Goal: Task Accomplishment & Management: Manage account settings

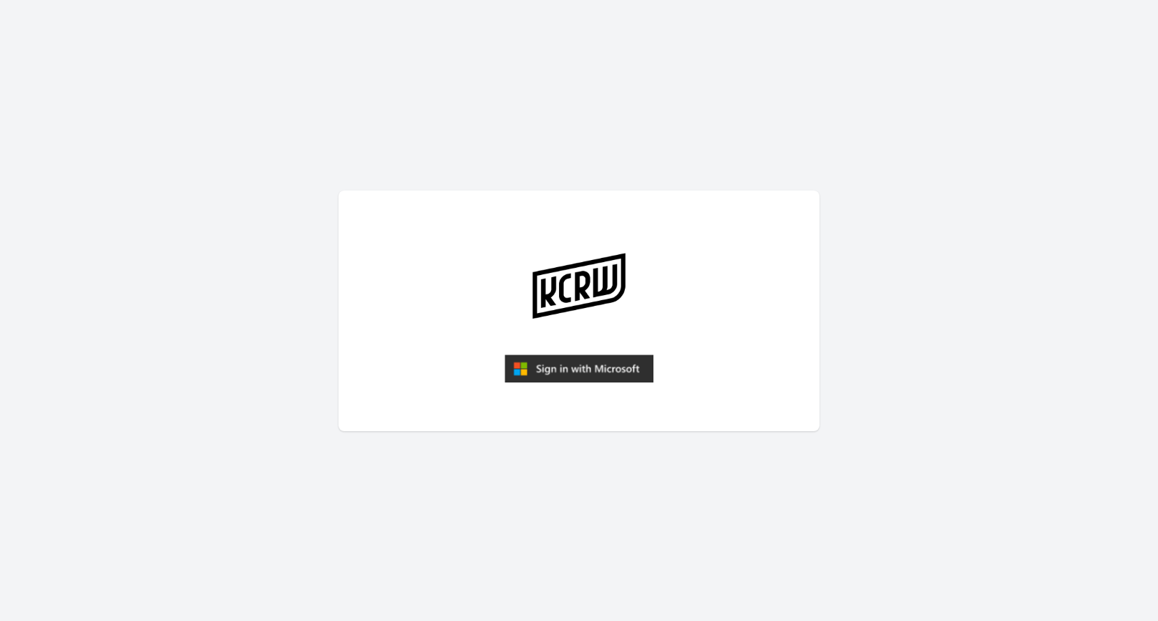
click at [631, 378] on img "submit" at bounding box center [579, 368] width 149 height 29
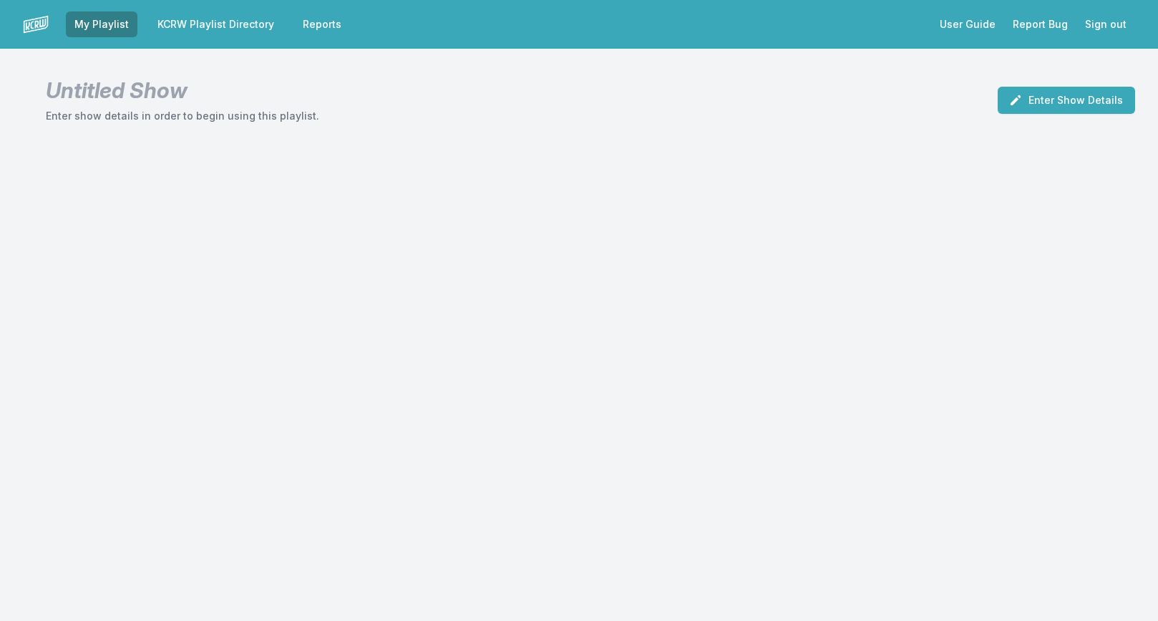
click at [209, 28] on link "KCRW Playlist Directory" at bounding box center [216, 24] width 134 height 26
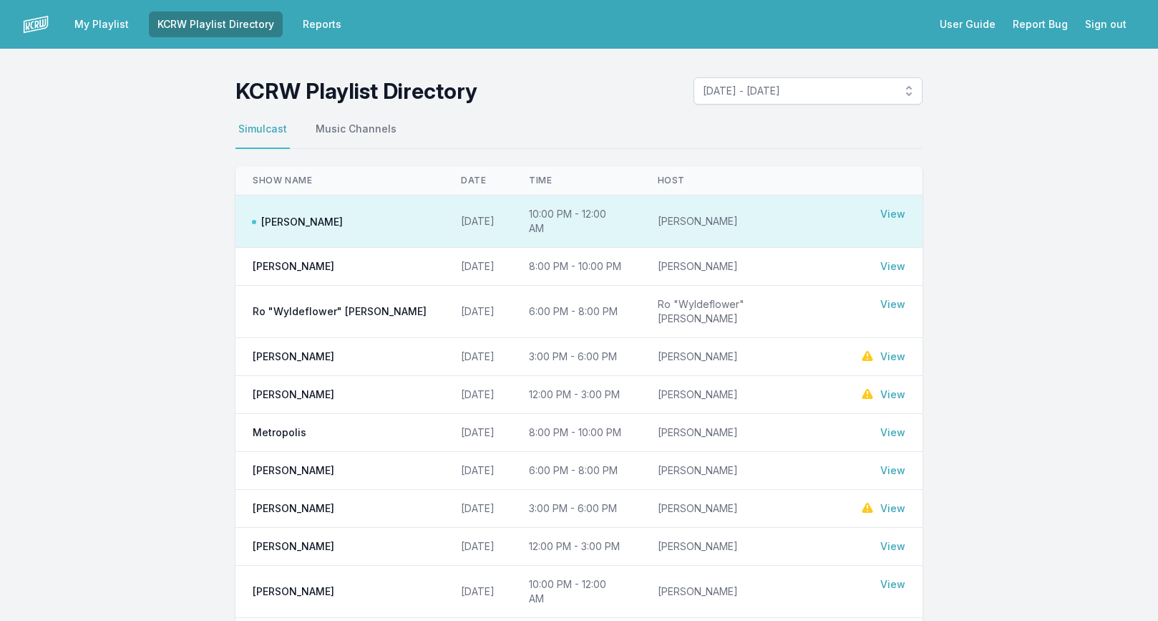
click at [306, 25] on link "Reports" at bounding box center [322, 24] width 56 height 26
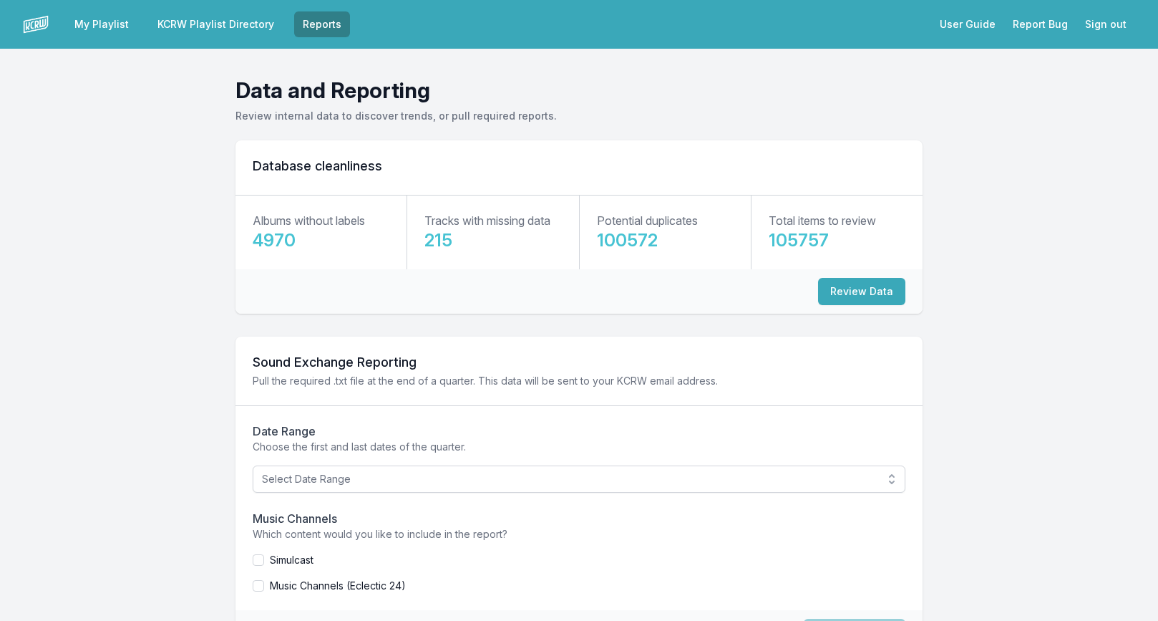
click at [240, 29] on link "KCRW Playlist Directory" at bounding box center [216, 24] width 134 height 26
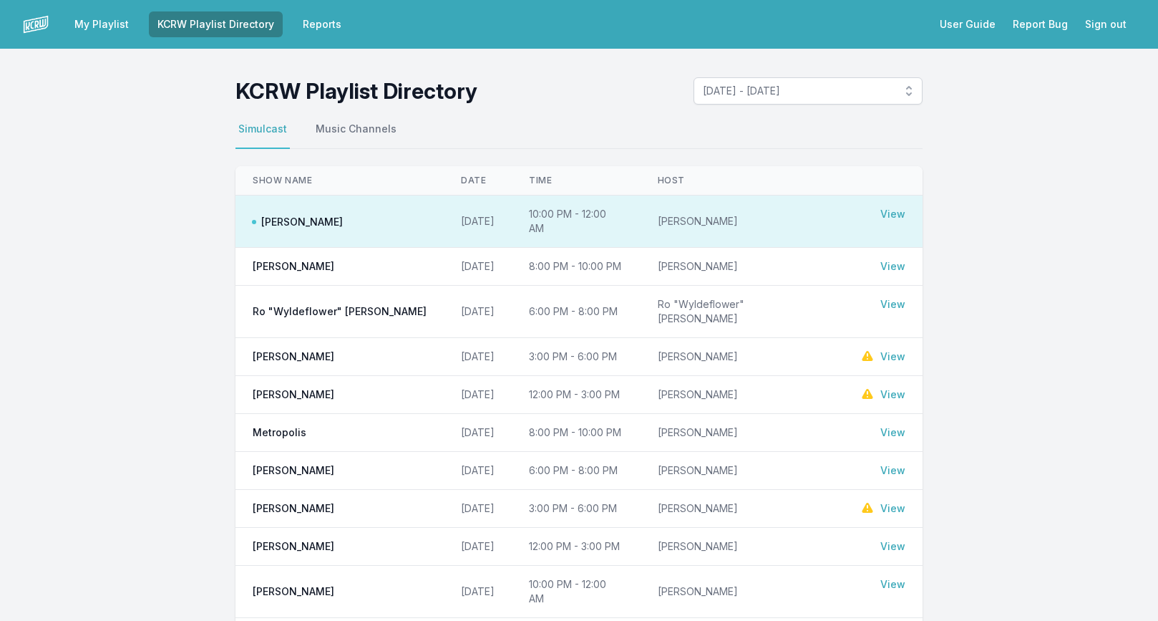
click at [900, 425] on link "View" at bounding box center [893, 432] width 25 height 14
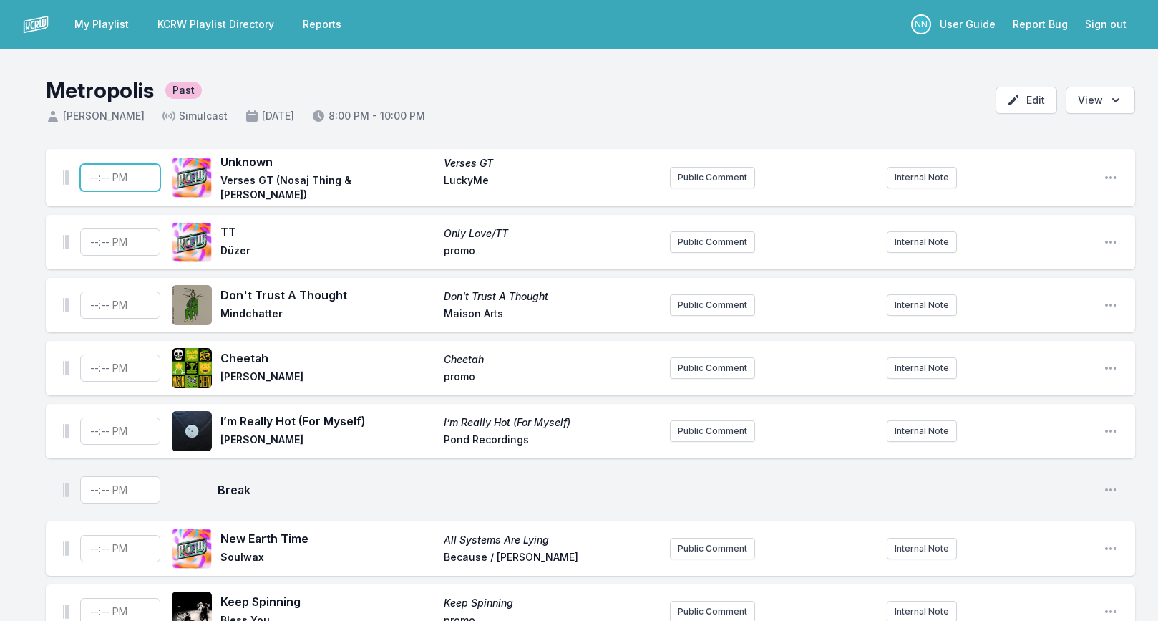
click at [92, 177] on input "Timestamp" at bounding box center [120, 177] width 80 height 27
type input "20:00"
click at [94, 243] on input "Timestamp" at bounding box center [120, 241] width 80 height 27
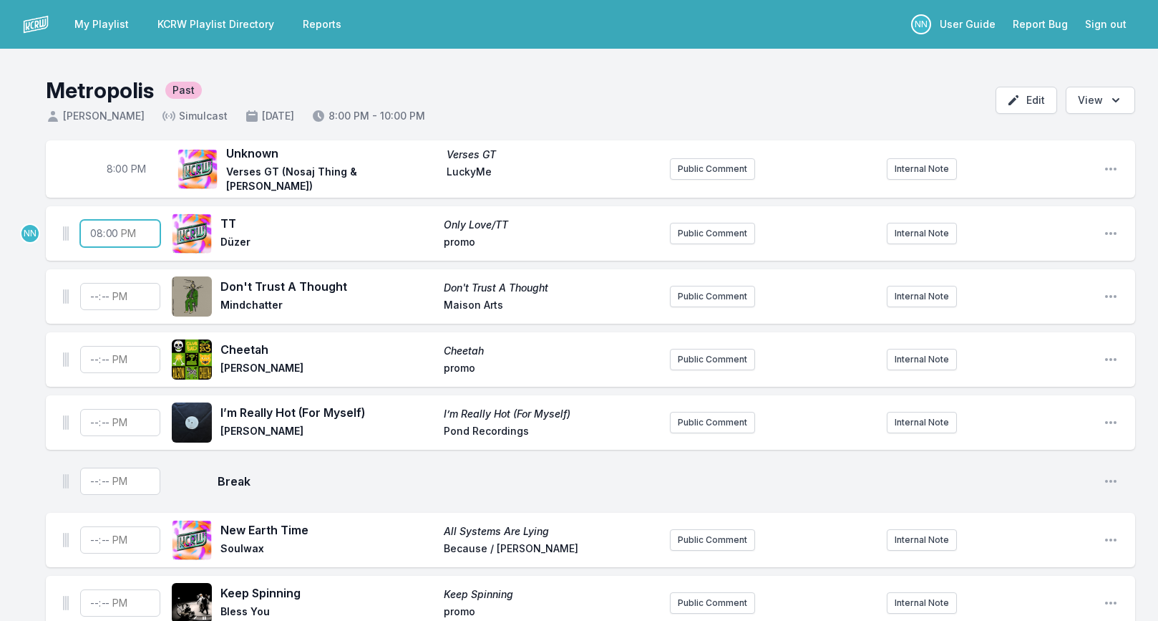
type input "20:03"
click at [93, 293] on input "Timestamp" at bounding box center [120, 296] width 80 height 27
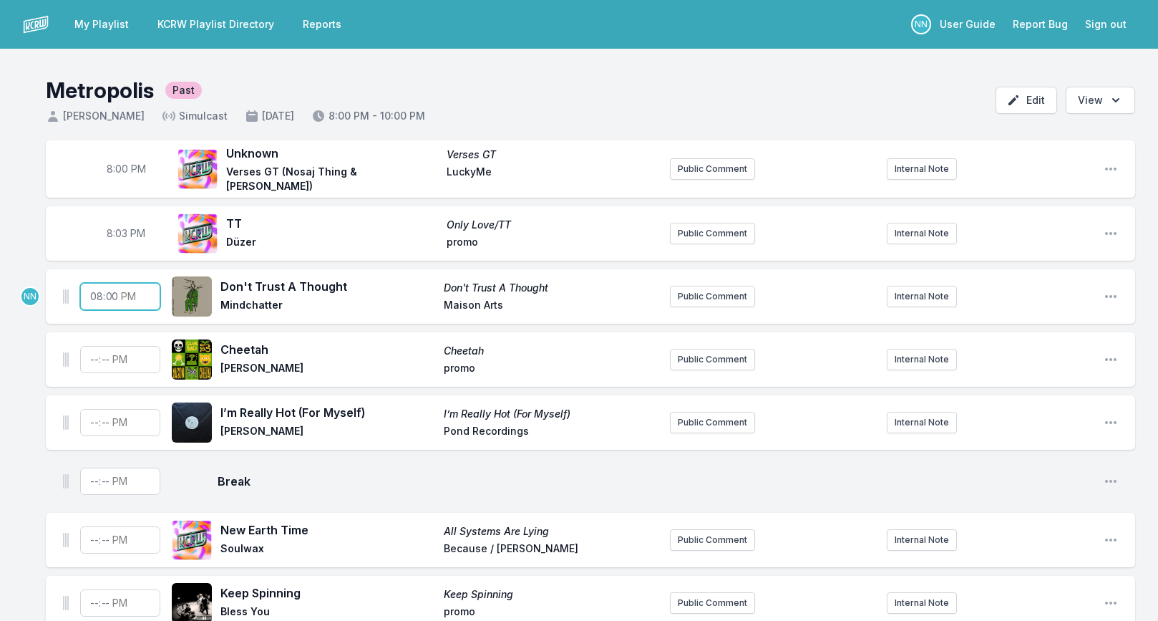
type input "20:06"
click at [93, 353] on input "Timestamp" at bounding box center [120, 359] width 80 height 27
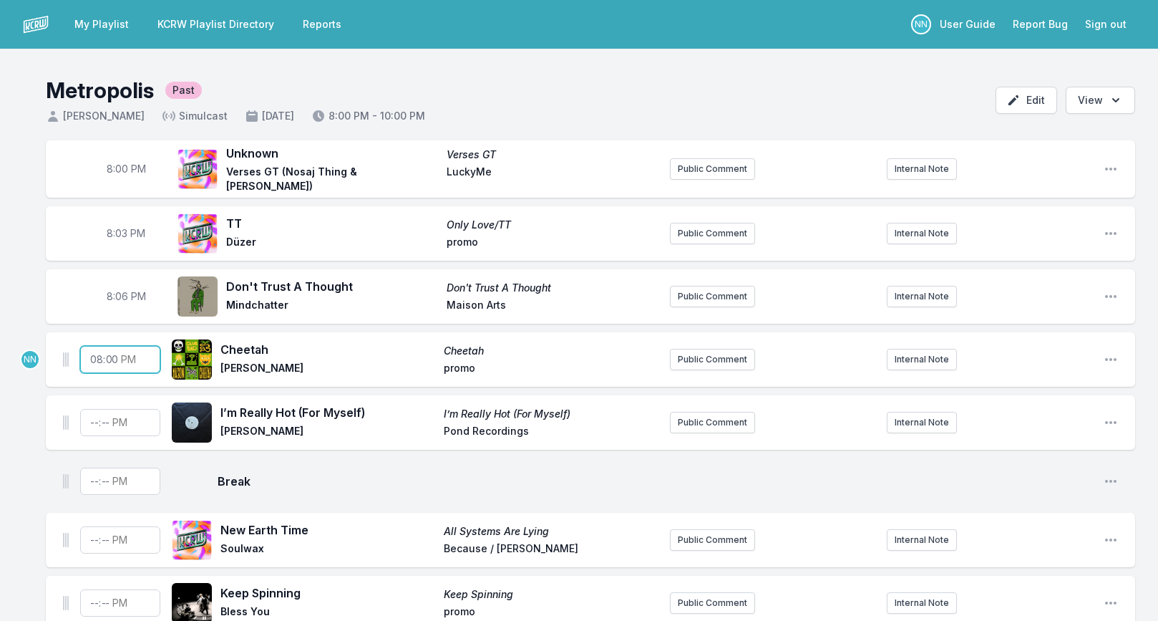
type input "20:09"
click at [99, 419] on input "Timestamp" at bounding box center [120, 422] width 80 height 27
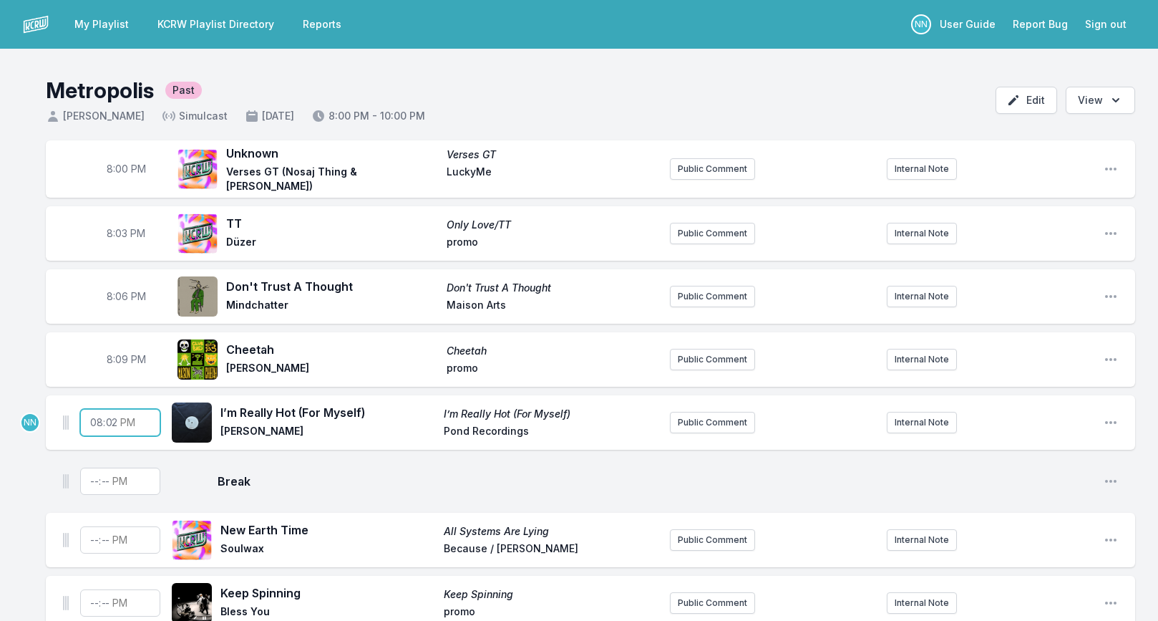
type input "20:20"
type input "20:17"
click at [120, 357] on span "8:09 PM" at bounding box center [126, 359] width 39 height 14
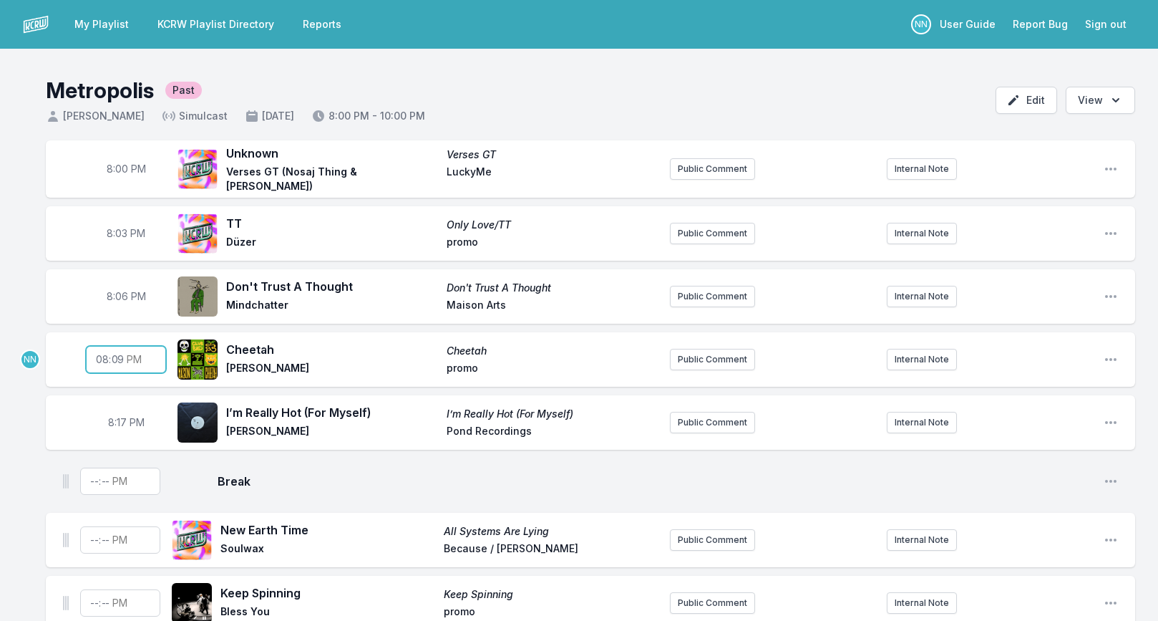
click at [119, 357] on input "20:09" at bounding box center [126, 359] width 80 height 27
type input "20:13"
click at [117, 294] on span "8:06 PM" at bounding box center [126, 296] width 39 height 14
click at [118, 294] on input "20:06" at bounding box center [126, 296] width 80 height 27
type input "20:09"
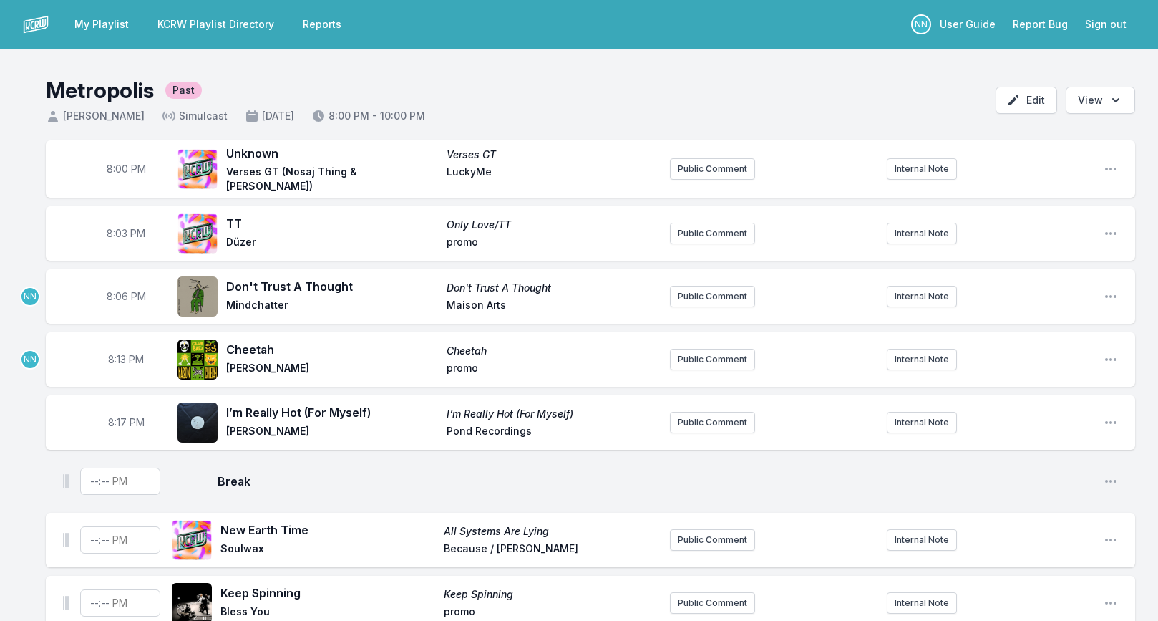
click at [121, 230] on span "8:03 PM" at bounding box center [126, 233] width 39 height 14
click at [123, 230] on input "20:03" at bounding box center [126, 233] width 80 height 27
type input "20:04"
click at [95, 480] on input "Timestamp" at bounding box center [120, 481] width 80 height 27
type input "20:20"
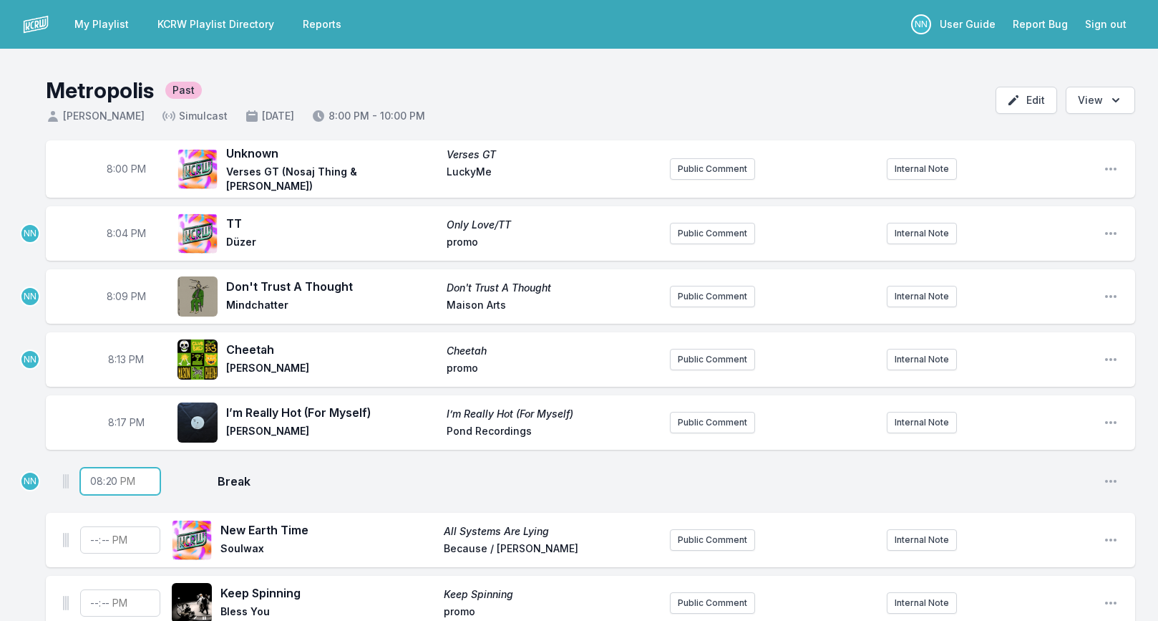
scroll to position [71, 0]
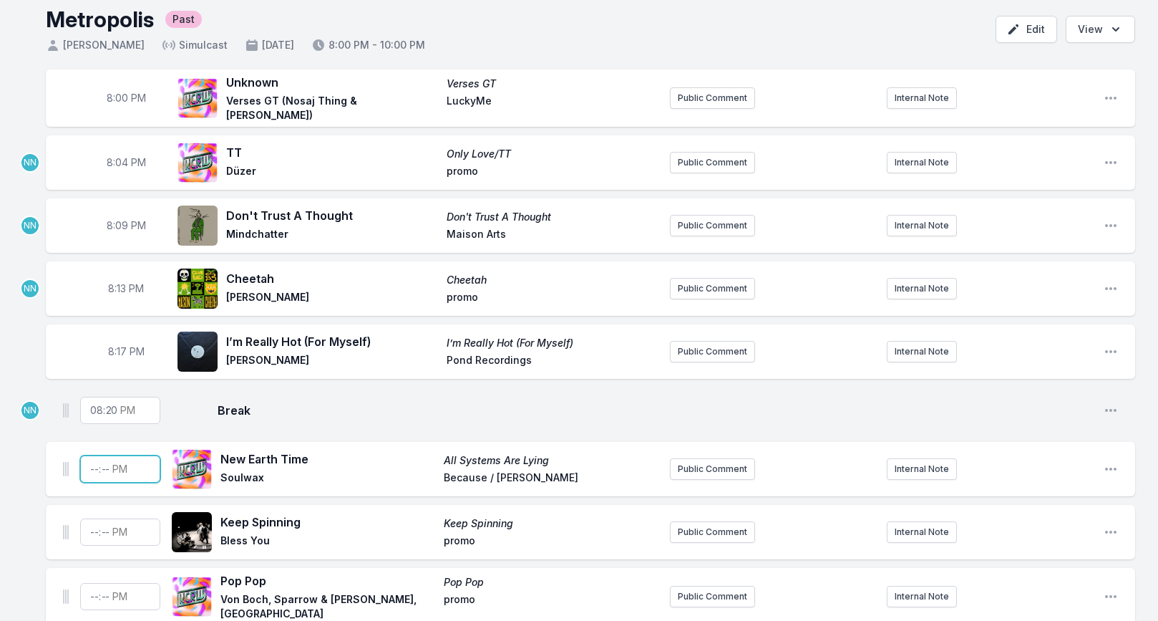
click at [90, 465] on input "Timestamp" at bounding box center [120, 468] width 80 height 27
type input "20:22"
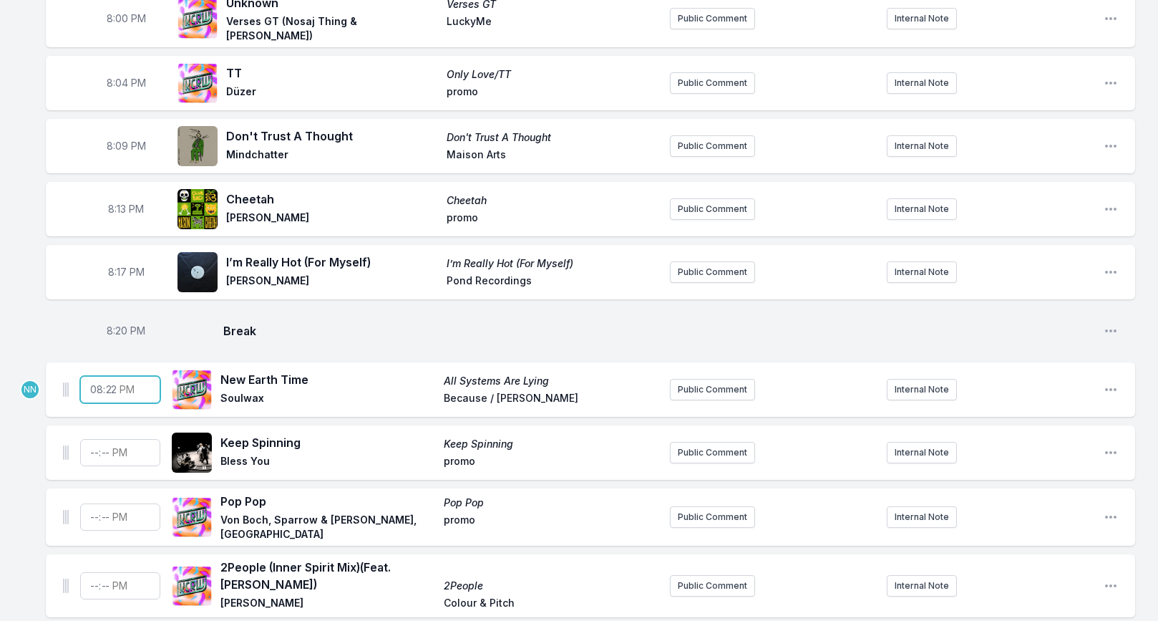
scroll to position [151, 0]
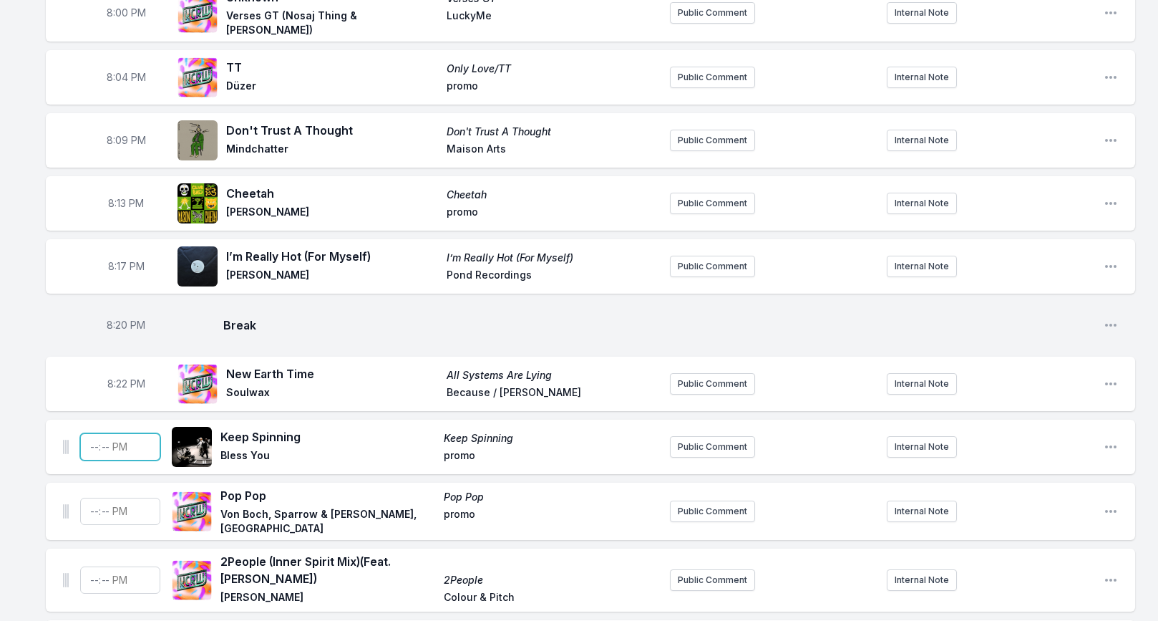
click at [92, 449] on input "Timestamp" at bounding box center [120, 446] width 80 height 27
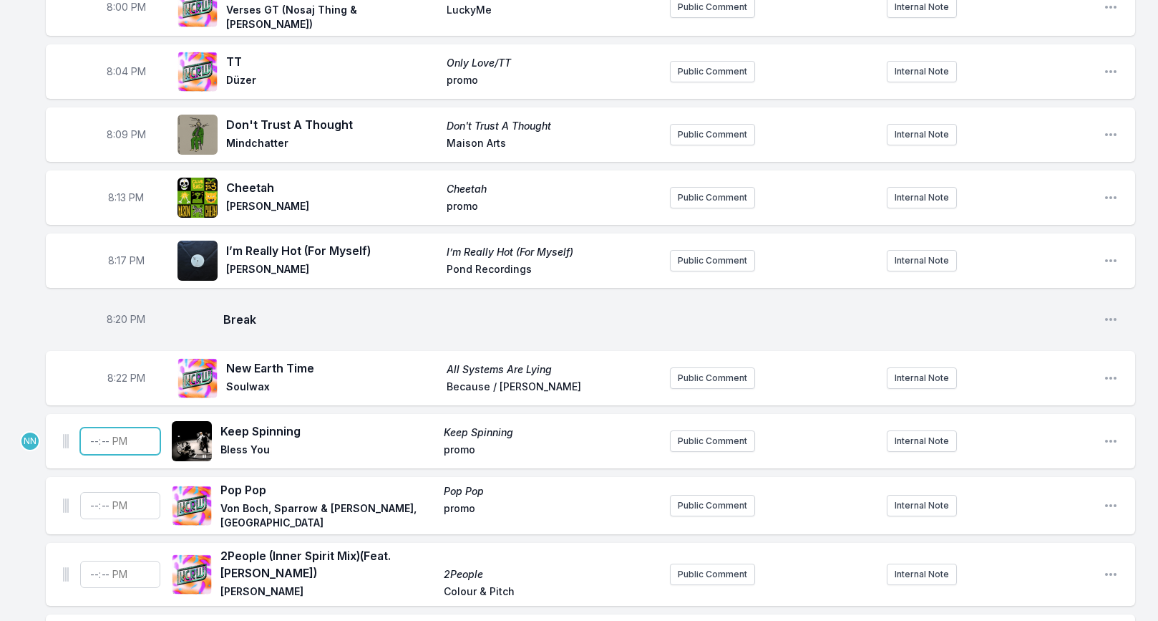
scroll to position [164, 0]
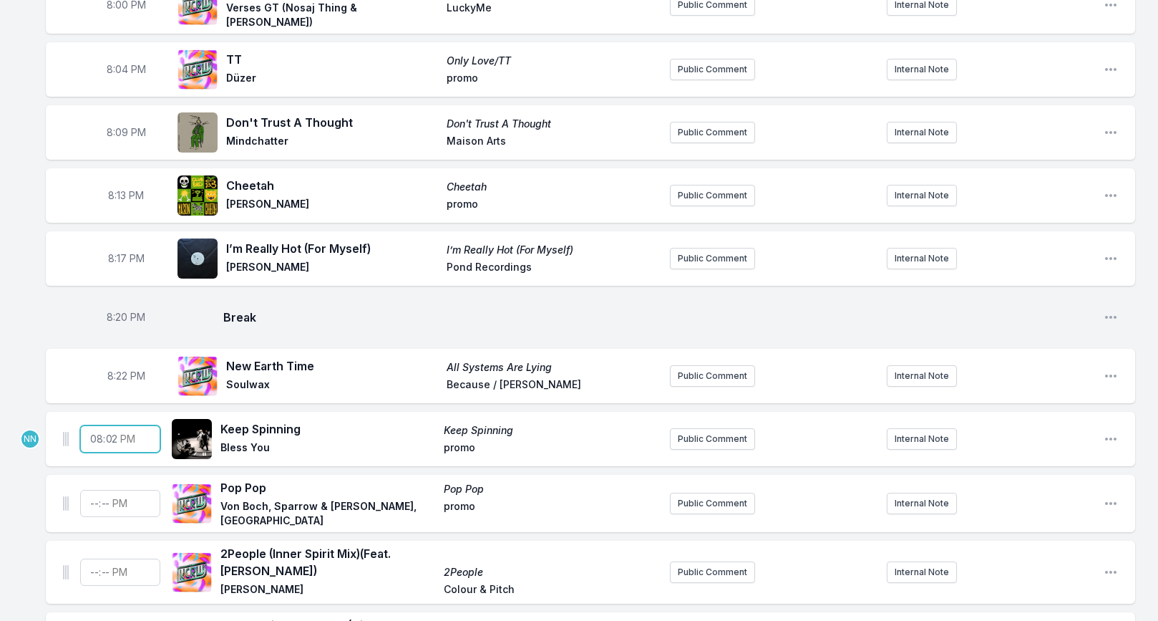
type input "20:26"
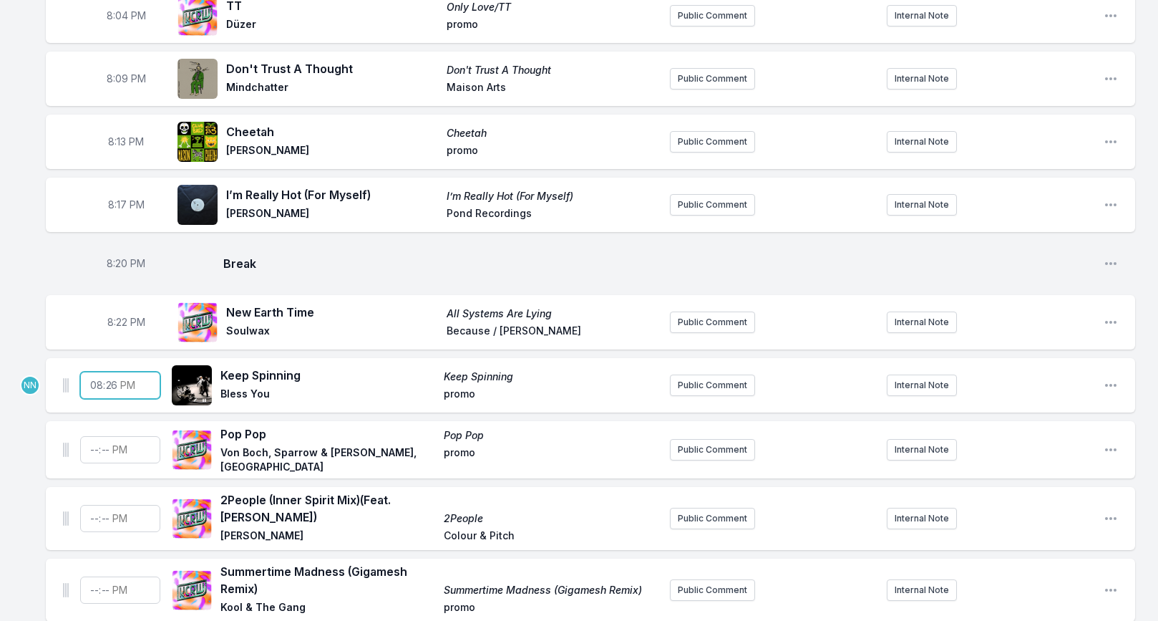
scroll to position [229, 0]
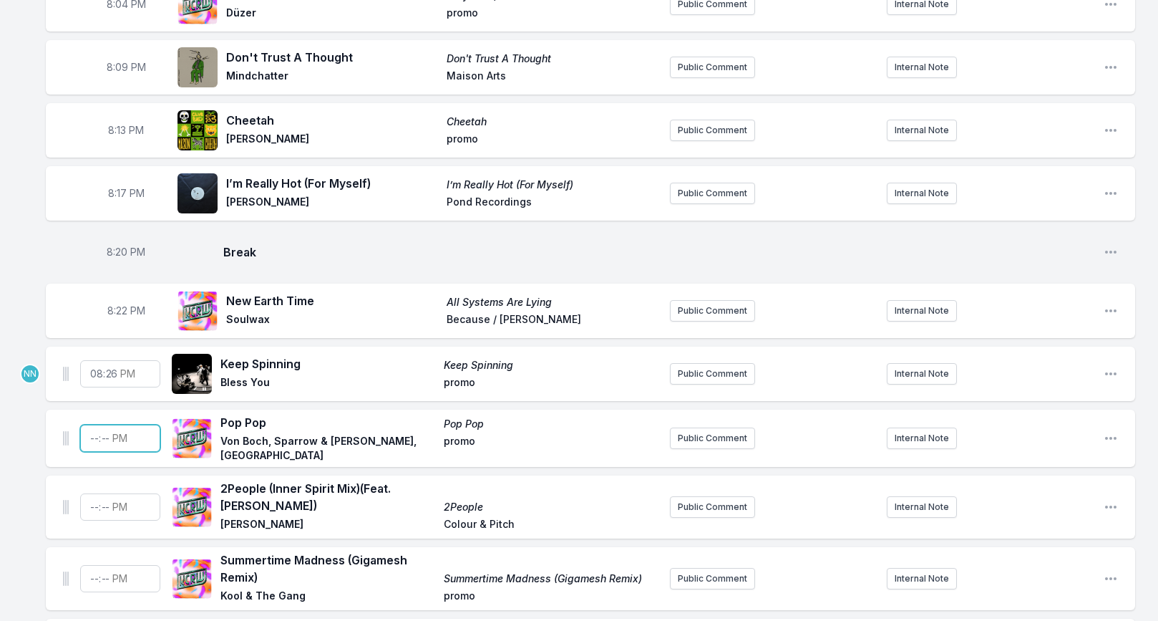
click at [97, 432] on input "Timestamp" at bounding box center [120, 438] width 80 height 27
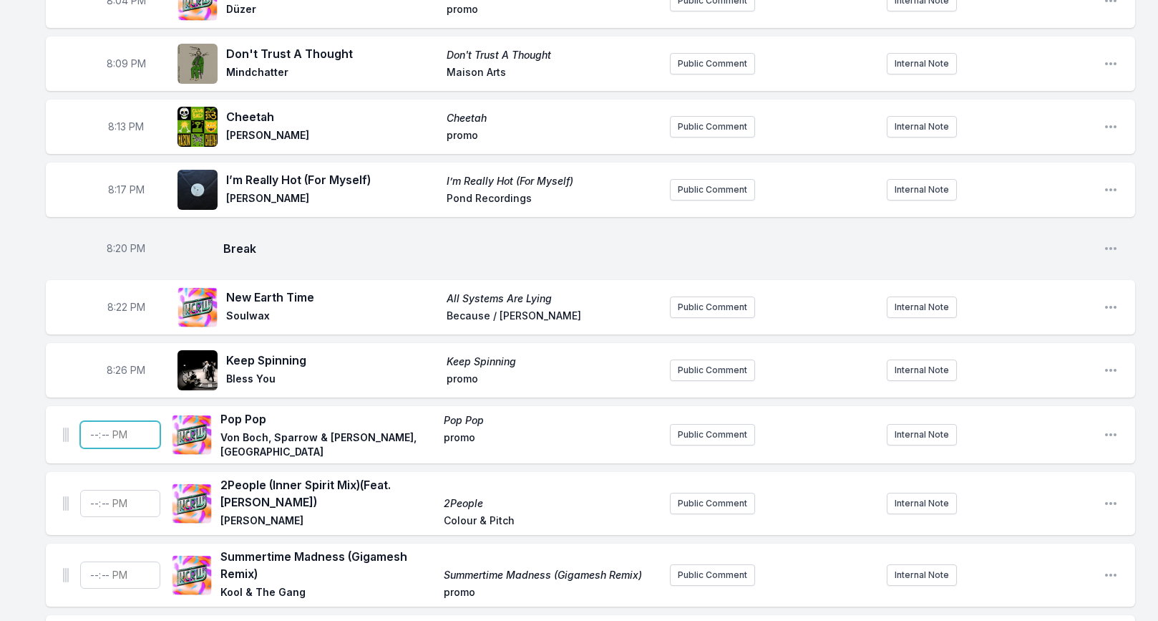
scroll to position [236, 0]
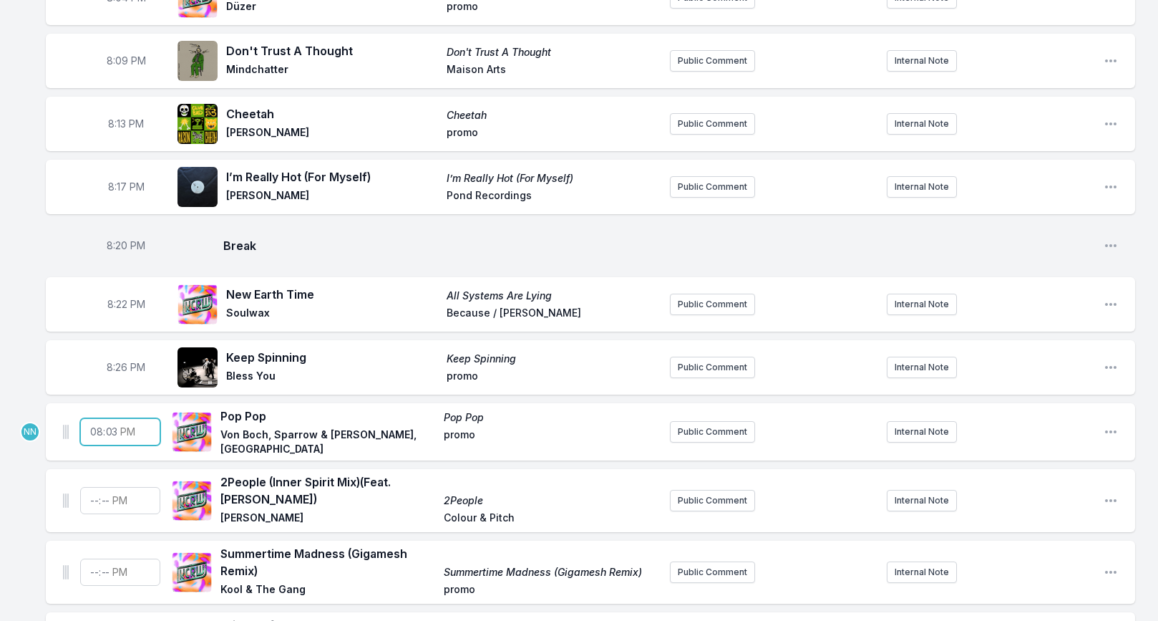
type input "20:30"
click at [92, 495] on input "Timestamp" at bounding box center [120, 500] width 80 height 27
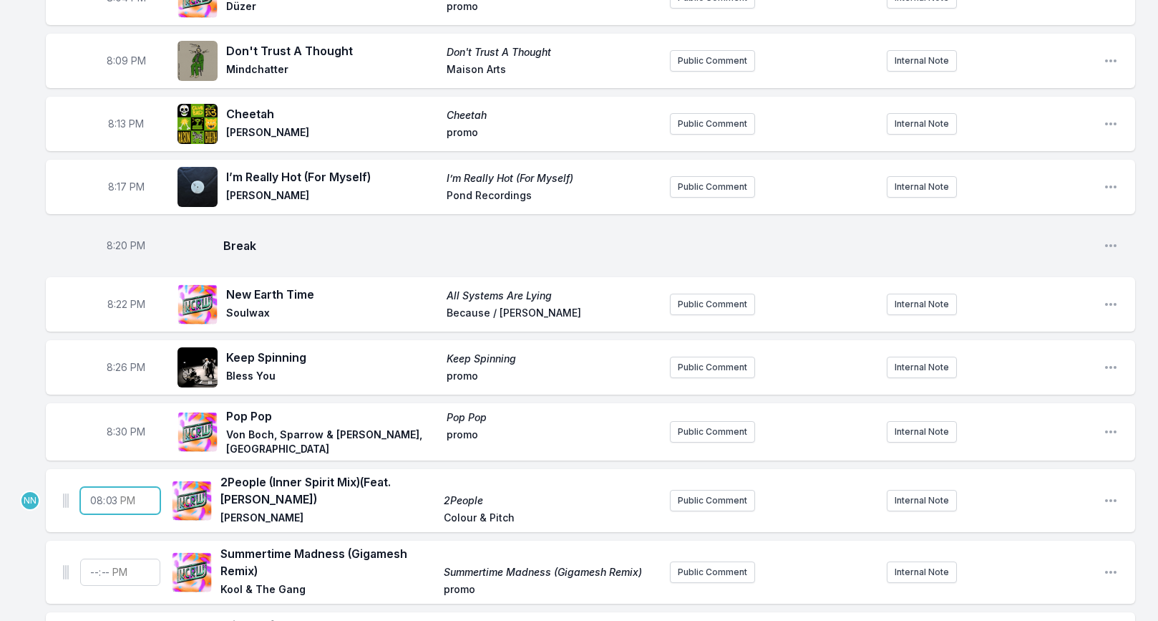
type input "20:34"
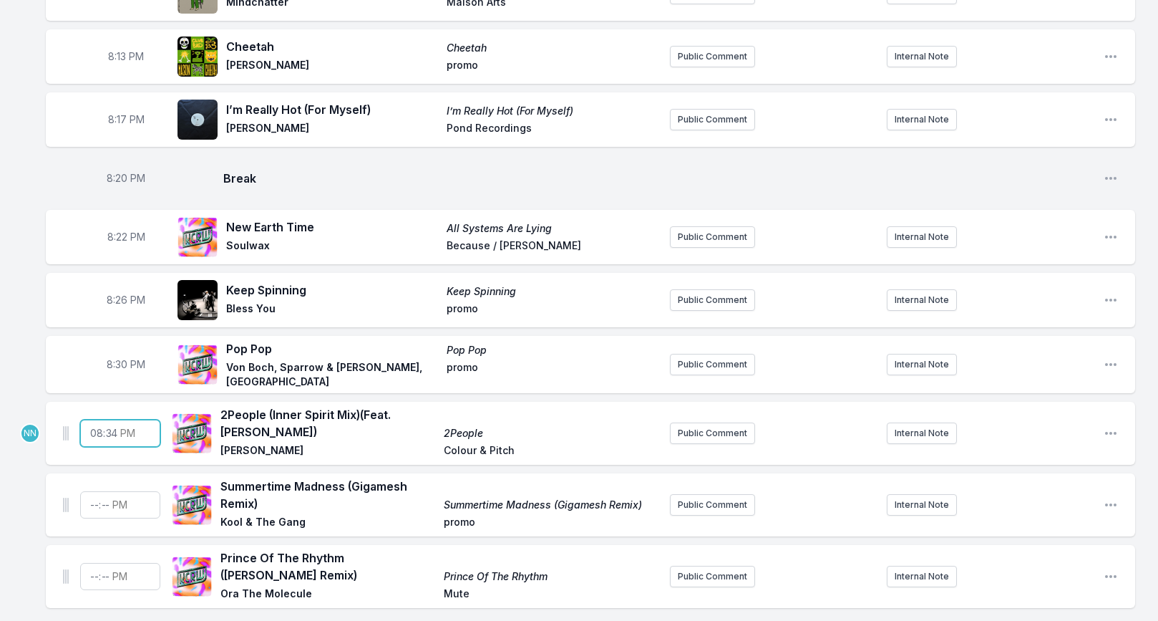
scroll to position [377, 0]
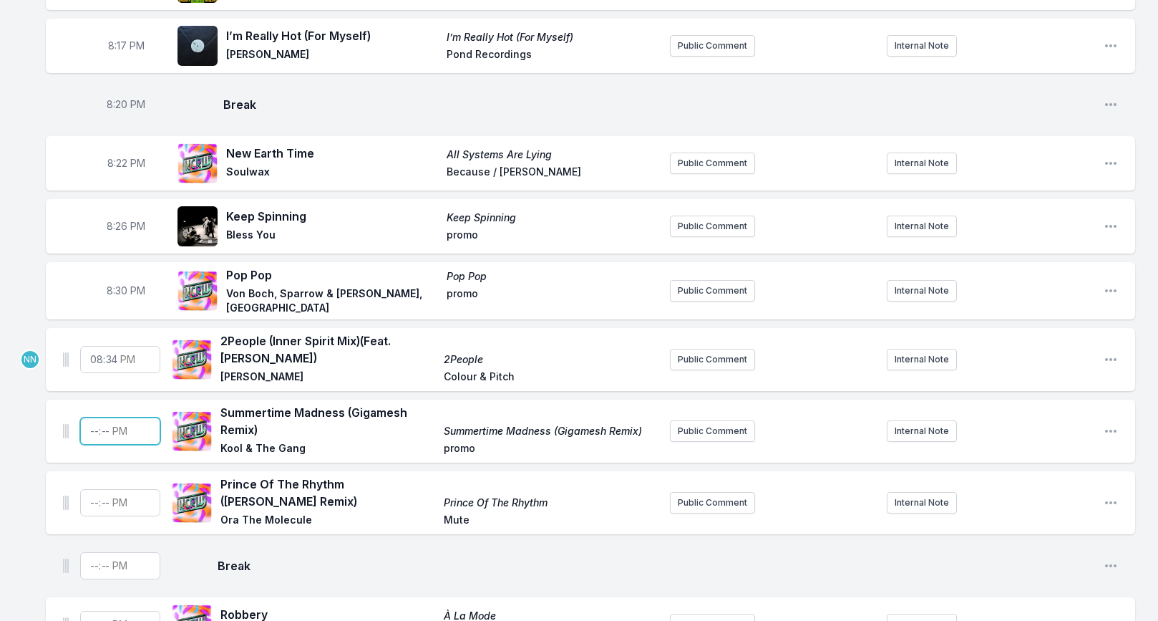
click at [92, 425] on input "Timestamp" at bounding box center [120, 430] width 80 height 27
type input "20:38"
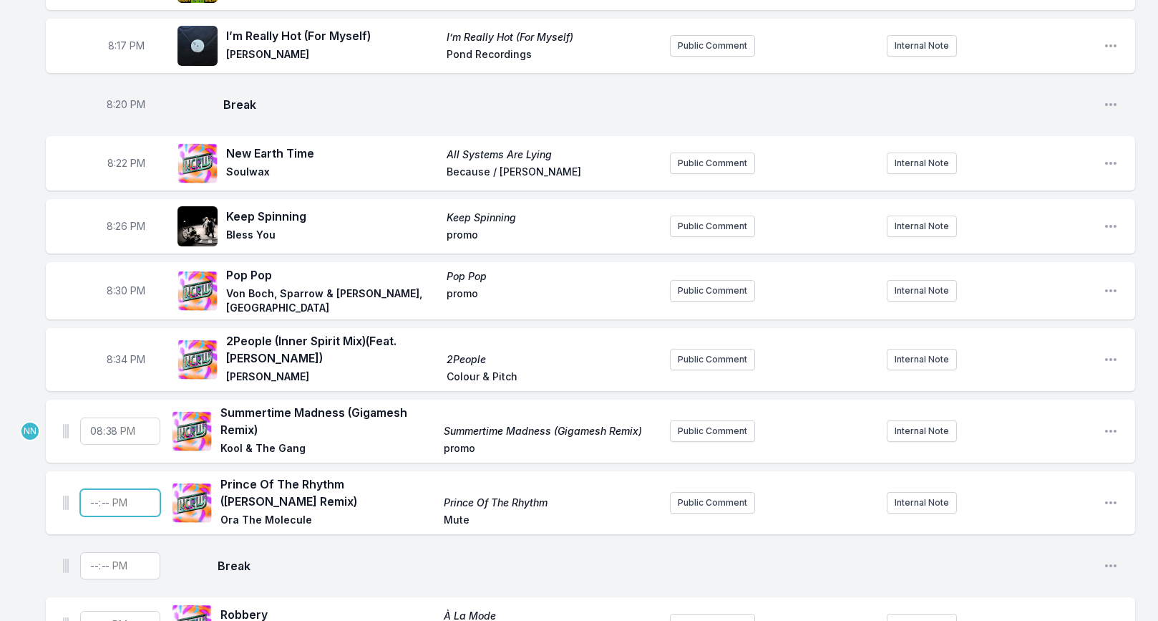
click at [91, 493] on input "Timestamp" at bounding box center [120, 502] width 80 height 27
type input "20:30"
type input "20:40"
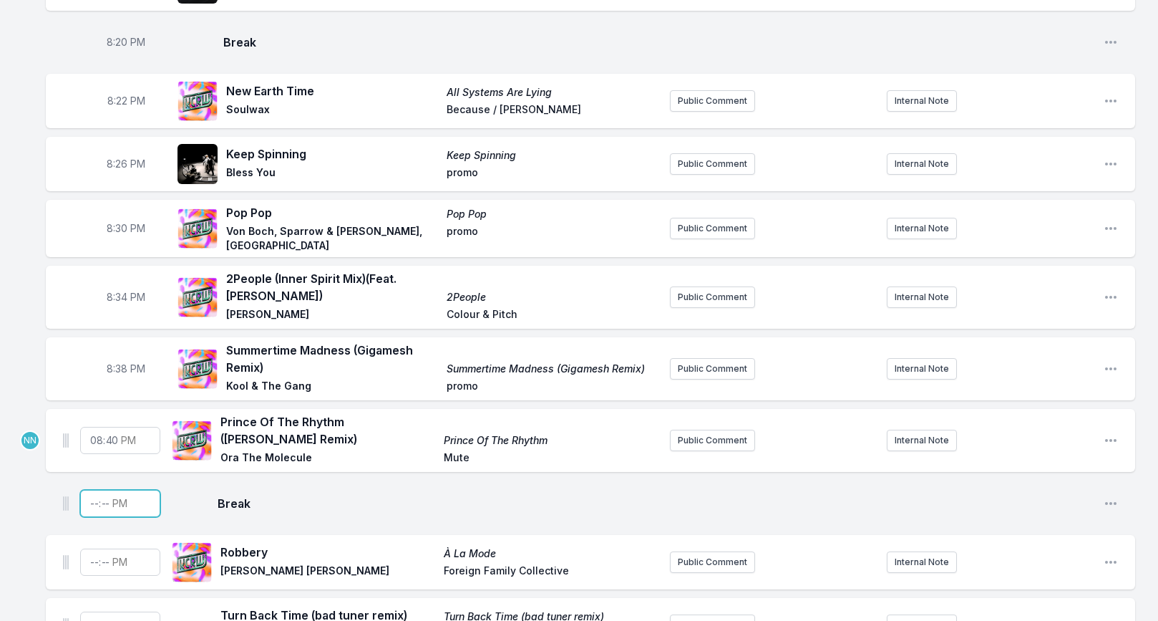
scroll to position [441, 0]
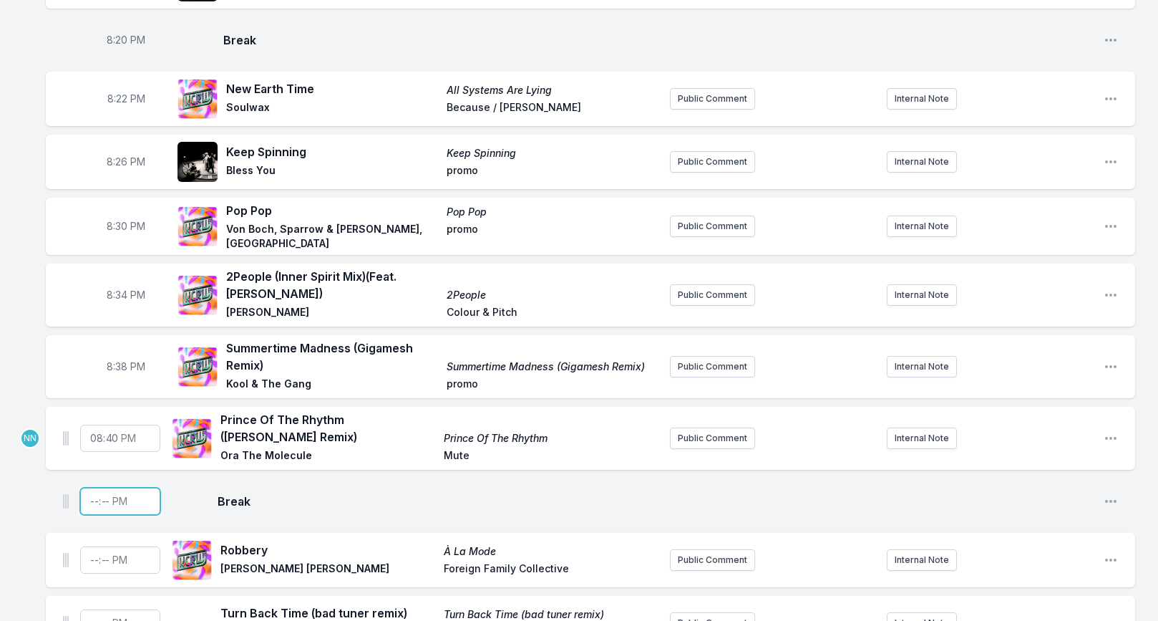
click at [92, 498] on input "Timestamp" at bounding box center [120, 501] width 80 height 27
type input "20:40"
click at [114, 431] on span "8:40 PM" at bounding box center [126, 438] width 39 height 14
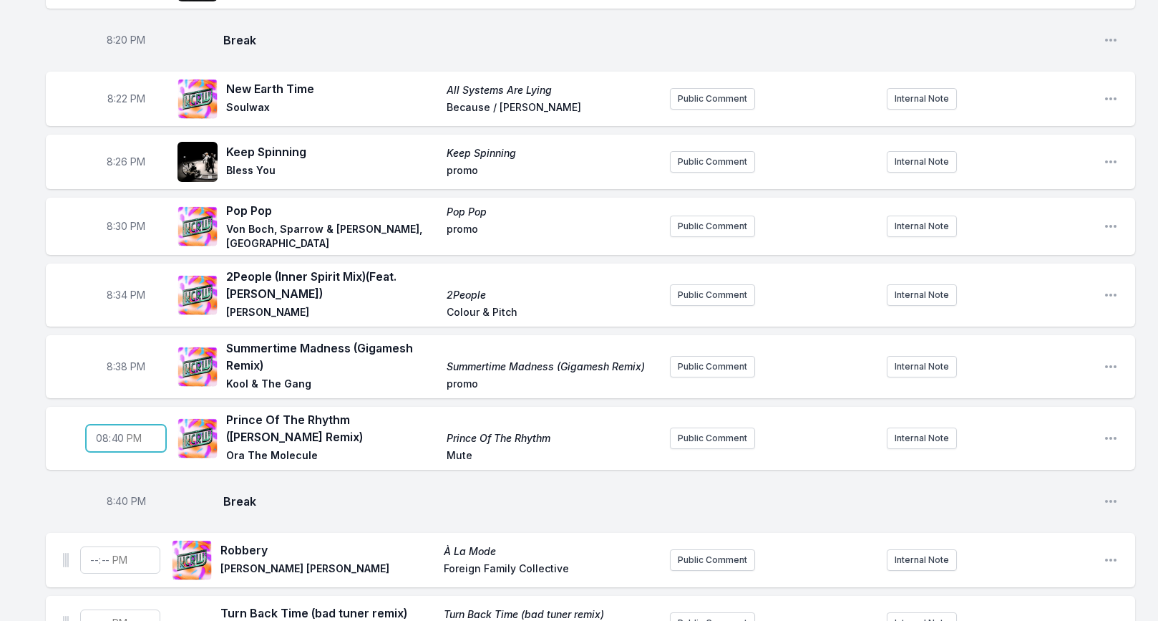
click at [120, 432] on input "20:40" at bounding box center [126, 438] width 80 height 27
type input "20:38"
click at [120, 364] on span "8:38 PM" at bounding box center [126, 366] width 39 height 14
click at [117, 362] on input "20:38" at bounding box center [126, 366] width 80 height 27
type input "20:35"
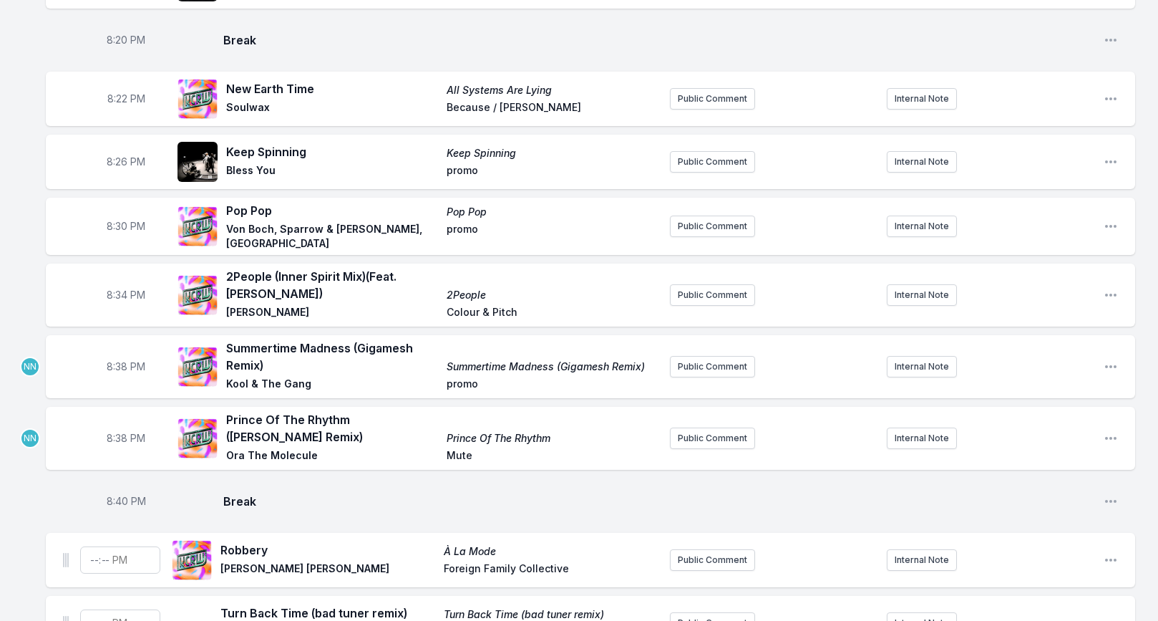
click at [123, 288] on span "8:34 PM" at bounding box center [126, 295] width 39 height 14
click at [117, 291] on input "20:34" at bounding box center [126, 294] width 80 height 27
type input "20:32"
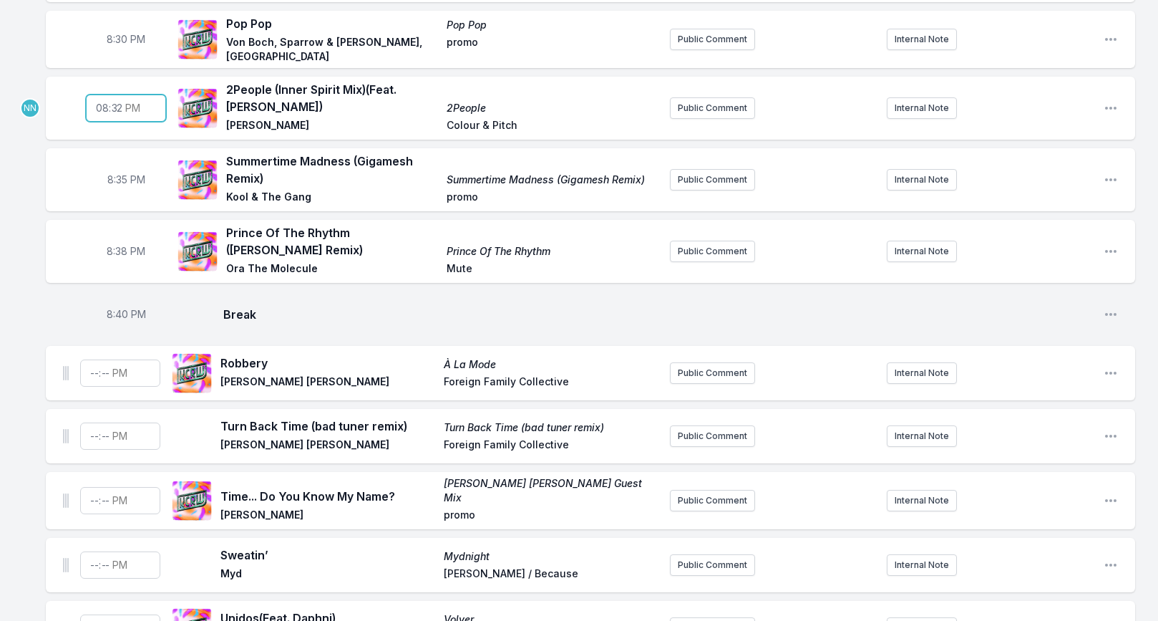
scroll to position [732, 0]
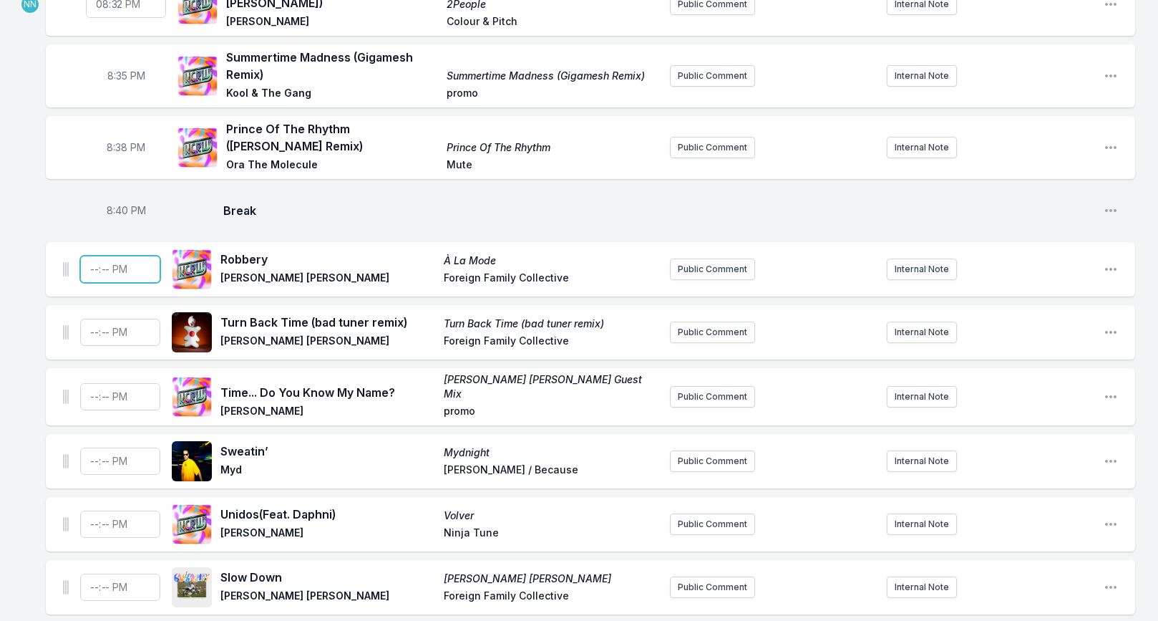
click at [90, 262] on input "Timestamp" at bounding box center [120, 269] width 80 height 27
type input "20:42"
click at [92, 326] on input "Timestamp" at bounding box center [120, 332] width 80 height 27
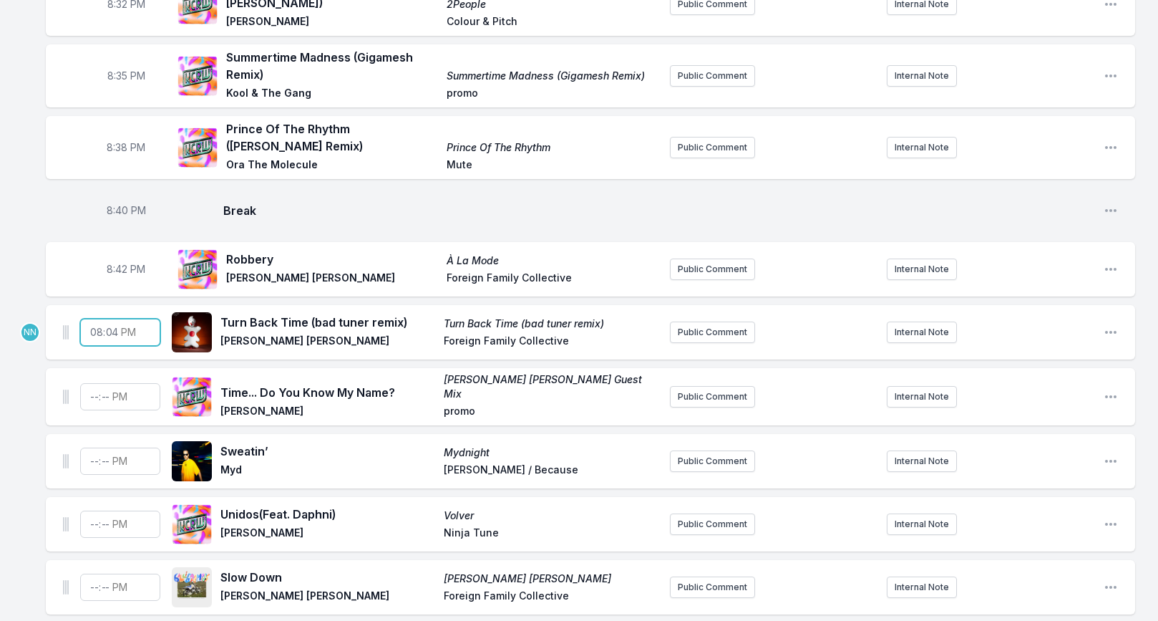
type input "20:45"
click at [92, 389] on input "Timestamp" at bounding box center [120, 396] width 80 height 27
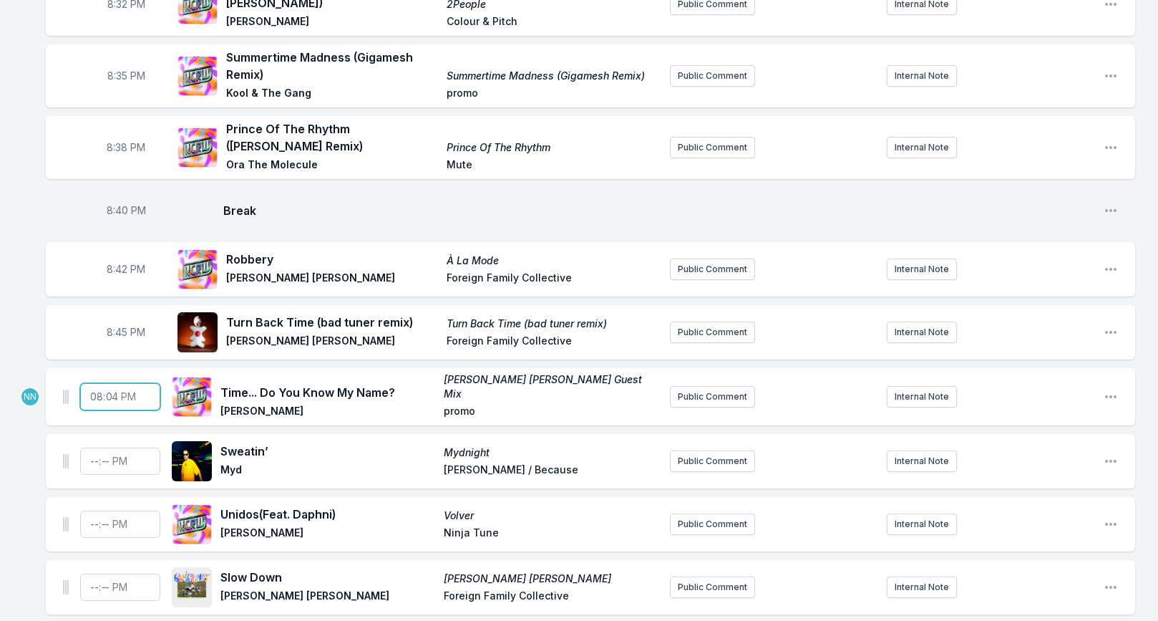
type input "20:48"
type input "20:49"
click at [94, 449] on input "Timestamp" at bounding box center [120, 460] width 80 height 27
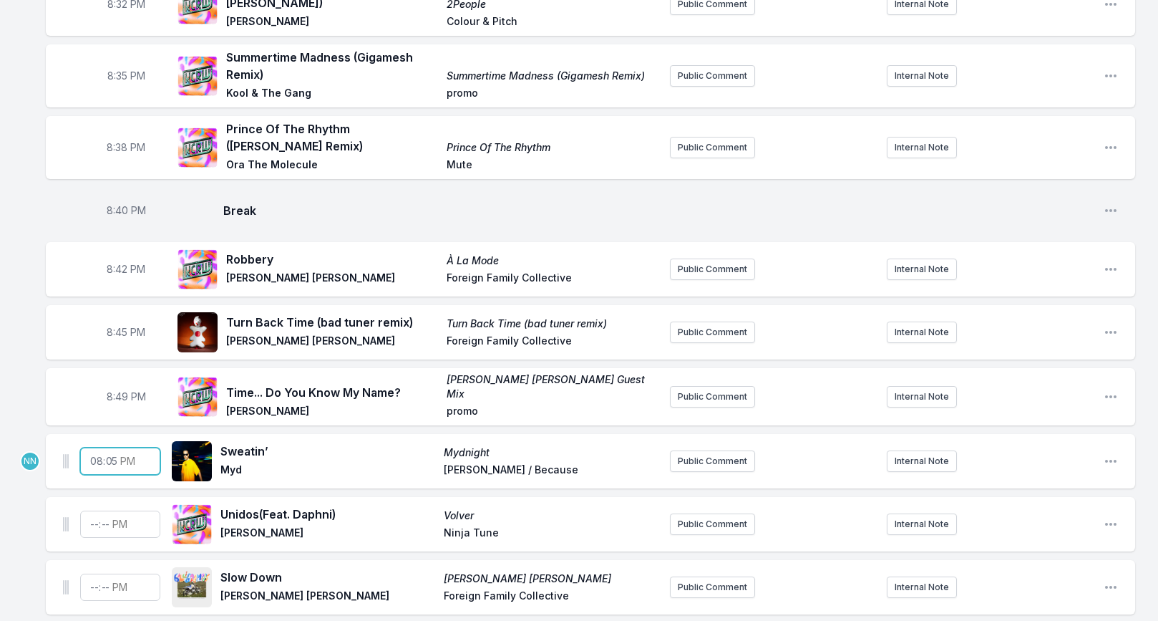
type input "20:52"
click at [99, 515] on input "Timestamp" at bounding box center [120, 523] width 80 height 27
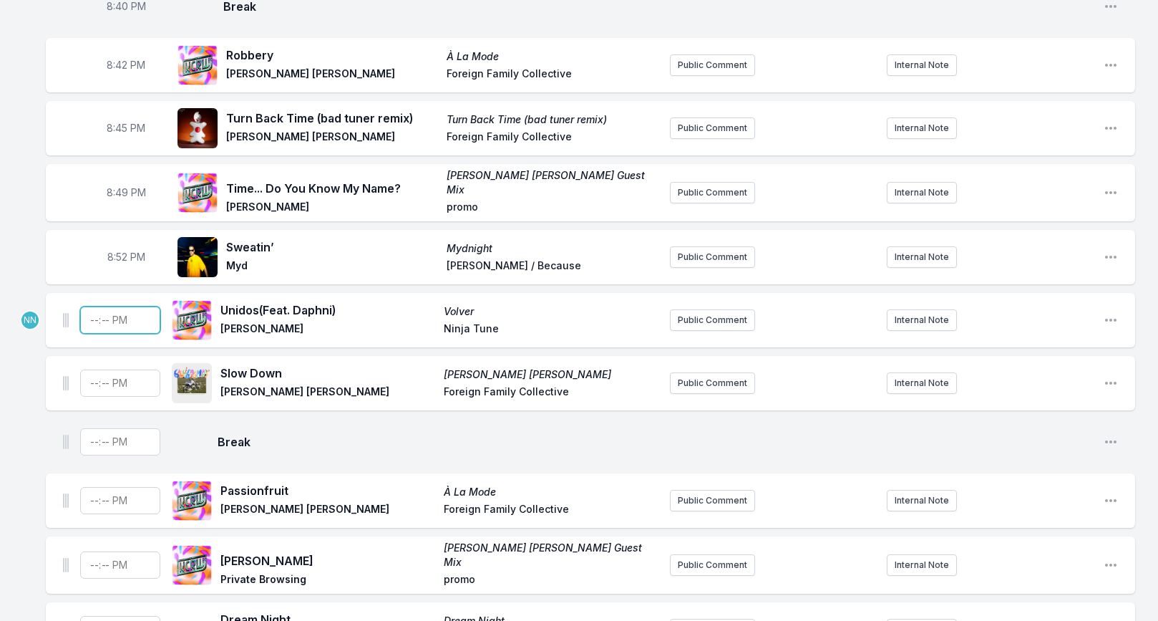
scroll to position [958, 0]
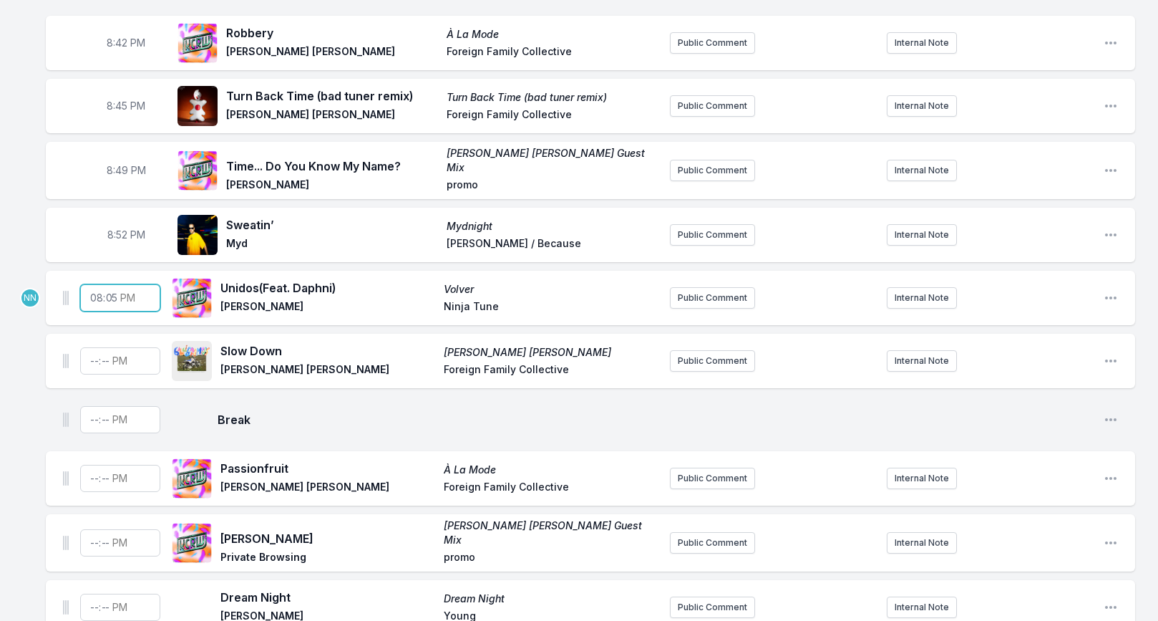
type input "20:55"
click at [92, 354] on input "Timestamp" at bounding box center [120, 360] width 80 height 27
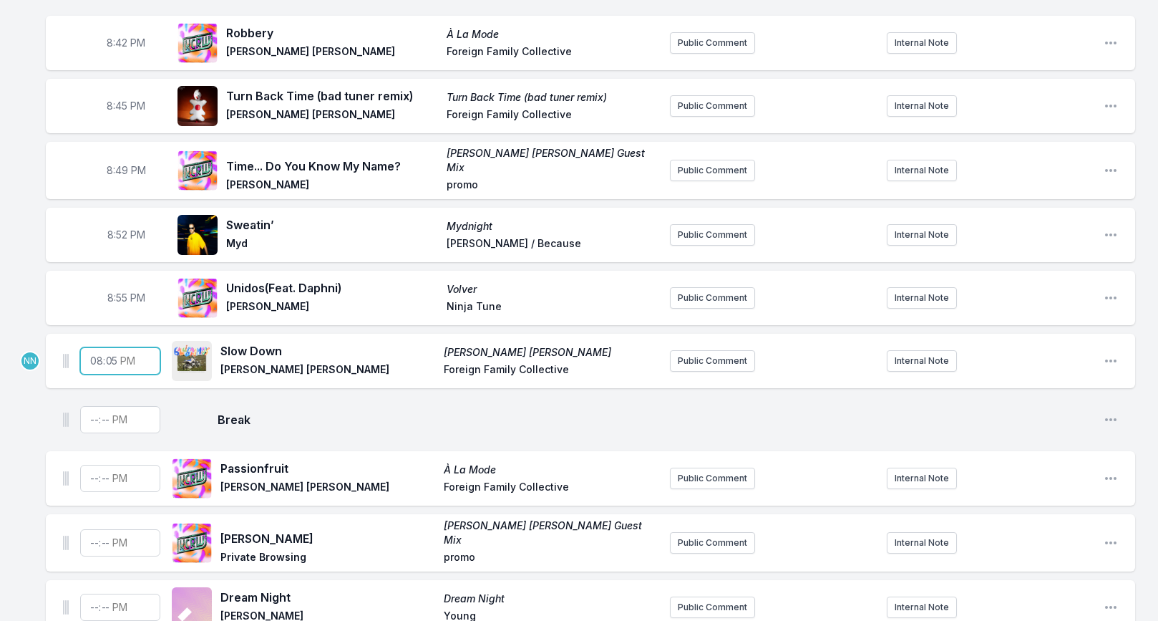
type input "20:58"
click at [93, 406] on input "Timestamp" at bounding box center [120, 419] width 80 height 27
type input "21:01"
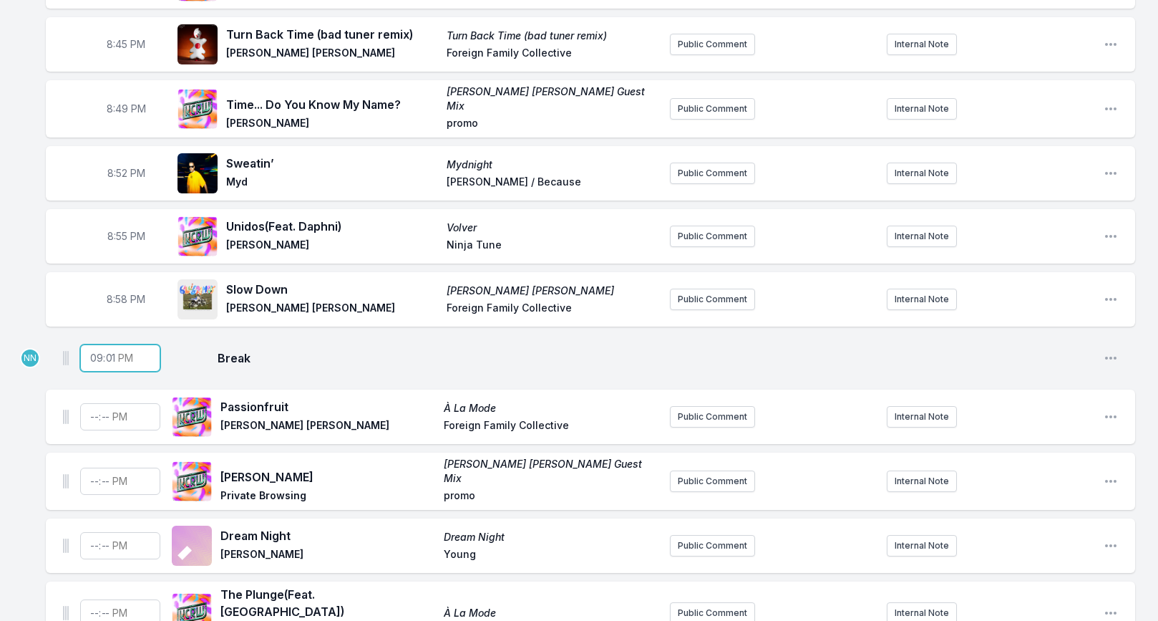
scroll to position [1022, 0]
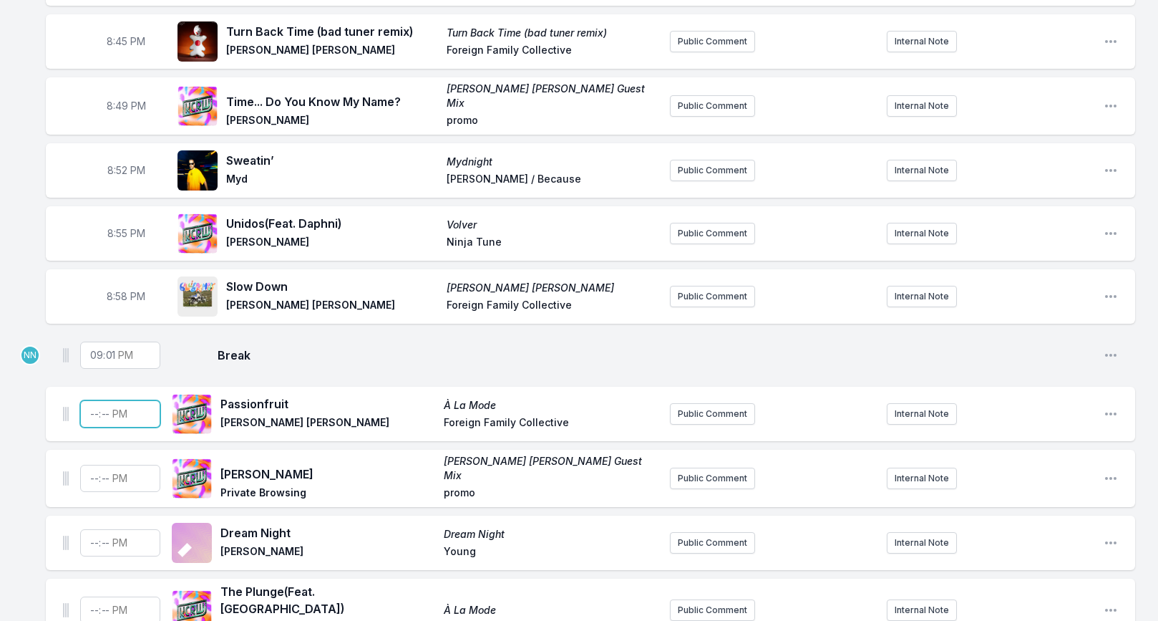
click at [97, 407] on input "Timestamp" at bounding box center [120, 413] width 80 height 27
type input "21:04"
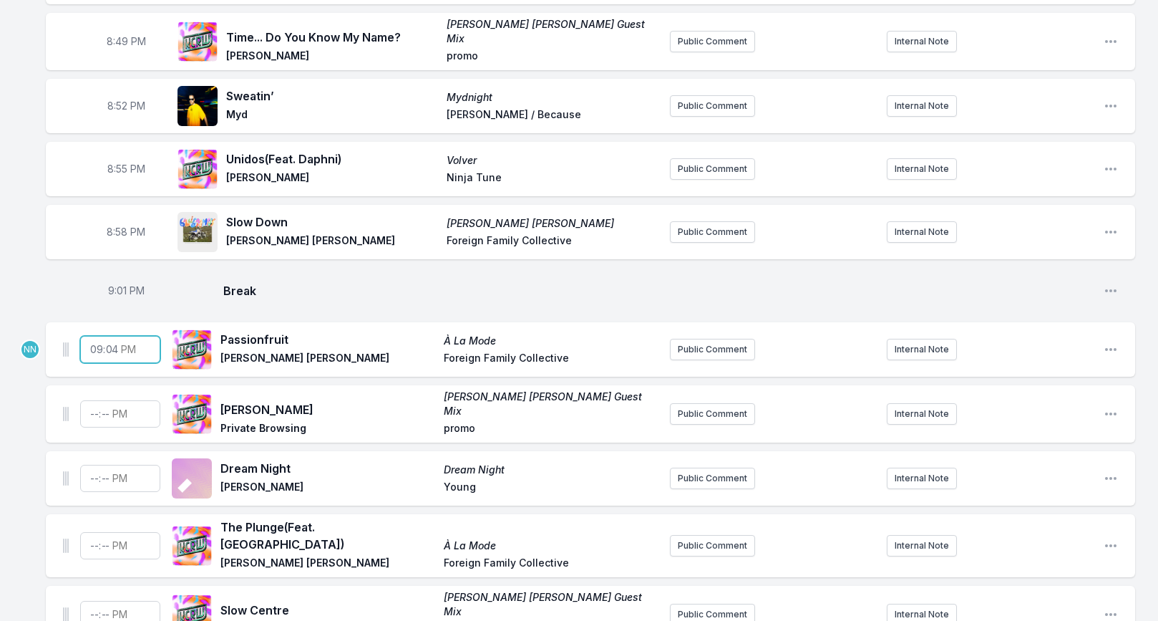
scroll to position [1088, 0]
click at [90, 399] on input "Timestamp" at bounding box center [120, 412] width 80 height 27
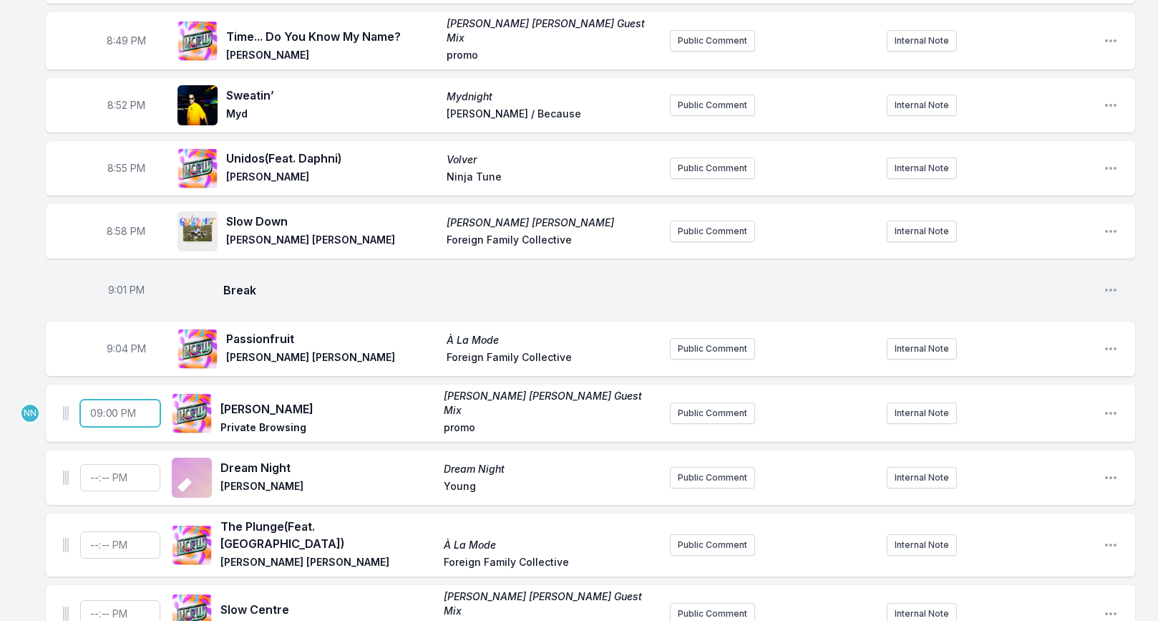
type input "21:07"
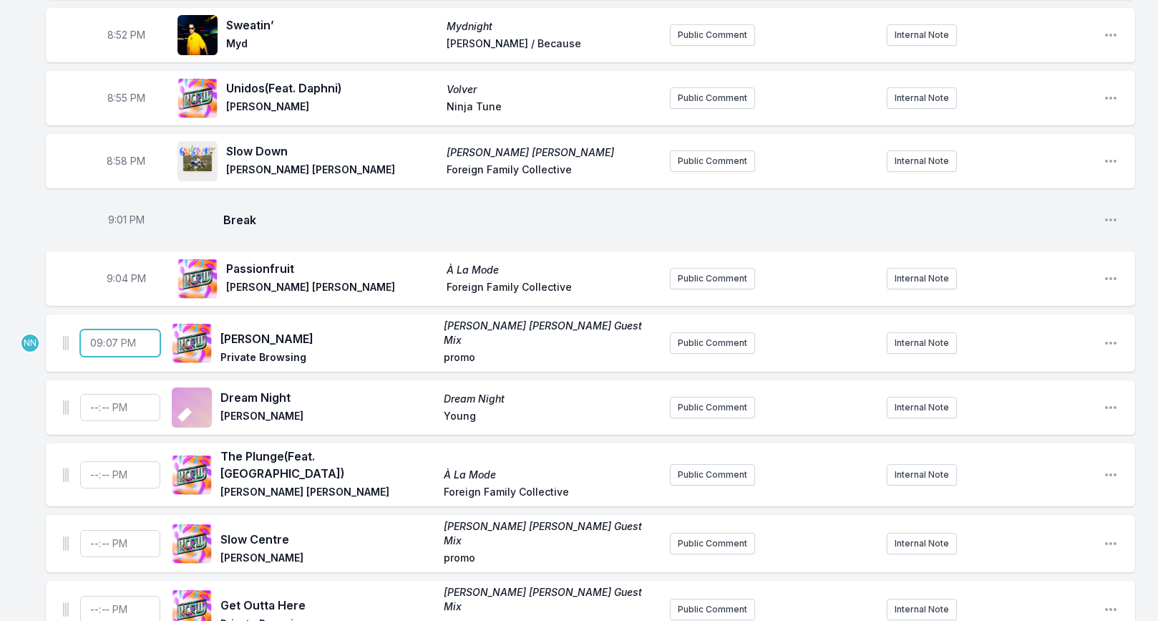
scroll to position [1156, 0]
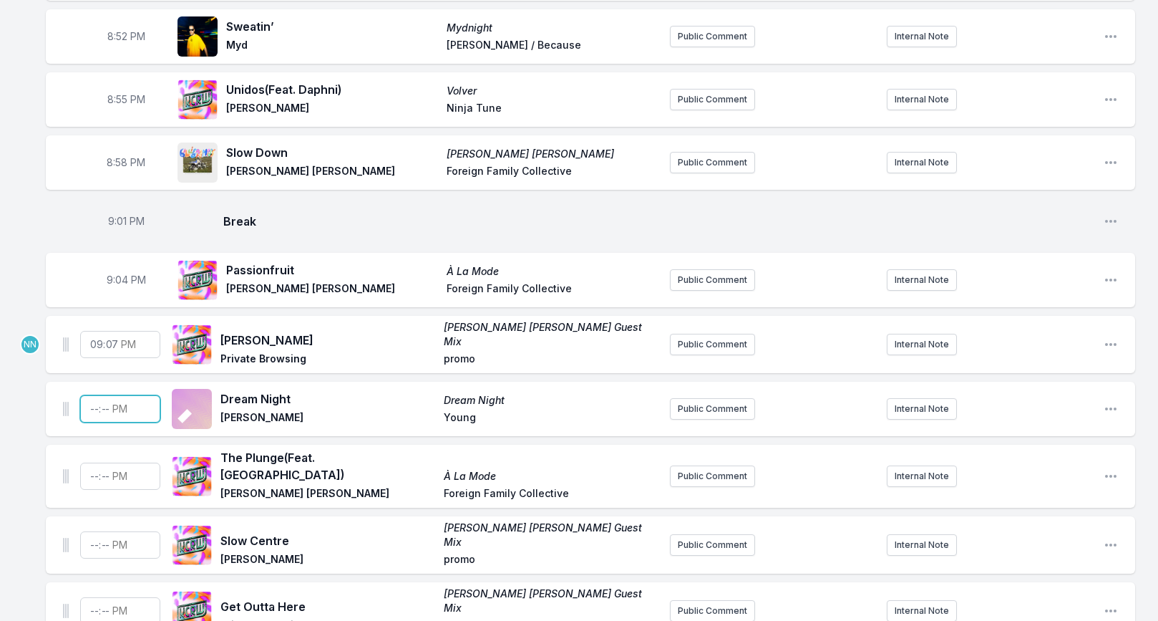
click at [92, 399] on input "Timestamp" at bounding box center [120, 408] width 80 height 27
type input "21:10"
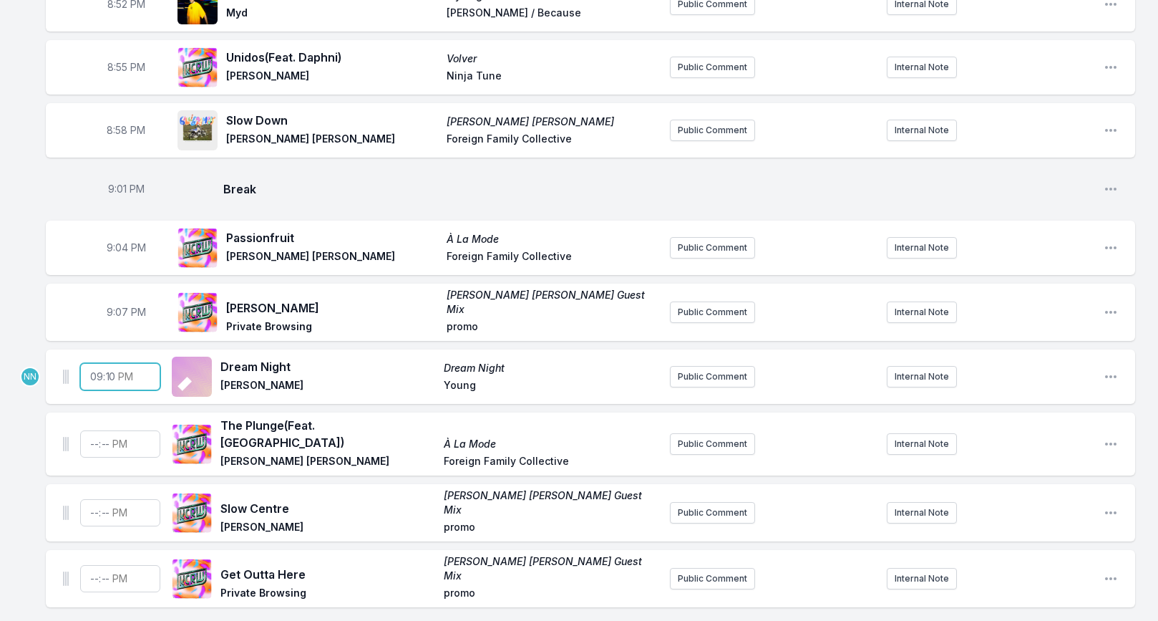
scroll to position [1192, 0]
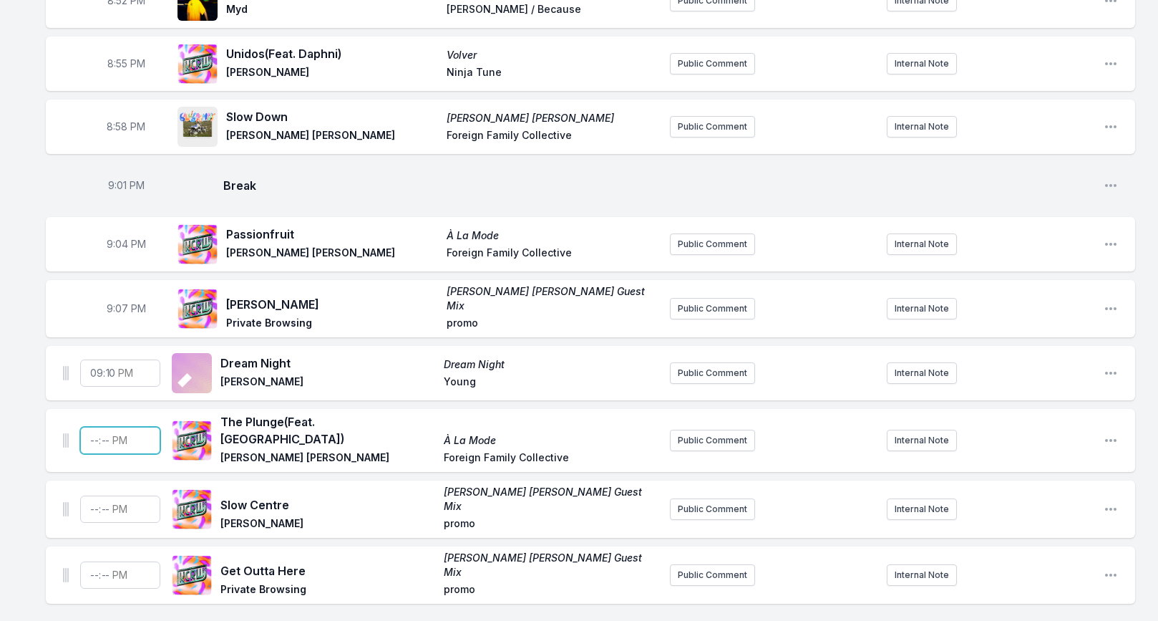
click at [88, 427] on input "Timestamp" at bounding box center [120, 440] width 80 height 27
type input "21:14"
click at [92, 495] on input "Timestamp" at bounding box center [120, 508] width 80 height 27
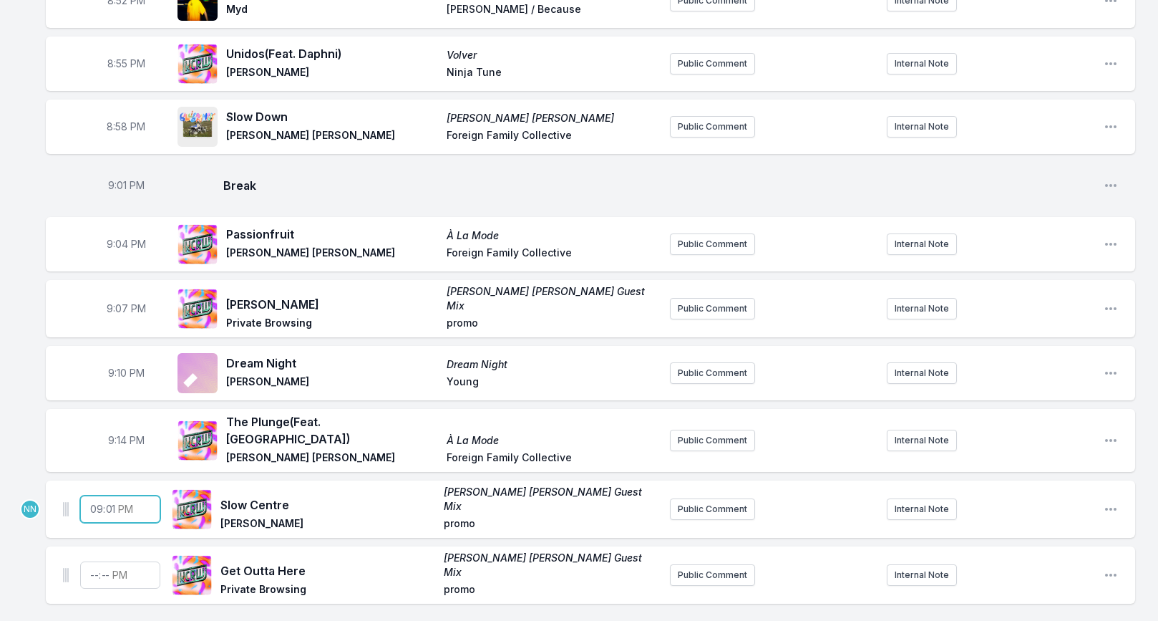
type input "21:17"
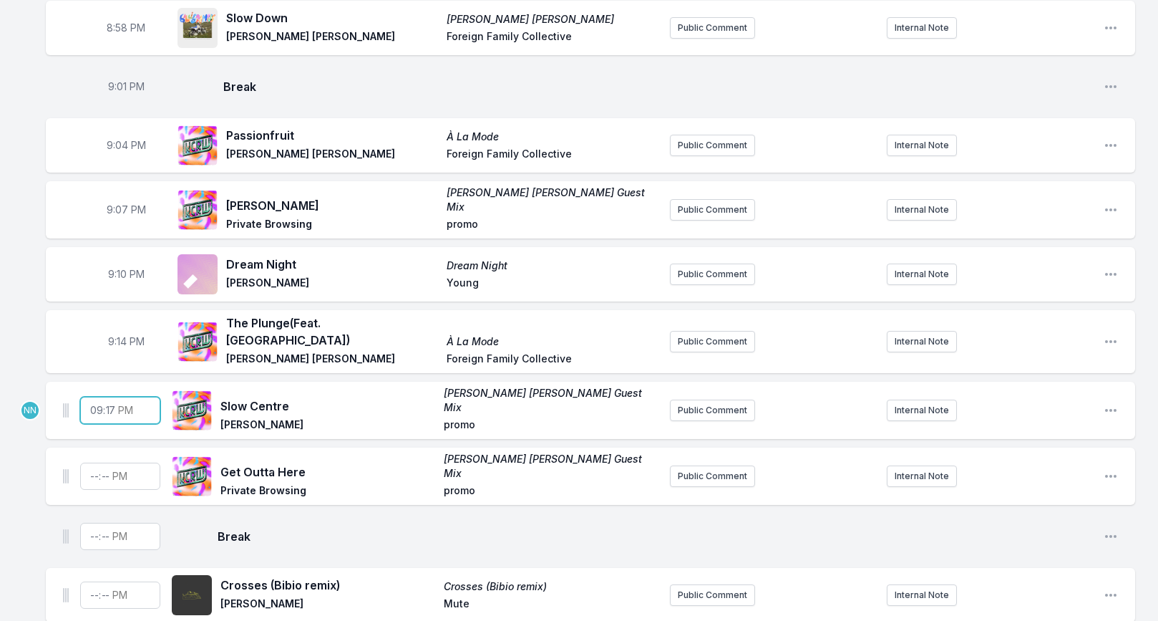
scroll to position [1297, 0]
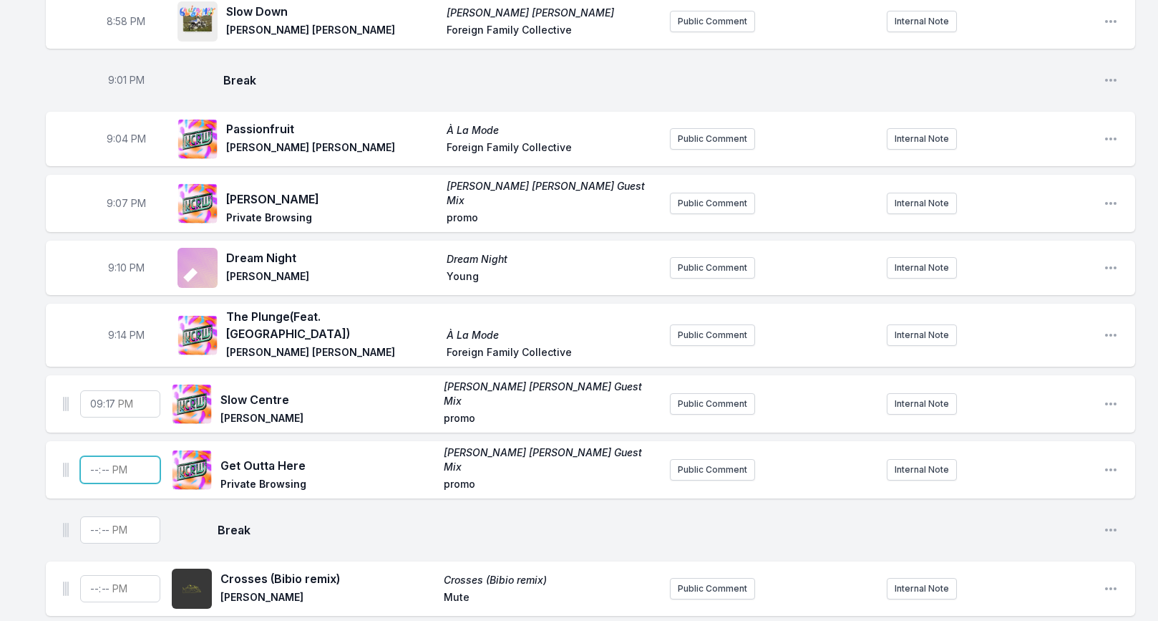
click at [95, 456] on input "Timestamp" at bounding box center [120, 469] width 80 height 27
type input "21:20"
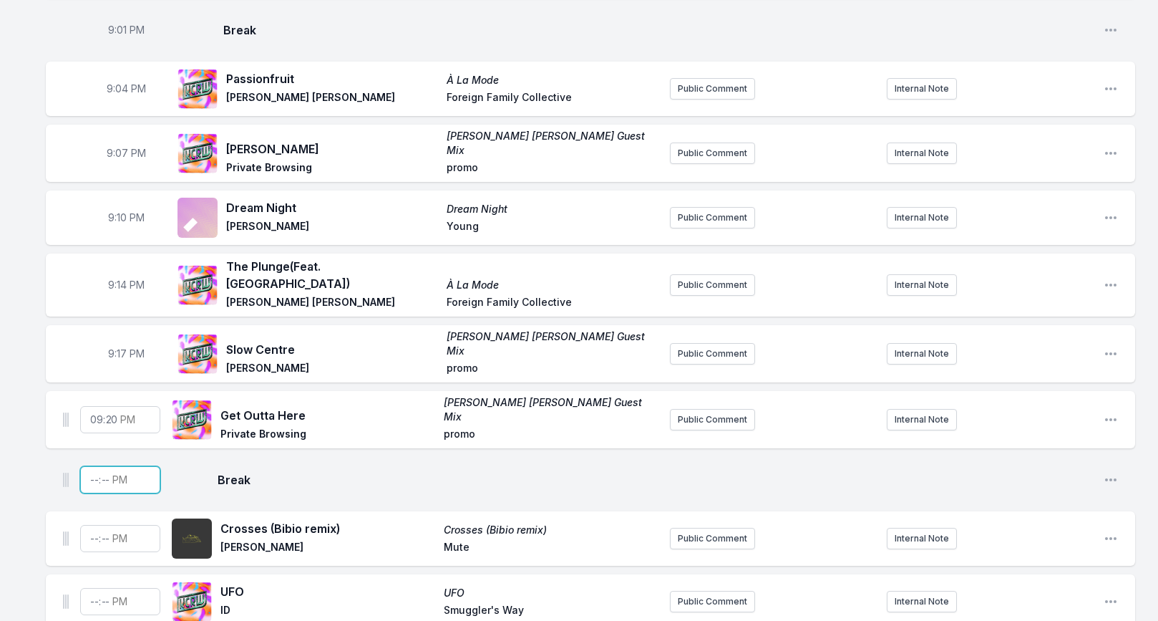
click at [92, 466] on input "Timestamp" at bounding box center [120, 479] width 80 height 27
type input "21:22"
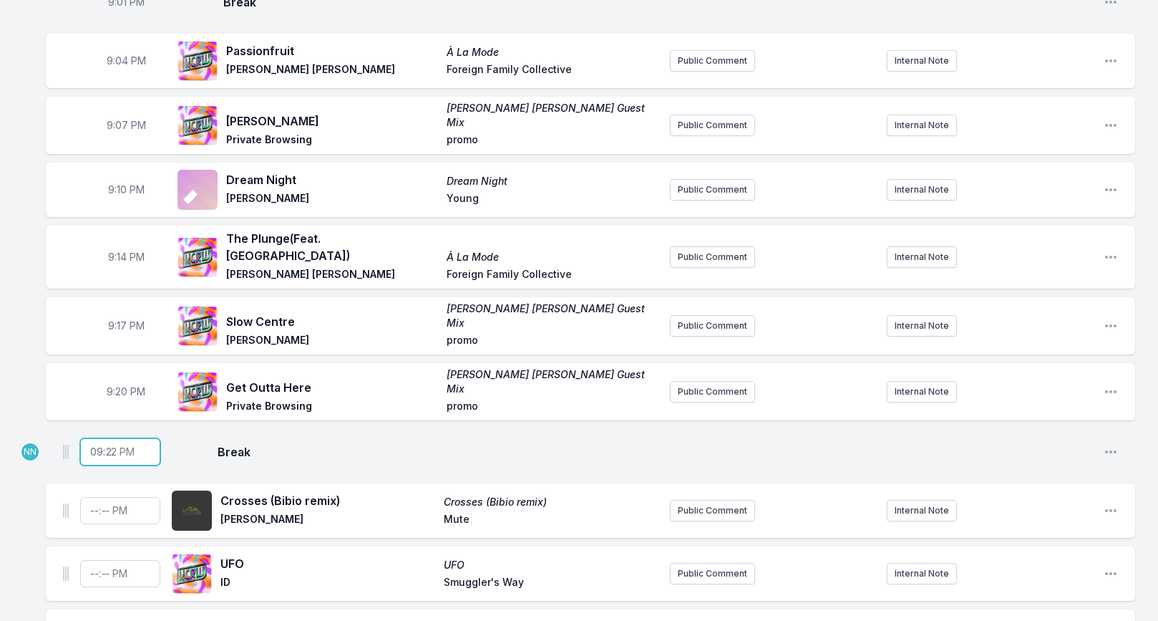
scroll to position [1377, 0]
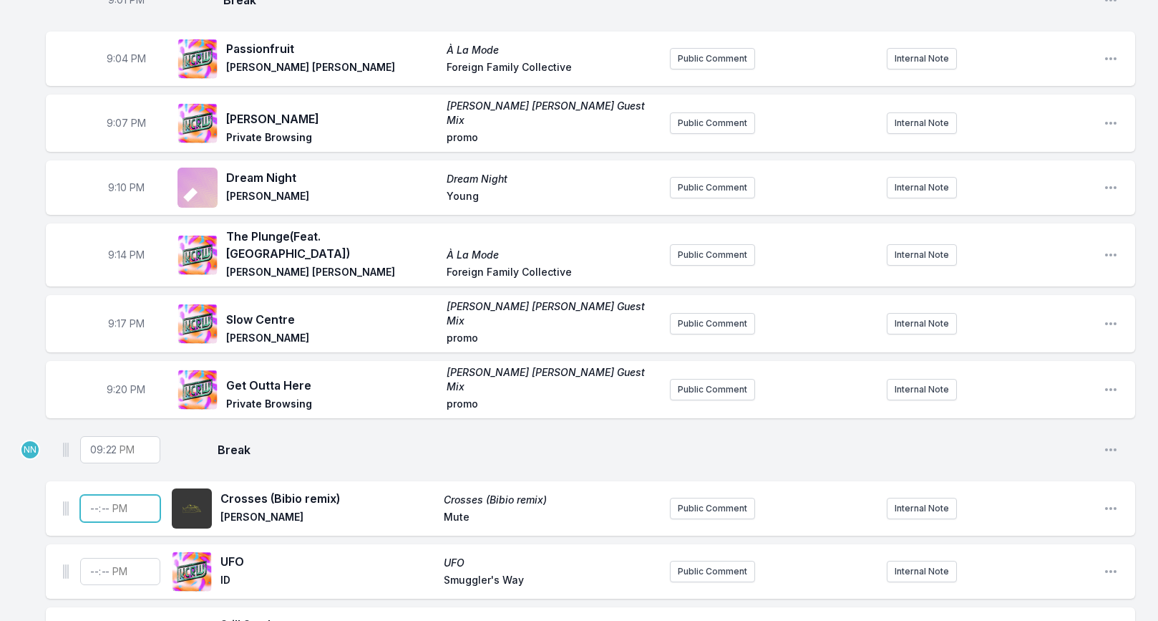
click at [91, 495] on input "Timestamp" at bounding box center [120, 508] width 80 height 27
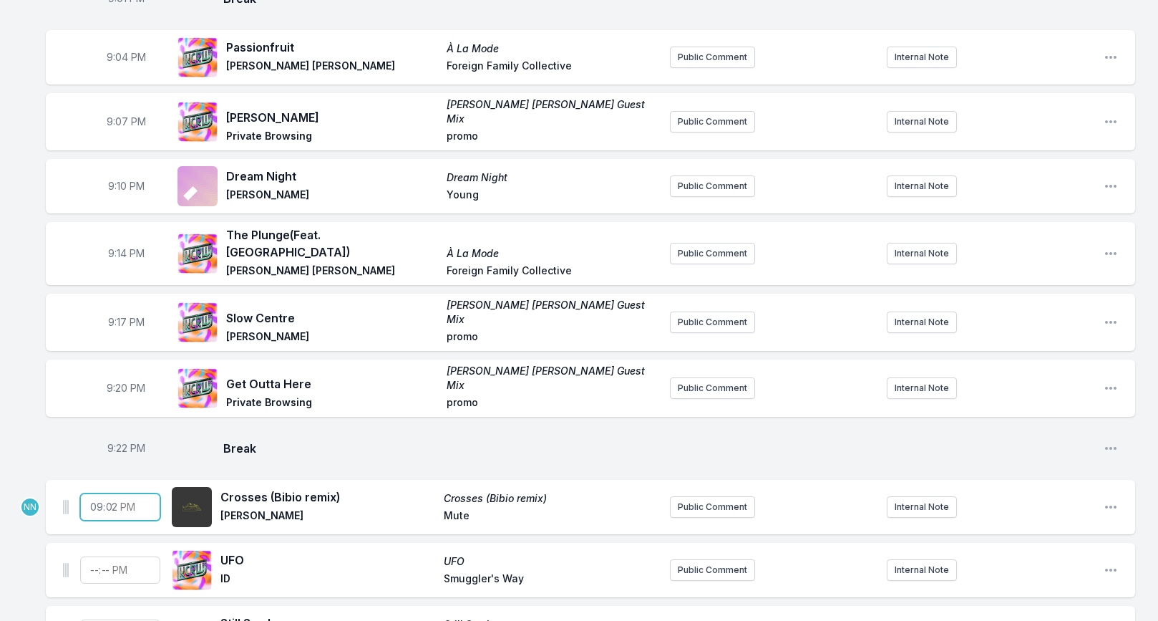
type input "21:24"
type input "21:25"
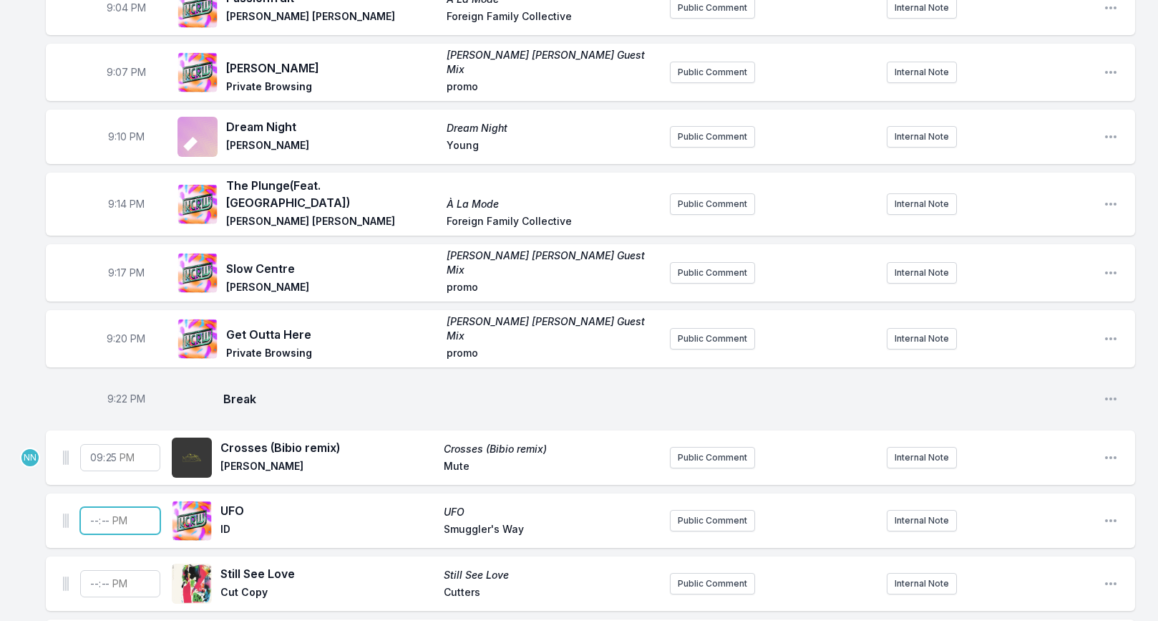
click at [87, 507] on input "Timestamp" at bounding box center [120, 520] width 80 height 27
click at [120, 450] on span "9:25 PM" at bounding box center [126, 457] width 38 height 14
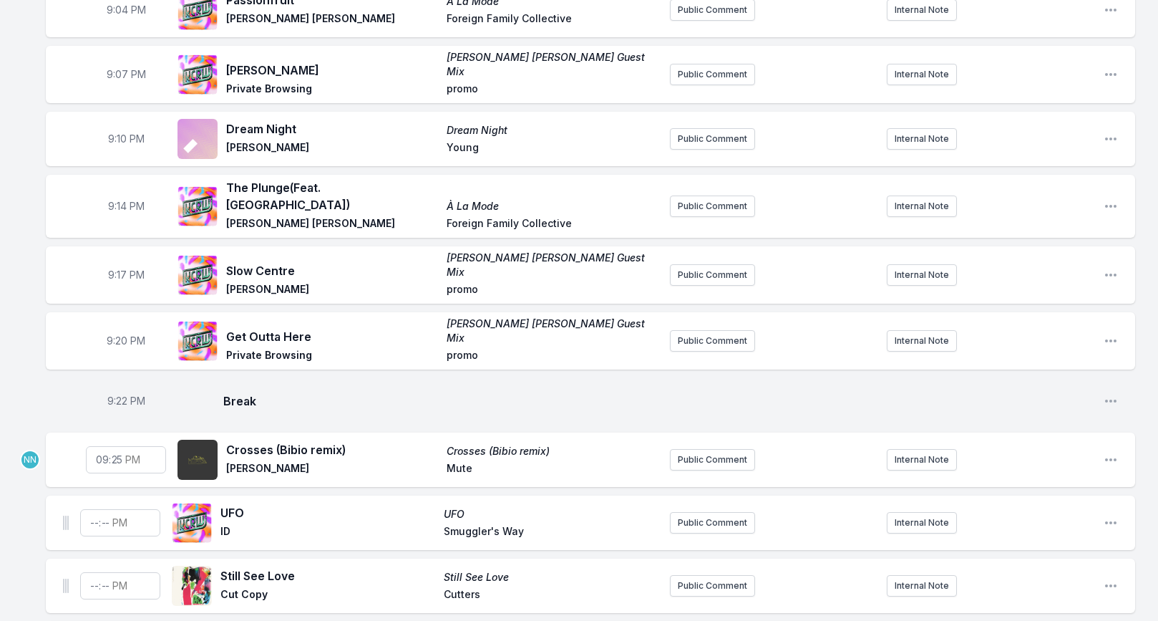
click at [120, 446] on input "21:25" at bounding box center [126, 459] width 80 height 27
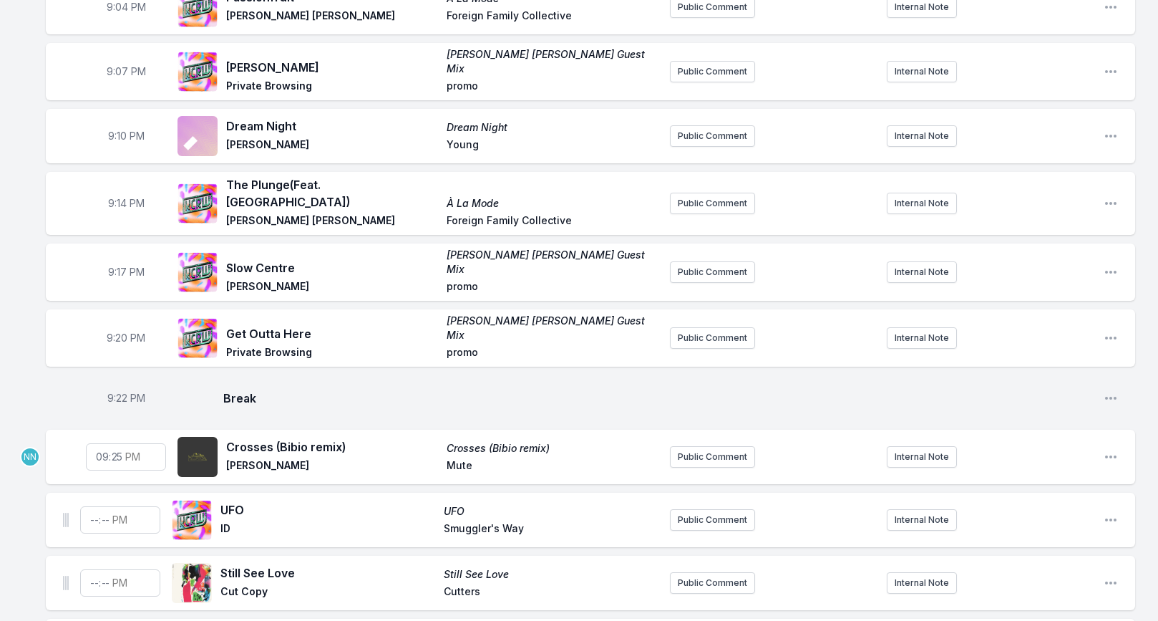
scroll to position [1431, 0]
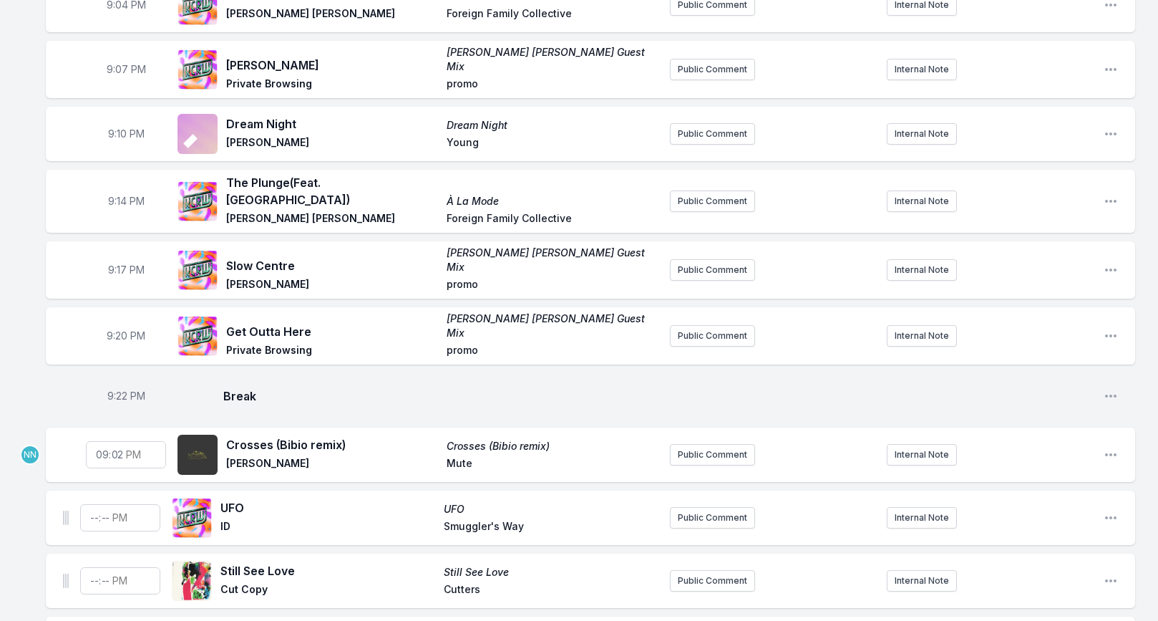
type input "21:23"
click at [95, 504] on input "Timestamp" at bounding box center [120, 517] width 80 height 27
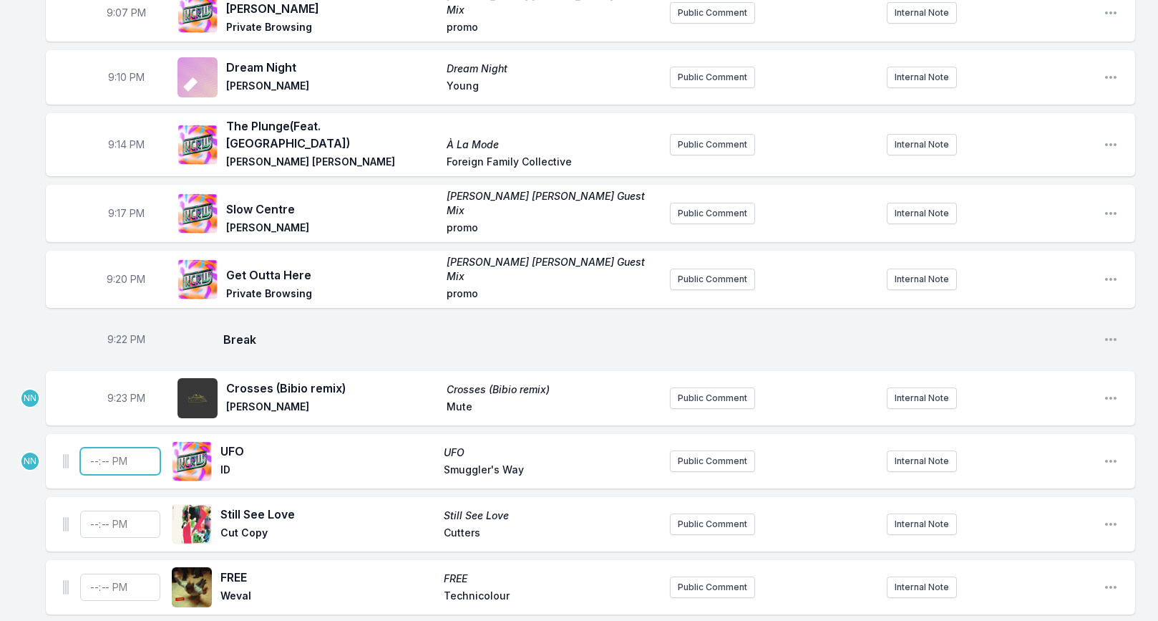
scroll to position [1488, 0]
type input "21:26"
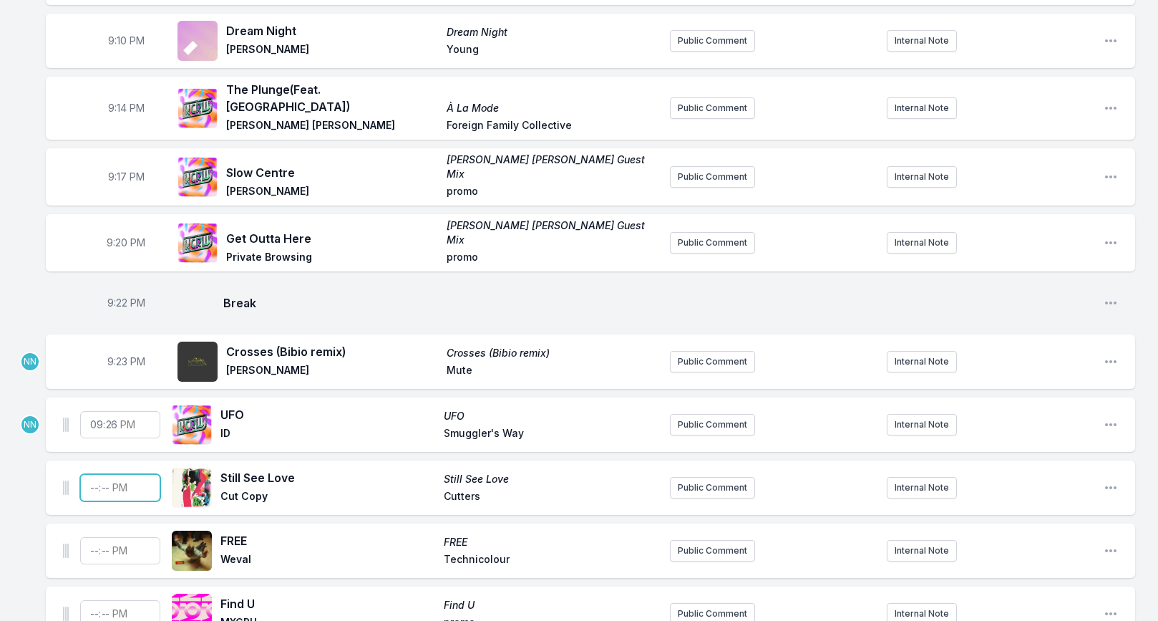
click at [87, 474] on input "Timestamp" at bounding box center [120, 487] width 80 height 27
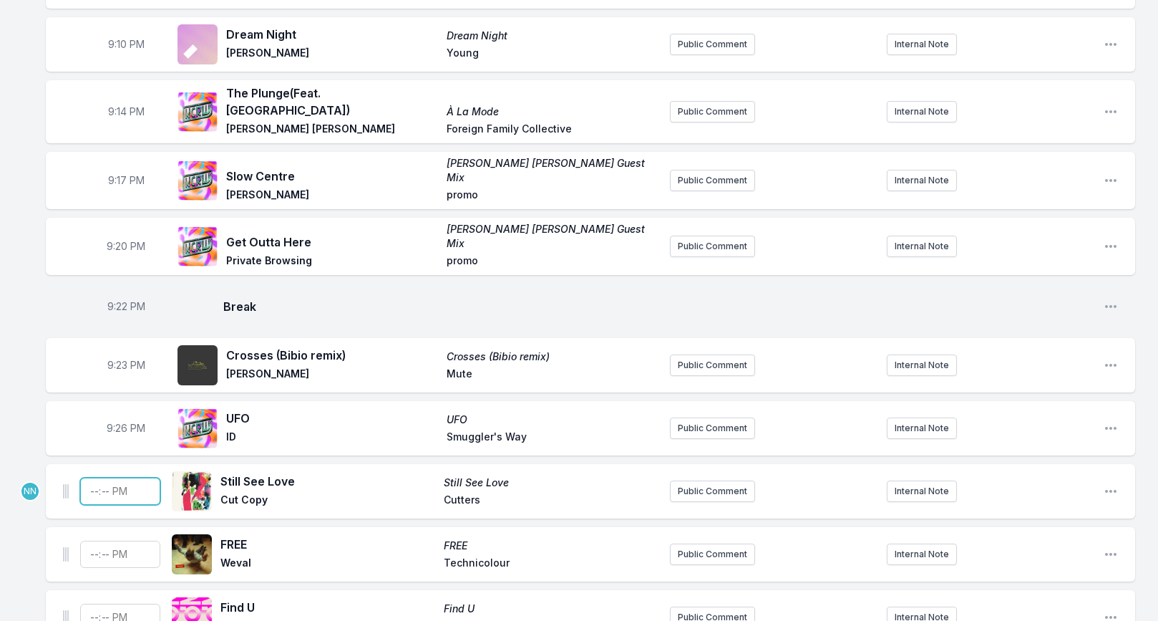
scroll to position [1521, 0]
type input "21:29"
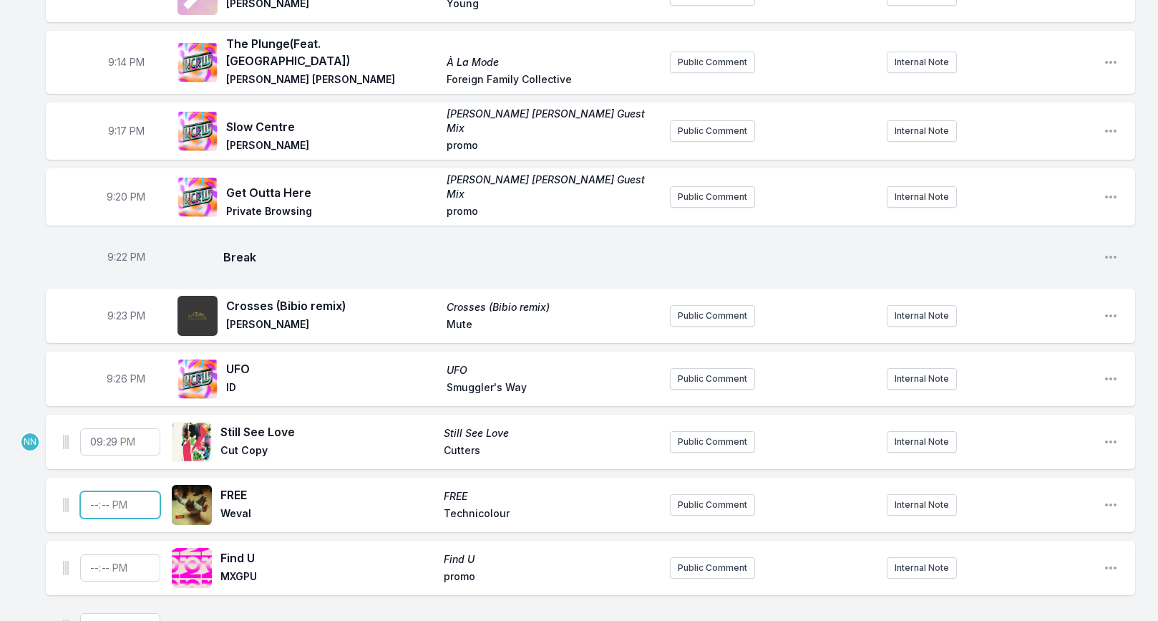
scroll to position [1571, 0]
click at [90, 490] on input "Timestamp" at bounding box center [120, 503] width 80 height 27
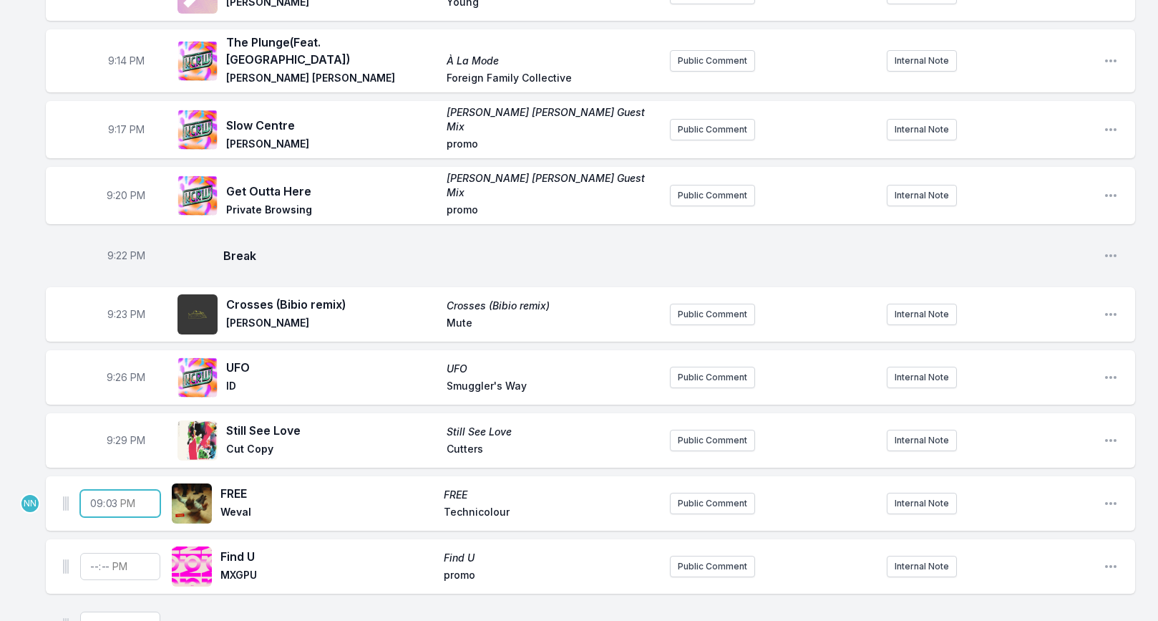
type input "21:32"
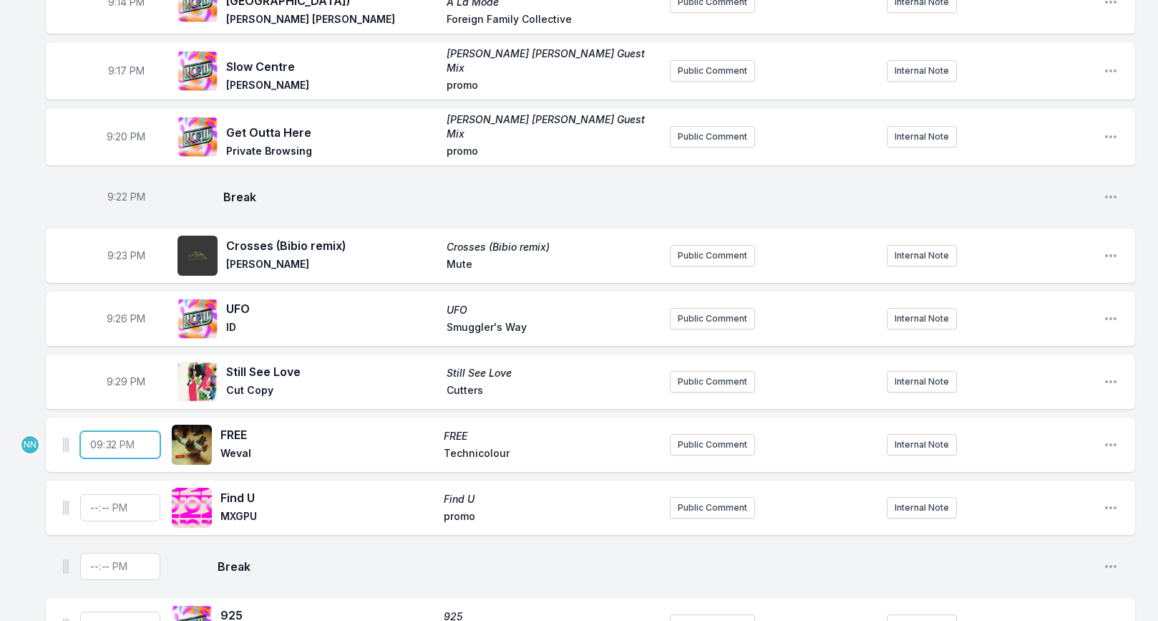
scroll to position [1628, 0]
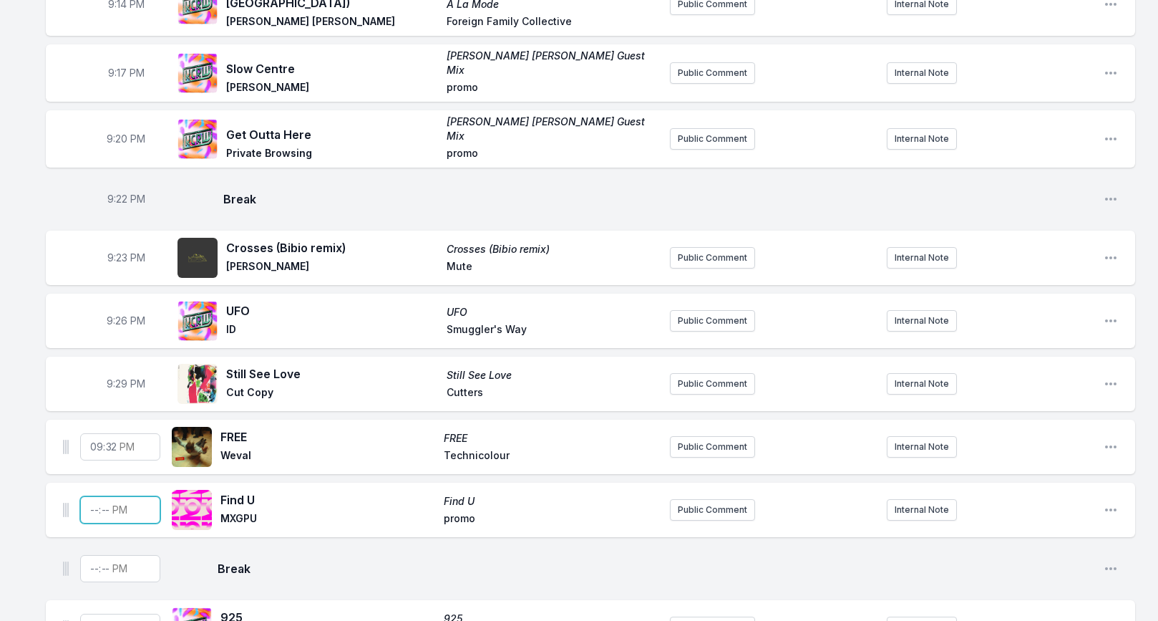
click at [96, 496] on input "Timestamp" at bounding box center [120, 509] width 80 height 27
type input "21:35"
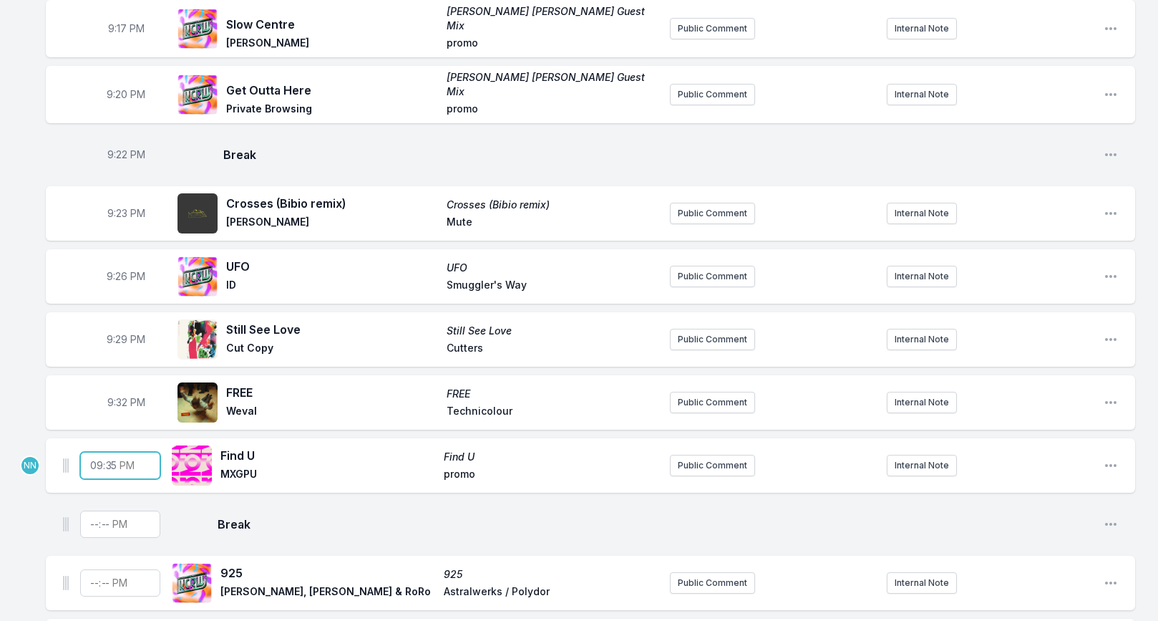
scroll to position [1690, 0]
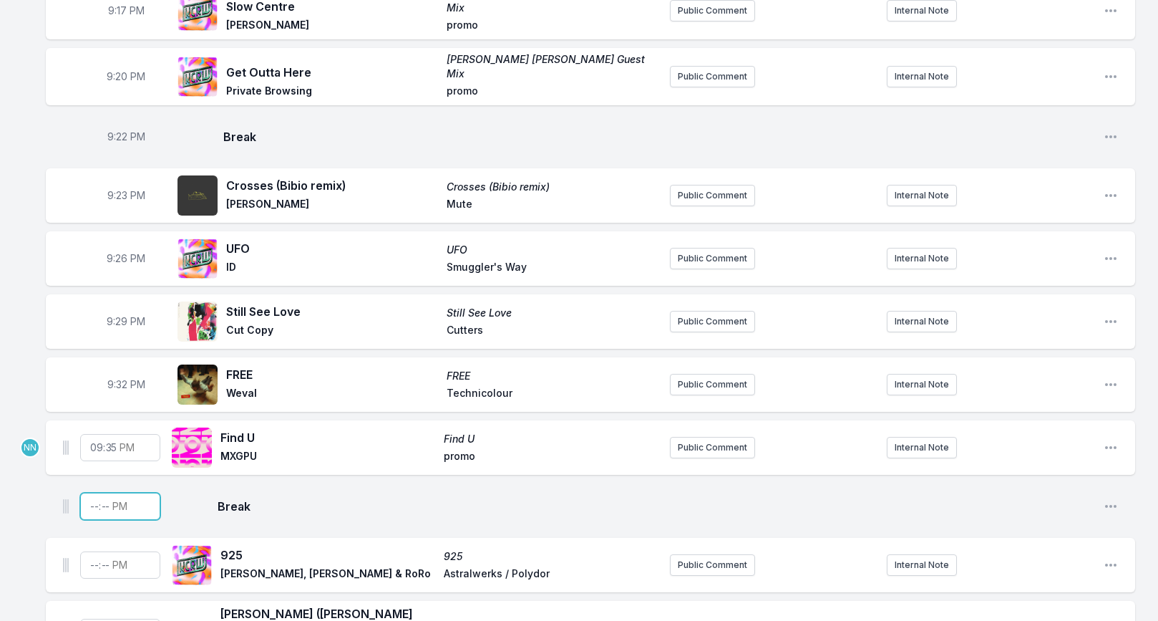
click at [96, 493] on input "Timestamp" at bounding box center [120, 506] width 80 height 27
type input "20:40"
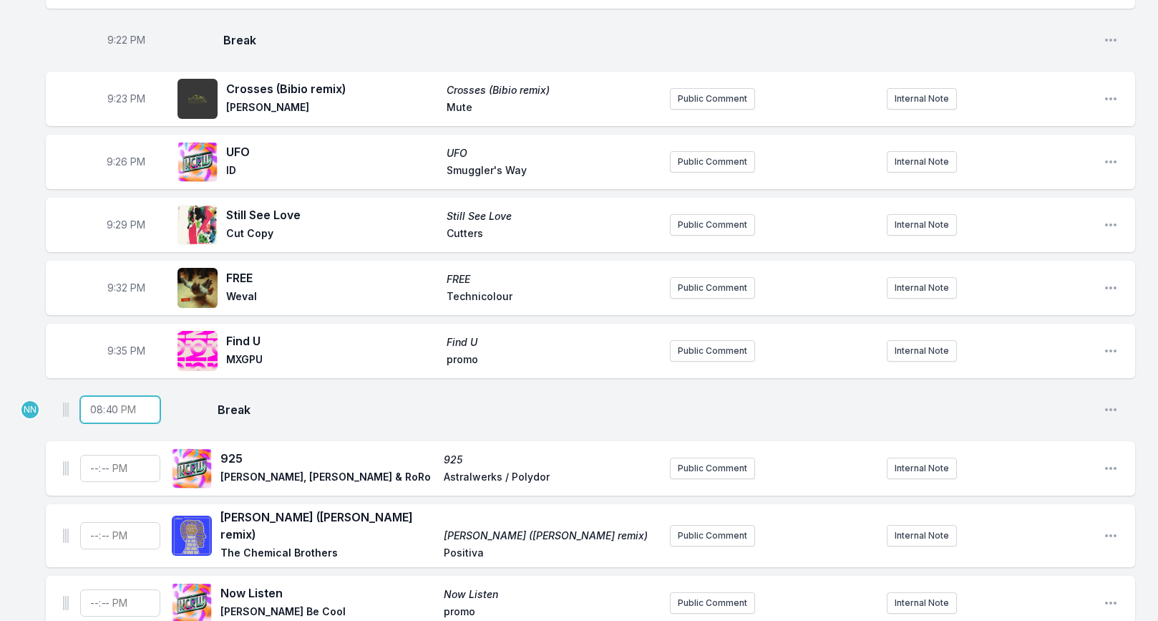
scroll to position [1789, 0]
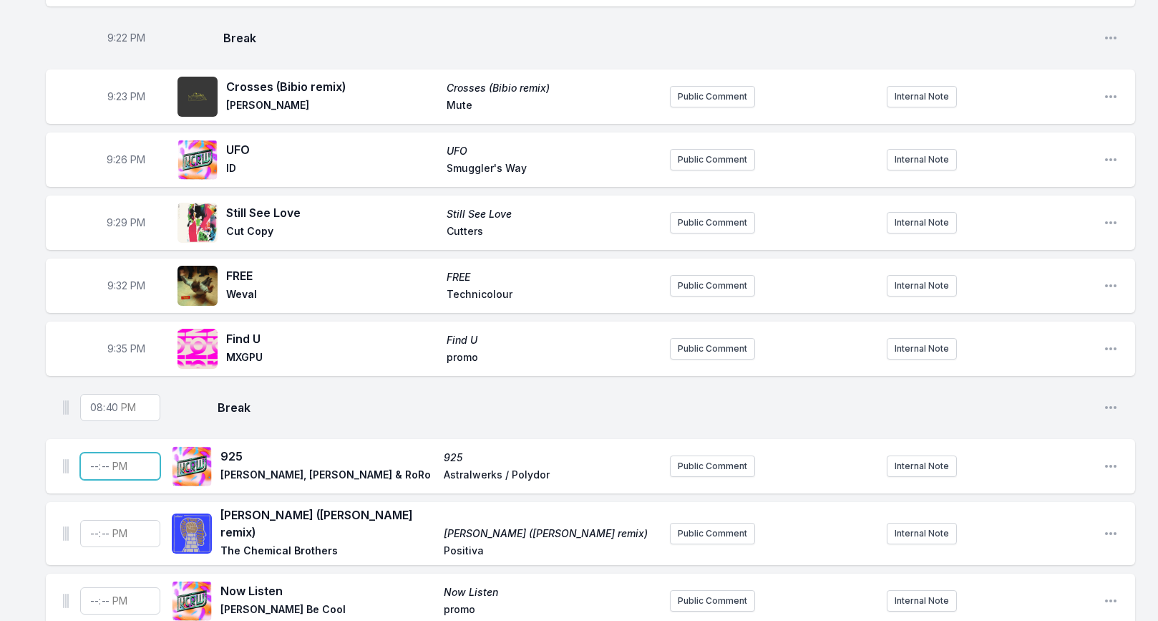
click at [90, 442] on ul "20:40 Break Open playlist item options NN 925 925 Sammy Virji, Chris Lake & RoR…" at bounding box center [591, 600] width 1090 height 432
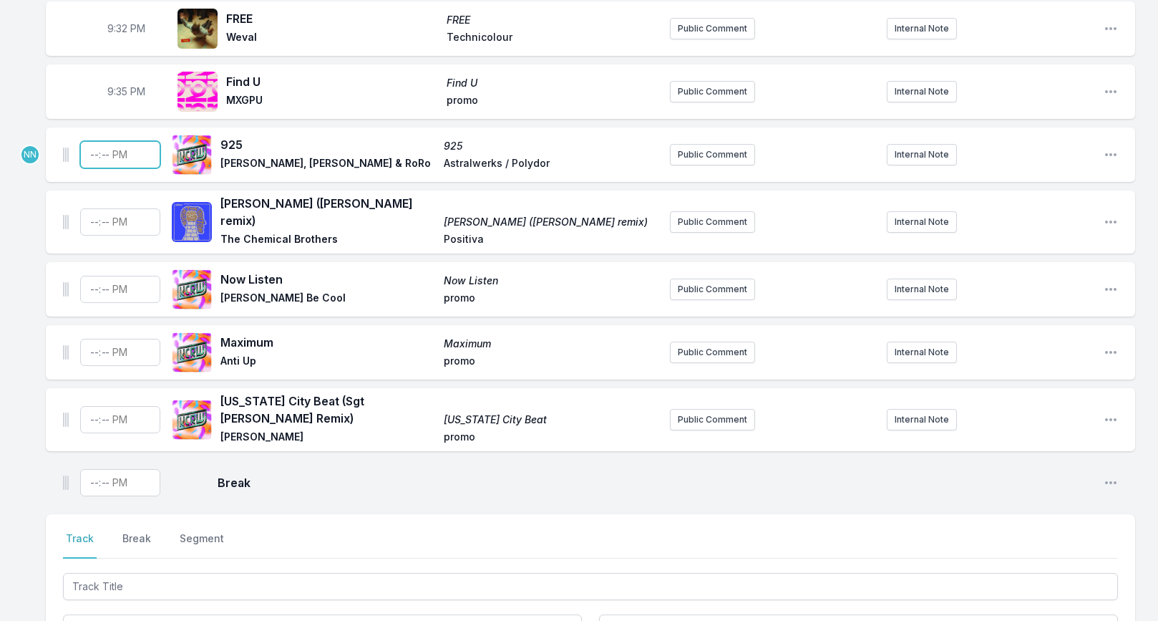
scroll to position [2111, 0]
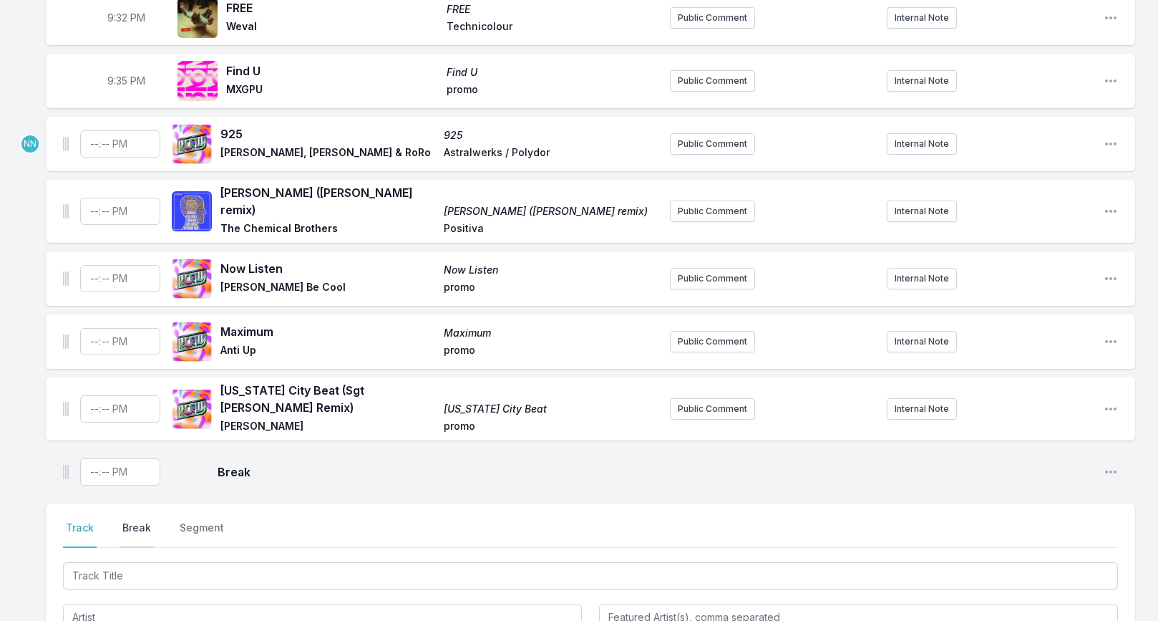
click at [134, 520] on button "Break" at bounding box center [137, 533] width 34 height 27
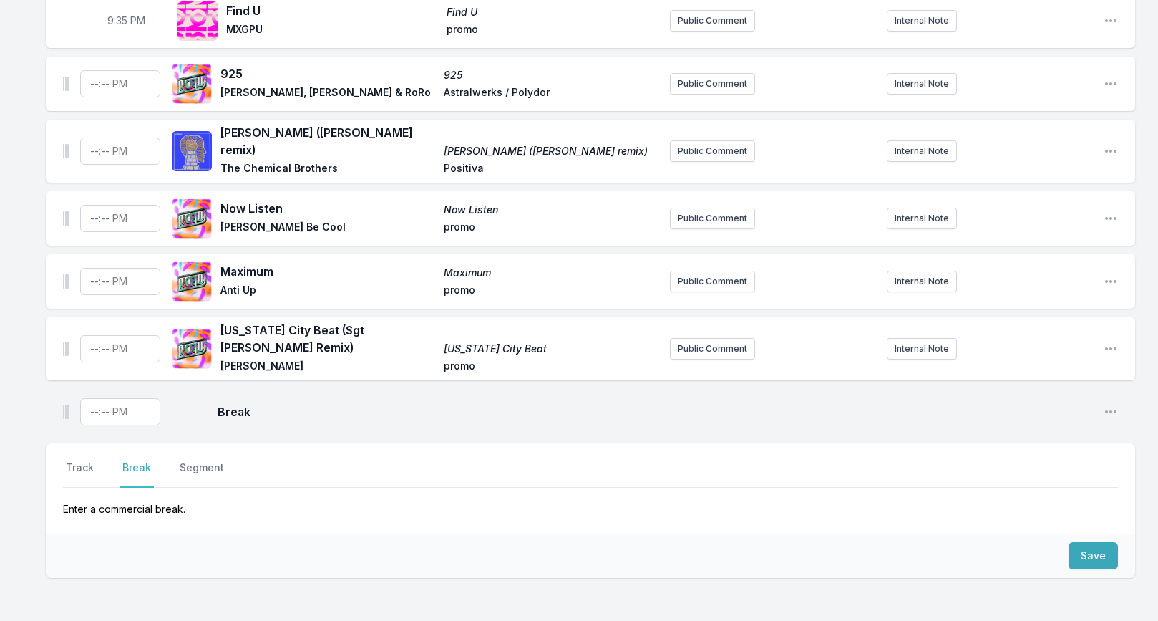
scroll to position [2176, 0]
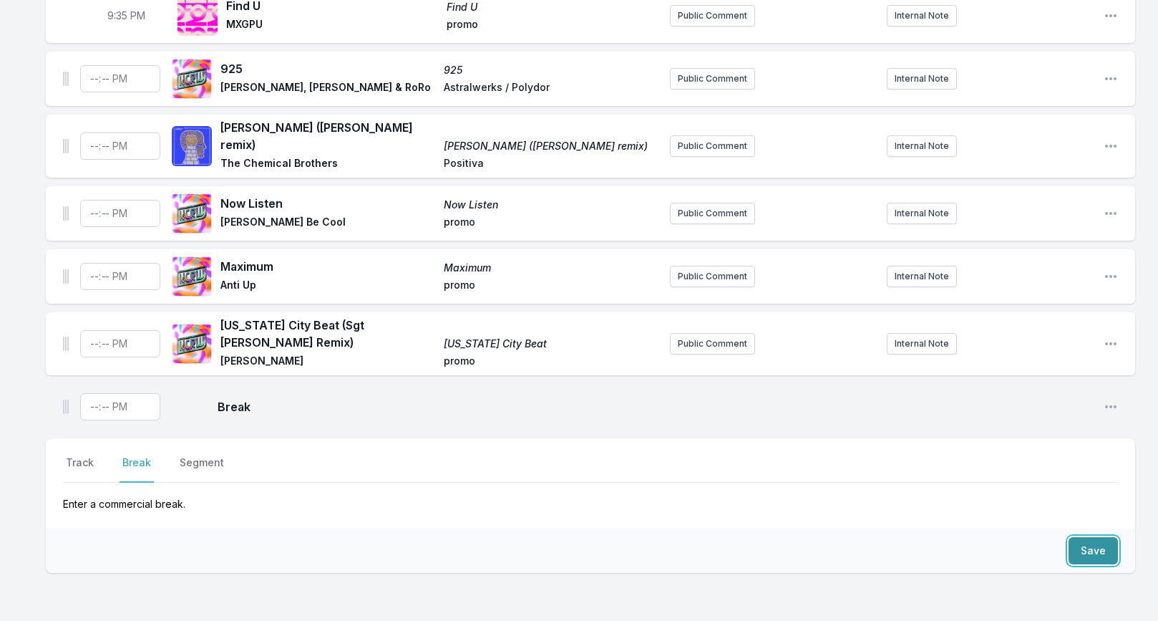
click at [1081, 537] on button "Save" at bounding box center [1093, 550] width 49 height 27
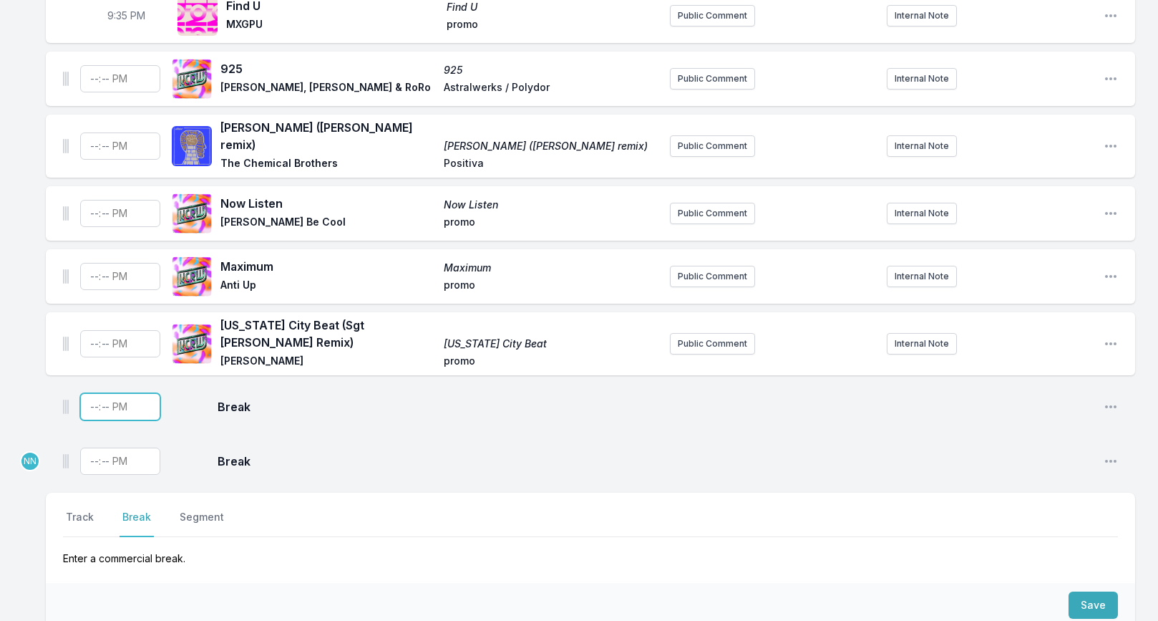
click at [89, 393] on input "Timestamp" at bounding box center [120, 406] width 80 height 27
type input "21:40"
click at [919, 438] on div "Break Open playlist item options" at bounding box center [591, 461] width 1090 height 46
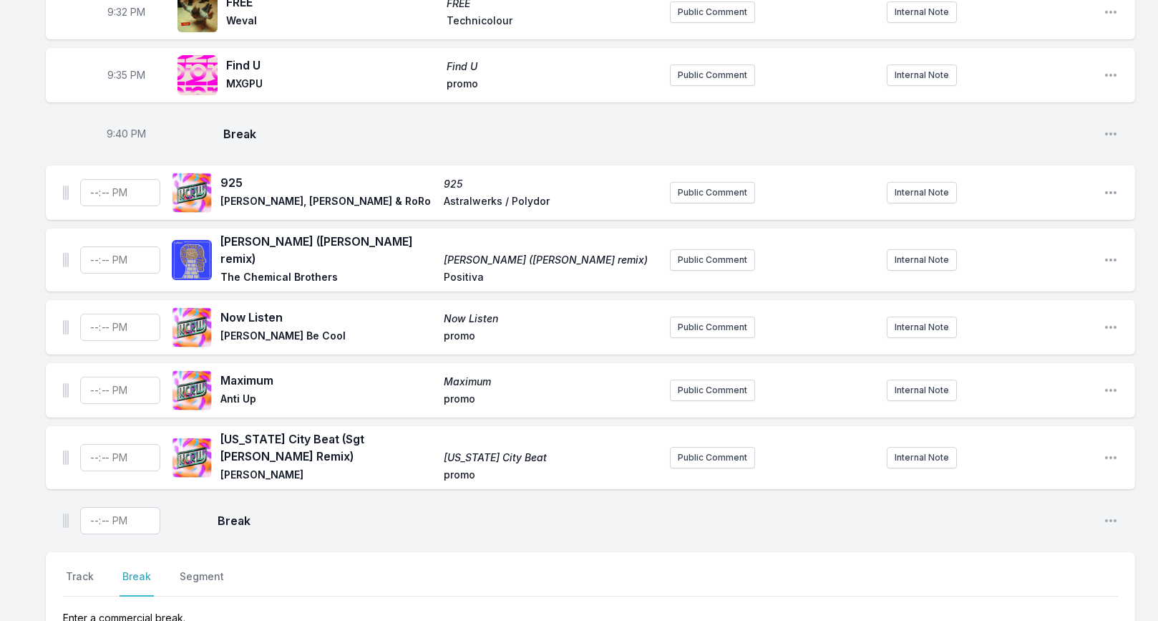
scroll to position [2065, 0]
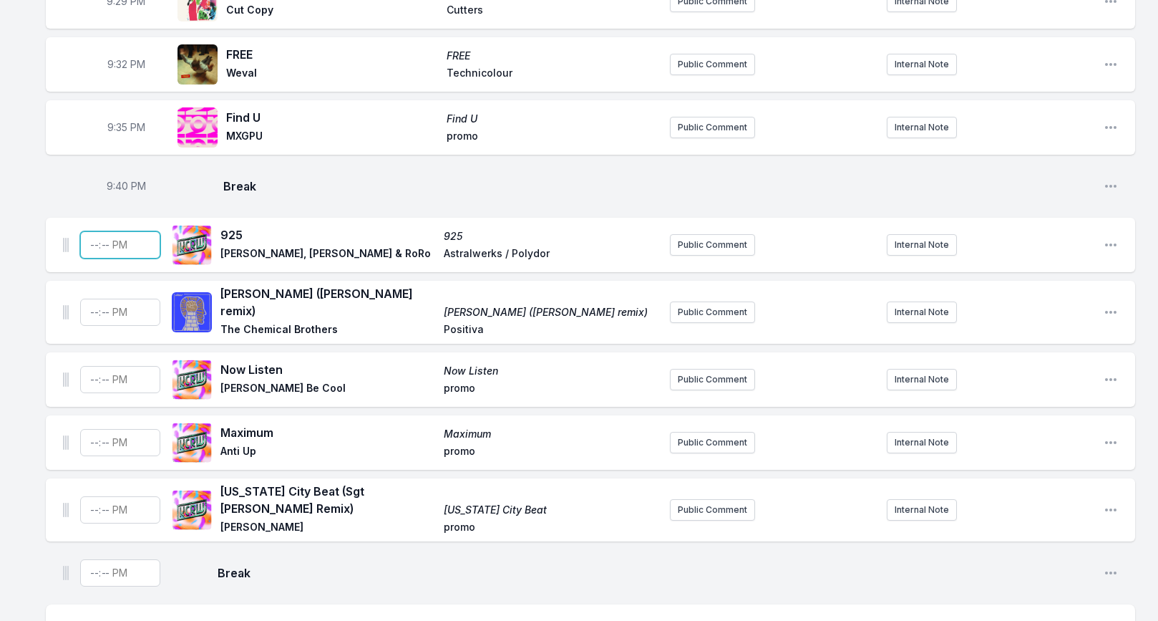
click at [95, 231] on input "Timestamp" at bounding box center [120, 244] width 80 height 27
type input "21:42"
click at [90, 299] on input "Timestamp" at bounding box center [120, 312] width 80 height 27
type input "21:45"
click at [91, 366] on input "Timestamp" at bounding box center [120, 379] width 80 height 27
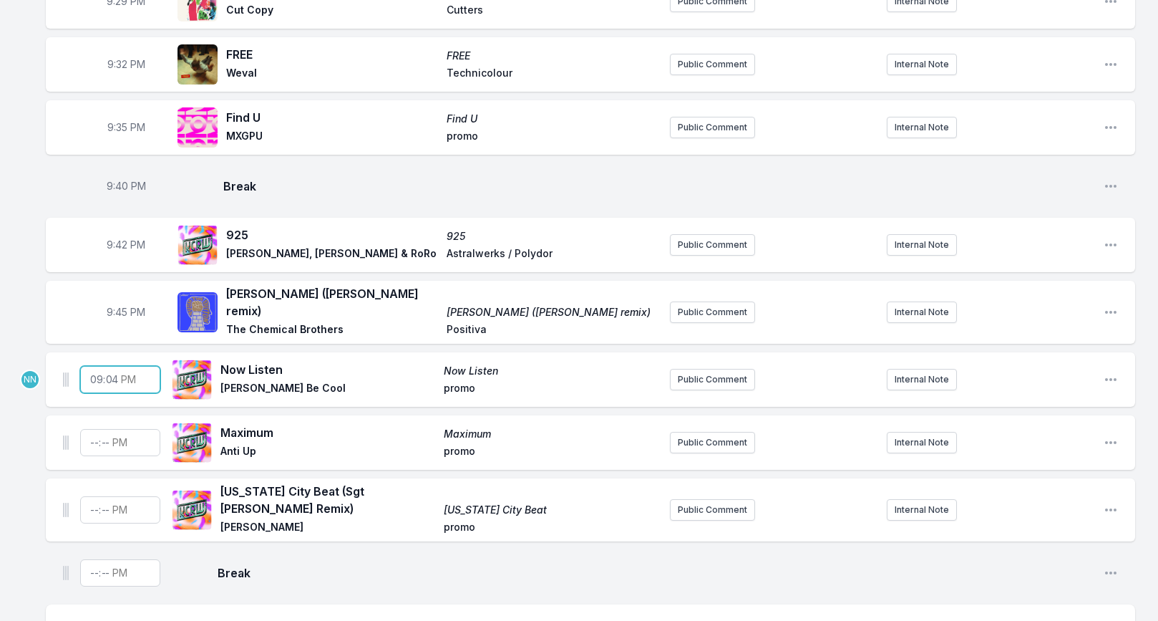
type input "21:48"
click at [90, 429] on input "Timestamp" at bounding box center [120, 442] width 80 height 27
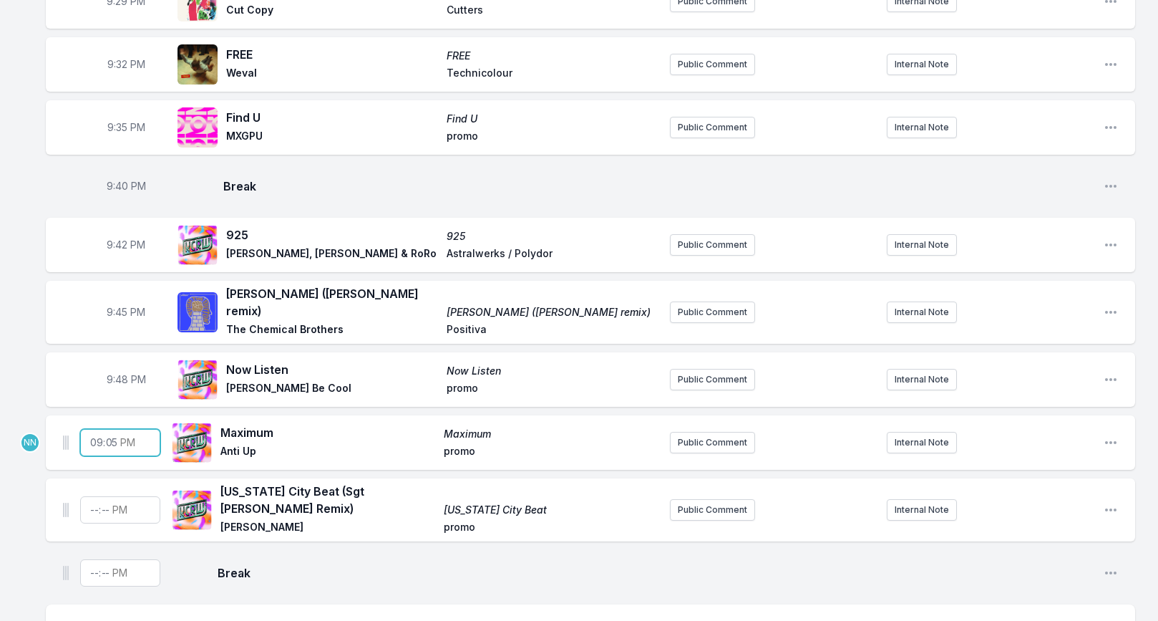
type input "21:51"
click at [95, 496] on input "Timestamp" at bounding box center [120, 509] width 80 height 27
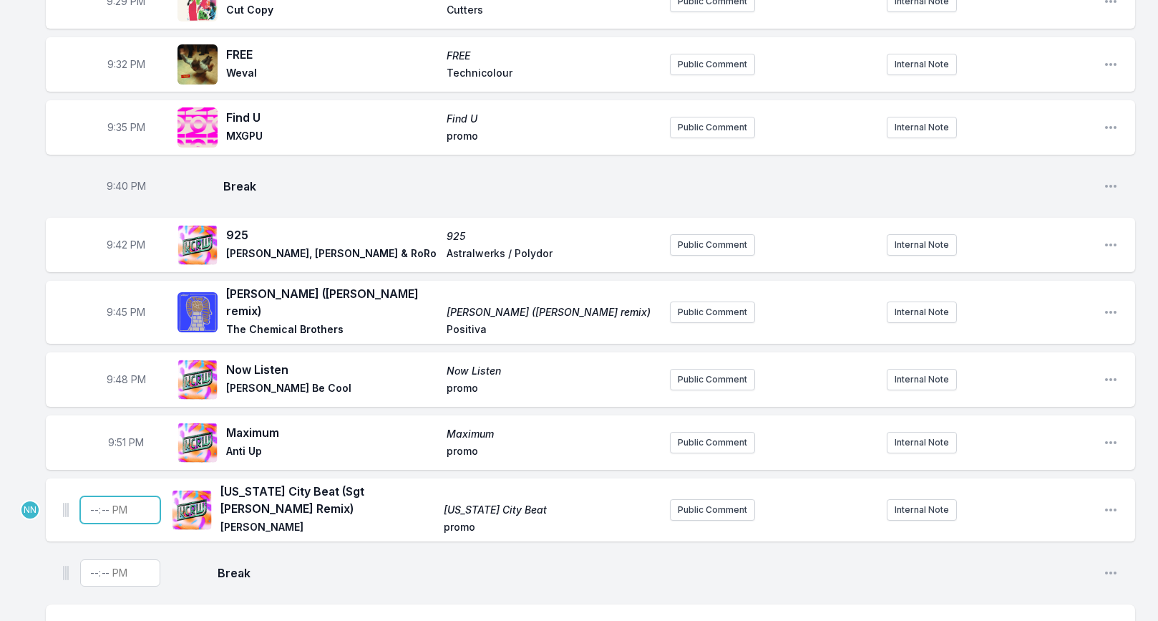
click at [98, 496] on input "Timestamp" at bounding box center [120, 509] width 80 height 27
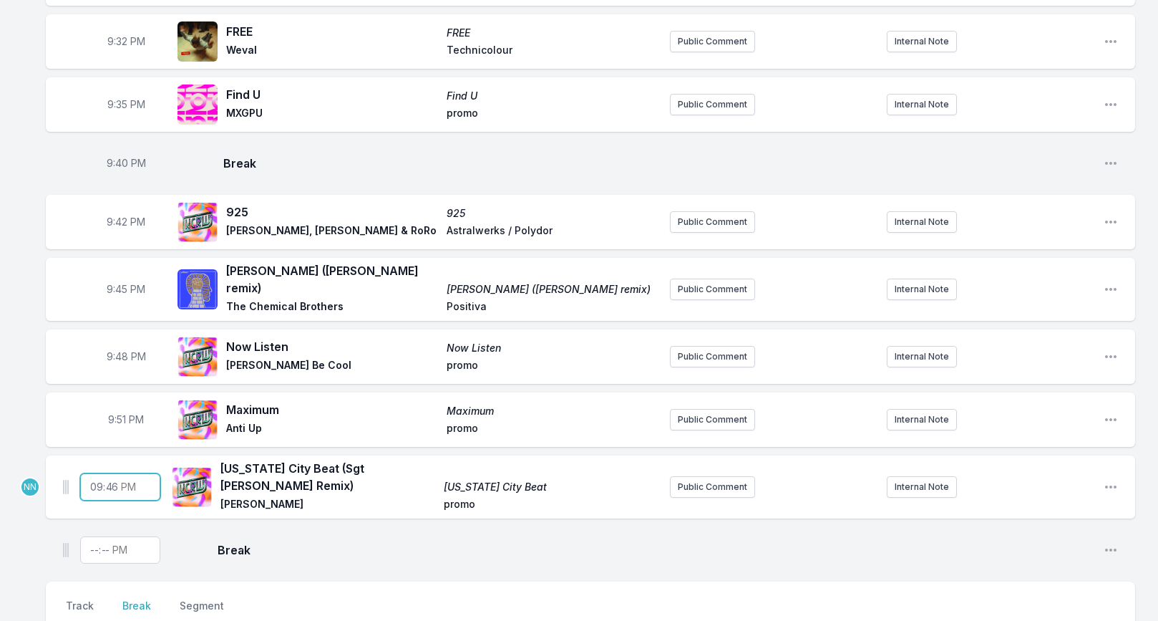
type input "21:59"
click at [123, 412] on span "9:51 PM" at bounding box center [126, 419] width 36 height 14
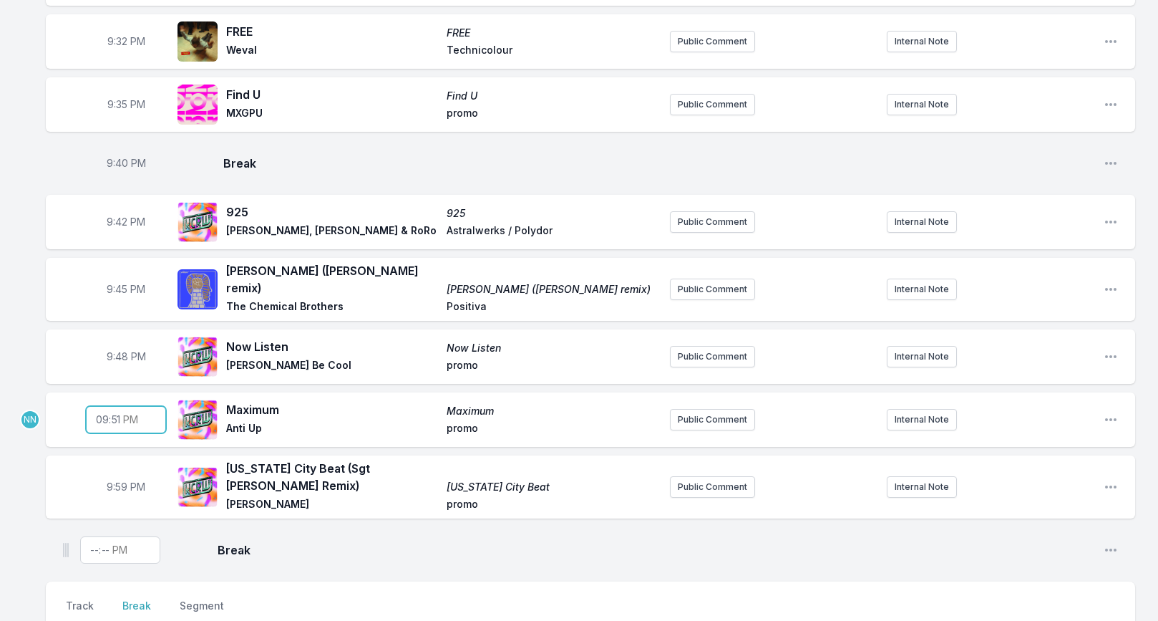
click at [121, 406] on input "21:51" at bounding box center [126, 419] width 80 height 27
type input "21:52"
click at [129, 334] on aside "9:48 PM" at bounding box center [126, 357] width 80 height 46
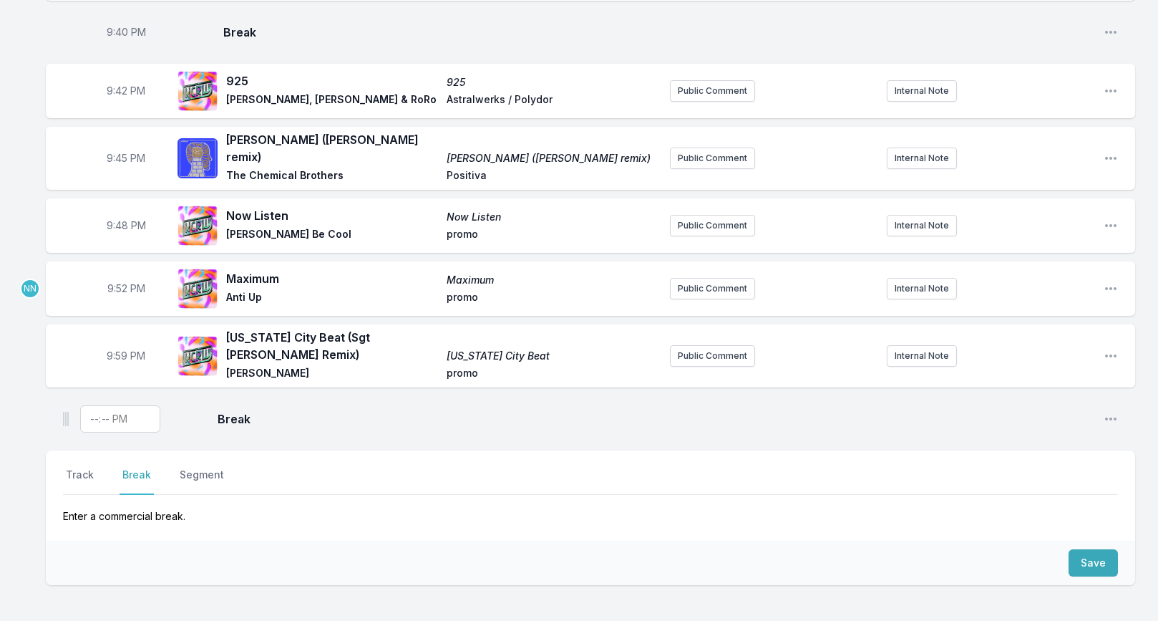
scroll to position [2224, 0]
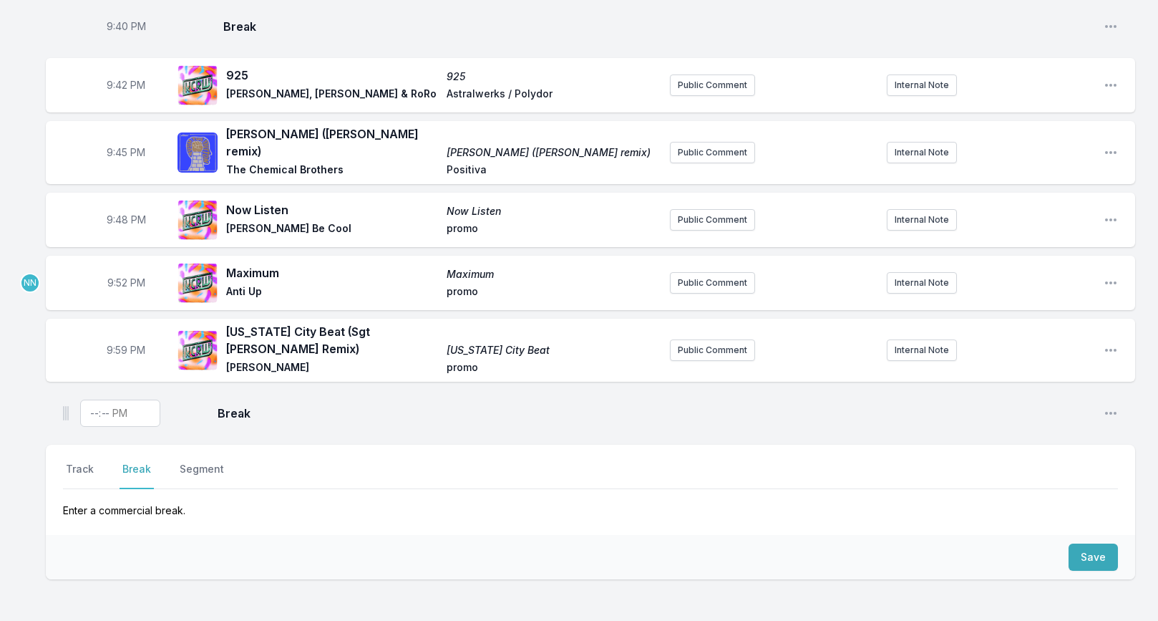
click at [121, 343] on span "9:59 PM" at bounding box center [126, 350] width 39 height 14
click at [117, 336] on input "21:59" at bounding box center [126, 349] width 80 height 27
click at [113, 336] on input "21:57" at bounding box center [126, 349] width 80 height 27
type input "21:56"
click at [48, 390] on div "Break Open playlist item options" at bounding box center [591, 413] width 1090 height 46
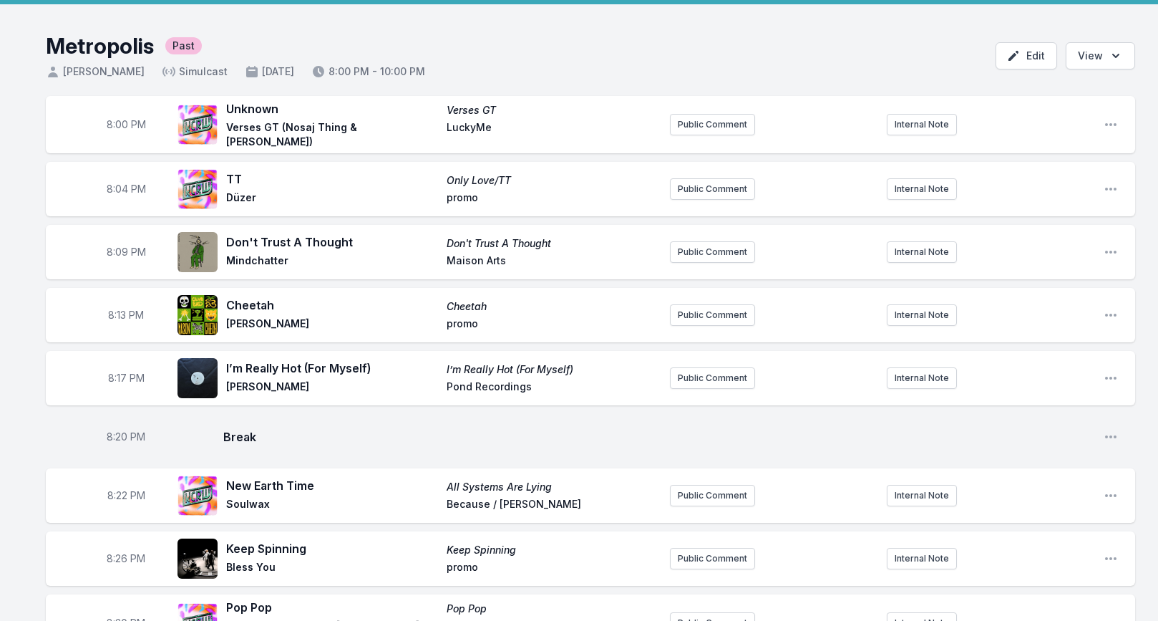
scroll to position [0, 0]
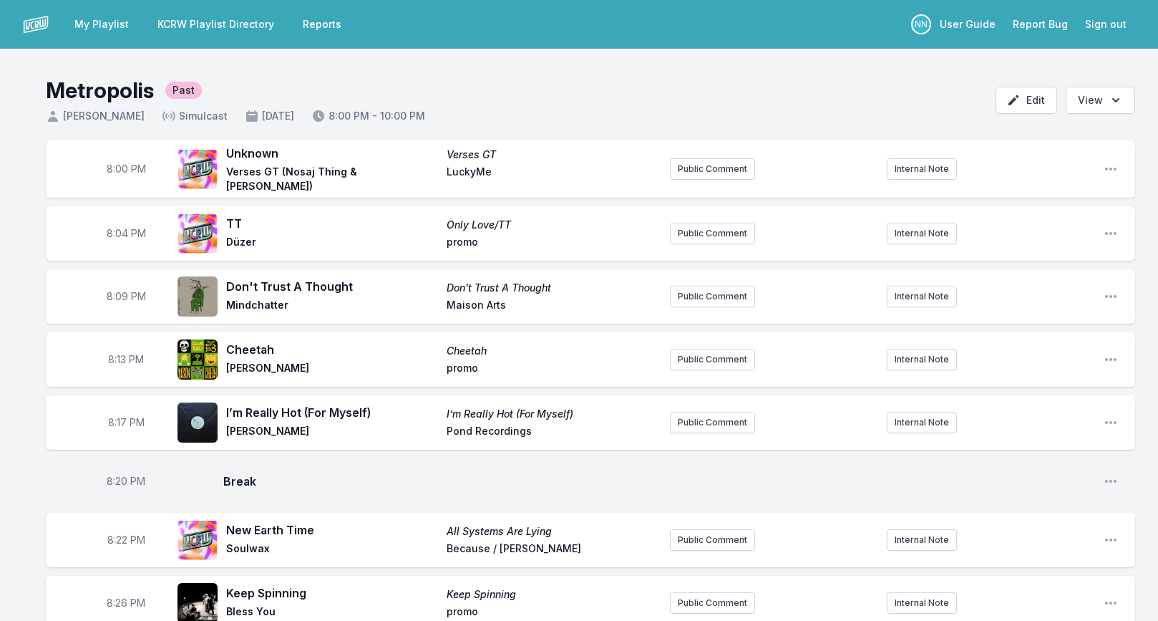
click at [222, 29] on link "KCRW Playlist Directory" at bounding box center [216, 24] width 134 height 26
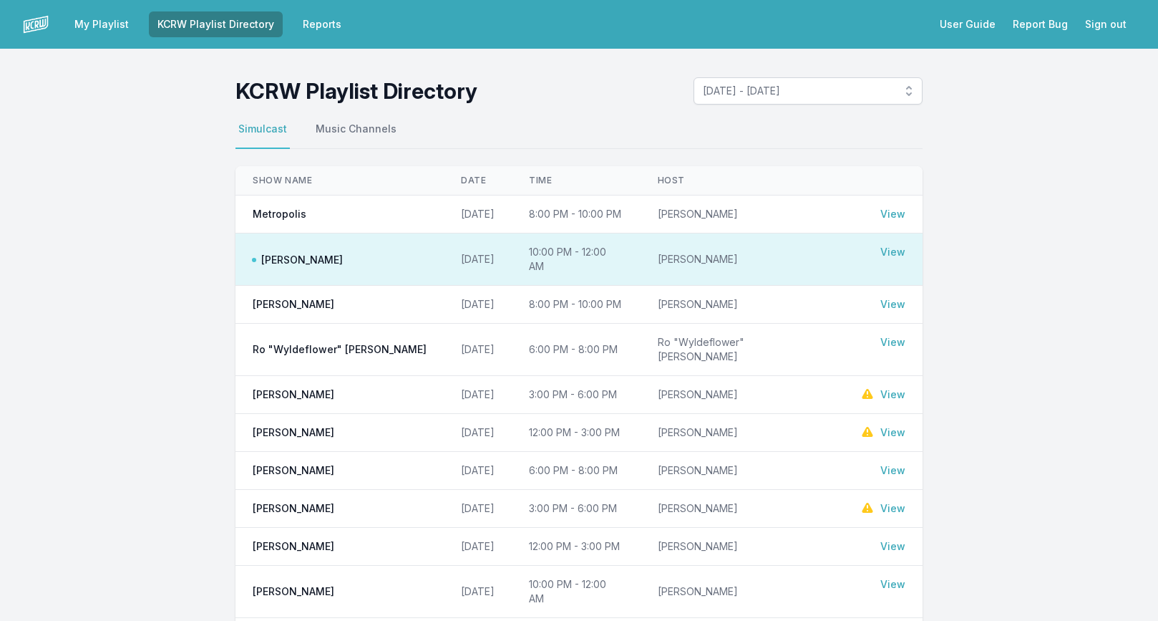
click at [119, 26] on link "My Playlist" at bounding box center [102, 24] width 72 height 26
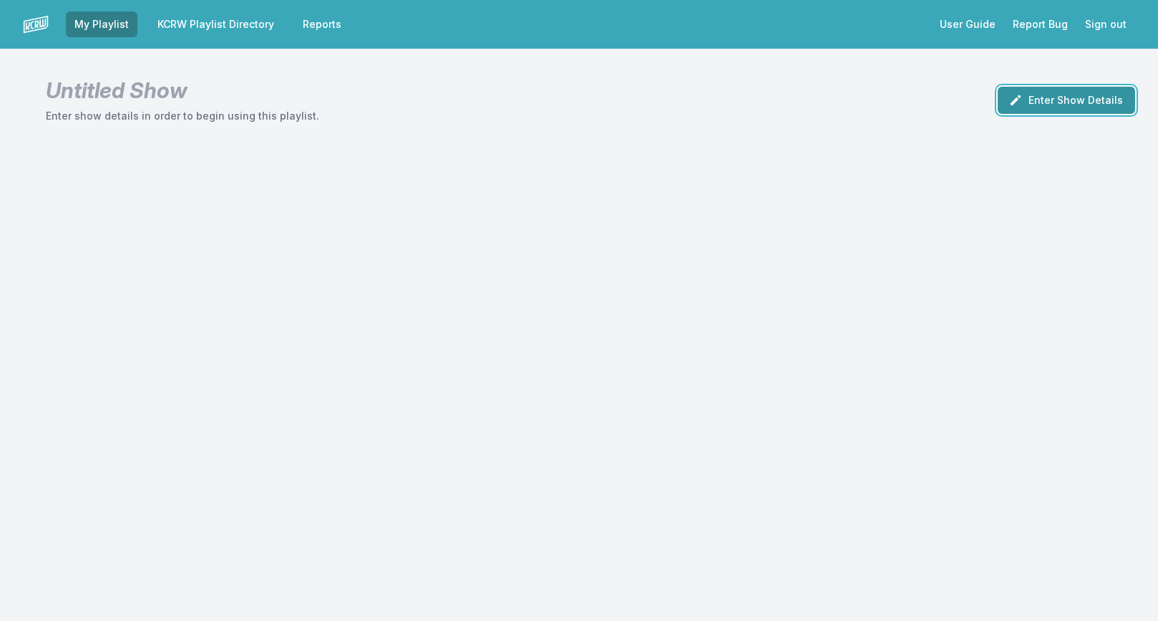
click at [1022, 101] on icon "button" at bounding box center [1016, 100] width 14 height 14
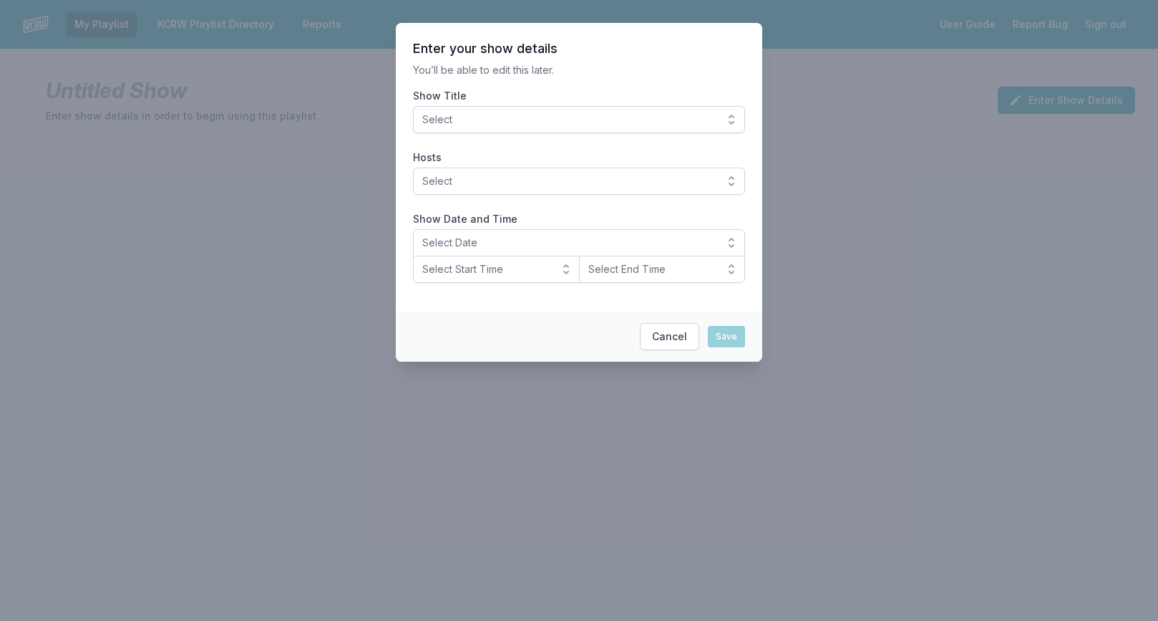
click at [624, 115] on span "Select" at bounding box center [569, 119] width 294 height 14
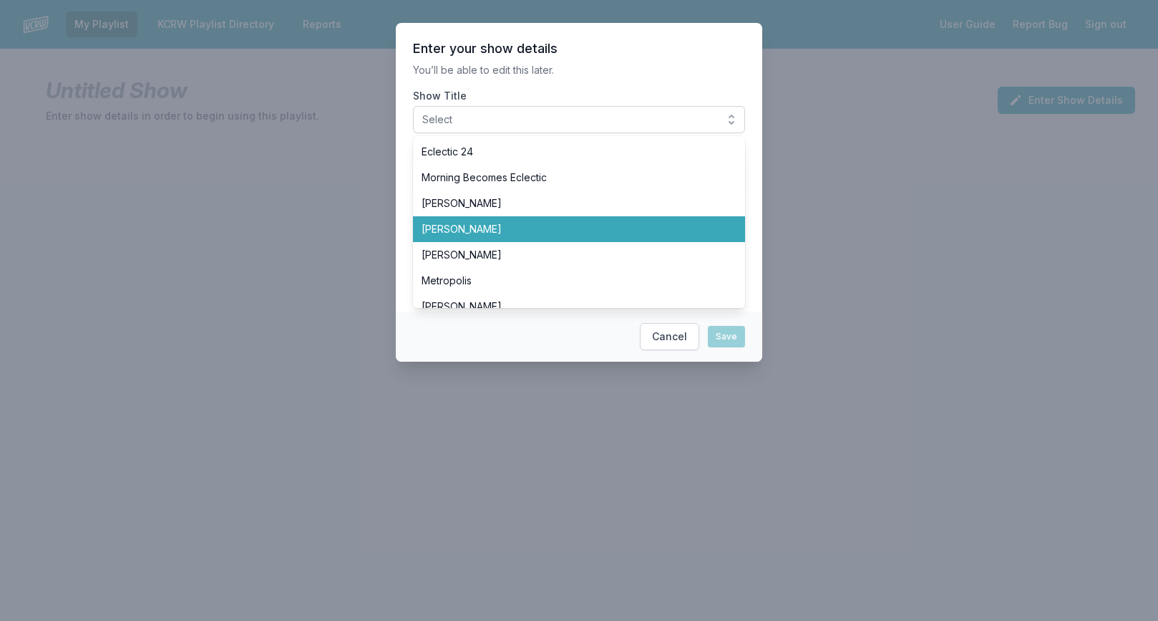
scroll to position [52, 0]
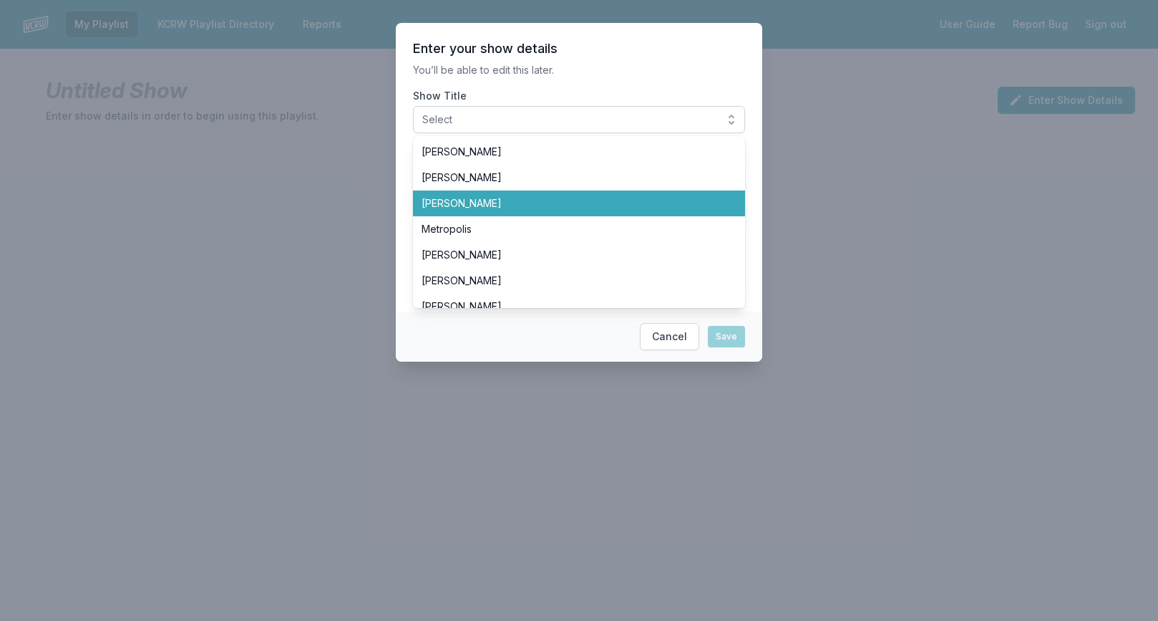
click at [568, 215] on li "[PERSON_NAME]" at bounding box center [579, 203] width 332 height 26
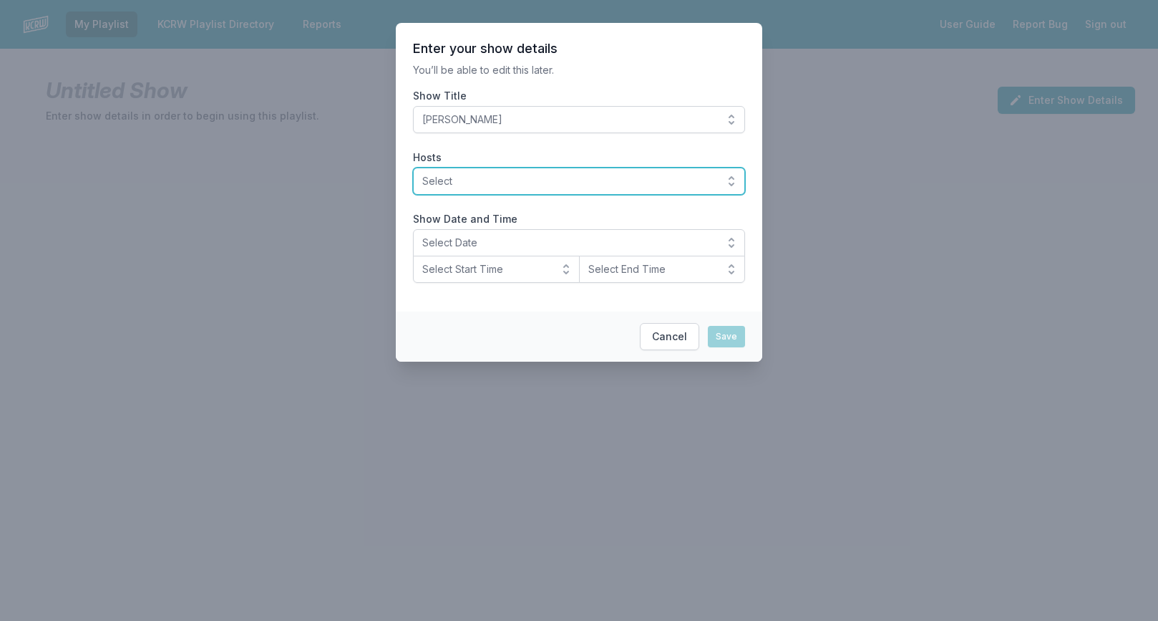
click at [549, 185] on span "Select" at bounding box center [569, 181] width 294 height 14
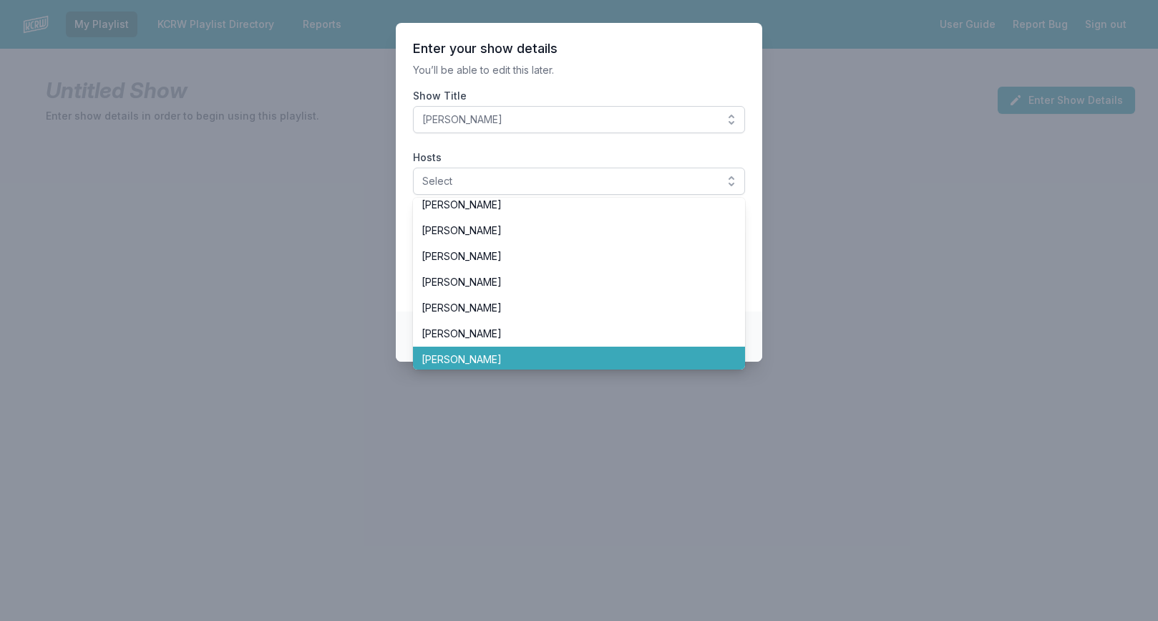
scroll to position [160, 0]
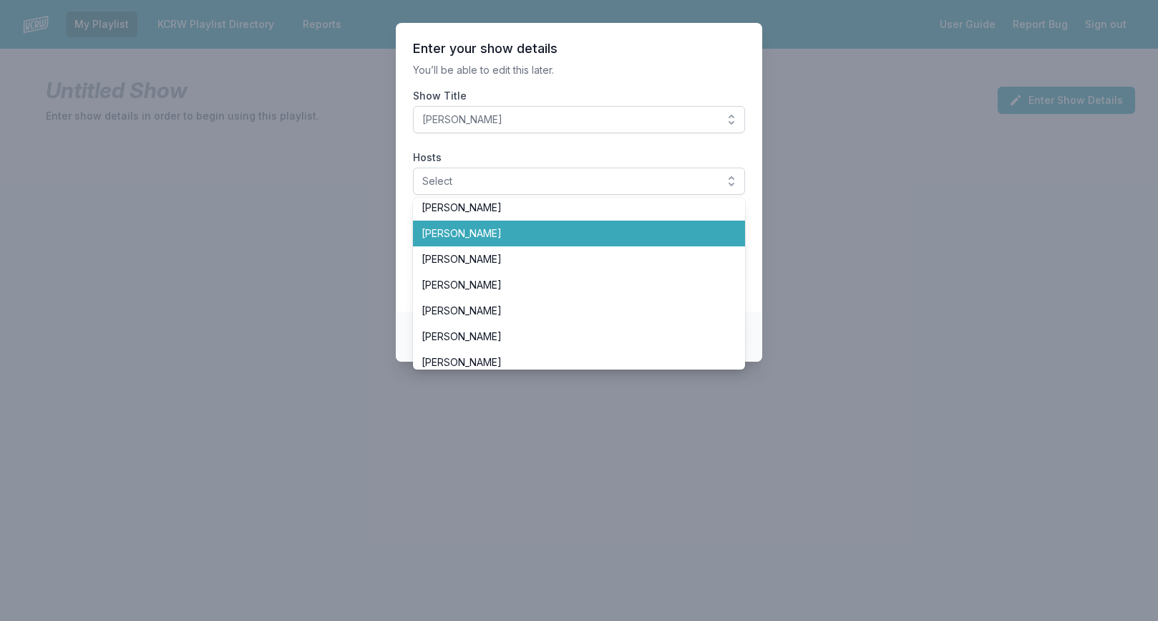
click at [514, 241] on li "[PERSON_NAME]" at bounding box center [579, 234] width 332 height 26
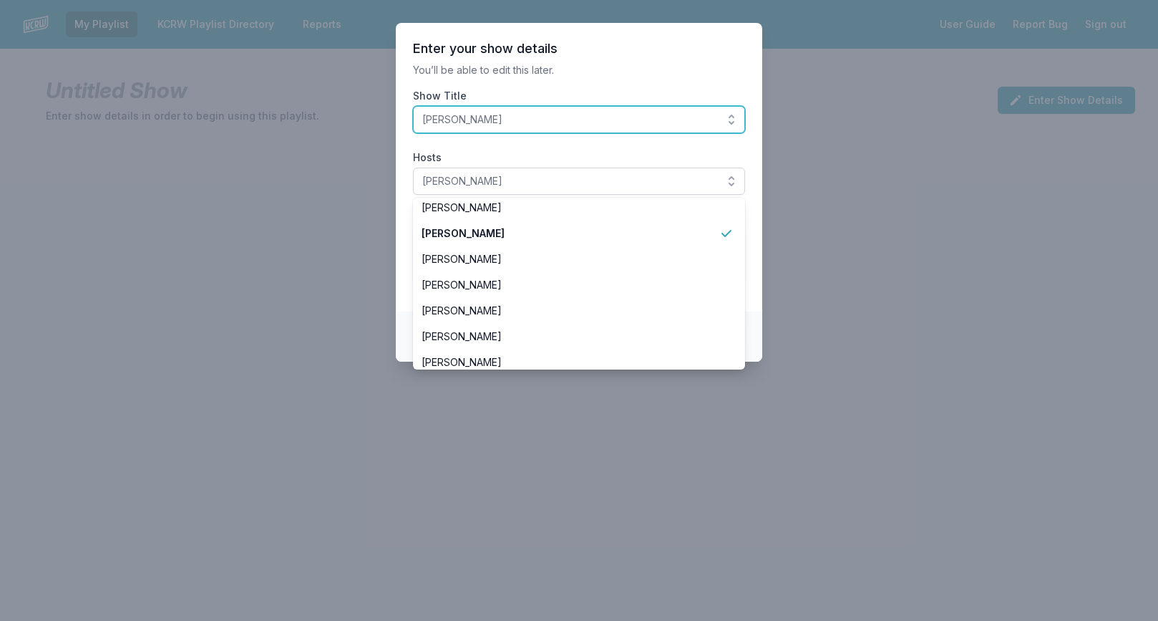
click at [556, 124] on span "[PERSON_NAME]" at bounding box center [569, 119] width 294 height 14
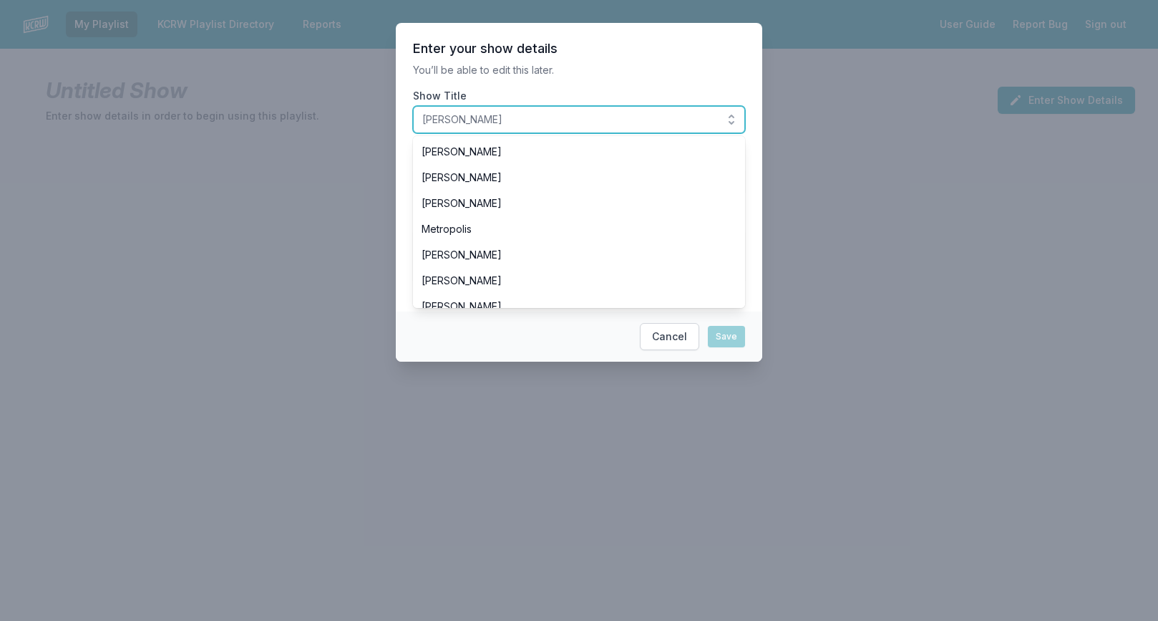
click at [556, 124] on span "[PERSON_NAME]" at bounding box center [569, 119] width 294 height 14
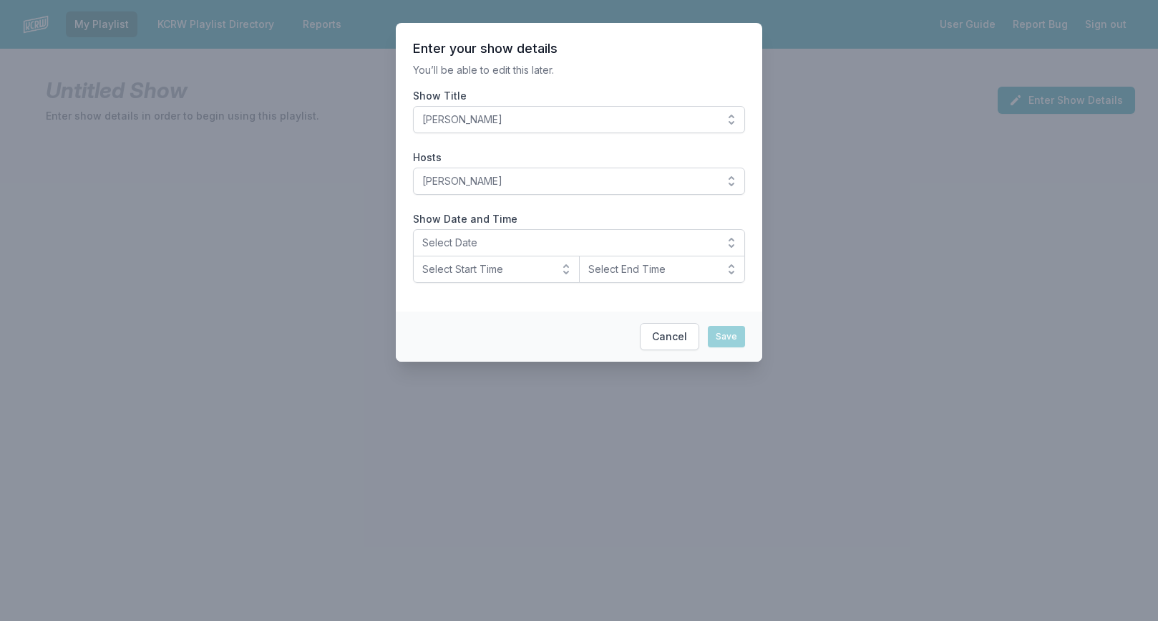
click at [572, 87] on section "Enter your show details You’ll be able to edit this later. Show Title Henry Rol…" at bounding box center [579, 167] width 367 height 289
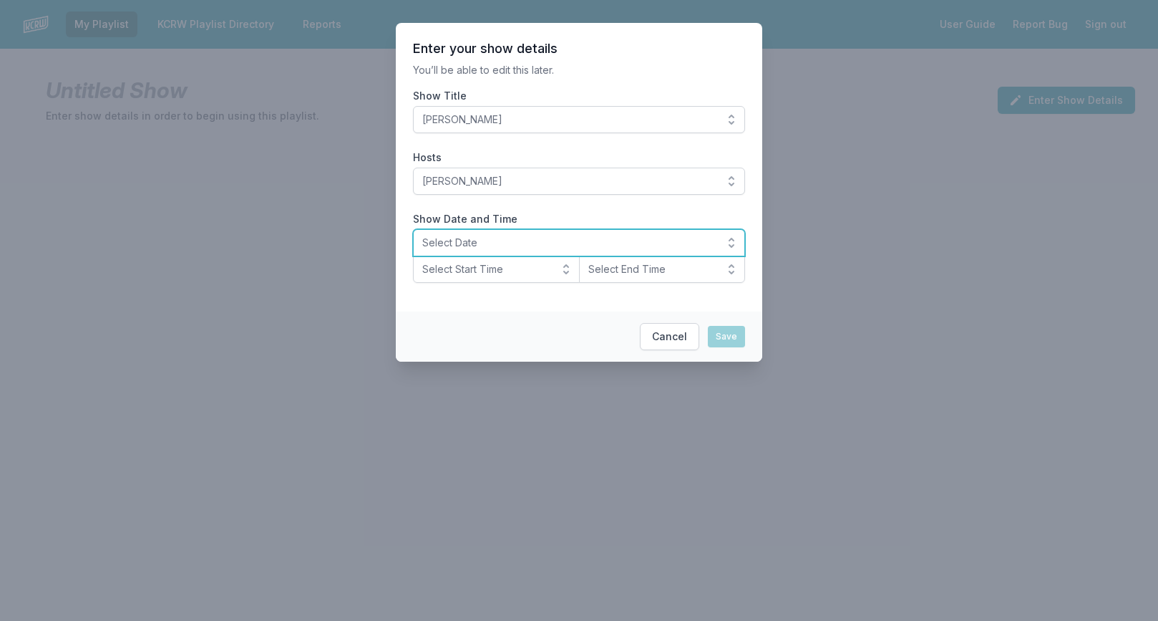
click at [501, 239] on span "Select Date" at bounding box center [569, 243] width 294 height 14
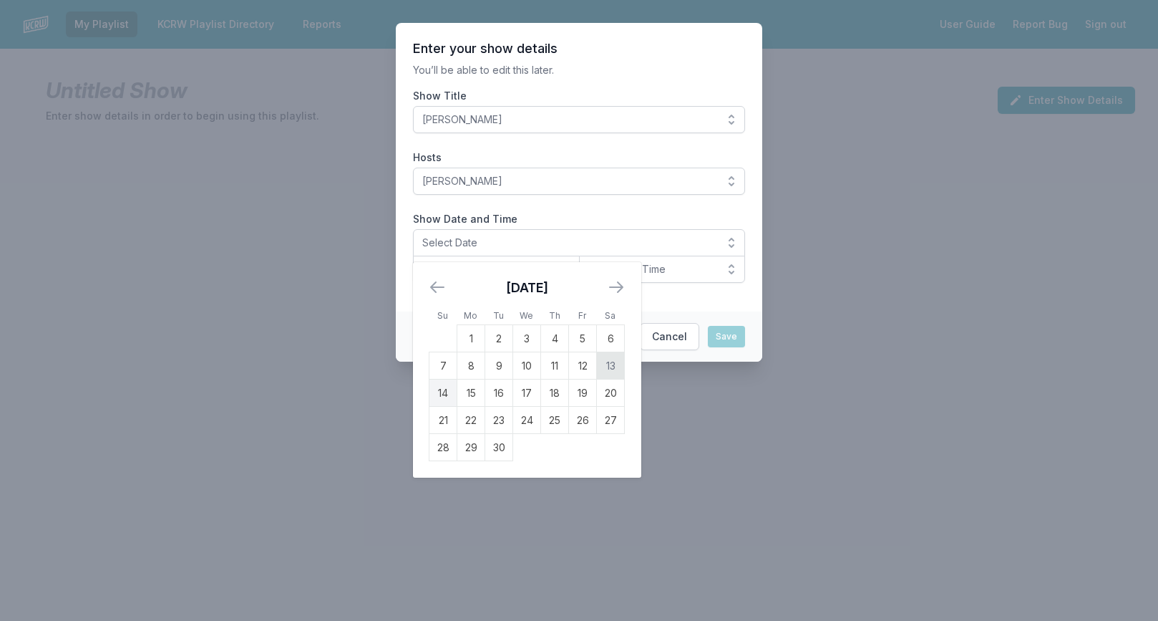
click at [603, 369] on td "13" at bounding box center [611, 365] width 28 height 27
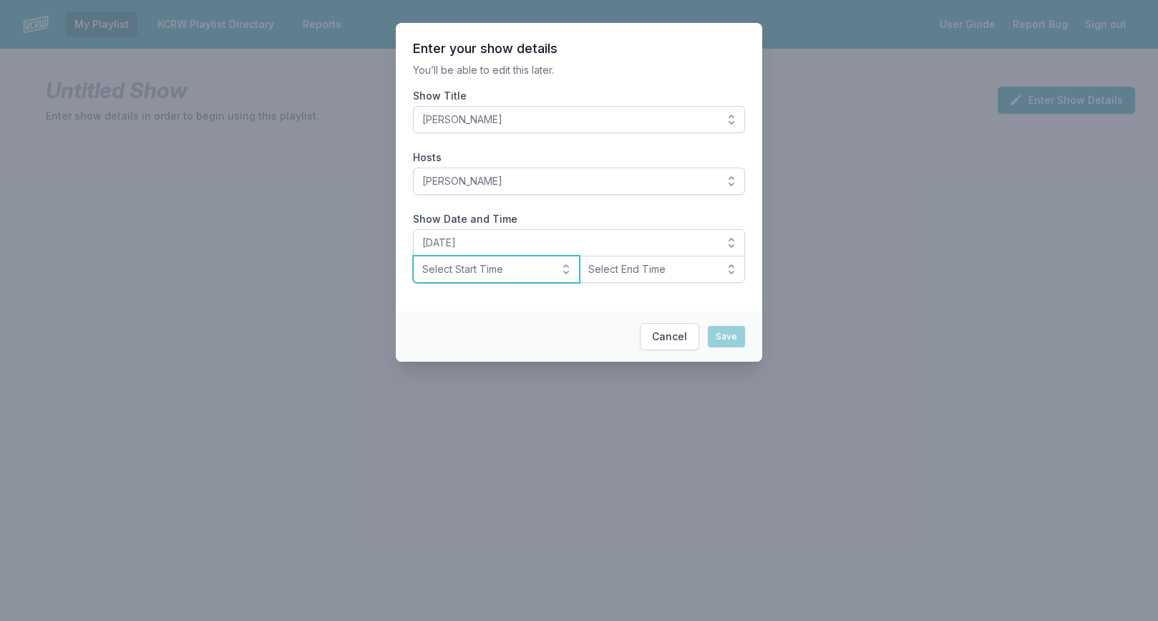
click at [500, 271] on span "Select Start Time" at bounding box center [486, 269] width 128 height 14
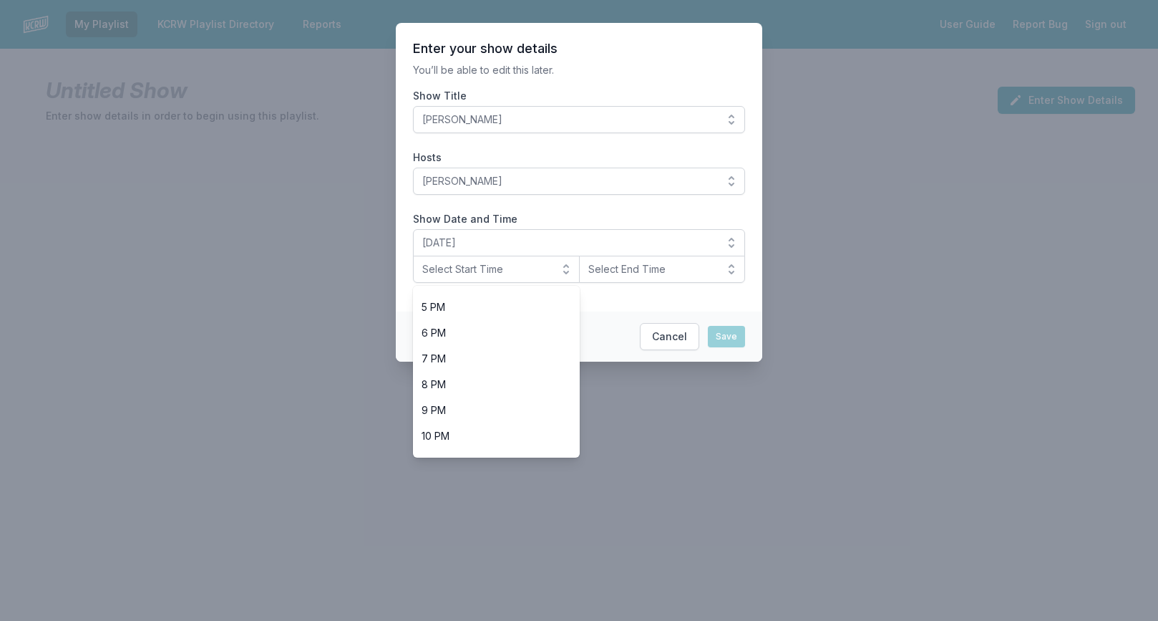
scroll to position [452, 0]
click at [503, 405] on li "10 PM" at bounding box center [496, 416] width 167 height 26
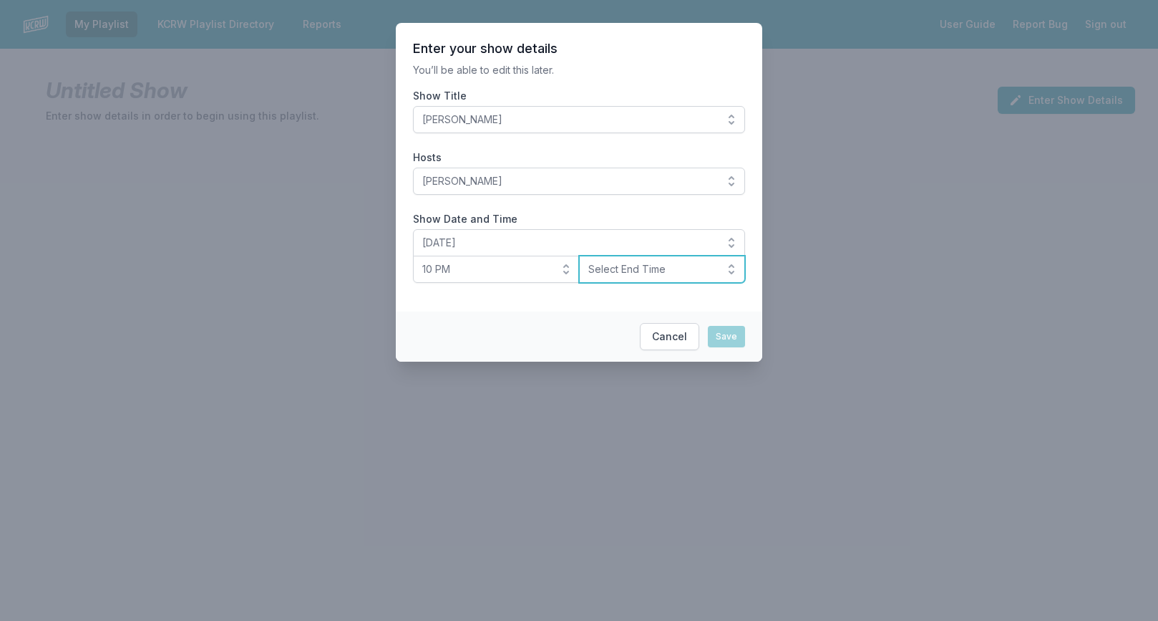
click at [632, 273] on span "Select End Time" at bounding box center [653, 269] width 128 height 14
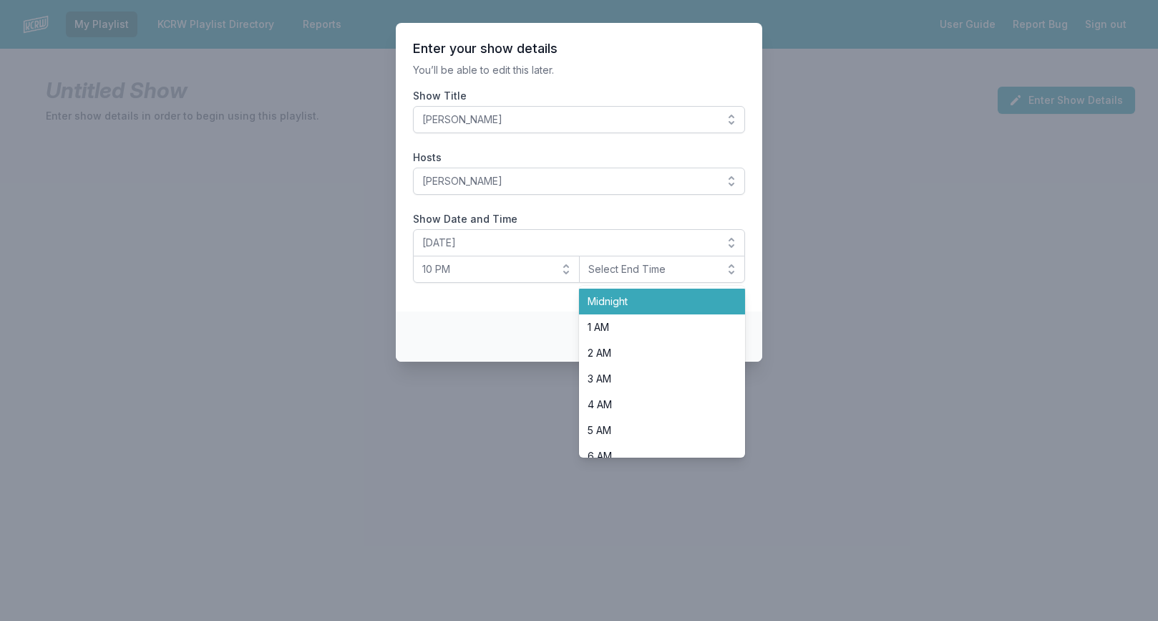
click at [631, 295] on span "Midnight" at bounding box center [654, 301] width 132 height 14
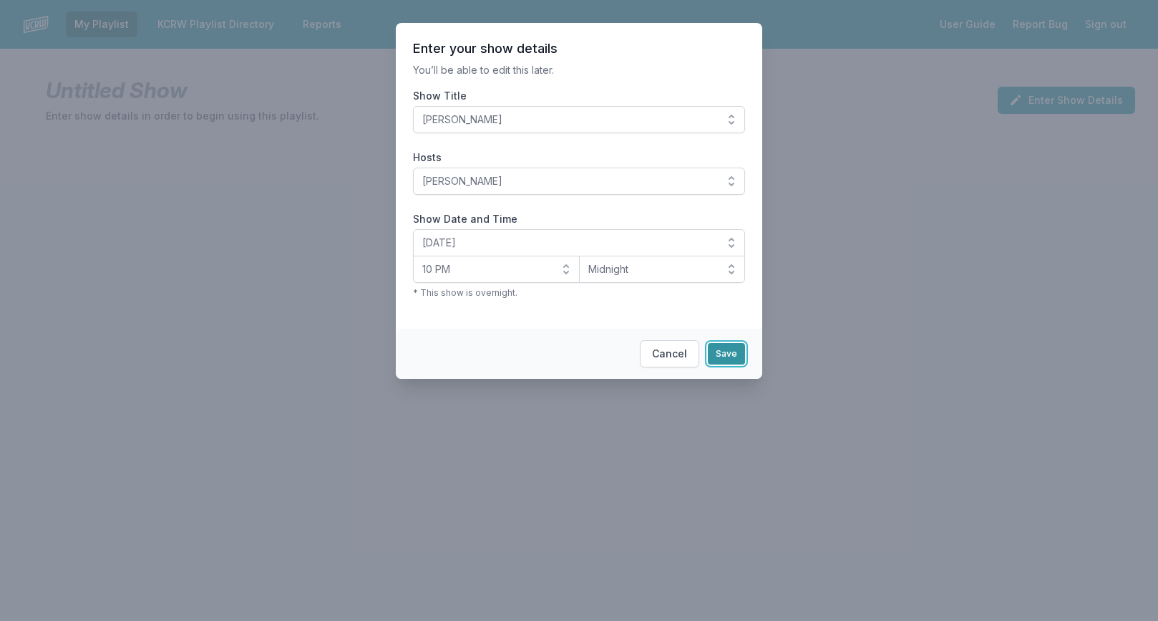
click at [717, 352] on button "Save" at bounding box center [726, 353] width 37 height 21
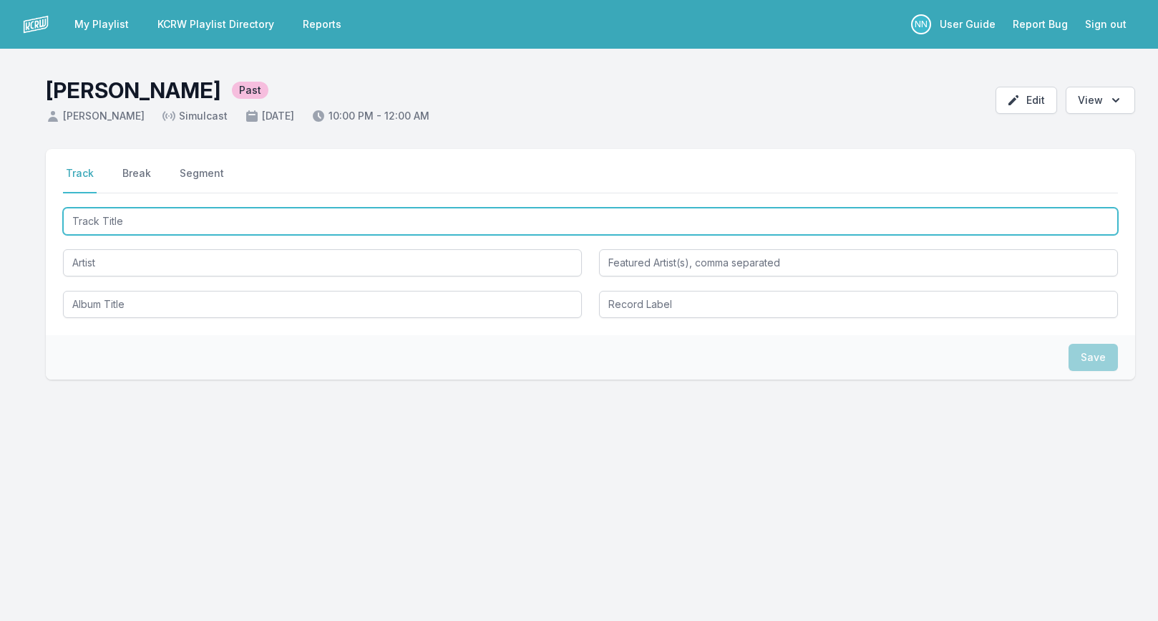
click at [180, 219] on input "Track Title" at bounding box center [590, 221] width 1055 height 27
paste input "Ashes To Ashes"
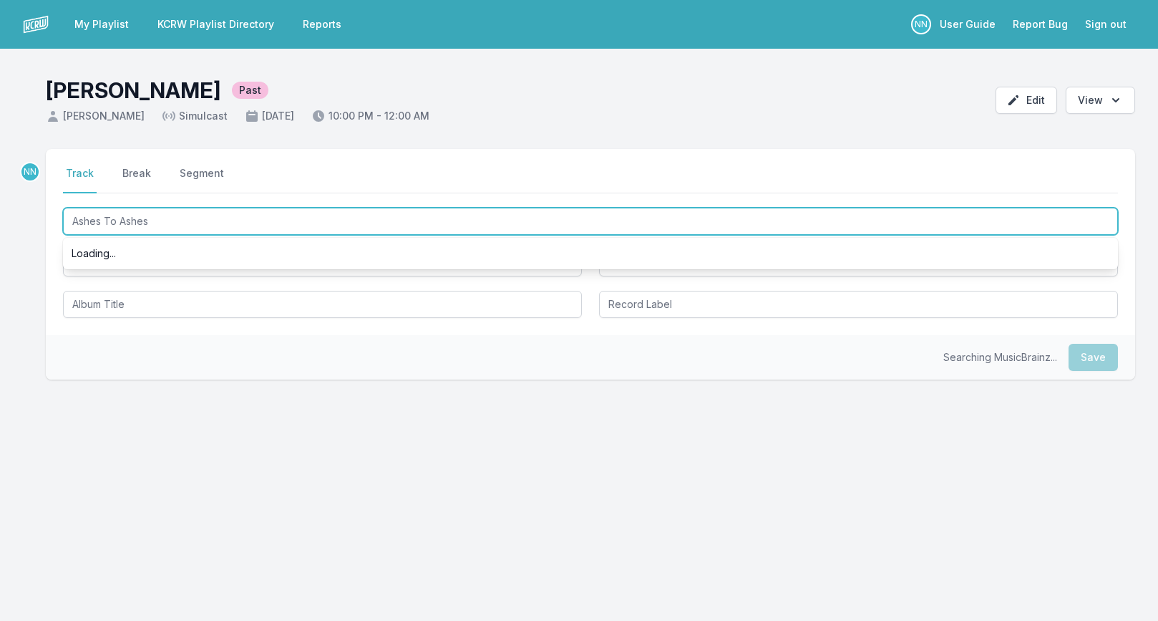
type input "Ashes To Ashes"
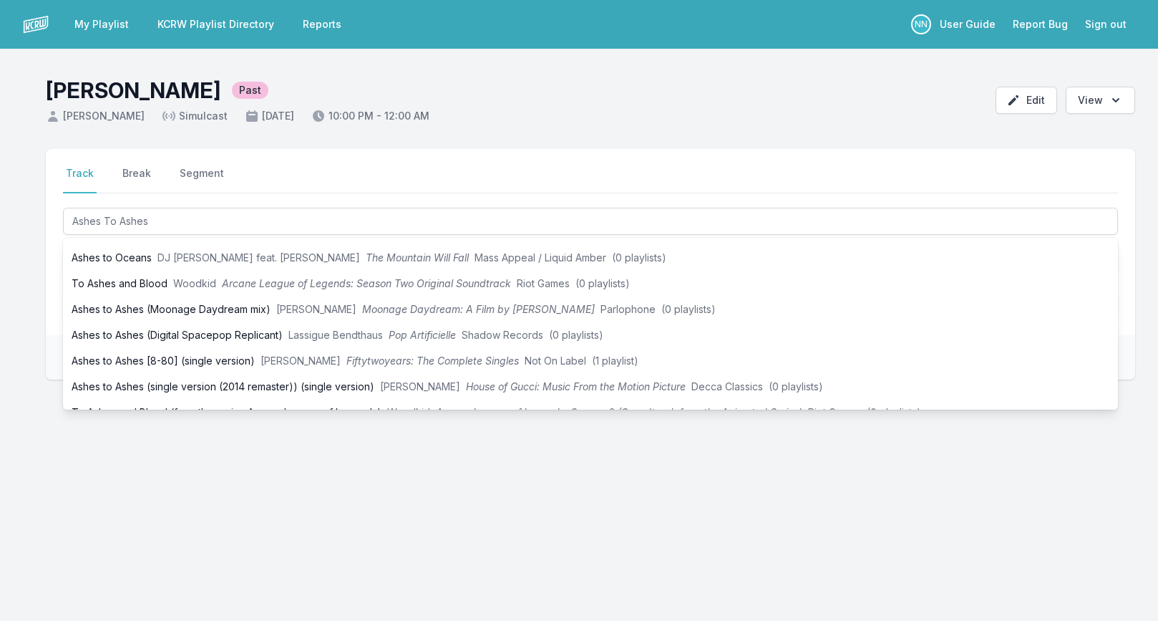
scroll to position [324, 0]
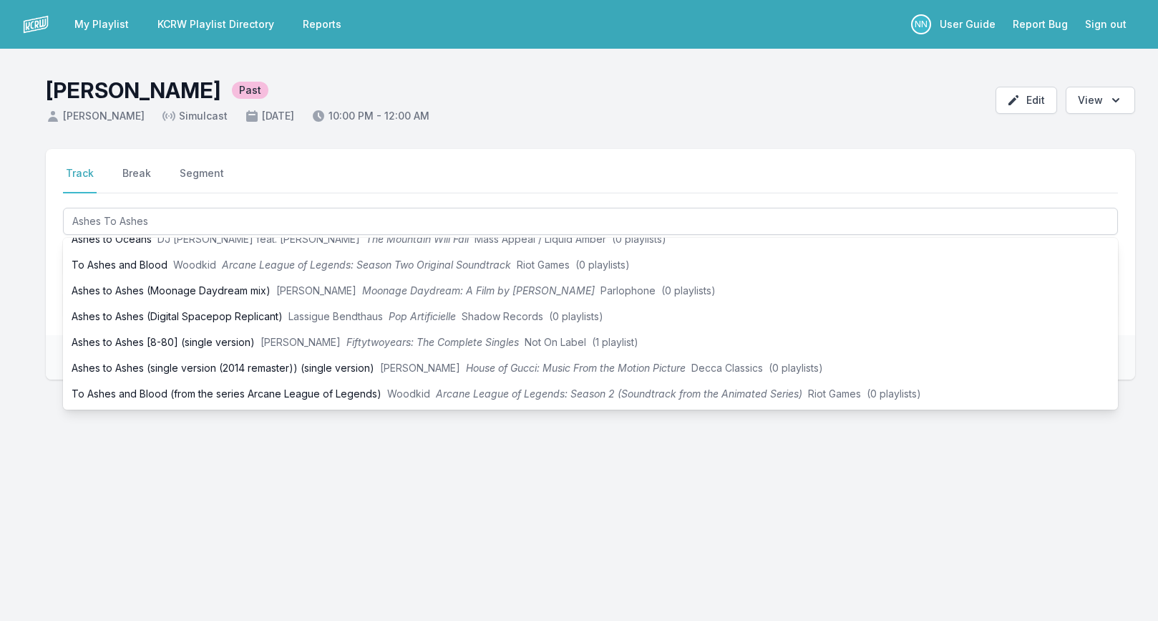
drag, startPoint x: 35, startPoint y: 283, endPoint x: 77, endPoint y: 279, distance: 41.7
click at [37, 283] on div "Select a tab Track Break Segment Track Break Segment Ashes To Ashes Previously …" at bounding box center [579, 333] width 1158 height 368
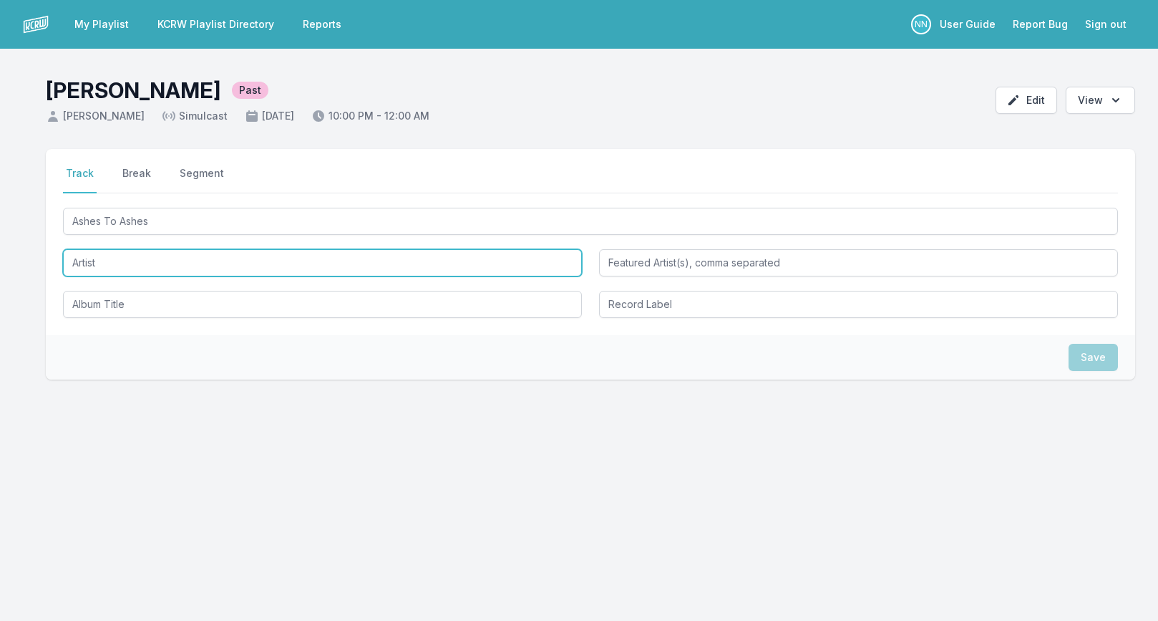
click at [92, 265] on input "Artist" at bounding box center [322, 262] width 519 height 27
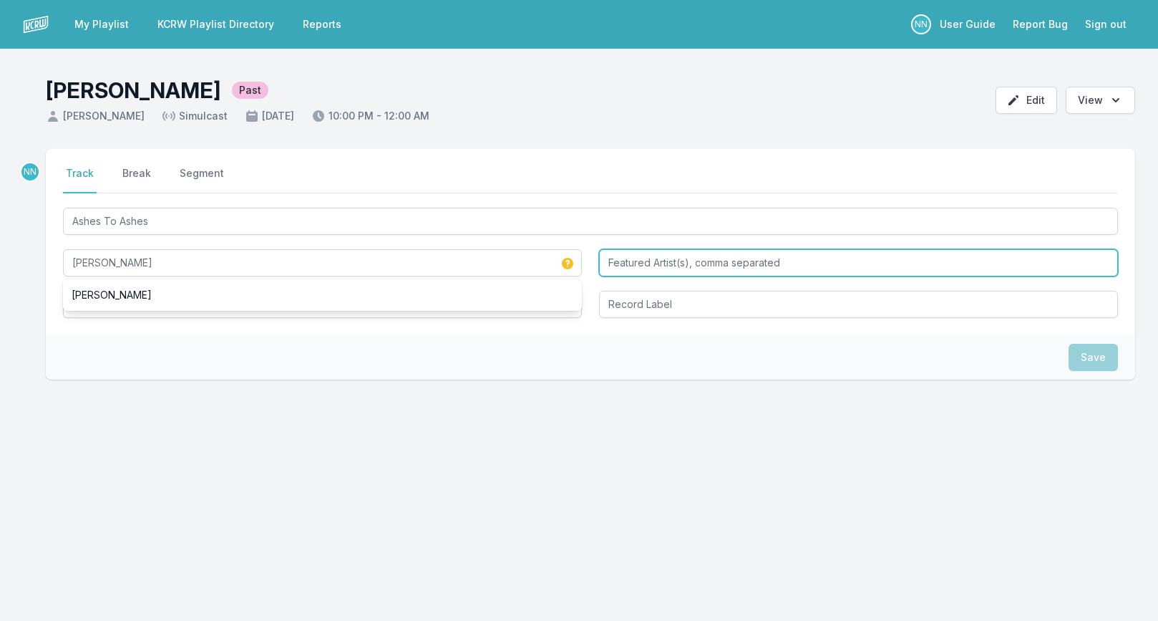
type input "[PERSON_NAME]"
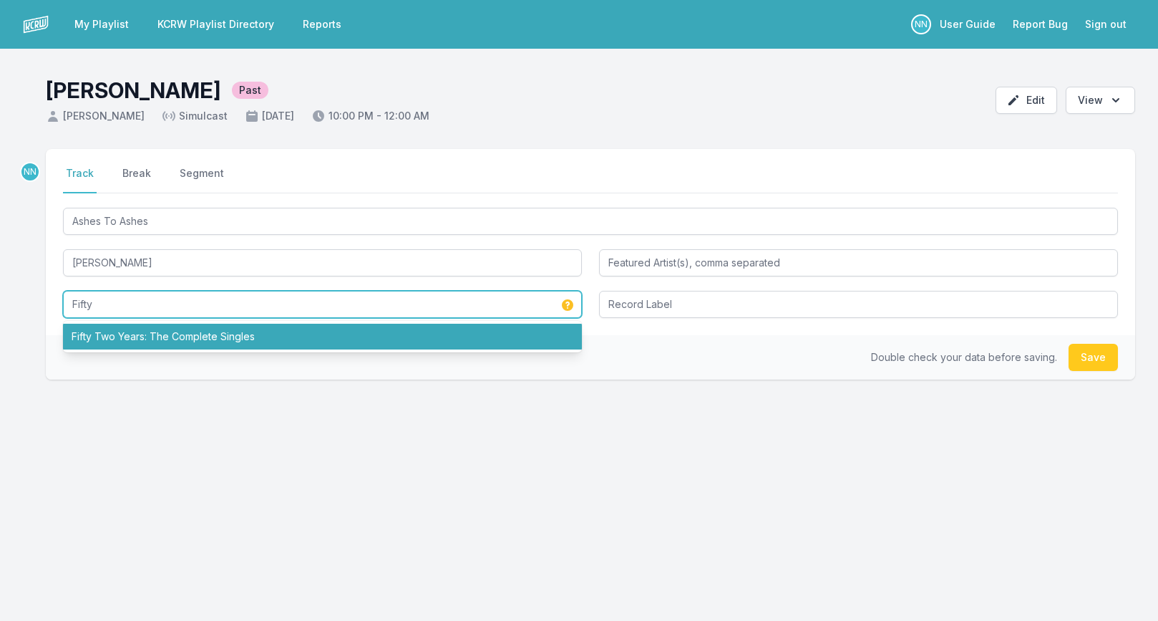
drag, startPoint x: 114, startPoint y: 337, endPoint x: 295, endPoint y: 329, distance: 181.3
click at [120, 336] on li "Fifty Two Years: The Complete Singles" at bounding box center [322, 337] width 519 height 26
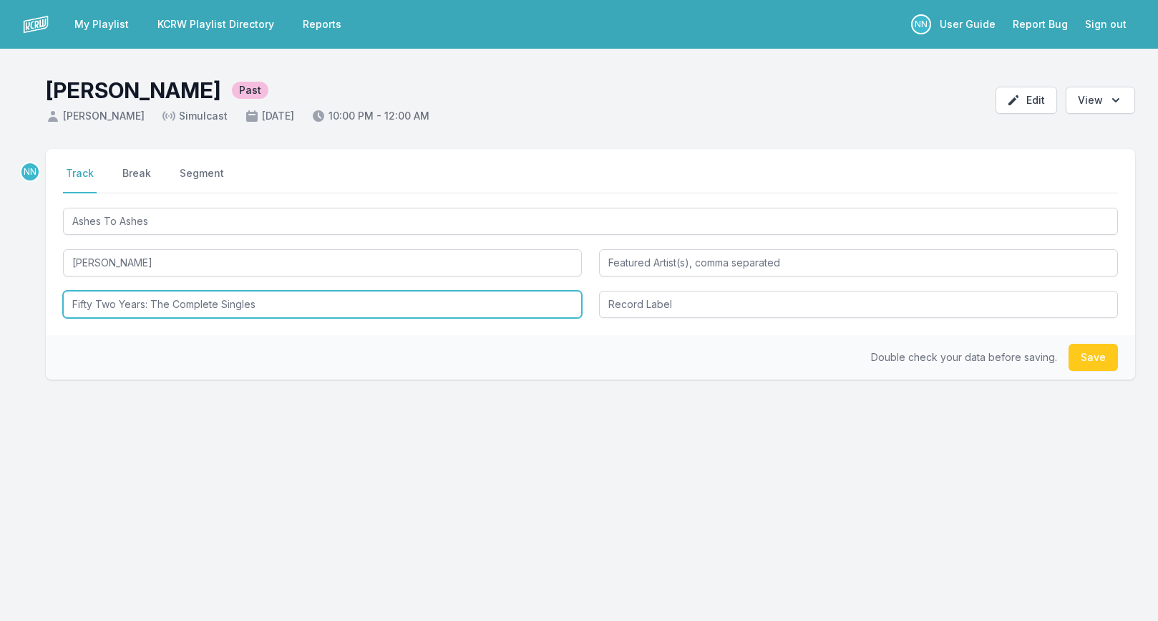
type input "Fifty Two Years: The Complete Singles"
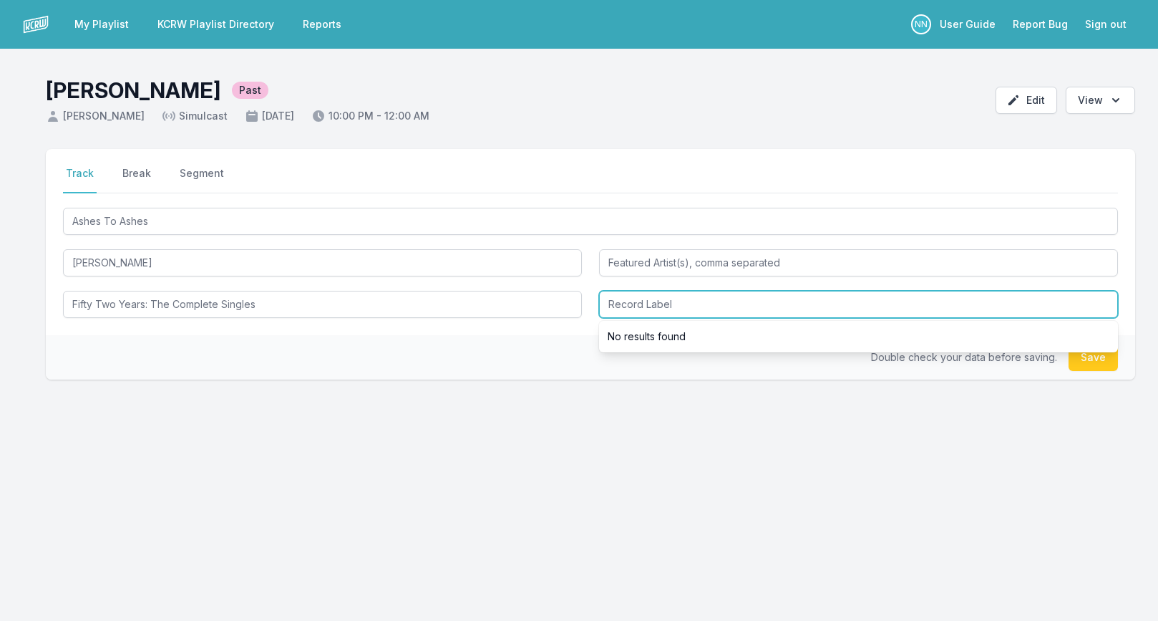
click at [618, 306] on input "Record Label" at bounding box center [858, 304] width 519 height 27
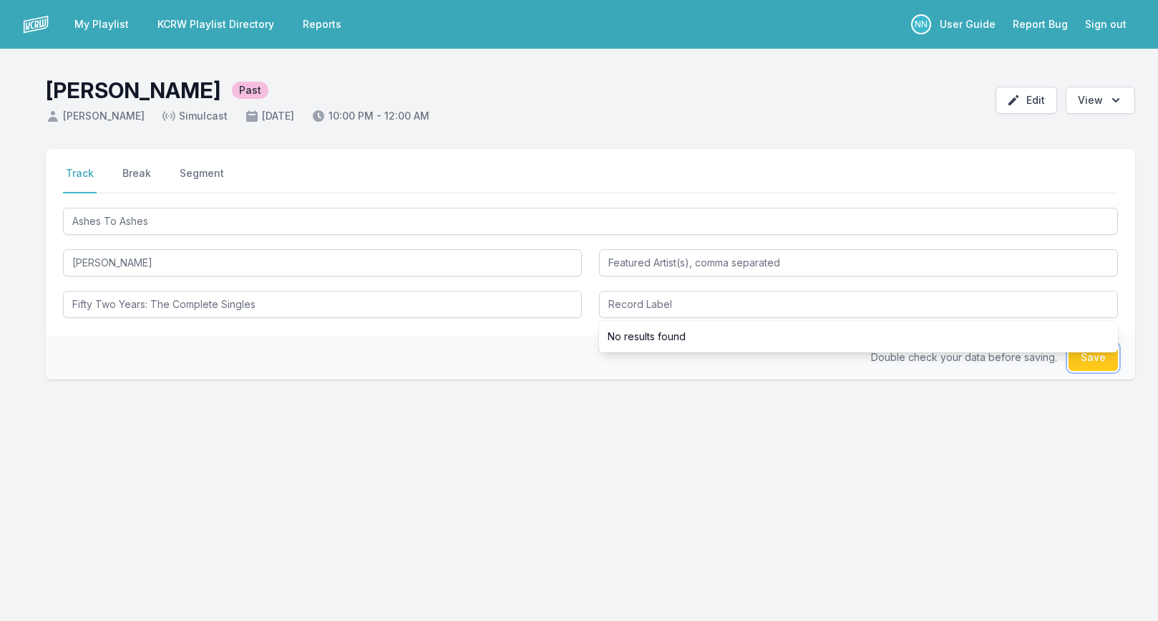
click at [1077, 364] on button "Save" at bounding box center [1093, 357] width 49 height 27
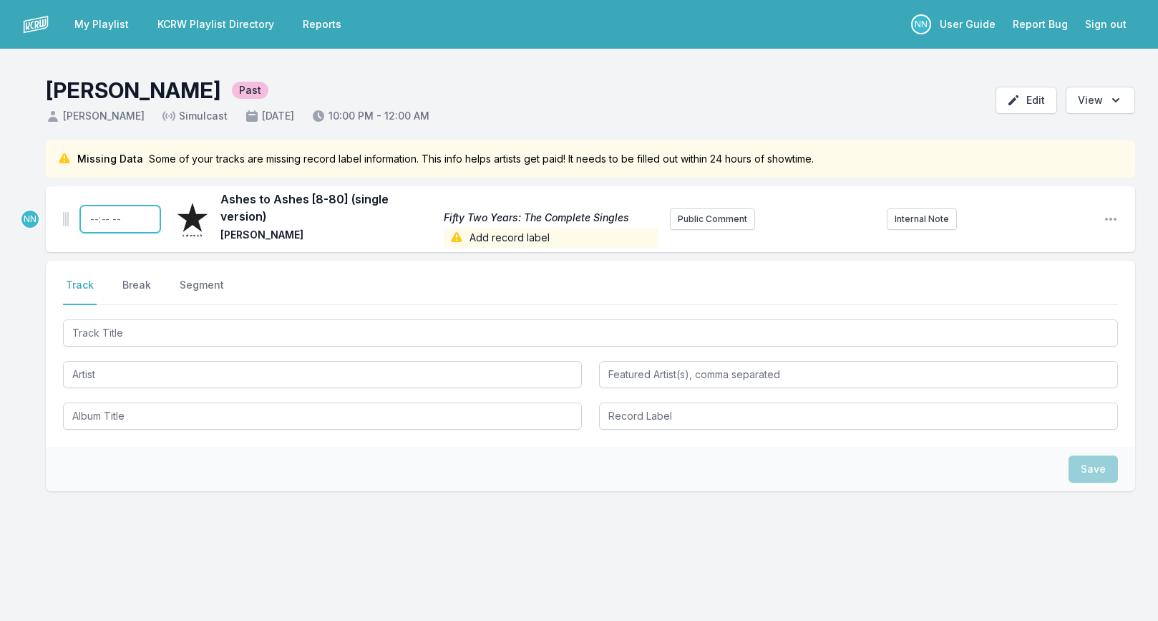
click at [89, 210] on input "Timestamp" at bounding box center [120, 218] width 80 height 27
type input "22:00"
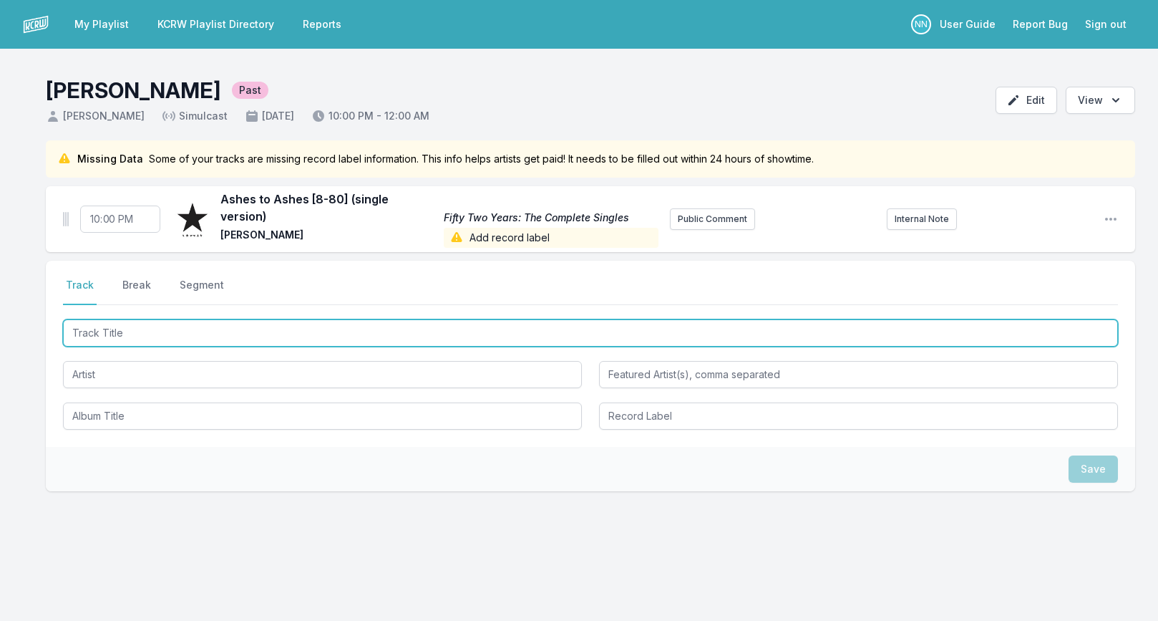
click at [105, 319] on input "Track Title" at bounding box center [590, 332] width 1055 height 27
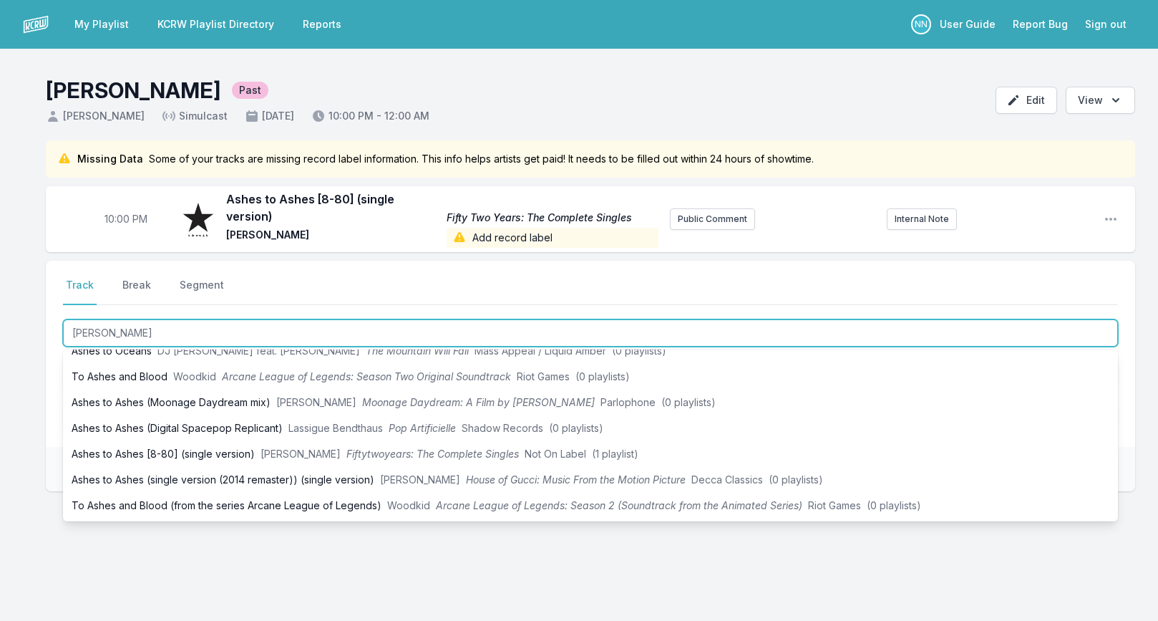
type input "Mathilde"
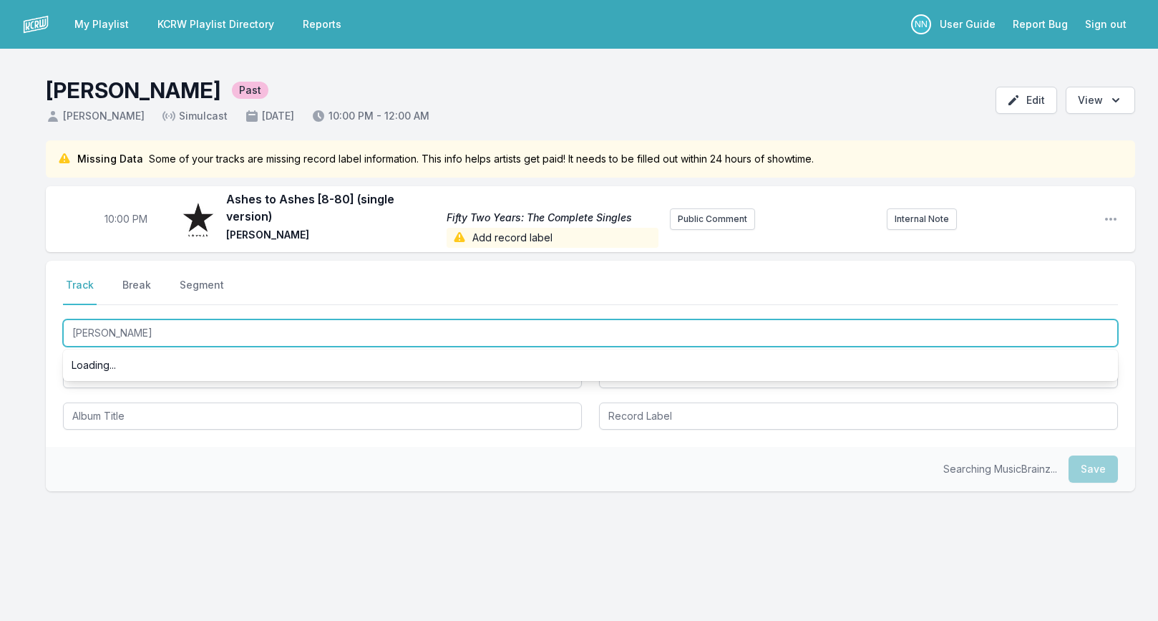
scroll to position [0, 0]
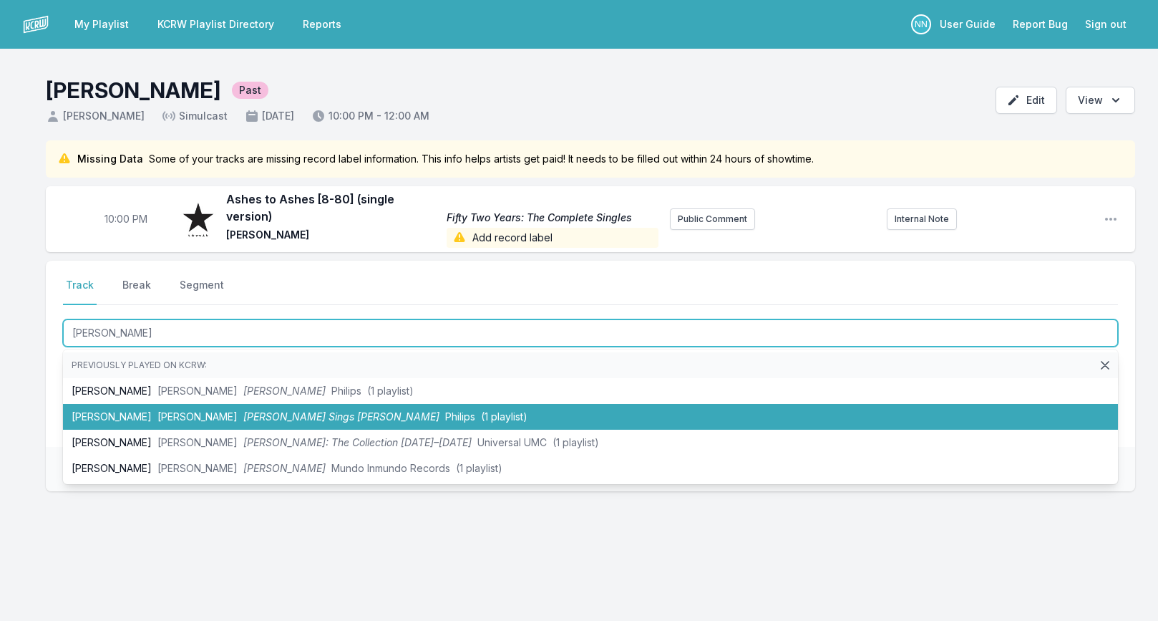
click at [175, 404] on li "Mathilde Scott Walker Scott Walker Sings Jacques Brel Philips (1 playlist)" at bounding box center [590, 417] width 1055 height 26
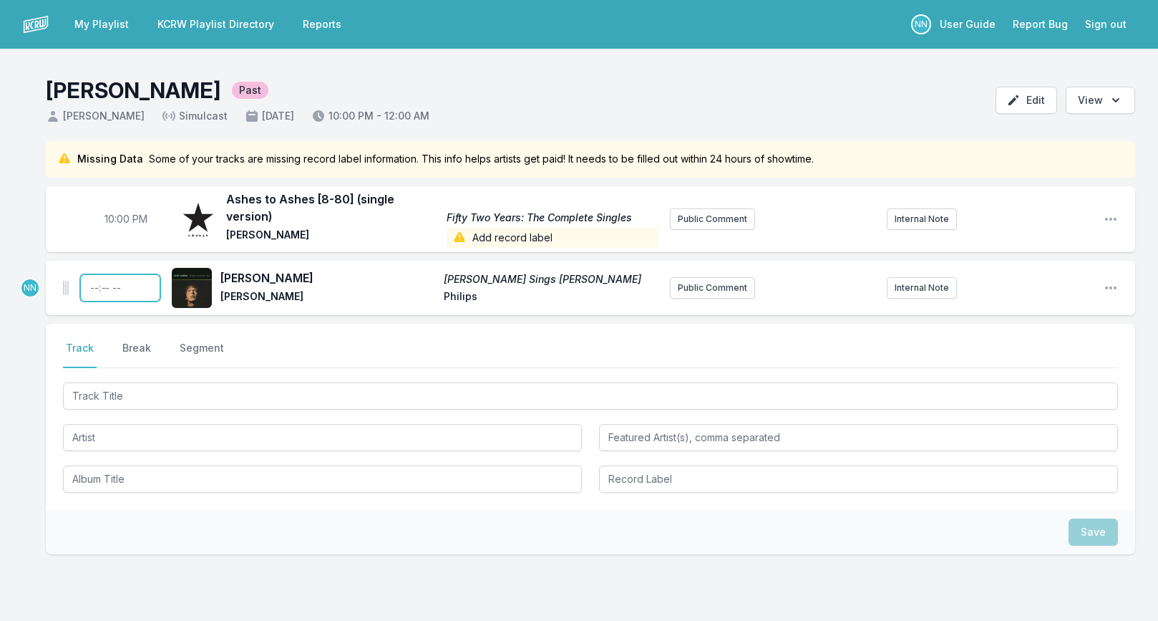
click at [92, 276] on input "Timestamp" at bounding box center [120, 287] width 80 height 27
type input "22:03"
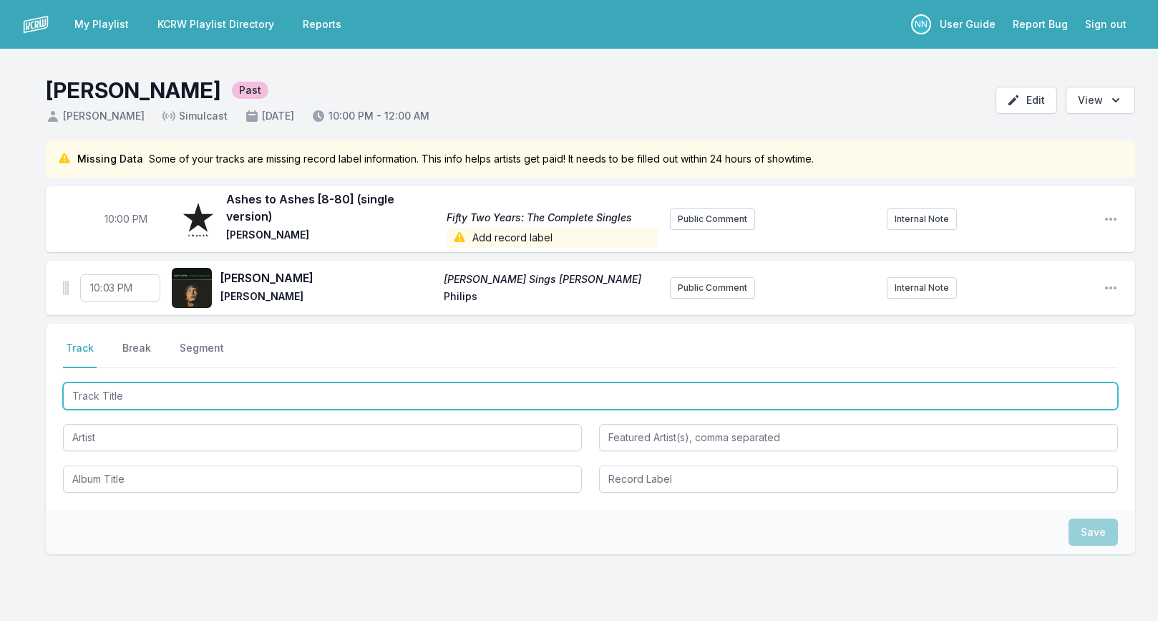
click at [87, 382] on input "Track Title" at bounding box center [590, 395] width 1055 height 27
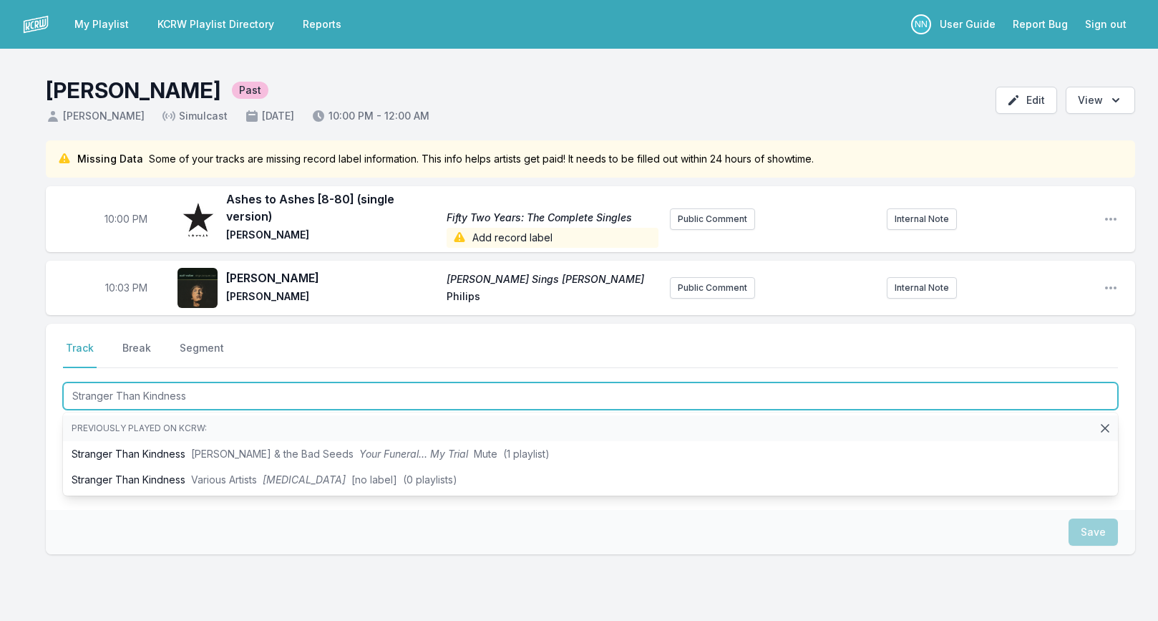
type input "Stranger Than Kindness"
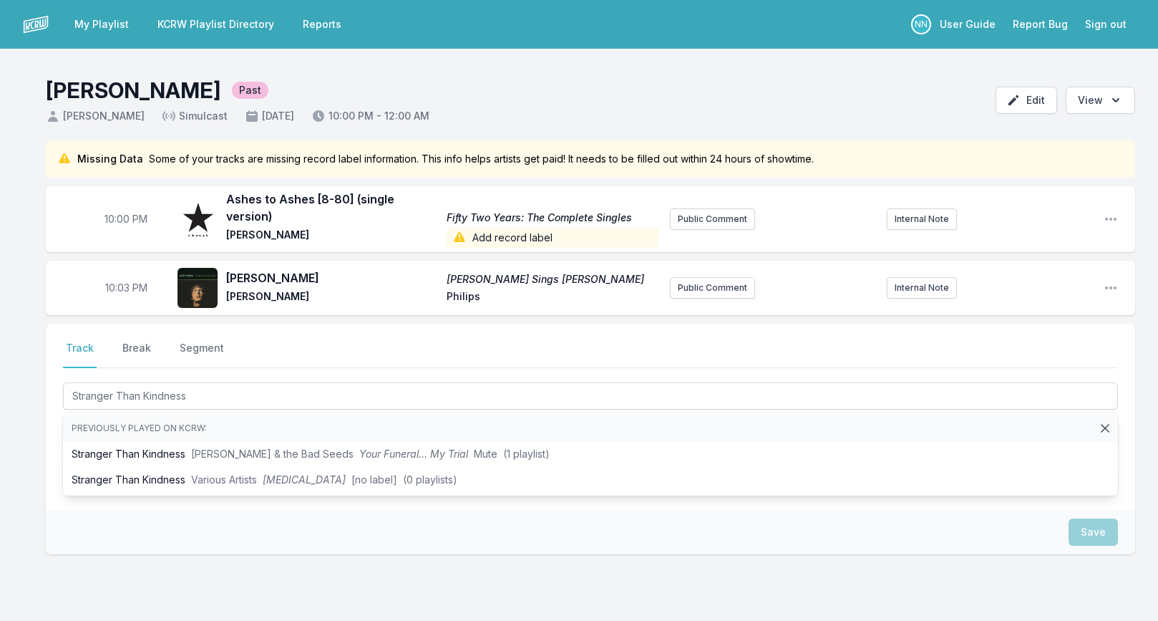
click at [34, 429] on div "Missing Data Some of your tracks are missing record label information. This inf…" at bounding box center [579, 415] width 1158 height 551
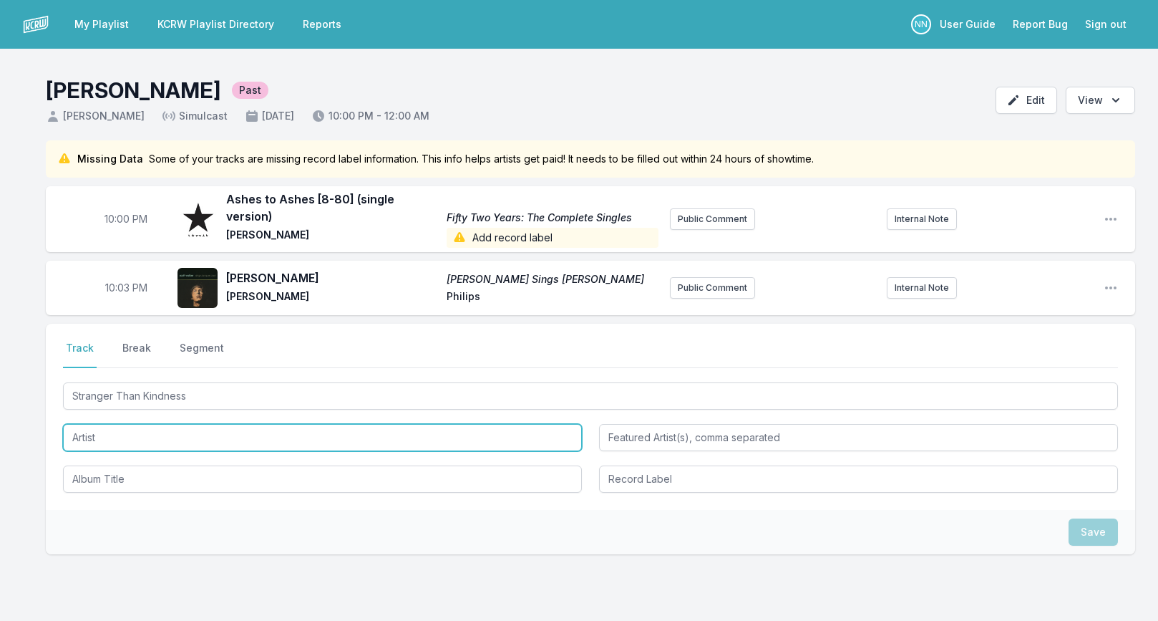
click at [89, 425] on input "Artist" at bounding box center [322, 437] width 519 height 27
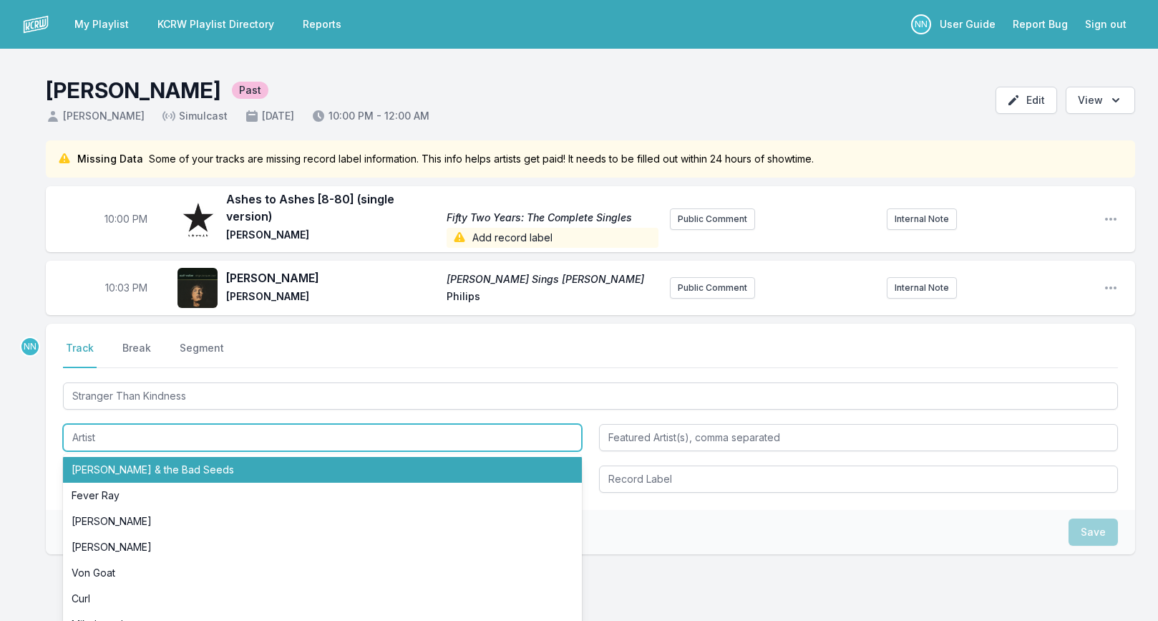
click at [99, 457] on li "Nick Cave & the Bad Seeds" at bounding box center [322, 470] width 519 height 26
type input "Nick Cave & the Bad Seeds"
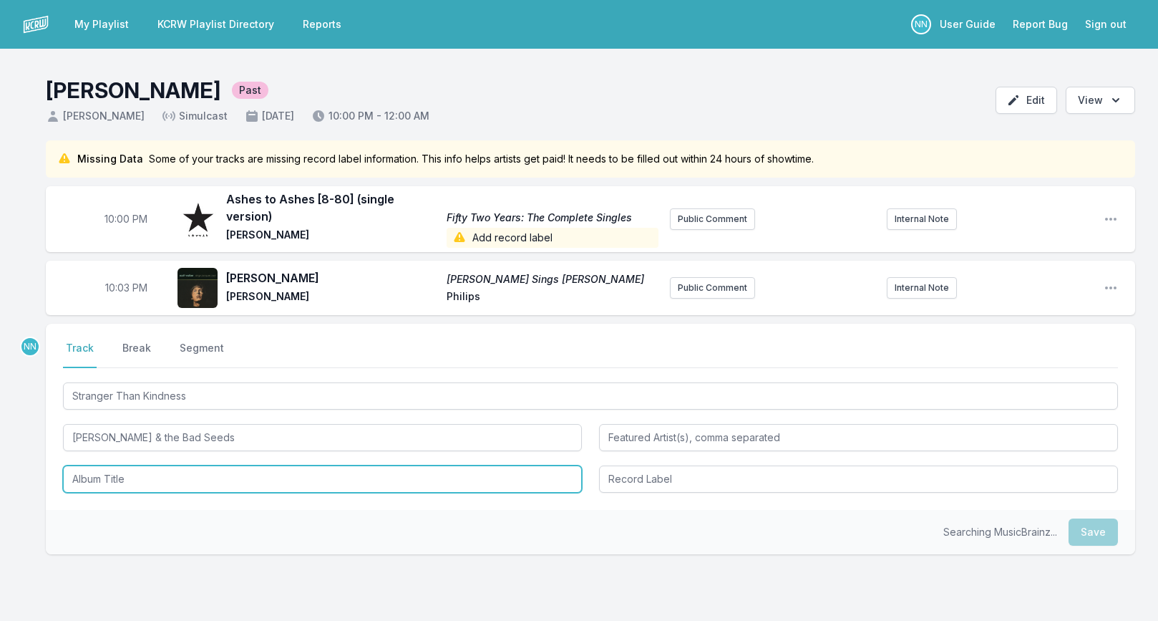
click at [90, 465] on input "Album Title" at bounding box center [322, 478] width 519 height 27
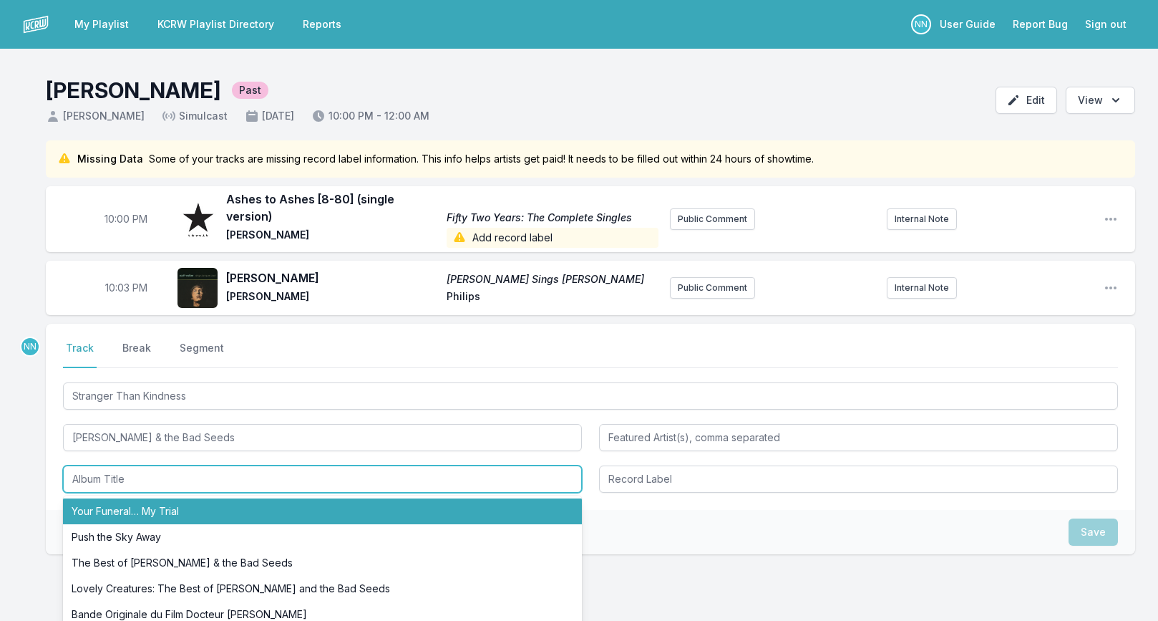
click at [116, 499] on li "Your Funeral… My Trial" at bounding box center [322, 511] width 519 height 26
type input "Your Funeral… My Trial"
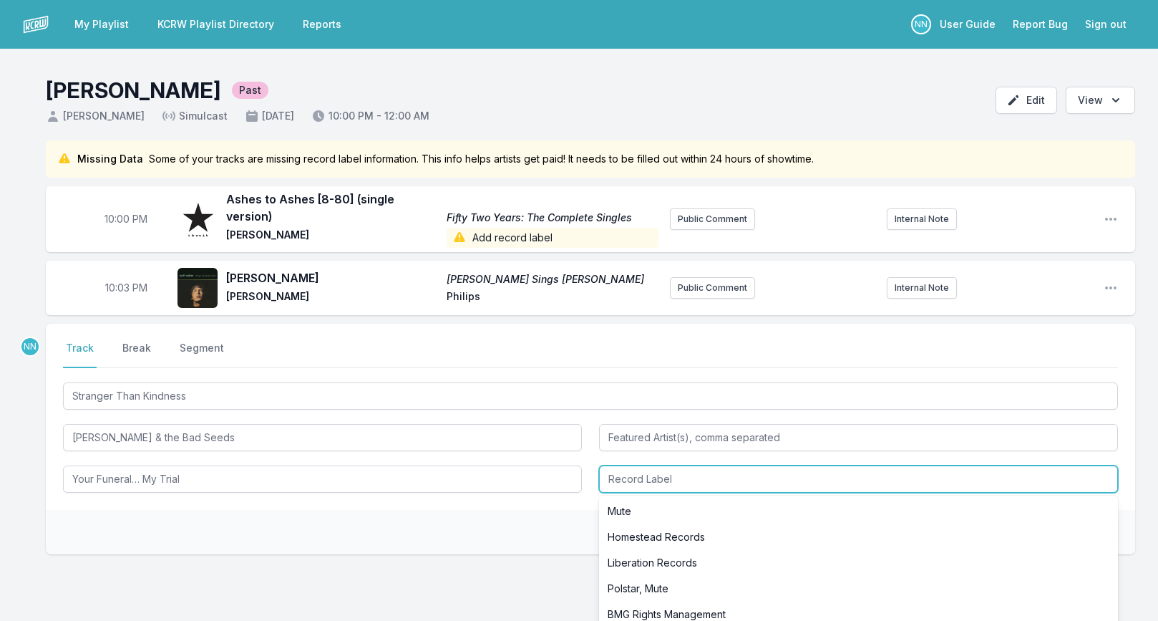
click at [622, 478] on input "Record Label" at bounding box center [858, 478] width 519 height 27
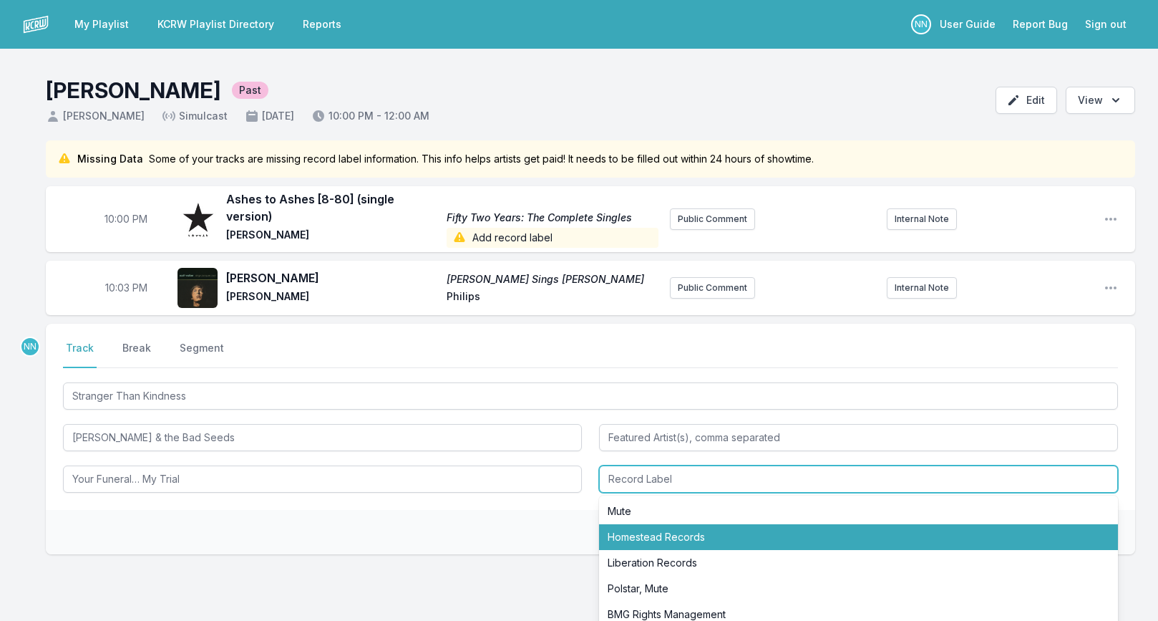
scroll to position [59, 0]
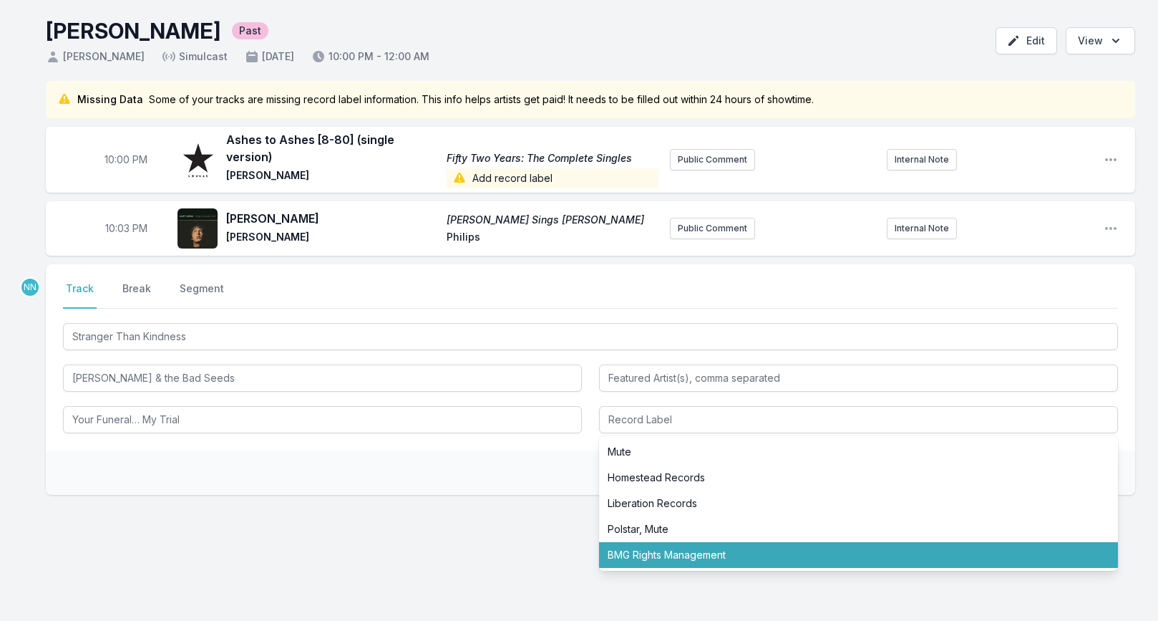
drag, startPoint x: 539, startPoint y: 526, endPoint x: 671, endPoint y: 520, distance: 131.9
click at [554, 525] on div "NN Select a tab Track Break Segment Track Break Segment Stranger Than Kindness …" at bounding box center [591, 425] width 1090 height 322
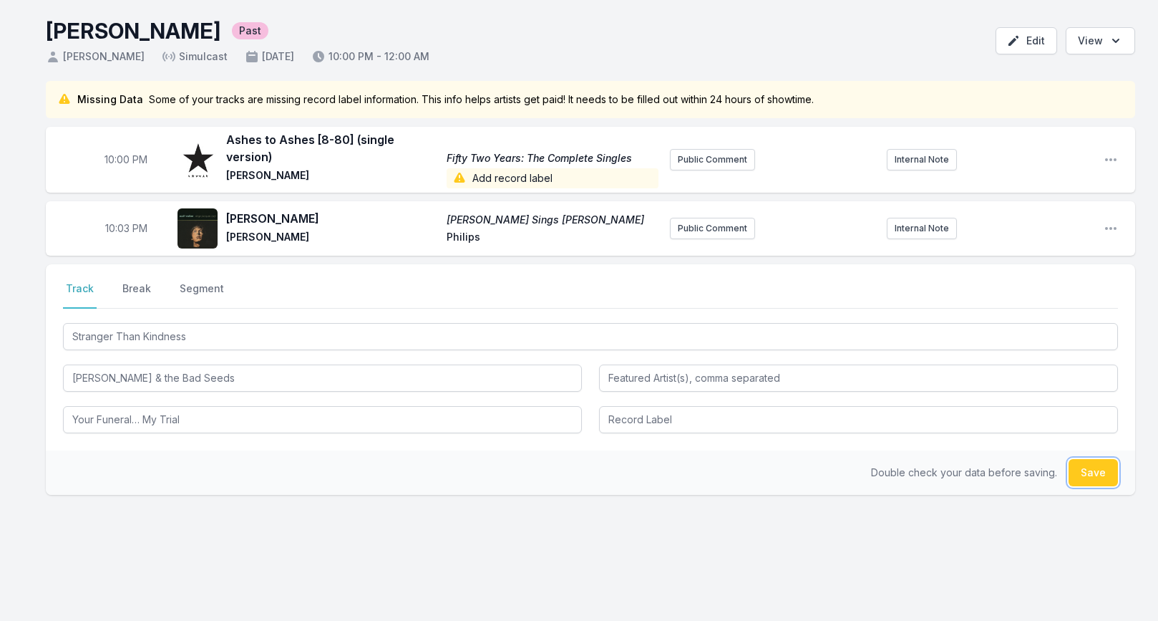
click at [1080, 463] on button "Save" at bounding box center [1093, 472] width 49 height 27
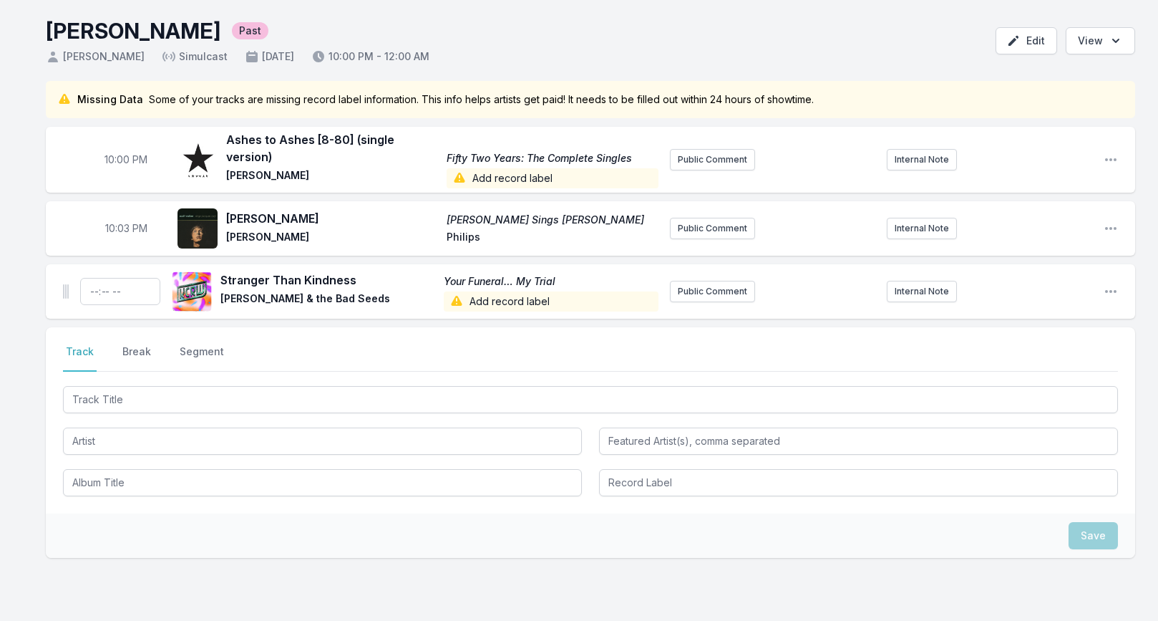
click at [494, 294] on span "Add record label" at bounding box center [551, 301] width 215 height 20
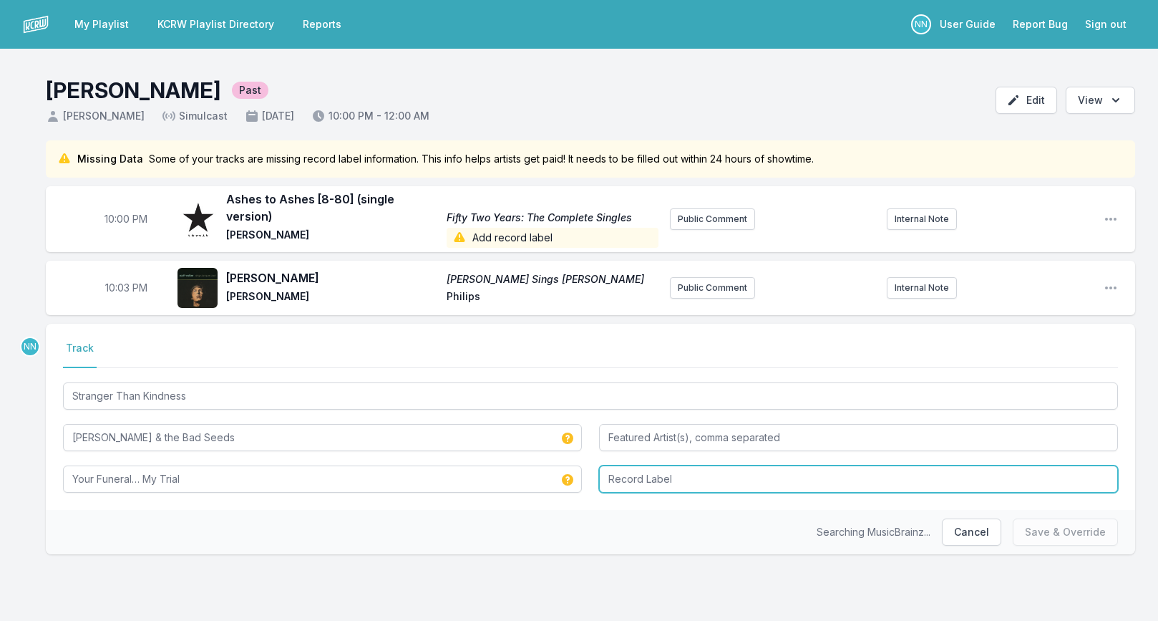
click at [618, 466] on input "Record Label" at bounding box center [858, 478] width 519 height 27
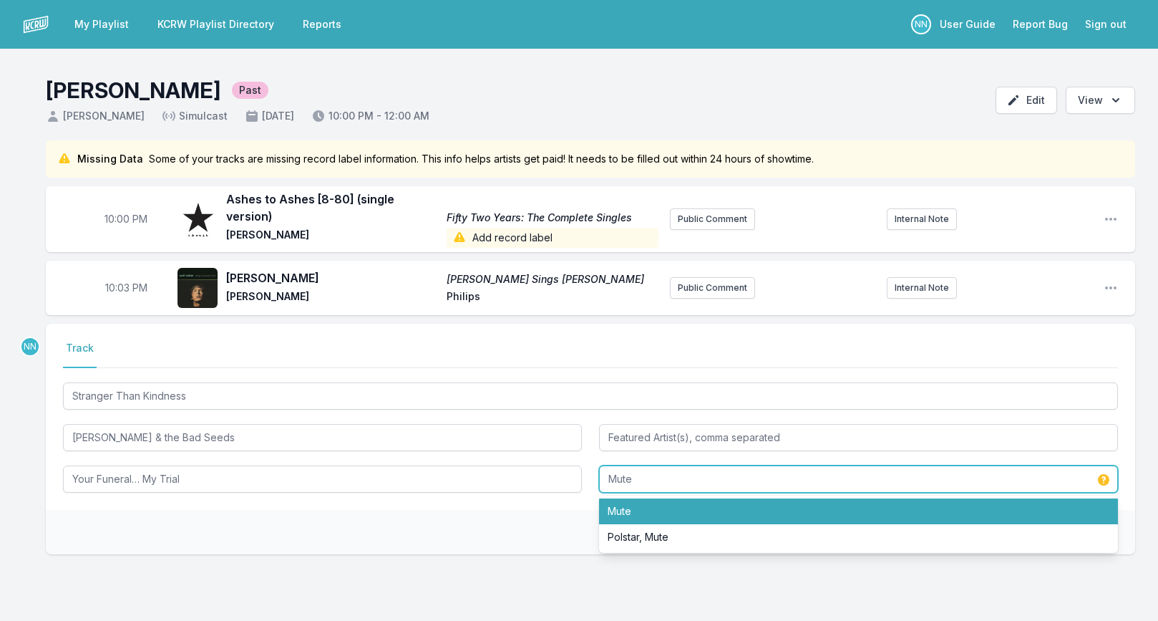
drag, startPoint x: 707, startPoint y: 516, endPoint x: 707, endPoint y: 508, distance: 7.9
click at [707, 508] on ul "Mute Polstar, Mute" at bounding box center [858, 523] width 519 height 57
click at [709, 505] on li "Mute" at bounding box center [858, 511] width 519 height 26
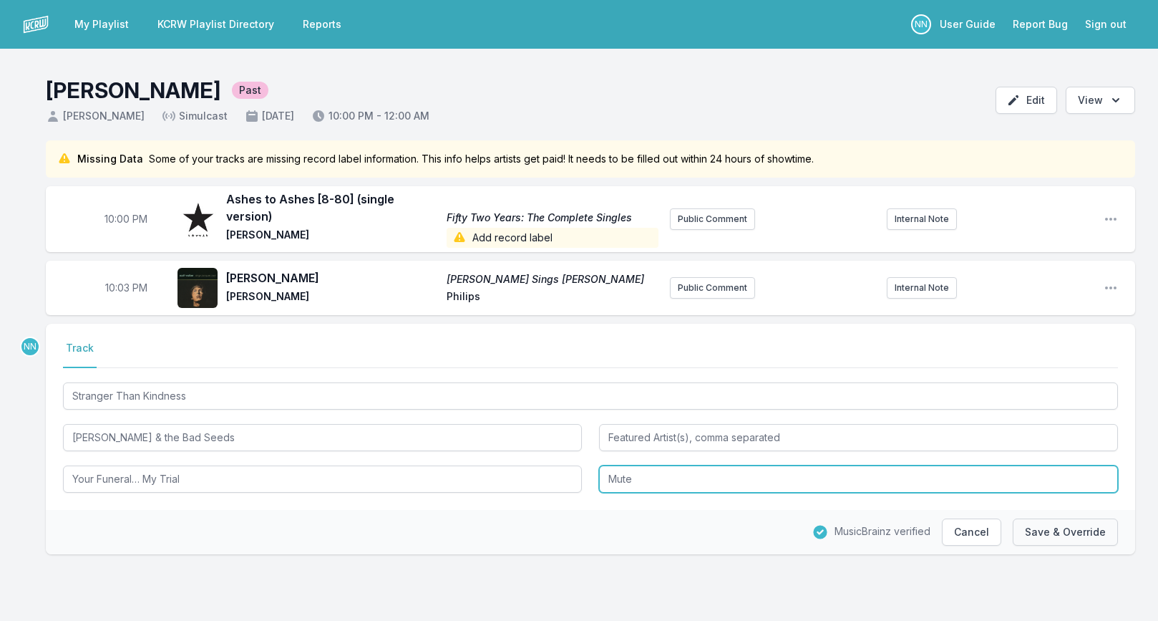
type input "Mute"
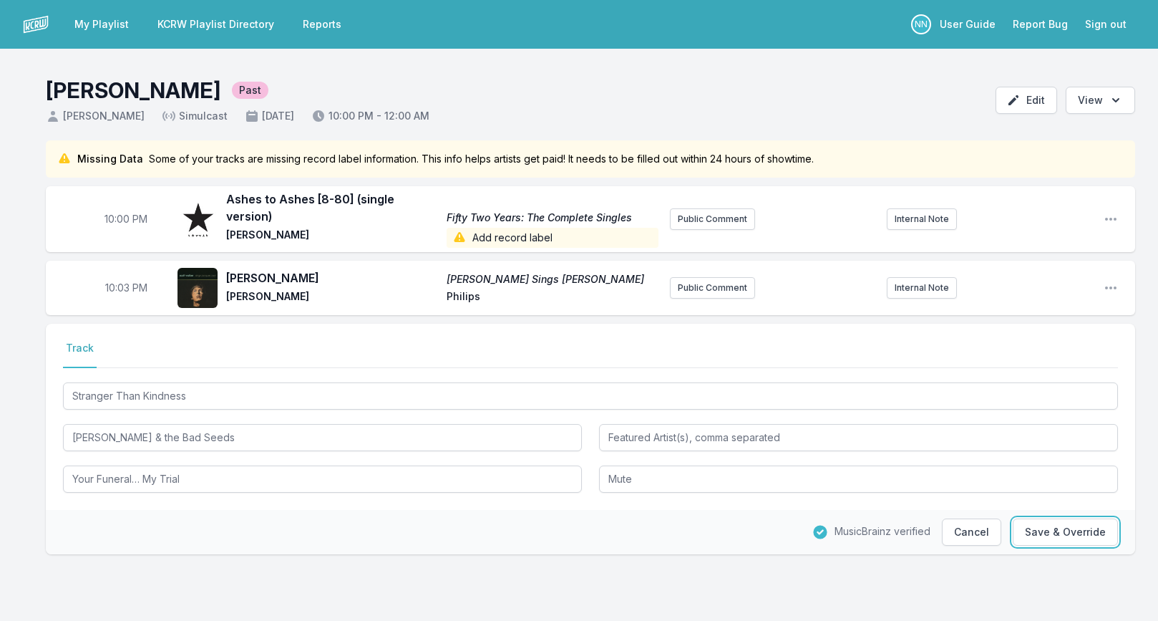
drag, startPoint x: 1029, startPoint y: 517, endPoint x: 807, endPoint y: 481, distance: 224.8
click at [881, 490] on div "Select a tab Track Track Stranger Than Kindness Nick Cave & the Bad Seeds Your …" at bounding box center [591, 439] width 1090 height 231
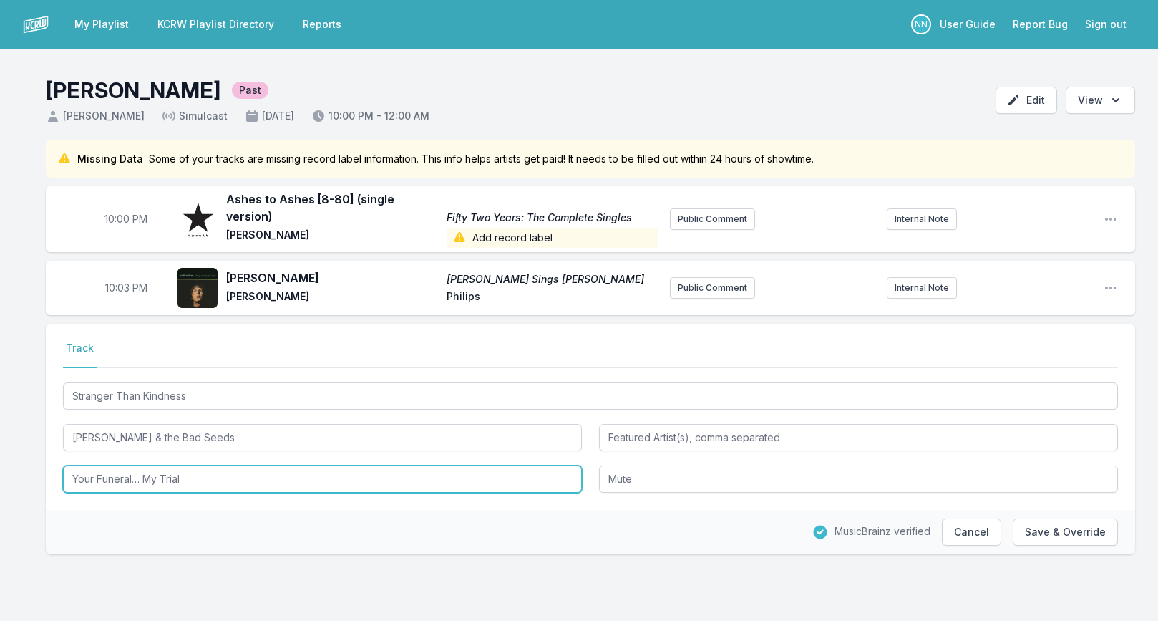
click at [263, 465] on input "Your Funeral… My Trial" at bounding box center [322, 478] width 519 height 27
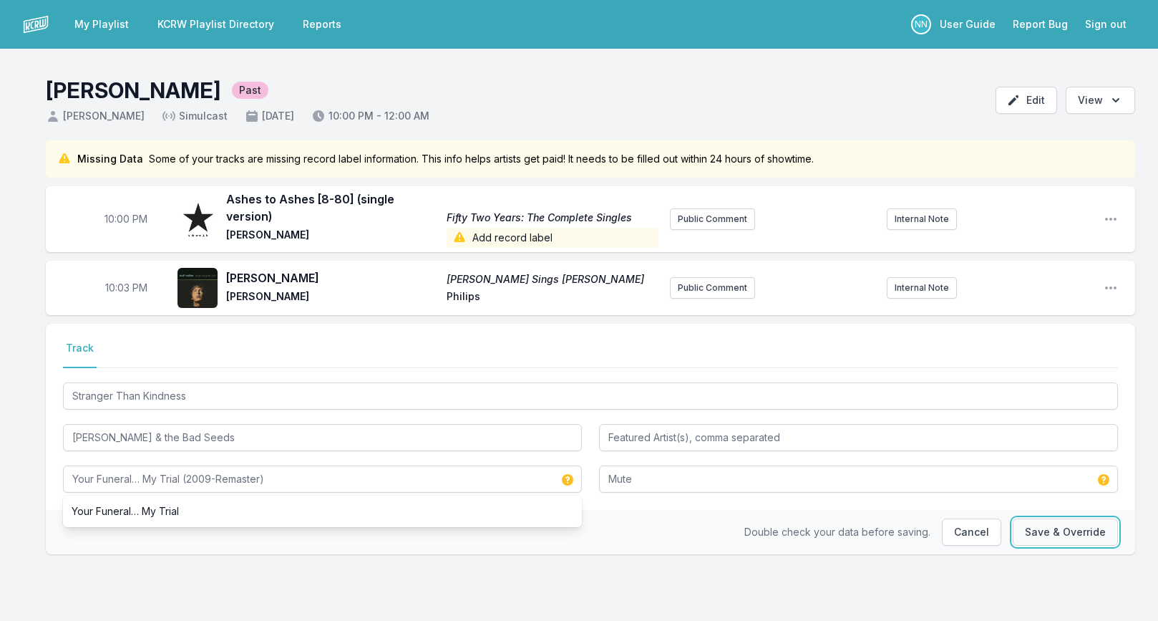
click at [1027, 518] on button "Save & Override" at bounding box center [1065, 531] width 105 height 27
type input "Your Funeral… My Trial"
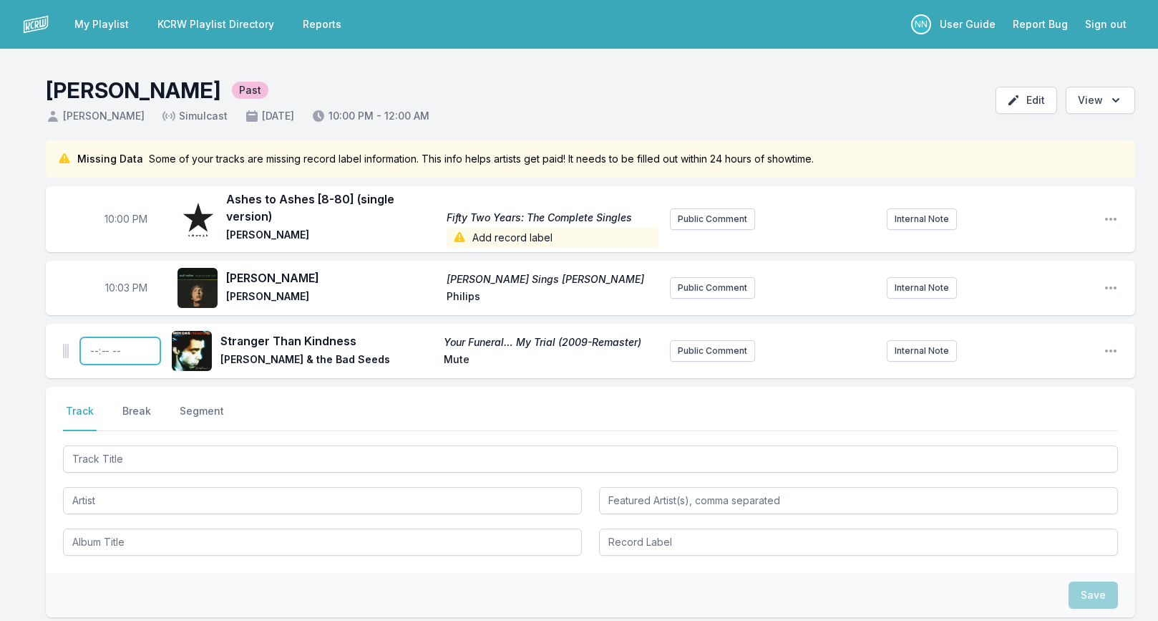
click at [93, 340] on input "Timestamp" at bounding box center [120, 350] width 80 height 27
type input "22:06"
click at [516, 228] on span "Add record label" at bounding box center [553, 238] width 212 height 20
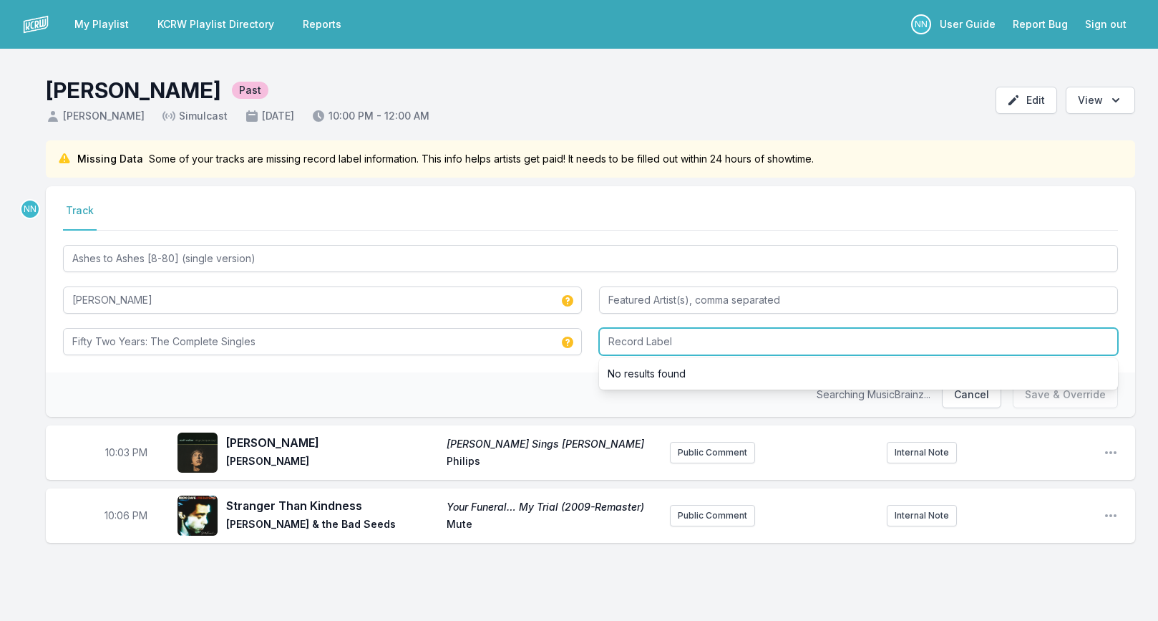
click at [613, 340] on input "Record Label" at bounding box center [858, 341] width 519 height 27
type input "Warner"
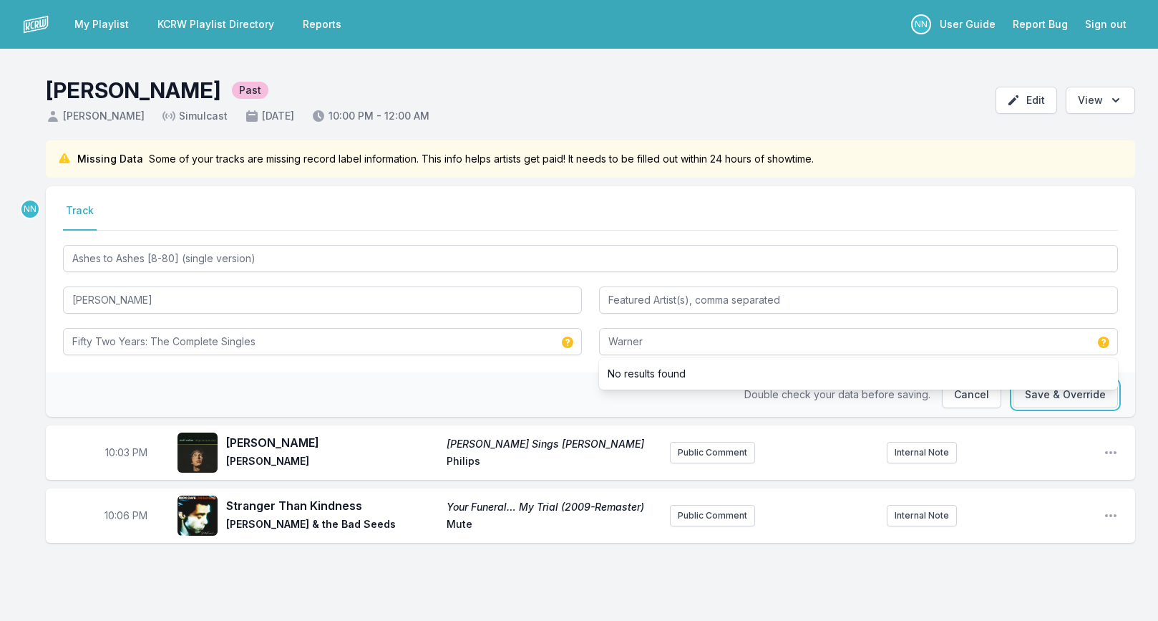
click at [1035, 398] on button "Save & Override" at bounding box center [1065, 394] width 105 height 27
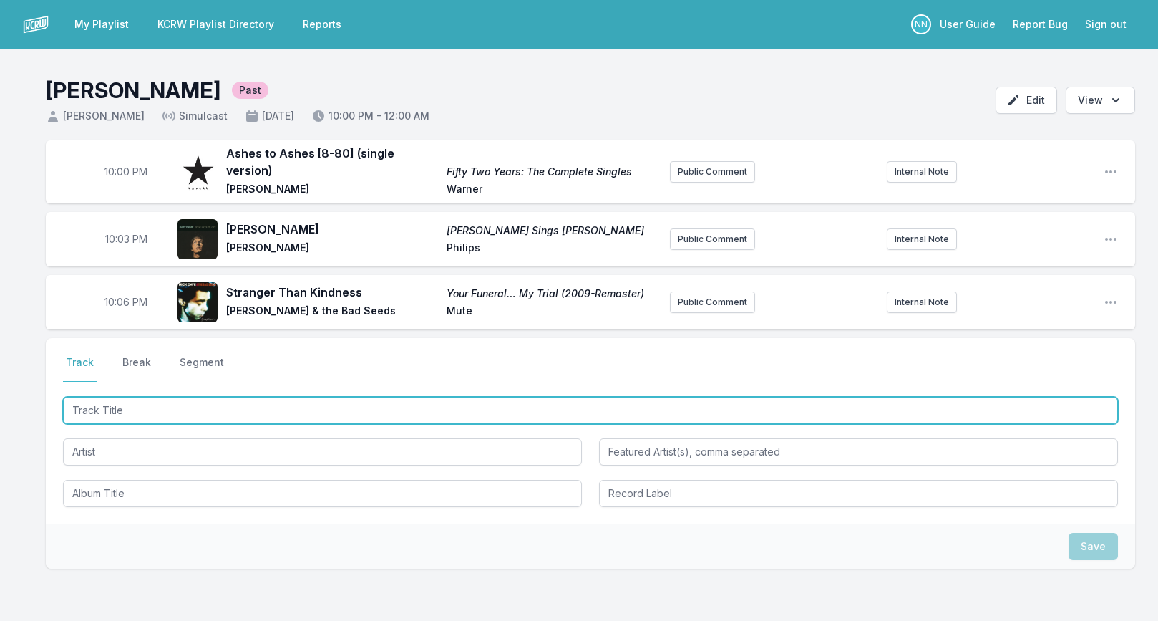
click at [249, 400] on input "Track Title" at bounding box center [590, 410] width 1055 height 27
paste input "Jello Hello"
type input "Jello Hello"
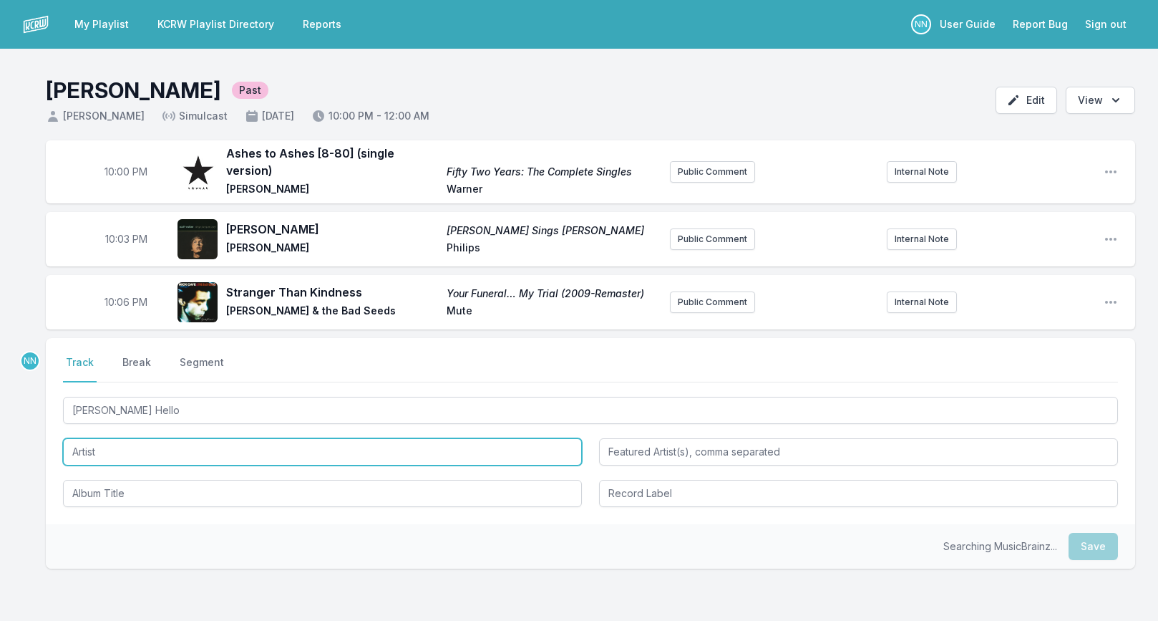
click at [127, 442] on input "Artist" at bounding box center [322, 451] width 519 height 27
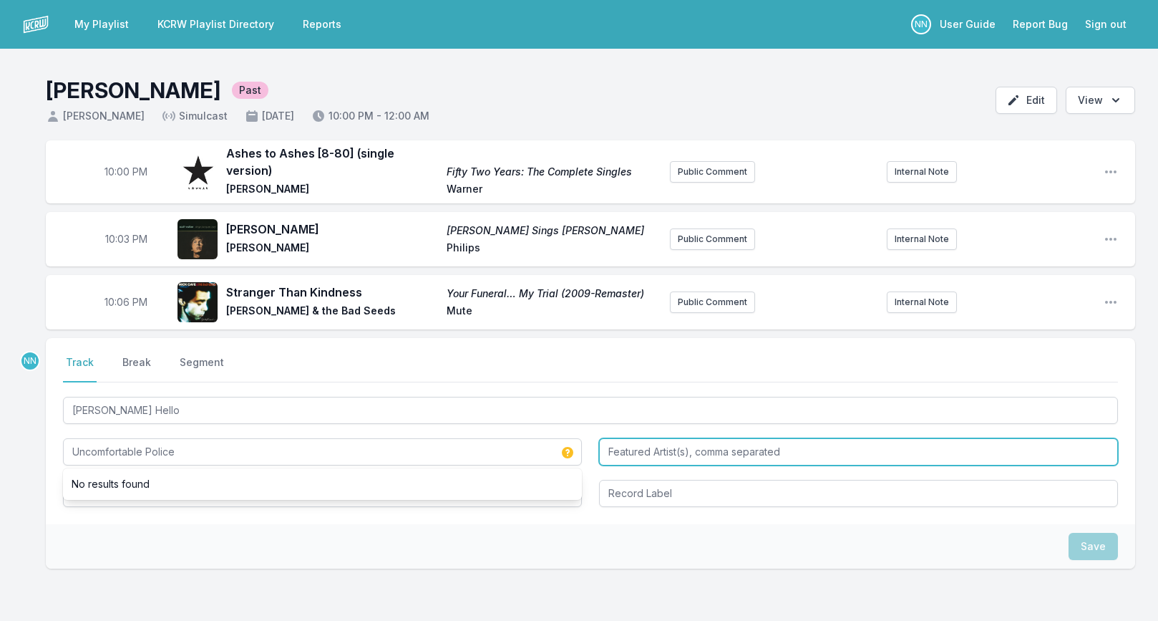
type input "Uncomfortable Police"
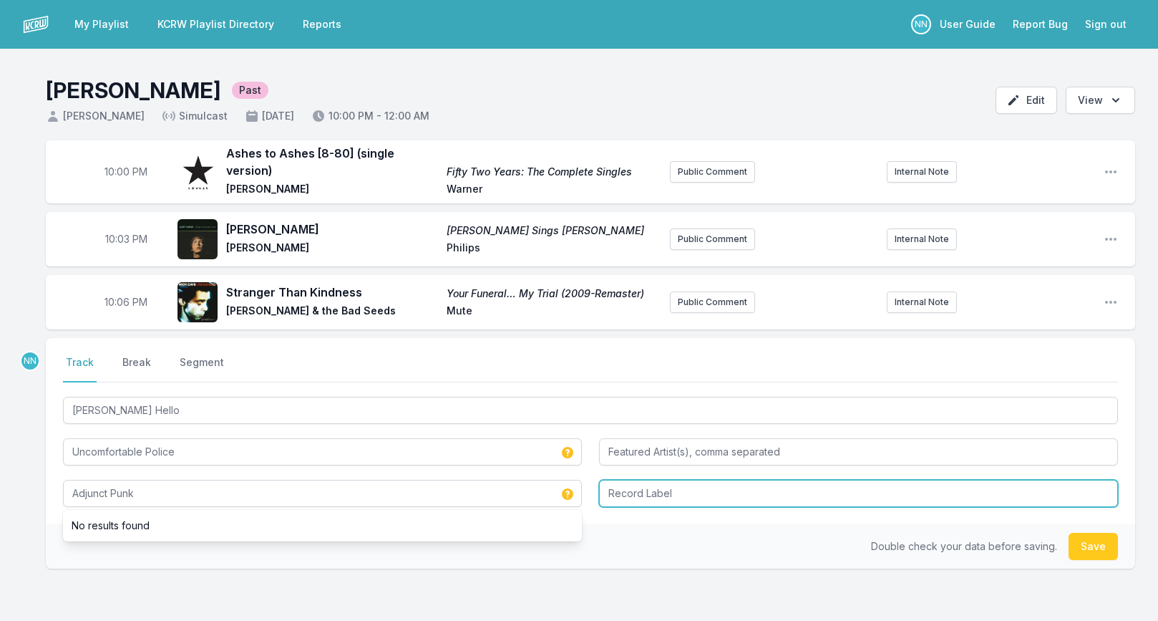
type input "Adjunct Punk"
type input "TEEN BEAT"
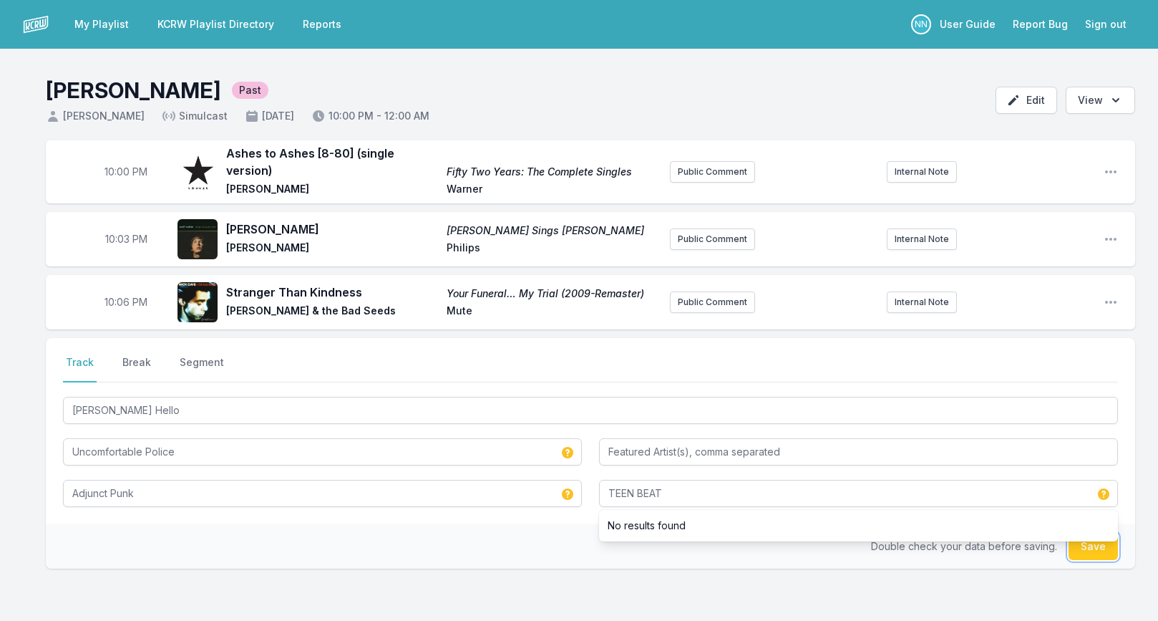
click at [1098, 546] on button "Save" at bounding box center [1093, 546] width 49 height 27
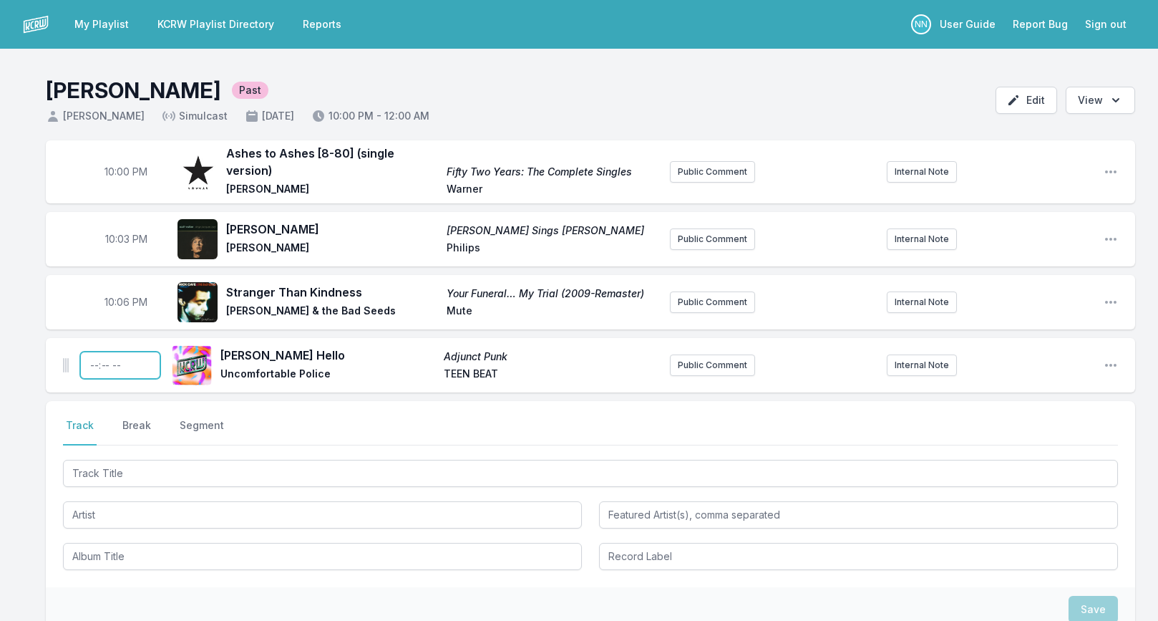
click at [90, 358] on input "Timestamp" at bounding box center [120, 365] width 80 height 27
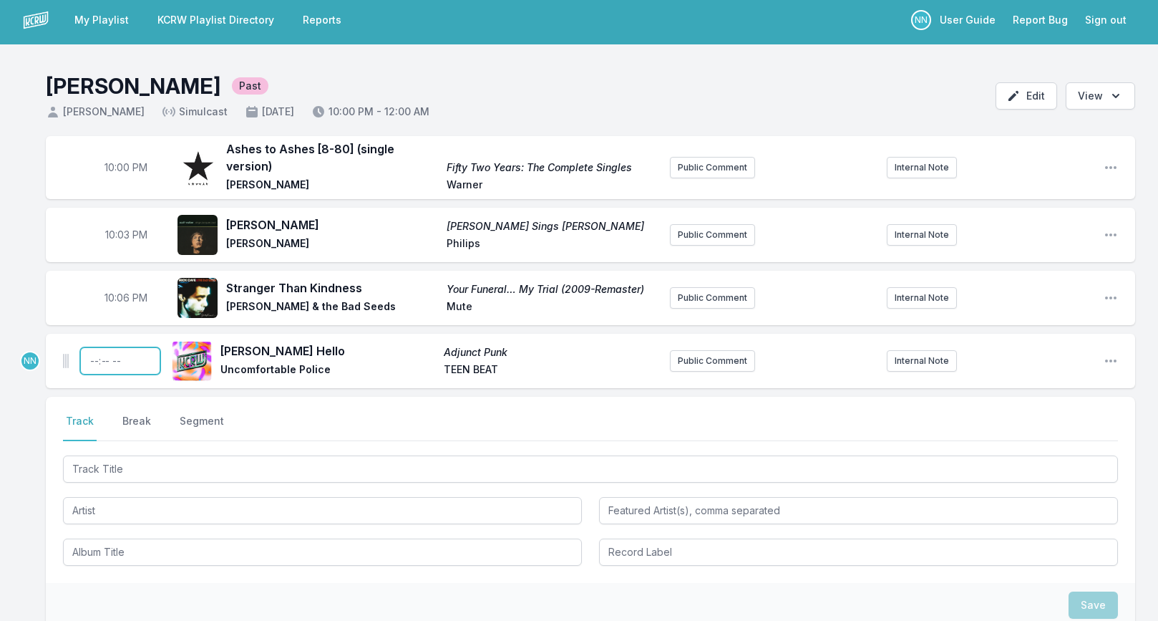
type input "22:09"
click at [25, 416] on div "10:00 PM Ashes to Ashes [8-80] (single version) Fifty Two Years: The Complete S…" at bounding box center [579, 450] width 1158 height 629
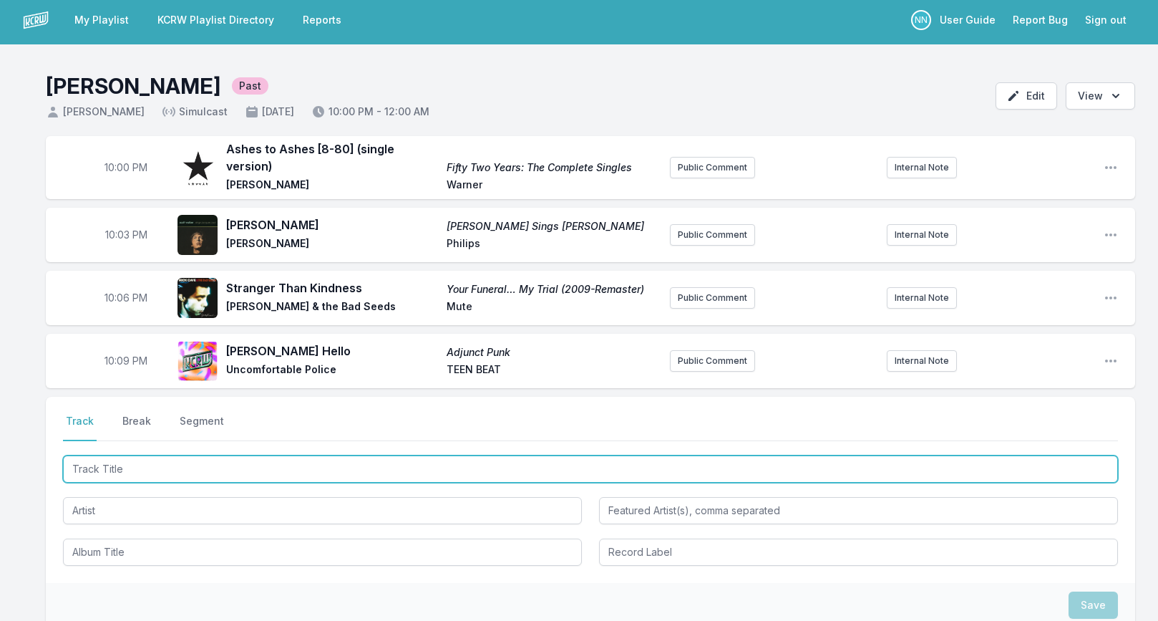
click at [147, 465] on input "Track Title" at bounding box center [590, 468] width 1055 height 27
paste input "American Nightmare"
type input "American Nightmare"
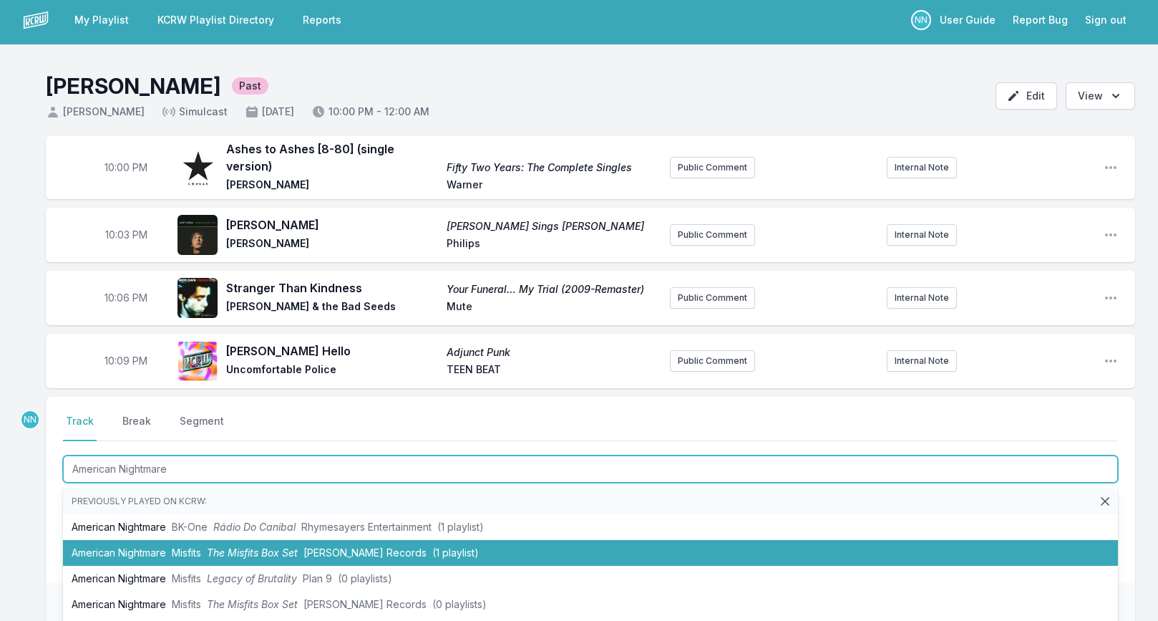
click at [123, 553] on li "American Nightmare Misfits The Misfits Box Set Caroline Records (1 playlist)" at bounding box center [590, 553] width 1055 height 26
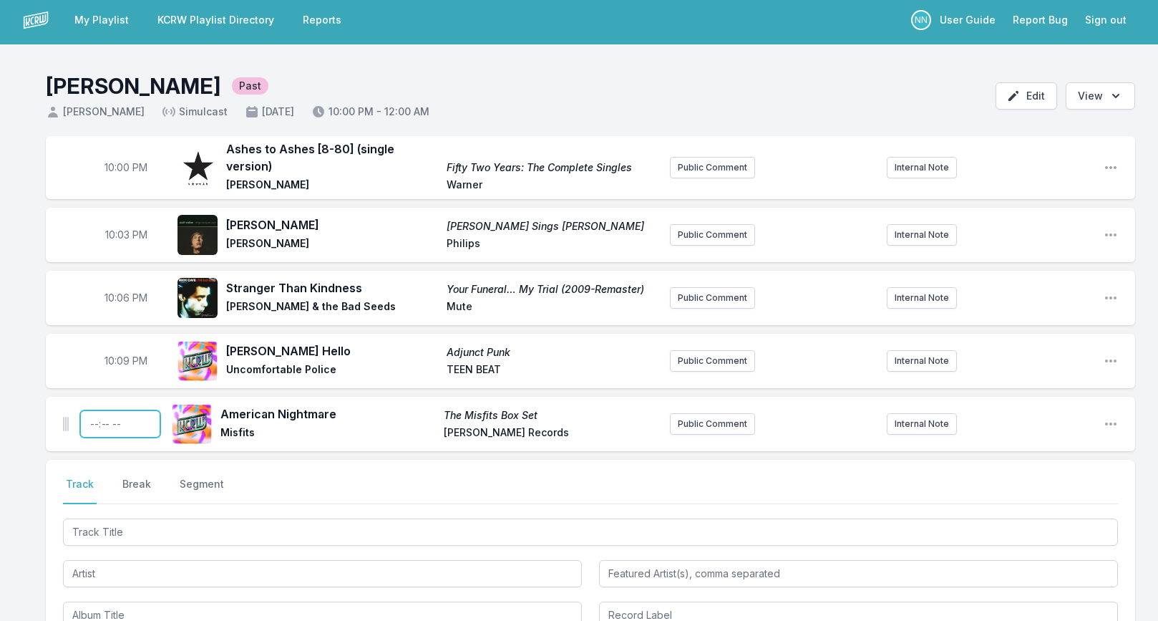
click at [94, 415] on input "Timestamp" at bounding box center [120, 423] width 80 height 27
type input "22:12"
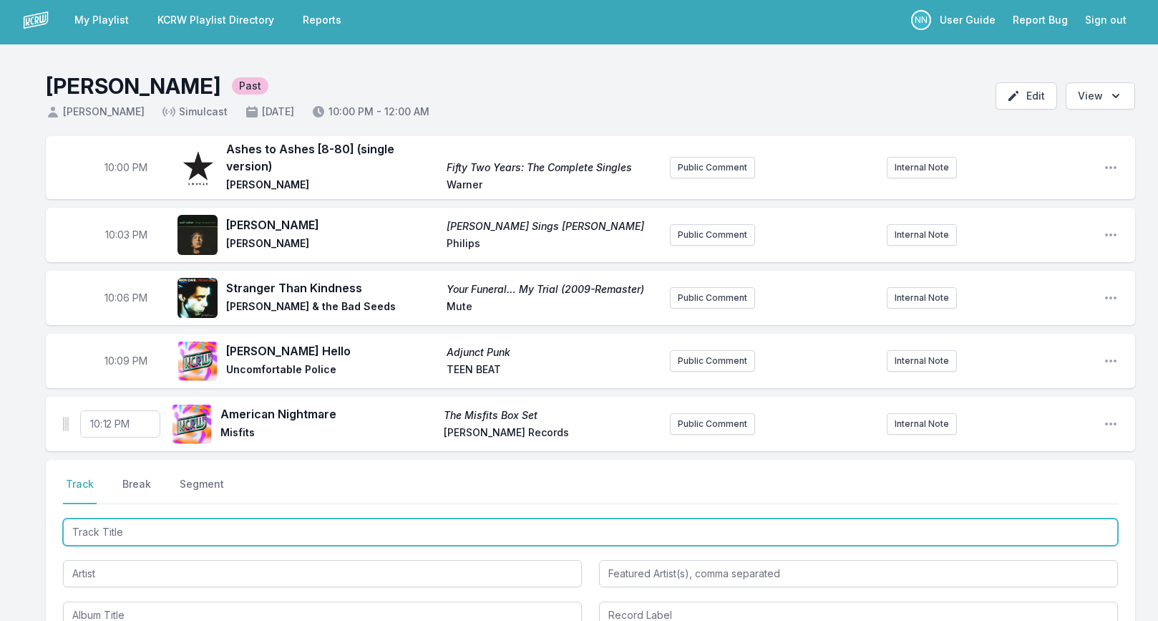
click at [96, 528] on input "Track Title" at bounding box center [590, 531] width 1055 height 27
click at [112, 524] on input "Track Title" at bounding box center [590, 531] width 1055 height 27
paste input "Life’s a Zoo"
type input "Life’s a Zoo"
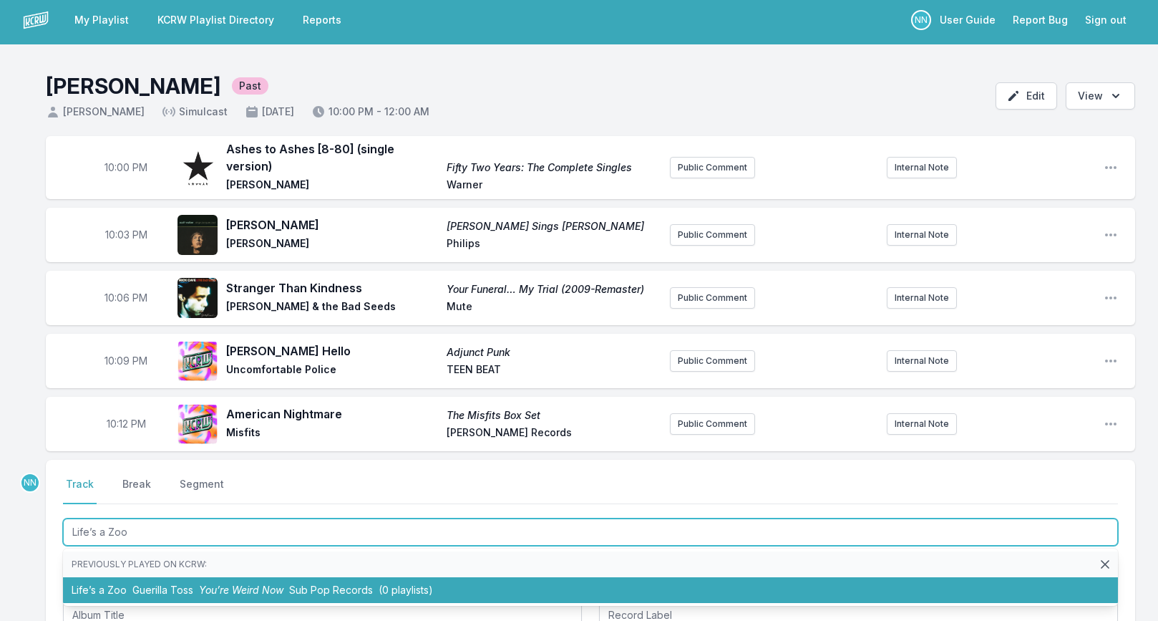
click at [106, 577] on li "Life’s a Zoo Guerilla Toss You’re Weird Now Sub Pop Records (0 playlists)" at bounding box center [590, 590] width 1055 height 26
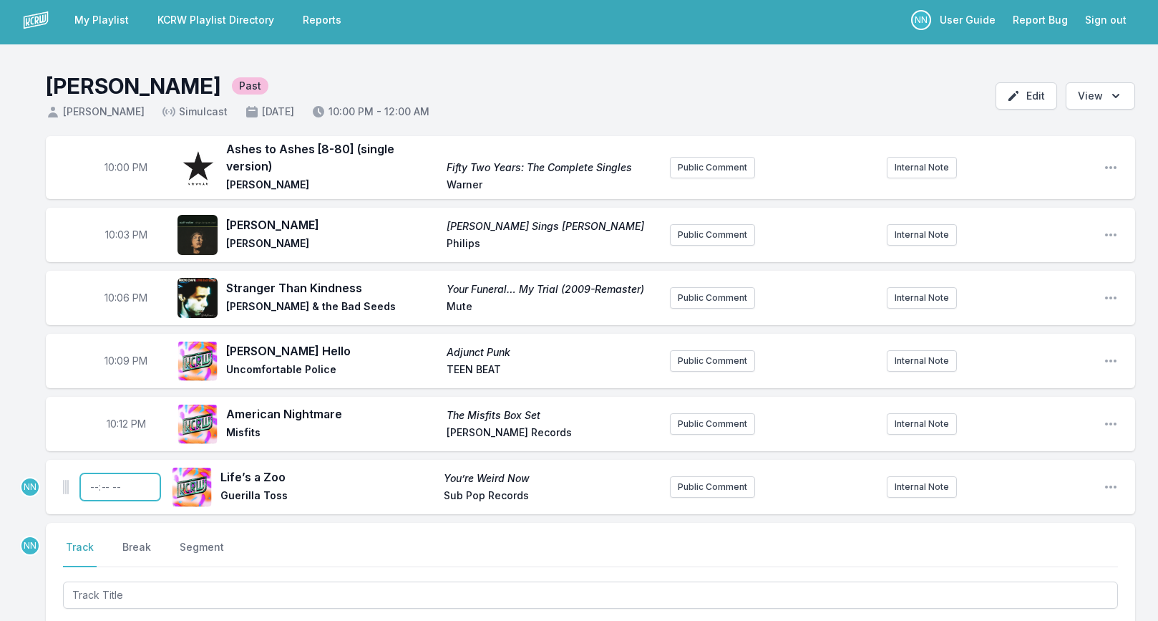
click at [94, 479] on input "Timestamp" at bounding box center [120, 486] width 80 height 27
type input "22:17"
click at [130, 540] on button "Break" at bounding box center [137, 553] width 34 height 27
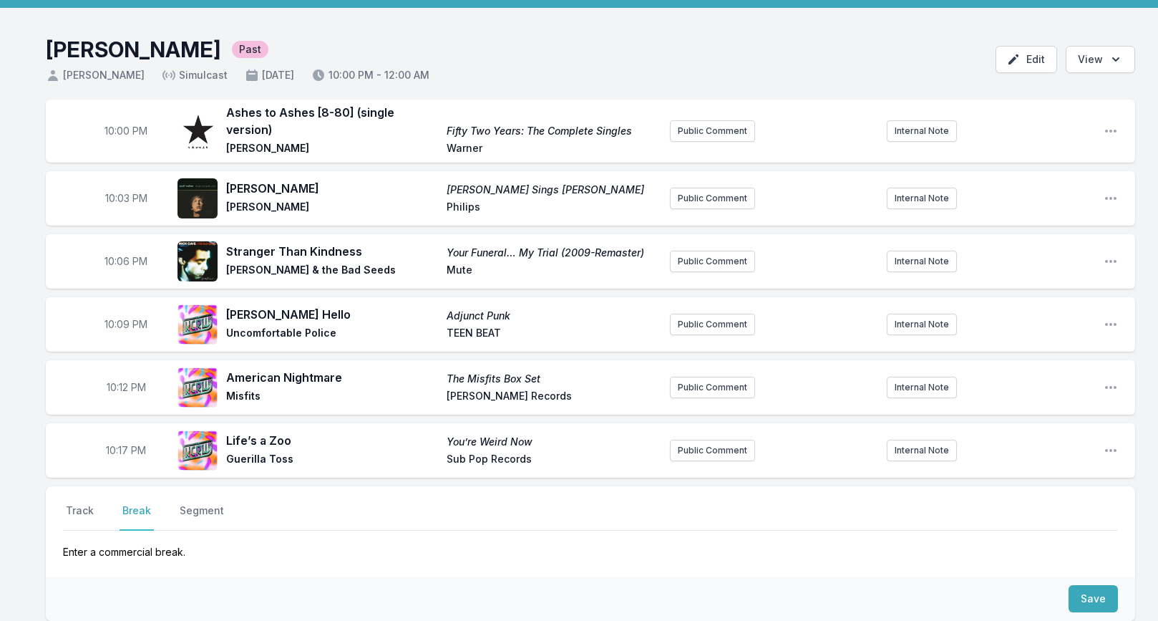
scroll to position [47, 0]
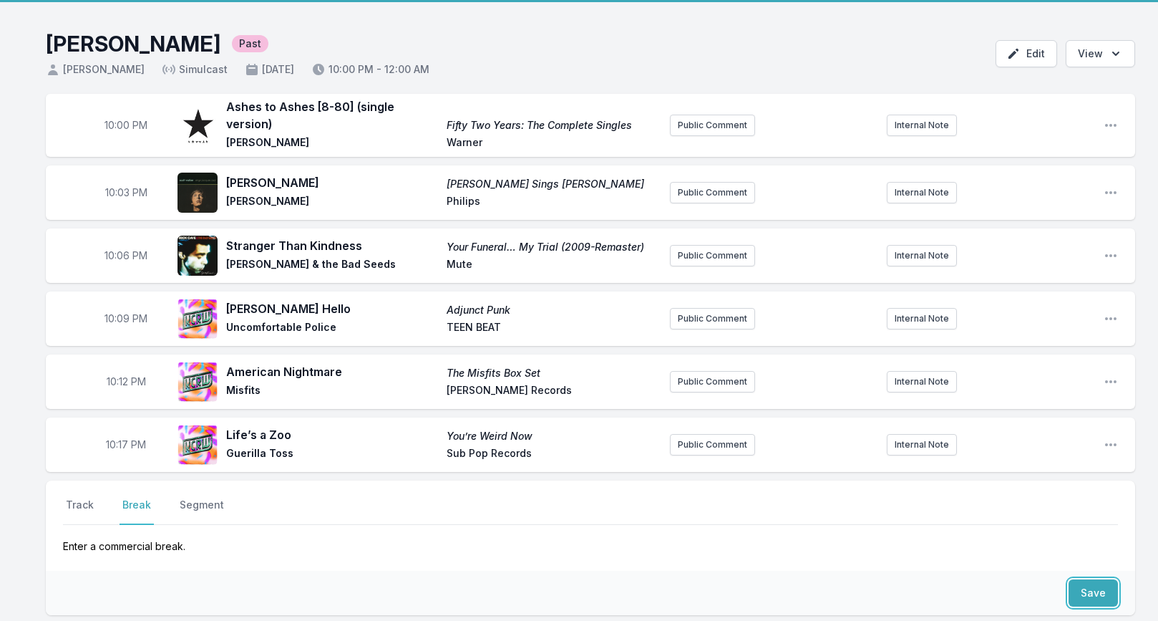
drag, startPoint x: 1090, startPoint y: 578, endPoint x: 1014, endPoint y: 563, distance: 77.9
click at [1089, 579] on button "Save" at bounding box center [1093, 592] width 49 height 27
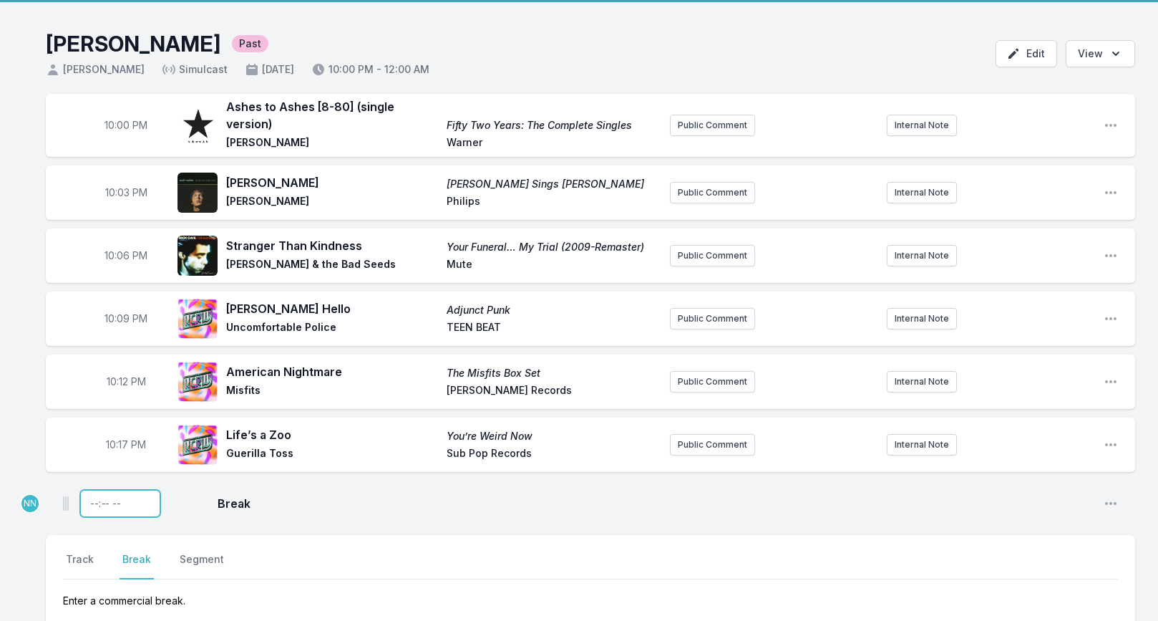
click at [89, 495] on input "Timestamp" at bounding box center [120, 503] width 80 height 27
click at [105, 495] on input "Timestamp" at bounding box center [120, 503] width 80 height 27
type input "22:20"
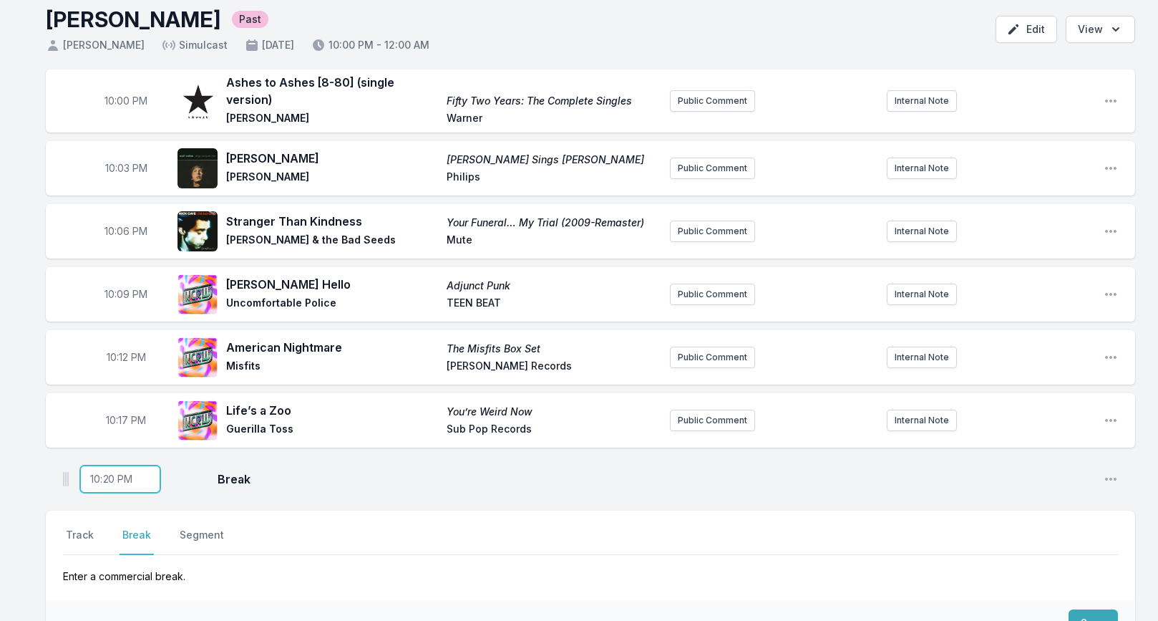
scroll to position [73, 0]
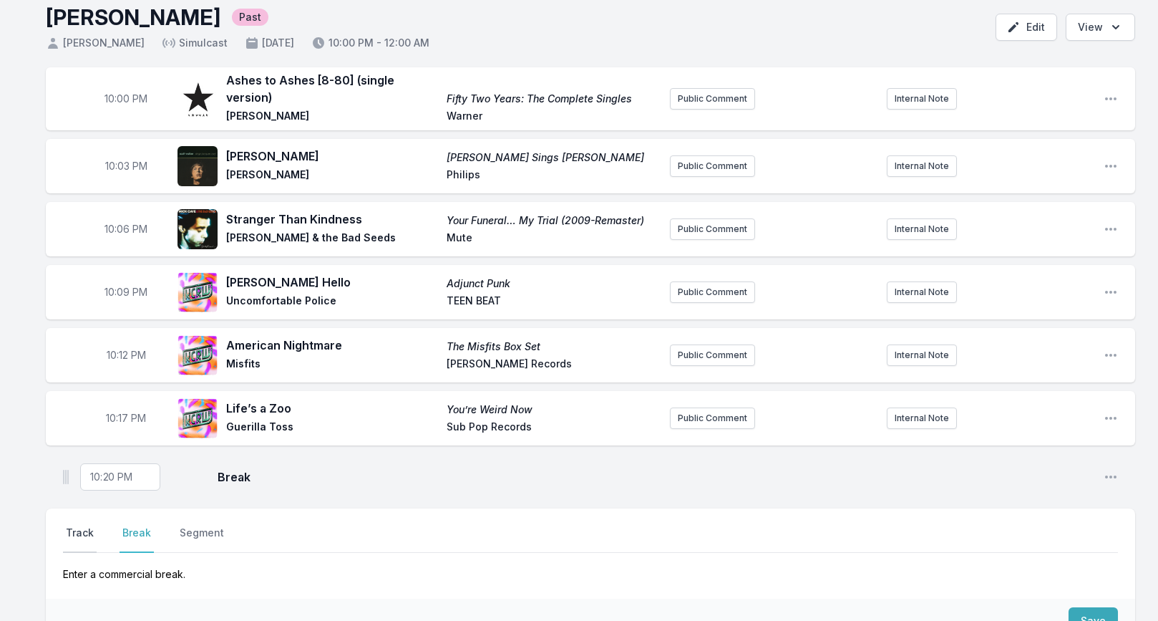
click at [79, 526] on button "Track" at bounding box center [80, 538] width 34 height 27
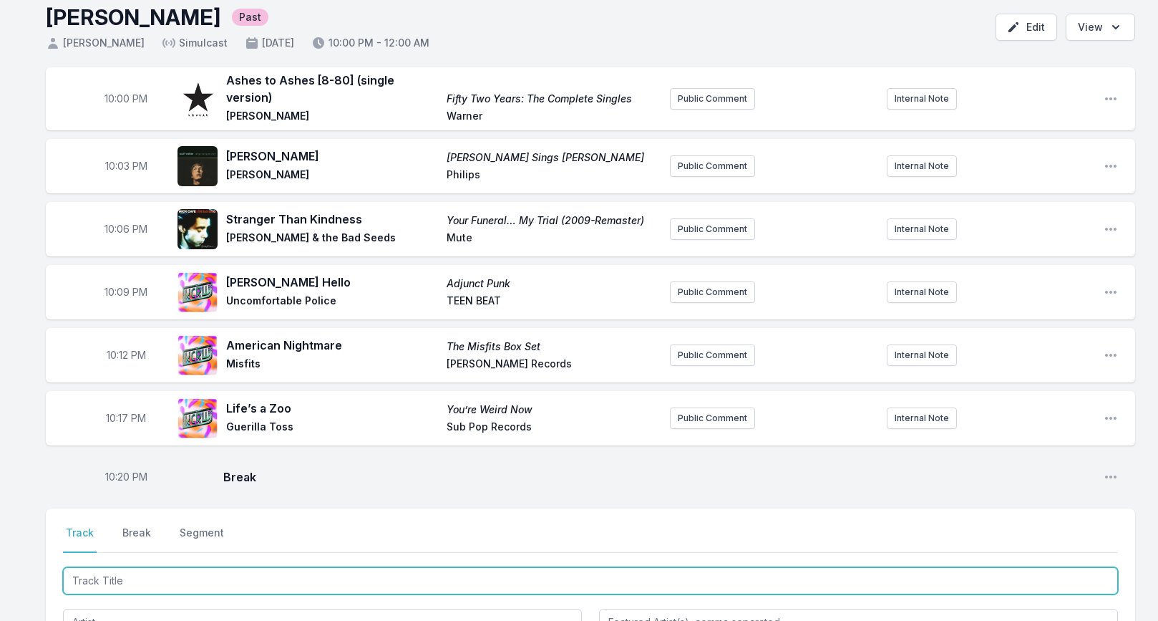
click at [93, 567] on input "Track Title" at bounding box center [590, 580] width 1055 height 27
paste input "Judy Is A Punk (mono)"
type input "Judy Is A Punk (mono)"
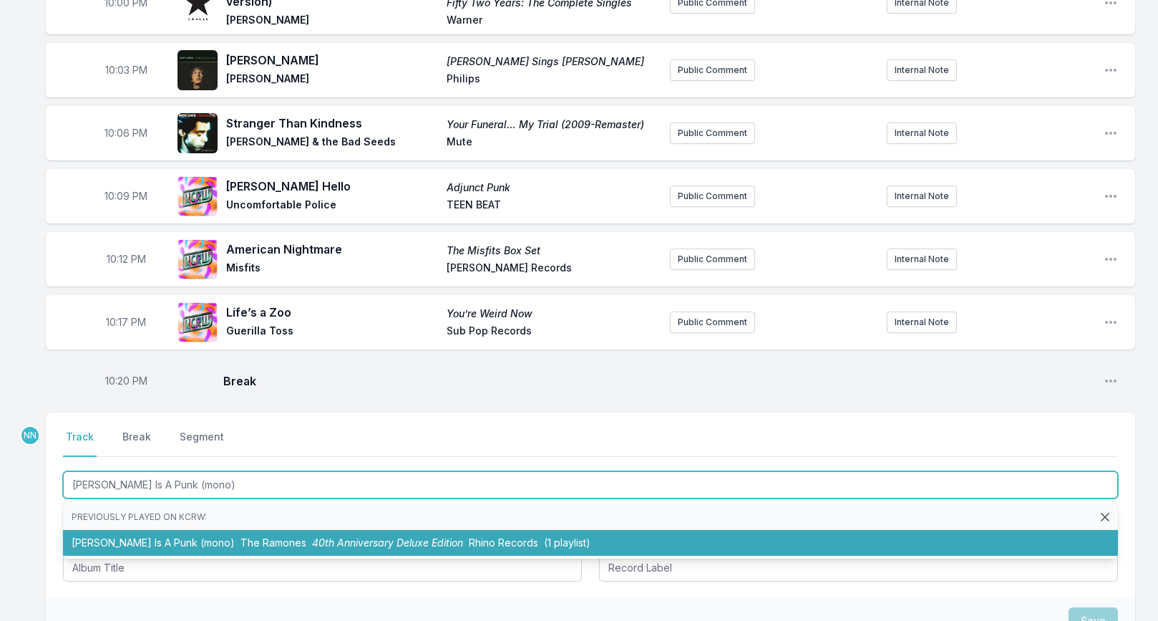
scroll to position [173, 0]
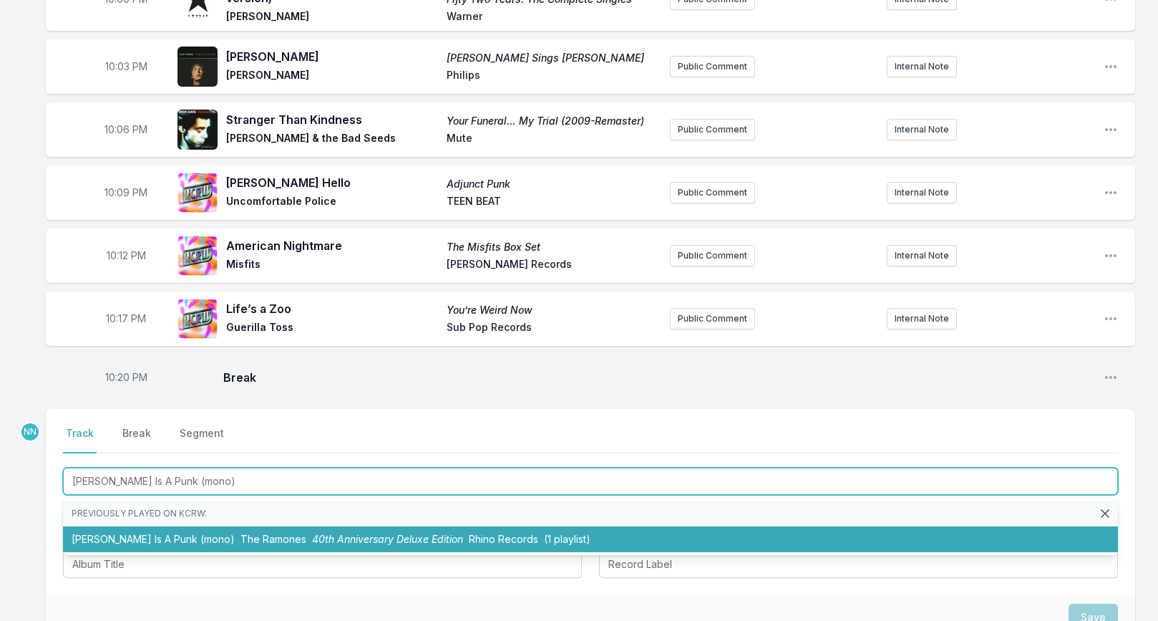
click at [86, 528] on li "Judy Is A Punk (mono) The Ramones 40th Anniversary Deluxe Edition Rhino Records…" at bounding box center [590, 539] width 1055 height 26
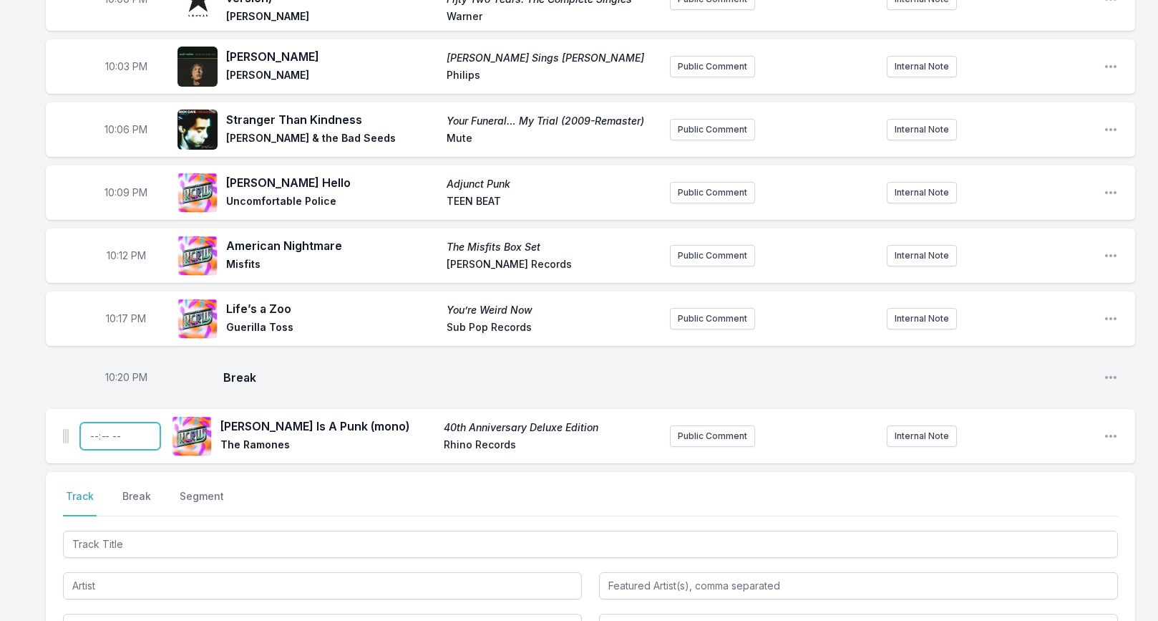
click at [95, 427] on input "Timestamp" at bounding box center [120, 435] width 80 height 27
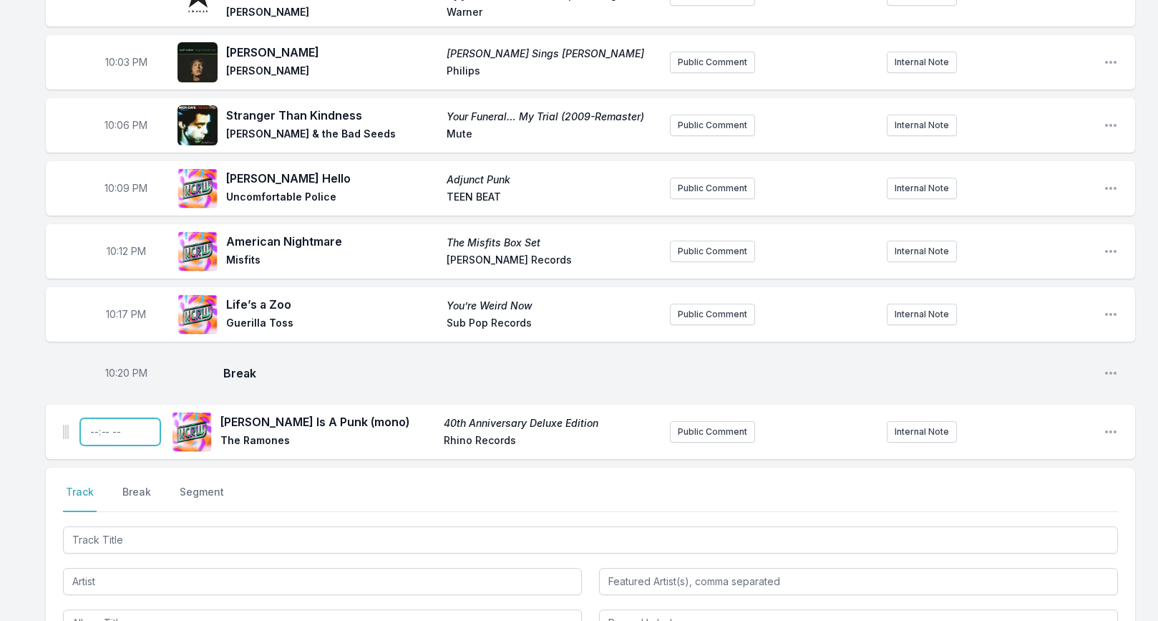
type input "22:23"
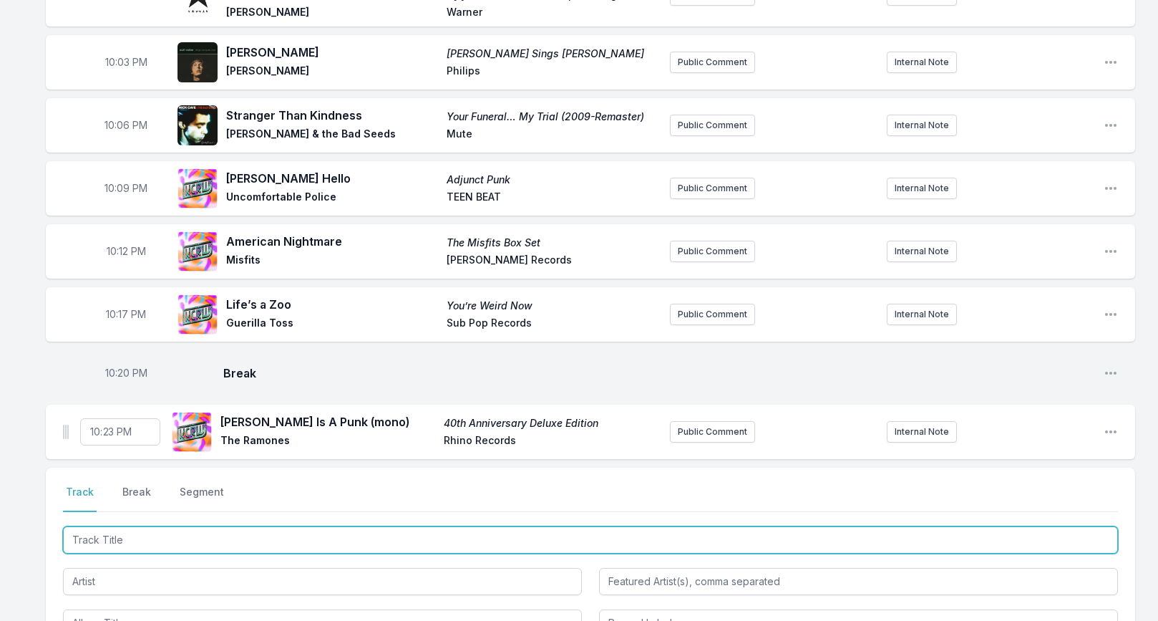
click at [87, 526] on input "Track Title" at bounding box center [590, 539] width 1055 height 27
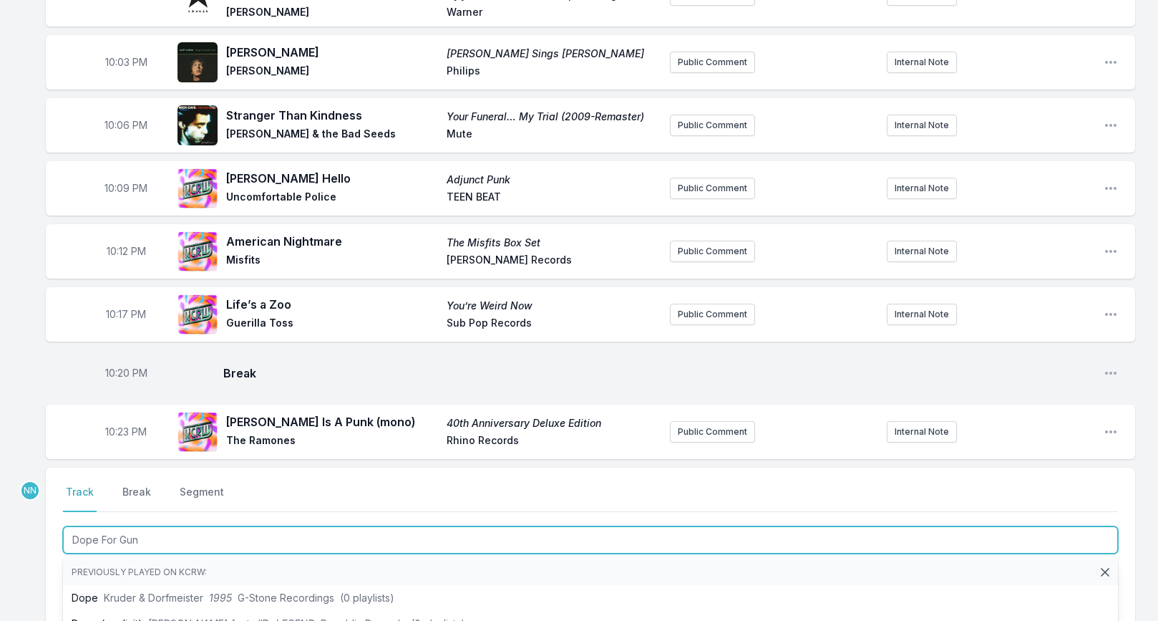
type input "Dope For Guns"
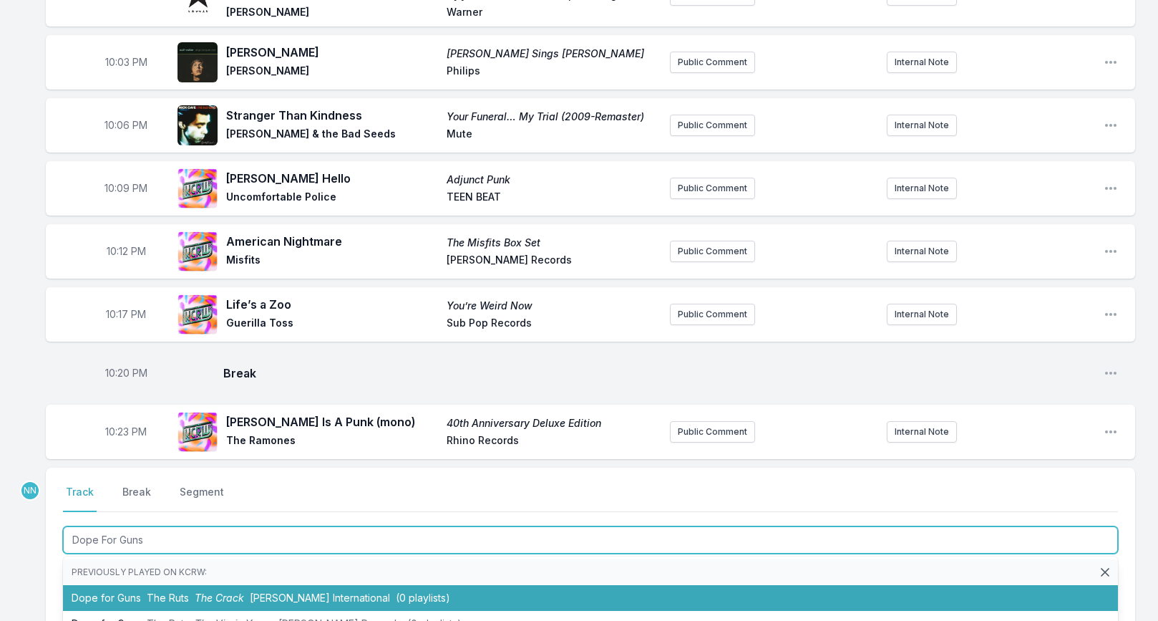
click at [145, 585] on li "Dope for Guns The Ruts The Crack Caroline International (0 playlists)" at bounding box center [590, 598] width 1055 height 26
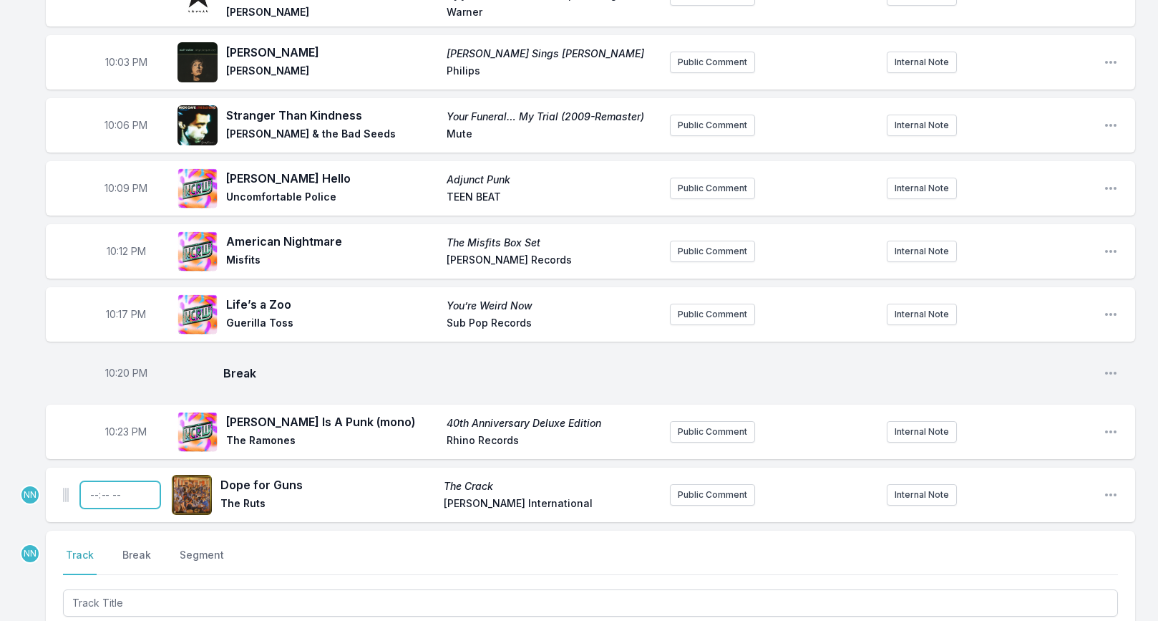
click at [96, 485] on input "Timestamp" at bounding box center [120, 494] width 80 height 27
type input "22:26"
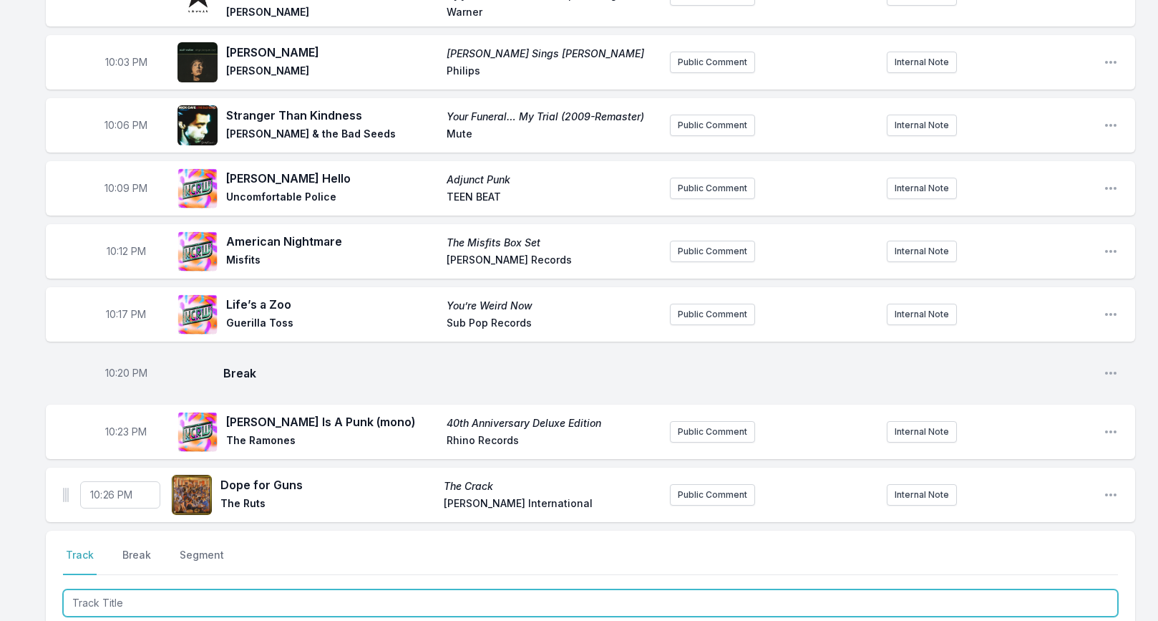
drag, startPoint x: 107, startPoint y: 596, endPoint x: 112, endPoint y: 580, distance: 16.5
click at [107, 595] on input "Track Title" at bounding box center [590, 602] width 1055 height 27
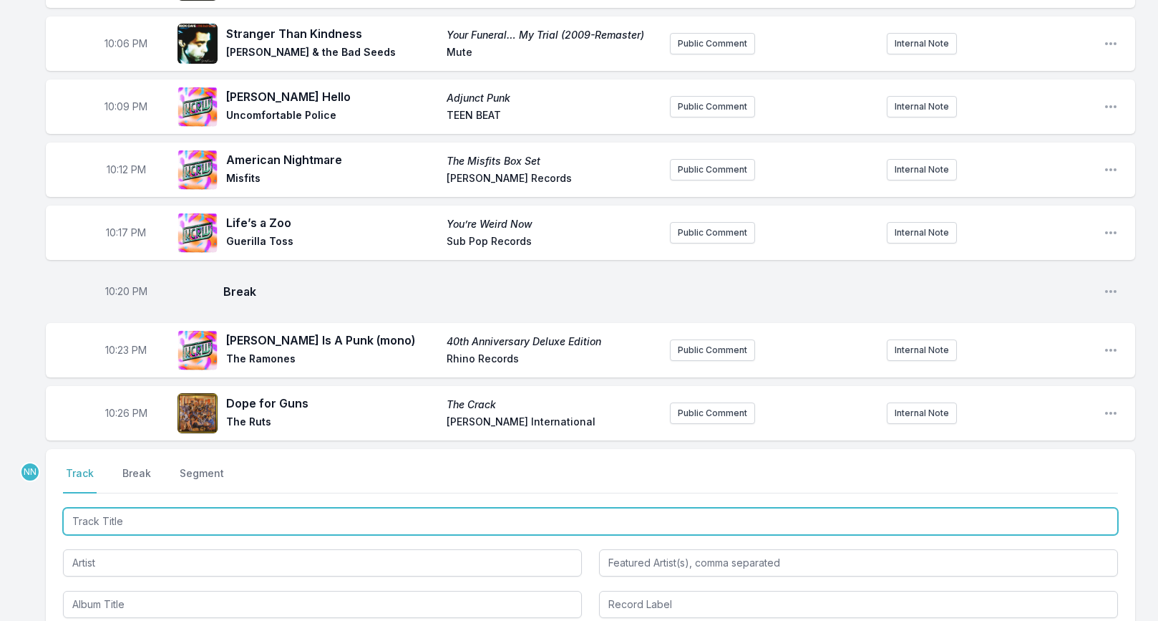
scroll to position [262, 0]
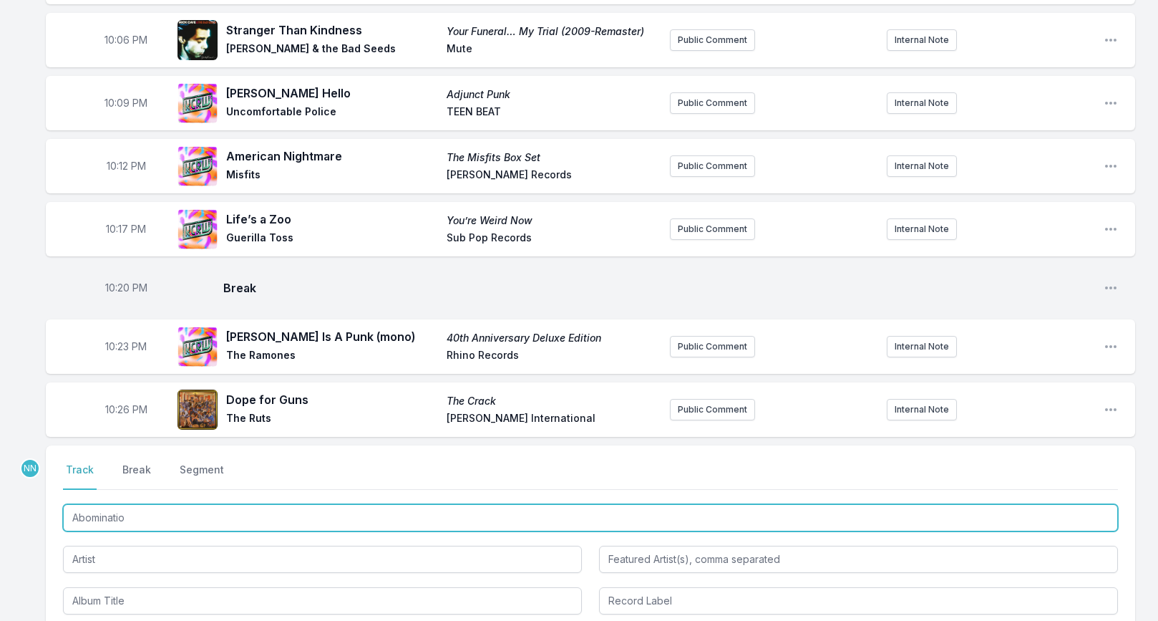
type input "Abomination"
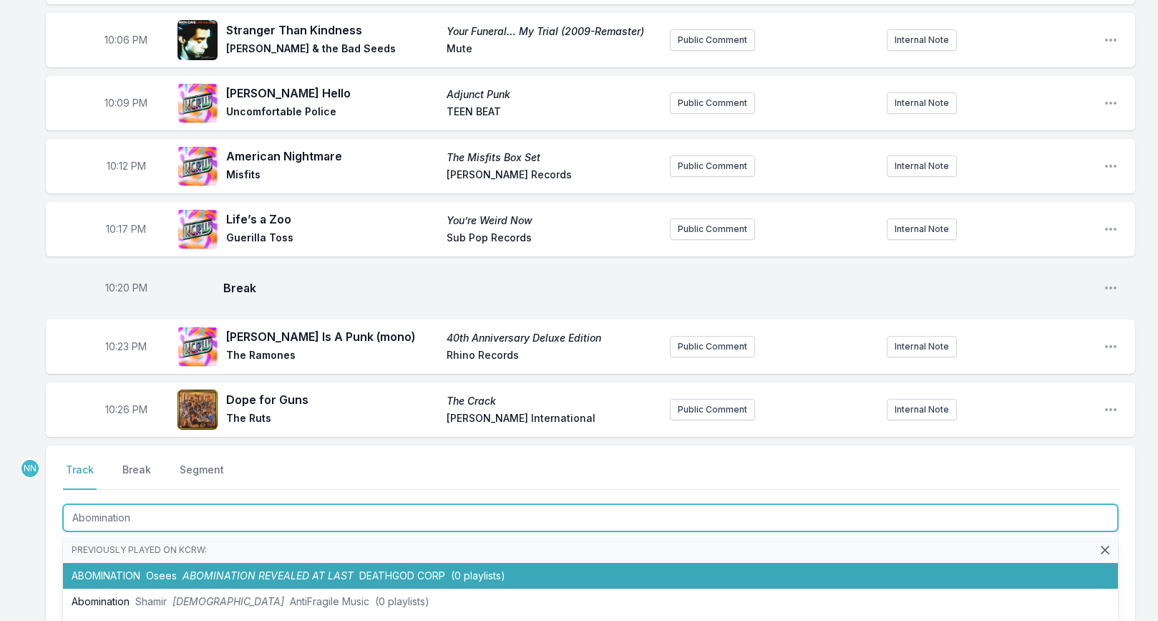
click at [134, 571] on li "ABOMINATION Osees ABOMINATION REVEALED AT LAST DEATHGOD CORP (0 playlists)" at bounding box center [590, 576] width 1055 height 26
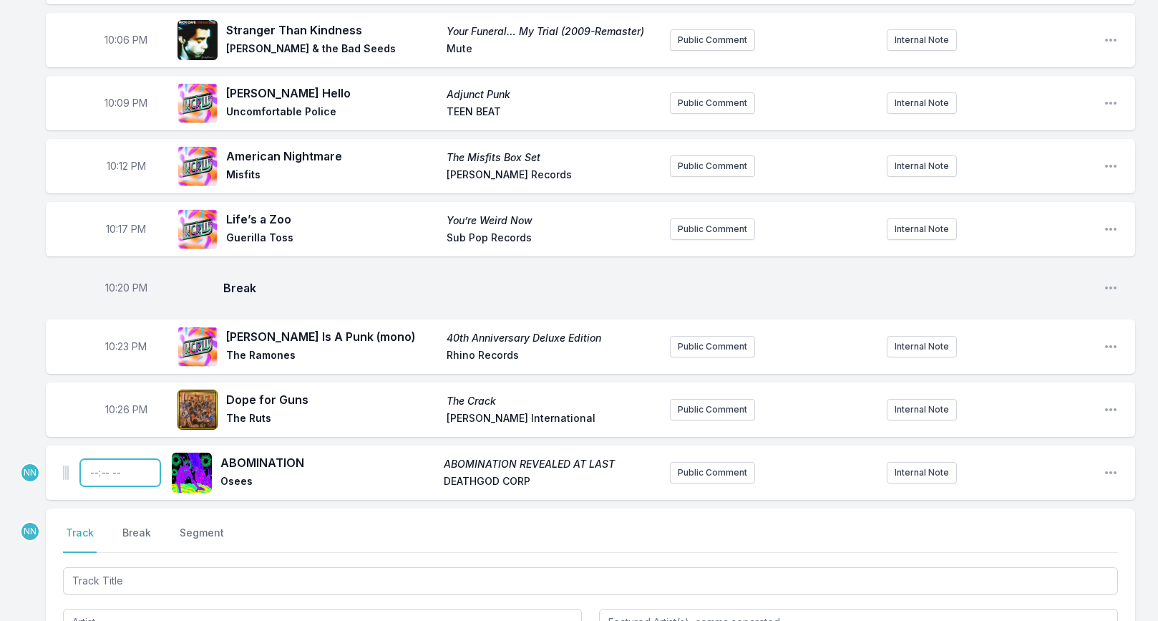
click at [85, 461] on input "Timestamp" at bounding box center [120, 472] width 80 height 27
type input "22:29"
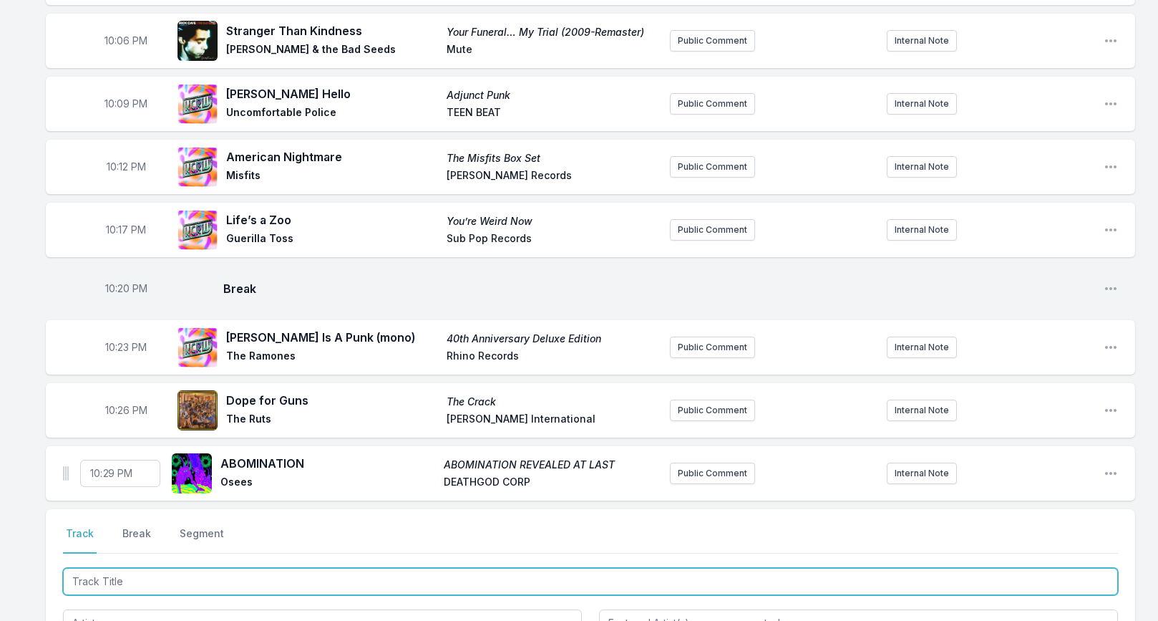
click at [151, 580] on input "Track Title" at bounding box center [590, 581] width 1055 height 27
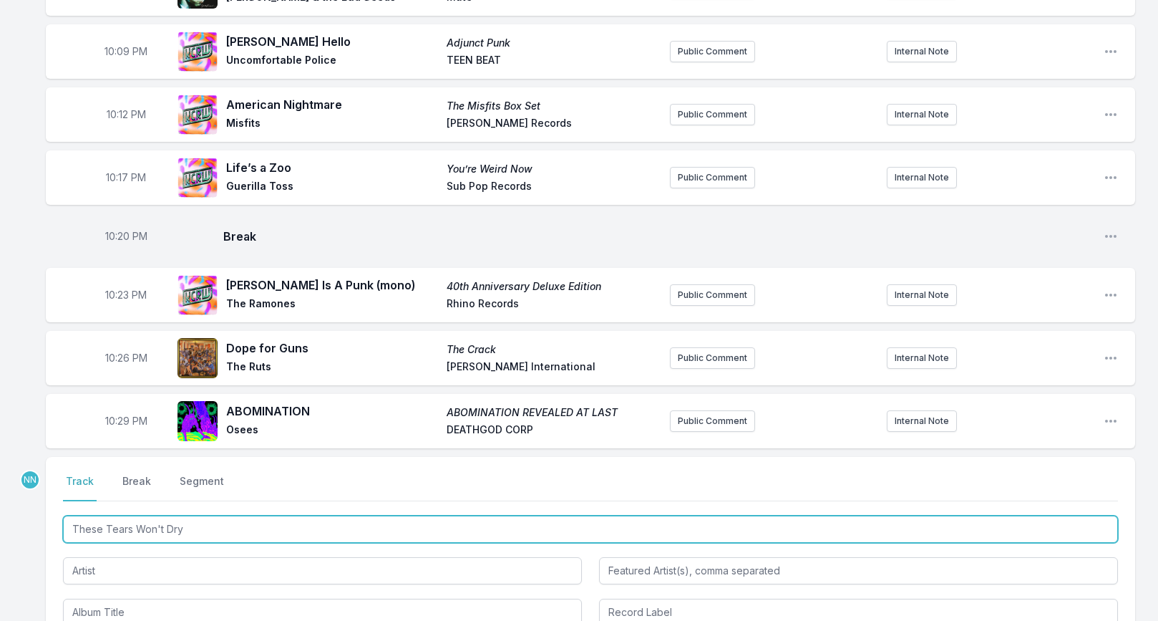
type input "These Tears Won't Dry"
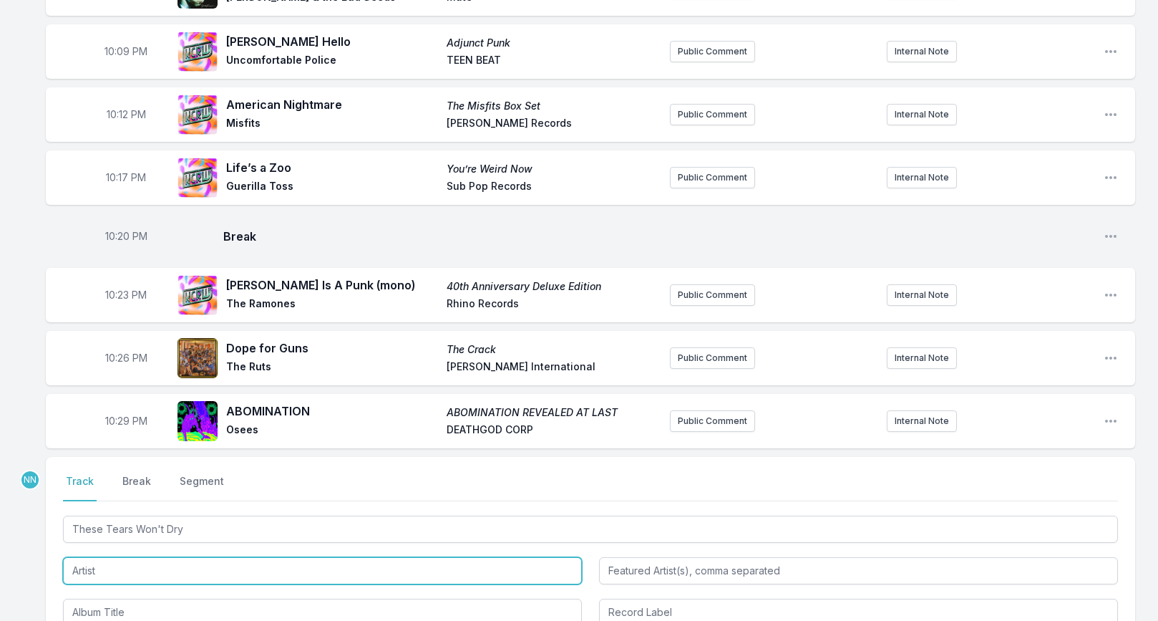
click at [153, 562] on input "Artist" at bounding box center [322, 570] width 519 height 27
click at [154, 562] on input "Artist" at bounding box center [322, 570] width 519 height 27
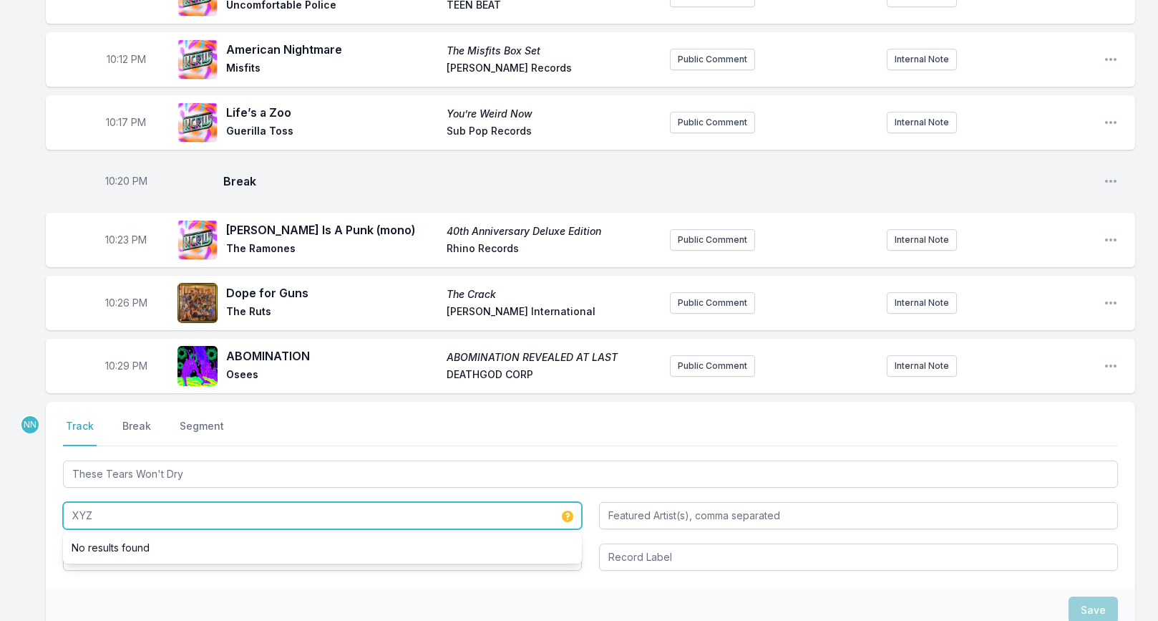
type input "XYZ"
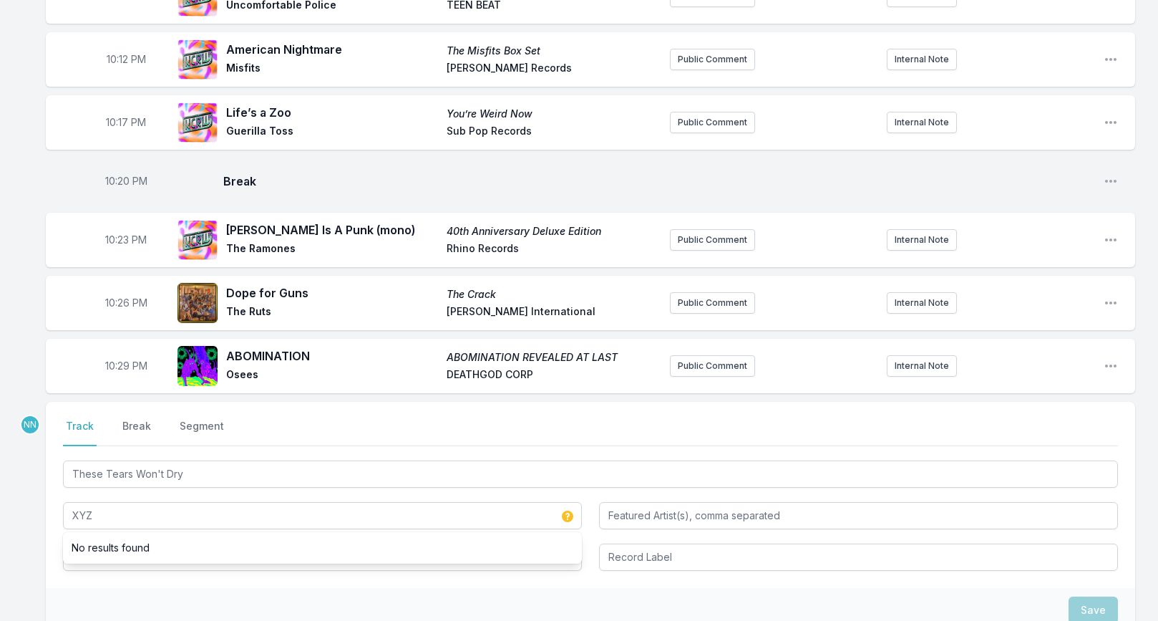
click at [59, 549] on div "Select a tab Track Break Segment Track Break Segment These Tears Won't Dry XYZ …" at bounding box center [591, 495] width 1090 height 186
click at [88, 545] on input "Album Title" at bounding box center [322, 557] width 519 height 27
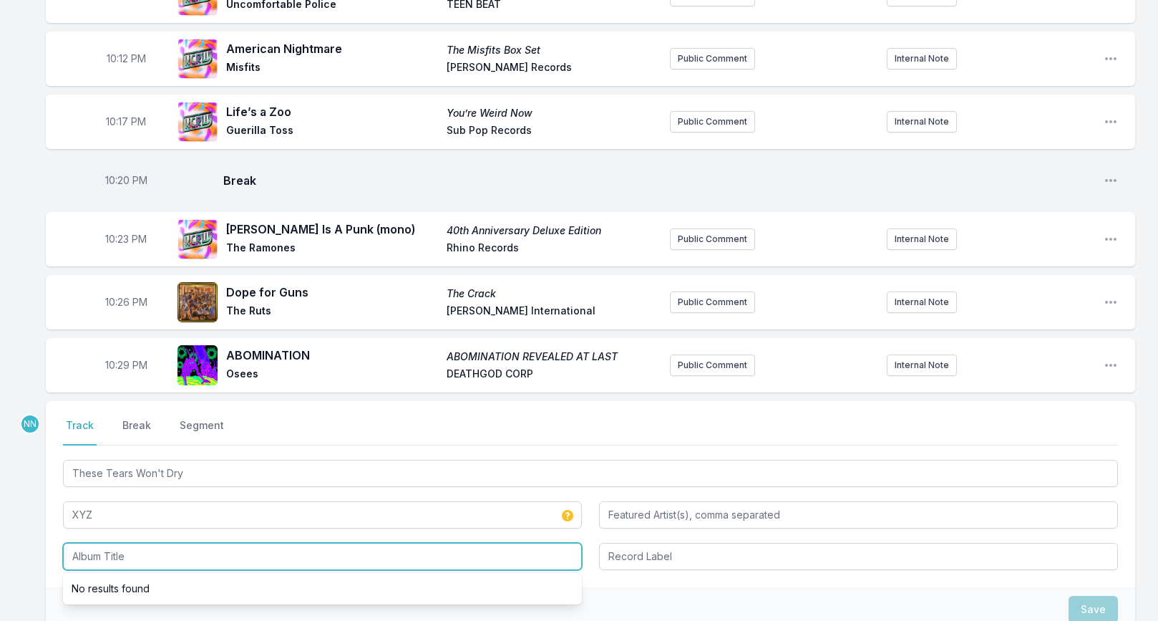
scroll to position [370, 0]
type input "Z"
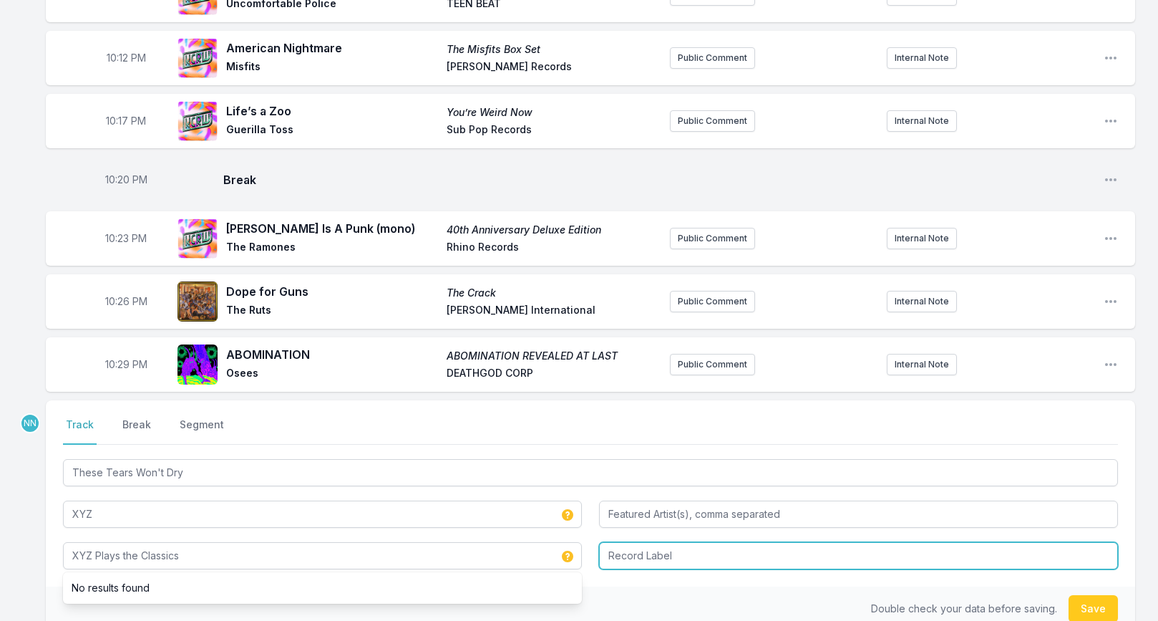
type input "XYZ Plays the Classics"
type input "Capitol"
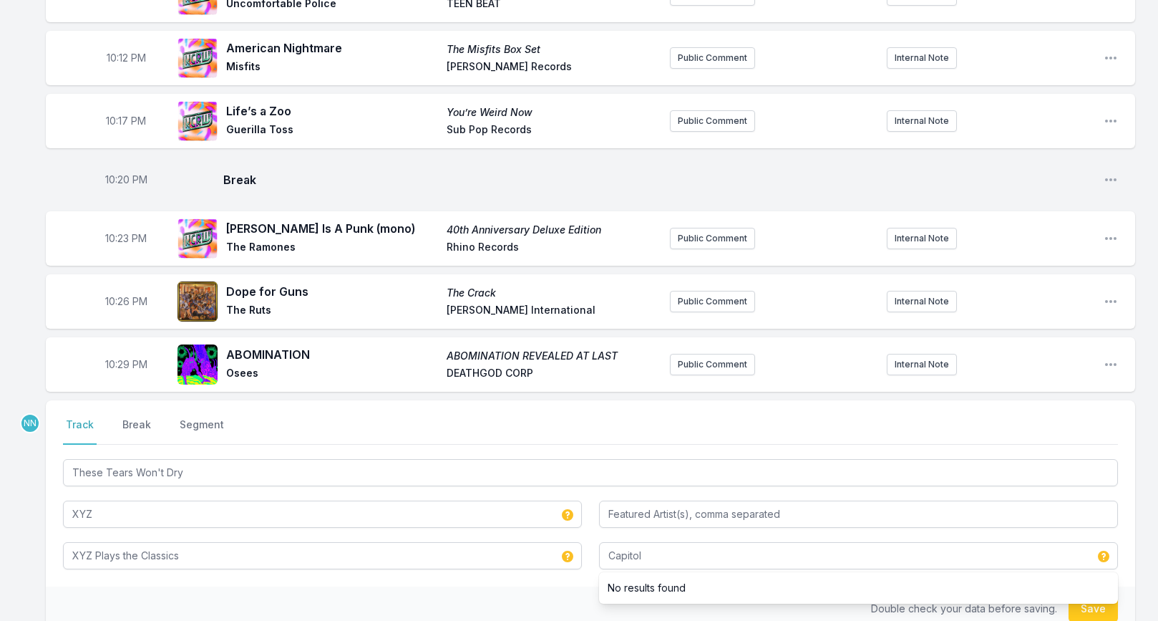
click at [1070, 599] on div "Double check your data before saving. Save" at bounding box center [591, 608] width 1090 height 44
click at [1103, 604] on button "Save" at bounding box center [1093, 608] width 49 height 27
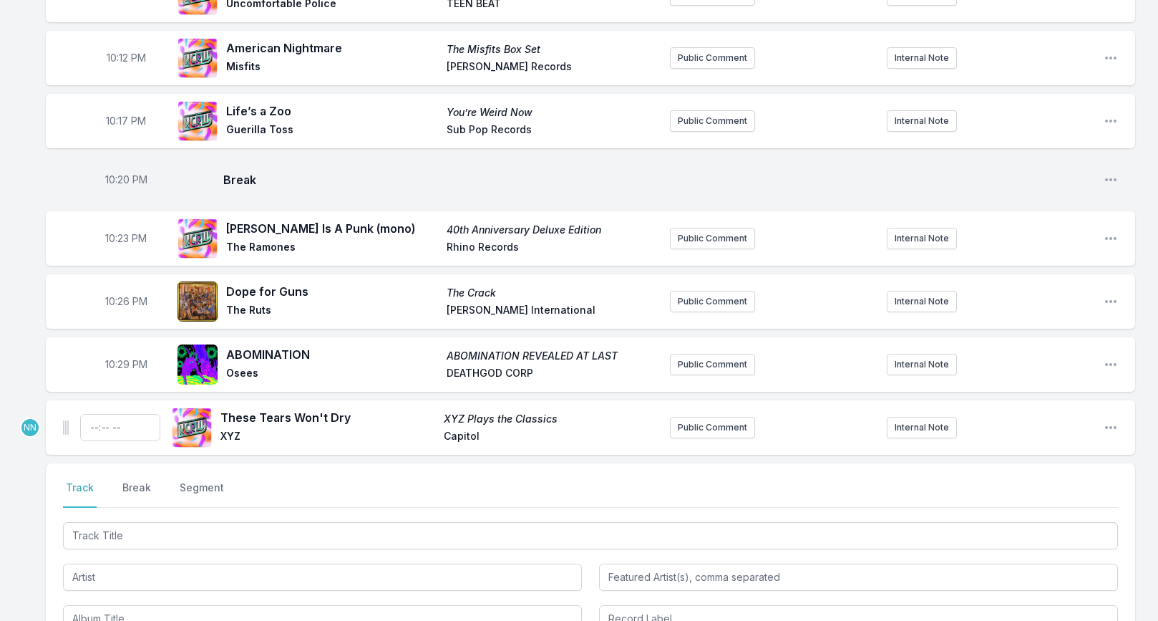
click at [465, 429] on span "Capitol" at bounding box center [551, 437] width 215 height 17
click at [457, 429] on span "Capitol" at bounding box center [551, 437] width 215 height 17
click at [1105, 420] on icon "Open playlist item options" at bounding box center [1111, 427] width 14 height 14
click at [1019, 471] on button "Edit Track Details" at bounding box center [1038, 482] width 160 height 26
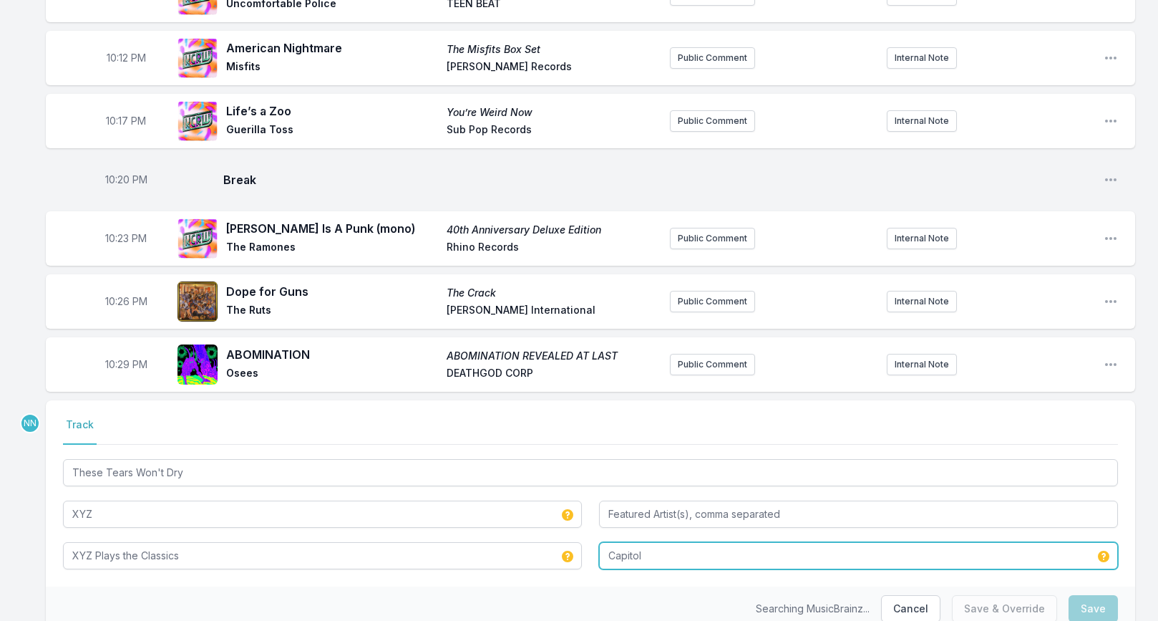
click at [646, 545] on input "Capitol" at bounding box center [858, 555] width 519 height 27
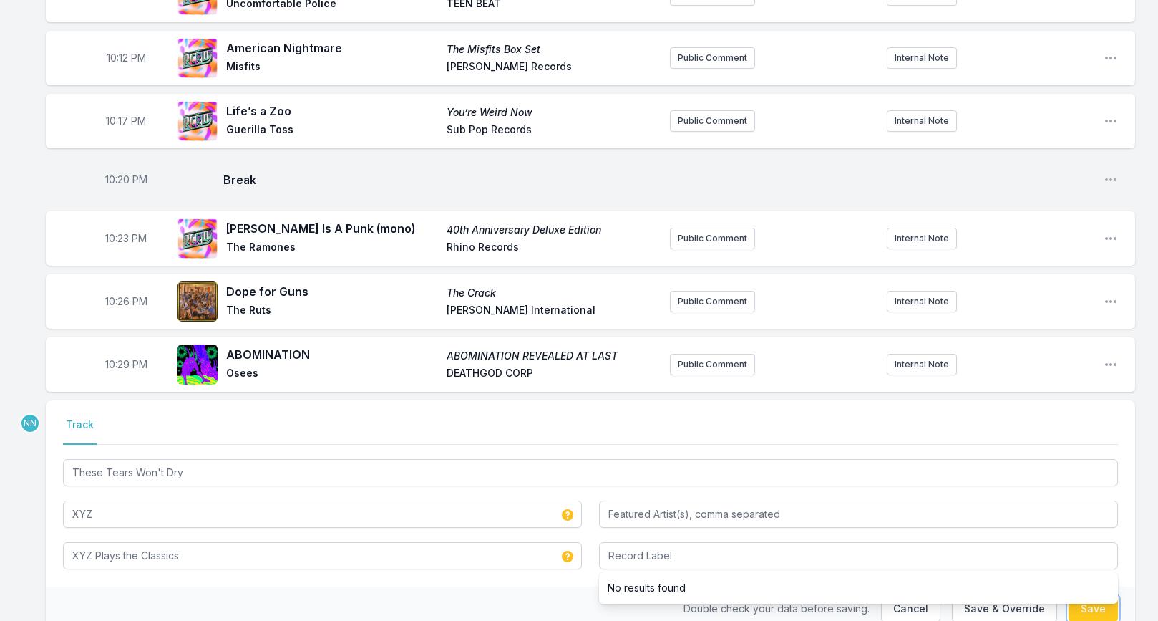
click at [1103, 606] on button "Save" at bounding box center [1093, 608] width 49 height 27
type input "Capitol"
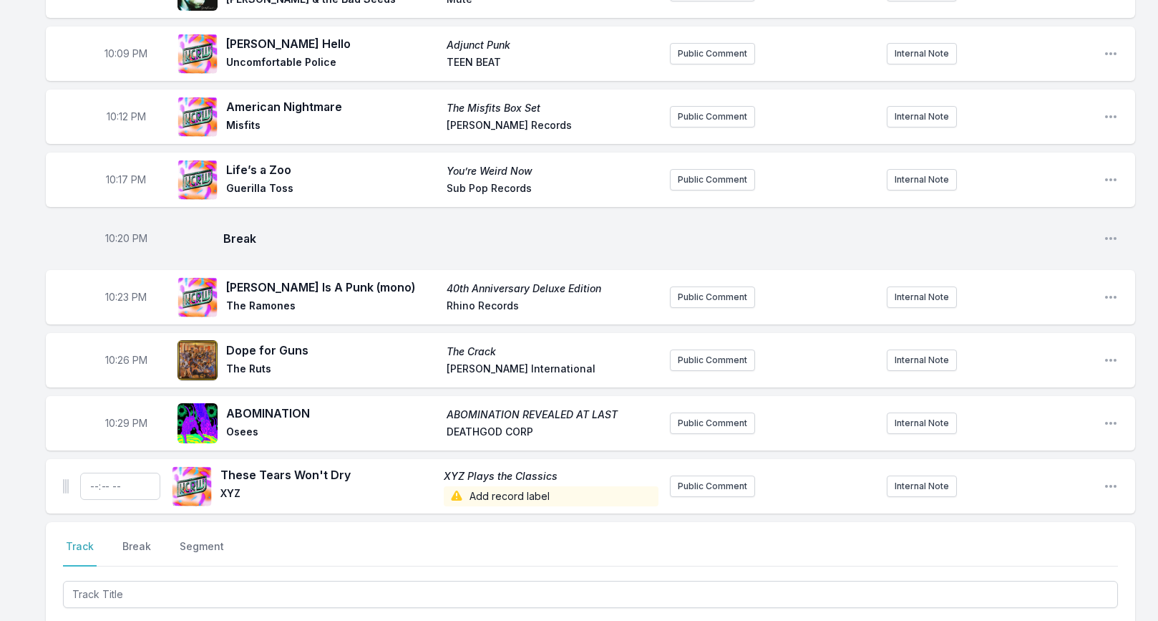
scroll to position [354, 0]
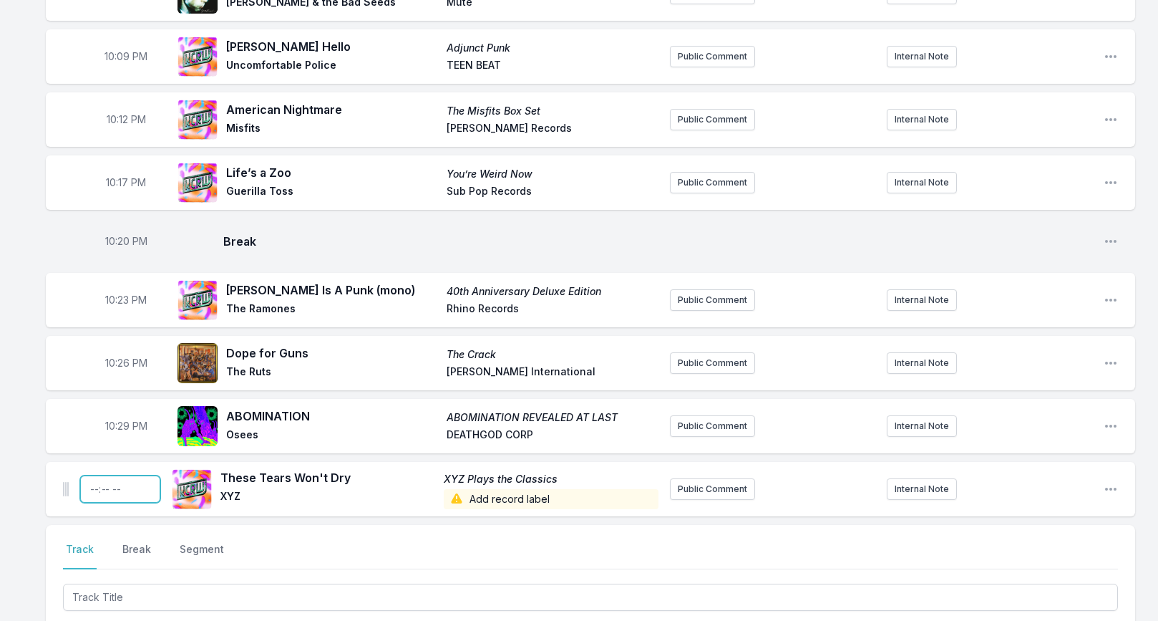
click at [89, 481] on input "Timestamp" at bounding box center [120, 488] width 80 height 27
type input "22:32"
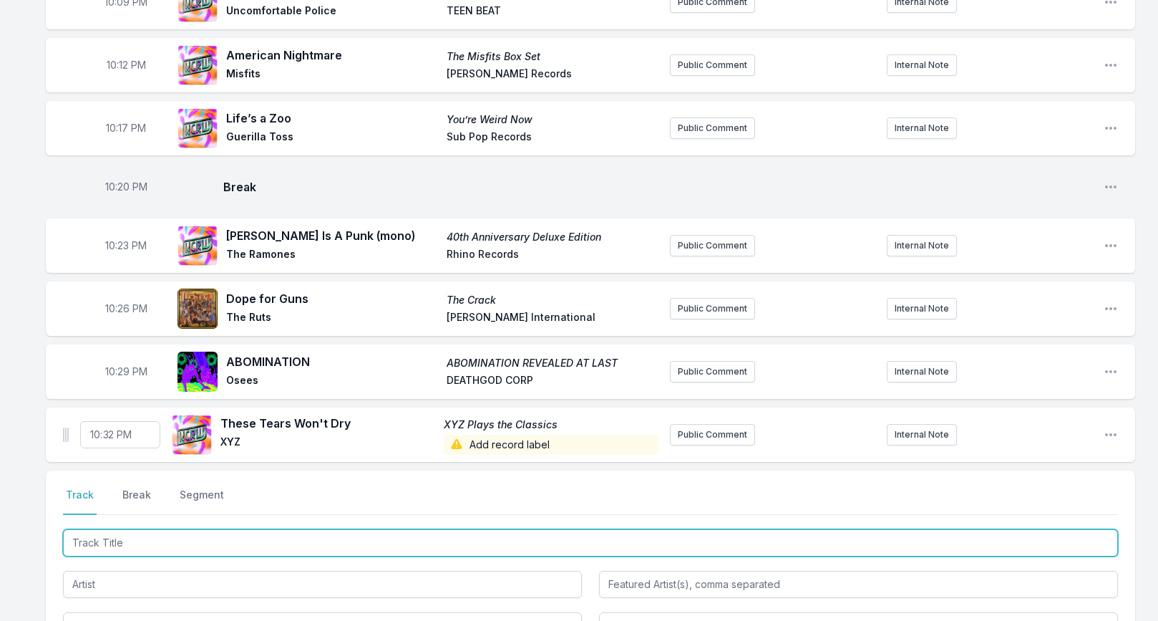
click at [137, 536] on input "Track Title" at bounding box center [590, 542] width 1055 height 27
paste input "Poison Flour"
type input "Poison Flour"
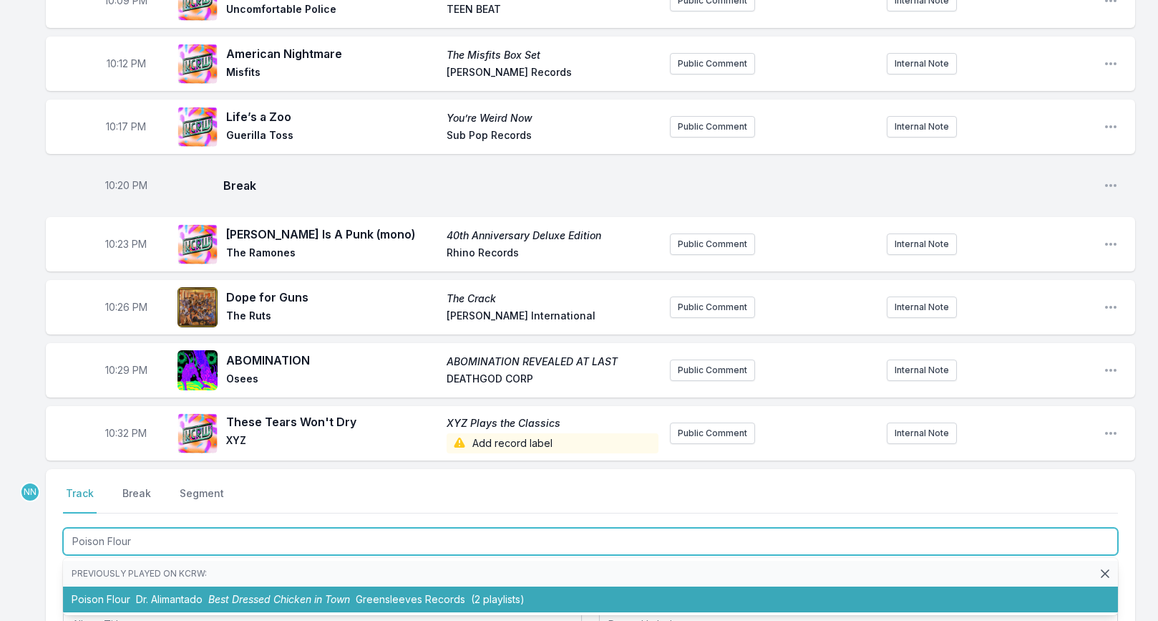
click at [117, 586] on li "Poison Flour Dr. Alimantado Best Dressed Chicken in Town Greensleeves Records (…" at bounding box center [590, 599] width 1055 height 26
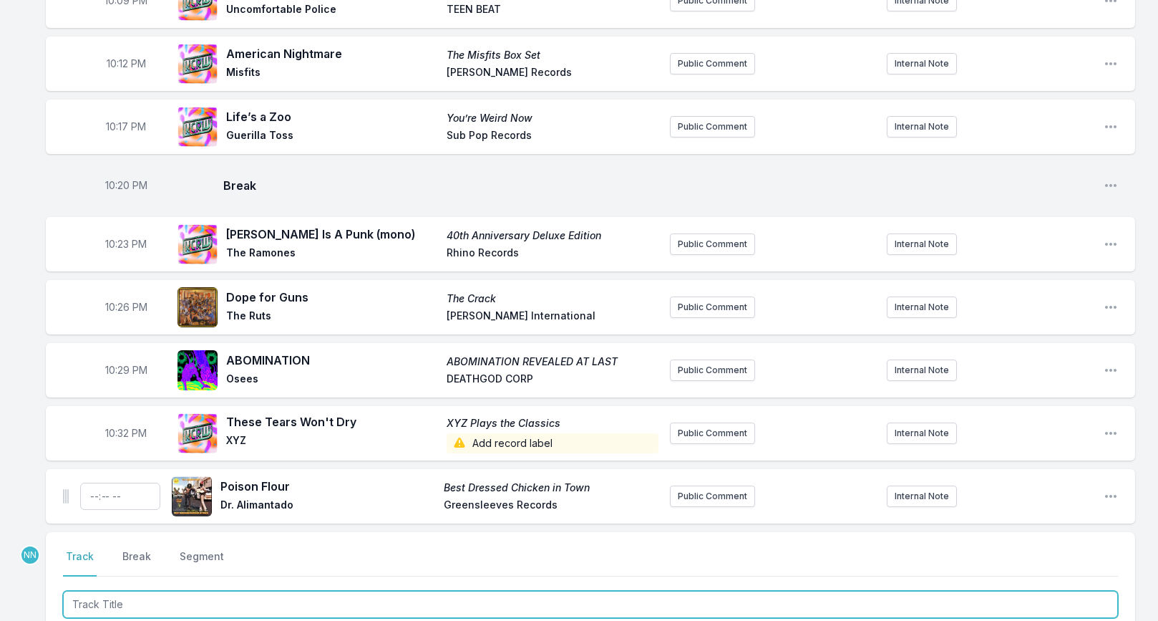
scroll to position [412, 0]
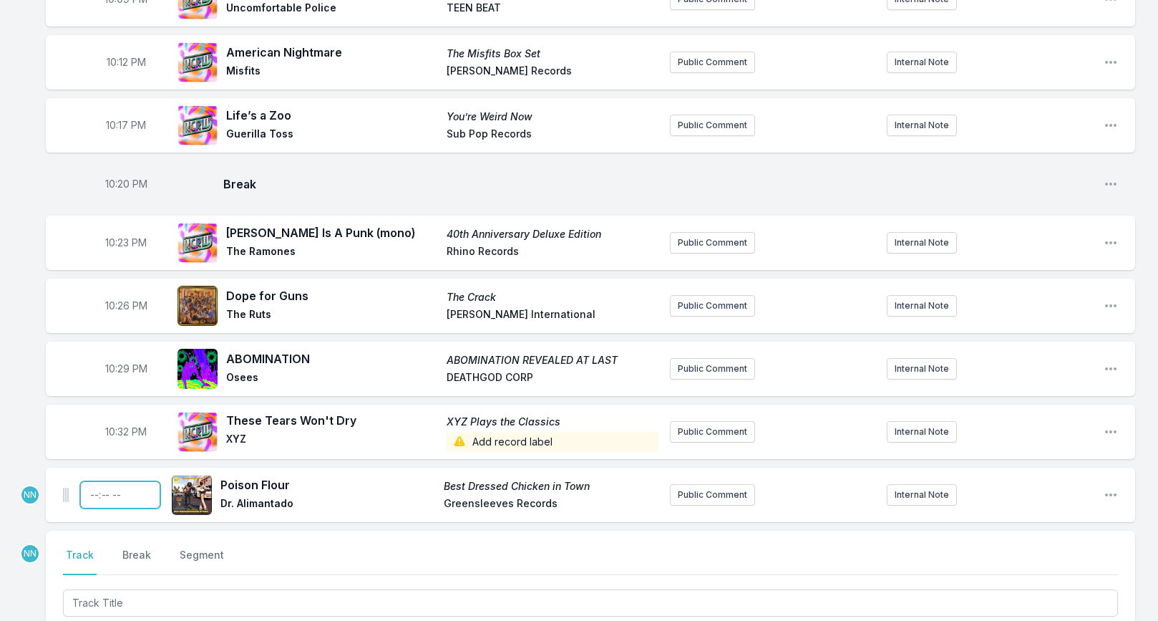
click at [100, 491] on input "Timestamp" at bounding box center [120, 494] width 80 height 27
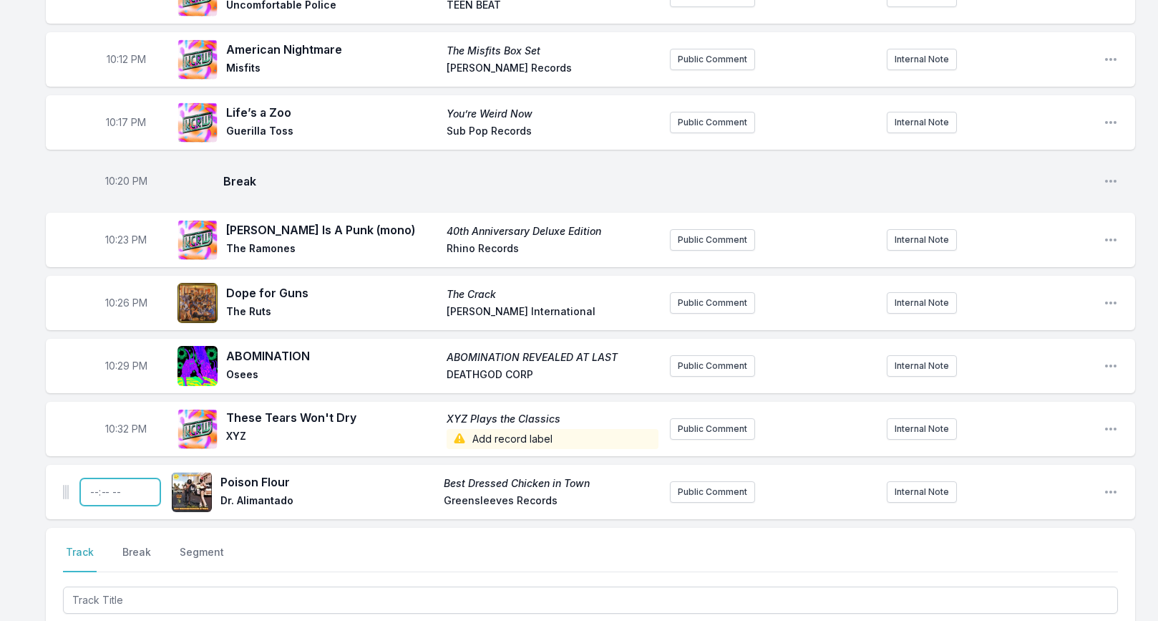
type input "22:35"
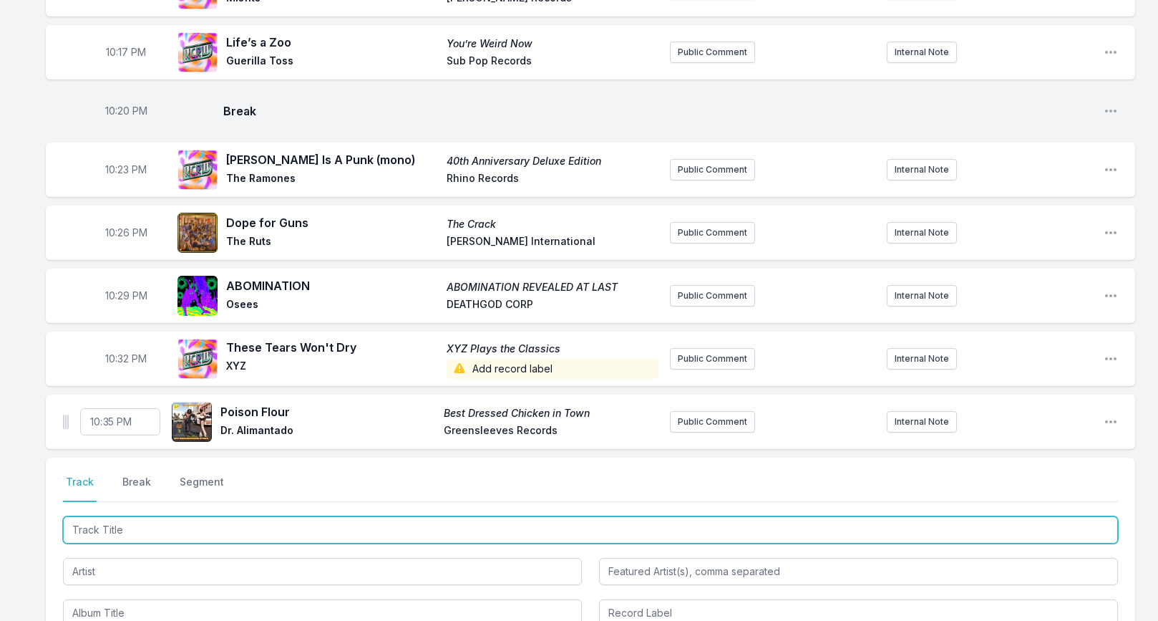
click at [90, 516] on input "Track Title" at bounding box center [590, 529] width 1055 height 27
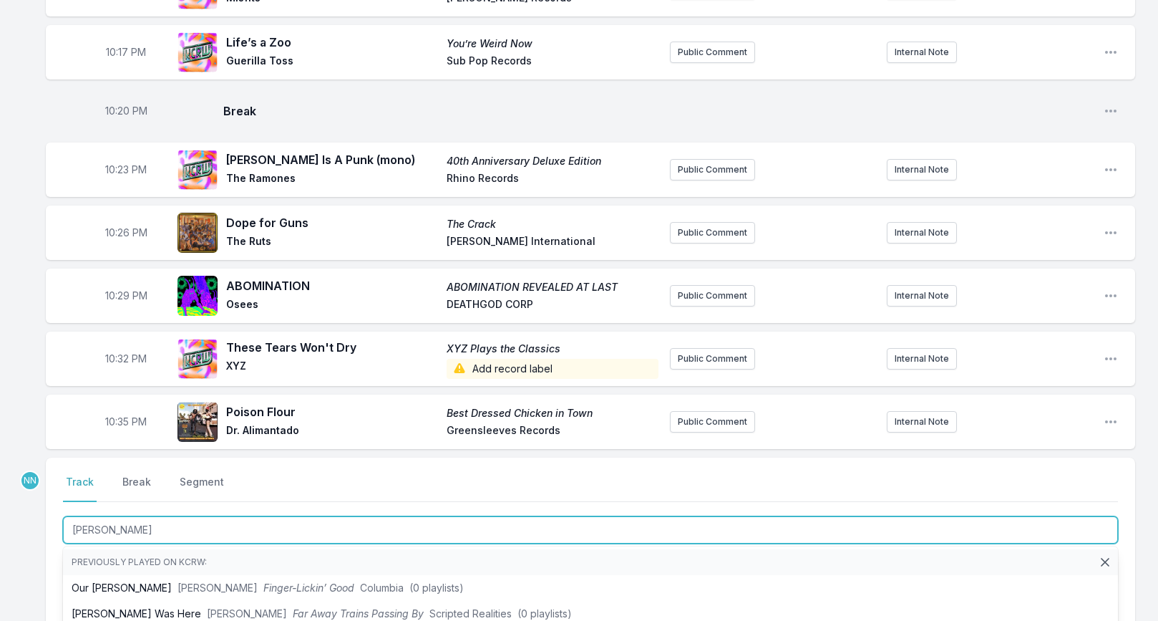
type input "Brooks"
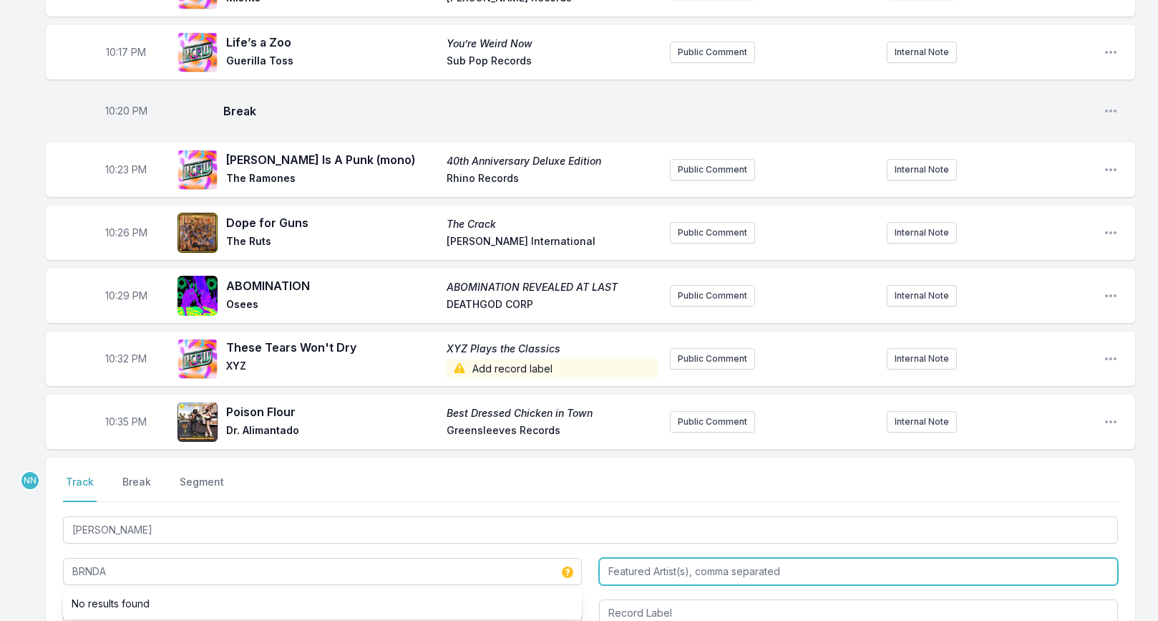
type input "BRNDA"
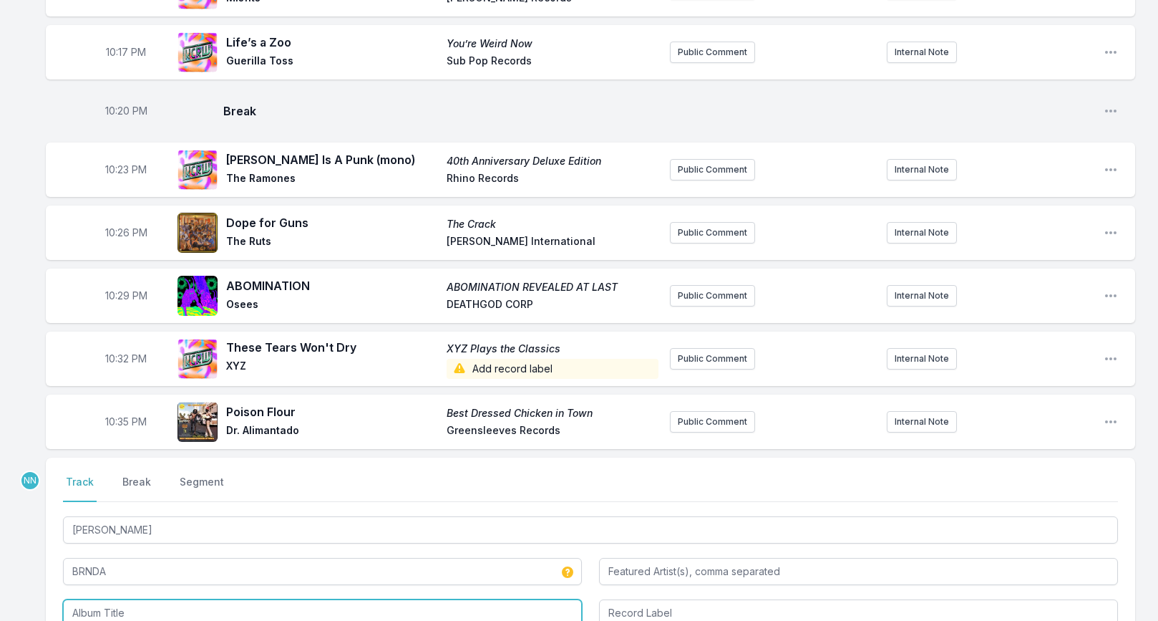
scroll to position [510, 0]
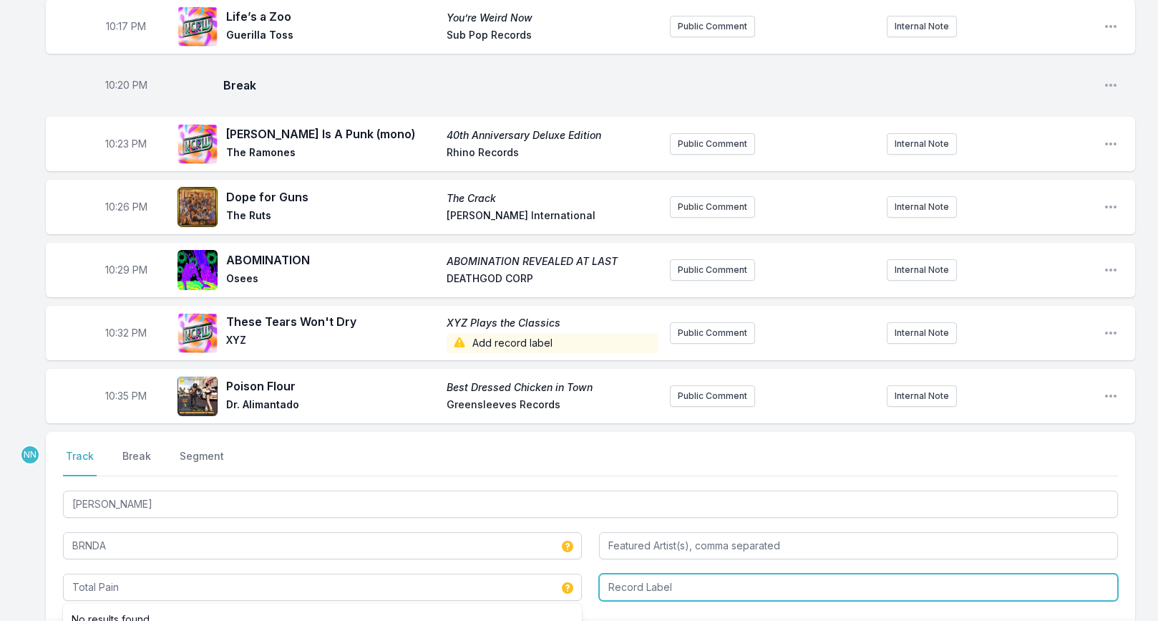
type input "Total Pain"
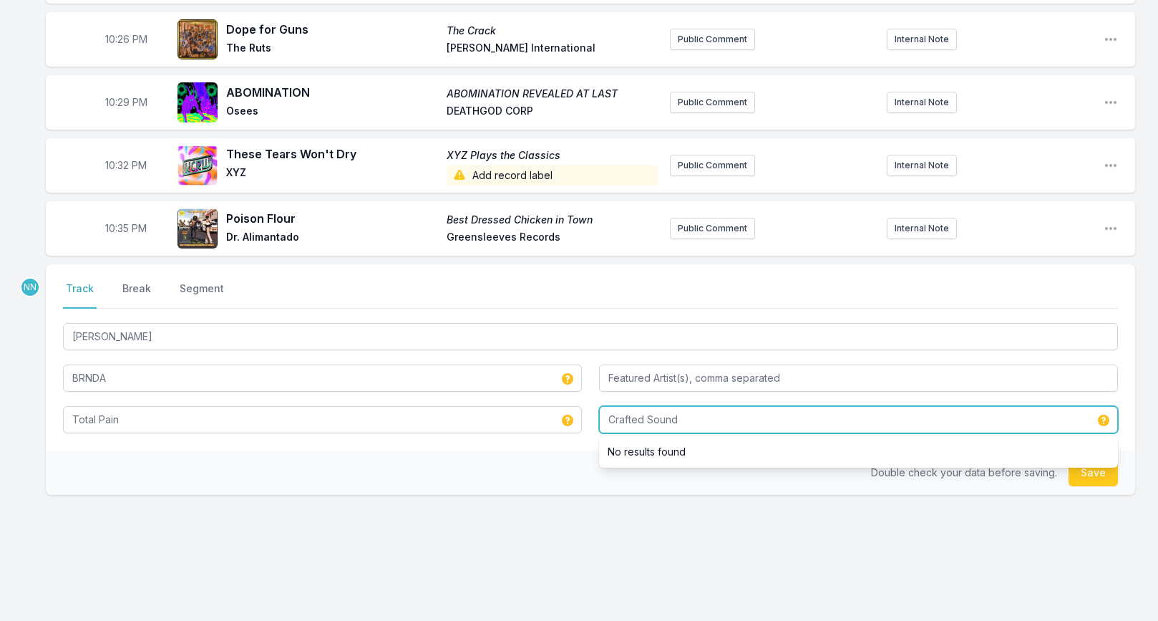
scroll to position [681, 0]
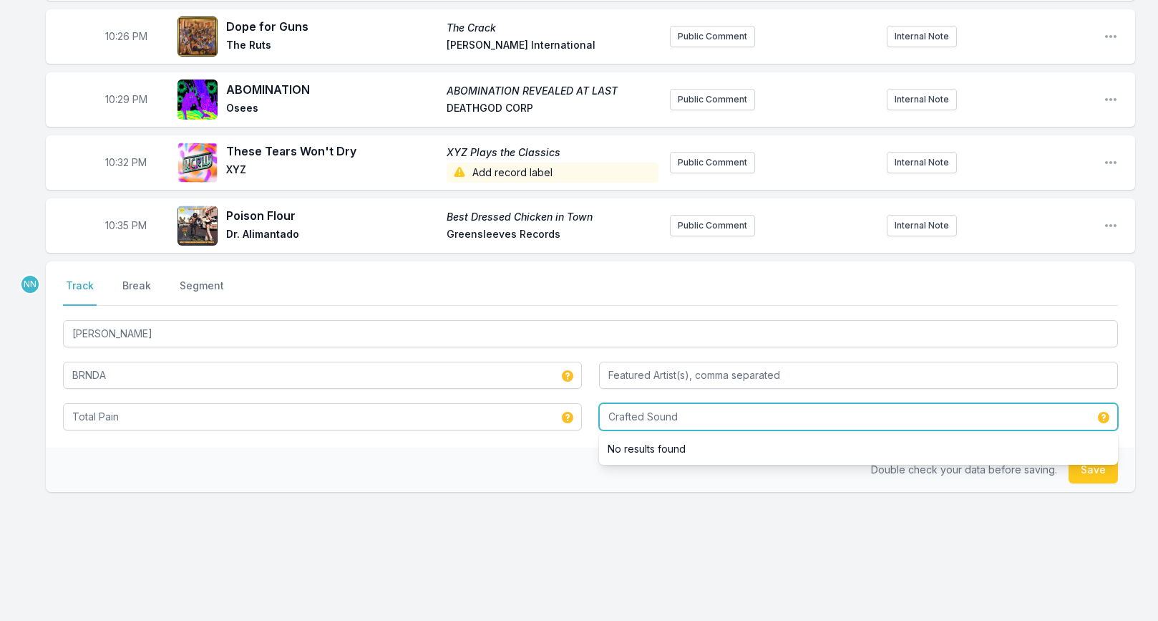
type input "Crafted Sound"
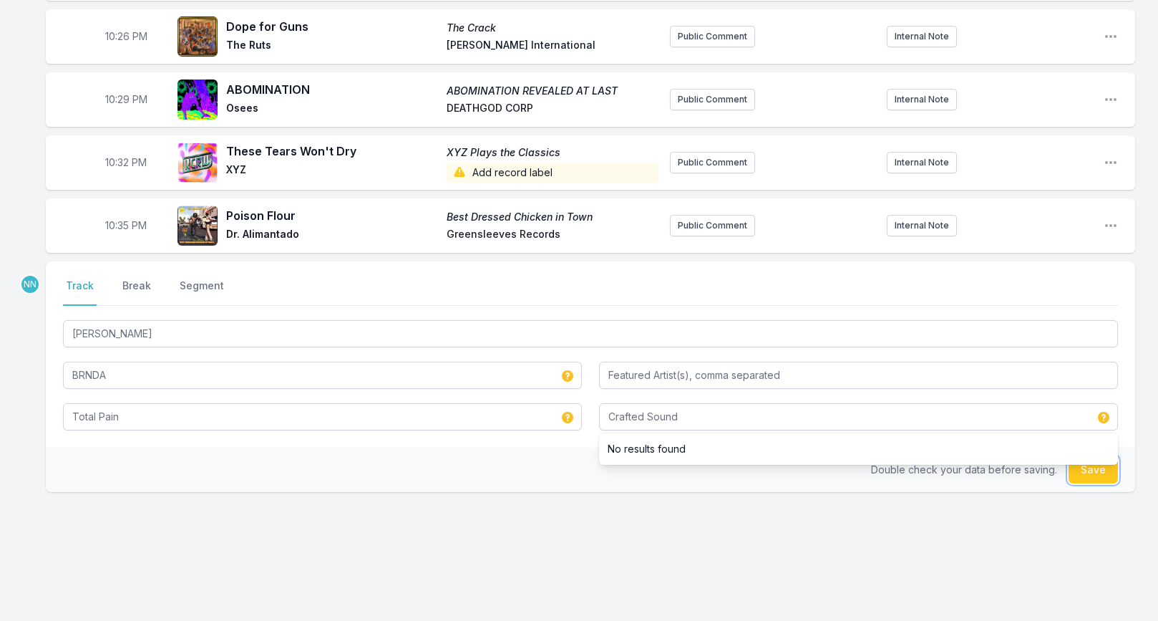
click at [1076, 471] on button "Save" at bounding box center [1093, 469] width 49 height 27
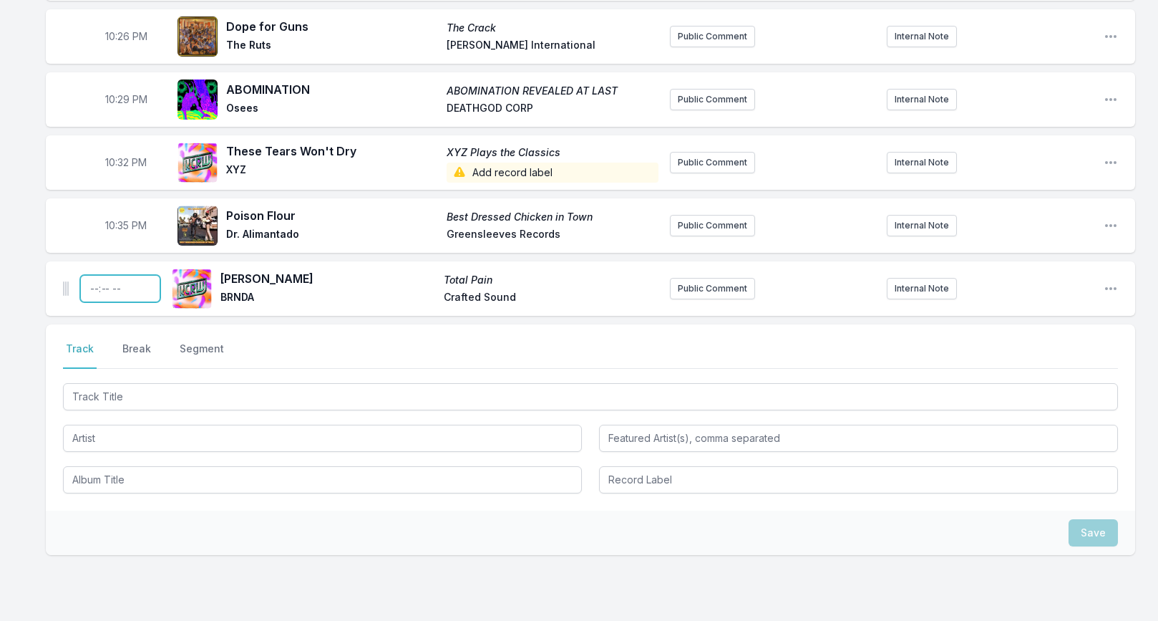
click at [93, 282] on input "Timestamp" at bounding box center [120, 288] width 80 height 27
type input "22:37"
click at [125, 342] on button "Break" at bounding box center [137, 355] width 34 height 27
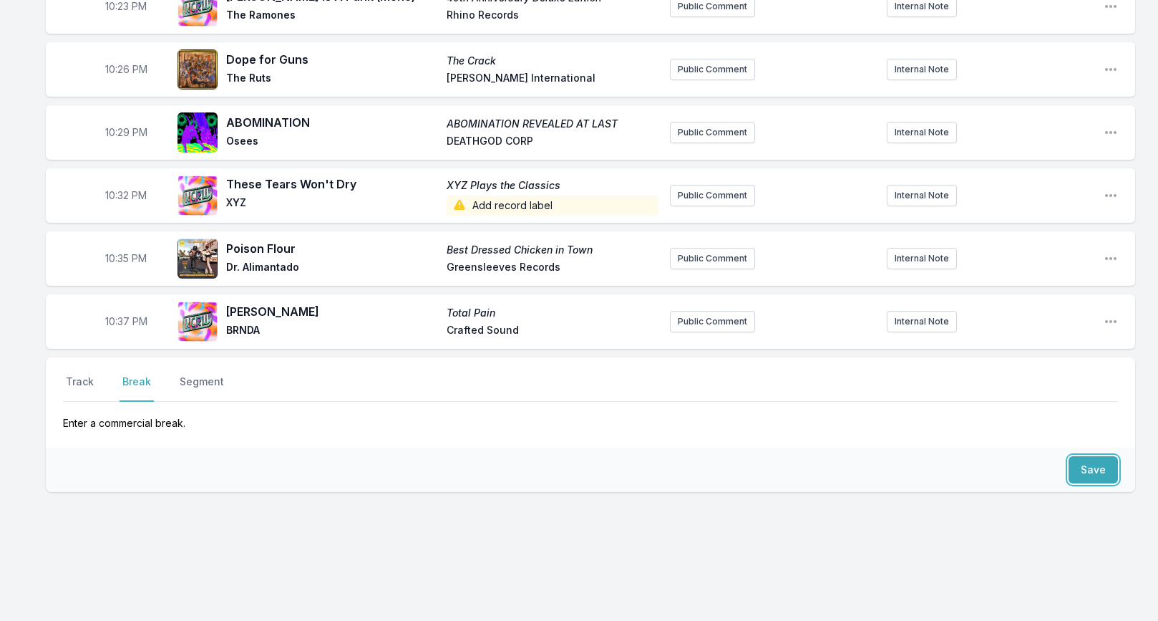
drag, startPoint x: 1088, startPoint y: 452, endPoint x: 1055, endPoint y: 453, distance: 33.7
click at [1088, 456] on button "Save" at bounding box center [1093, 469] width 49 height 27
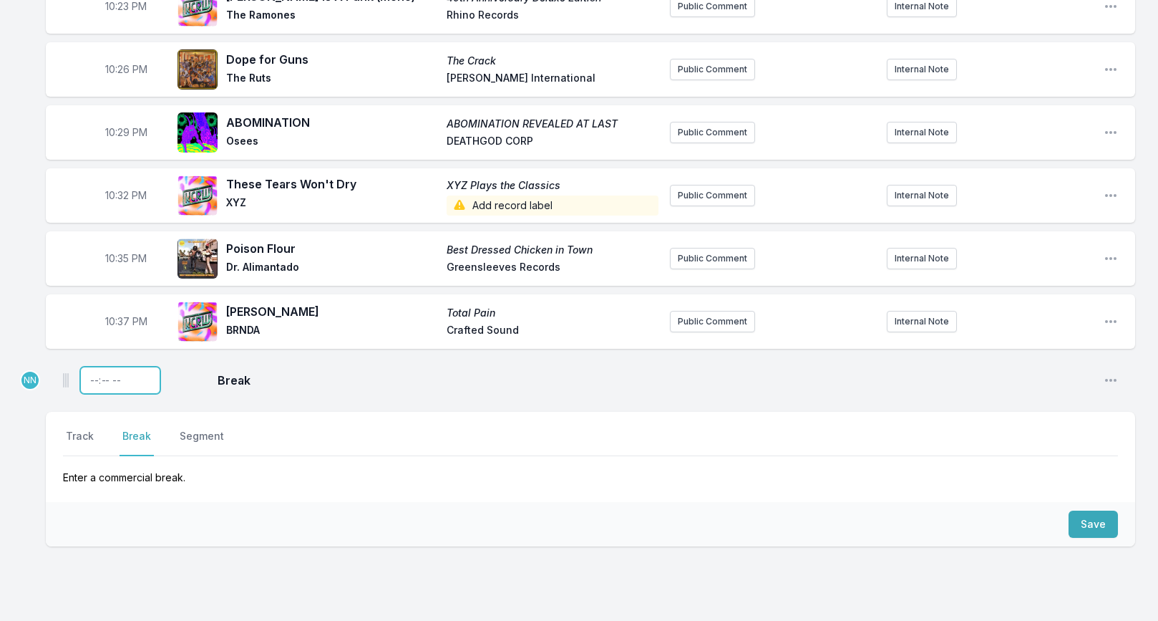
click at [92, 374] on input "Timestamp" at bounding box center [120, 380] width 80 height 27
type input "22:40"
click at [86, 429] on button "Track" at bounding box center [80, 442] width 34 height 27
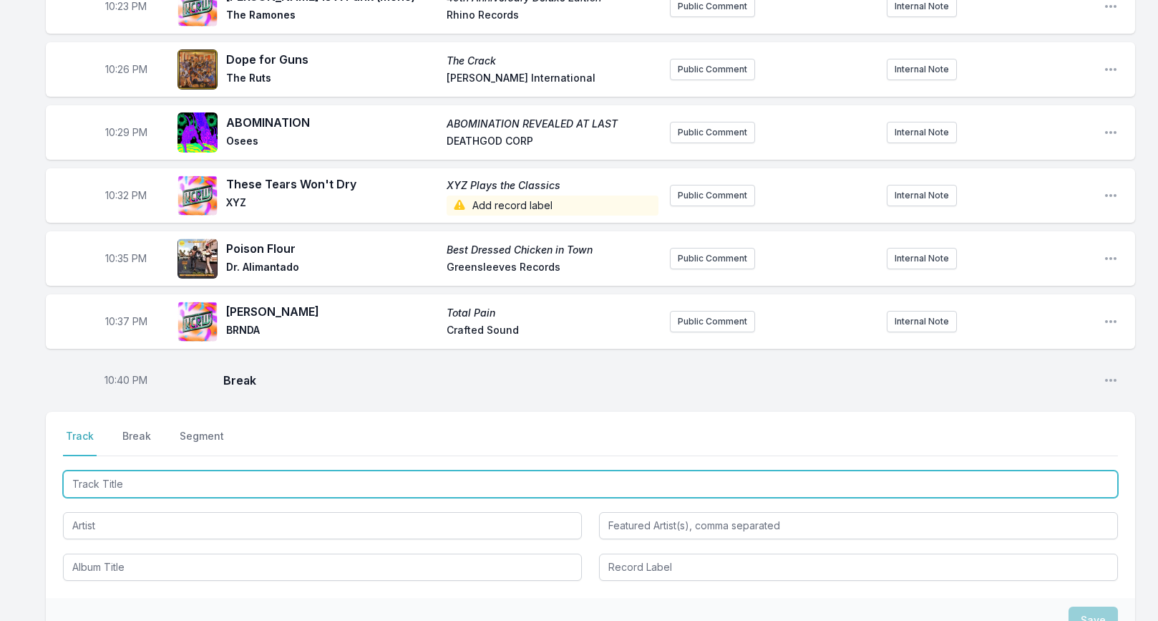
click at [201, 484] on input "Track Title" at bounding box center [590, 483] width 1055 height 27
type input "Fake Rockstar"
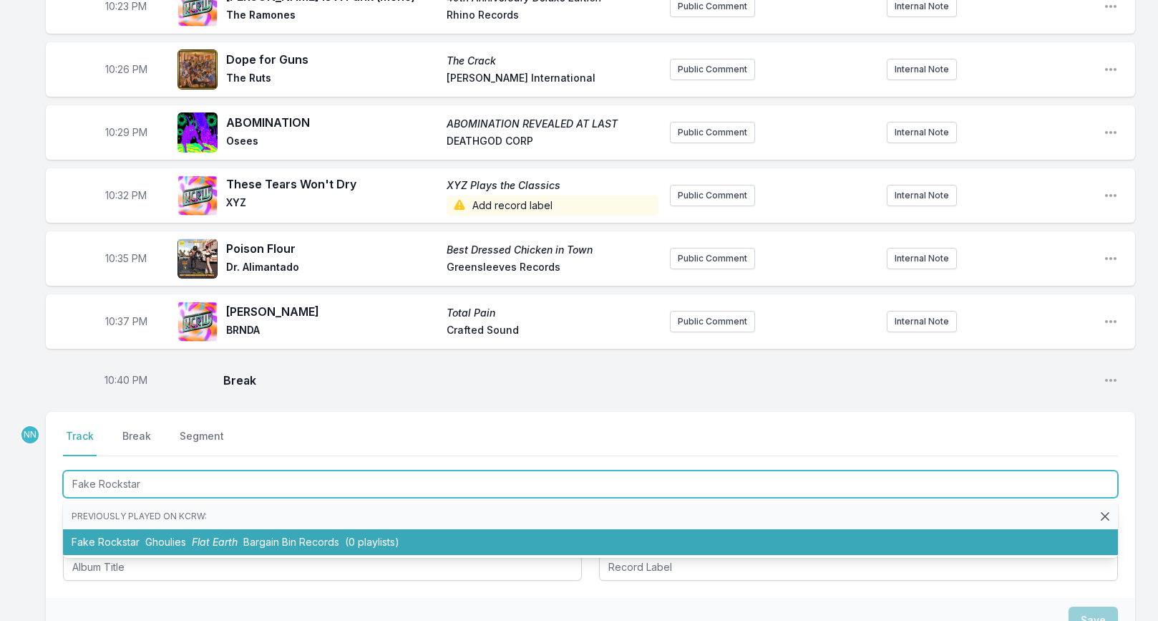
click at [203, 536] on span "Flat Earth" at bounding box center [215, 542] width 46 height 12
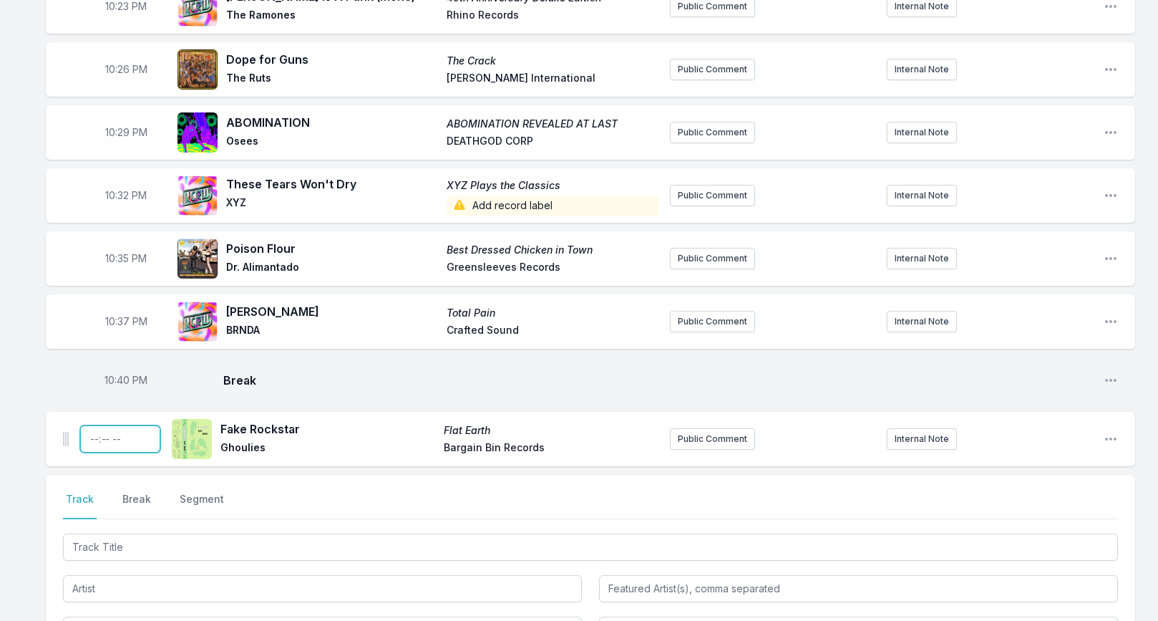
click at [97, 431] on input "Timestamp" at bounding box center [120, 438] width 80 height 27
type input "22:42"
click at [115, 432] on input "22:42" at bounding box center [120, 438] width 80 height 27
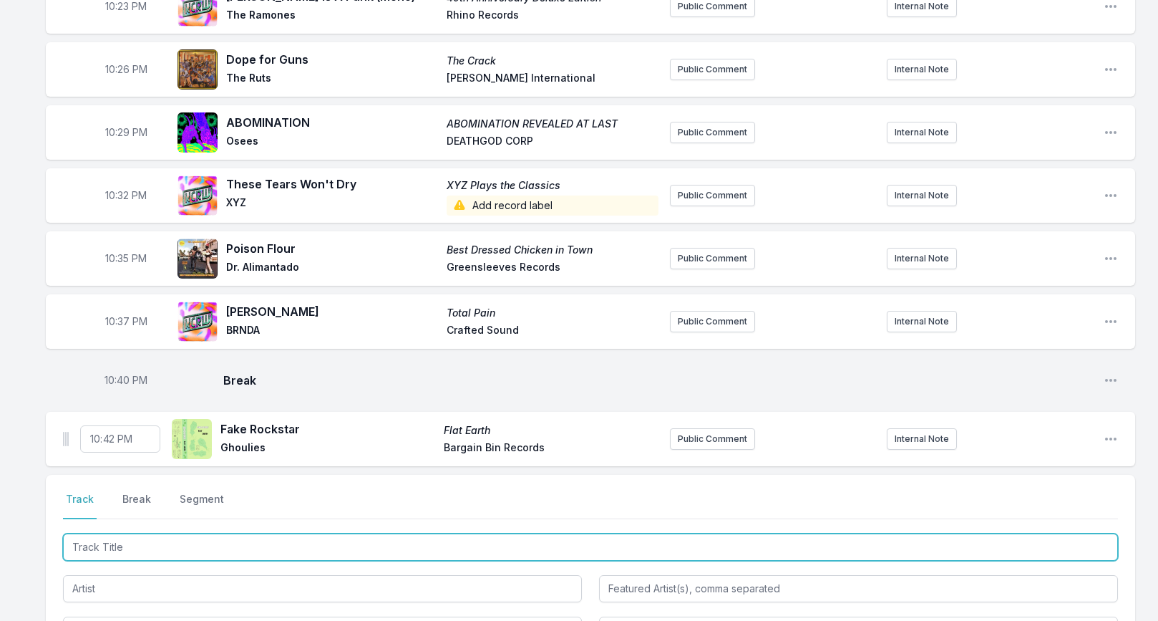
click at [107, 533] on input "Track Title" at bounding box center [590, 546] width 1055 height 27
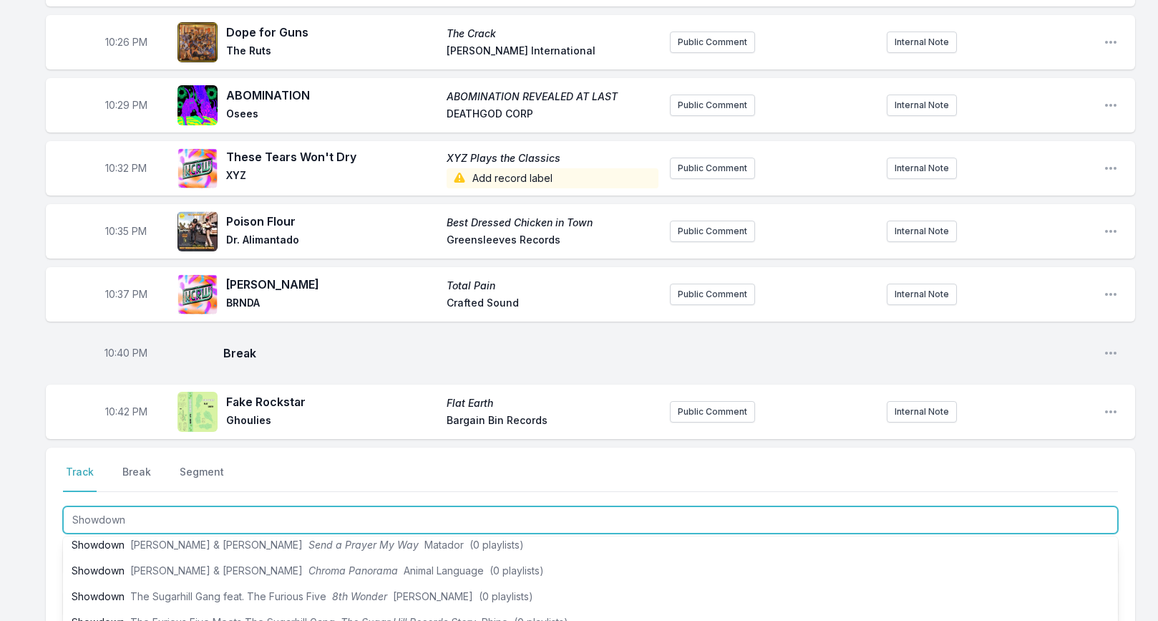
scroll to position [47, 0]
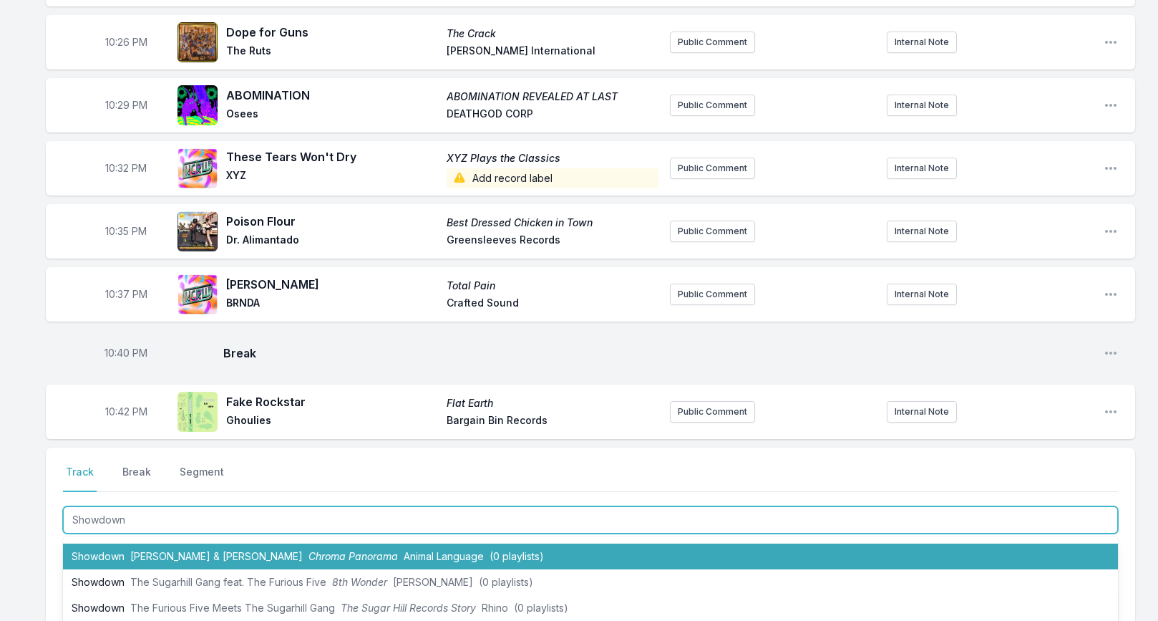
type input "Showdown"
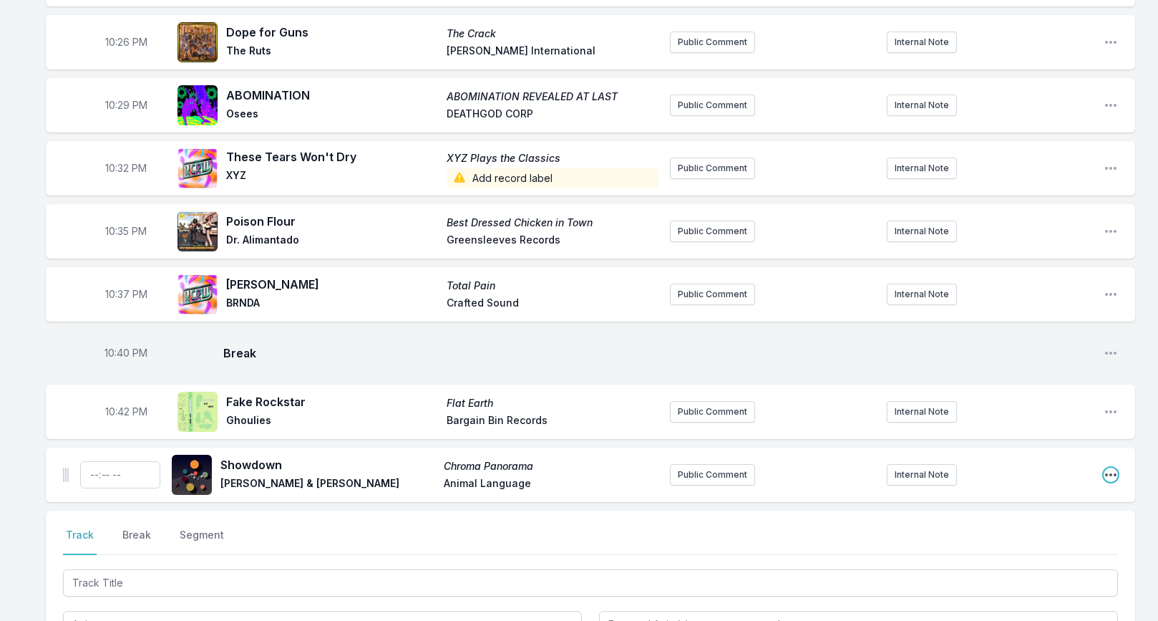
click at [1105, 468] on icon "Open playlist item options" at bounding box center [1111, 475] width 14 height 14
click at [1042, 516] on button "Edit Track Details" at bounding box center [1038, 529] width 160 height 26
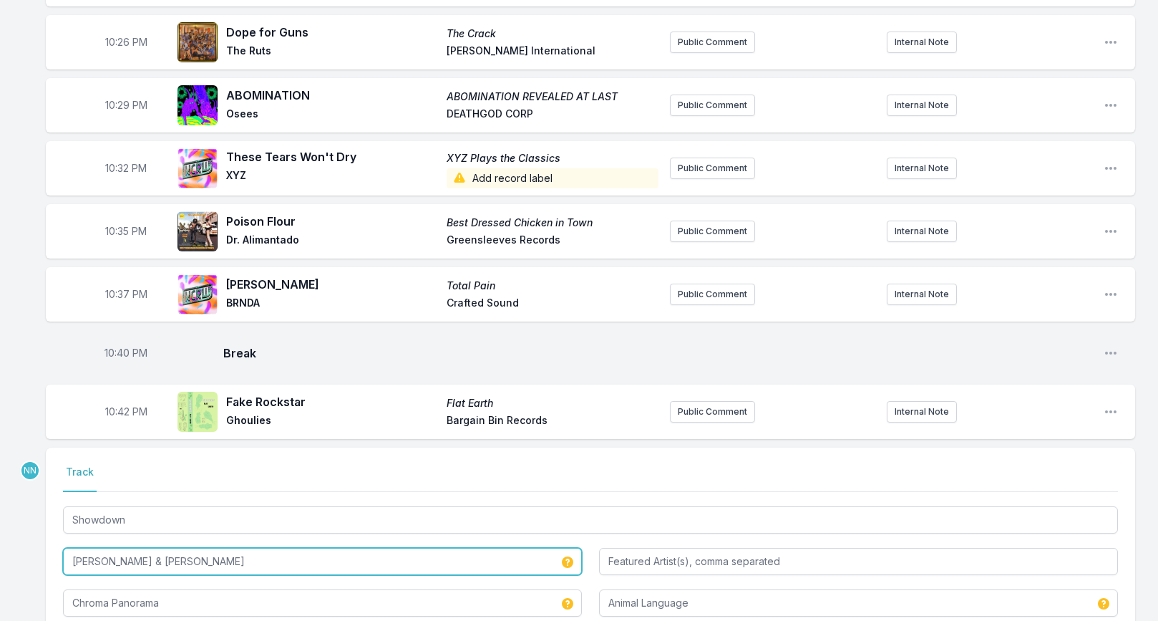
click at [229, 548] on input "Mason & Sweetie Irie" at bounding box center [322, 561] width 519 height 27
click at [230, 548] on input "Mason & Sweetie Irie" at bounding box center [322, 561] width 519 height 27
type input "Kid Congo & Naim Amour"
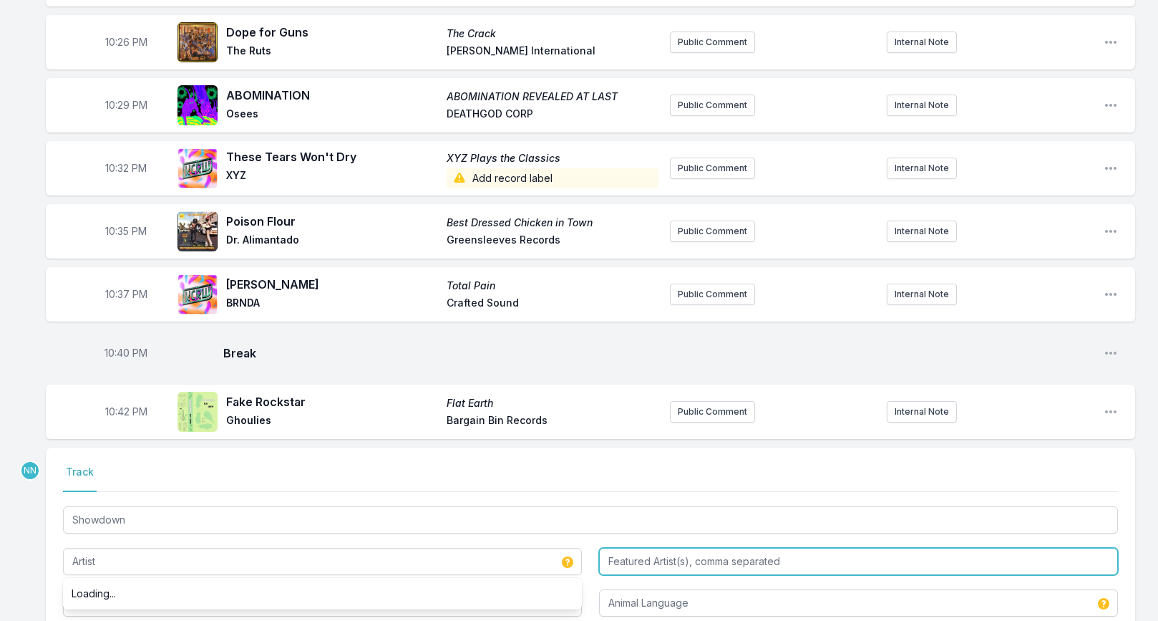
type input "Kid Congo & Naim Amour"
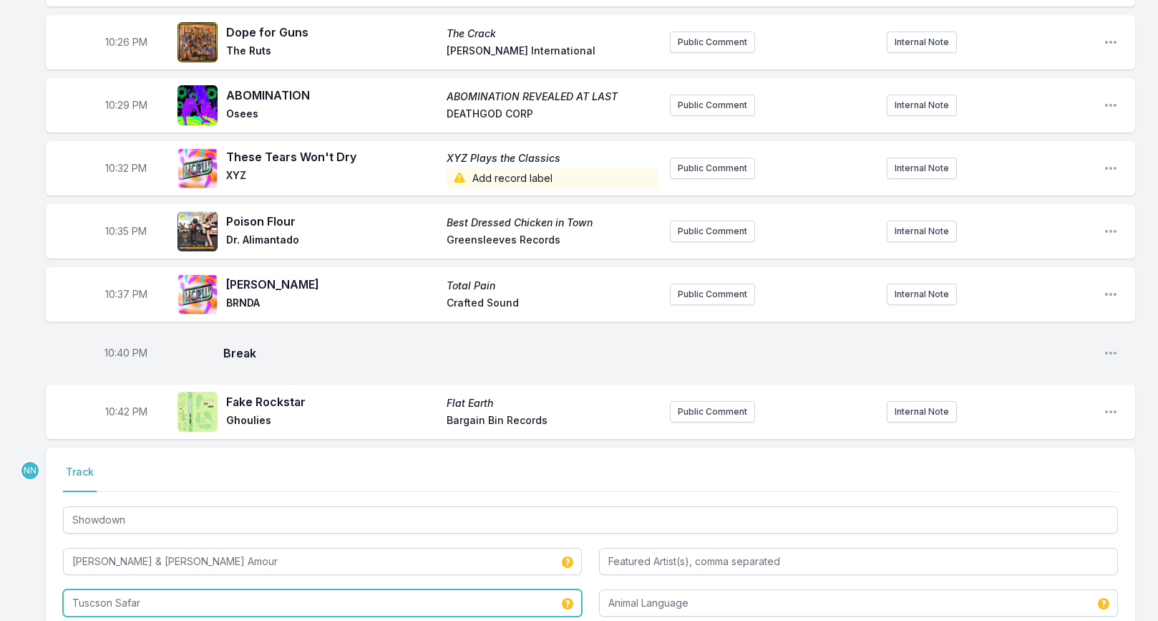
type input "Tuscson Safari"
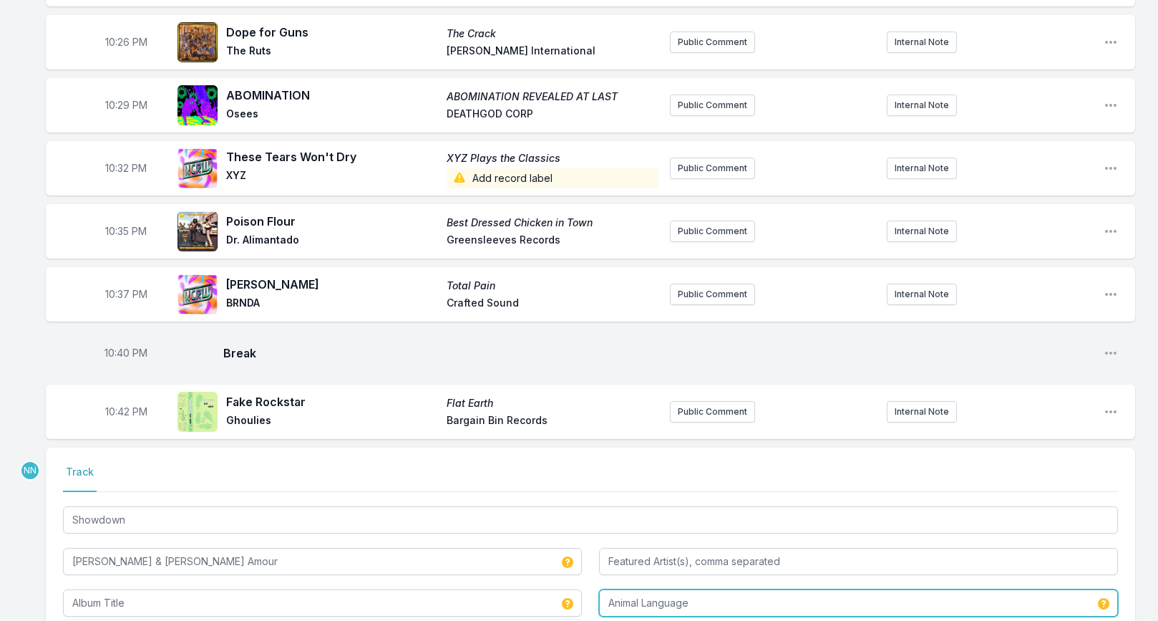
type input "Tuscson Safari"
click at [700, 591] on input "Animal Language" at bounding box center [858, 602] width 519 height 27
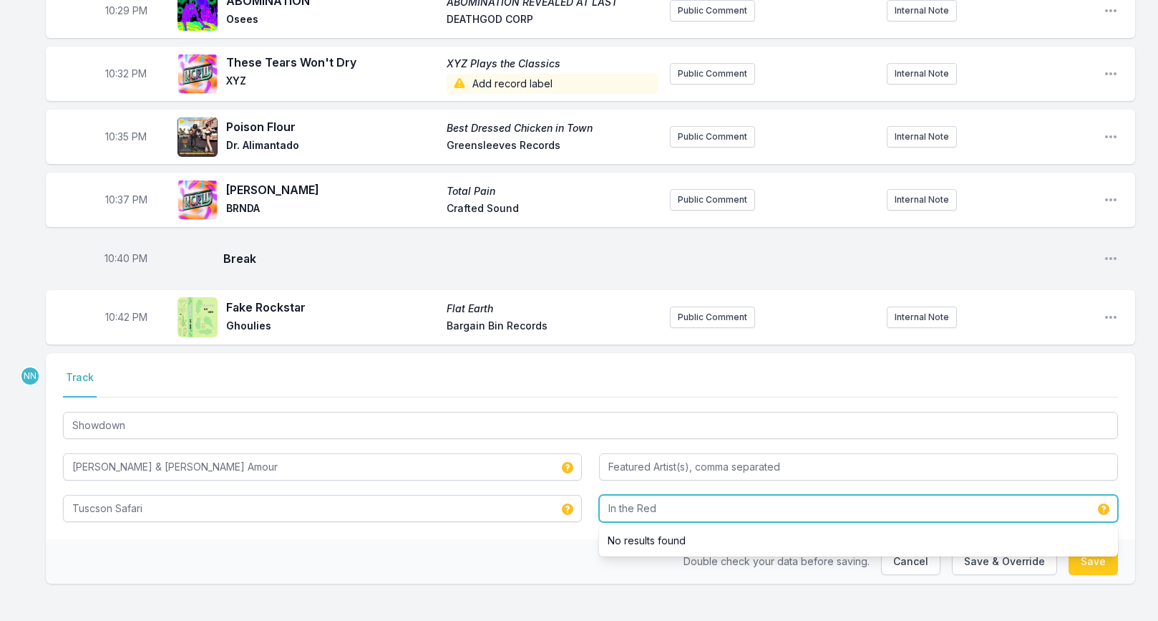
type input "In the Red"
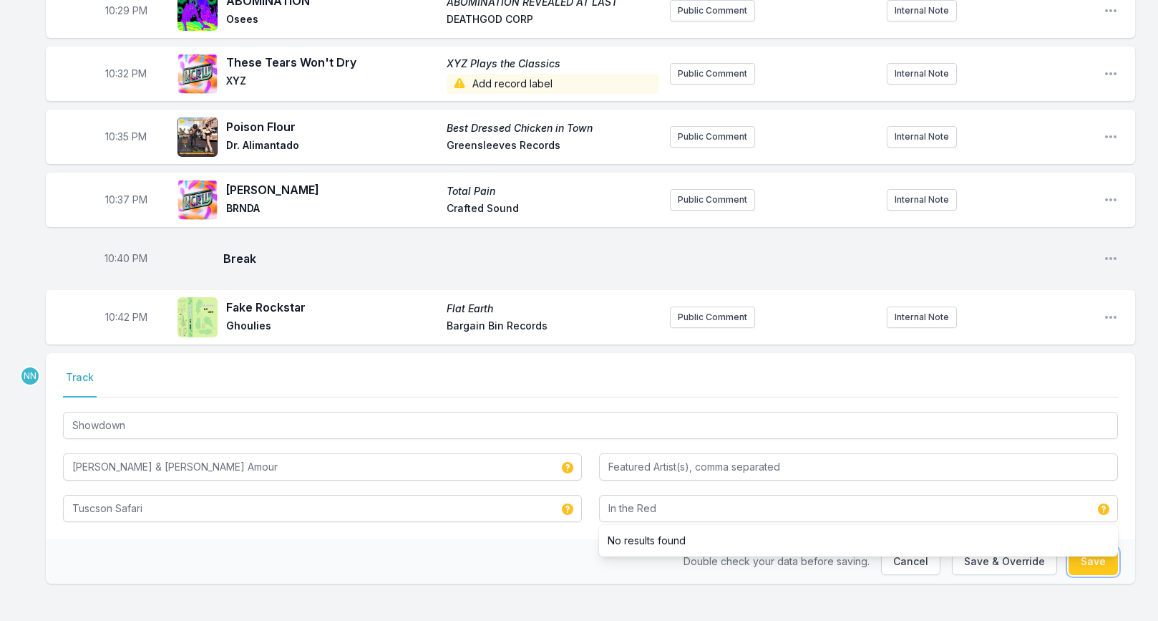
click at [1072, 553] on button "Save" at bounding box center [1093, 561] width 49 height 27
type input "Mason & Sweetie Irie"
type input "Chroma Panorama"
type input "Animal Language"
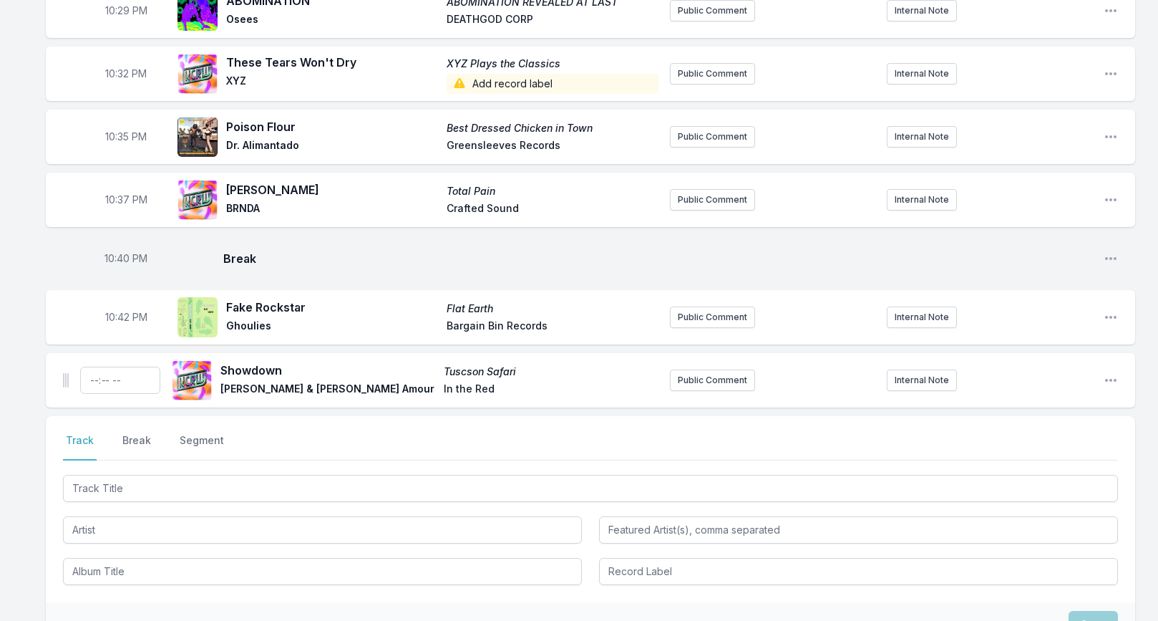
scroll to position [768, 0]
click at [91, 372] on input "Timestamp" at bounding box center [120, 381] width 80 height 27
type input "22:45"
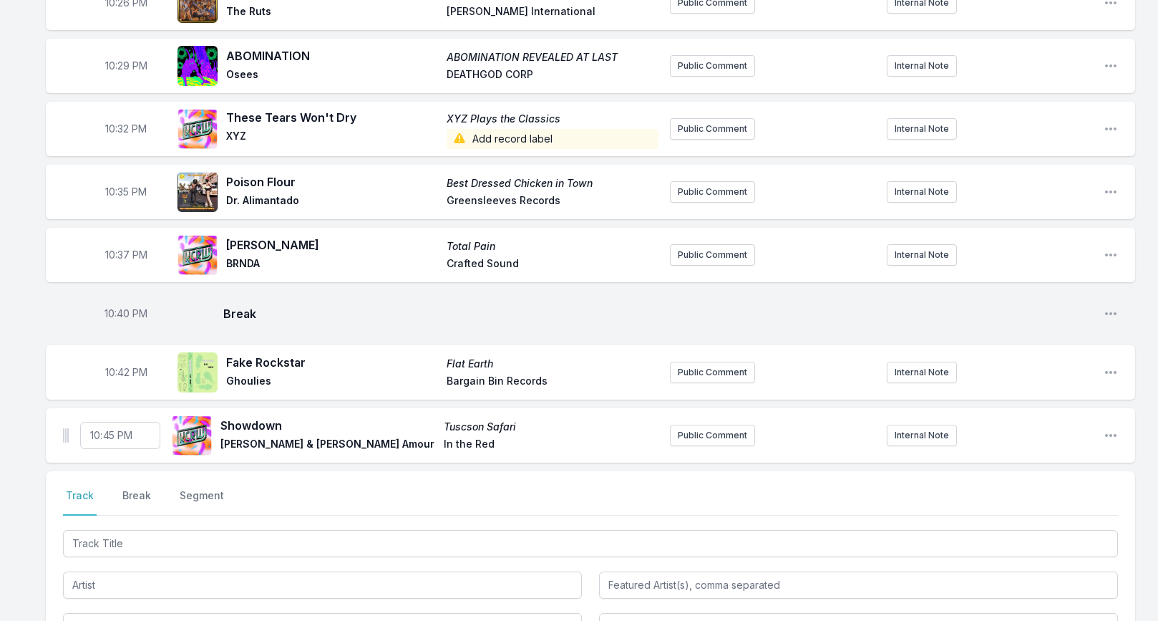
scroll to position [715, 0]
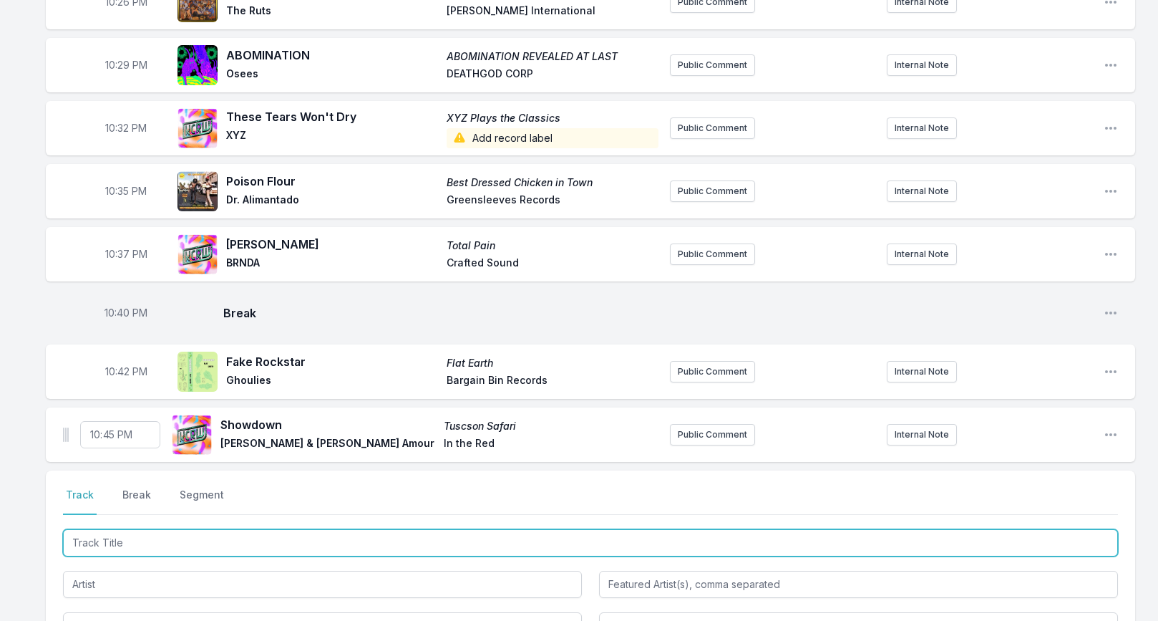
click at [112, 538] on input "Track Title" at bounding box center [590, 542] width 1055 height 27
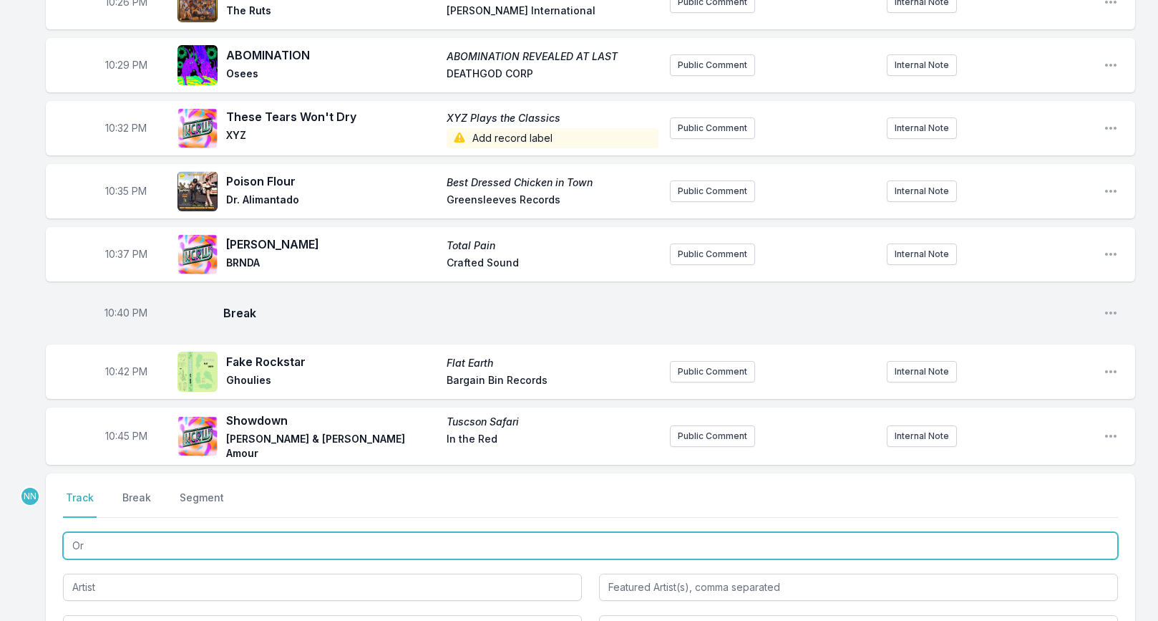
type input "O"
type input "Printhead"
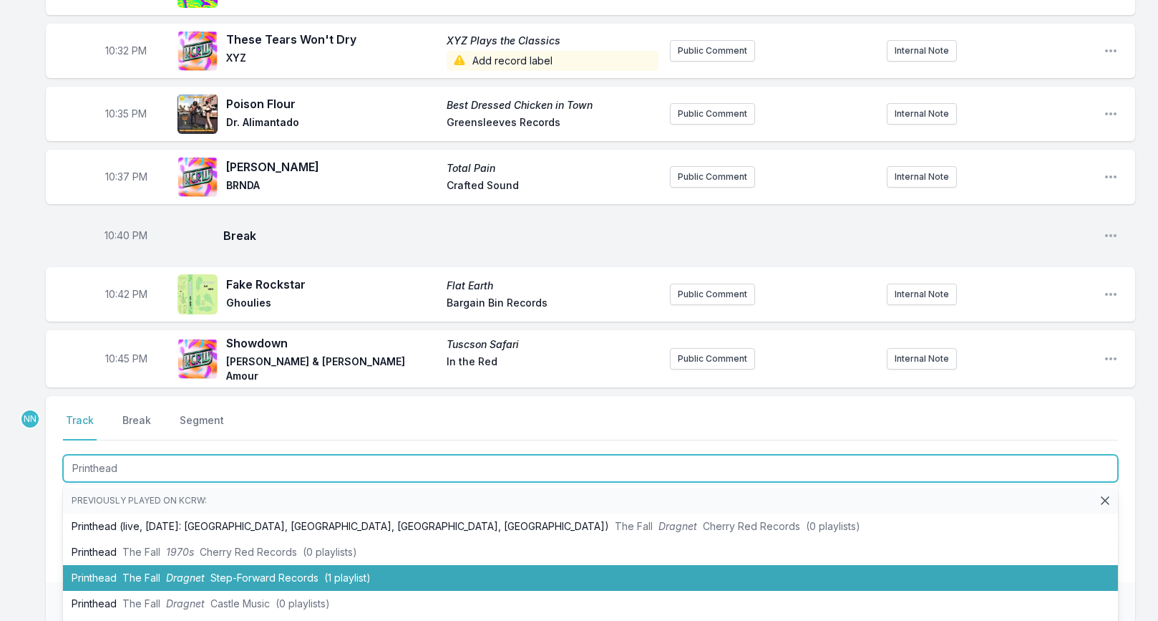
scroll to position [798, 0]
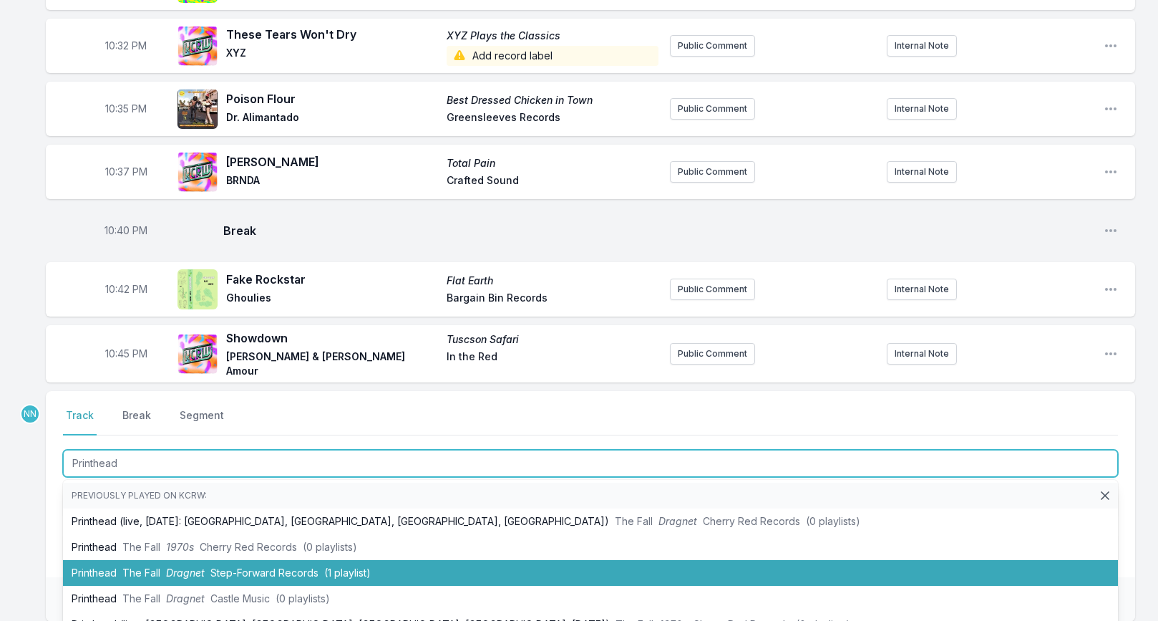
click at [125, 566] on span "The Fall" at bounding box center [141, 572] width 38 height 12
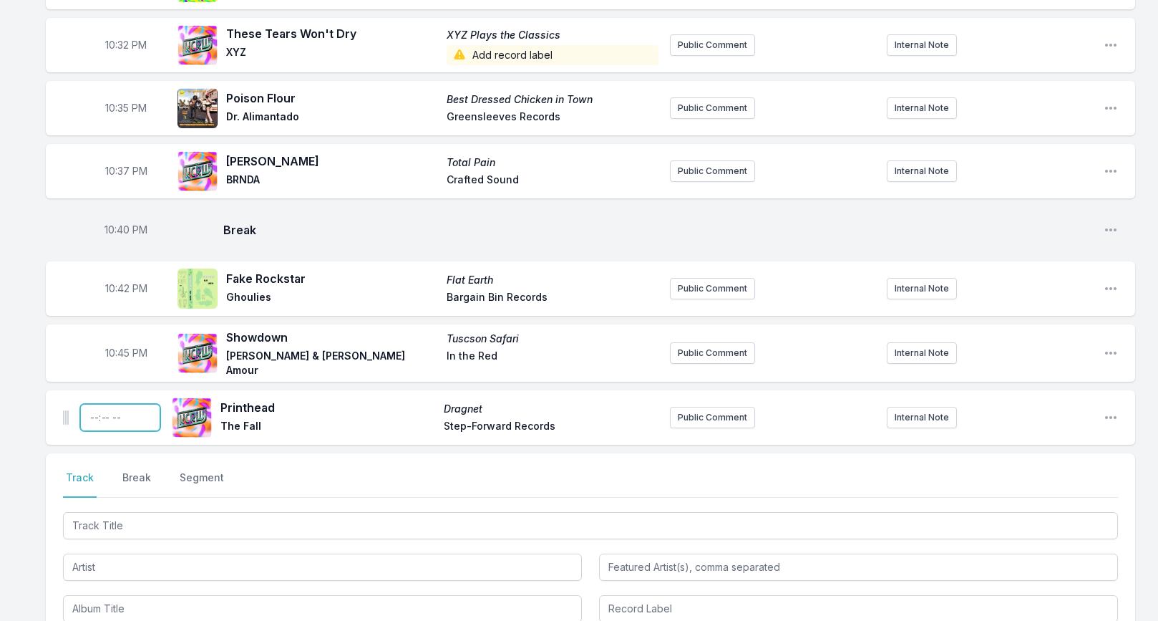
click at [90, 405] on input "Timestamp" at bounding box center [120, 417] width 80 height 27
type input "22:48"
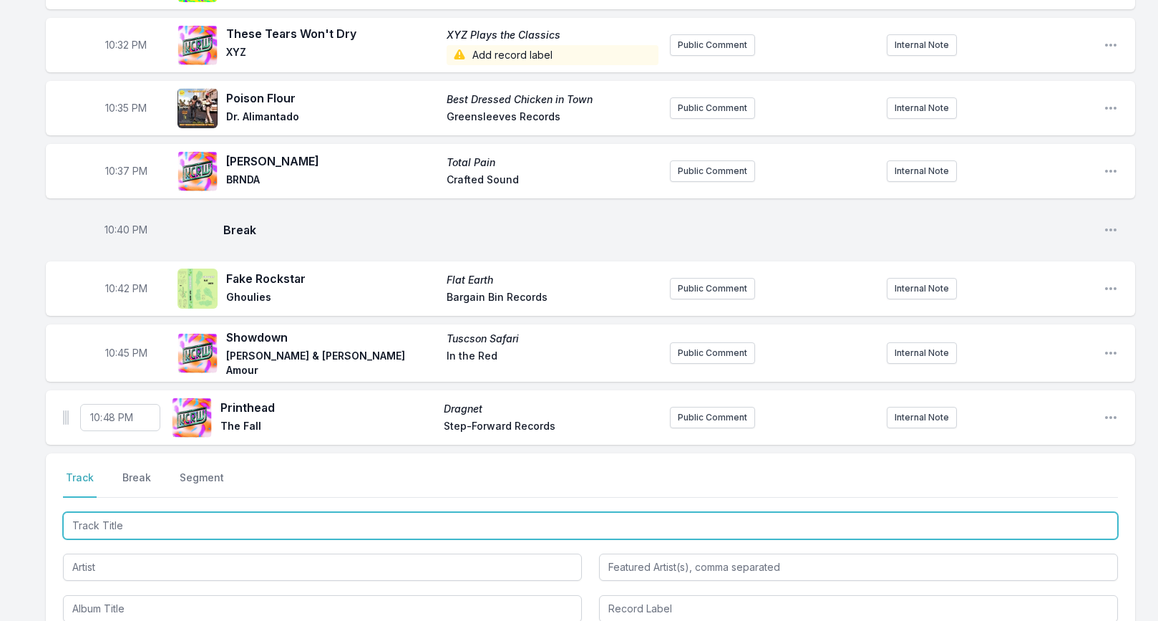
click at [116, 512] on input "Track Title" at bounding box center [590, 525] width 1055 height 27
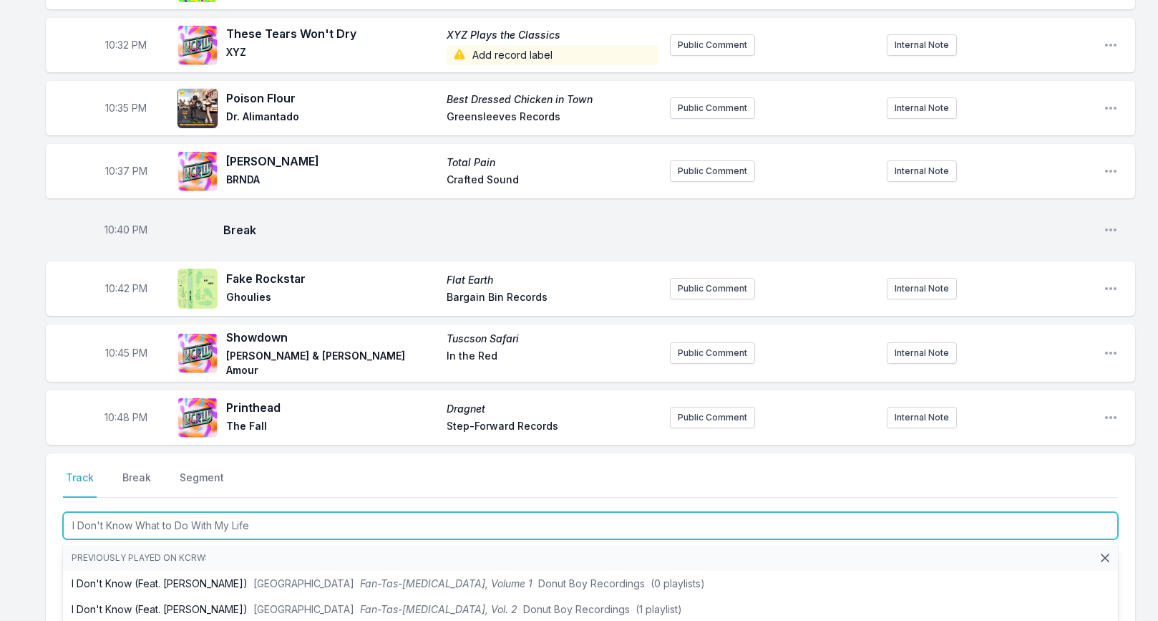
type input "I Don't Know What to Do With My Life"
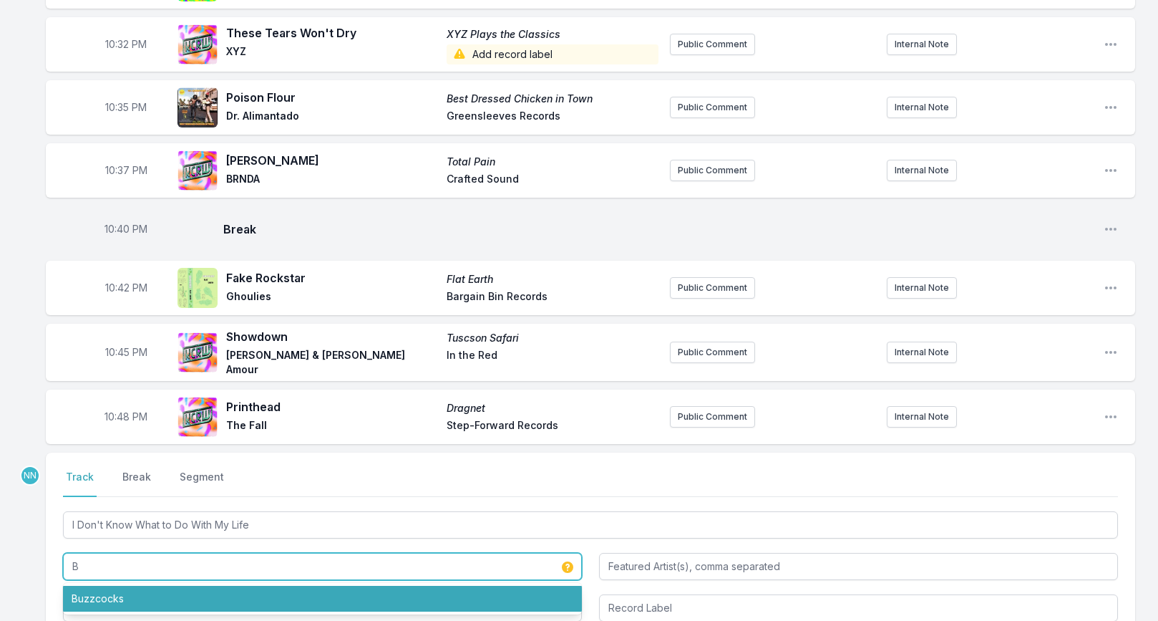
click at [147, 586] on li "Buzzcocks" at bounding box center [322, 599] width 519 height 26
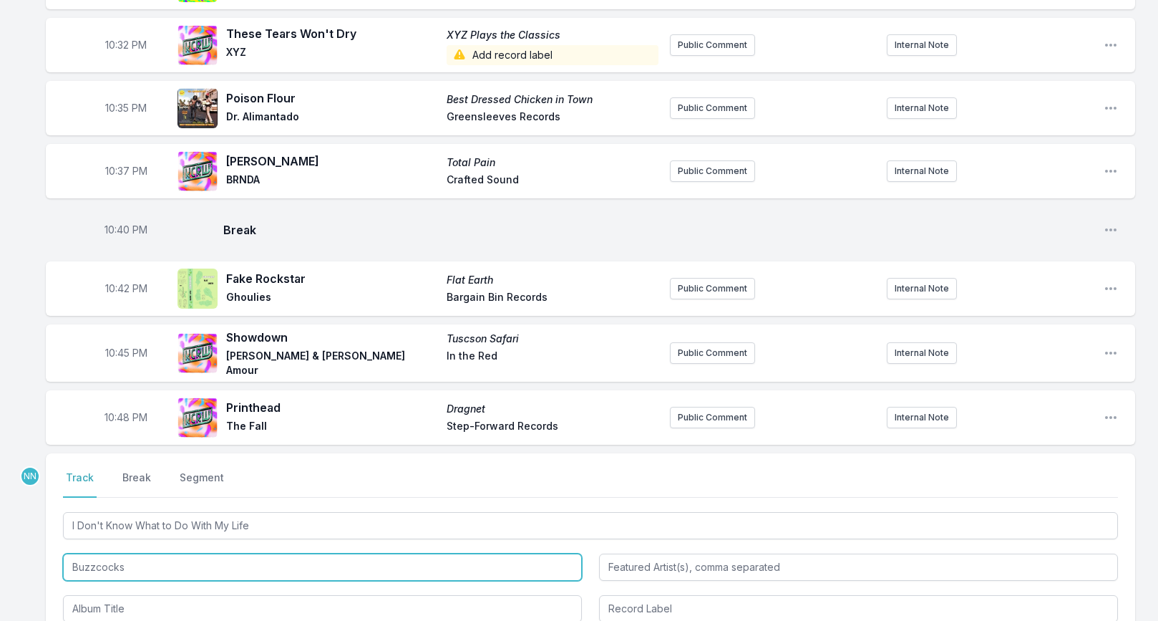
type input "Buzzcocks"
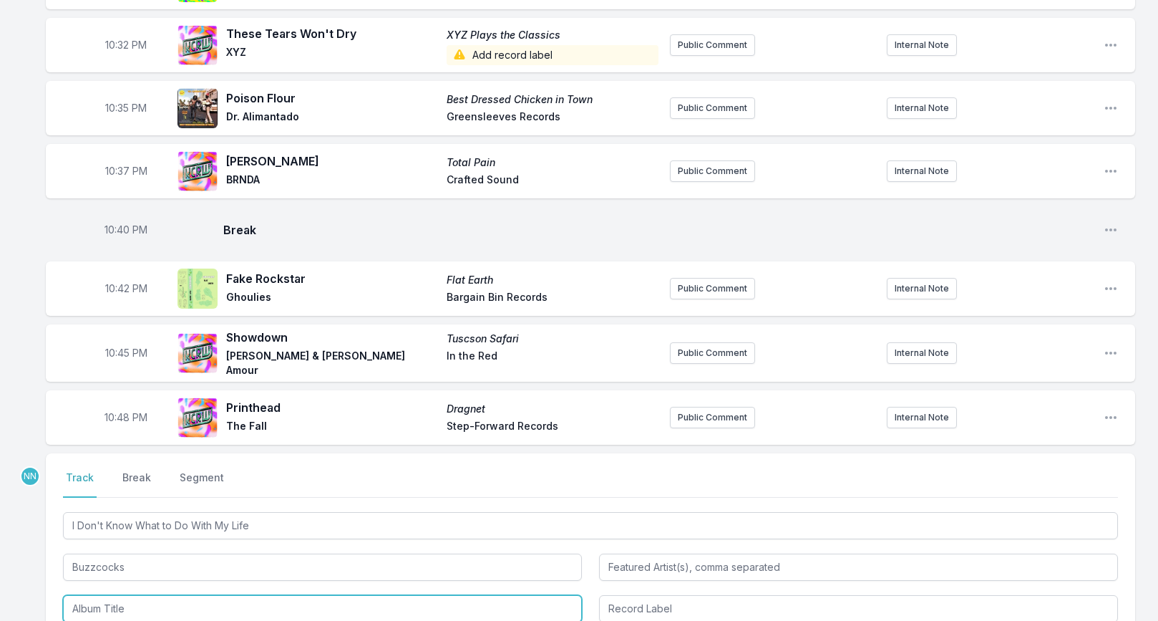
click at [128, 595] on input "Album Title" at bounding box center [322, 608] width 519 height 27
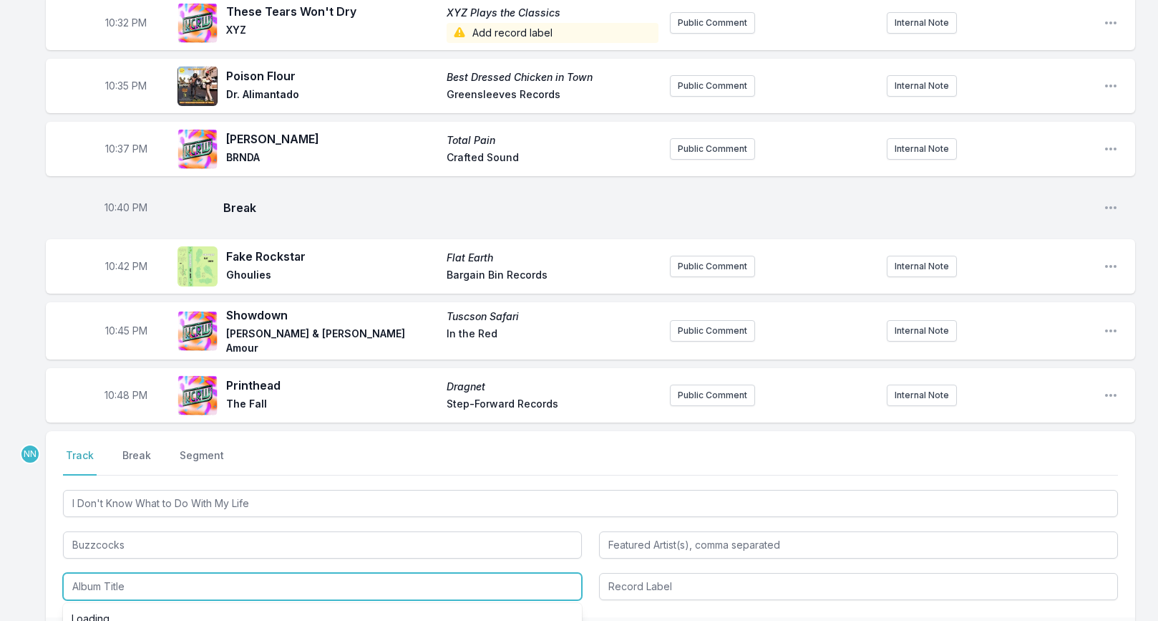
scroll to position [877, 0]
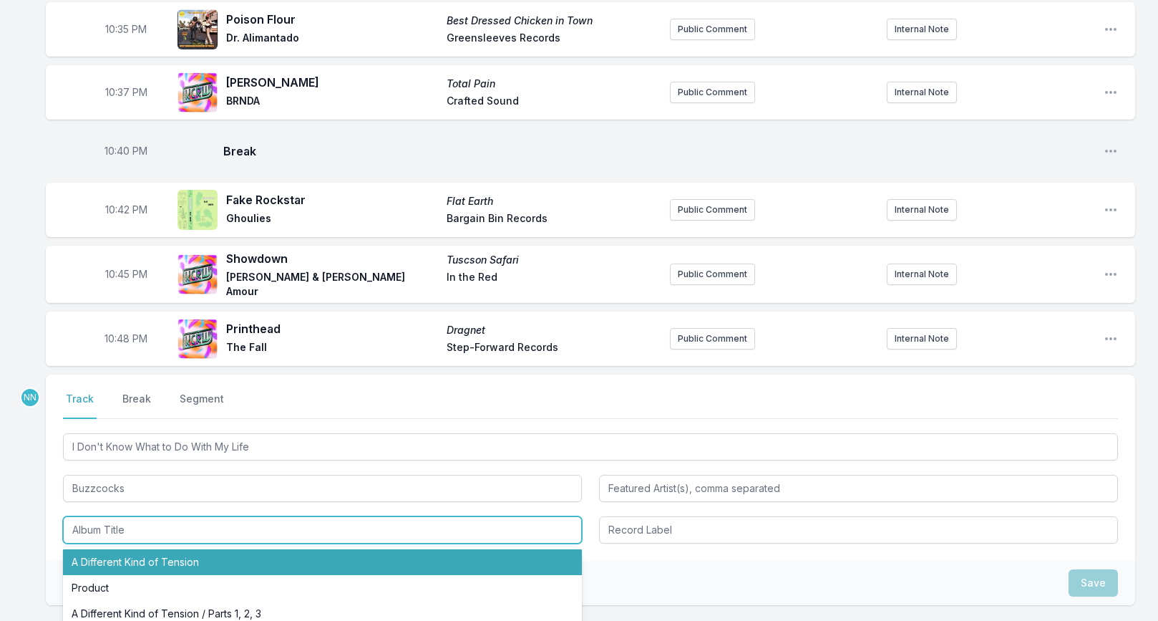
click at [115, 549] on li "A Different Kind of Tension" at bounding box center [322, 562] width 519 height 26
type input "A Different Kind of Tension"
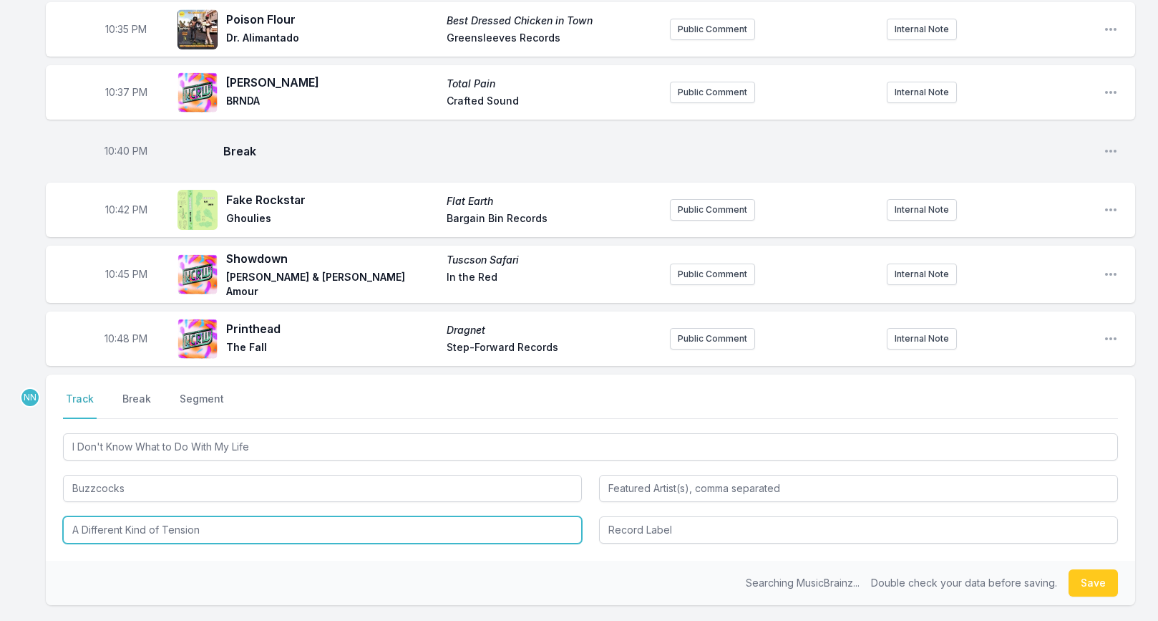
scroll to position [878, 0]
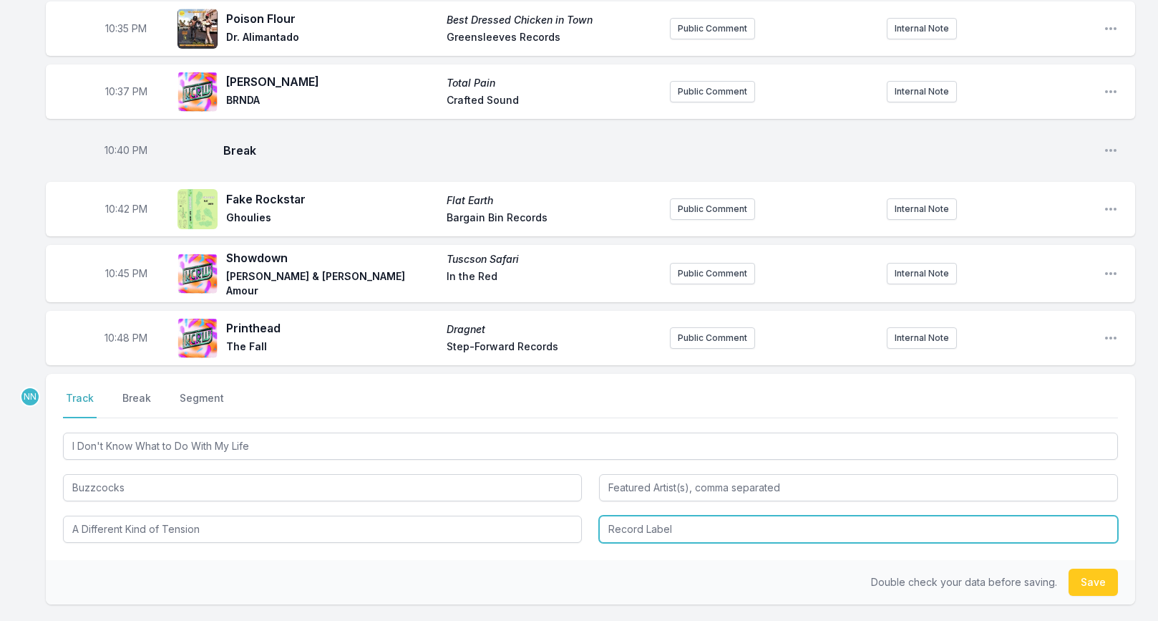
click at [621, 525] on input "Record Label" at bounding box center [858, 528] width 519 height 27
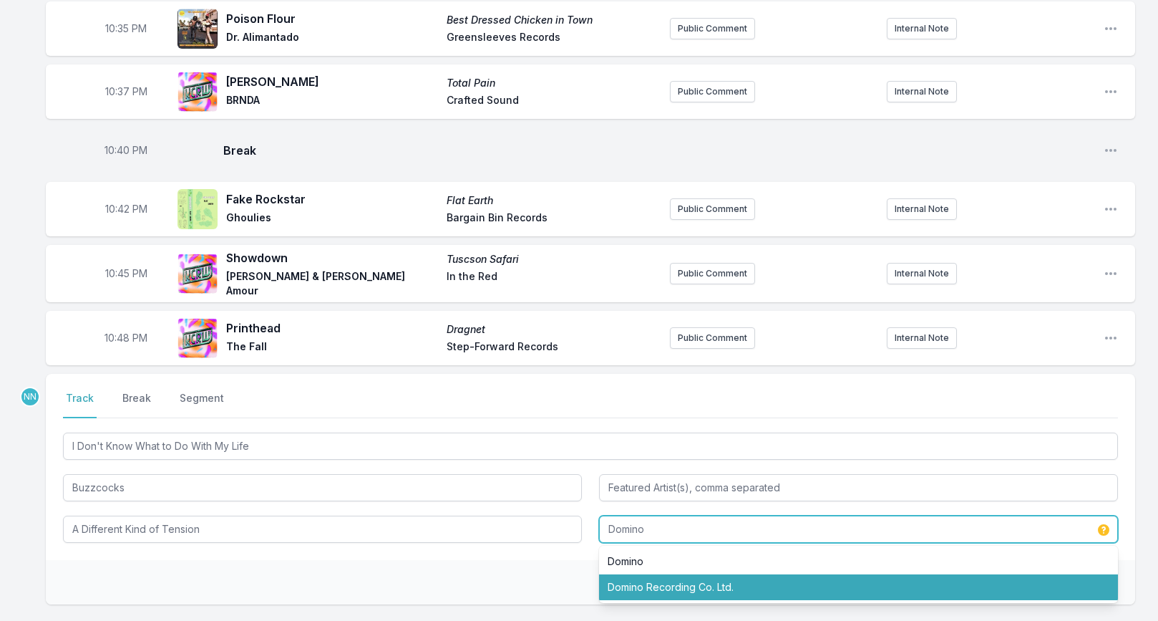
drag, startPoint x: 684, startPoint y: 581, endPoint x: 722, endPoint y: 581, distance: 37.9
click at [685, 581] on li "Domino Recording Co. Ltd." at bounding box center [858, 587] width 519 height 26
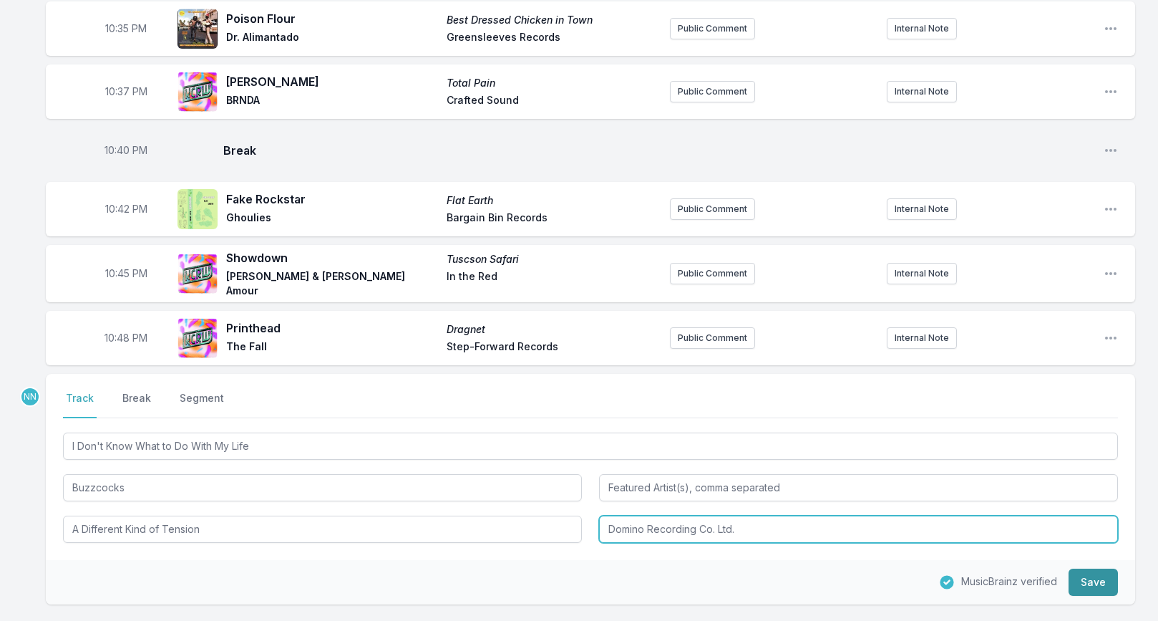
type input "Domino Recording Co. Ltd."
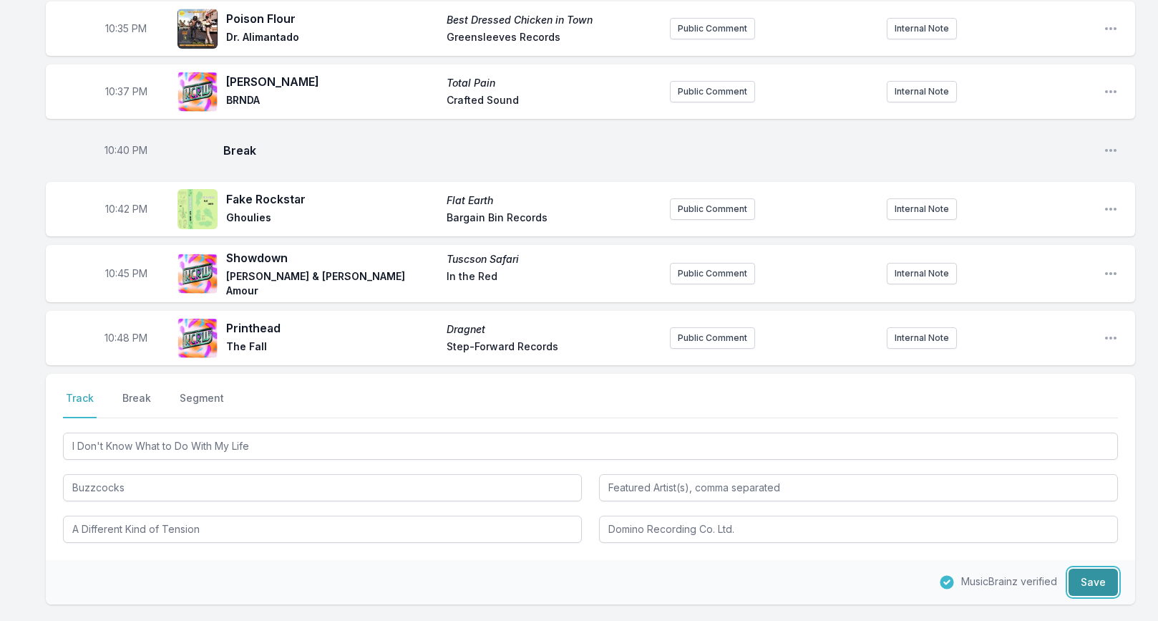
click at [1081, 576] on button "Save" at bounding box center [1093, 581] width 49 height 27
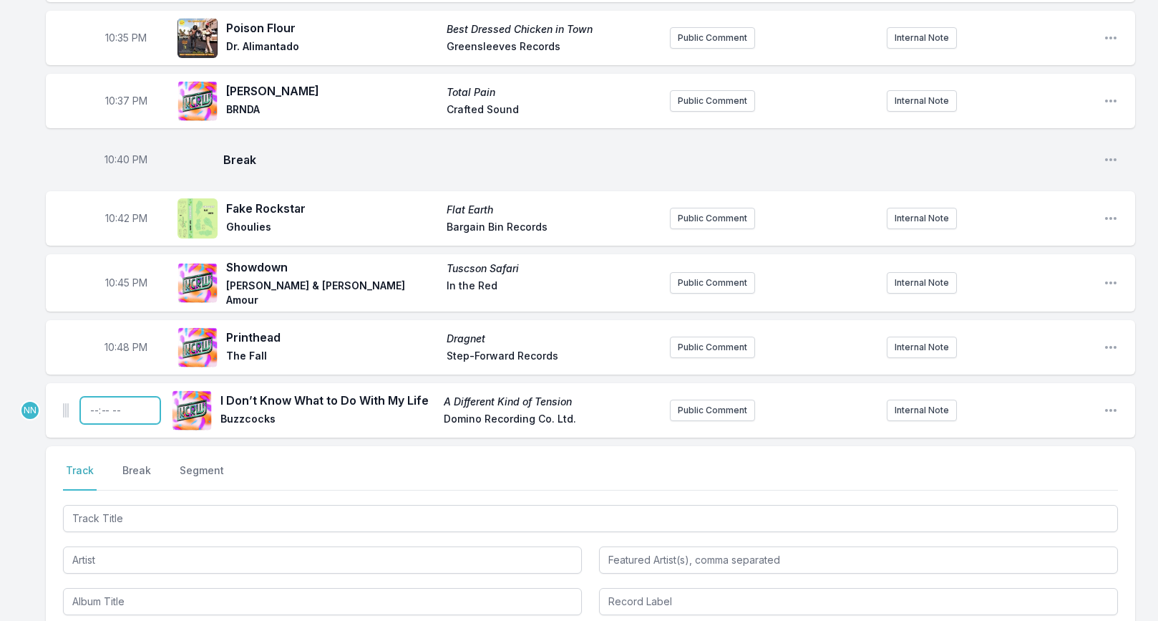
scroll to position [871, 0]
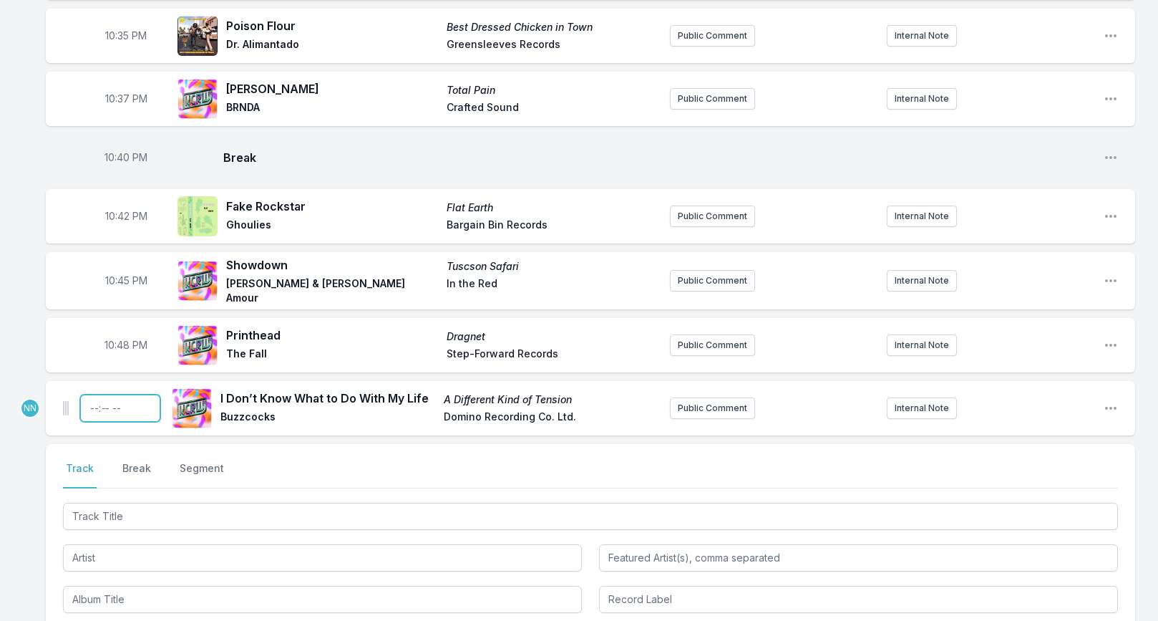
click at [99, 397] on input "Timestamp" at bounding box center [120, 407] width 80 height 27
type input "22:51"
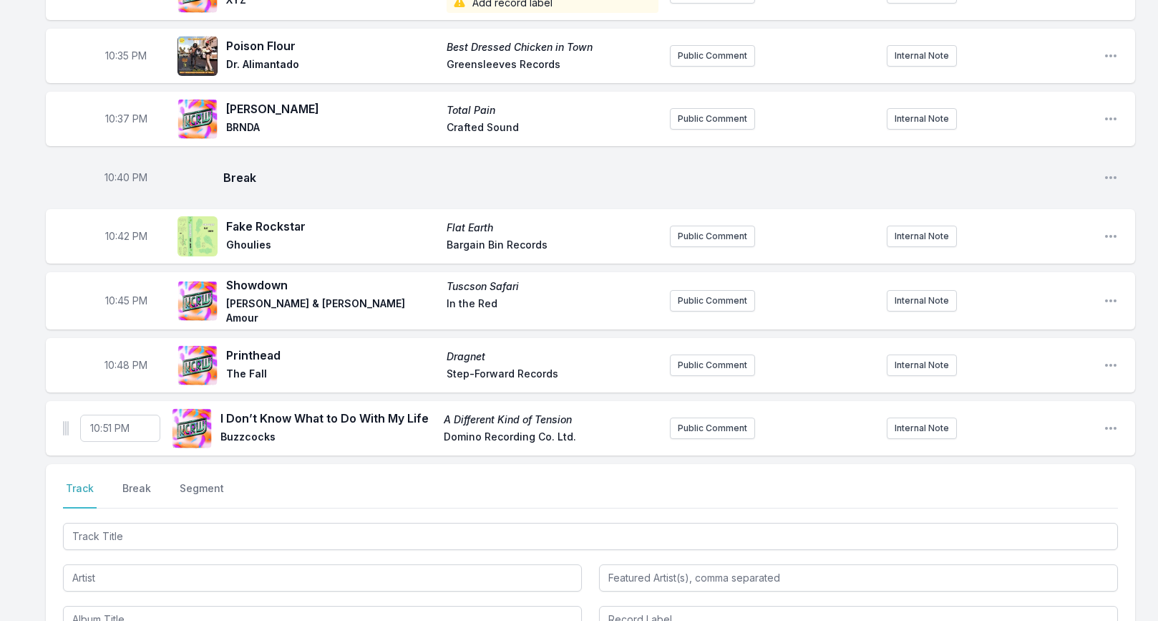
scroll to position [869, 0]
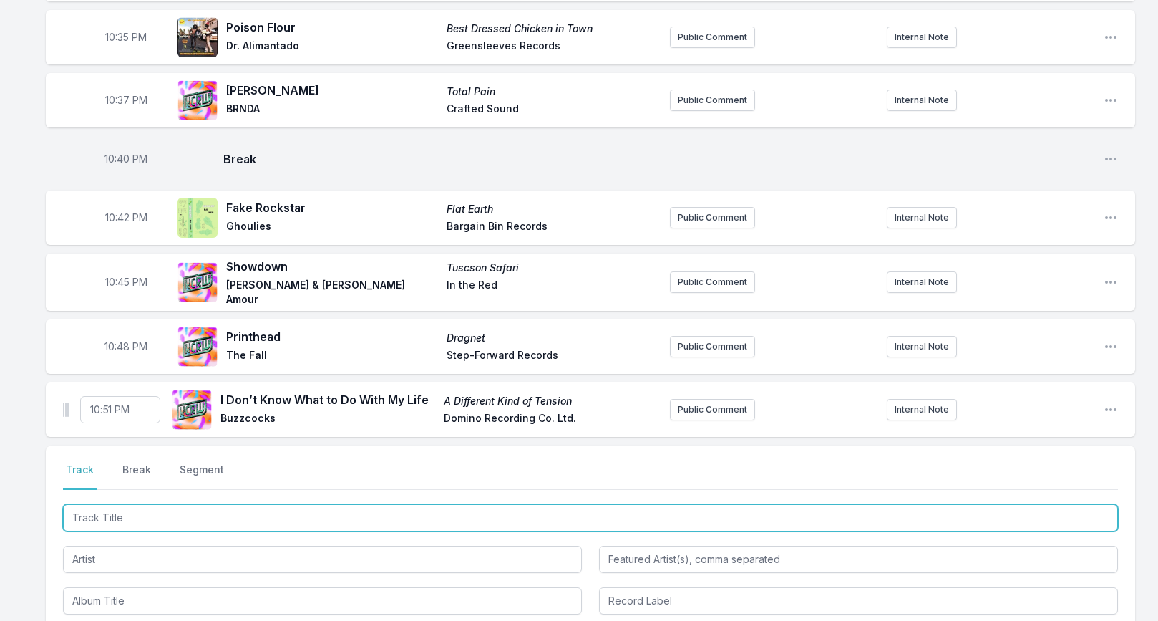
click at [248, 507] on input "Track Title" at bounding box center [590, 517] width 1055 height 27
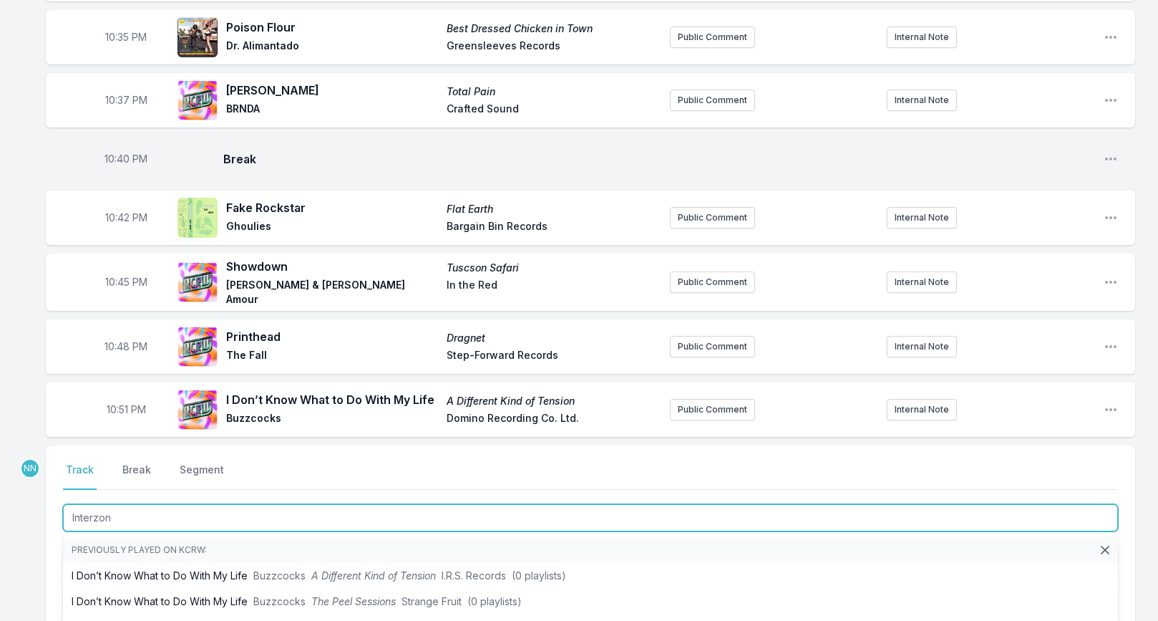
type input "Interzone"
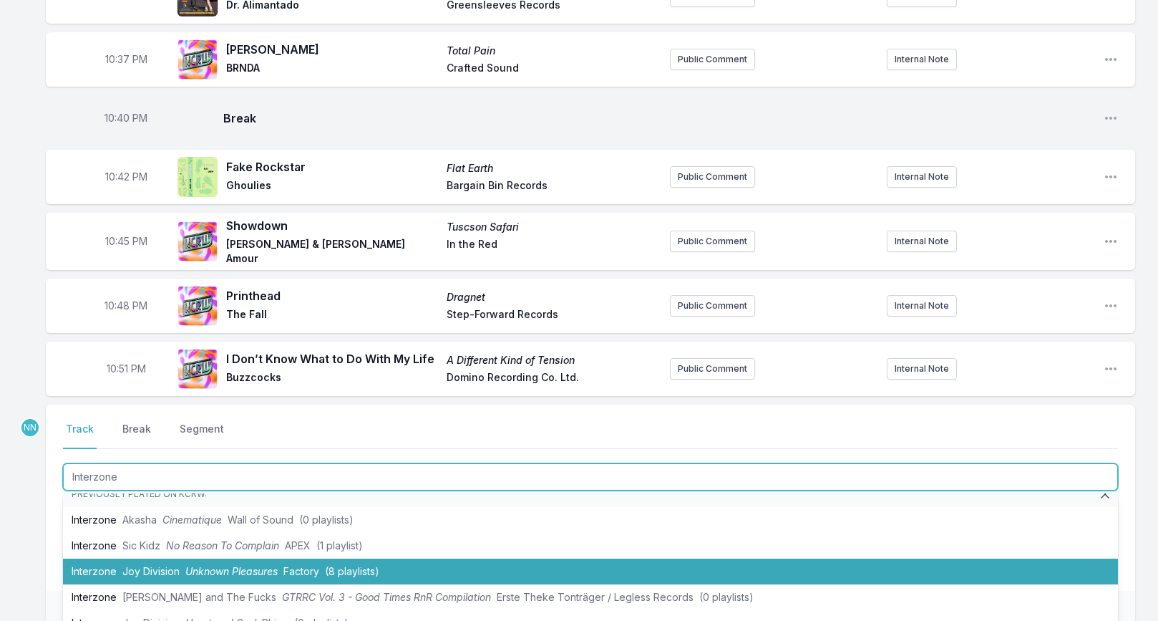
scroll to position [16, 0]
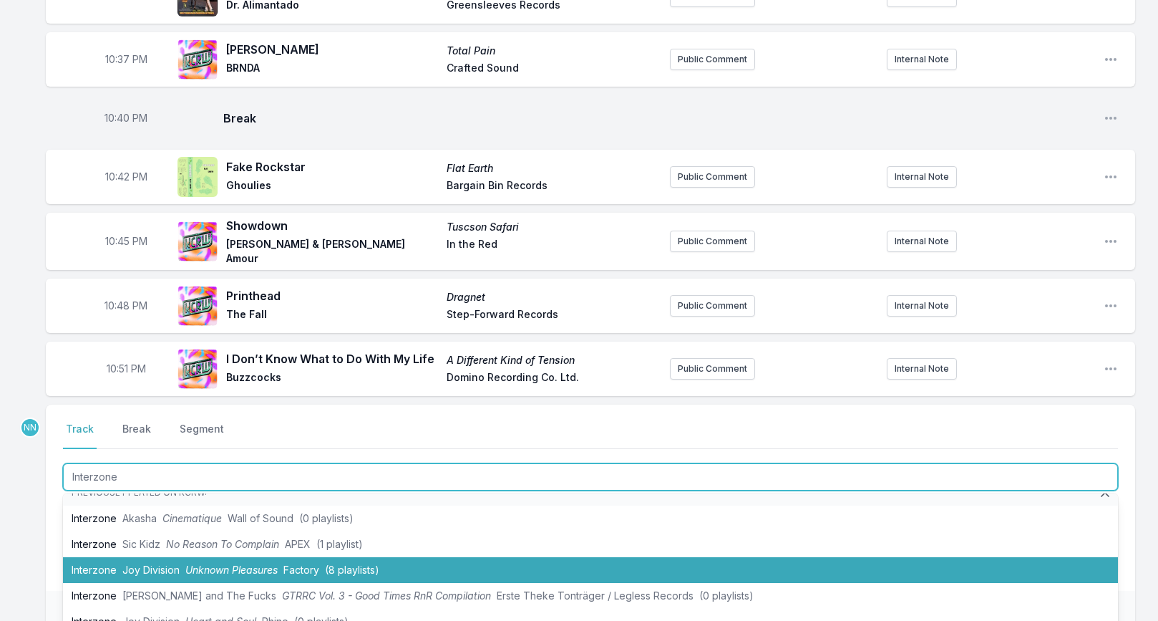
click at [243, 569] on li "Interzone Joy Division Unknown Pleasures Factory (8 playlists)" at bounding box center [590, 570] width 1055 height 26
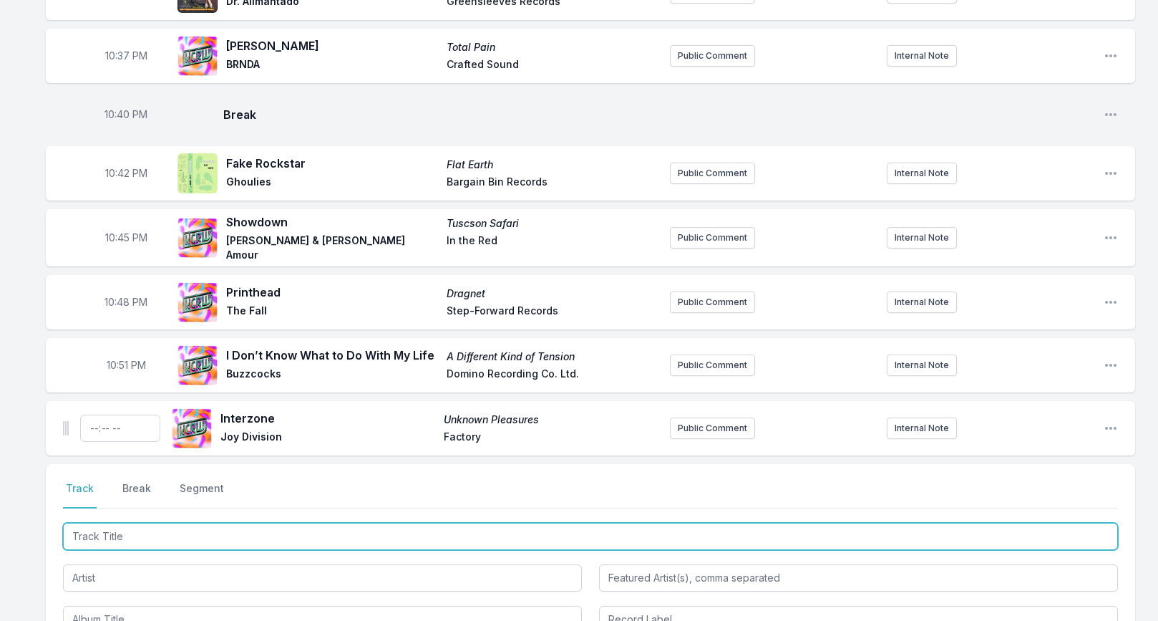
scroll to position [915, 0]
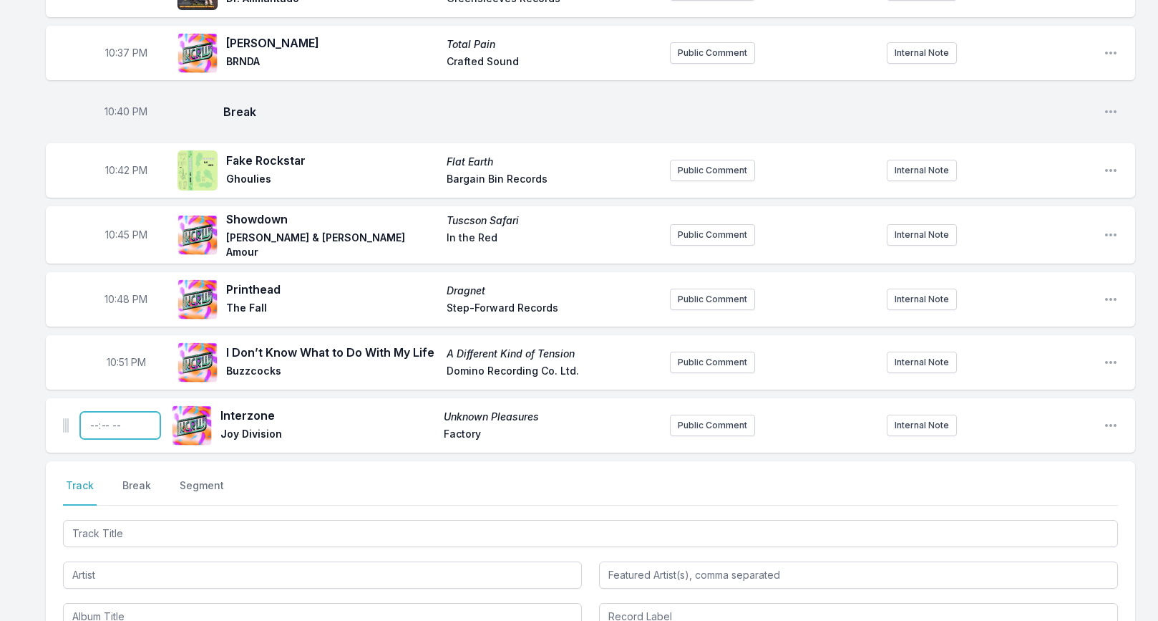
click at [92, 417] on input "Timestamp" at bounding box center [120, 425] width 80 height 27
type input "22:54"
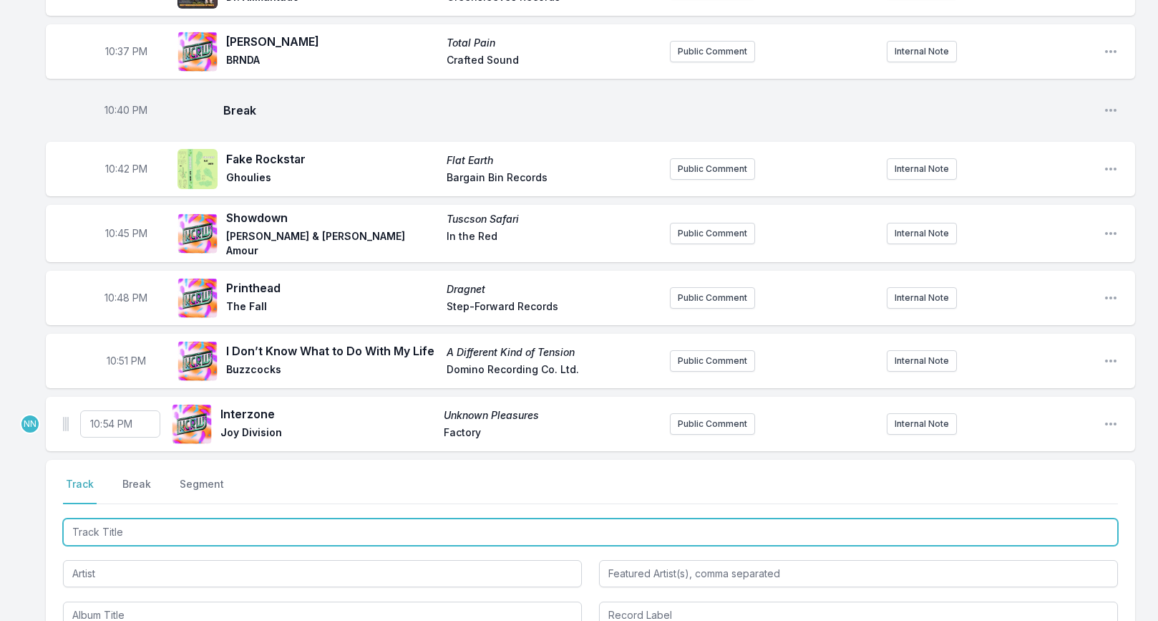
click at [129, 518] on input "Track Title" at bounding box center [590, 531] width 1055 height 27
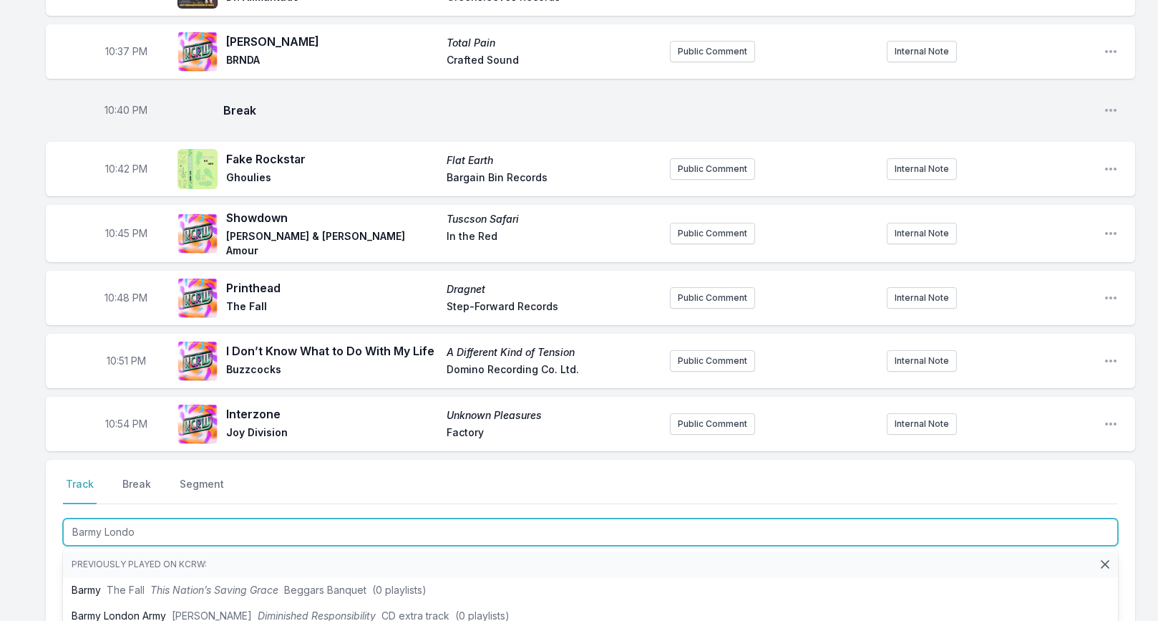
type input "Barmy London"
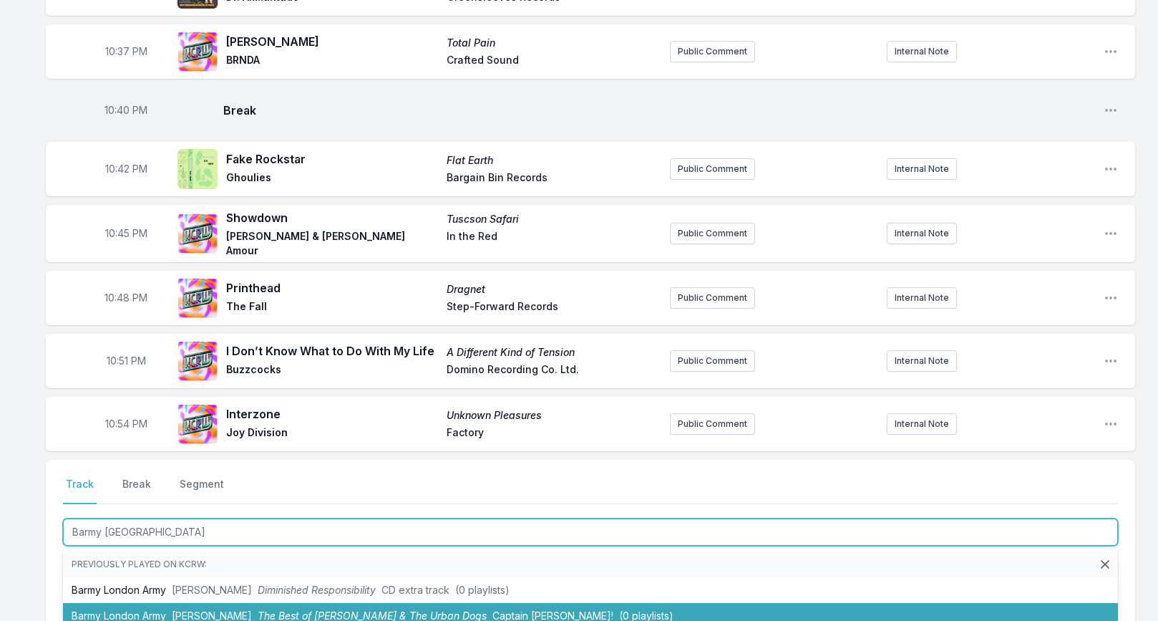
scroll to position [921, 0]
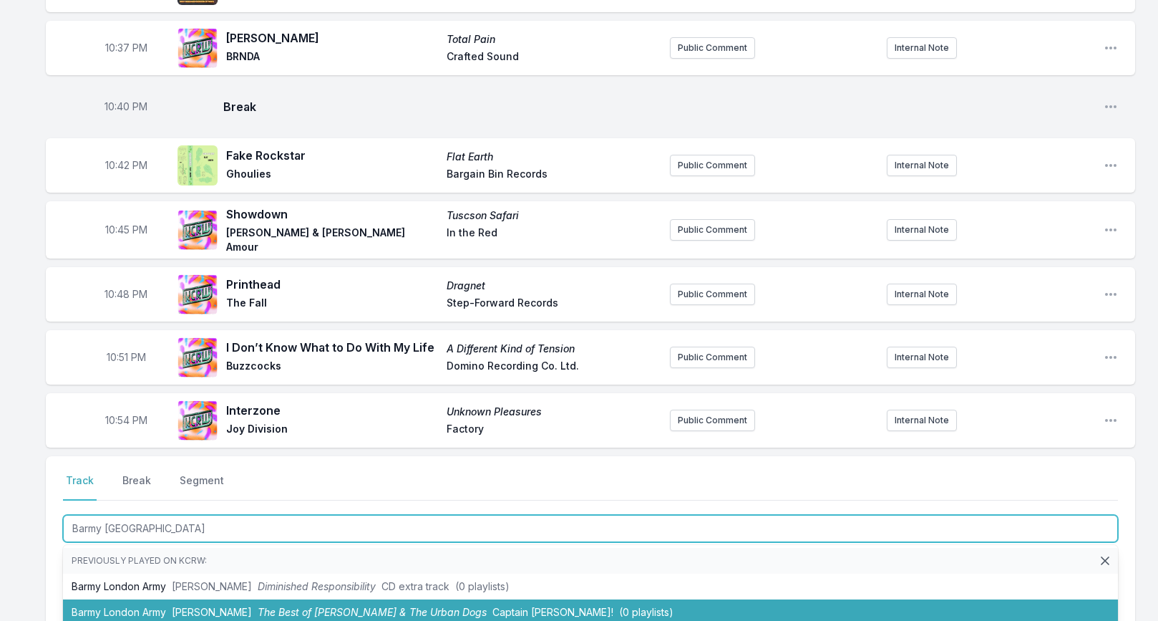
click at [186, 599] on li "Barmy London Army Charlie Harper The Best of Charlie Harper & The Urban Dogs Ca…" at bounding box center [590, 612] width 1055 height 26
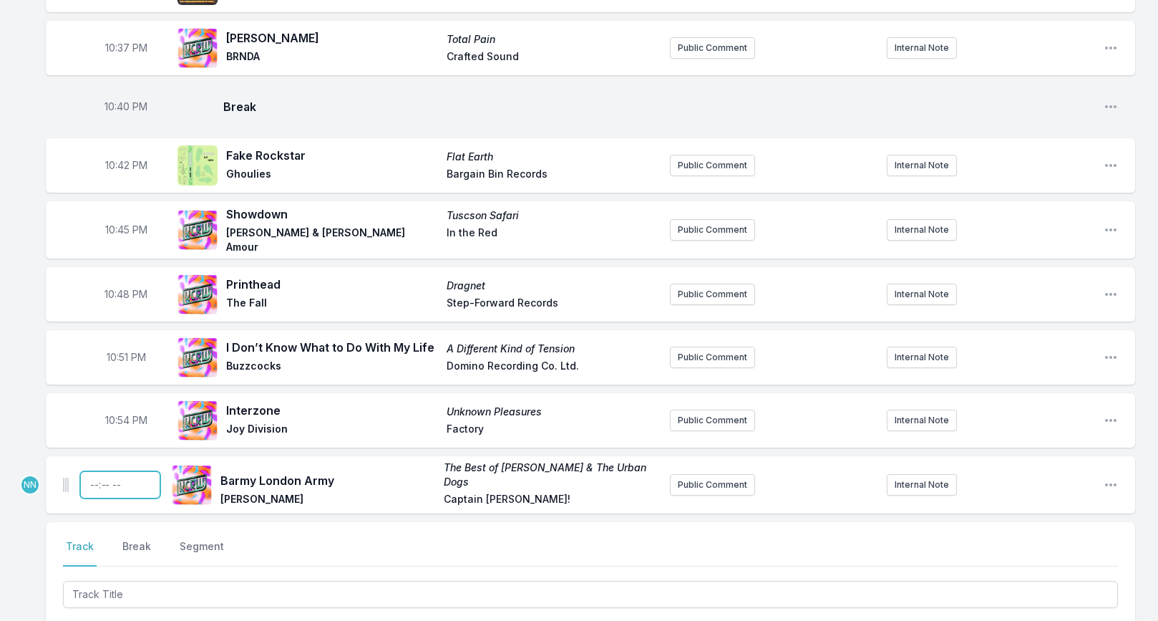
click at [97, 471] on input "Timestamp" at bounding box center [120, 484] width 80 height 27
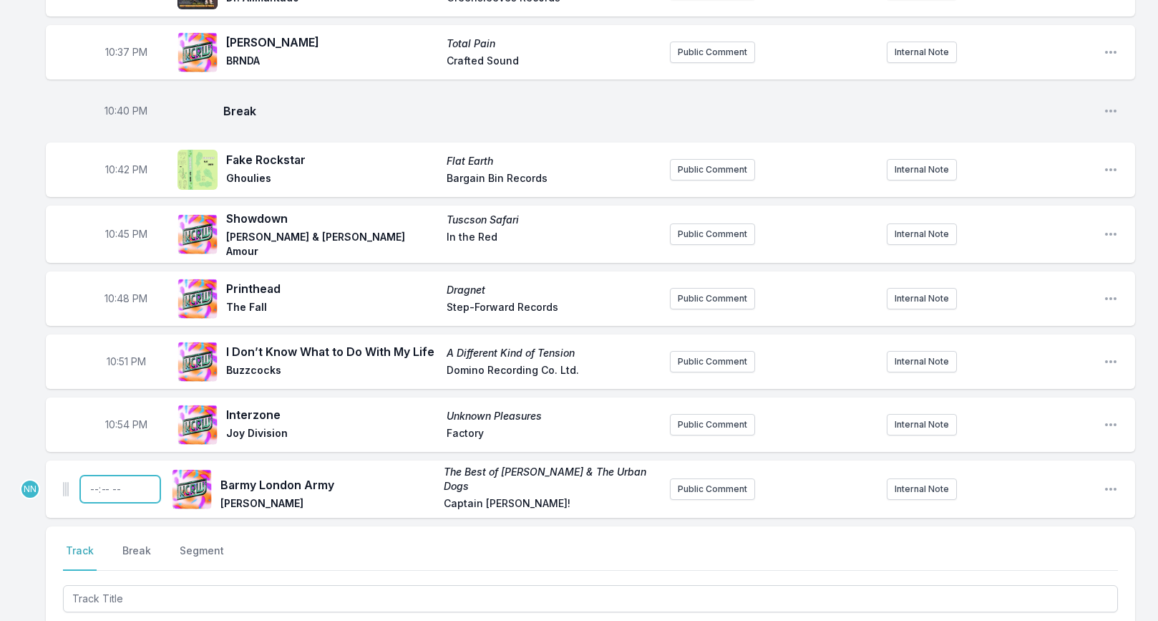
scroll to position [916, 0]
click at [103, 476] on input "Timestamp" at bounding box center [120, 489] width 80 height 27
type input "22:57"
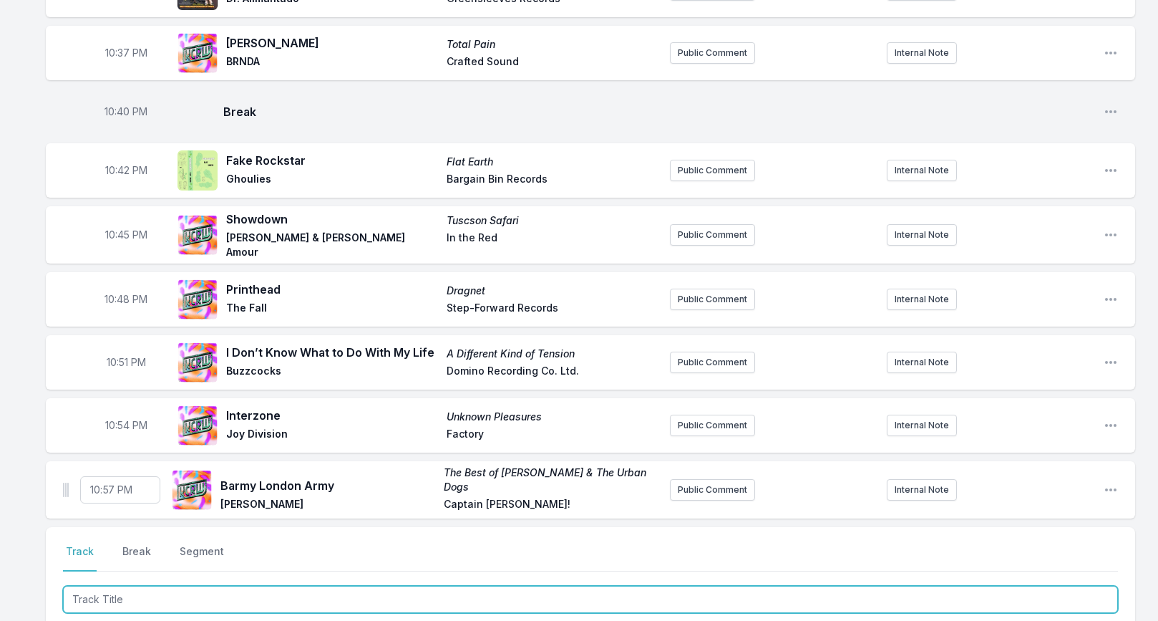
click at [113, 586] on input "Track Title" at bounding box center [590, 599] width 1055 height 27
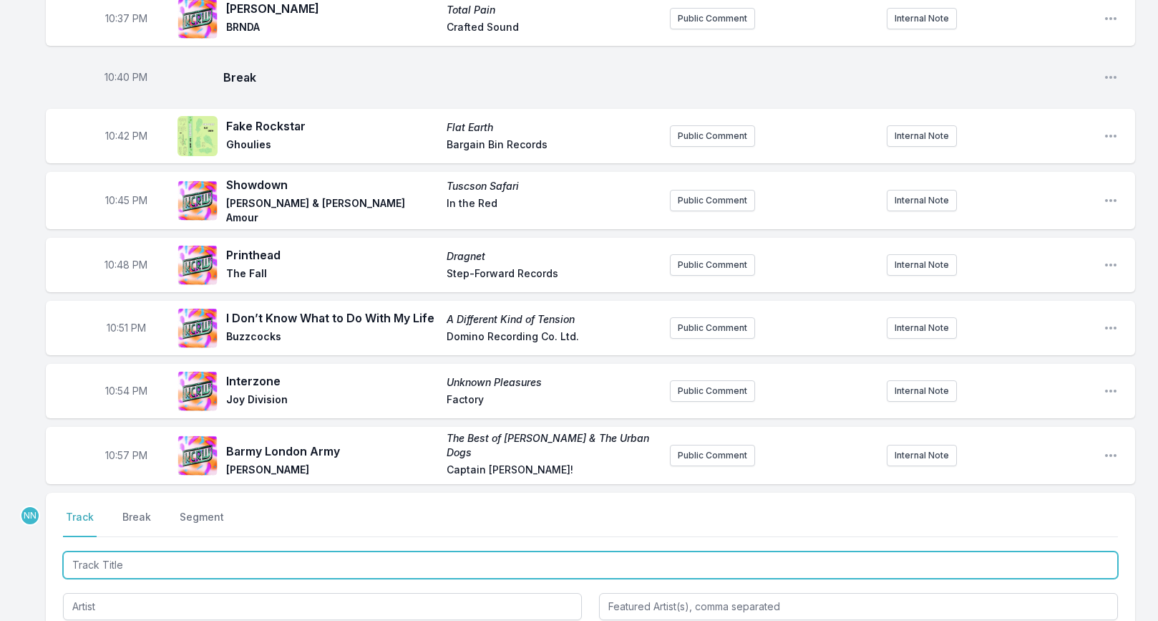
scroll to position [964, 0]
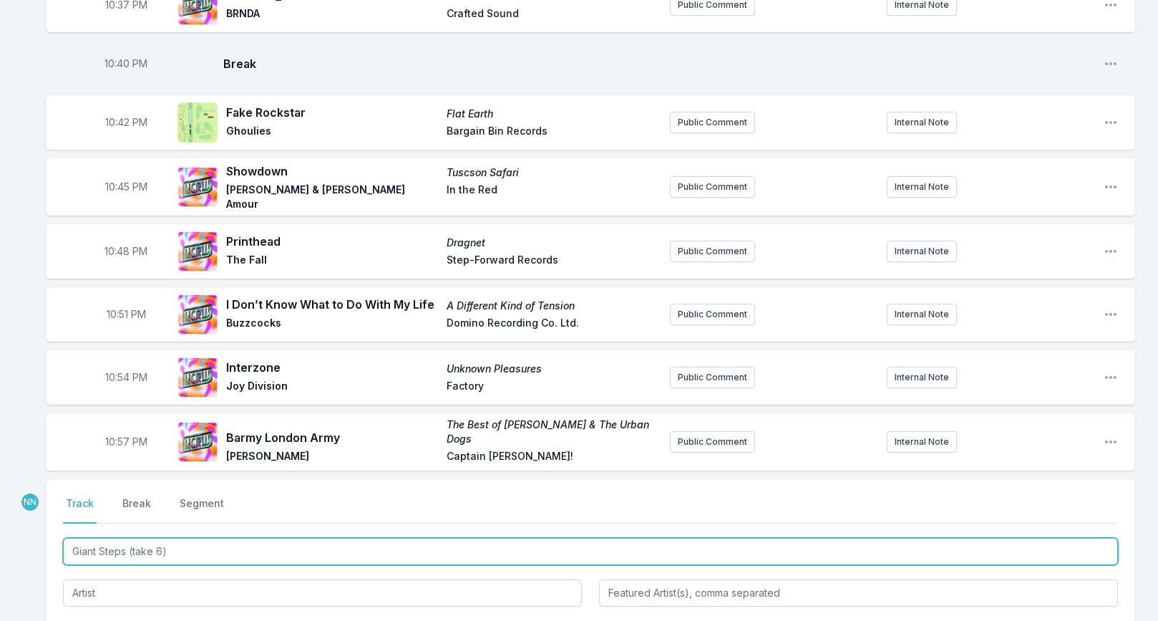
type input "Giant Steps (take 6)"
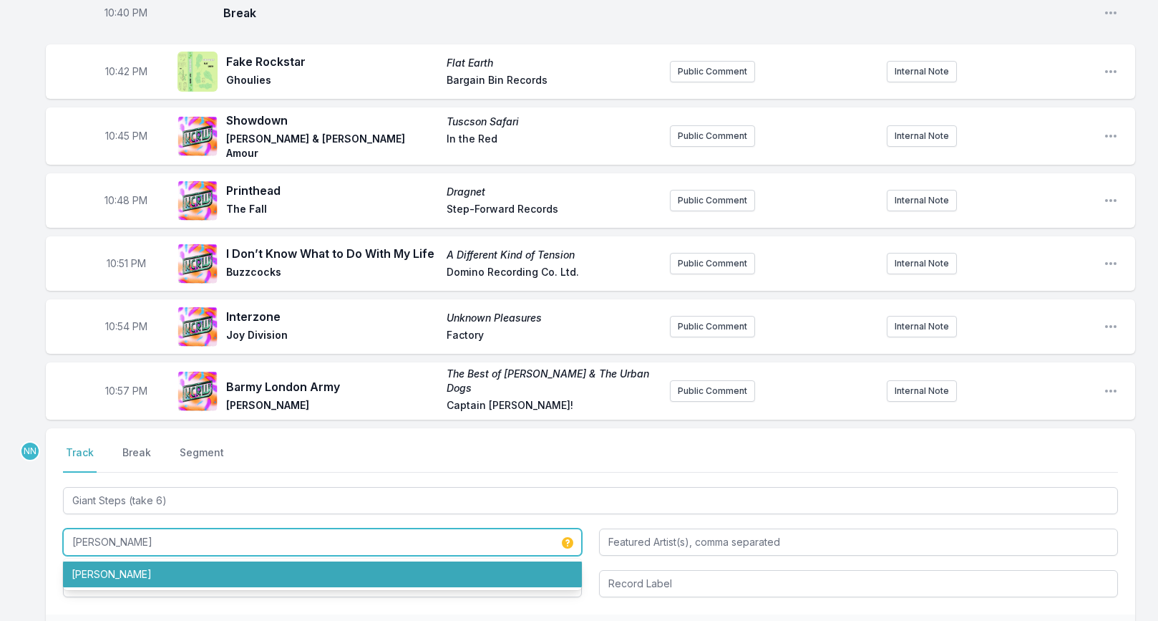
click at [205, 561] on li "John Coltrane" at bounding box center [322, 574] width 519 height 26
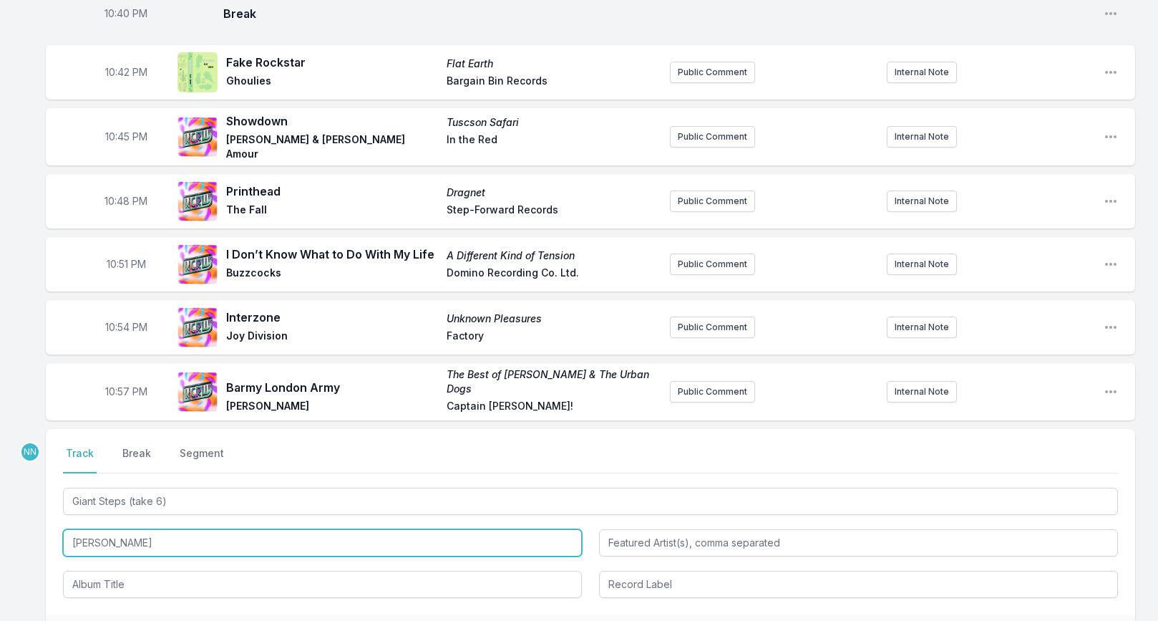
type input "John Coltrane"
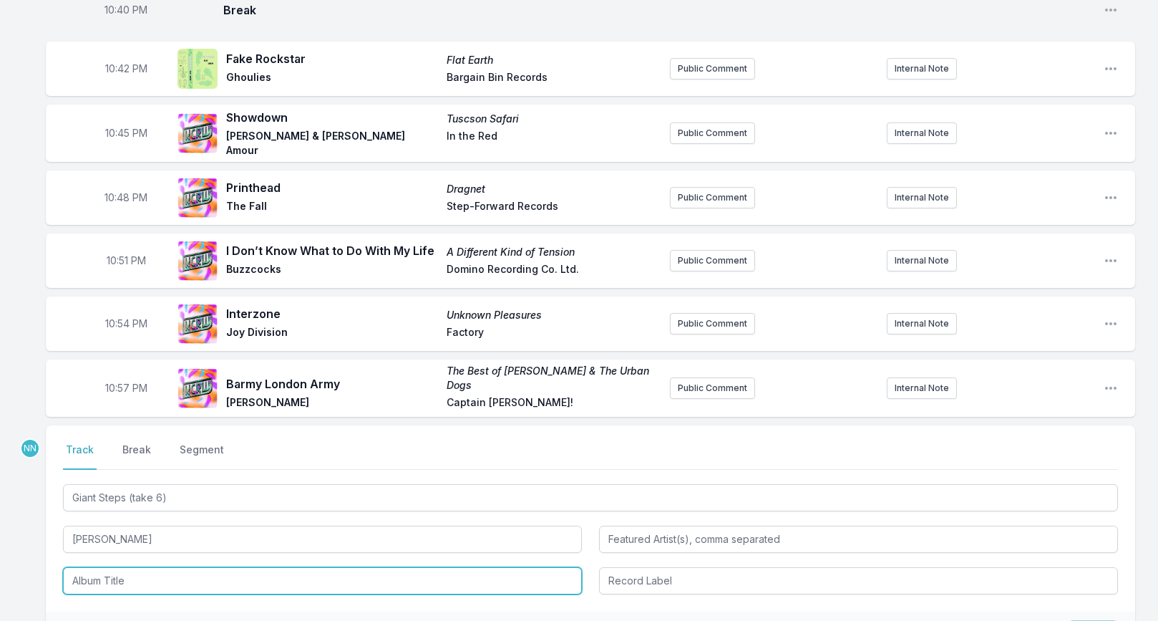
click at [170, 568] on input "Album Title" at bounding box center [322, 580] width 519 height 27
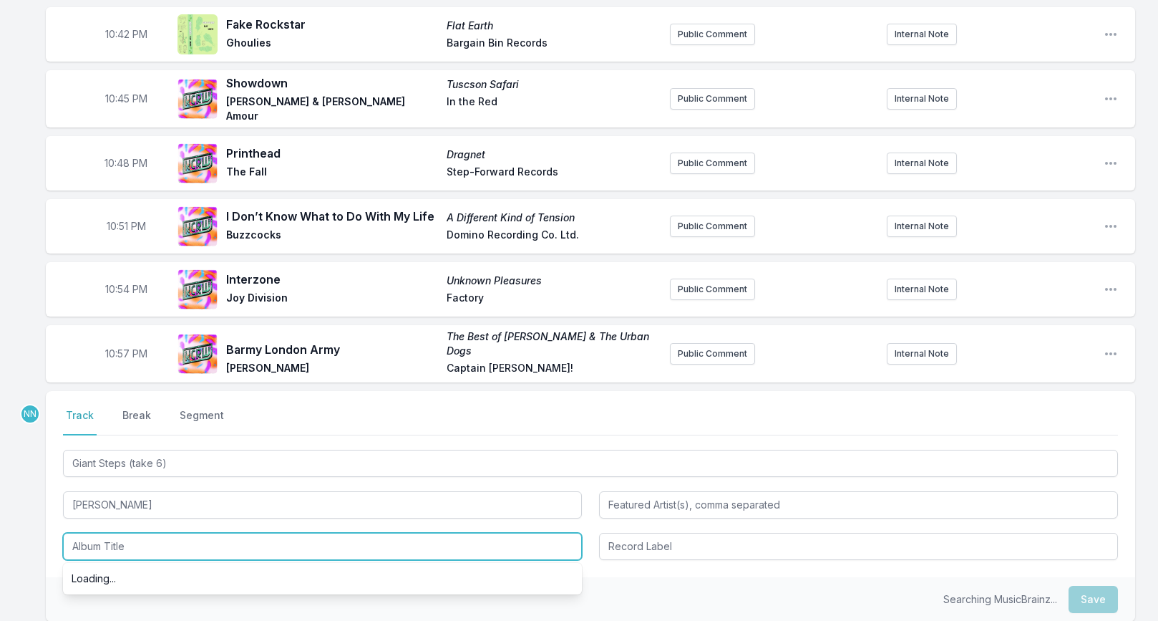
scroll to position [1053, 0]
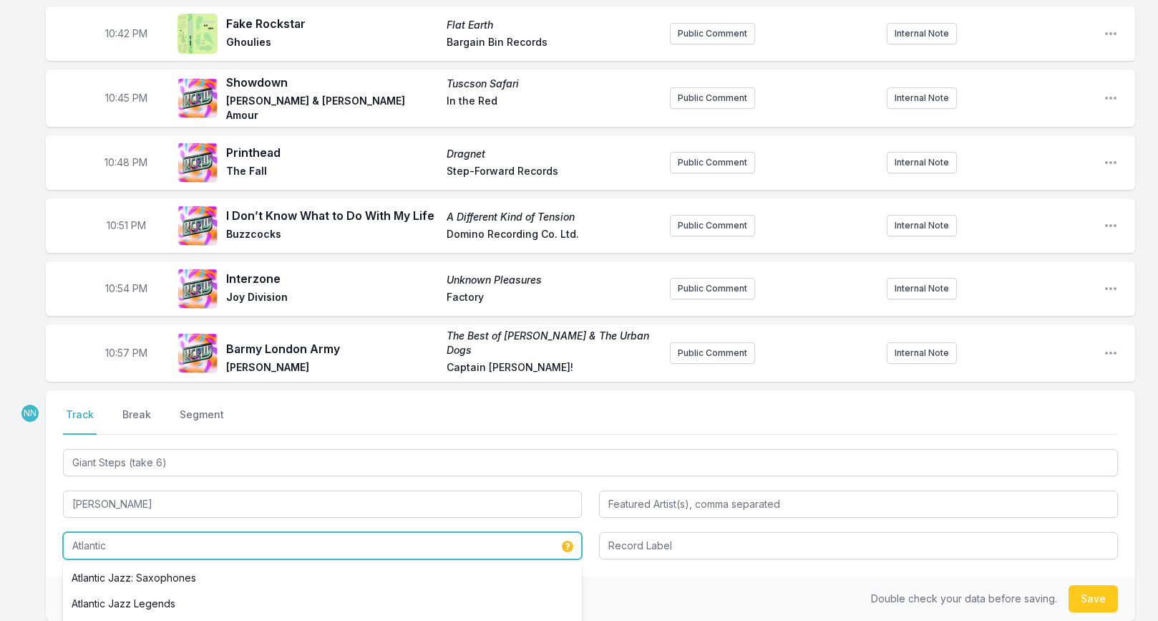
type input "Atlantic"
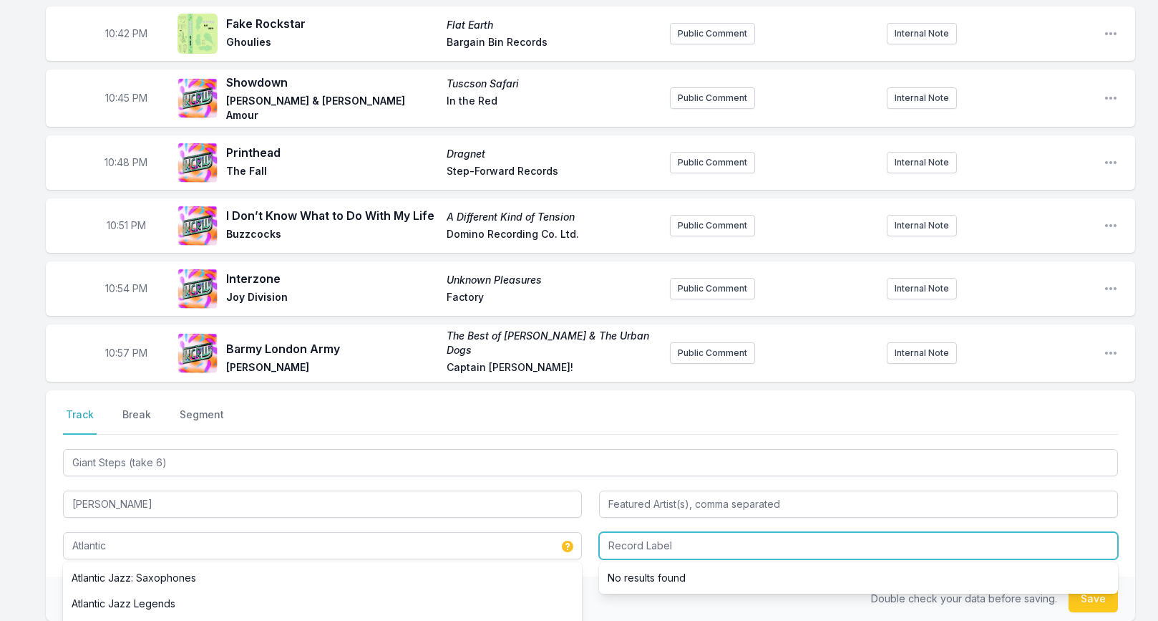
click at [632, 536] on input "Record Label" at bounding box center [858, 545] width 519 height 27
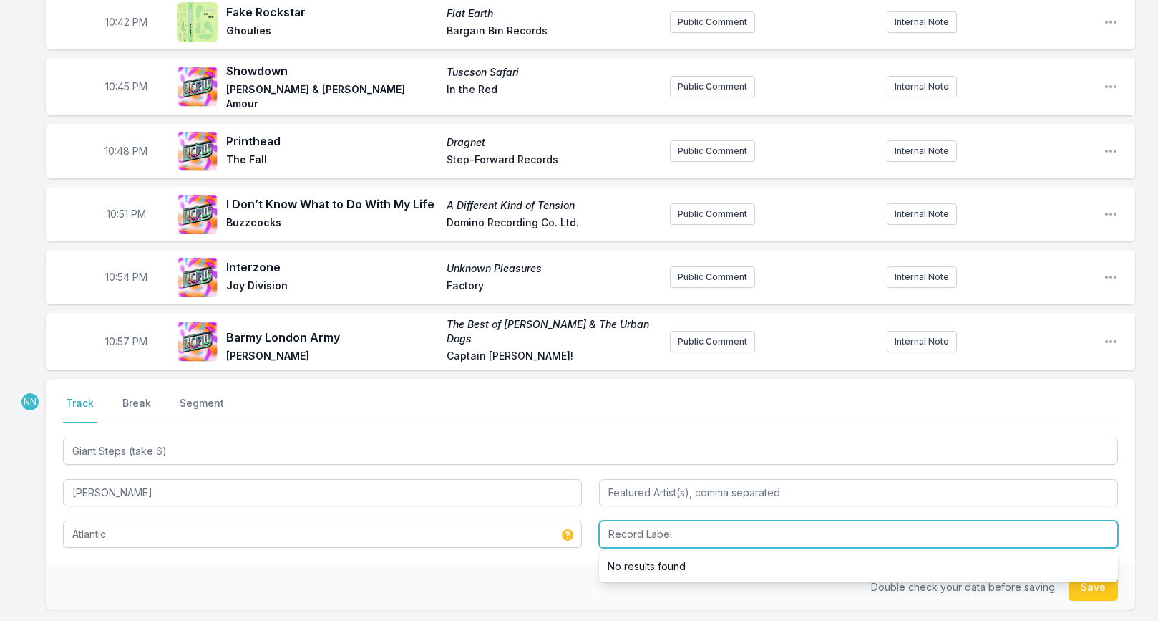
scroll to position [1068, 0]
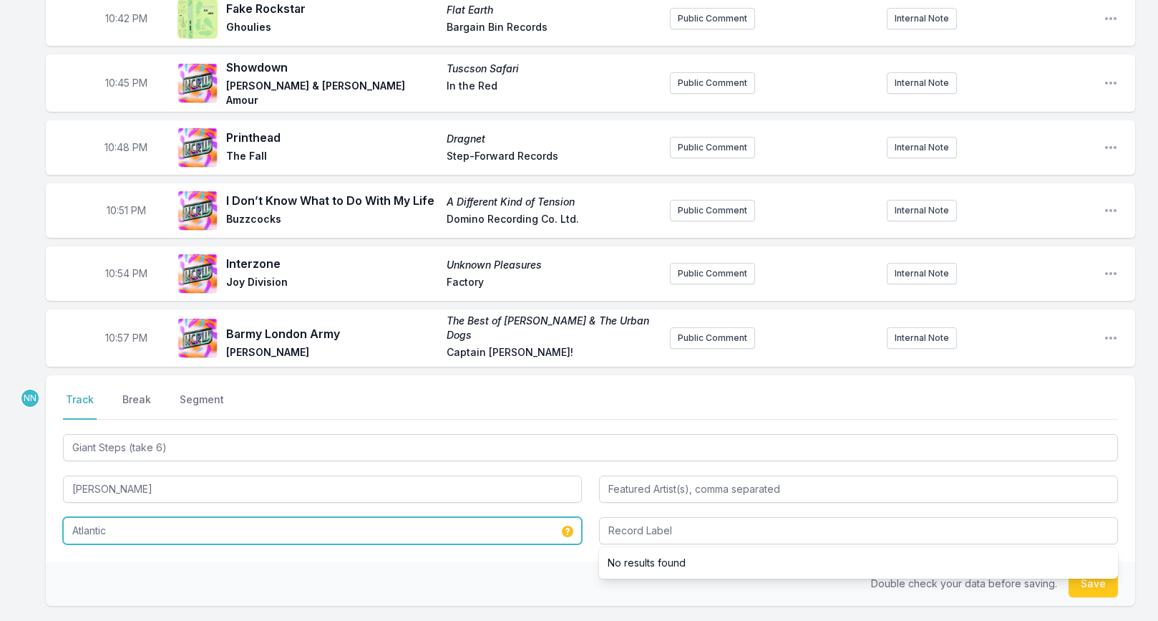
click at [369, 521] on input "Atlantic" at bounding box center [322, 530] width 519 height 27
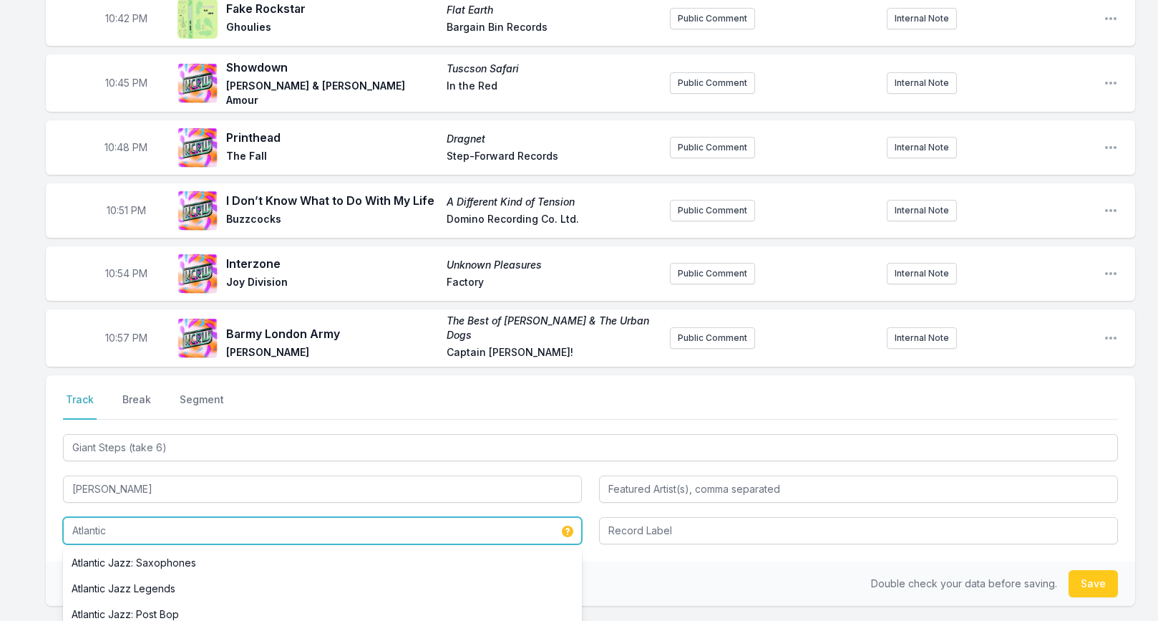
click at [369, 521] on input "Atlantic" at bounding box center [322, 530] width 519 height 27
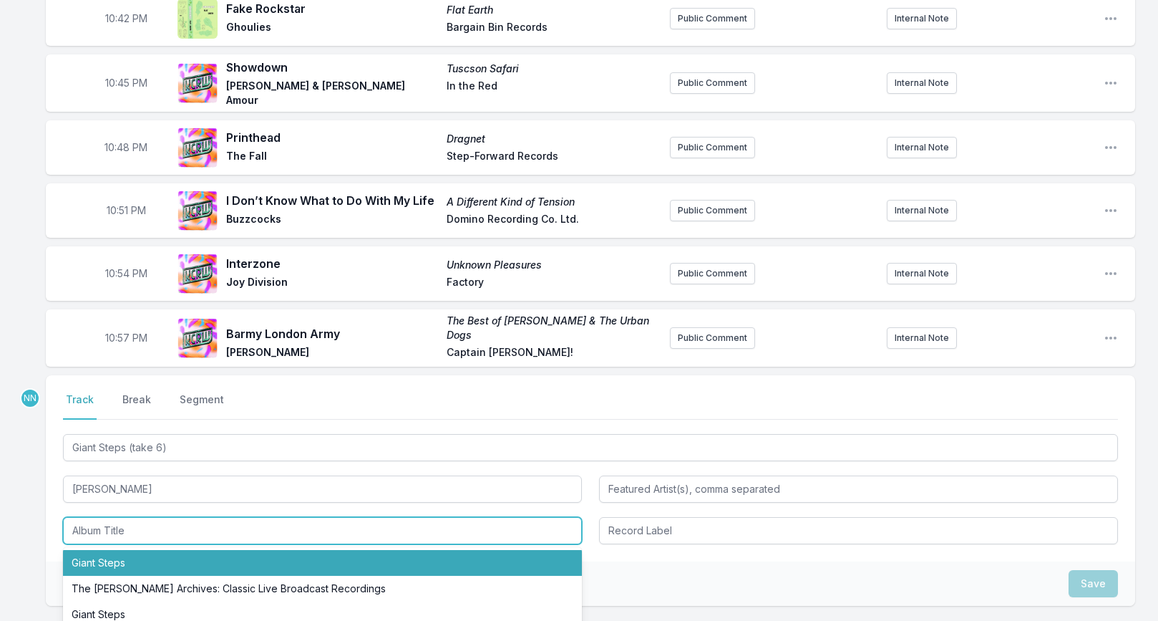
click at [127, 550] on li "Giant Steps" at bounding box center [322, 563] width 519 height 26
type input "Giant Steps"
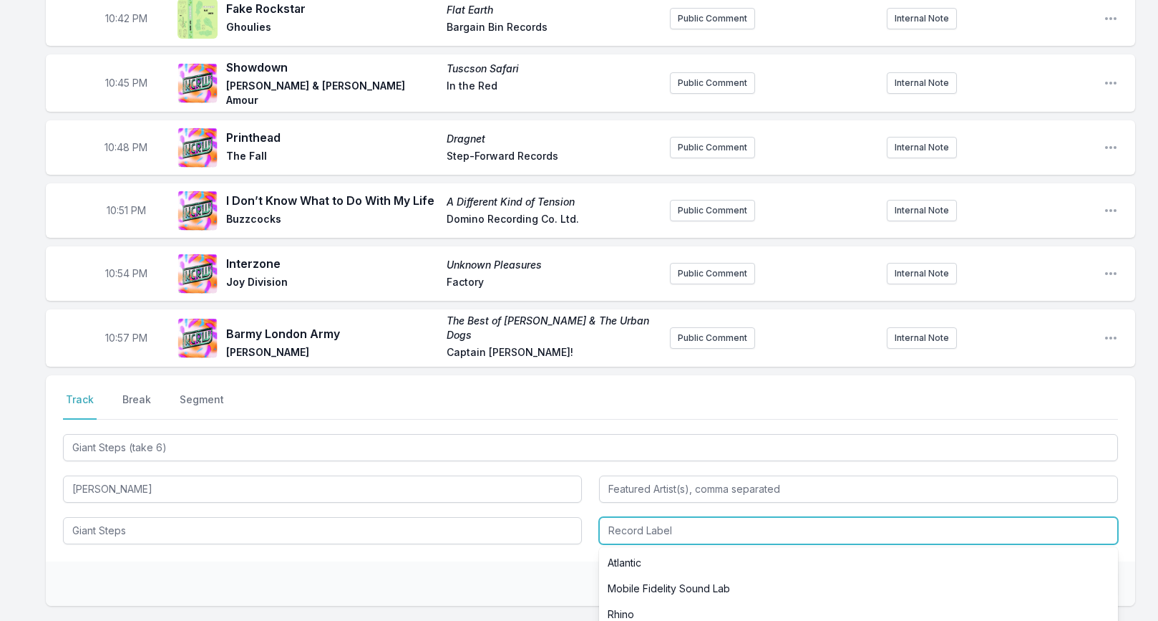
click at [657, 520] on input "Record Label" at bounding box center [858, 530] width 519 height 27
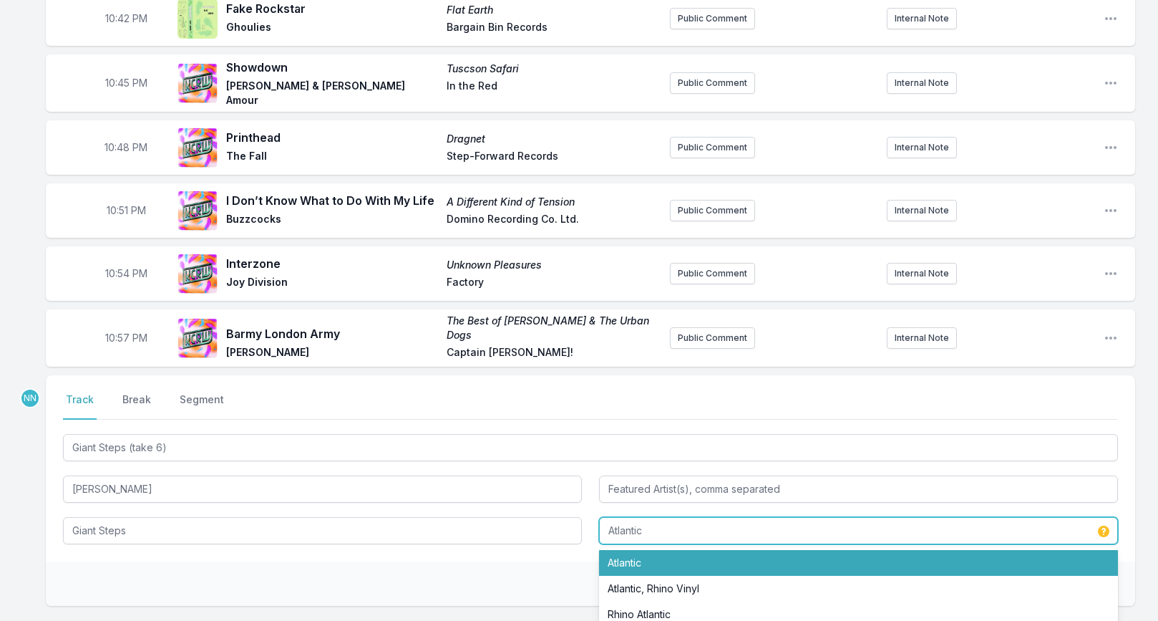
click at [661, 550] on li "Atlantic" at bounding box center [858, 563] width 519 height 26
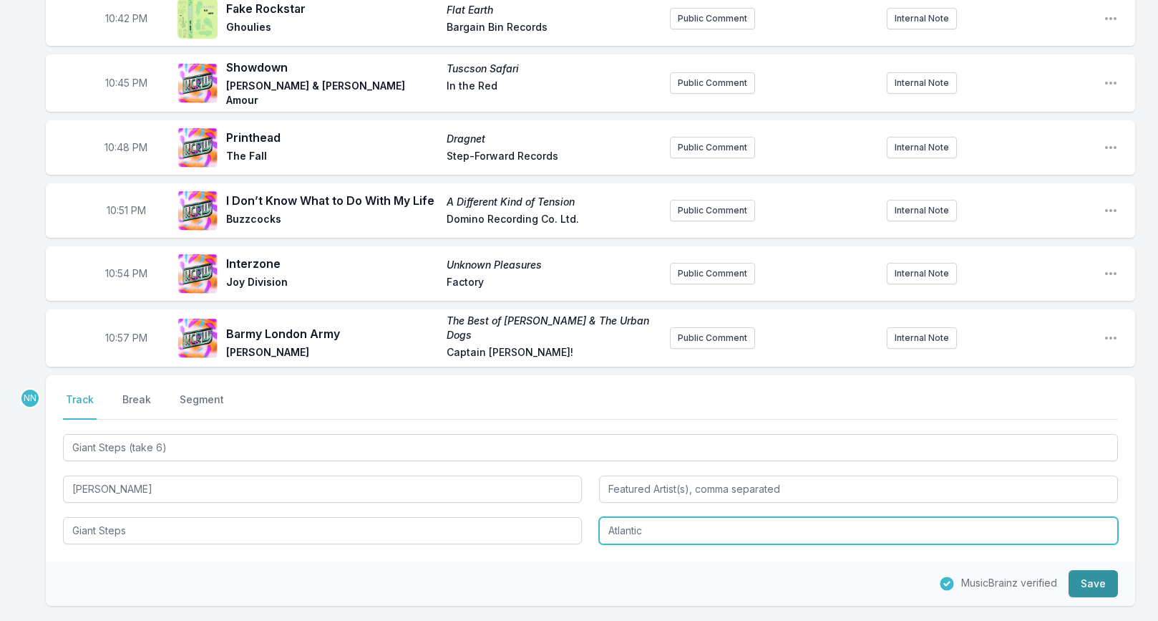
type input "Atlantic"
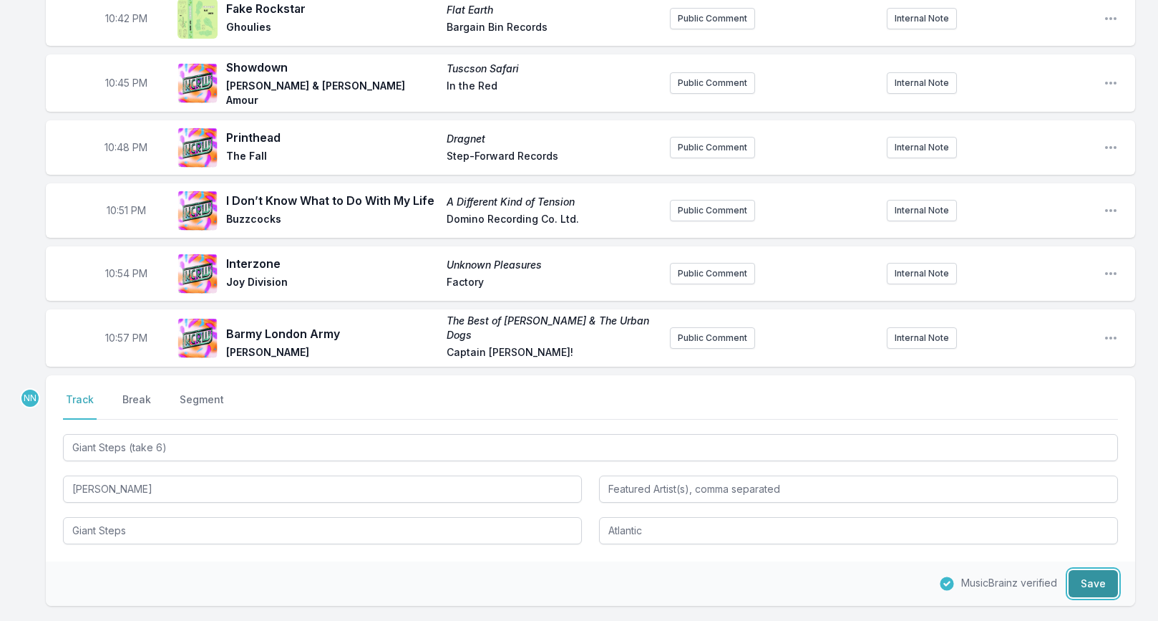
click at [1082, 576] on button "Save" at bounding box center [1093, 583] width 49 height 27
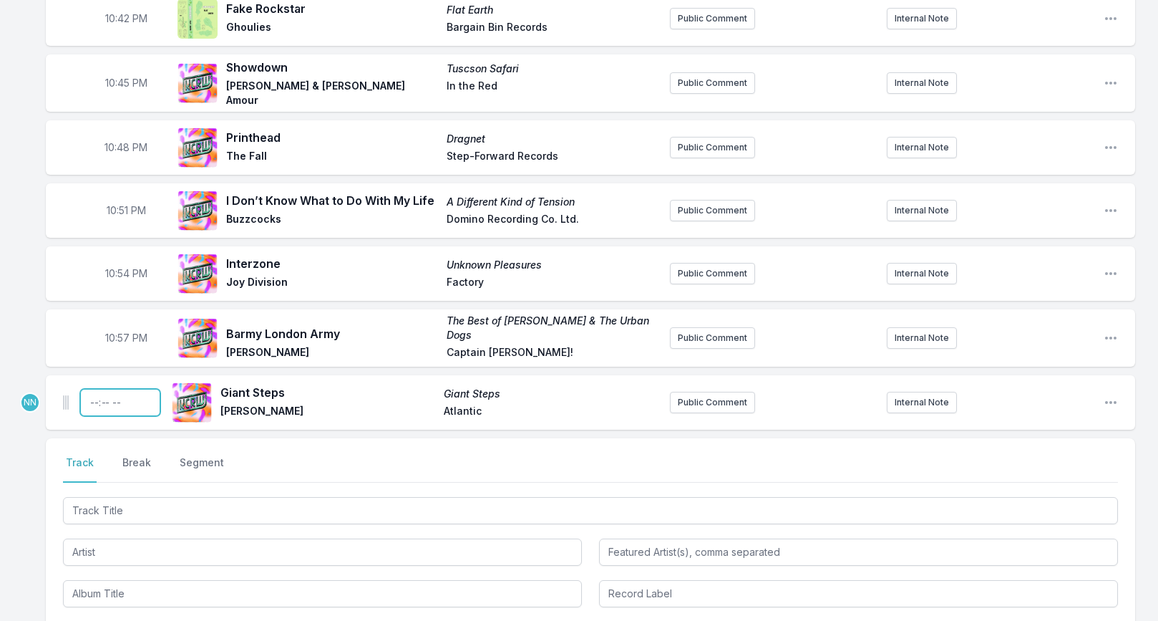
click at [95, 389] on input "Timestamp" at bounding box center [120, 402] width 80 height 27
type input "23:00"
click at [137, 455] on button "Break" at bounding box center [137, 468] width 34 height 27
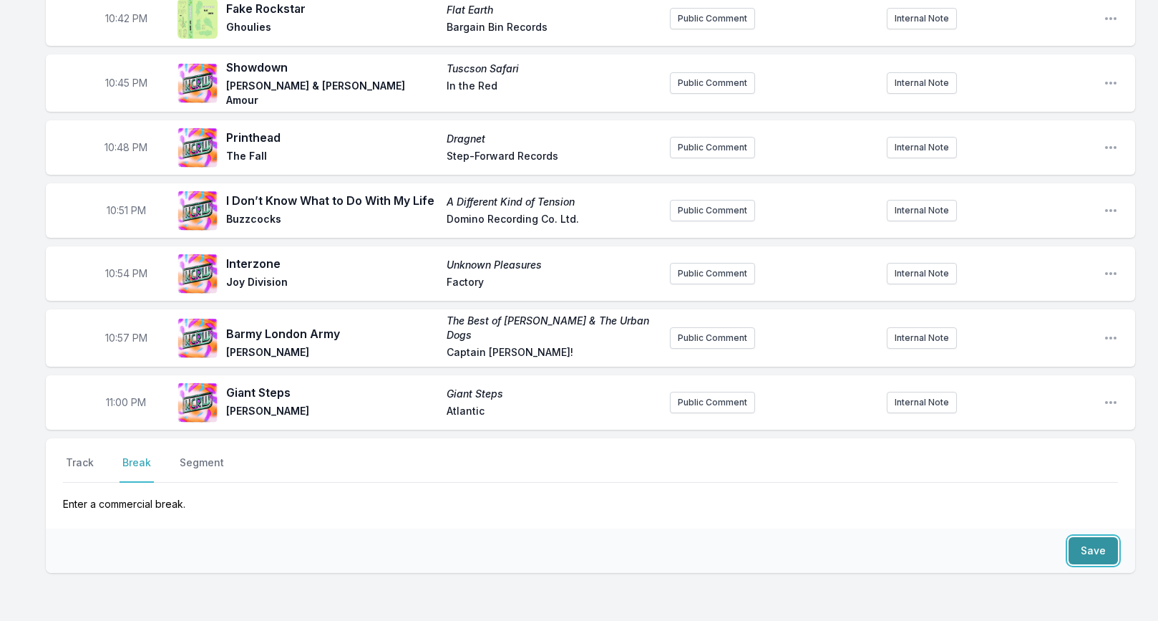
click at [1096, 542] on button "Save" at bounding box center [1093, 550] width 49 height 27
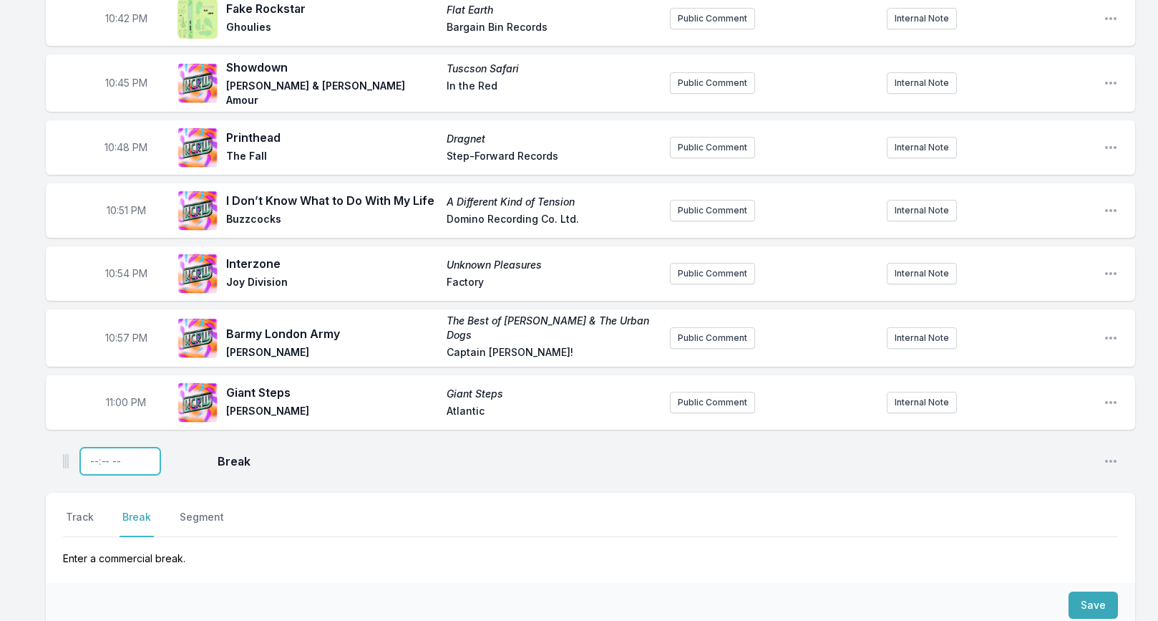
click at [95, 449] on input "Timestamp" at bounding box center [120, 460] width 80 height 27
type input "23:01"
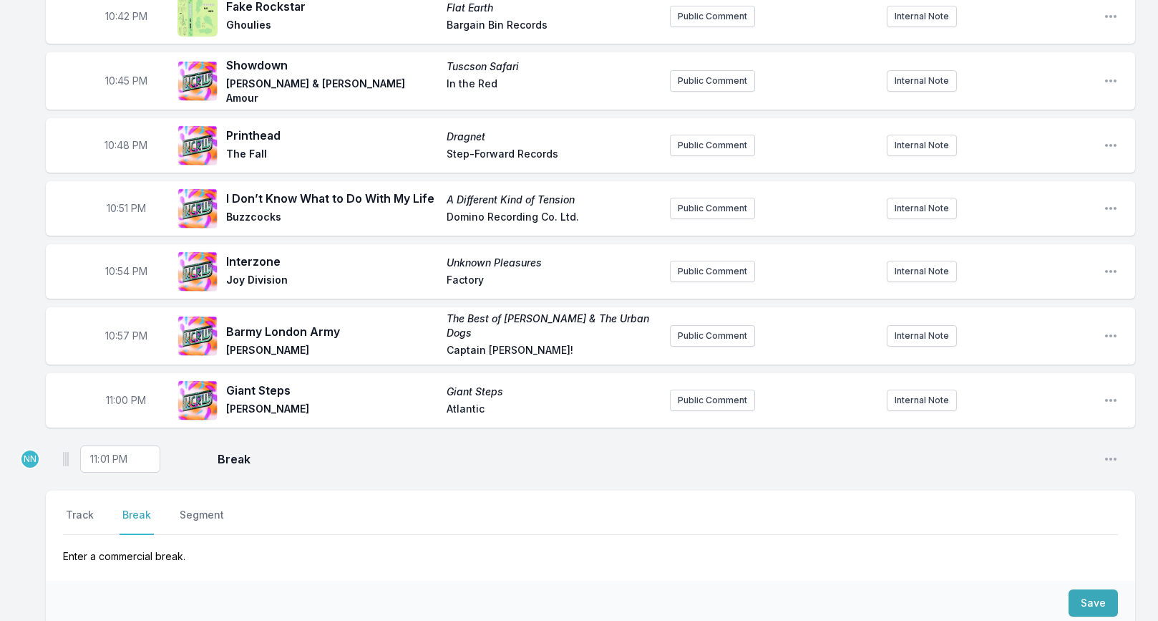
drag, startPoint x: 44, startPoint y: 486, endPoint x: 52, endPoint y: 485, distance: 7.3
click at [1110, 393] on icon "Open playlist item options" at bounding box center [1111, 400] width 14 height 14
click at [1055, 442] on button "Edit Track Details" at bounding box center [1038, 455] width 160 height 26
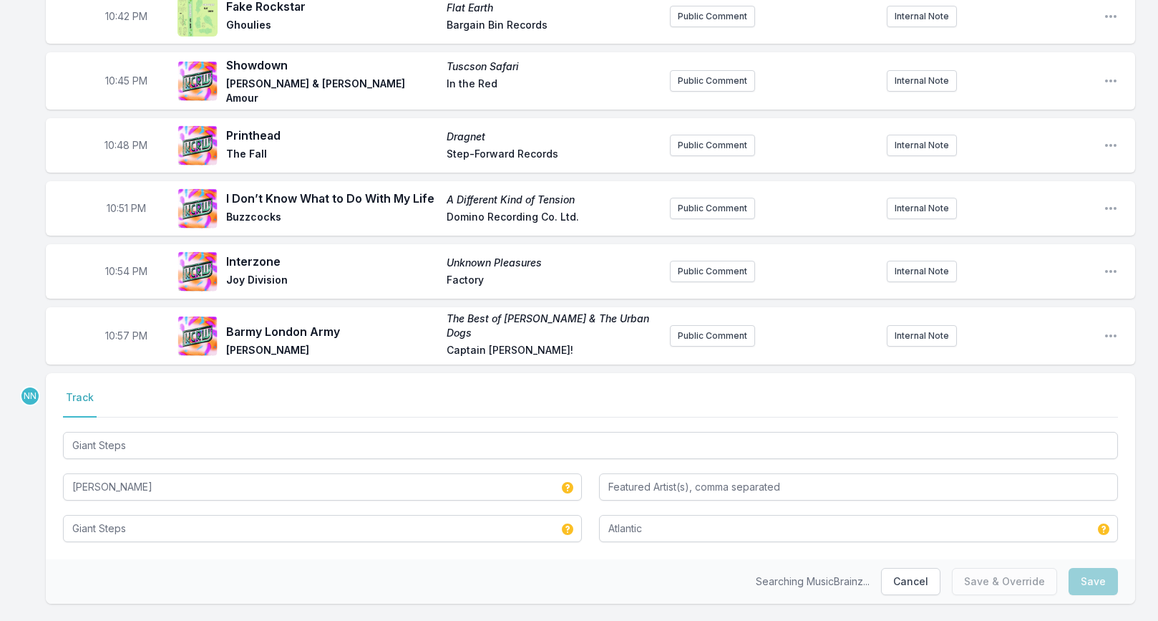
scroll to position [1068, 0]
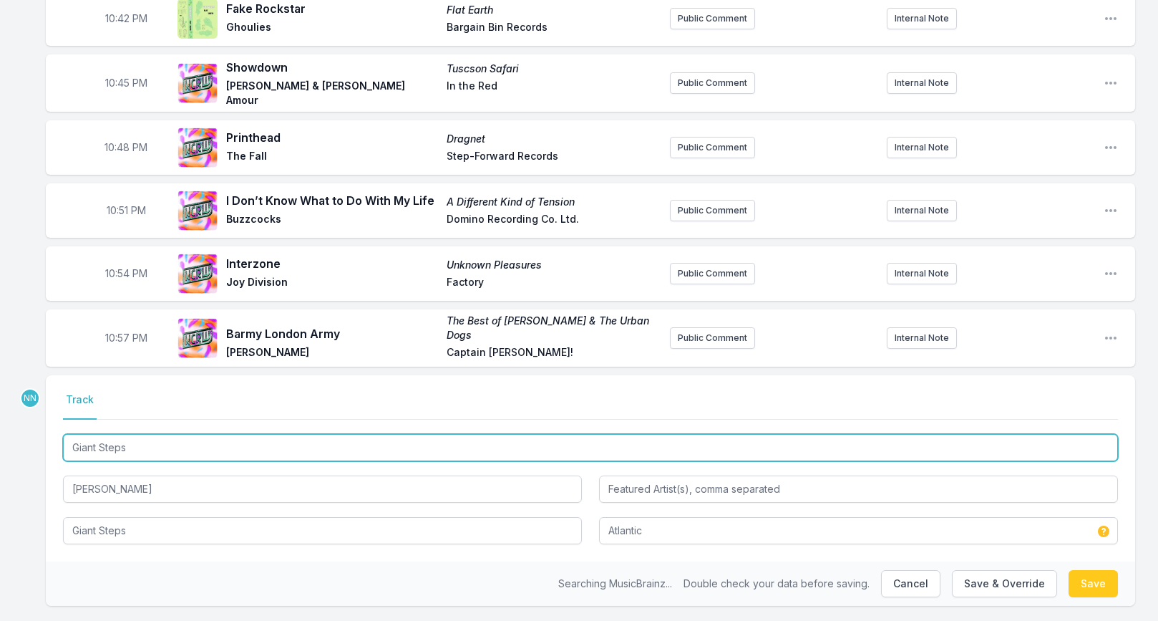
click at [171, 437] on input "Giant Steps" at bounding box center [590, 447] width 1055 height 27
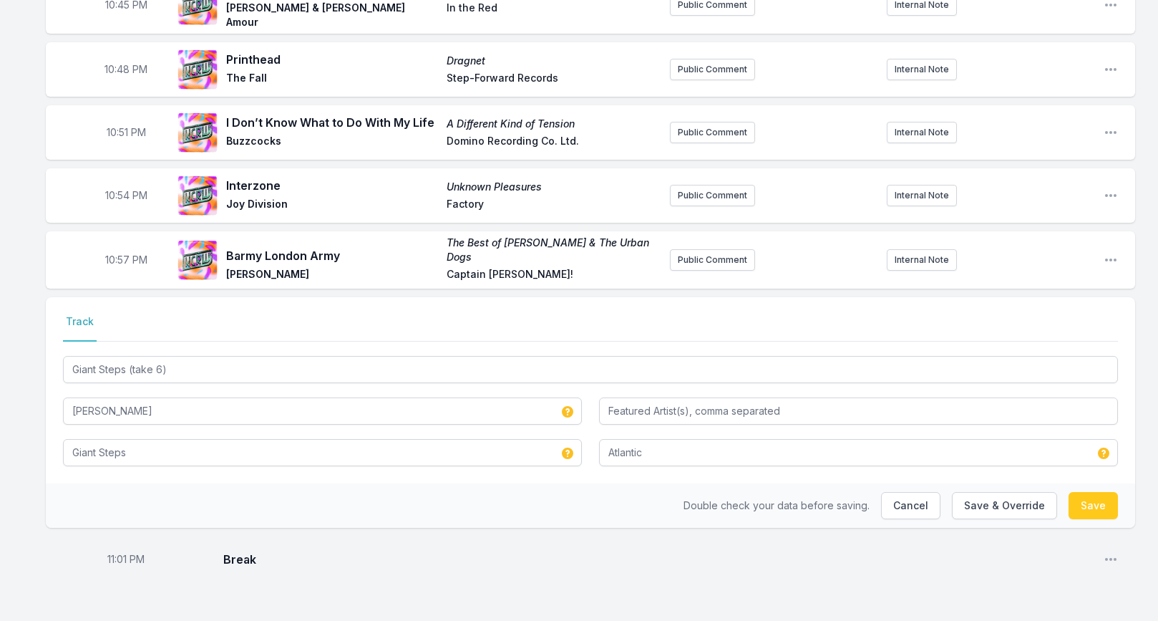
scroll to position [1151, 0]
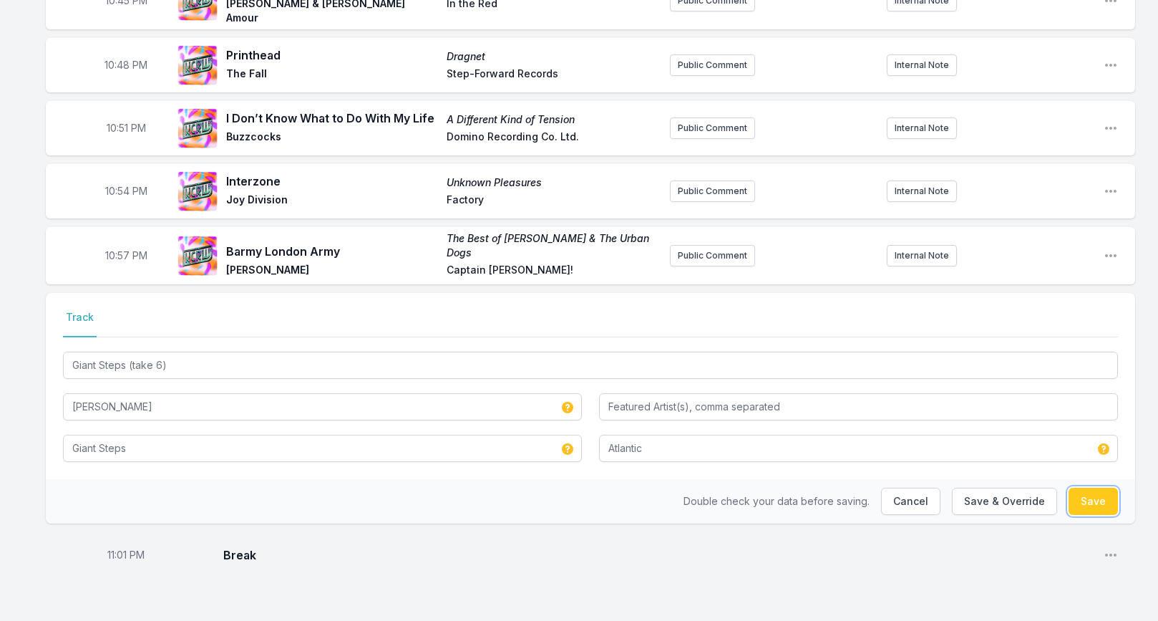
click at [1074, 490] on button "Save" at bounding box center [1093, 501] width 49 height 27
type input "Giant Steps"
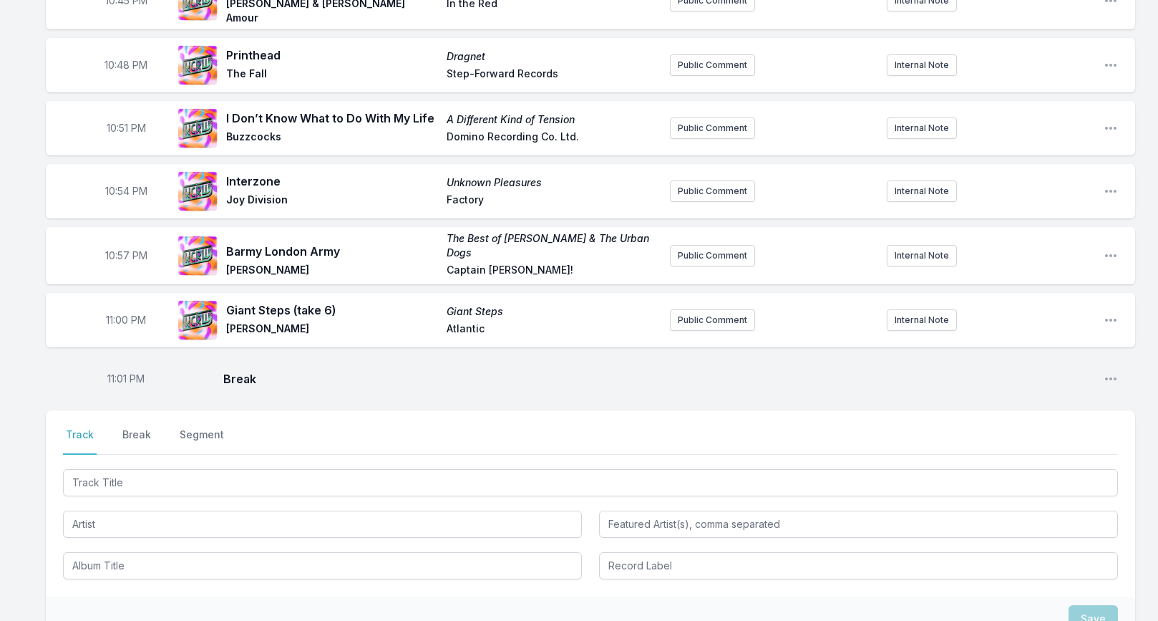
scroll to position [1153, 0]
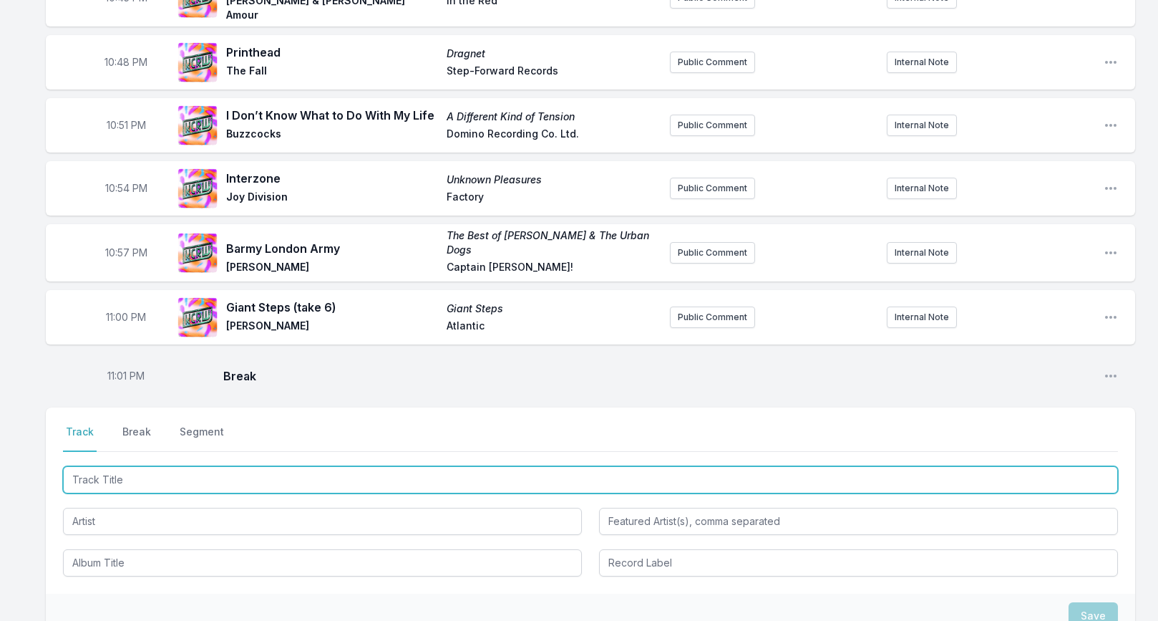
click at [231, 475] on input "Track Title" at bounding box center [590, 479] width 1055 height 27
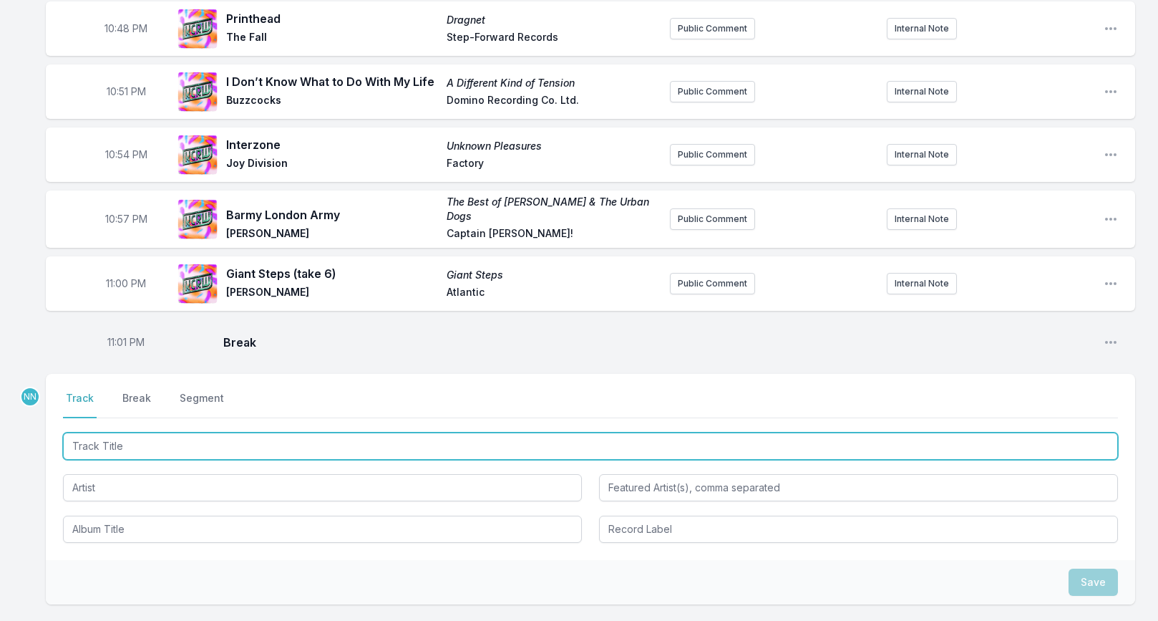
scroll to position [1198, 0]
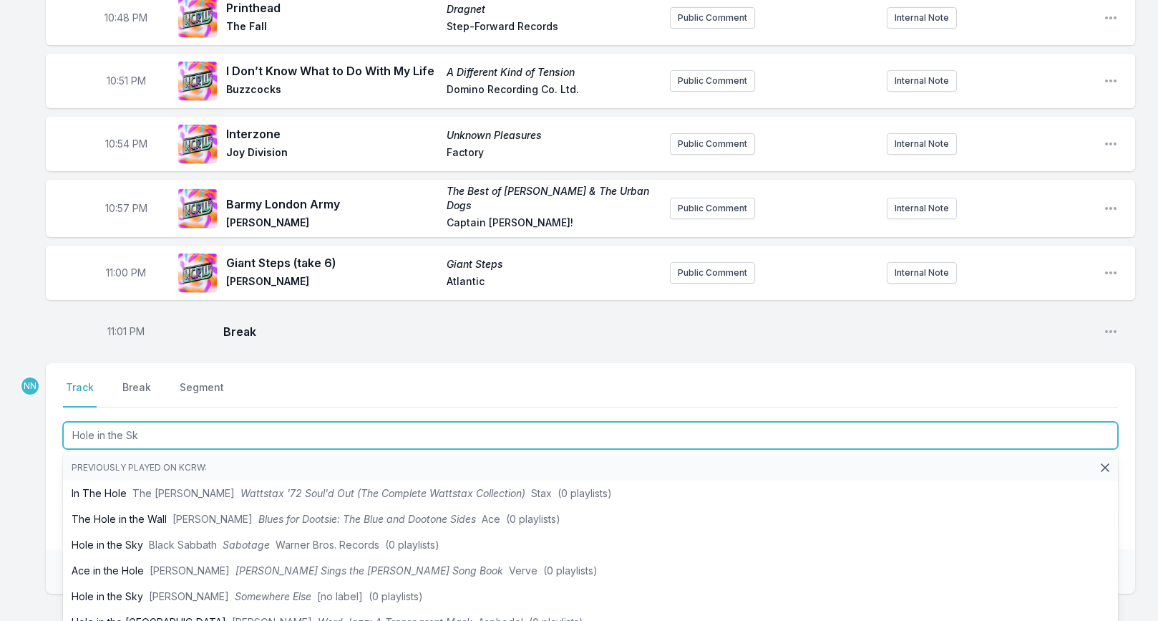
type input "Hole in the Sky"
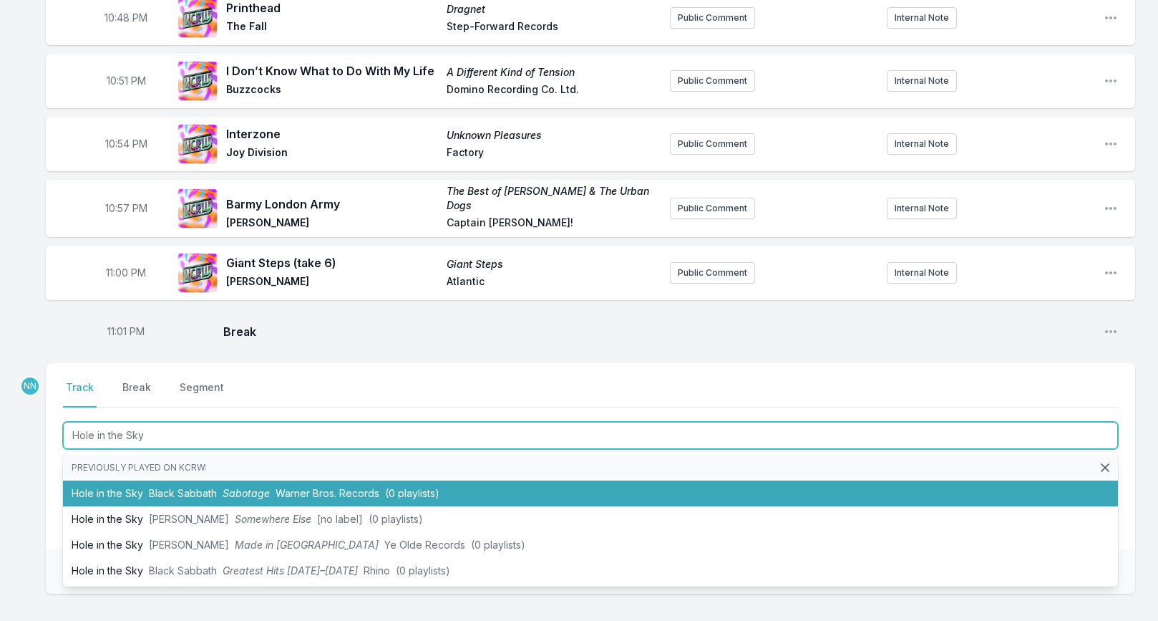
click at [247, 487] on span "Sabotage" at bounding box center [246, 493] width 47 height 12
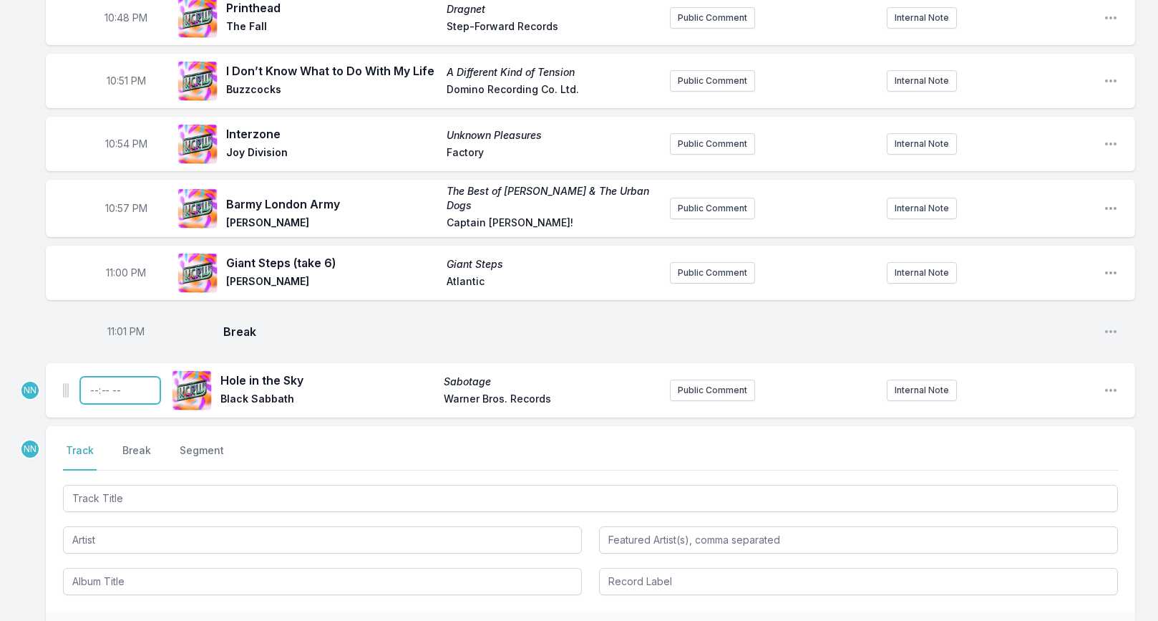
click at [93, 379] on input "Timestamp" at bounding box center [120, 390] width 80 height 27
type input "23:04"
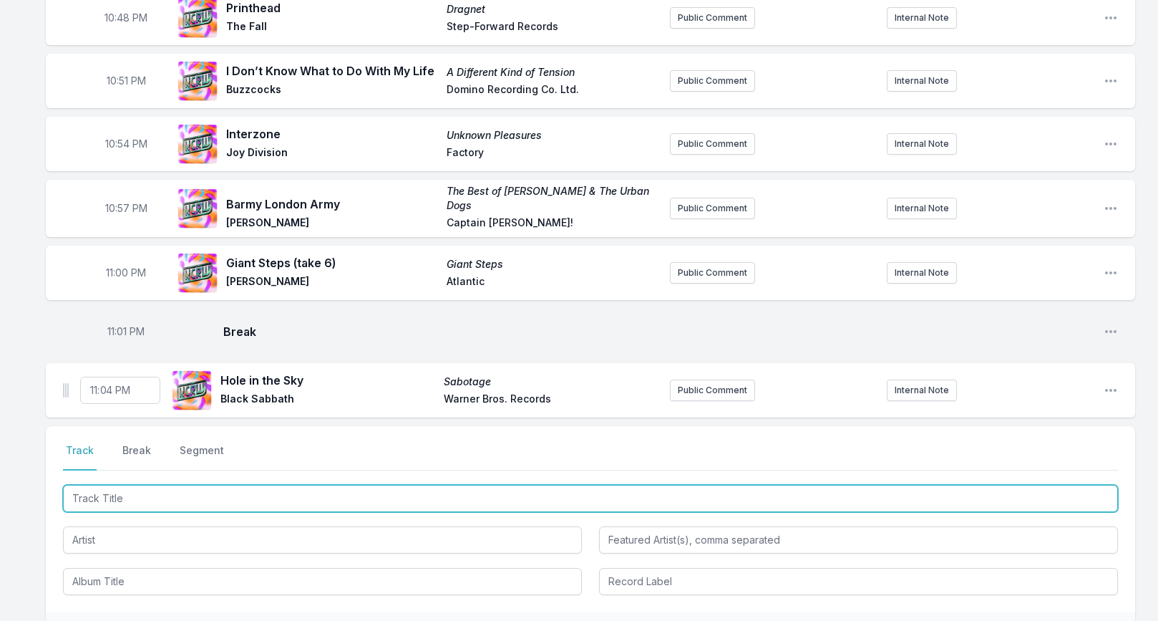
click at [107, 491] on input "Track Title" at bounding box center [590, 498] width 1055 height 27
paste input "My Place"
type input "My Place"
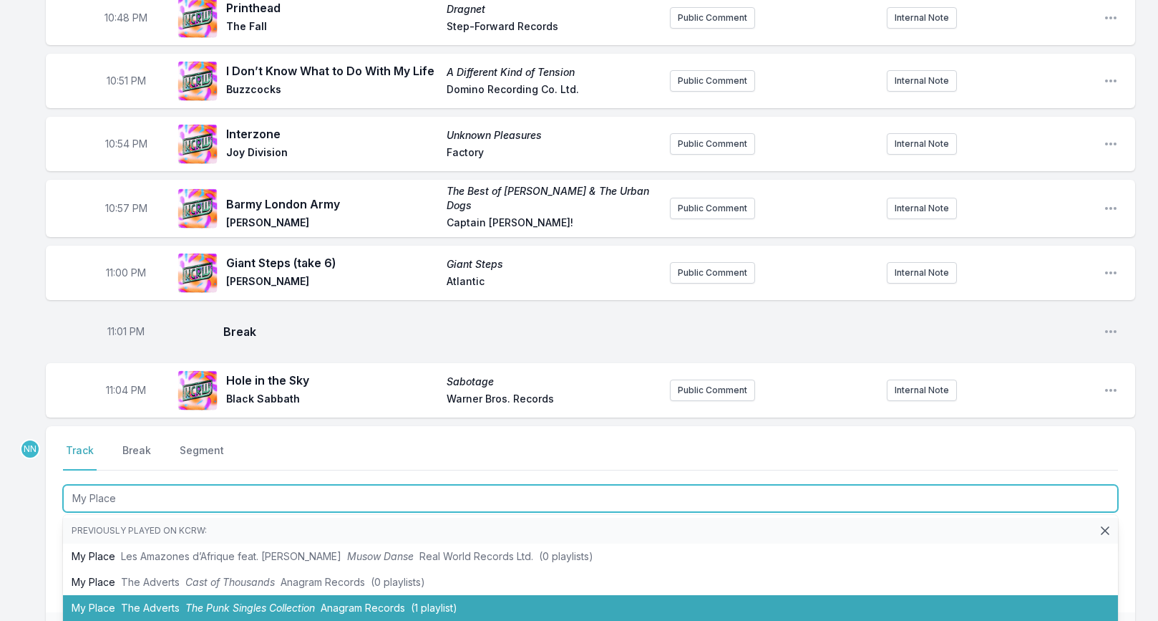
click at [105, 595] on li "My Place The Adverts The Punk Singles Collection Anagram Records (1 playlist)" at bounding box center [590, 608] width 1055 height 26
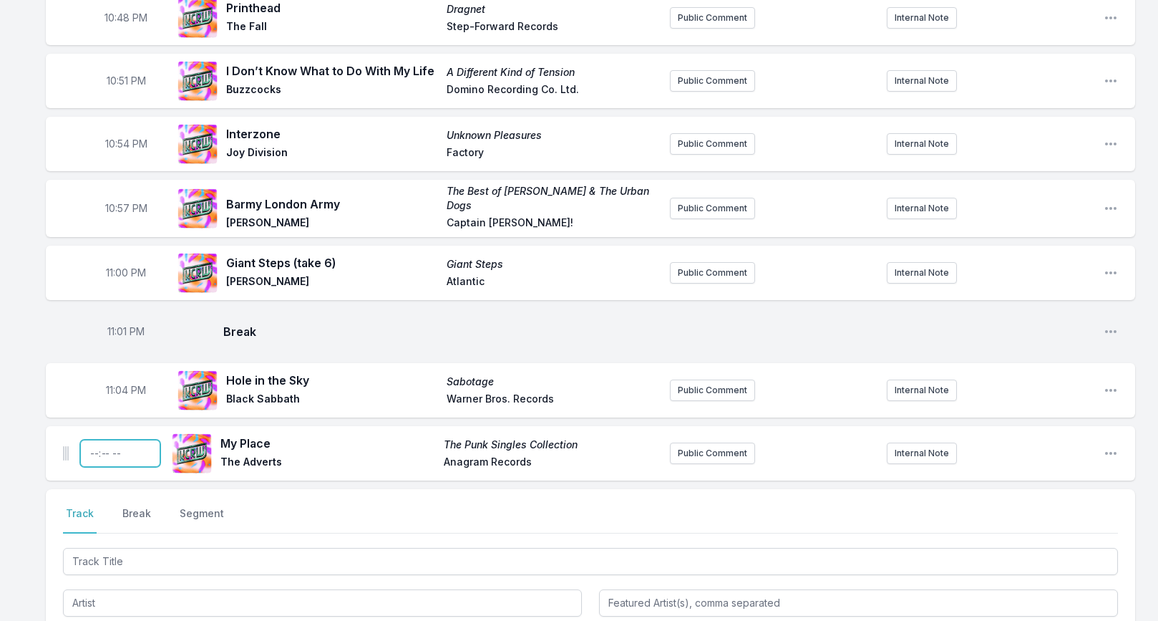
click at [96, 445] on input "Timestamp" at bounding box center [120, 453] width 80 height 27
type input "23:07"
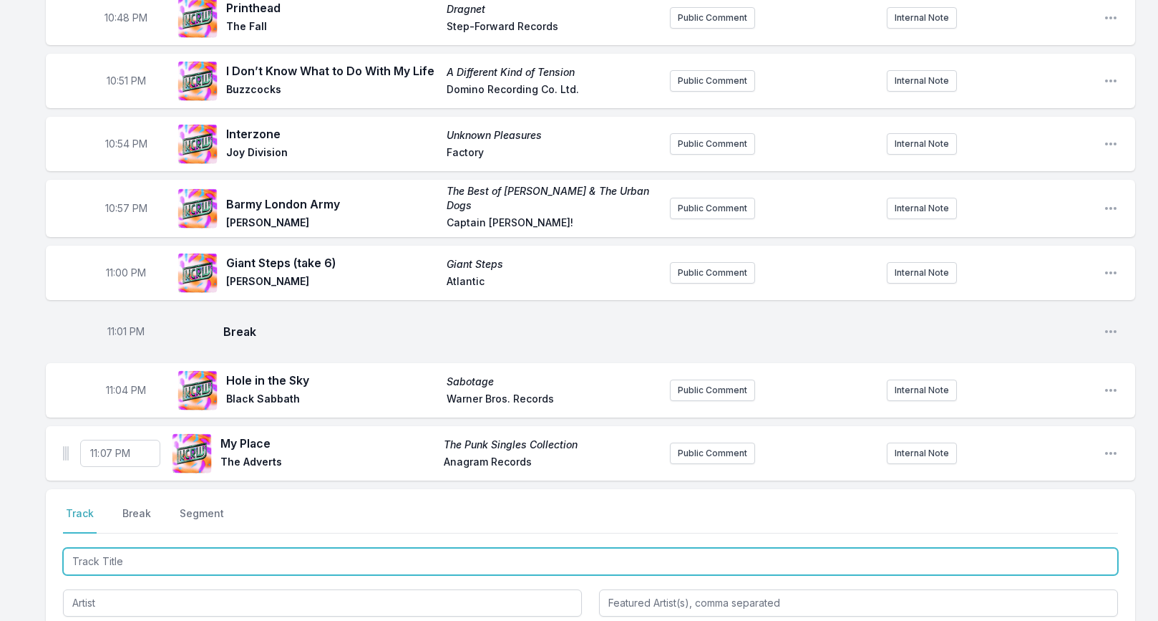
click at [116, 556] on input "Track Title" at bounding box center [590, 561] width 1055 height 27
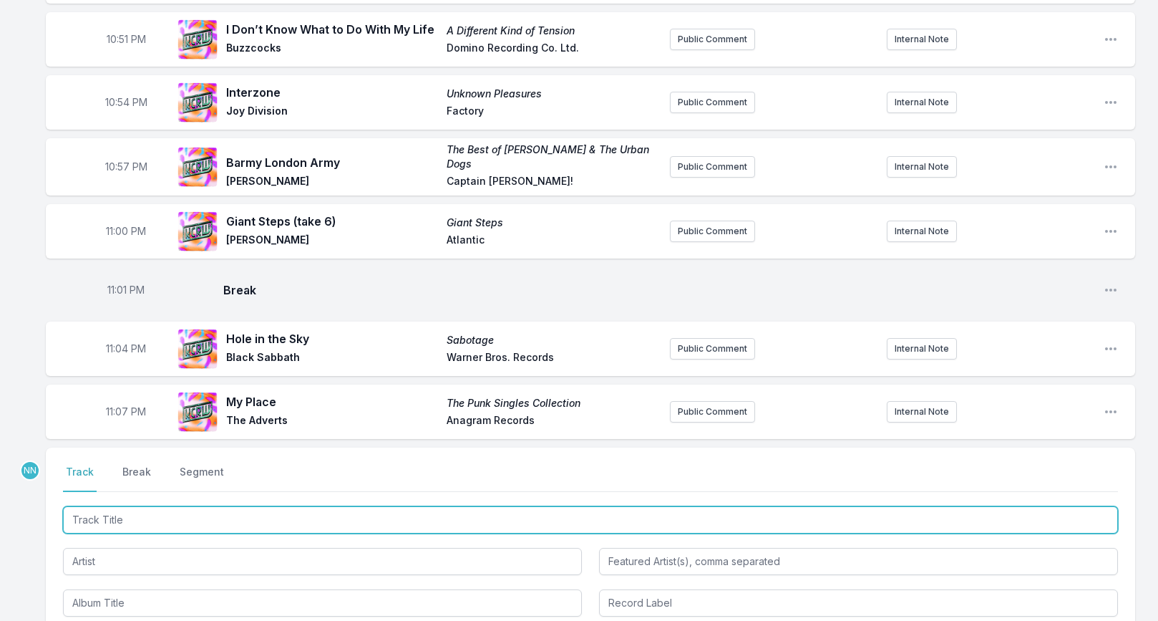
scroll to position [1245, 0]
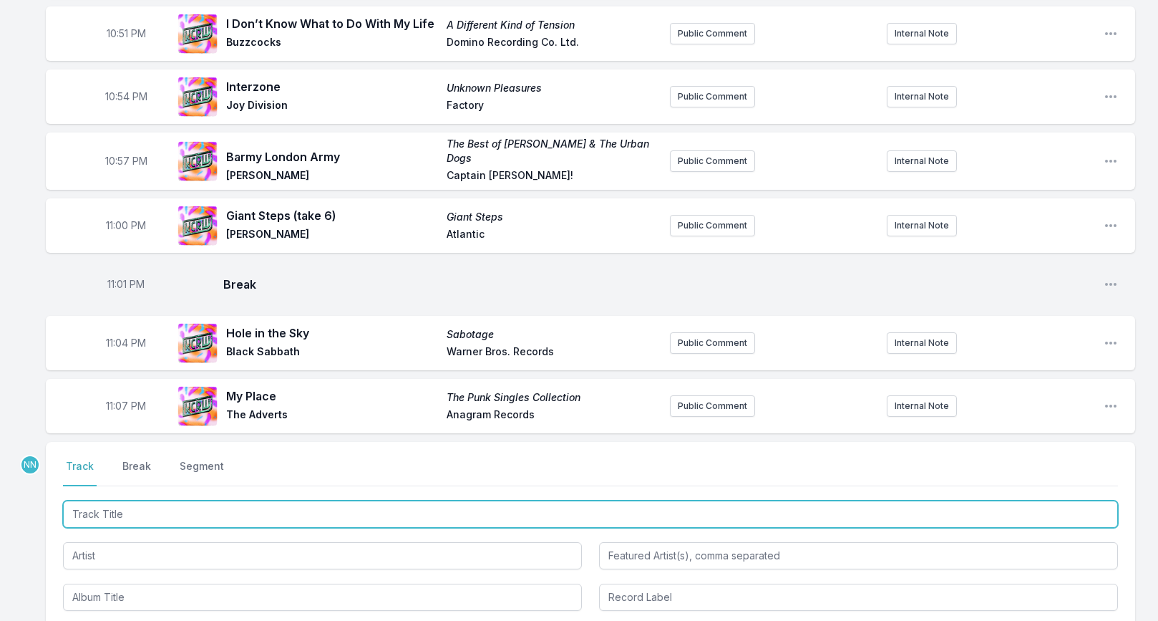
click at [117, 505] on input "Track Title" at bounding box center [590, 513] width 1055 height 27
type input "Dragnet Reigns!"
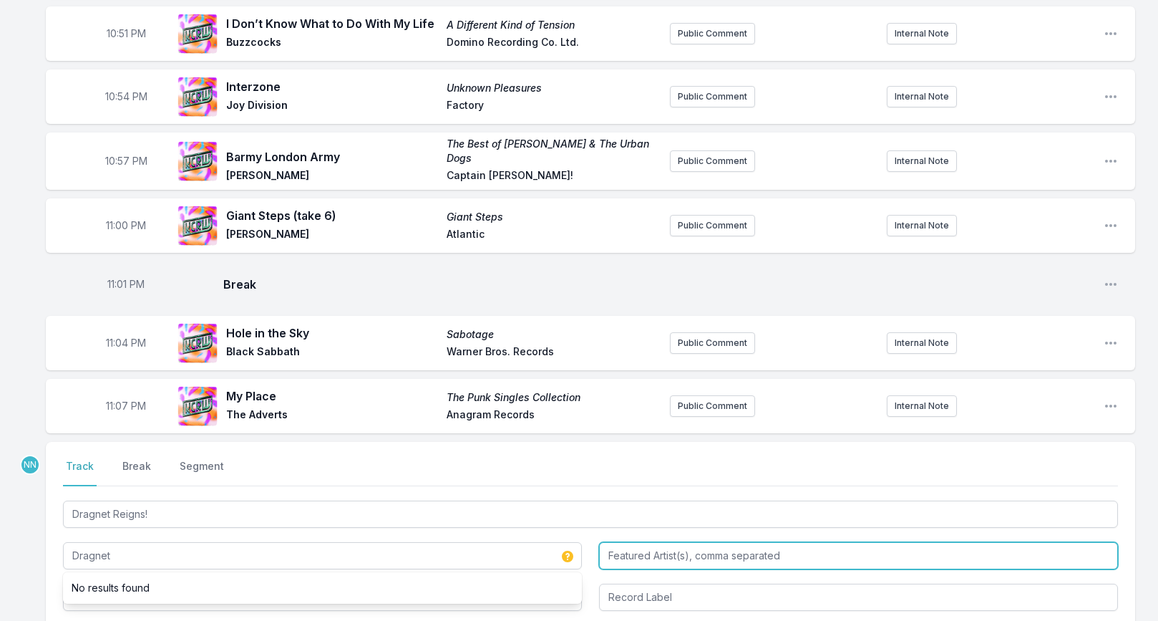
type input "Dragnet"
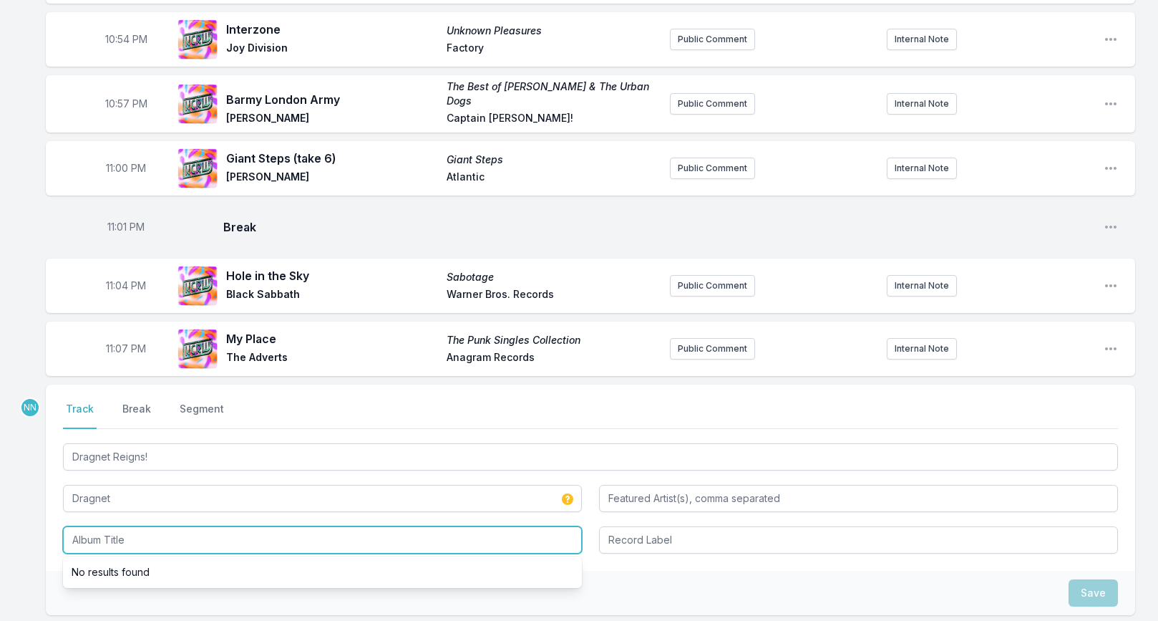
scroll to position [1304, 0]
type input "Cutting Edge"
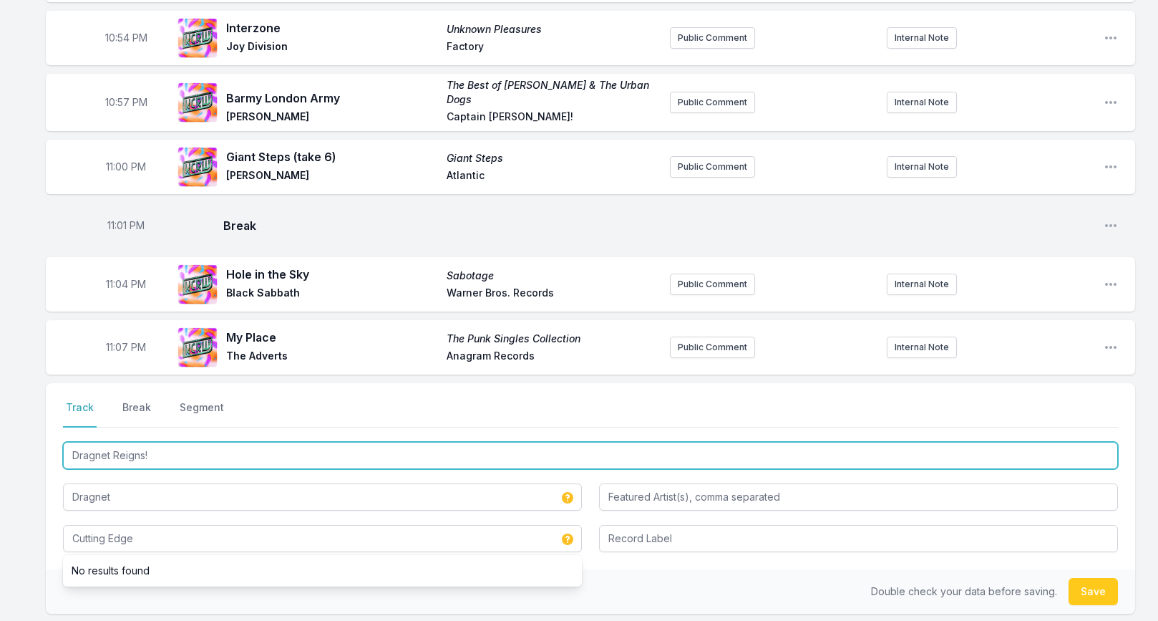
click at [128, 442] on input "Dragnet Reigns!" at bounding box center [590, 455] width 1055 height 27
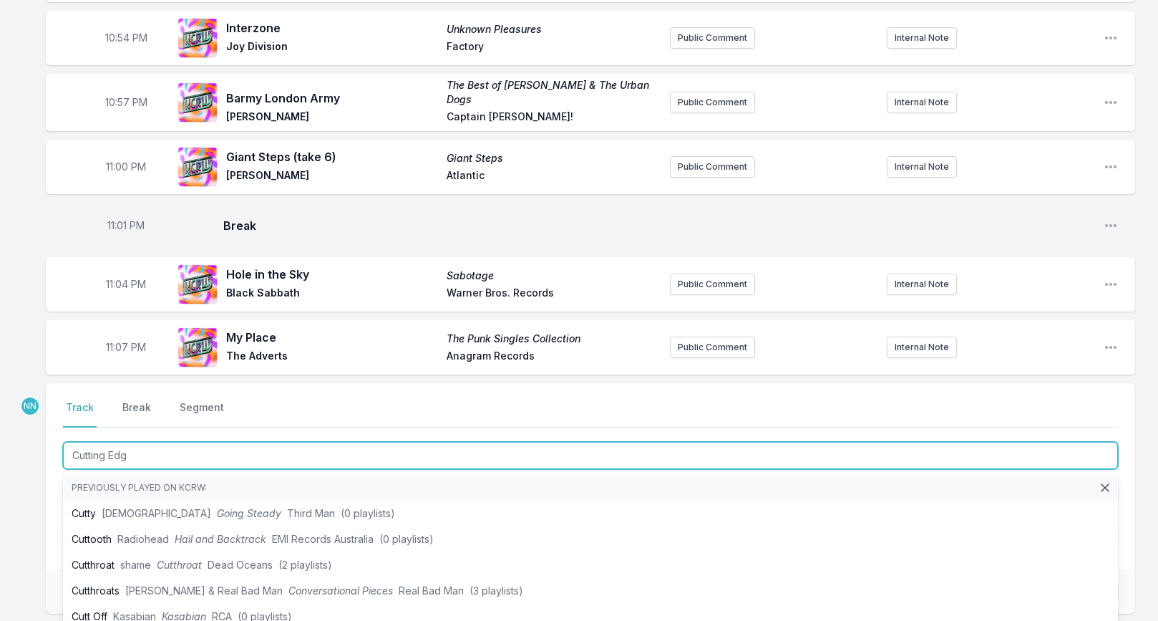
type input "Cutting Edge"
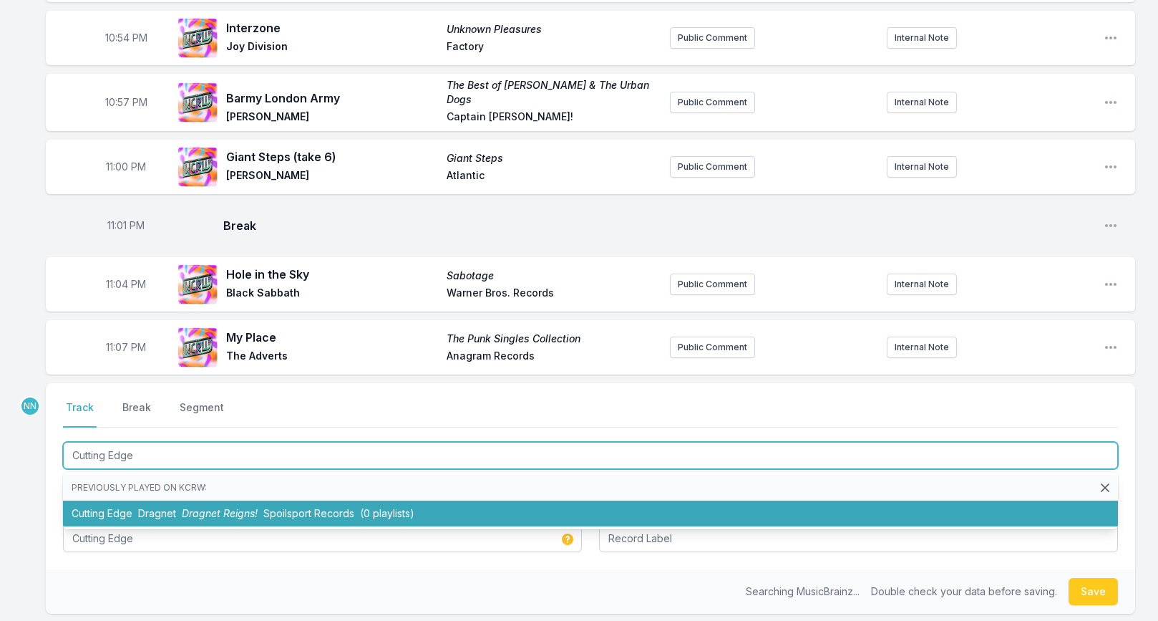
click at [111, 500] on li "Cutting Edge Dragnet Dragnet Reigns! Spoilsport Records (0 playlists)" at bounding box center [590, 513] width 1055 height 26
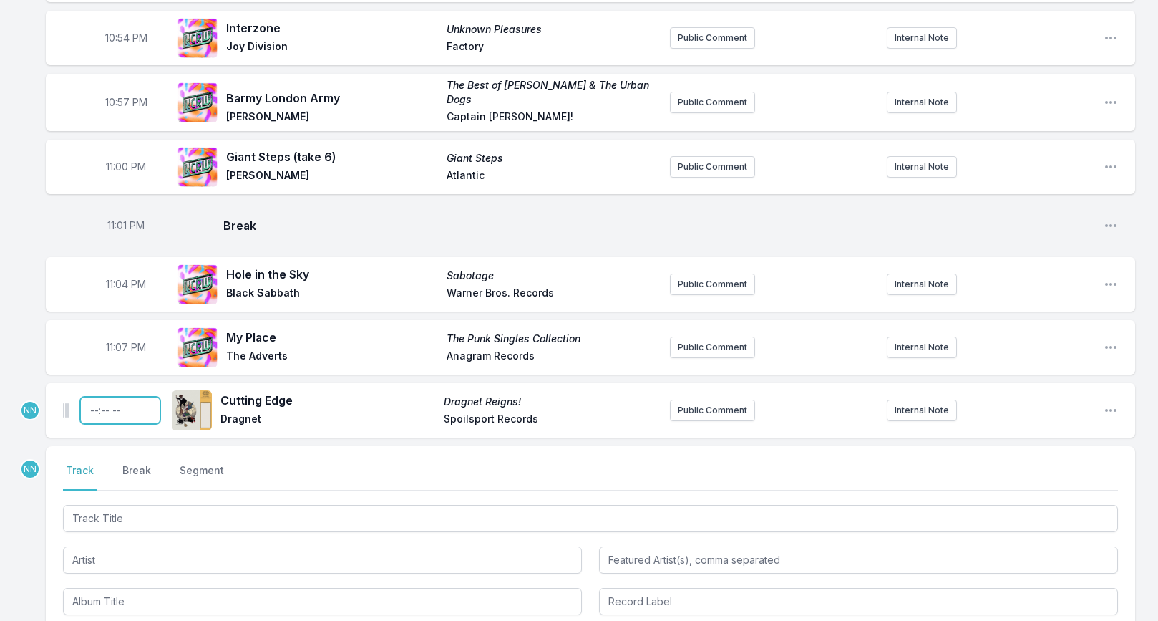
click at [95, 397] on input "Timestamp" at bounding box center [120, 410] width 80 height 27
type input "23:11"
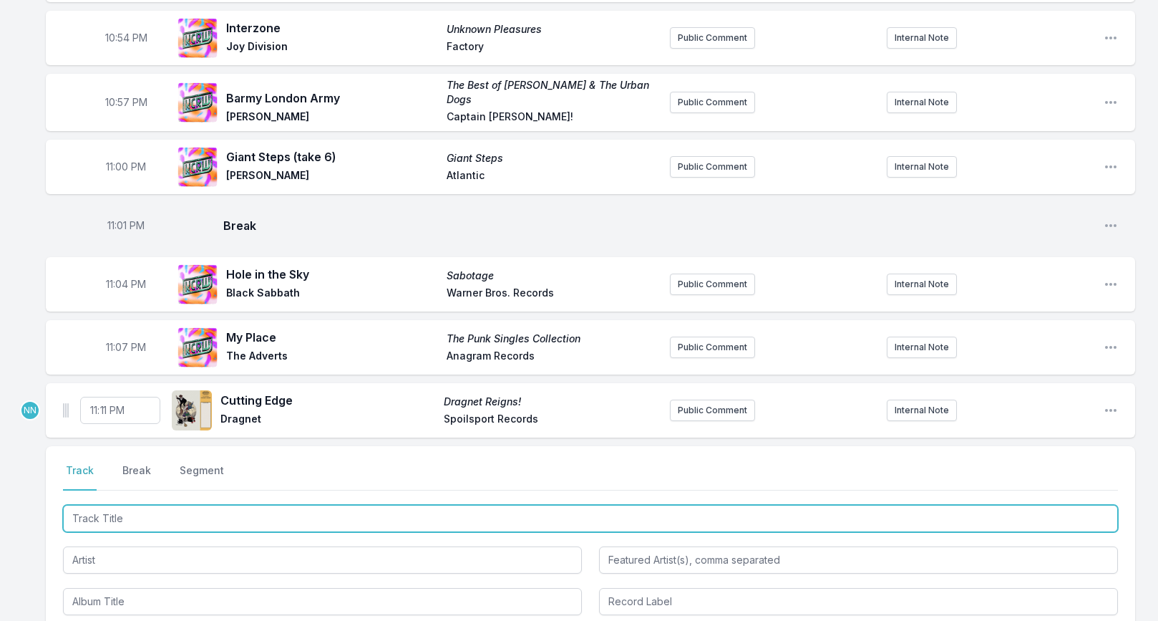
click at [93, 505] on input "Track Title" at bounding box center [590, 518] width 1055 height 27
paste input "Twilight’s Child"
type input "Twilight’s Child"
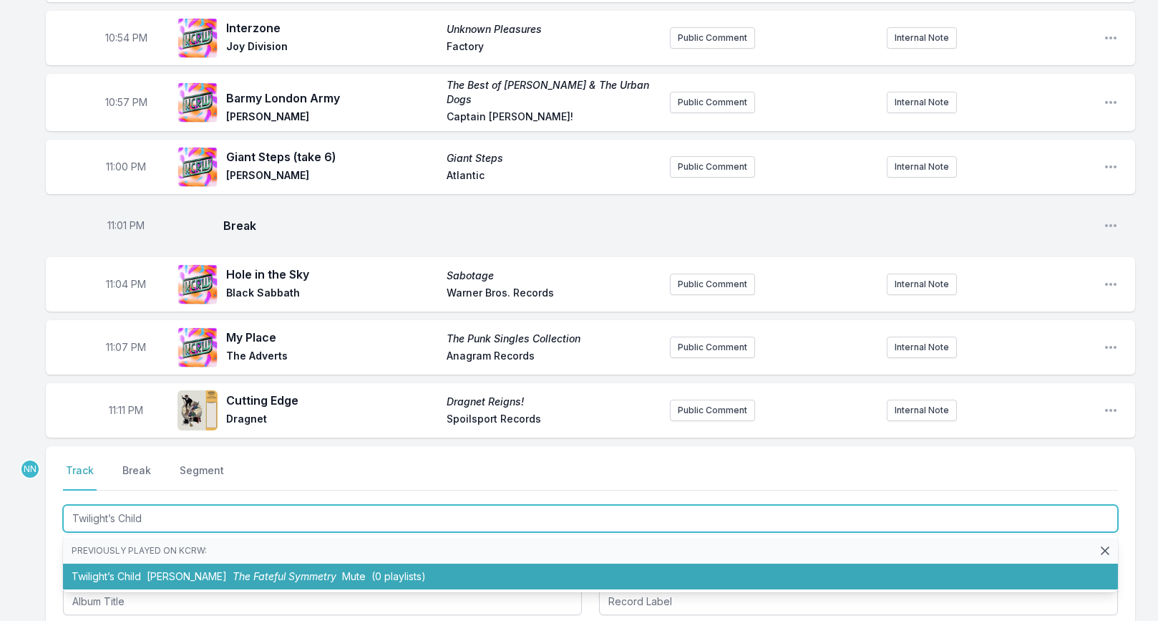
click at [111, 563] on li "Twilight’s Child Mark Stewart The Fateful Symmetry Mute (0 playlists)" at bounding box center [590, 576] width 1055 height 26
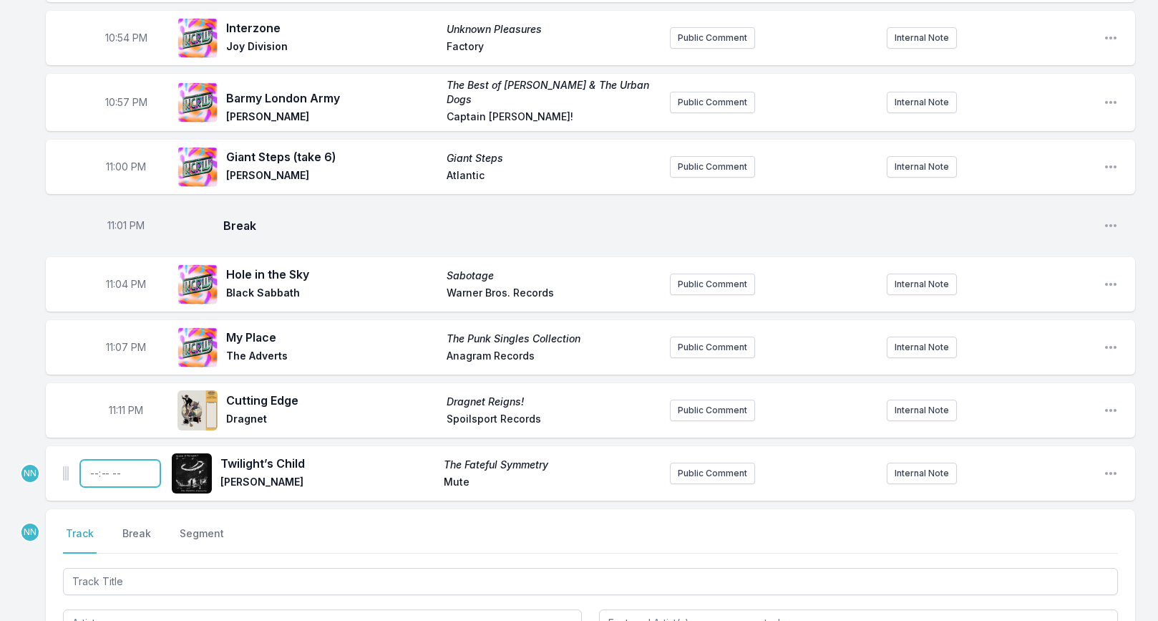
click at [93, 465] on input "Timestamp" at bounding box center [120, 473] width 80 height 27
type input "23:14"
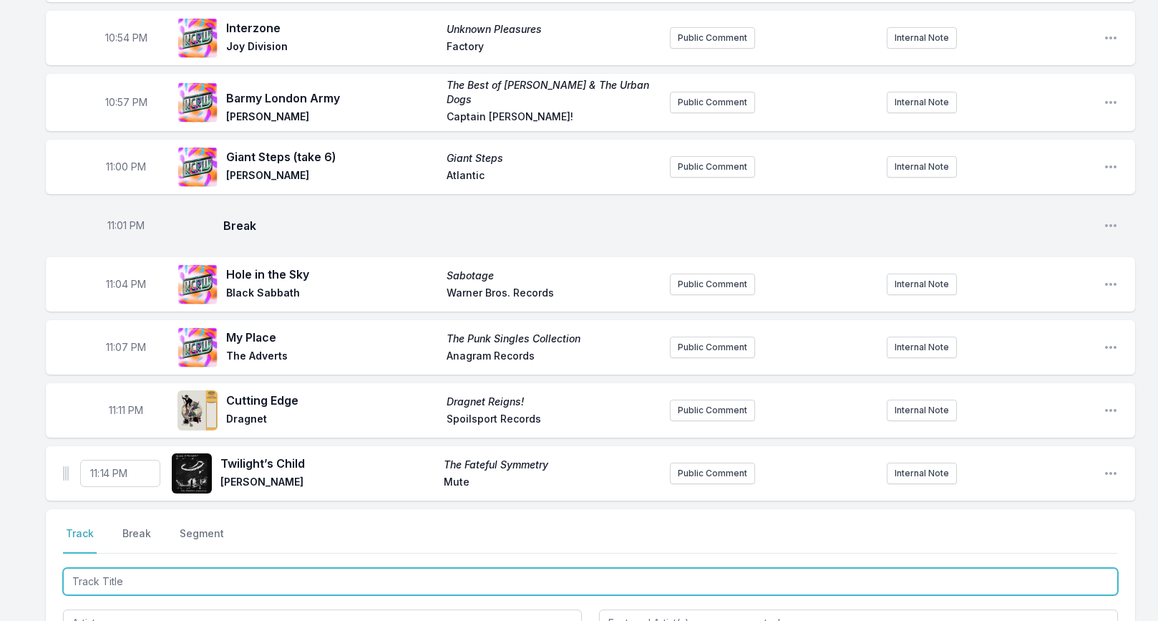
click at [115, 576] on input "Track Title" at bounding box center [590, 581] width 1055 height 27
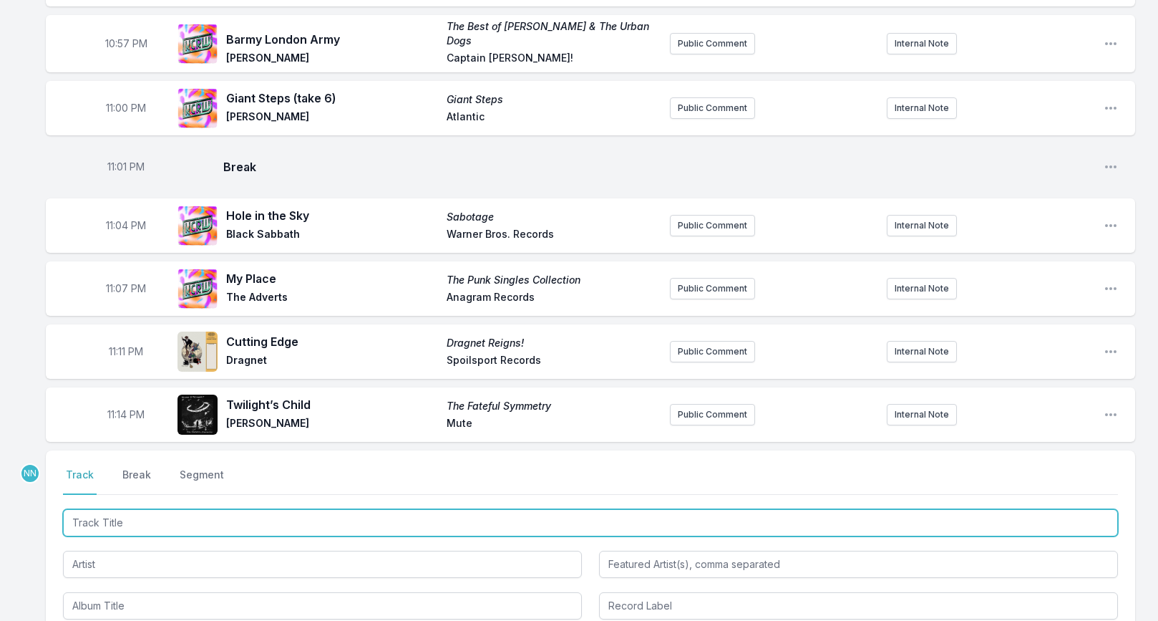
scroll to position [1366, 0]
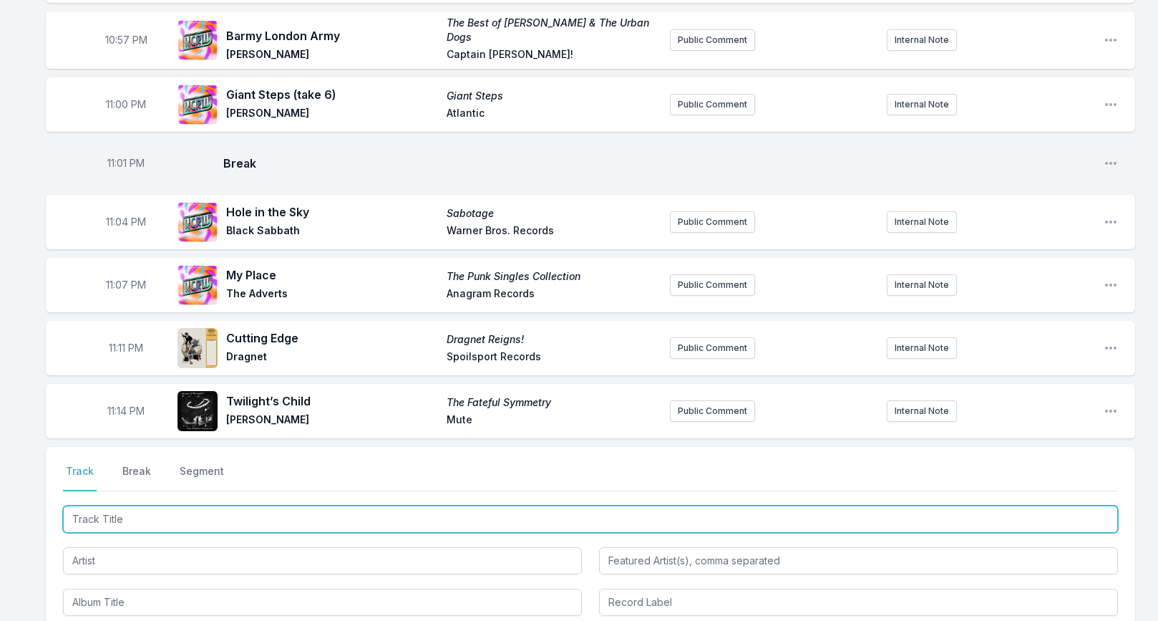
paste input "Baby"
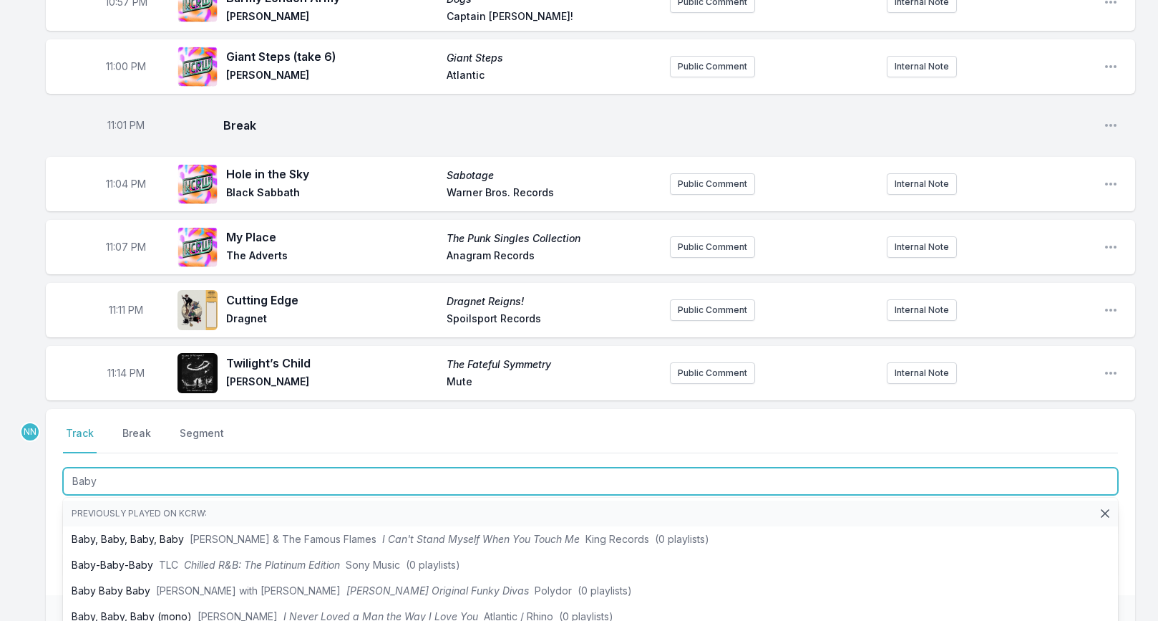
scroll to position [1403, 0]
type input "Baby"
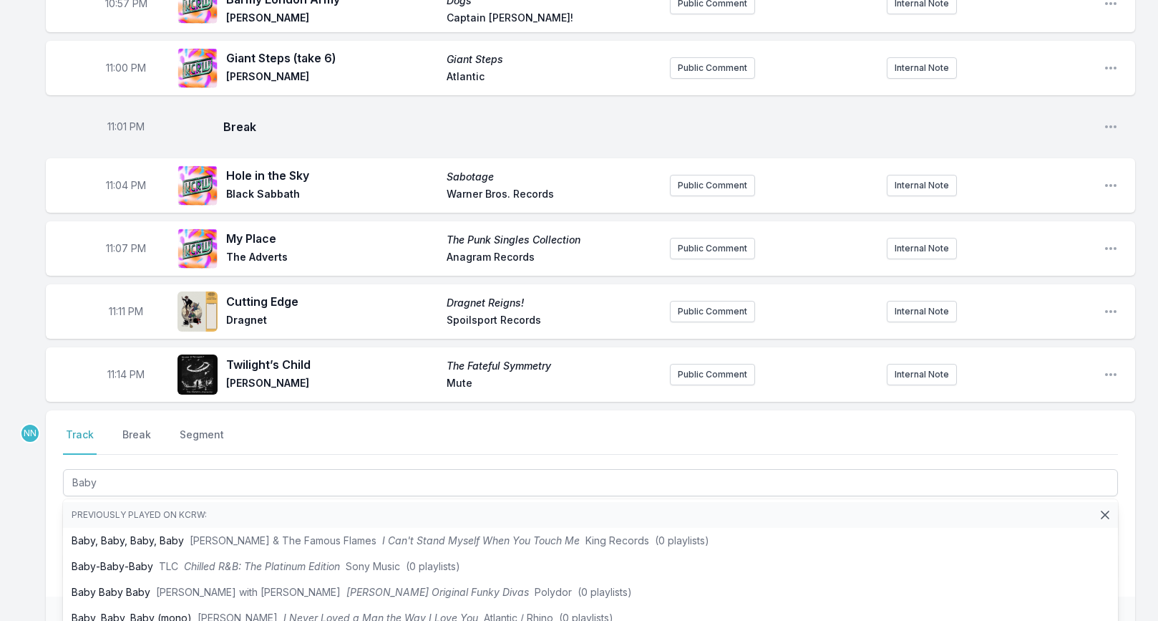
drag, startPoint x: 51, startPoint y: 508, endPoint x: 59, endPoint y: 509, distance: 8.6
click at [52, 509] on div "Select a tab Track Break Segment Track Break Segment Baby Previously played on …" at bounding box center [591, 503] width 1090 height 186
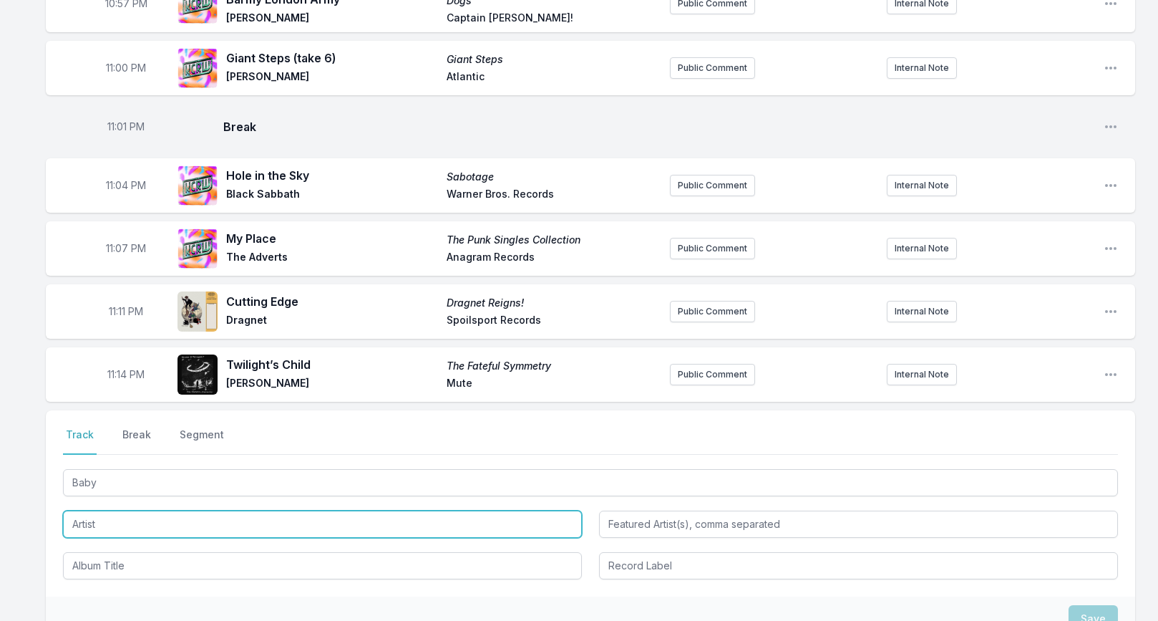
click at [84, 513] on input "Artist" at bounding box center [322, 523] width 519 height 27
type input "Iggy Pop"
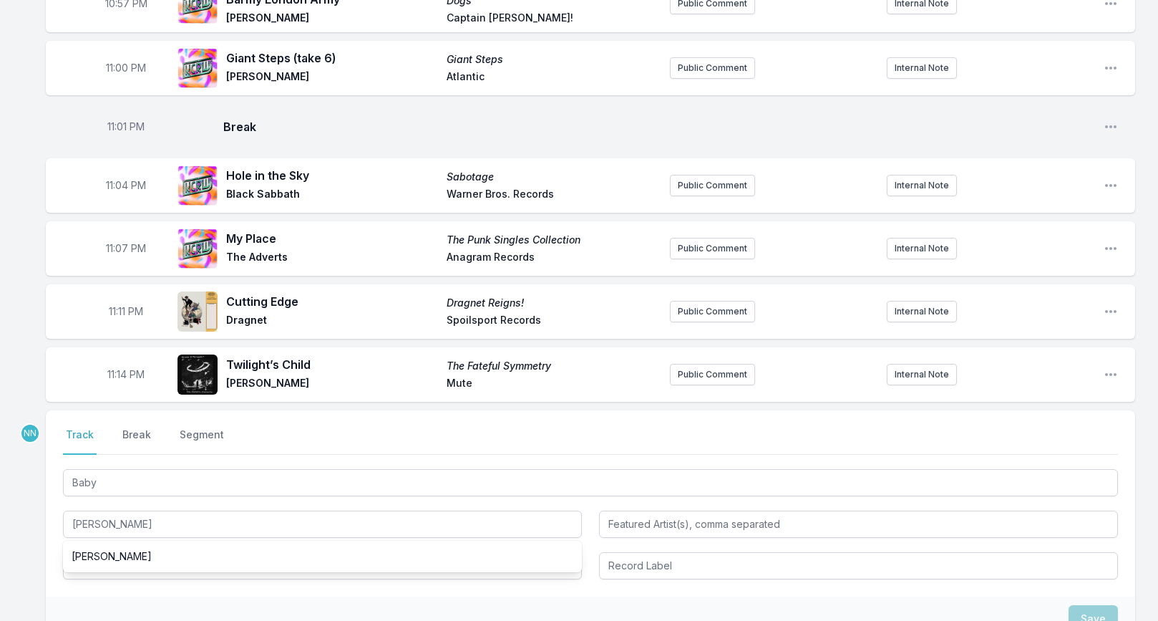
click at [79, 552] on input "Album Title" at bounding box center [322, 565] width 519 height 27
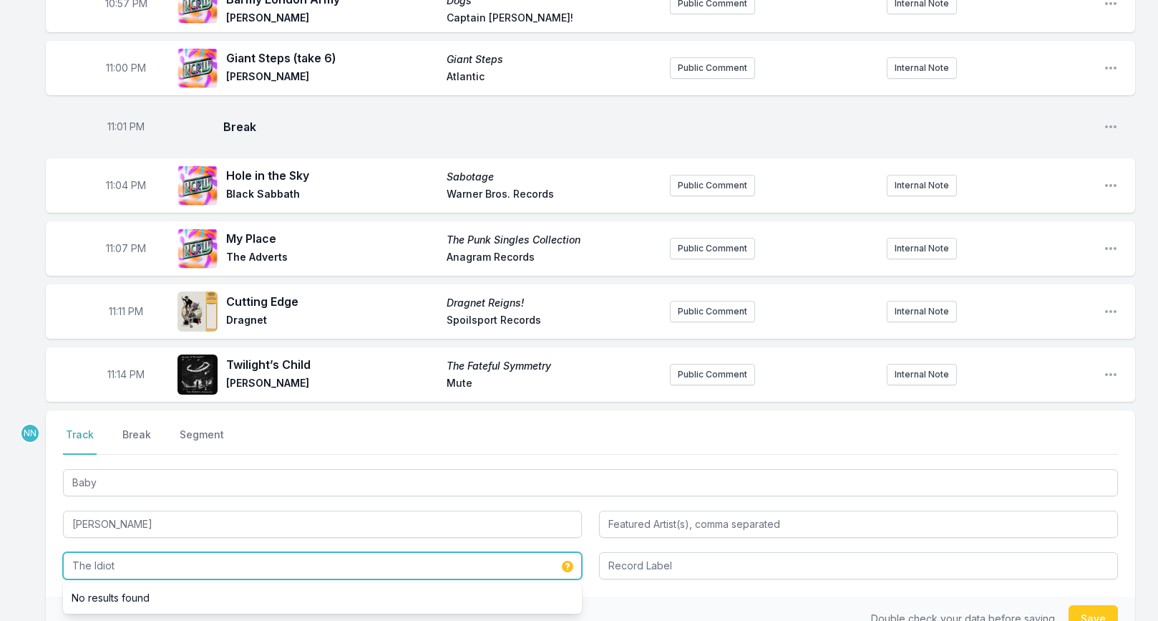
type input "The Idiot"
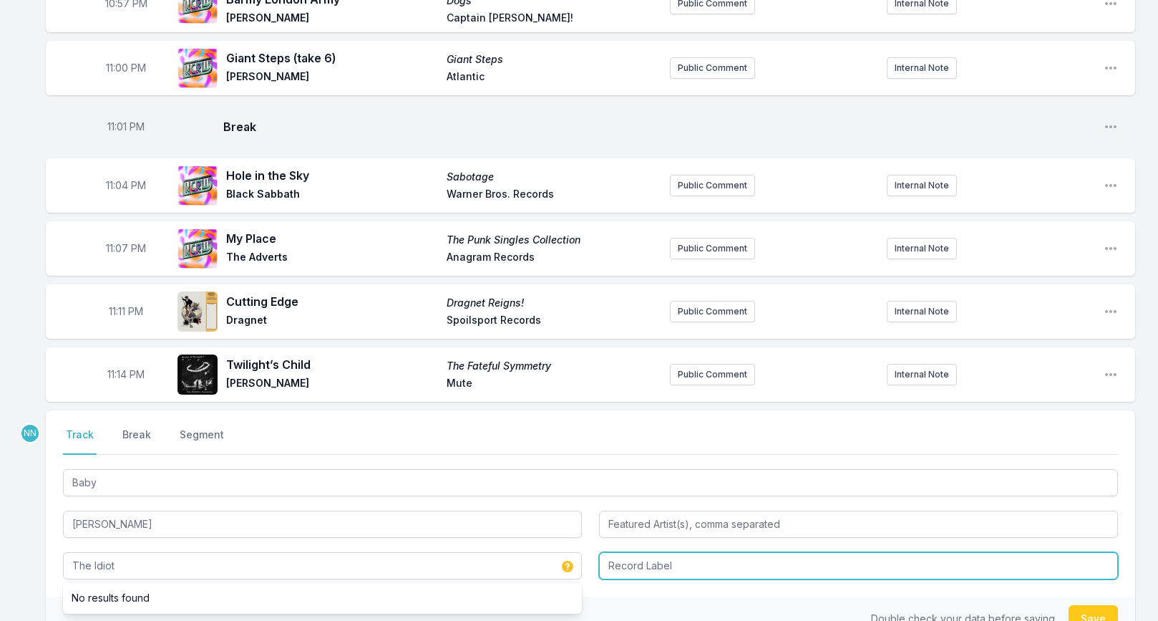
click at [657, 552] on input "Record Label" at bounding box center [858, 565] width 519 height 27
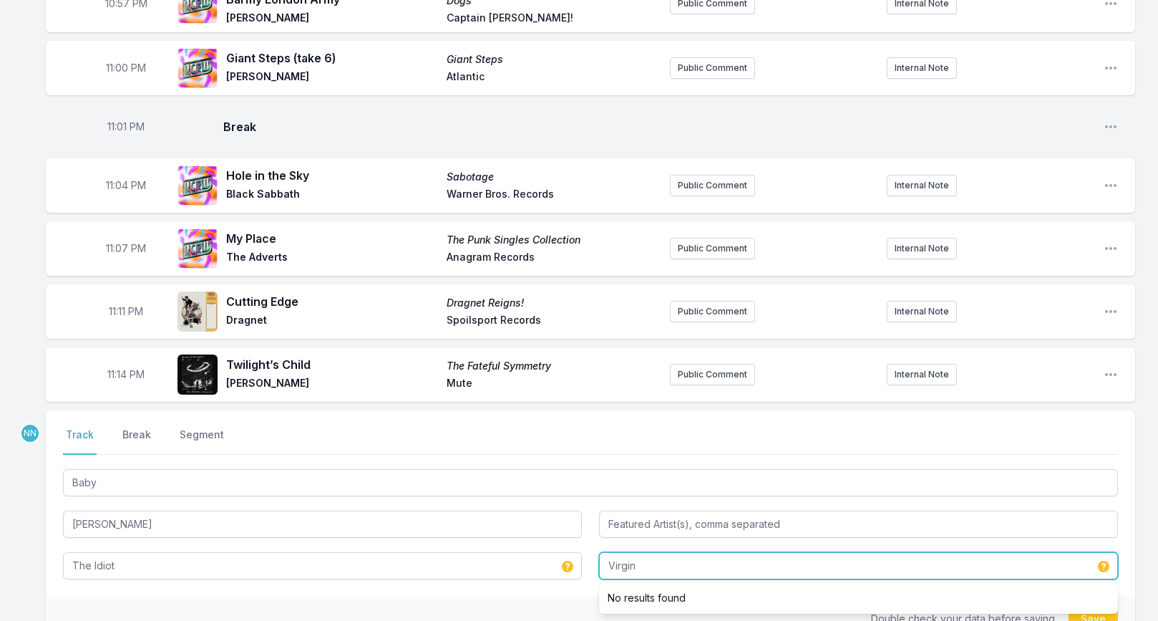
type input "Virgin"
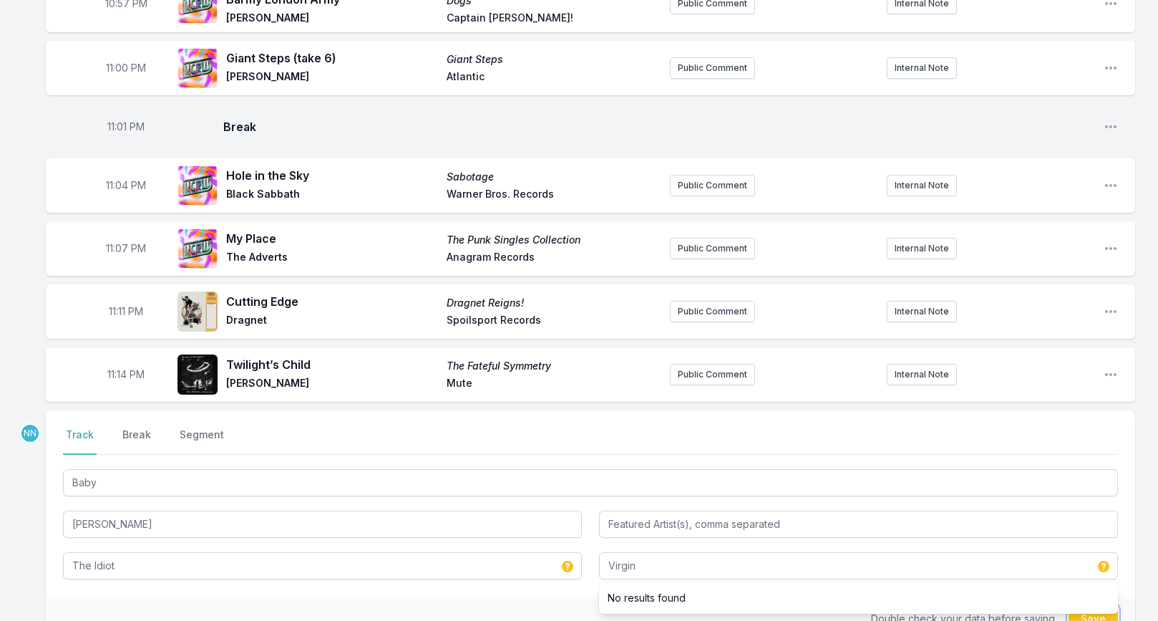
click at [1081, 611] on button "Save" at bounding box center [1093, 618] width 49 height 27
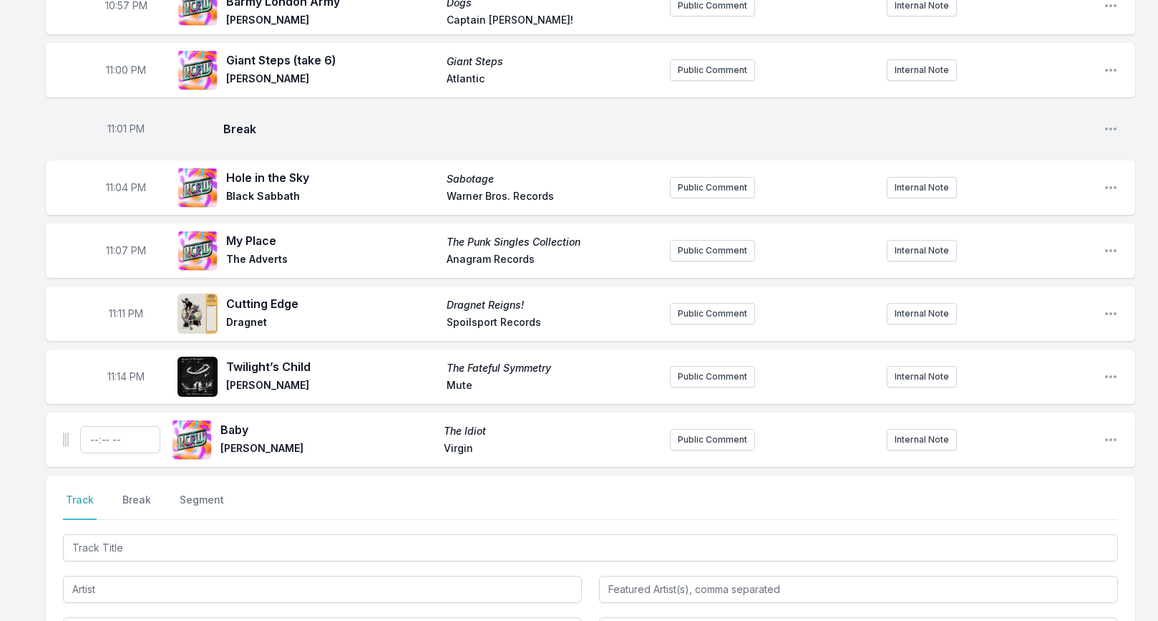
scroll to position [1390, 0]
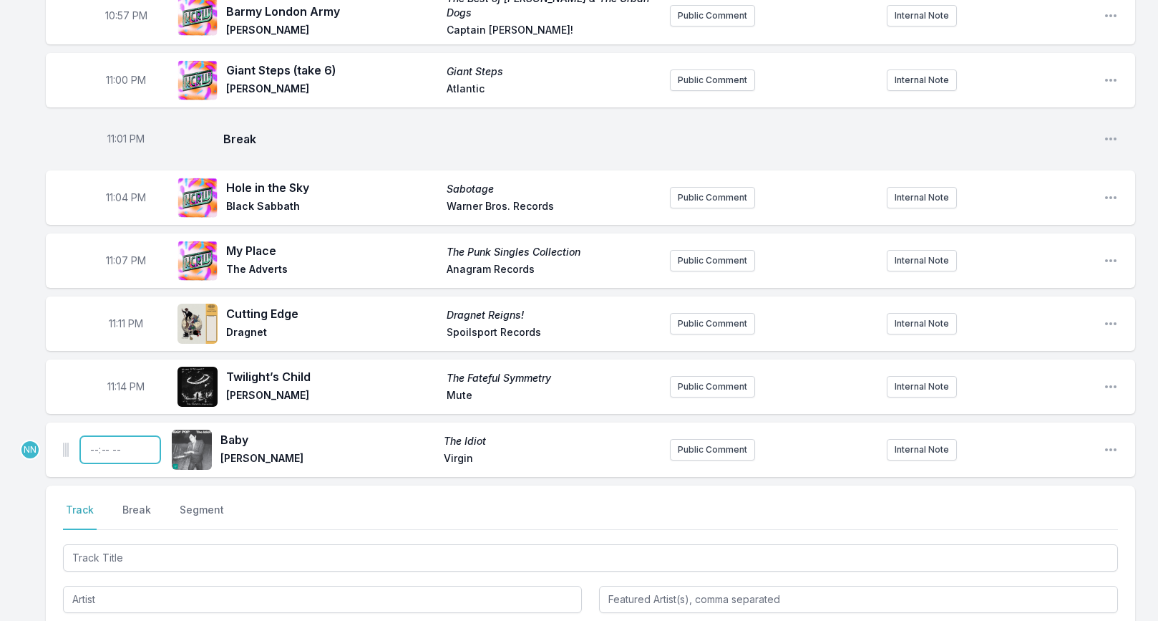
click at [85, 436] on input "Timestamp" at bounding box center [120, 449] width 80 height 27
type input "23:17"
click at [128, 503] on button "Break" at bounding box center [137, 516] width 34 height 27
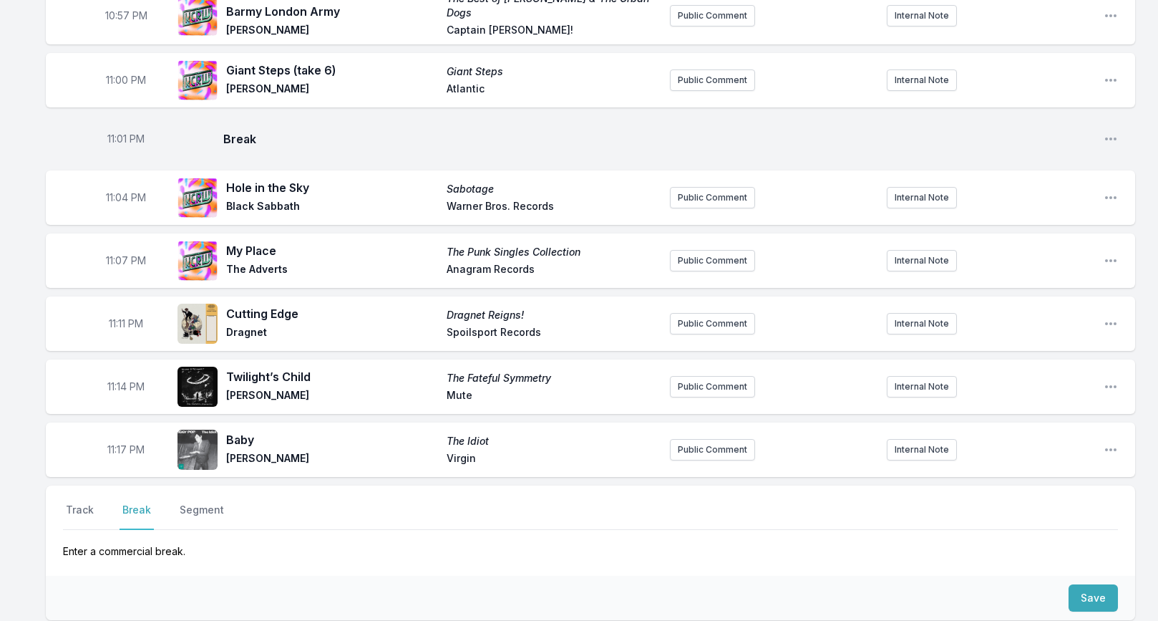
scroll to position [1384, 0]
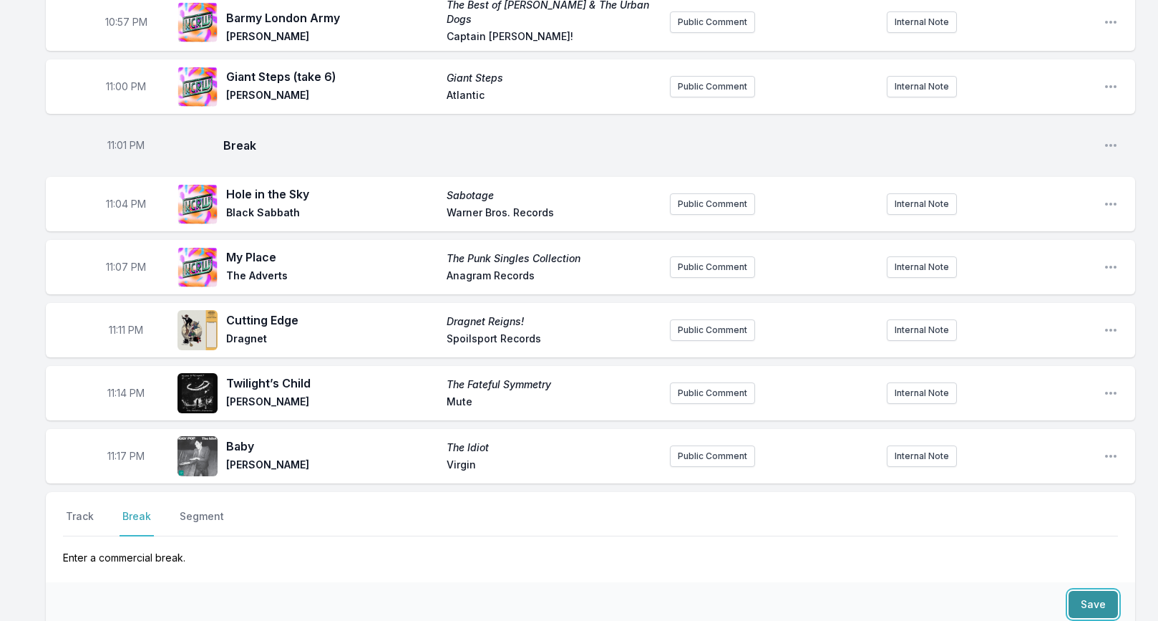
click at [1076, 591] on button "Save" at bounding box center [1093, 604] width 49 height 27
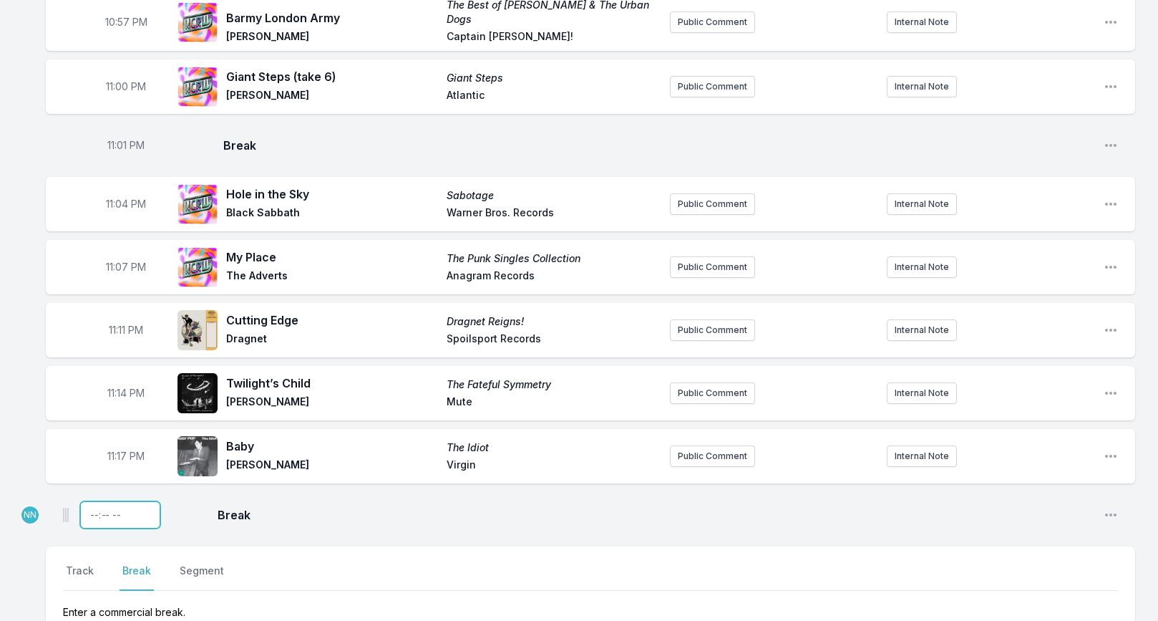
click at [91, 501] on input "Timestamp" at bounding box center [120, 514] width 80 height 27
type input "23:20"
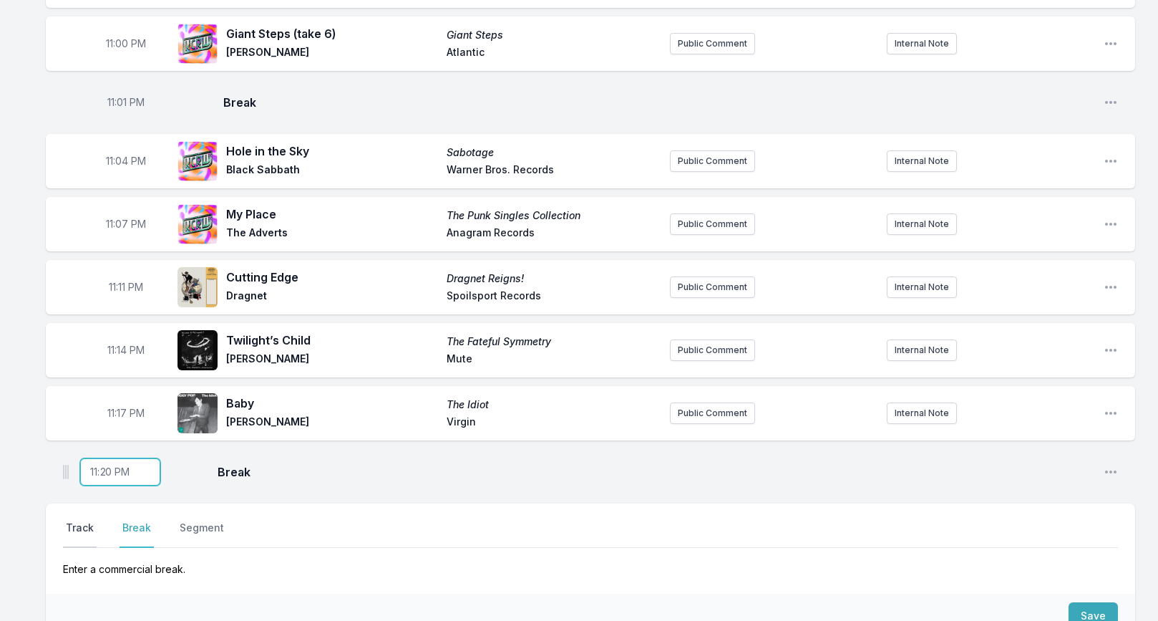
scroll to position [1429, 0]
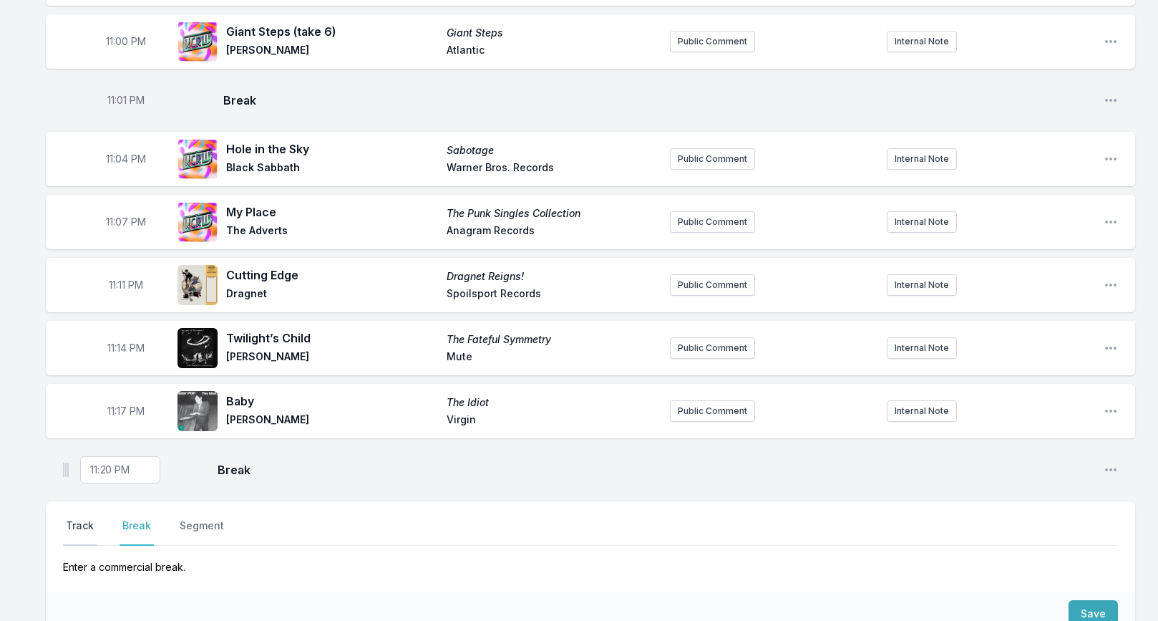
click at [79, 518] on button "Track" at bounding box center [80, 531] width 34 height 27
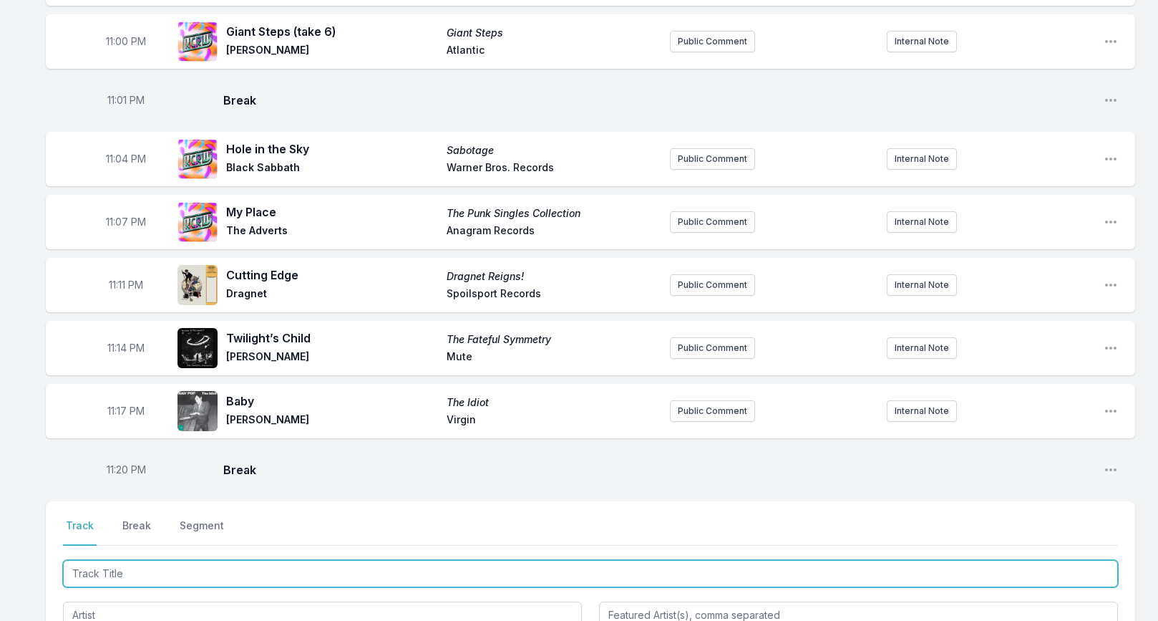
click at [99, 560] on input "Track Title" at bounding box center [590, 573] width 1055 height 27
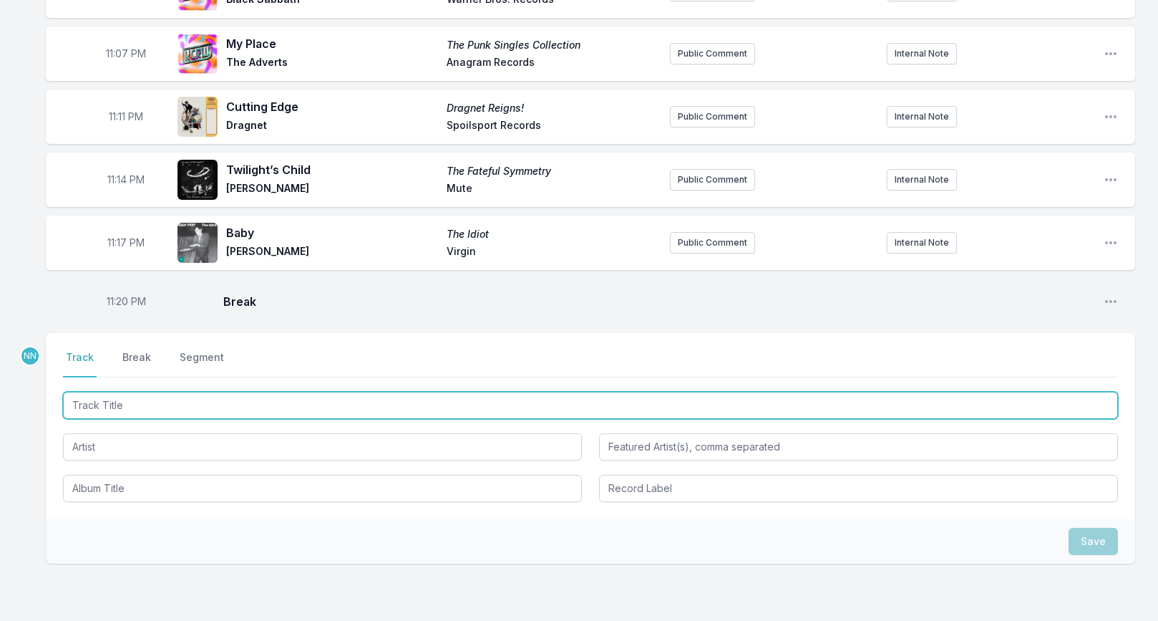
scroll to position [1624, 0]
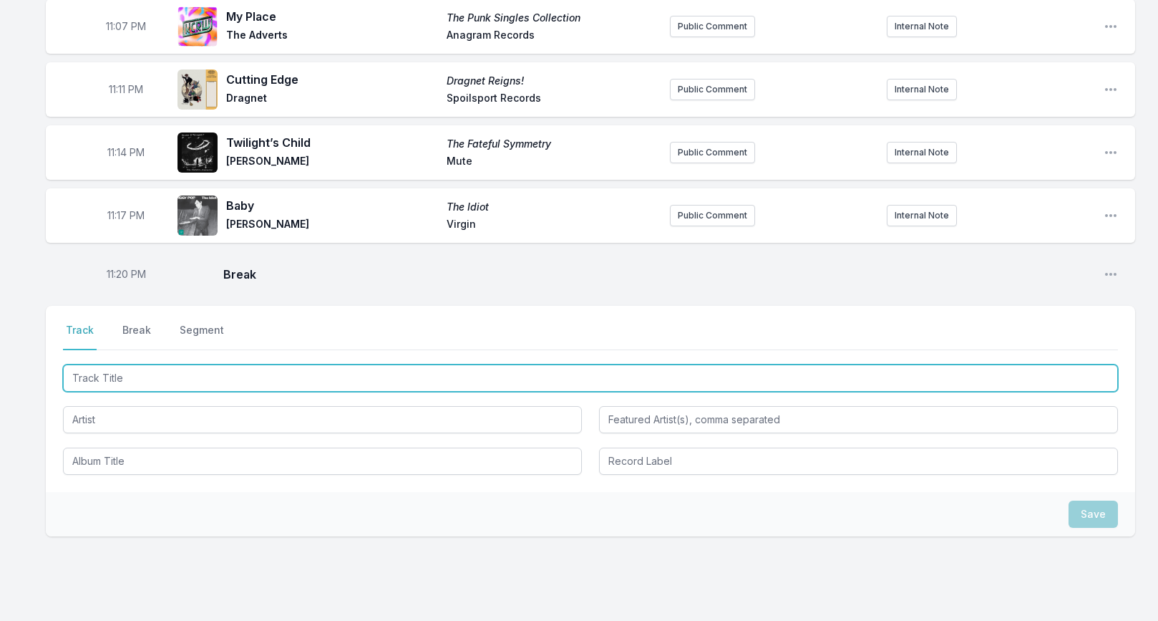
paste input "Disintegration"
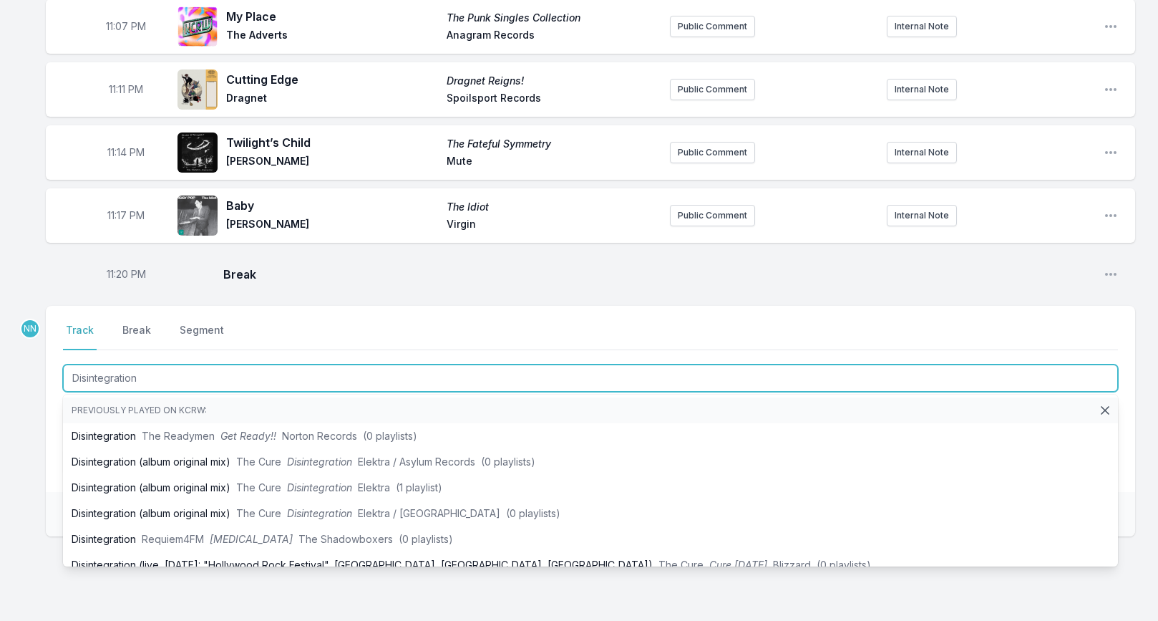
type input "Disintegration"
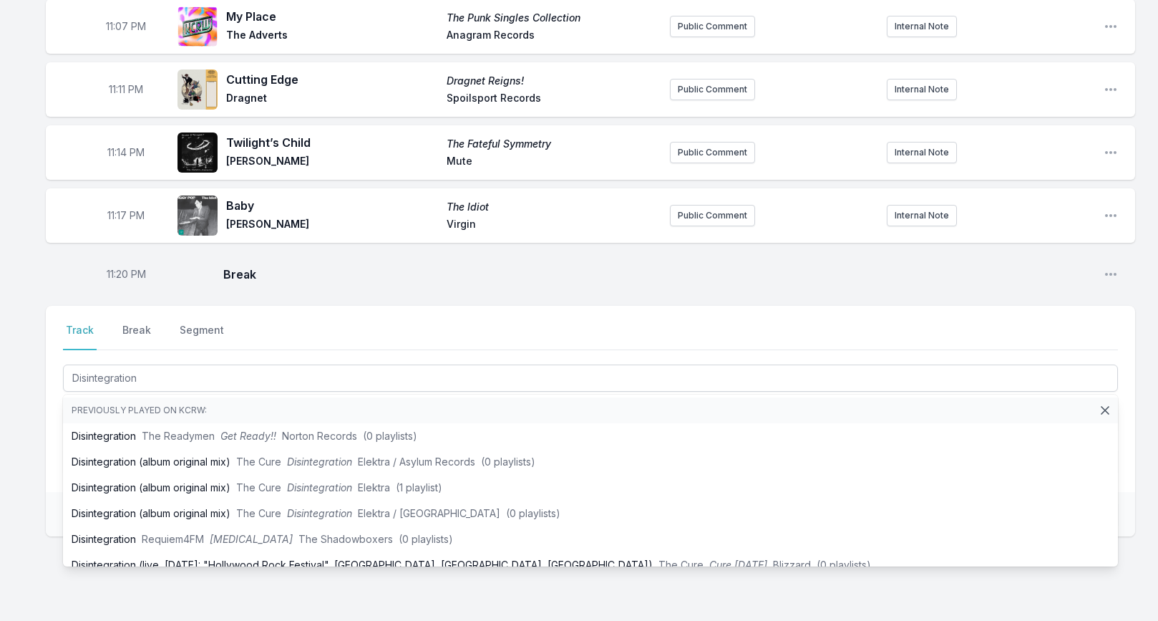
click at [53, 414] on div "Select a tab Track Break Segment Track Break Segment Disintegration Previously …" at bounding box center [591, 399] width 1090 height 186
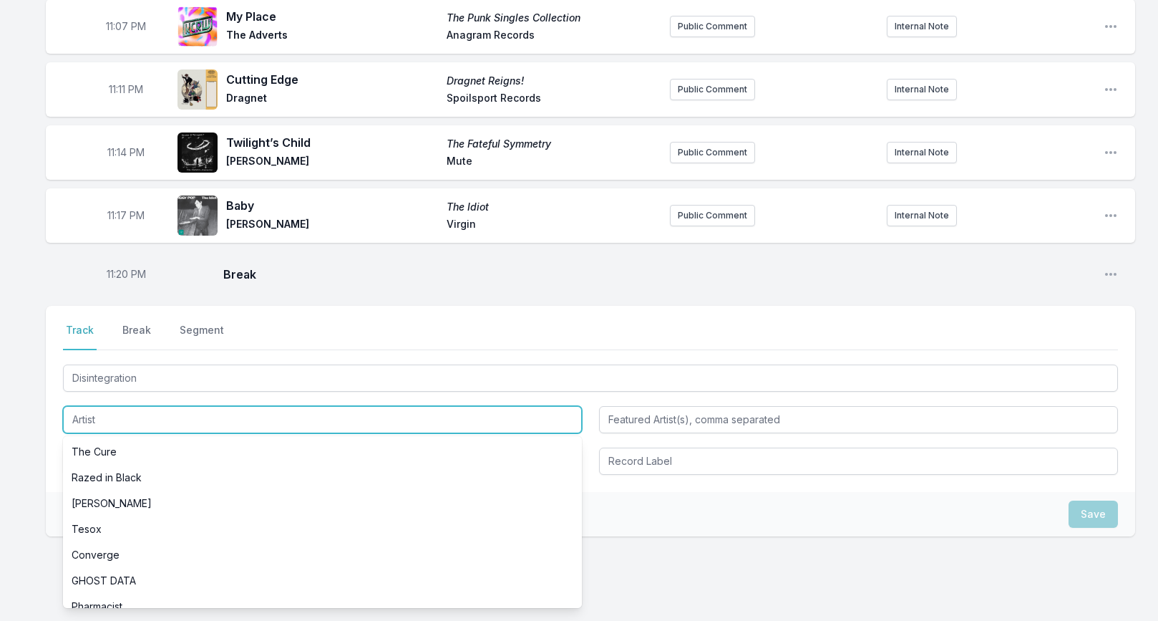
click at [85, 418] on input "Artist" at bounding box center [322, 419] width 519 height 27
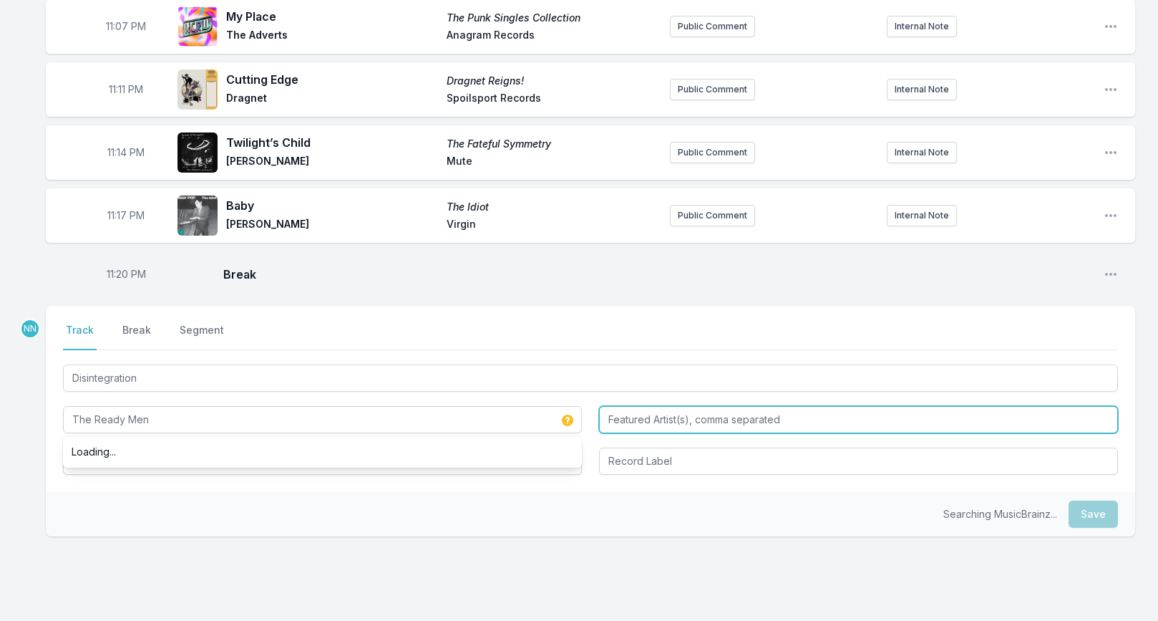
type input "The Ready Men"
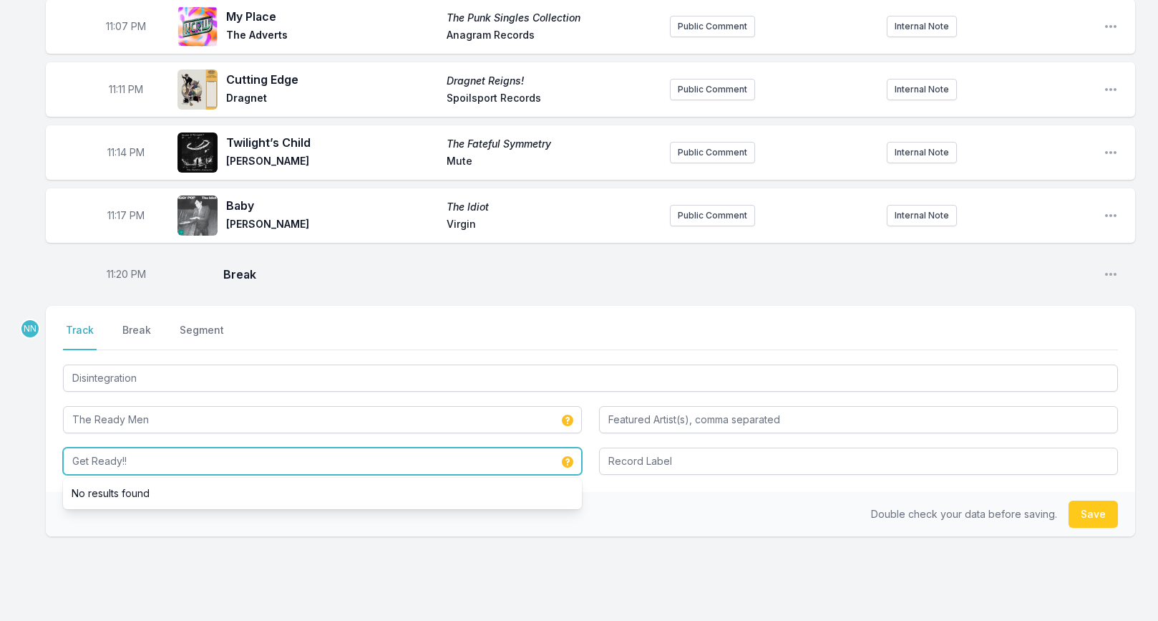
type input "Get Ready!!"
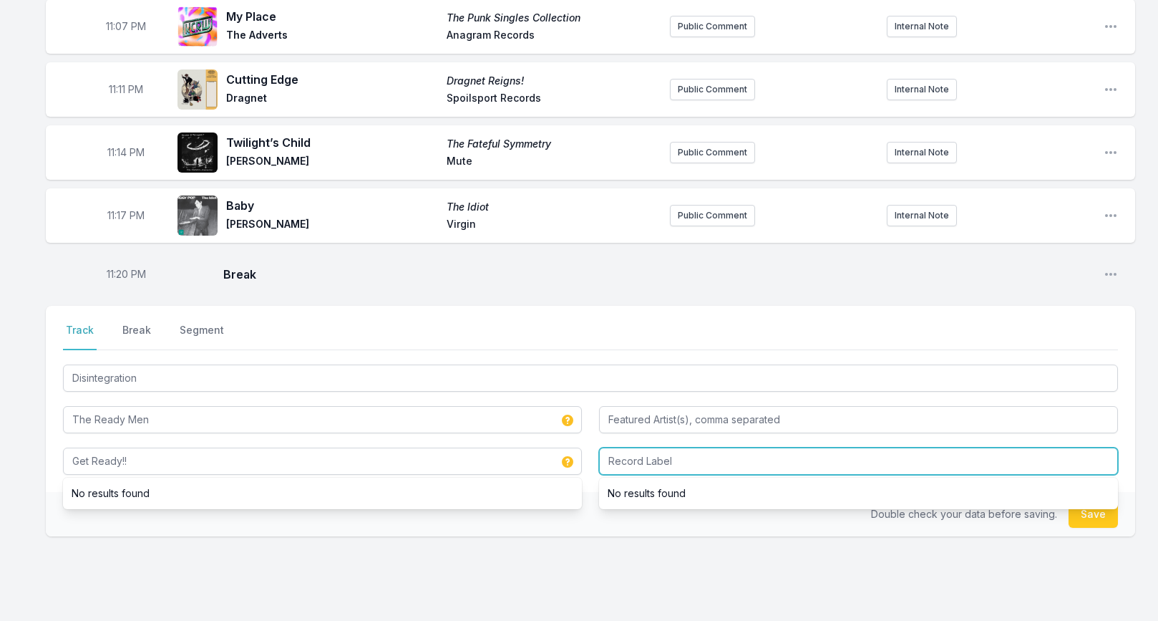
click at [614, 447] on input "Record Label" at bounding box center [858, 460] width 519 height 27
type input "Norton"
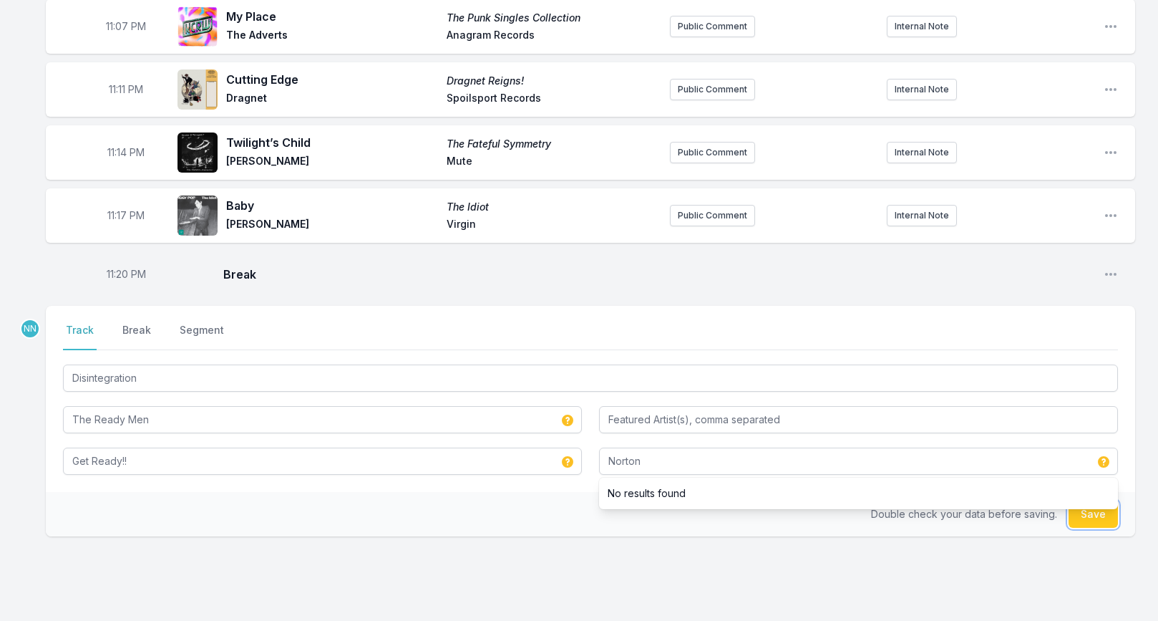
click at [1088, 512] on button "Save" at bounding box center [1093, 513] width 49 height 27
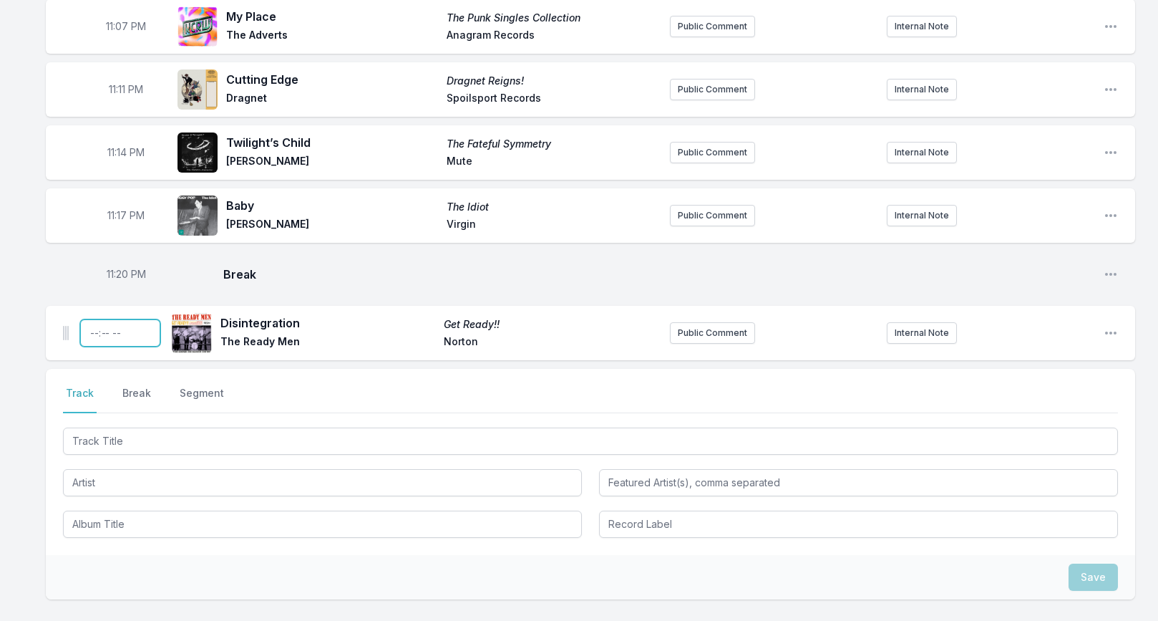
click at [95, 320] on input "Timestamp" at bounding box center [120, 332] width 80 height 27
type input "23:23"
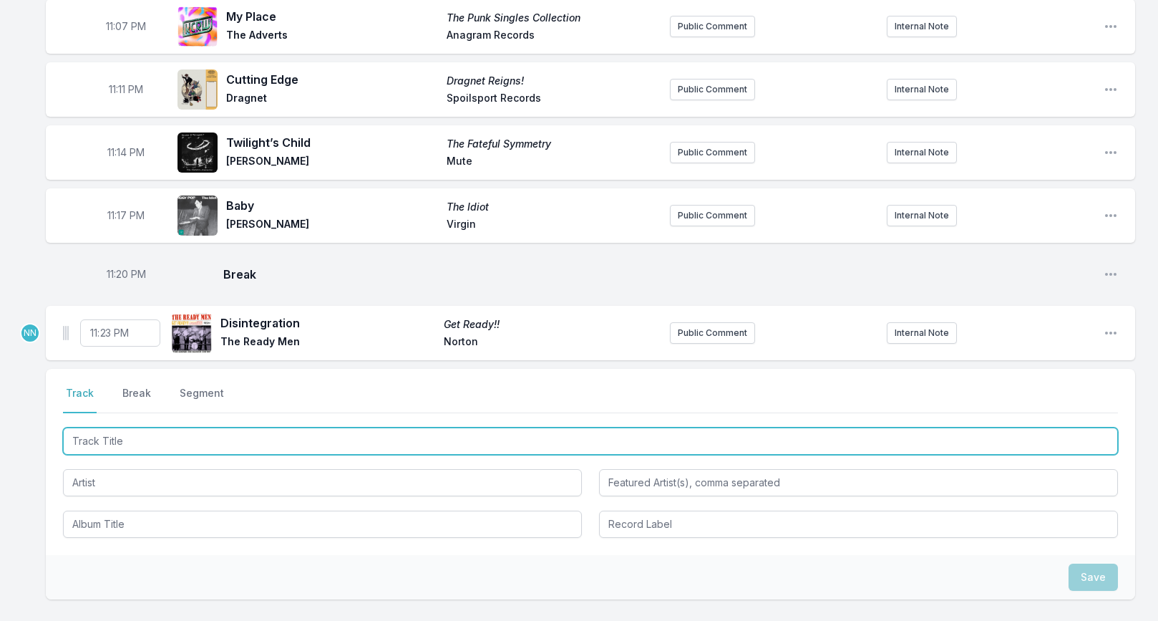
click at [98, 433] on input "Track Title" at bounding box center [590, 440] width 1055 height 27
paste input "Surfin' USA"
type input "Surfin' USA"
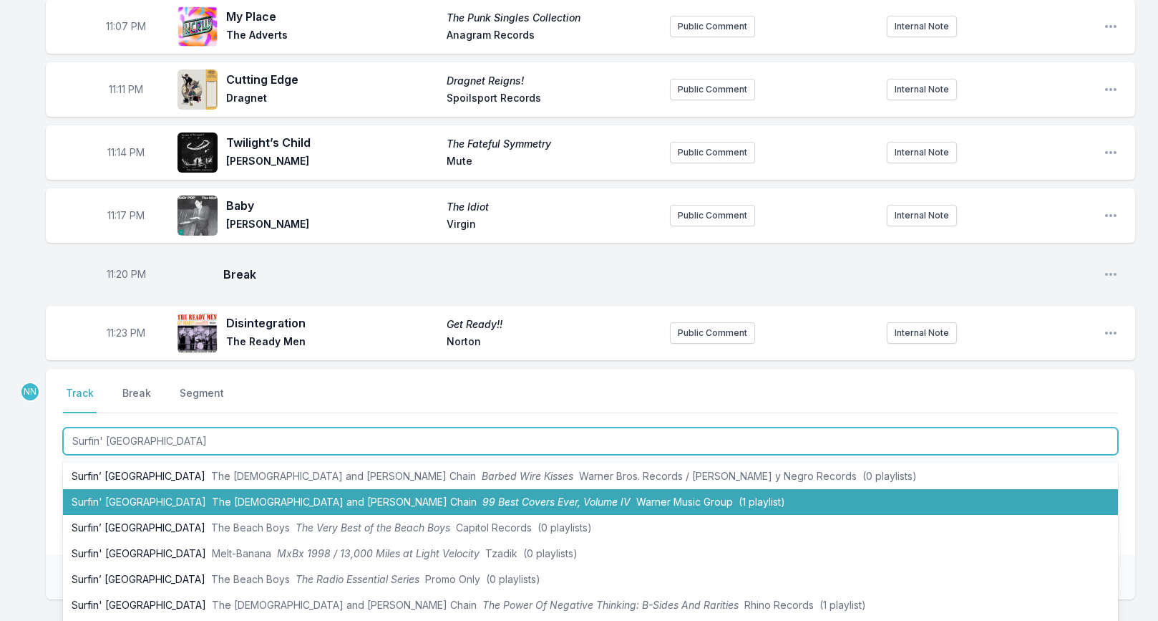
scroll to position [26, 0]
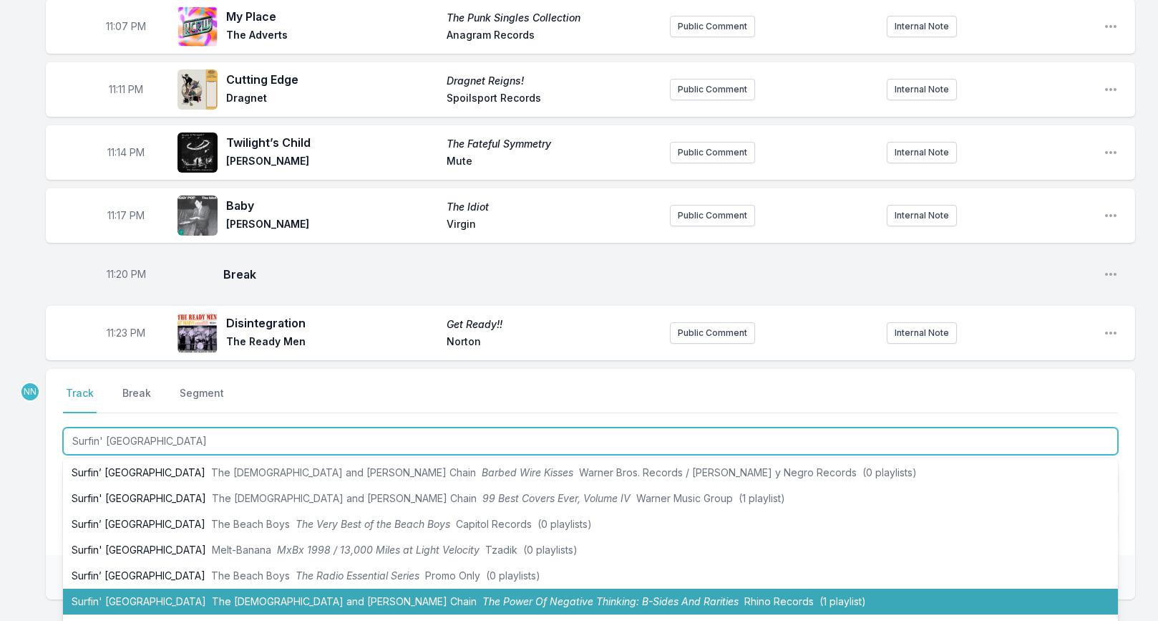
click at [228, 595] on span "The Jesus and Mary Chain" at bounding box center [344, 601] width 265 height 12
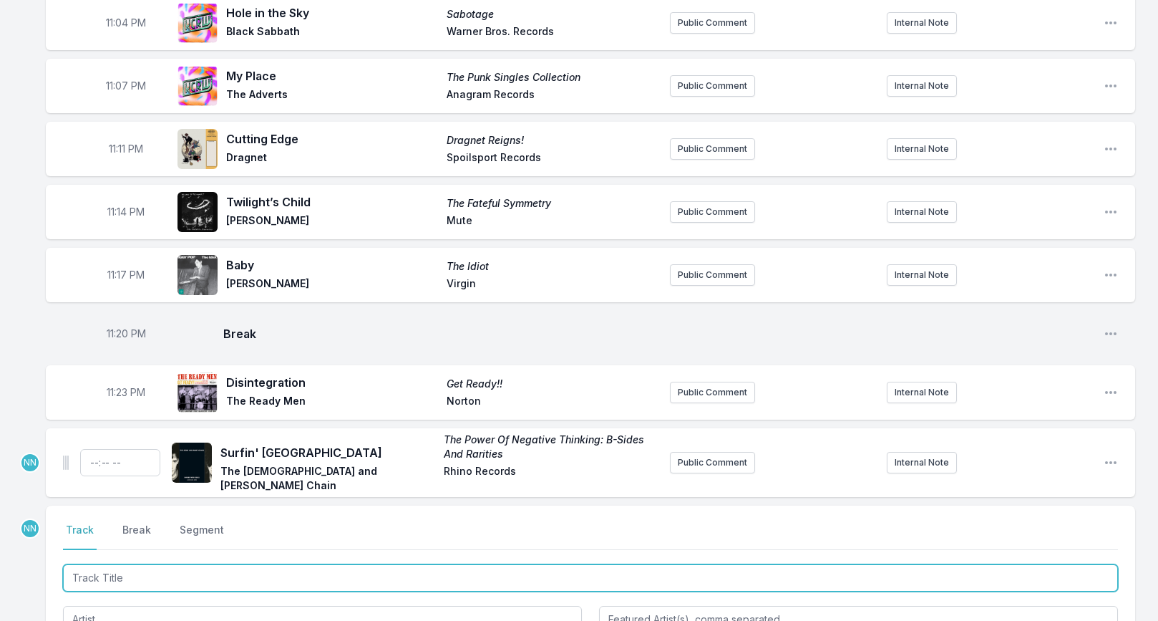
scroll to position [1561, 0]
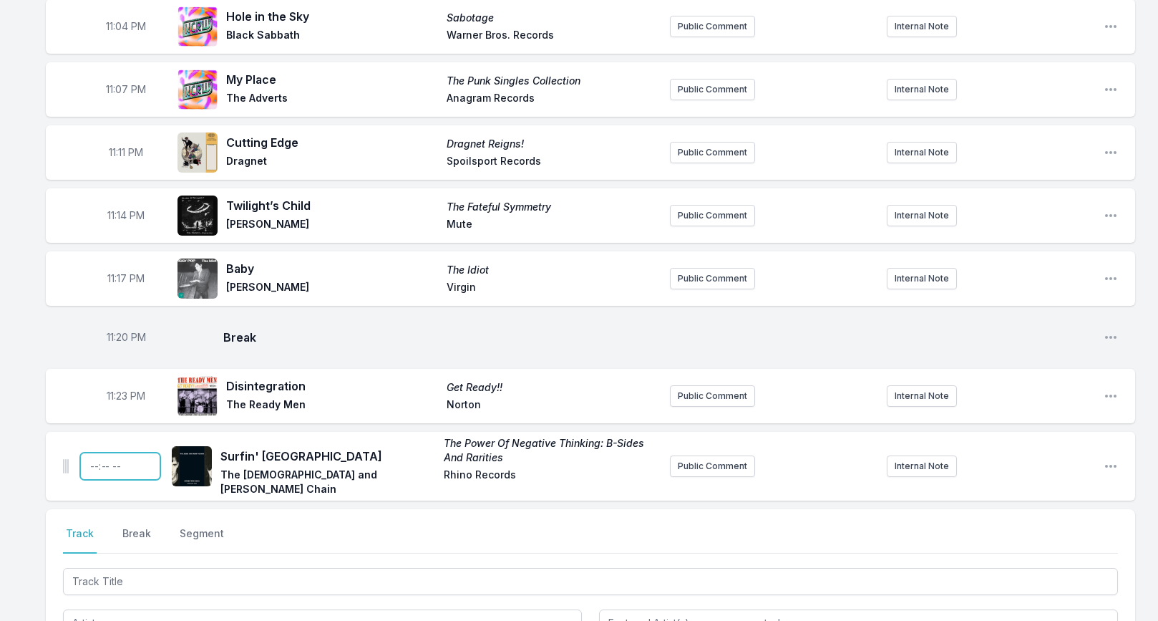
click at [91, 452] on input "Timestamp" at bounding box center [120, 465] width 80 height 27
type input "23:26"
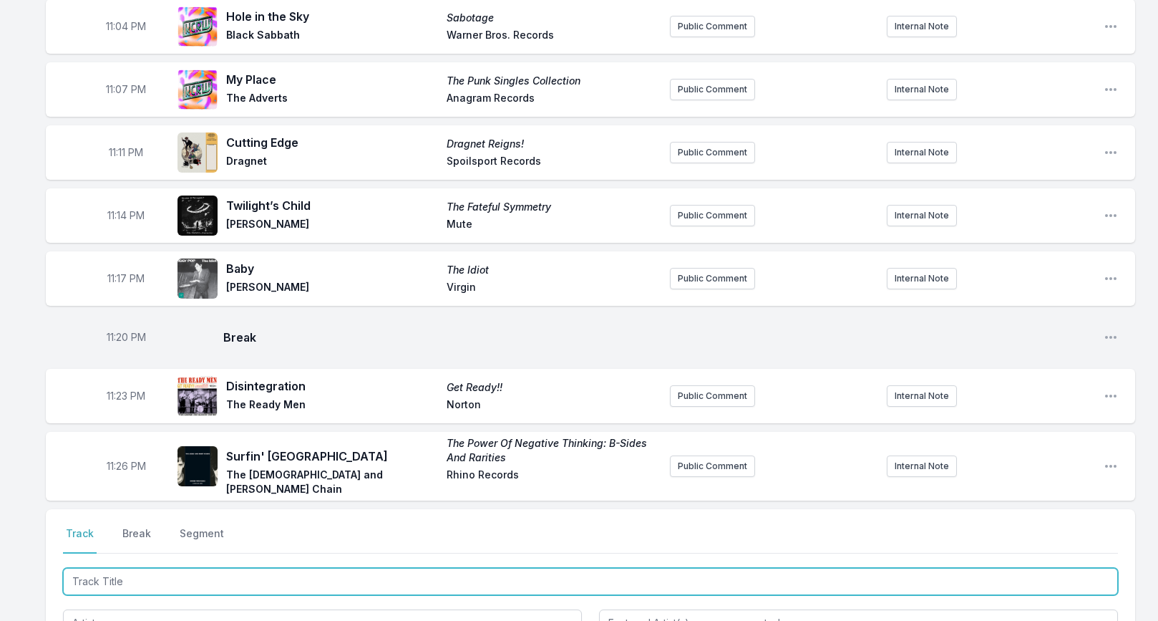
click at [130, 568] on input "Track Title" at bounding box center [590, 581] width 1055 height 27
paste input "Bird Dance Beat"
type input "Bird Dance Beat"
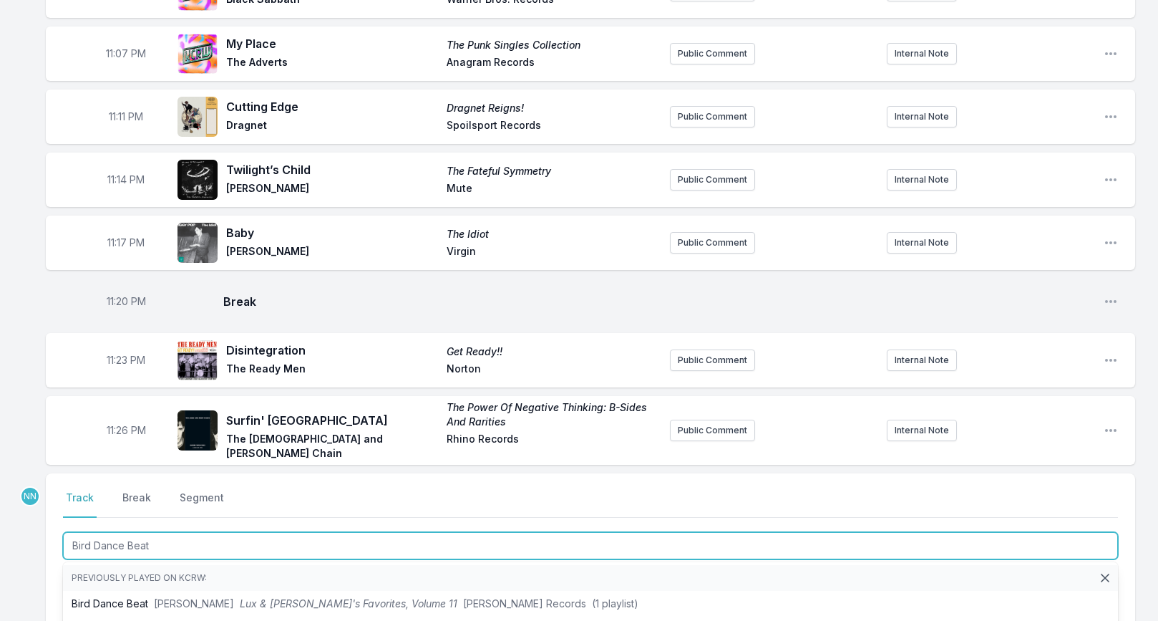
scroll to position [1602, 0]
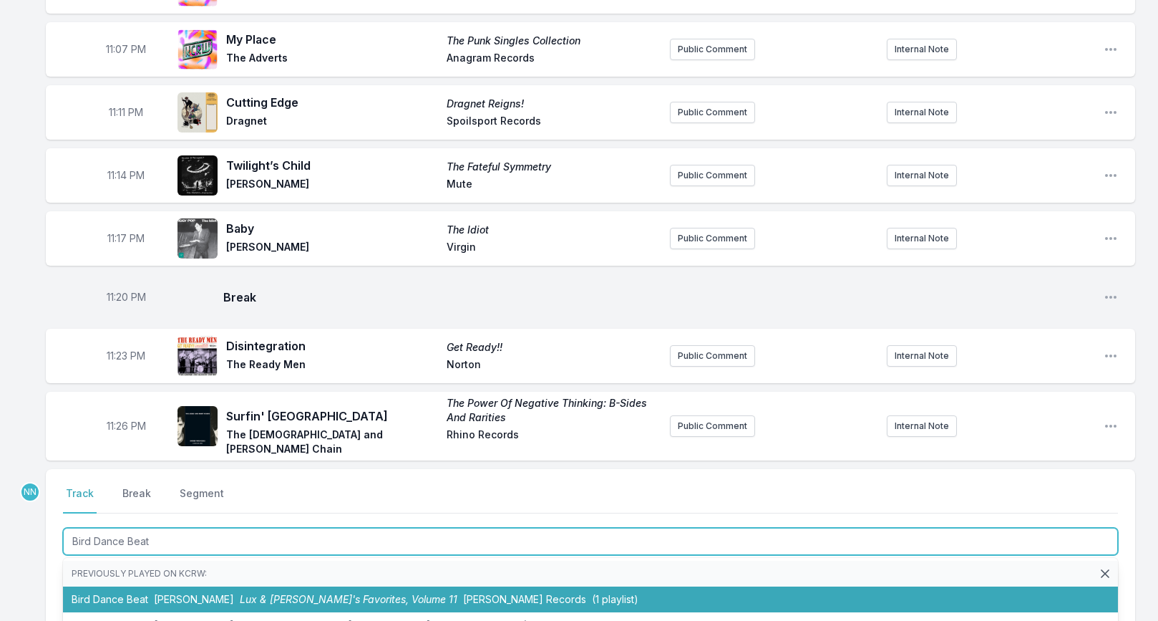
click at [161, 593] on span "The Trashmen" at bounding box center [194, 599] width 80 height 12
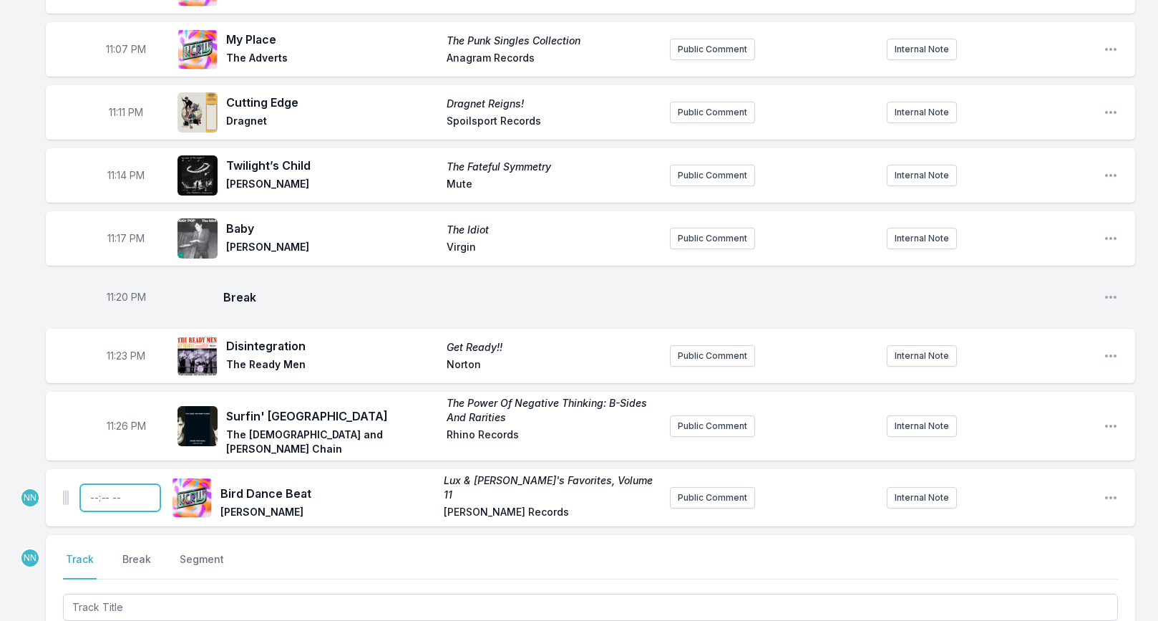
click at [89, 484] on input "Timestamp" at bounding box center [120, 497] width 80 height 27
type input "23:29"
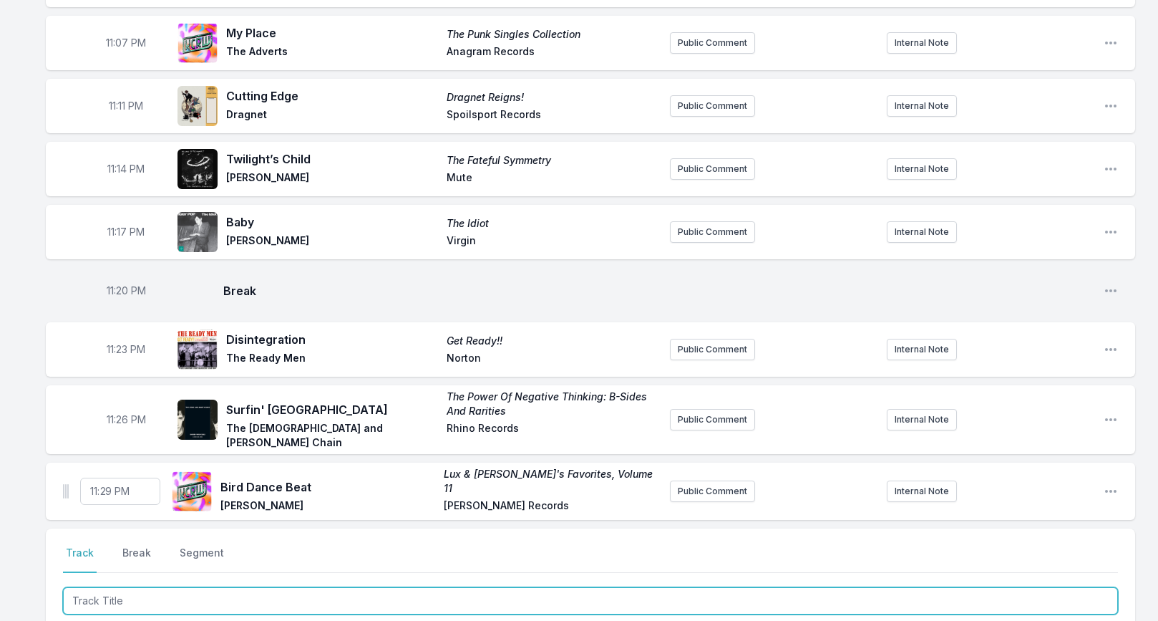
click at [168, 587] on input "Track Title" at bounding box center [590, 600] width 1055 height 27
paste input "Snake"
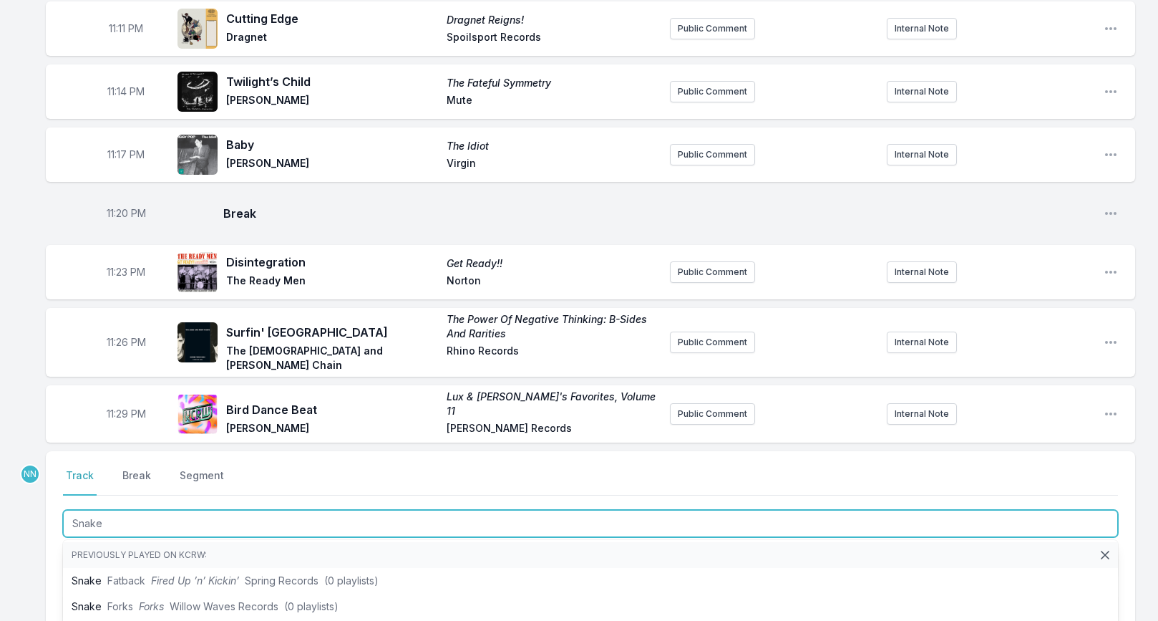
scroll to position [2, 0]
type input "Snake"
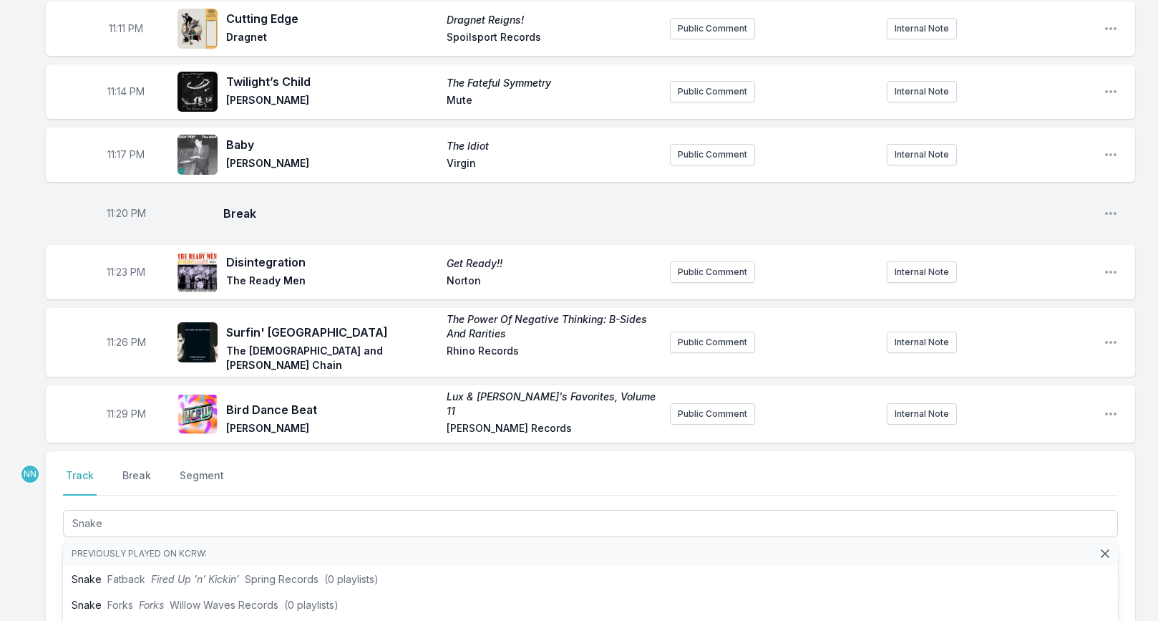
drag, startPoint x: 45, startPoint y: 538, endPoint x: 63, endPoint y: 538, distance: 17.9
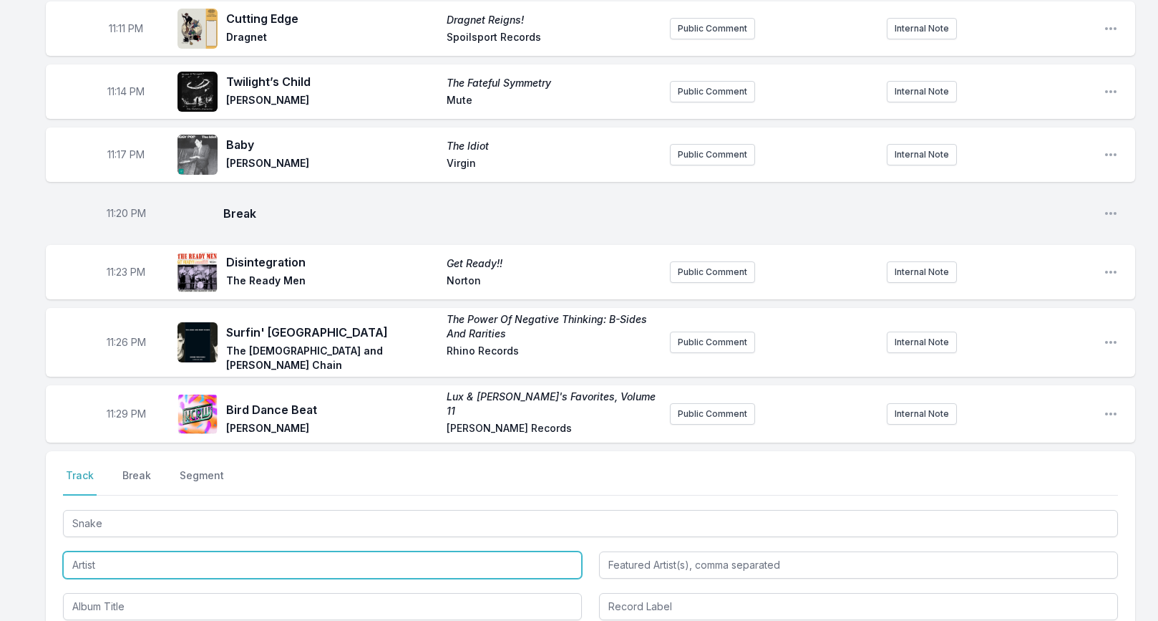
click at [86, 551] on input "Artist" at bounding box center [322, 564] width 519 height 27
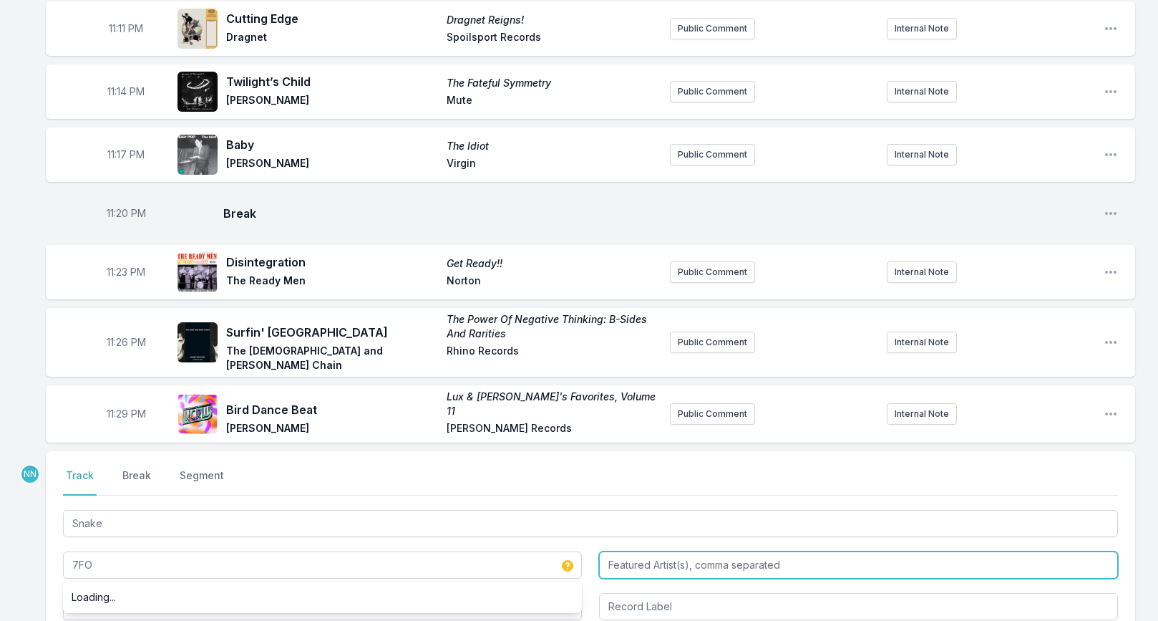
type input "7FO"
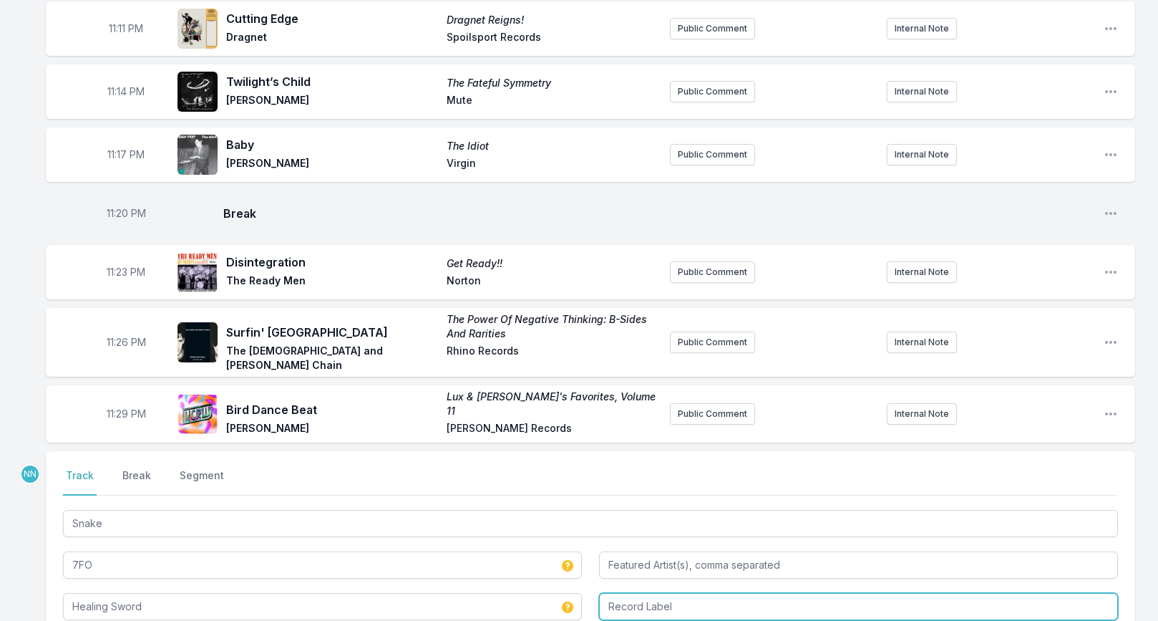
type input "Healing Sword"
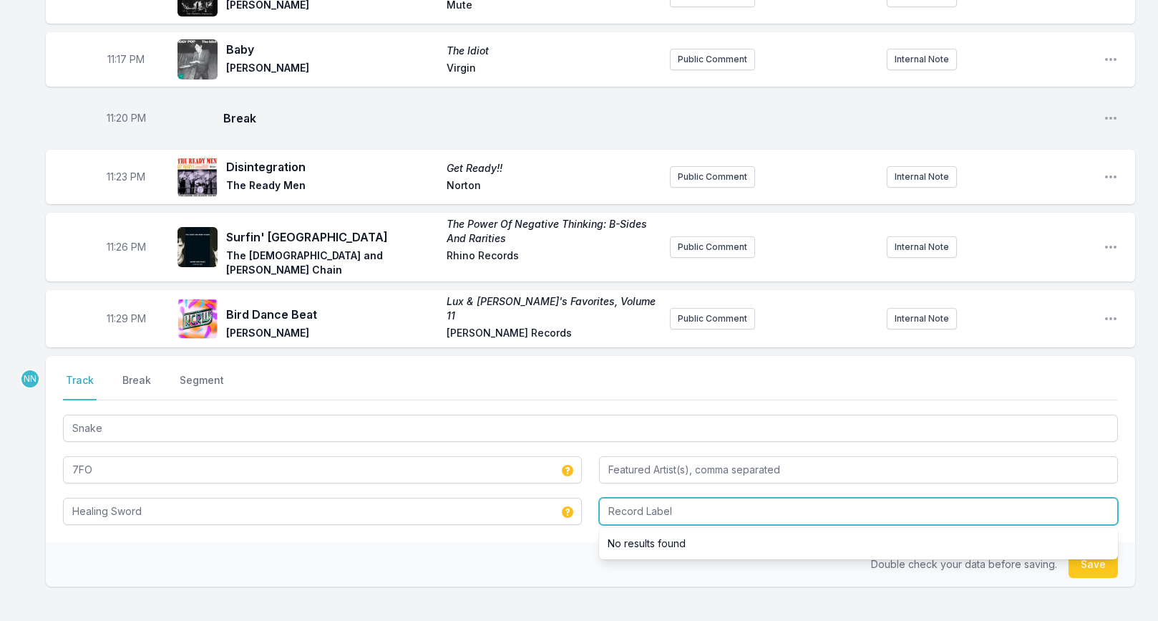
scroll to position [1796, 0]
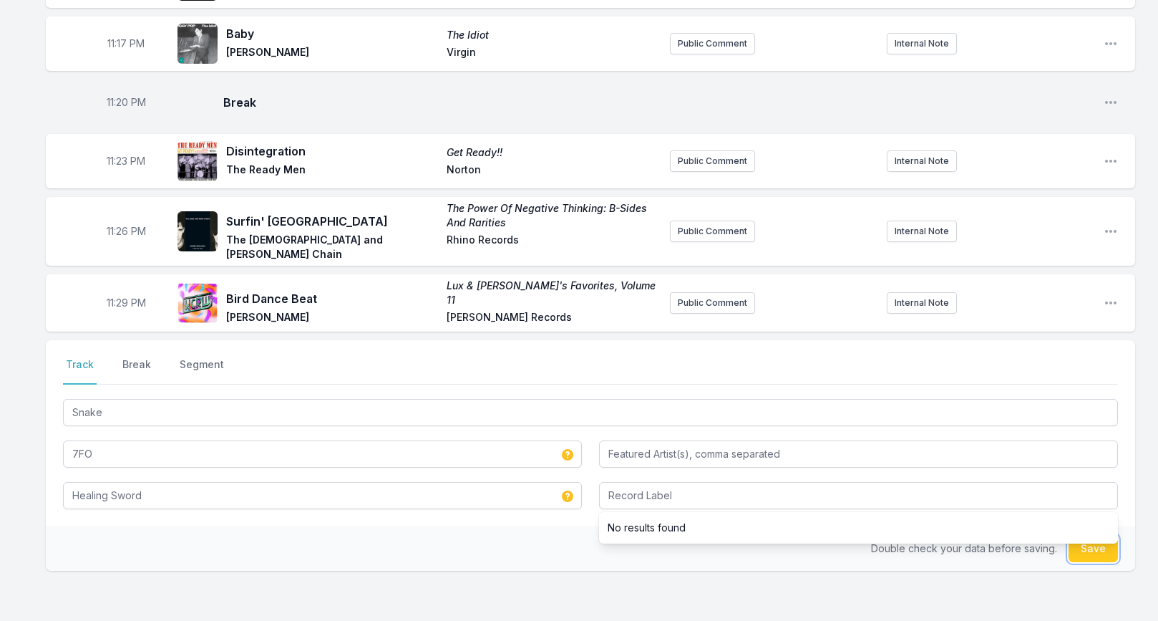
click at [1087, 535] on button "Save" at bounding box center [1093, 548] width 49 height 27
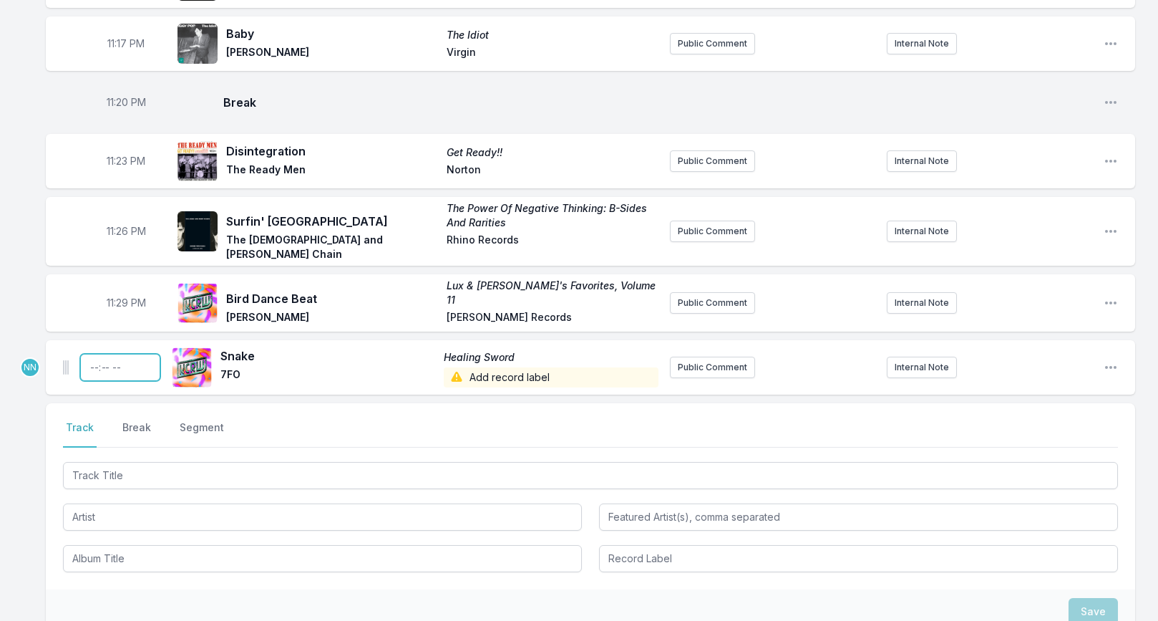
click at [99, 354] on input "Timestamp" at bounding box center [120, 367] width 80 height 27
type input "23:32"
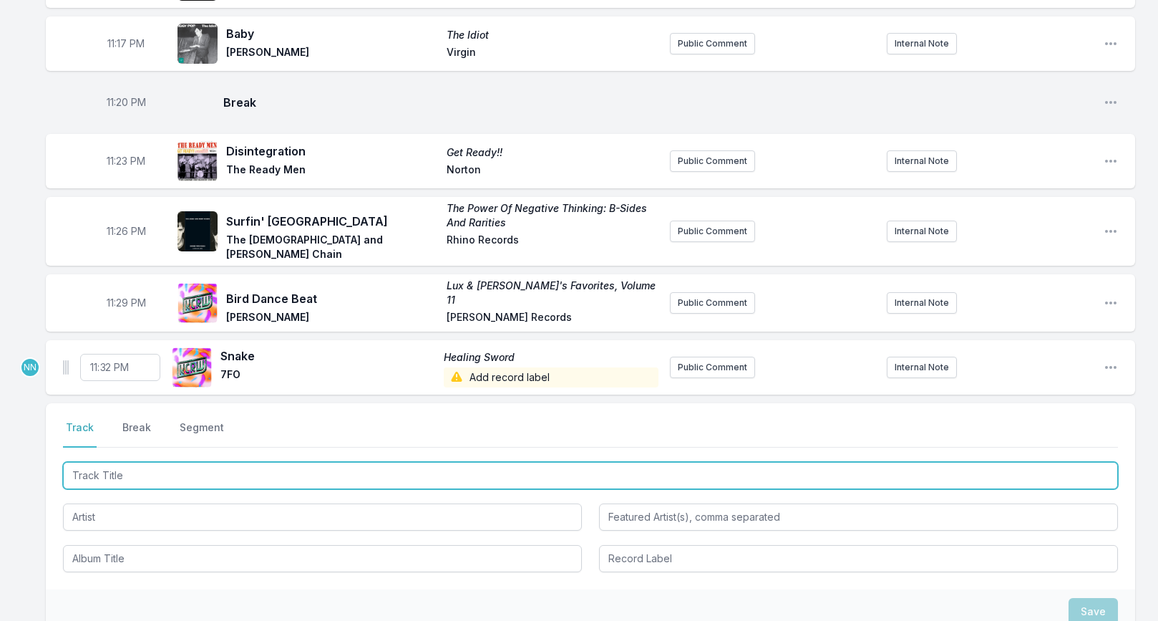
click at [115, 462] on input "Track Title" at bounding box center [590, 475] width 1055 height 27
paste input "Poked It With A Stick"
type input "Poked It With A Stick"
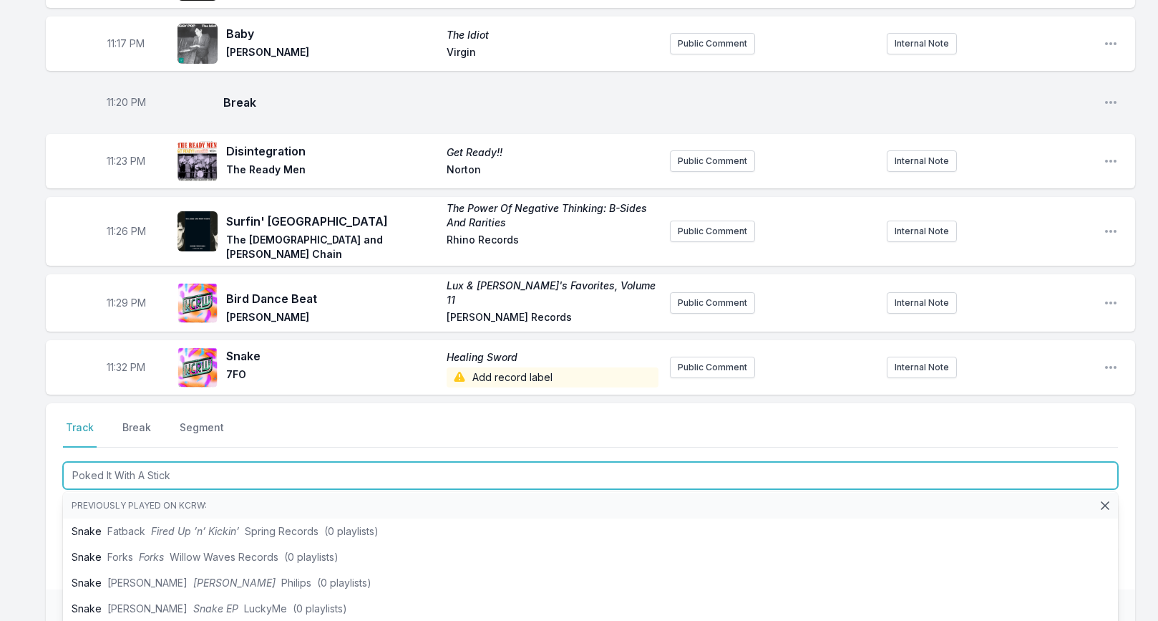
scroll to position [0, 0]
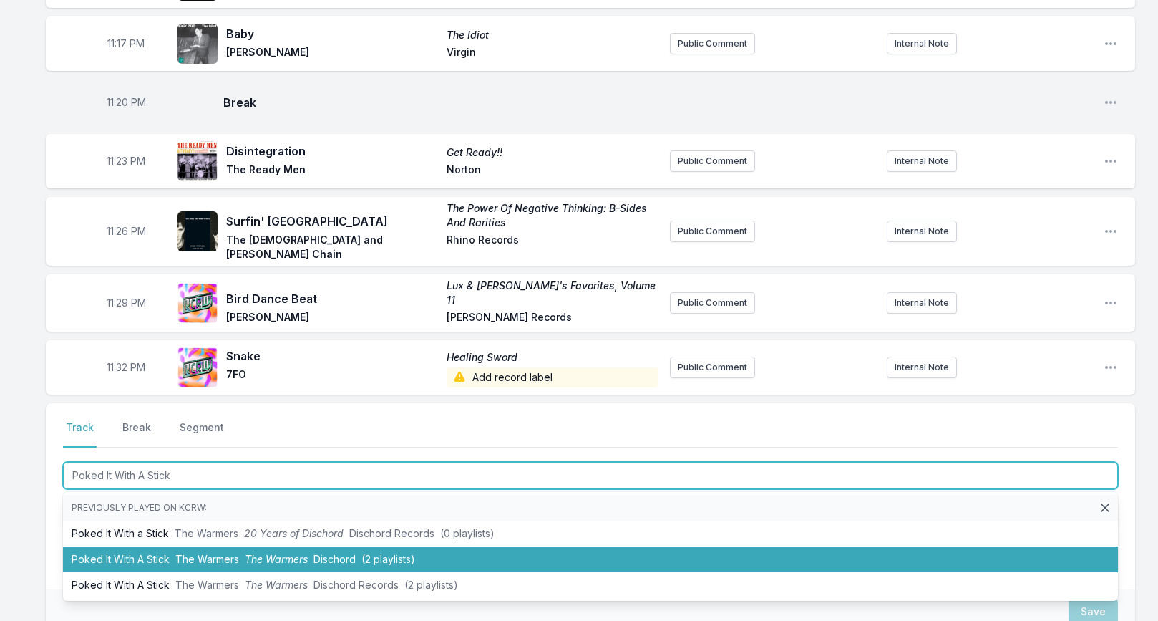
click at [130, 546] on li "Poked It With A Stick The Warmers The Warmers Dischord (2 playlists)" at bounding box center [590, 559] width 1055 height 26
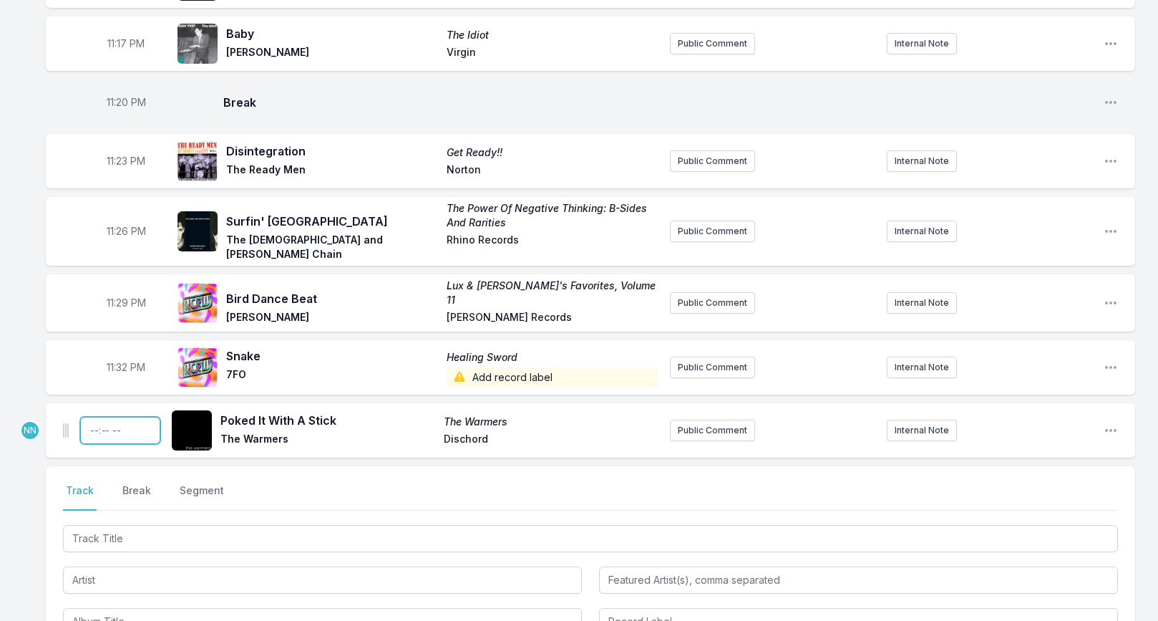
click at [97, 417] on input "Timestamp" at bounding box center [120, 430] width 80 height 27
type input "23:36"
click at [50, 466] on div "Select a tab Track Break Segment Track Break Segment" at bounding box center [591, 559] width 1090 height 186
click at [127, 483] on button "Break" at bounding box center [137, 496] width 34 height 27
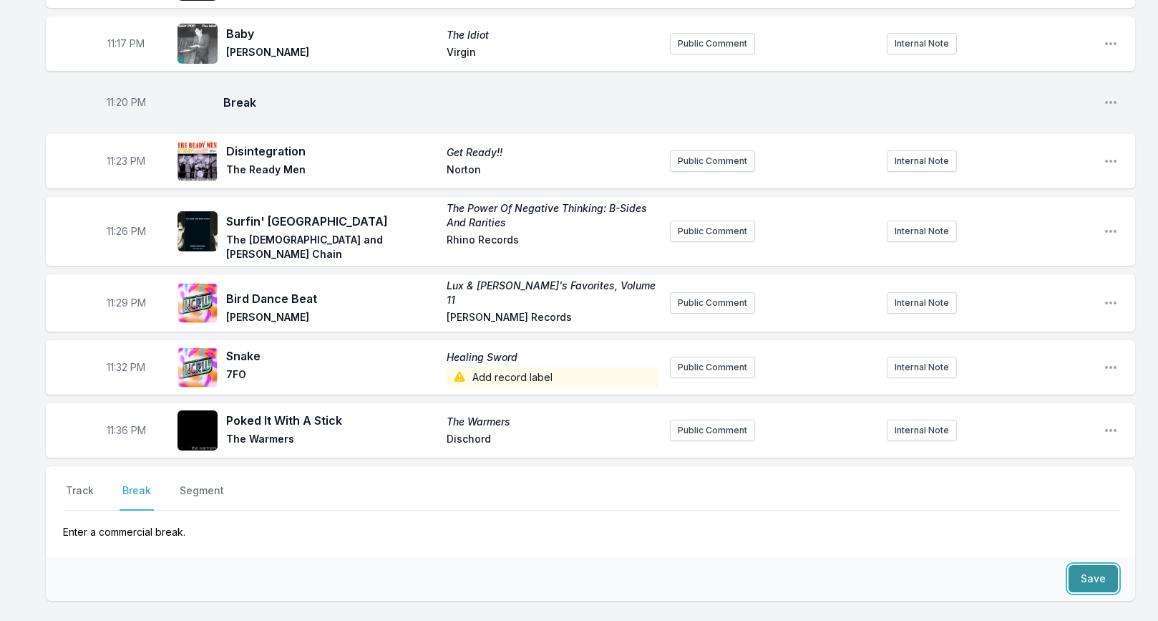
click at [1077, 565] on button "Save" at bounding box center [1093, 578] width 49 height 27
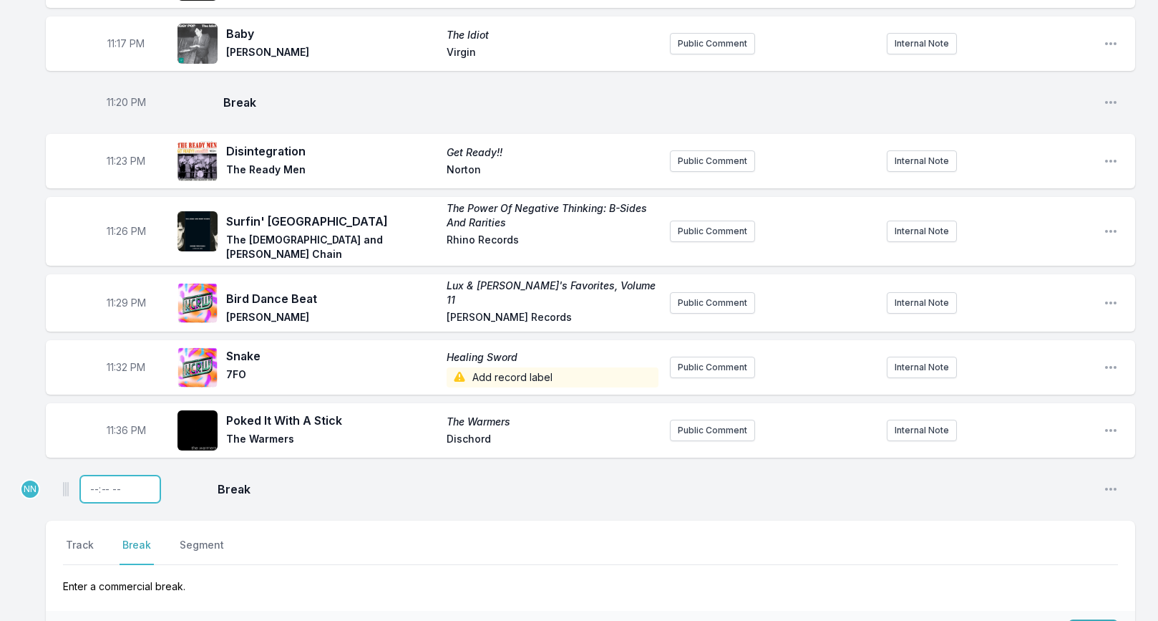
click at [95, 475] on input "Timestamp" at bounding box center [120, 488] width 80 height 27
type input "23:40"
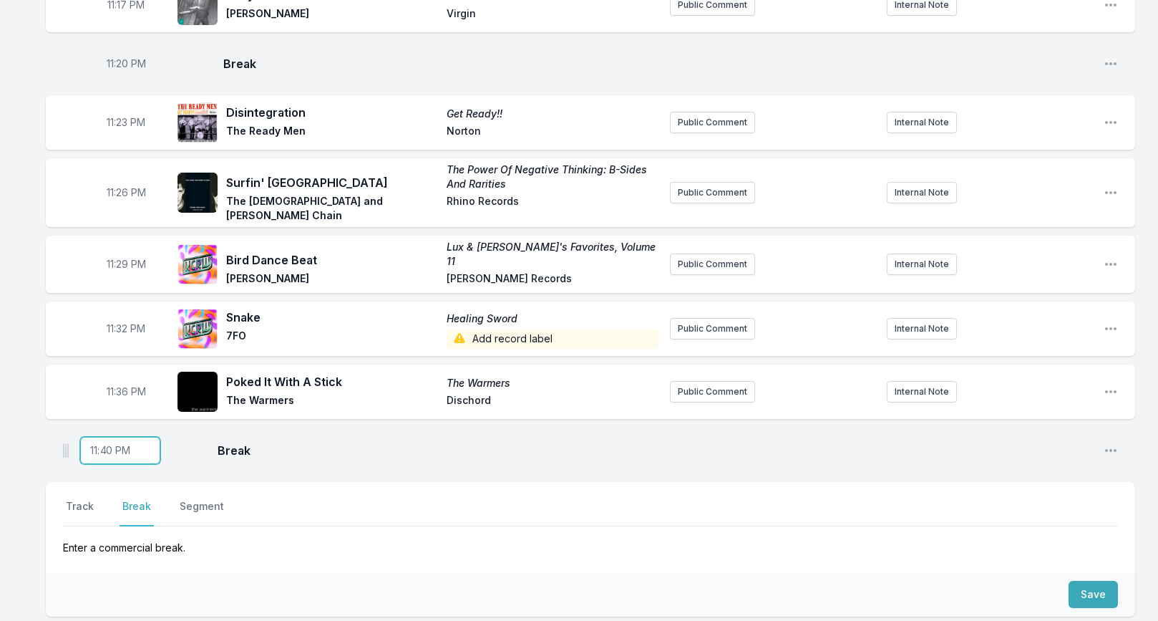
scroll to position [1840, 0]
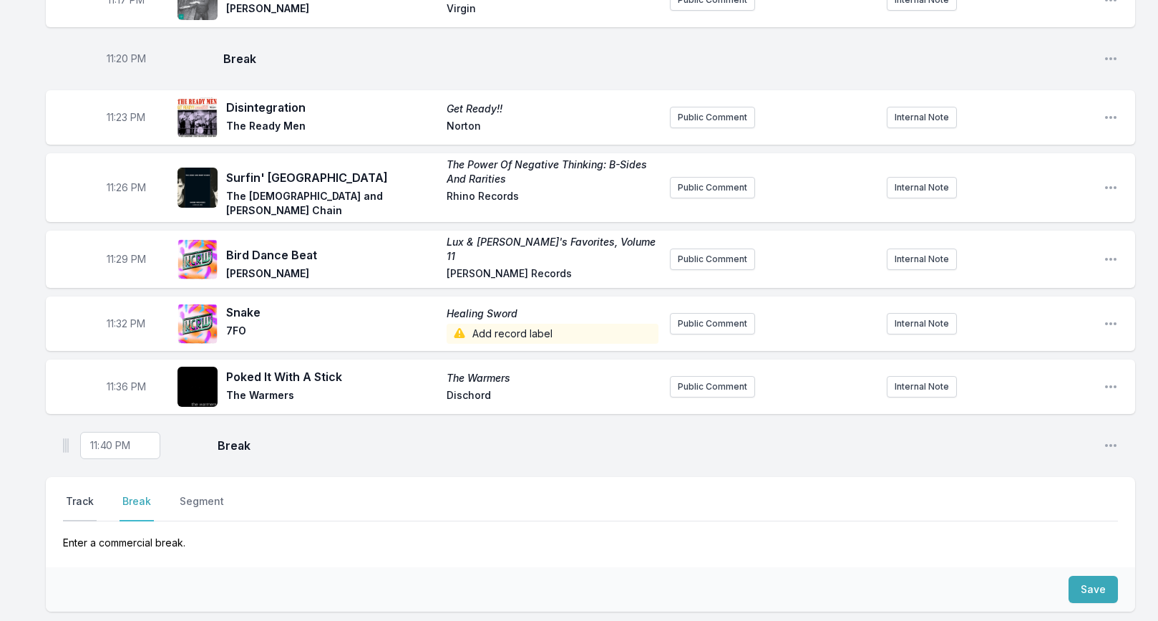
click at [82, 494] on button "Track" at bounding box center [80, 507] width 34 height 27
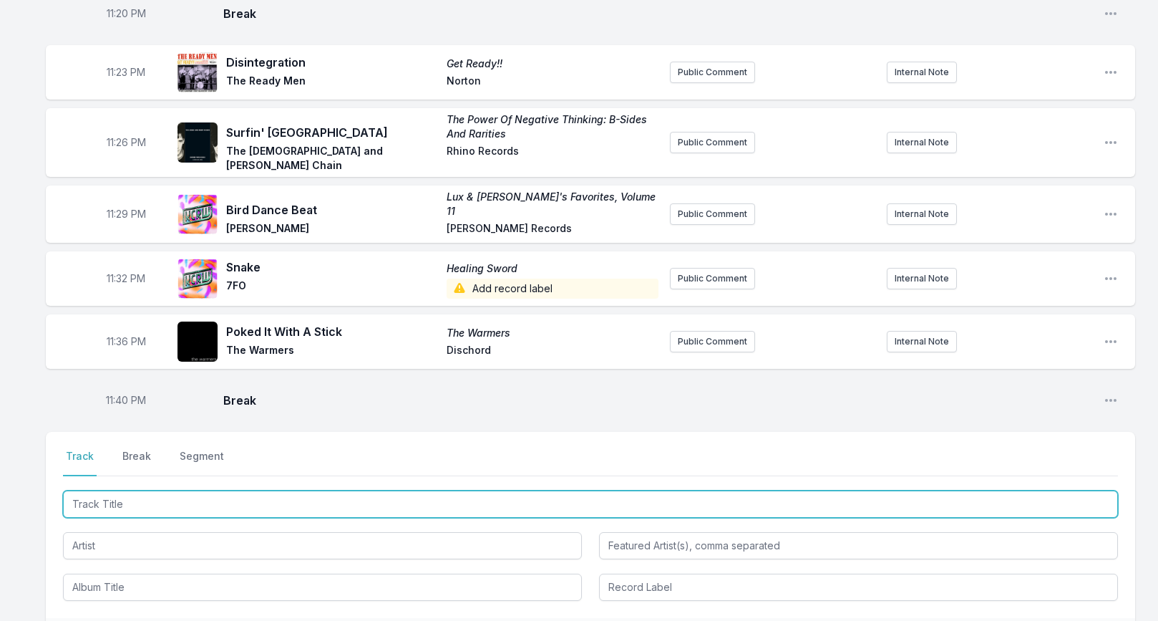
click at [89, 490] on input "Track Title" at bounding box center [590, 503] width 1055 height 27
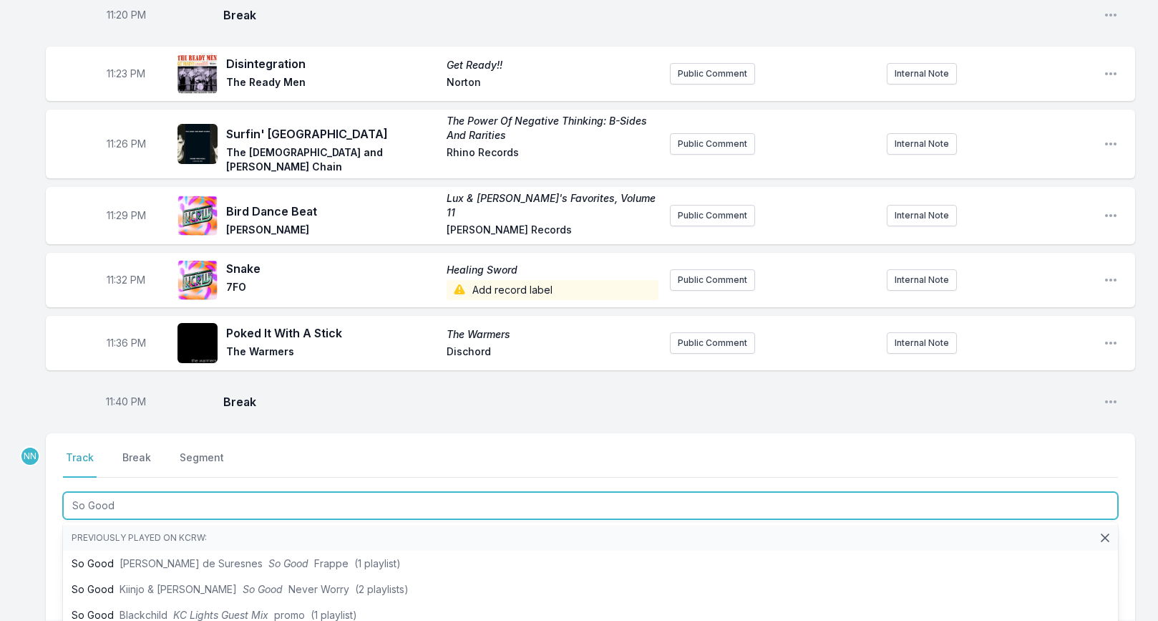
type input "So Good"
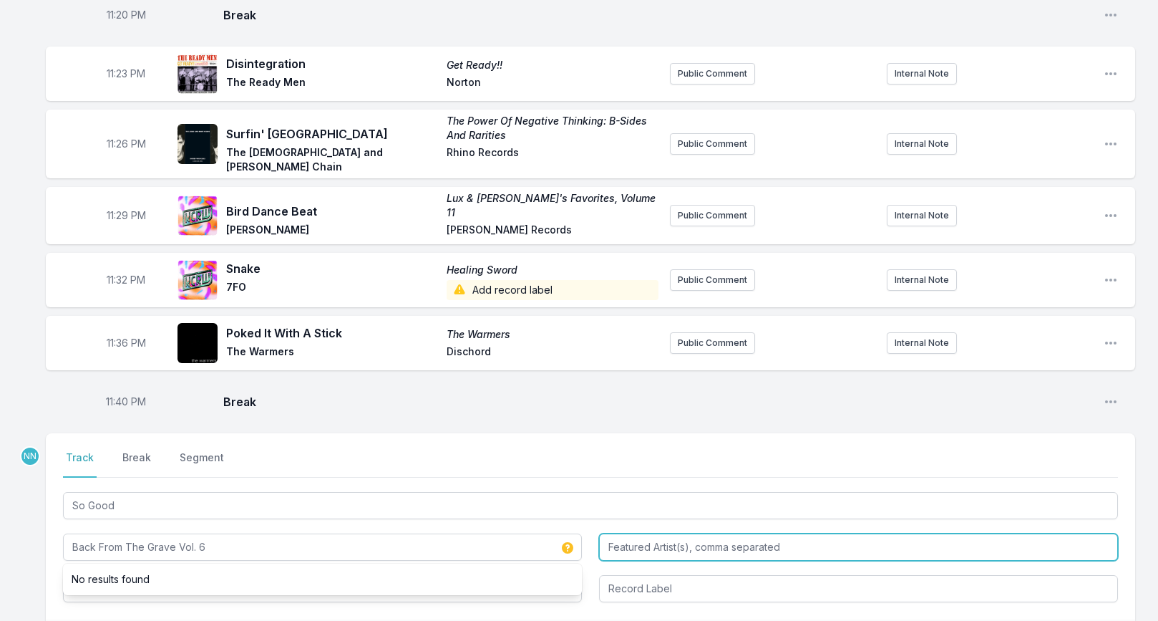
type input "Back From The Grave Vol. 6"
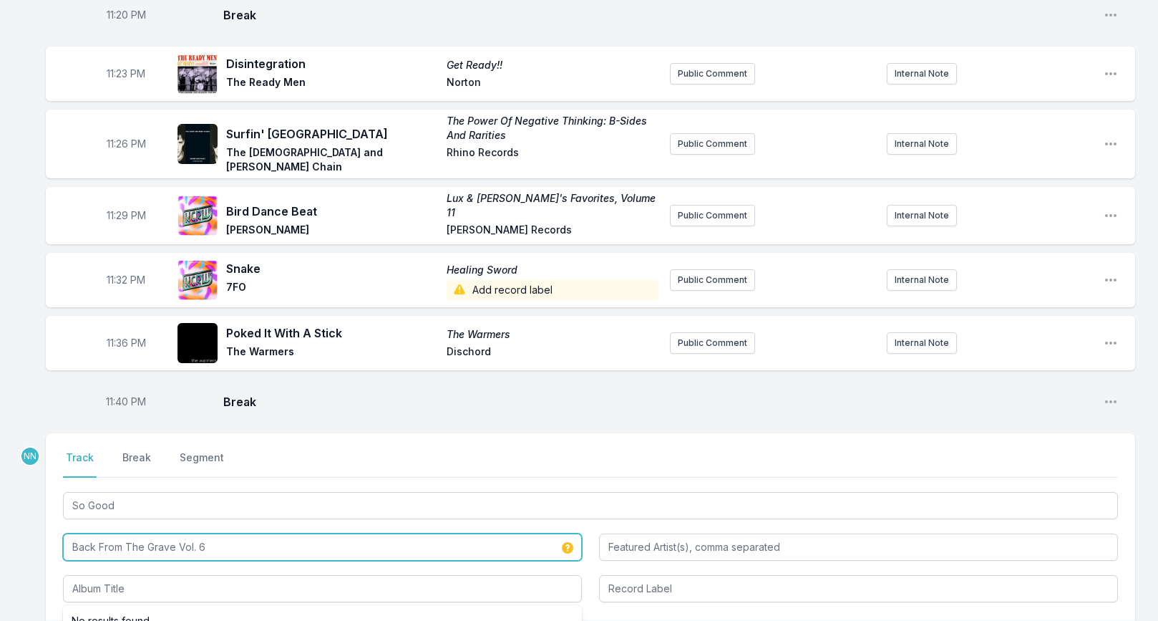
click at [110, 533] on input "Back From The Grave Vol. 6" at bounding box center [322, 546] width 519 height 27
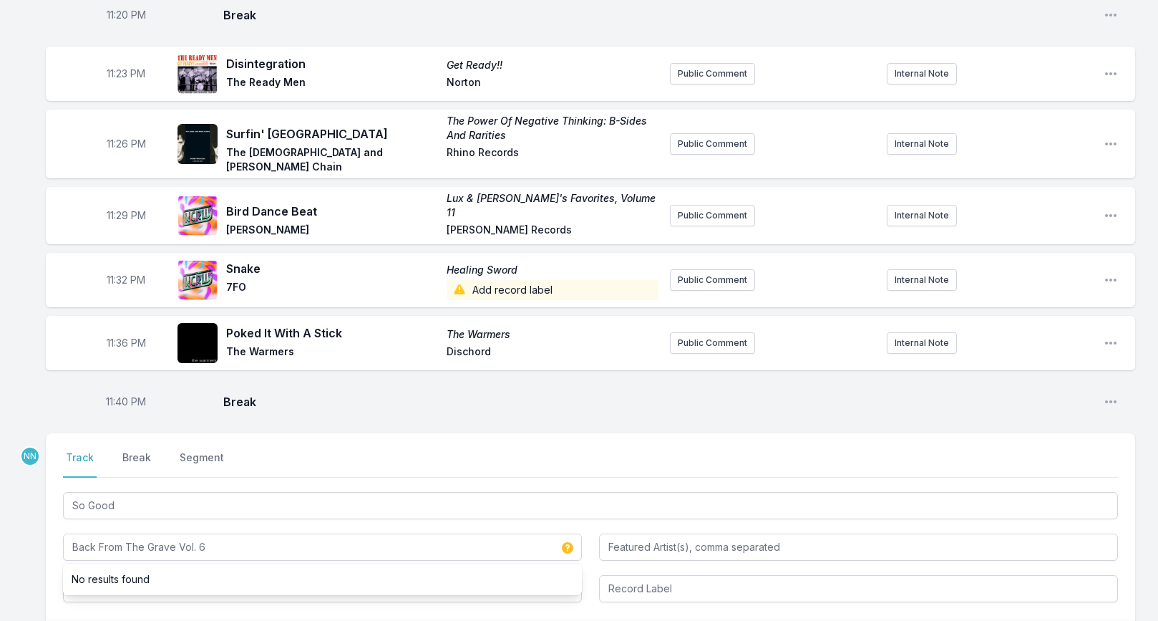
click at [50, 544] on div "Select a tab Track Break Segment Track Break Segment So Good Back From The Grav…" at bounding box center [591, 526] width 1090 height 186
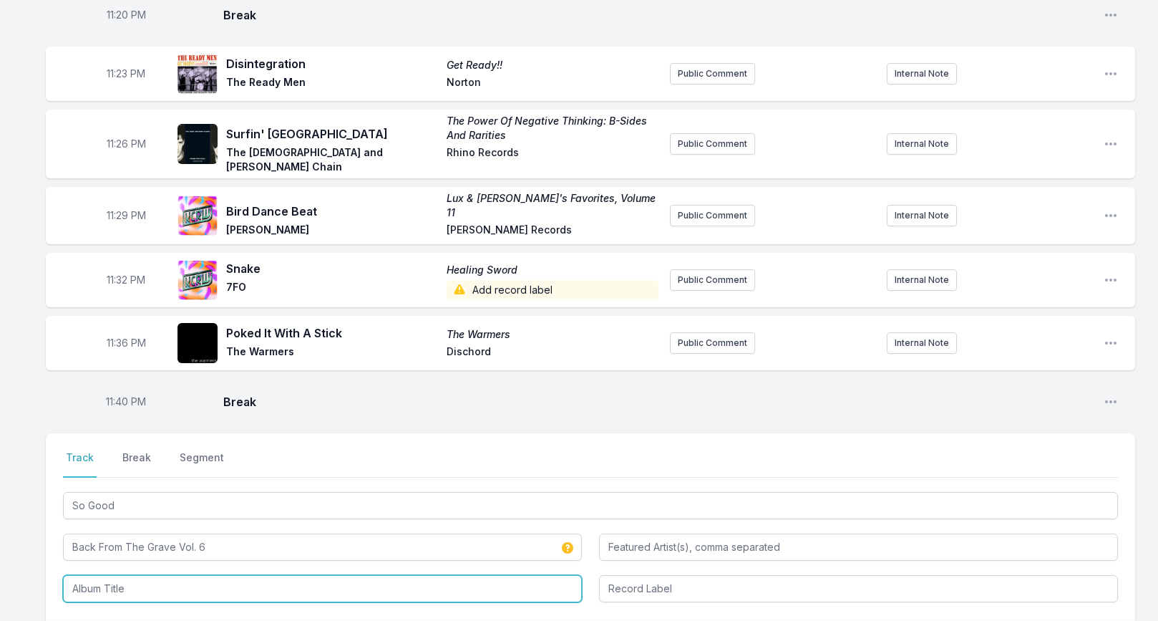
click at [82, 575] on input "Album Title" at bounding box center [322, 588] width 519 height 27
paste input "Back From The Grave Vol. 6"
type input "Back From The Grave Vol. 6"
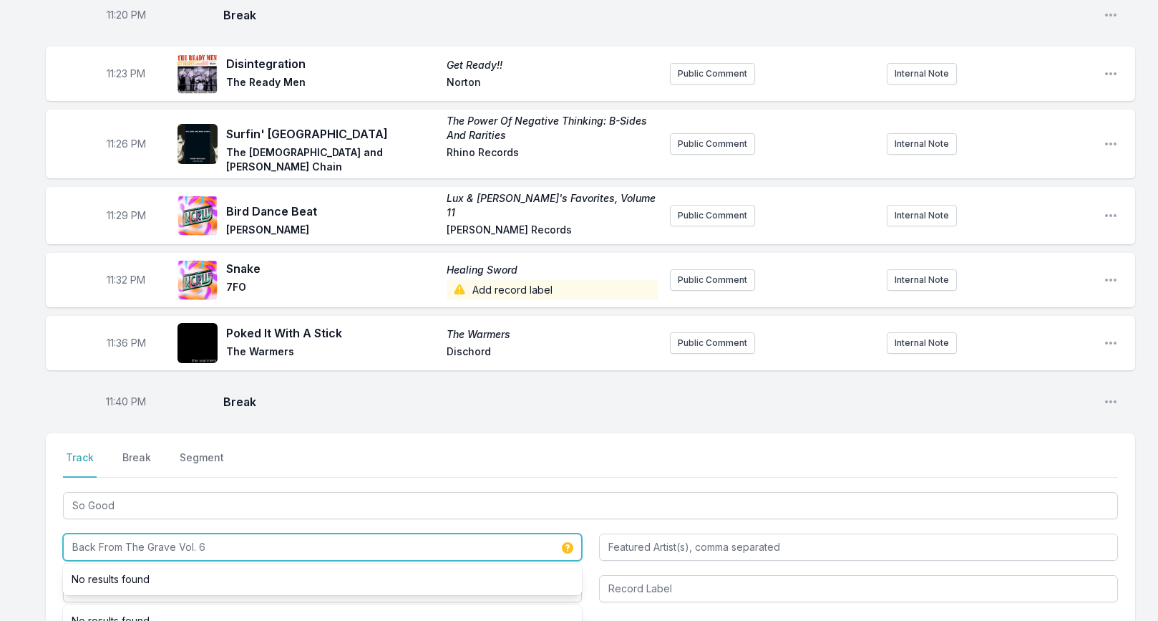
click at [99, 533] on input "Back From The Grave Vol. 6" at bounding box center [322, 546] width 519 height 27
type input "The Ascots"
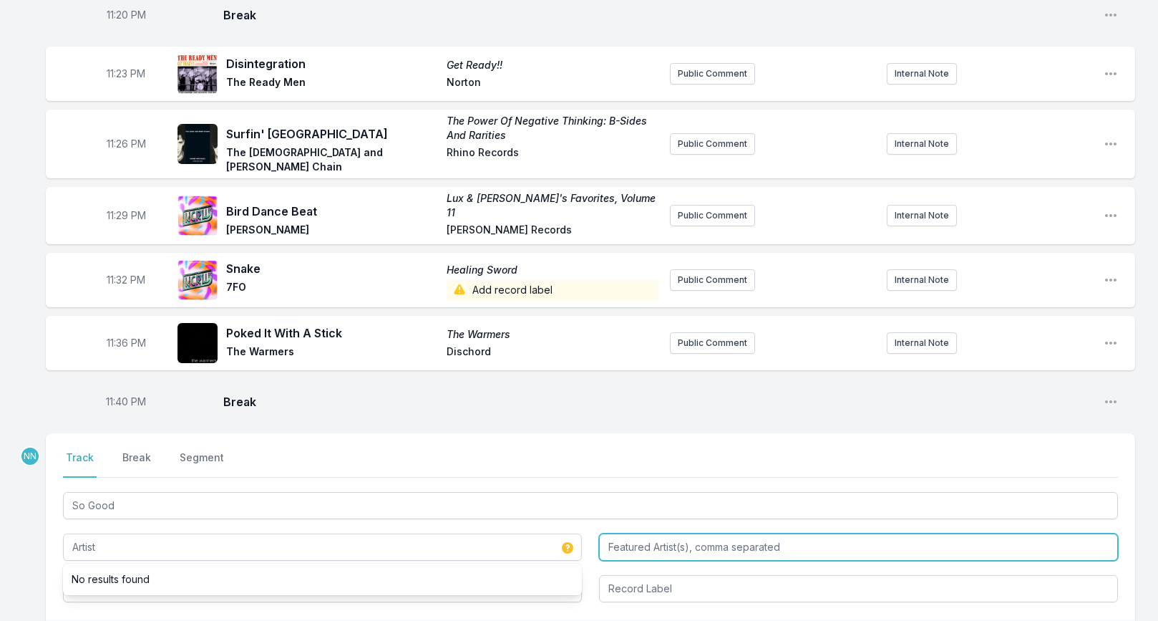
type input "The Ascots"
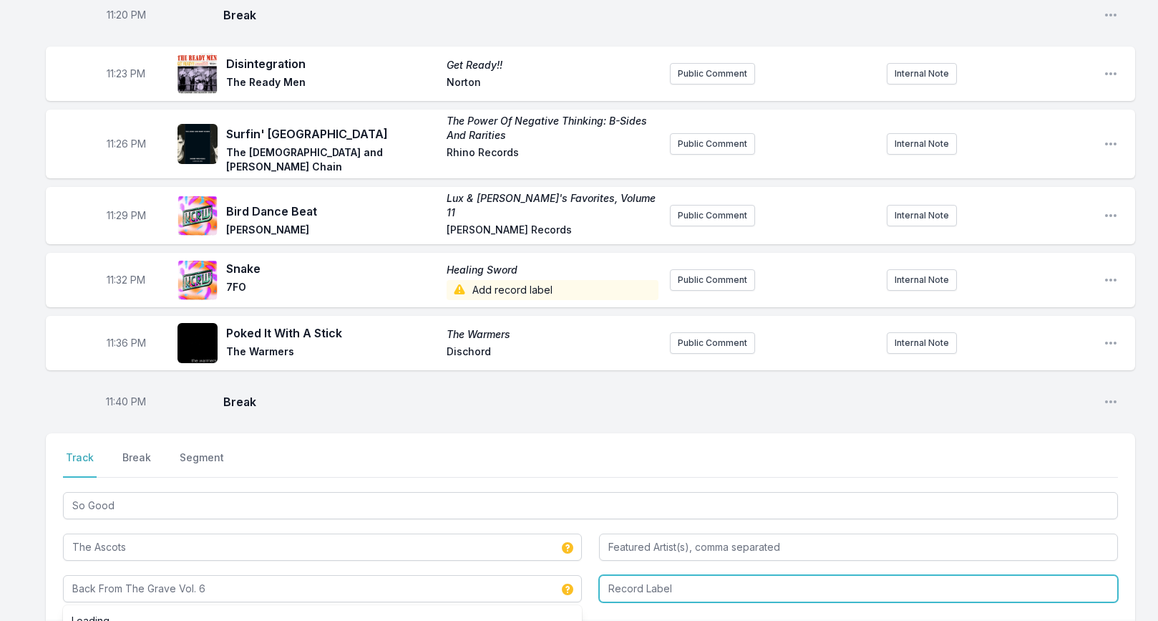
type input "Back From The Grave Vol. 6"
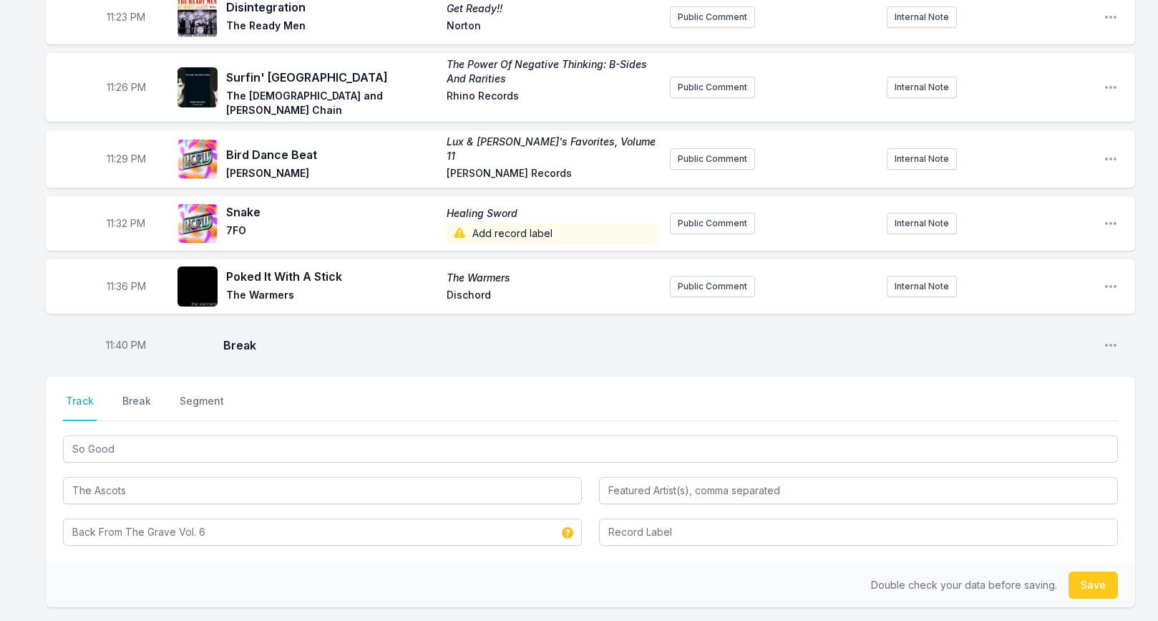
scroll to position [1943, 0]
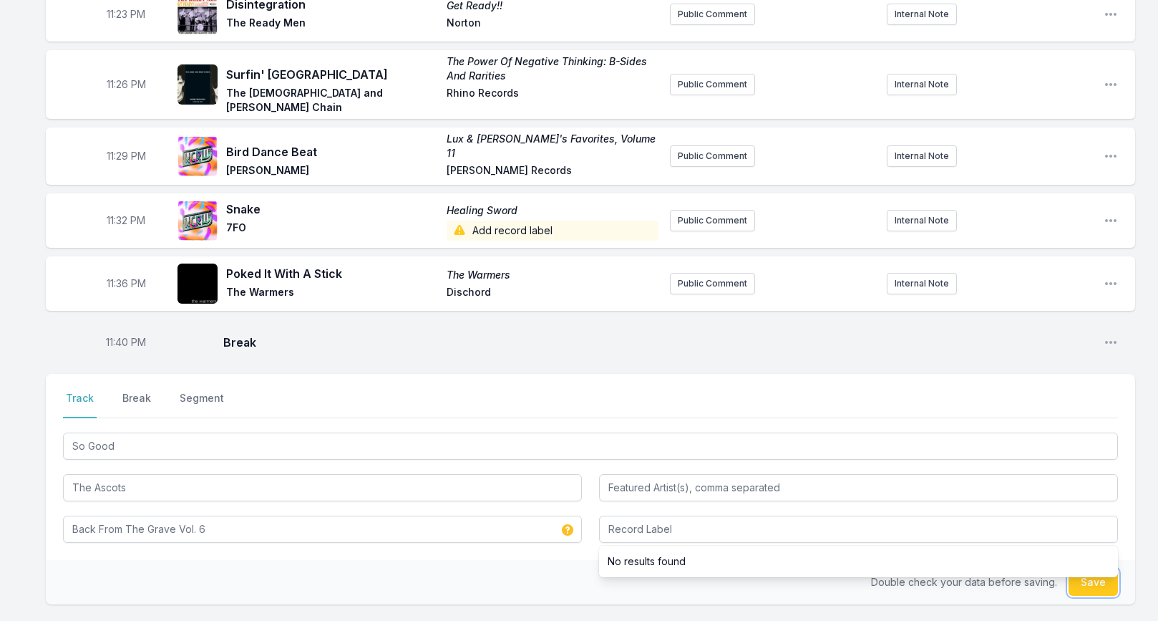
click at [1077, 568] on button "Save" at bounding box center [1093, 581] width 49 height 27
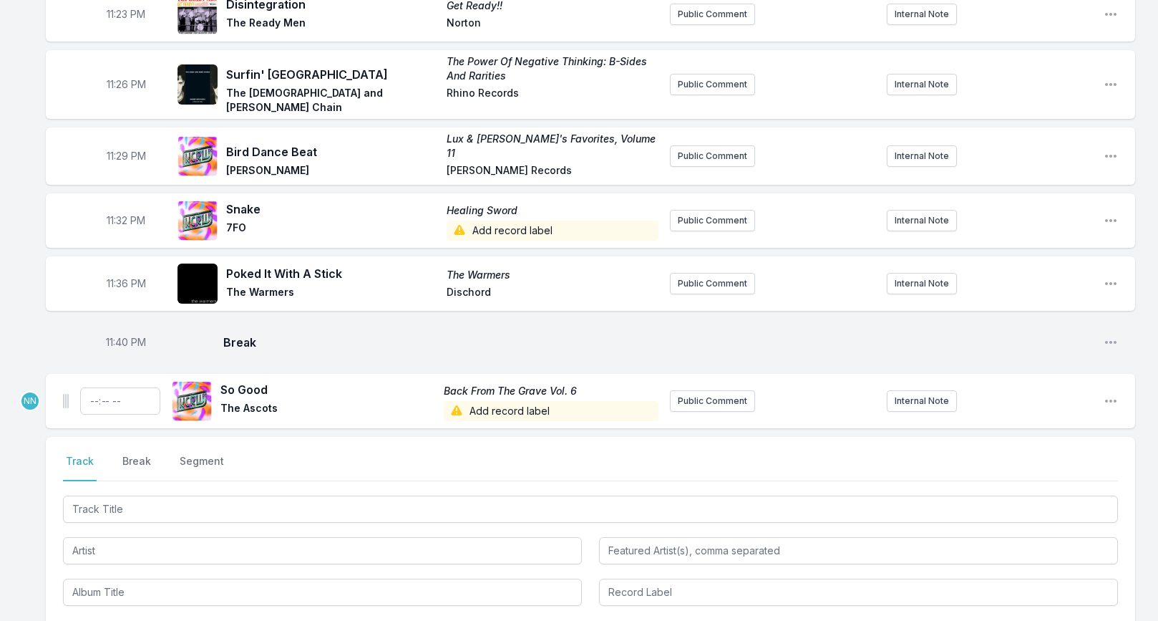
scroll to position [1938, 0]
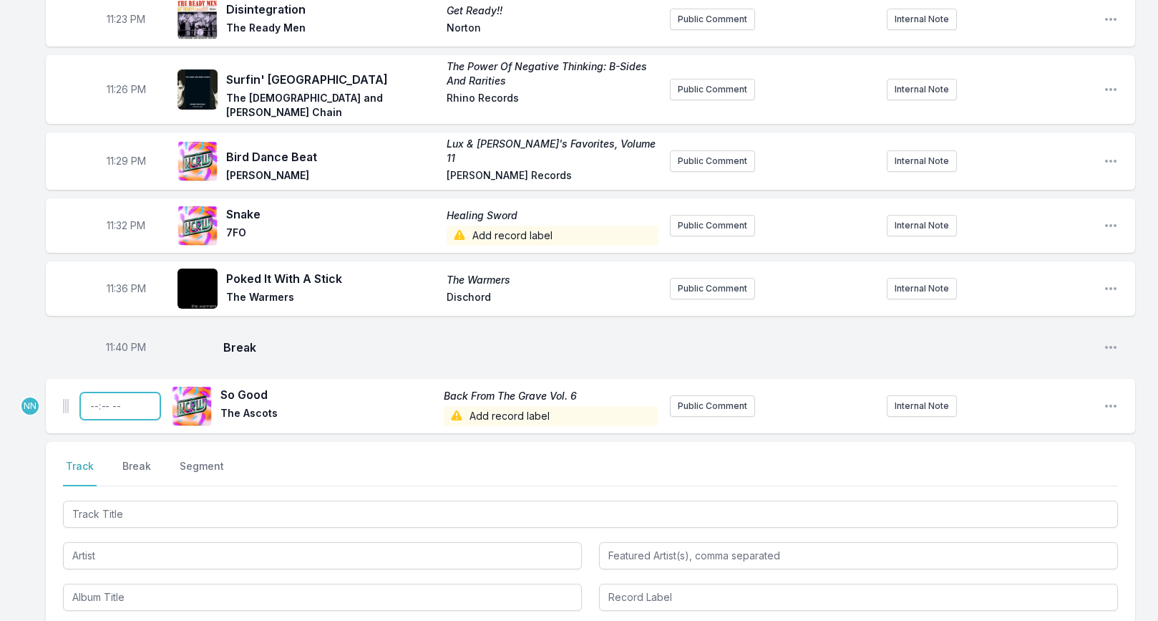
click at [94, 392] on input "Timestamp" at bounding box center [120, 405] width 80 height 27
type input "23:42"
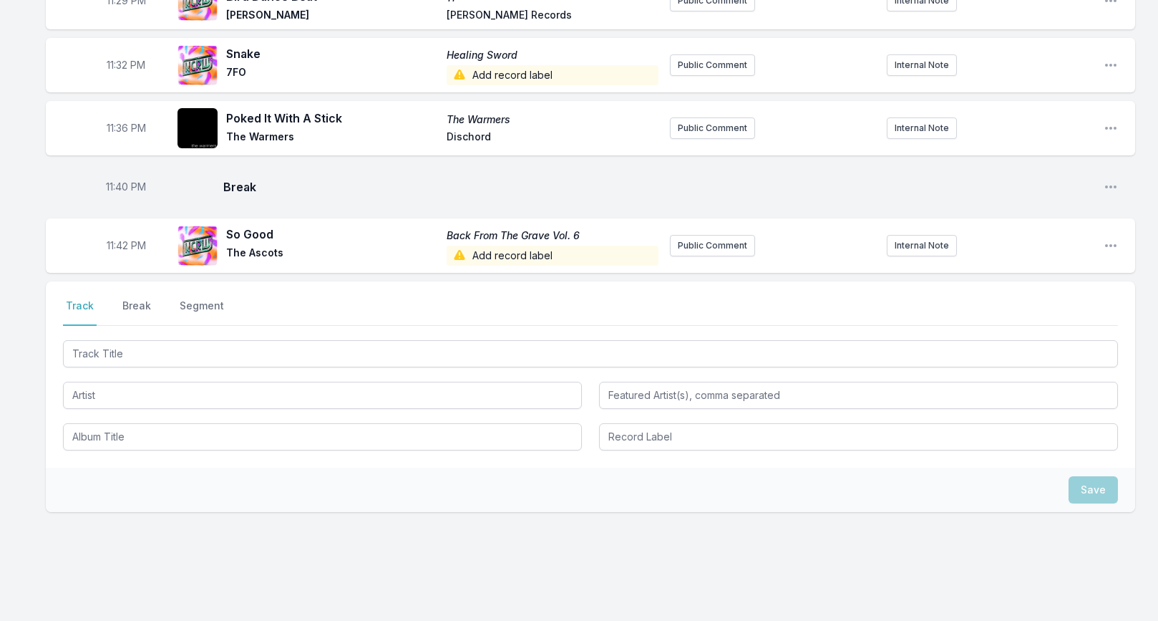
scroll to position [2101, 0]
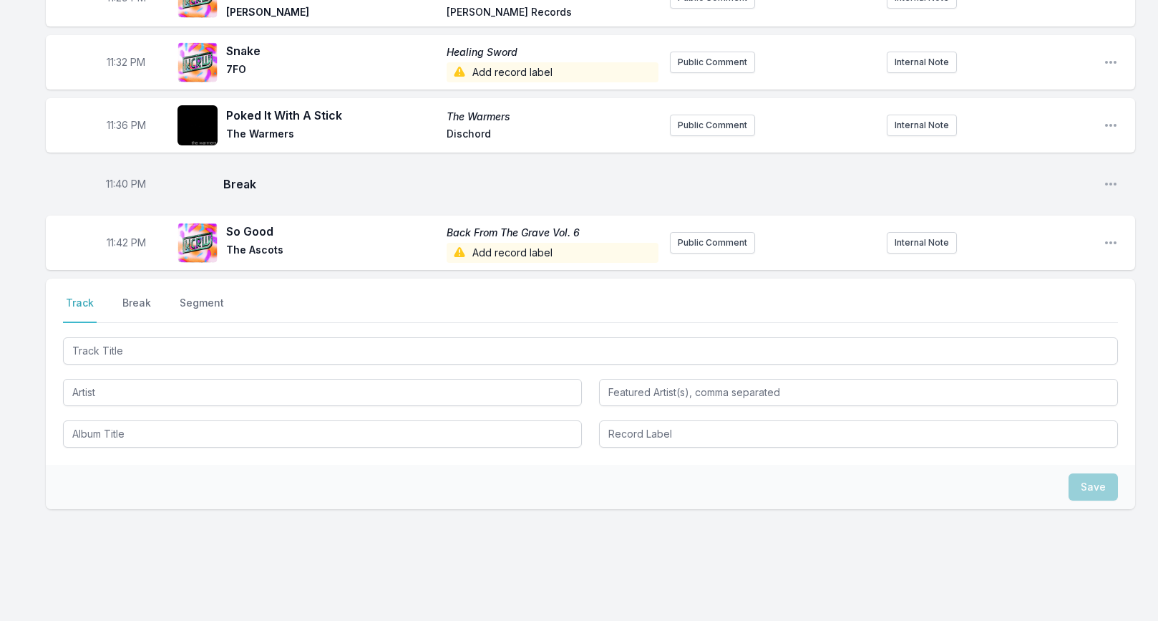
click at [135, 339] on div at bounding box center [590, 390] width 1055 height 113
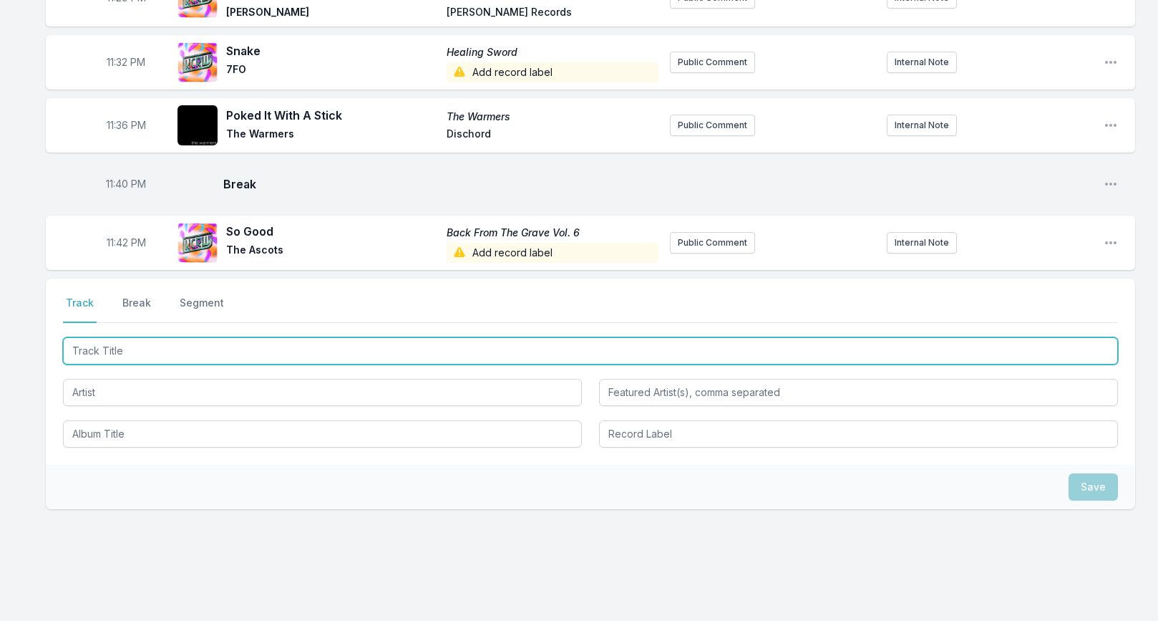
click at [133, 337] on input "Track Title" at bounding box center [590, 350] width 1055 height 27
type input "K"
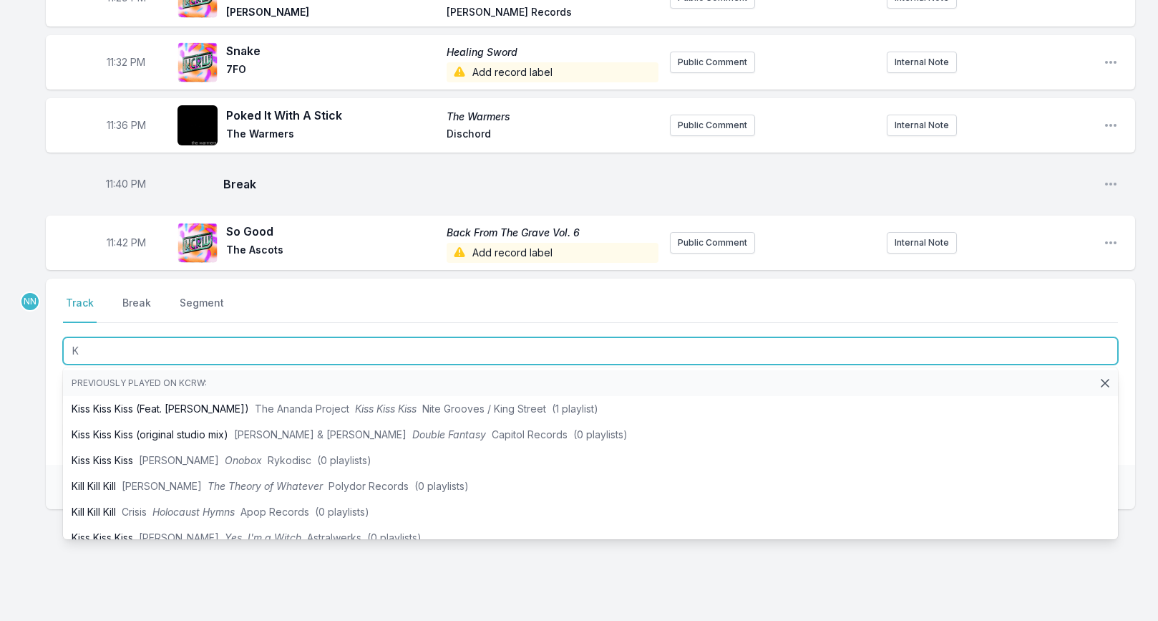
type input "K"
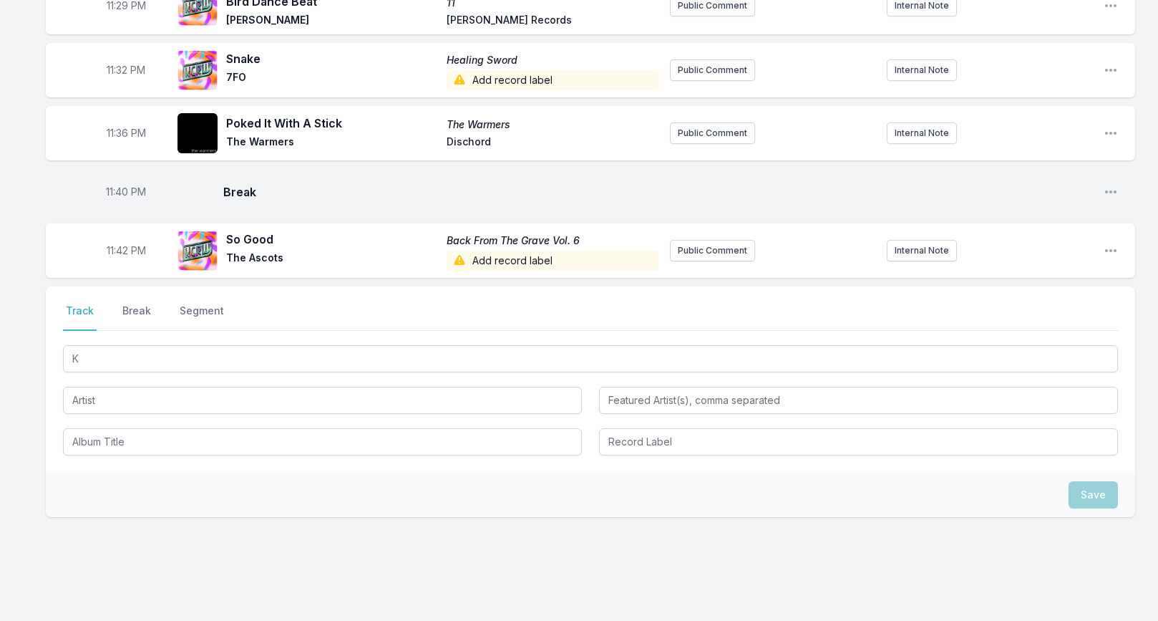
scroll to position [2100, 0]
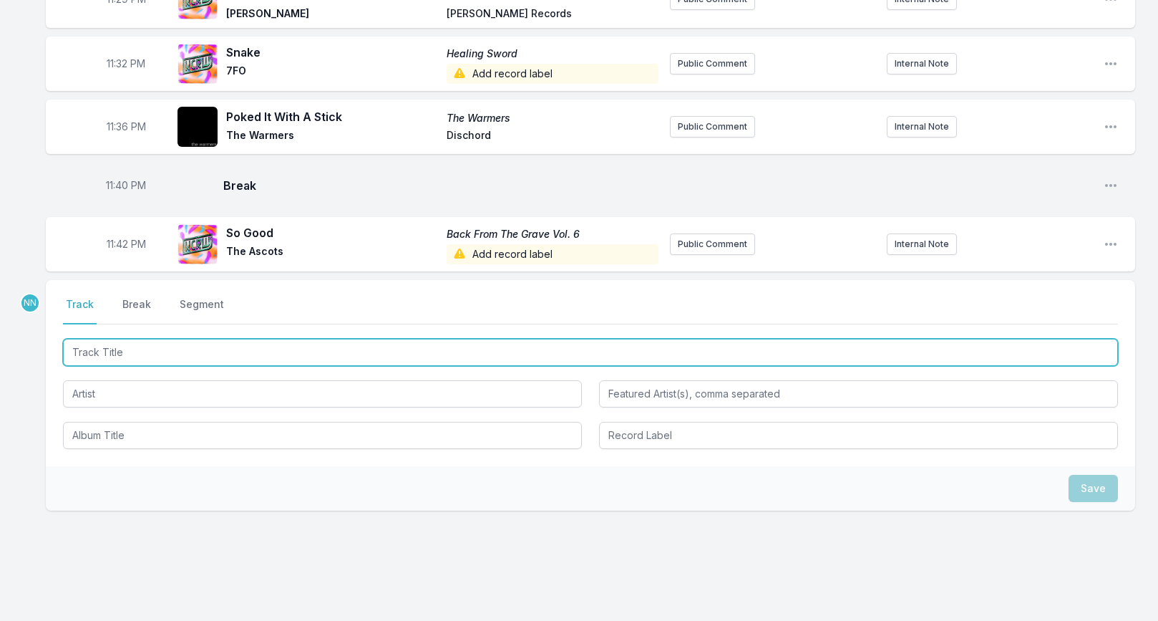
paste input "K2 / K. Kusafuka"
type input "K2 / K. Kusafuka"
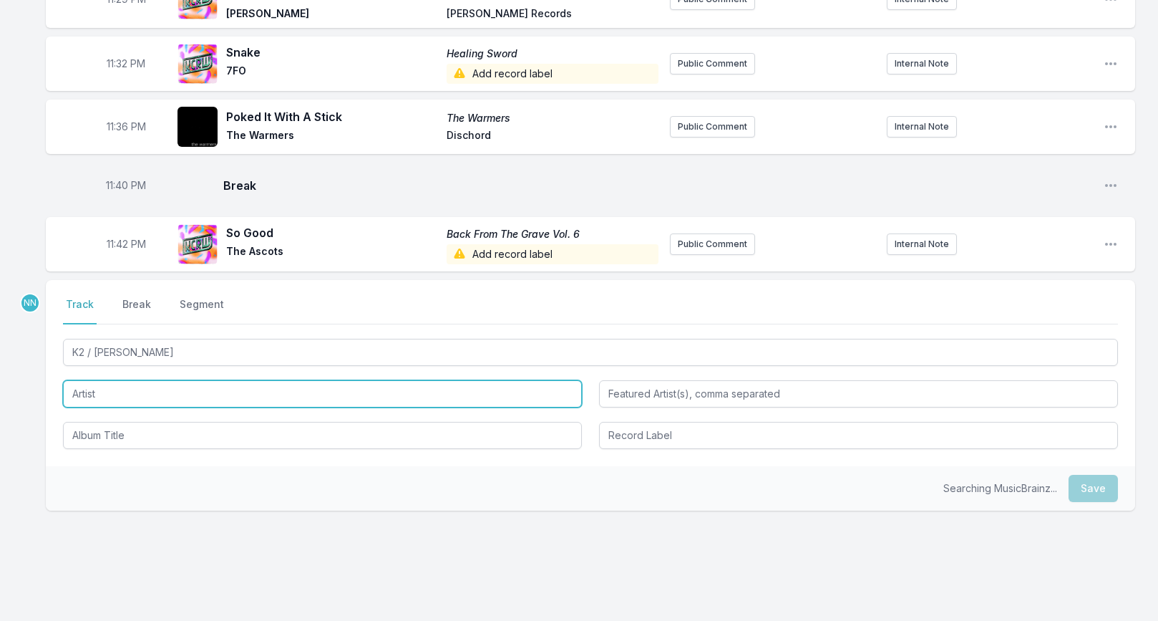
click at [95, 380] on input "Artist" at bounding box center [322, 393] width 519 height 27
paste input "K2 / K. Kusafuka"
type input "K2 / K. Kusafuka"
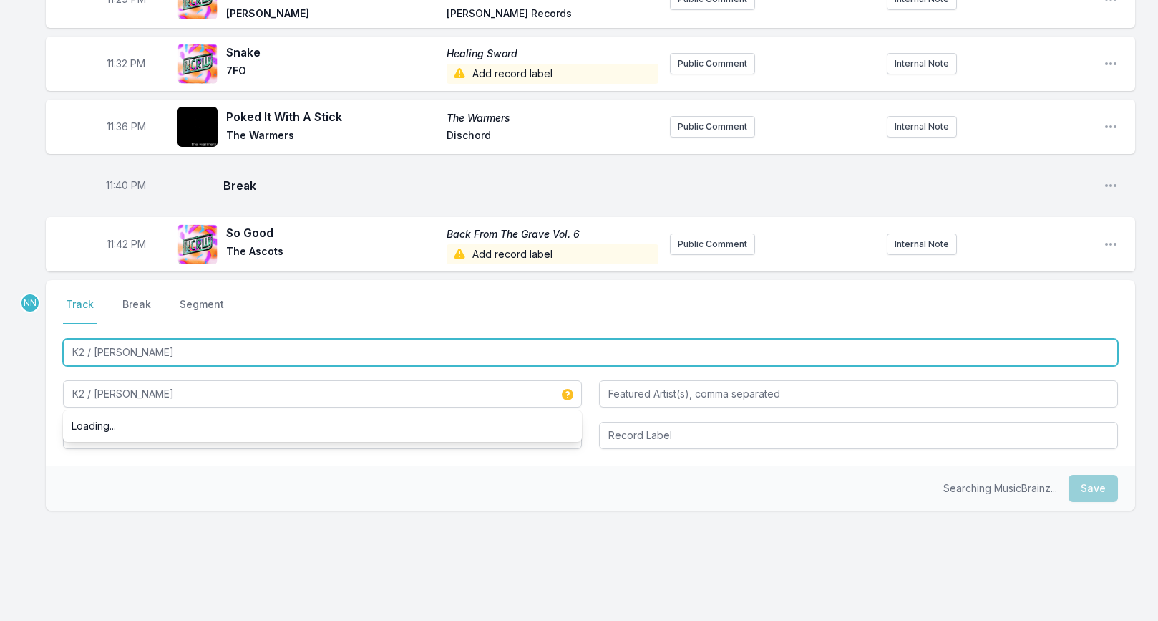
click at [119, 339] on input "K2 / K. Kusafuka" at bounding box center [590, 352] width 1055 height 27
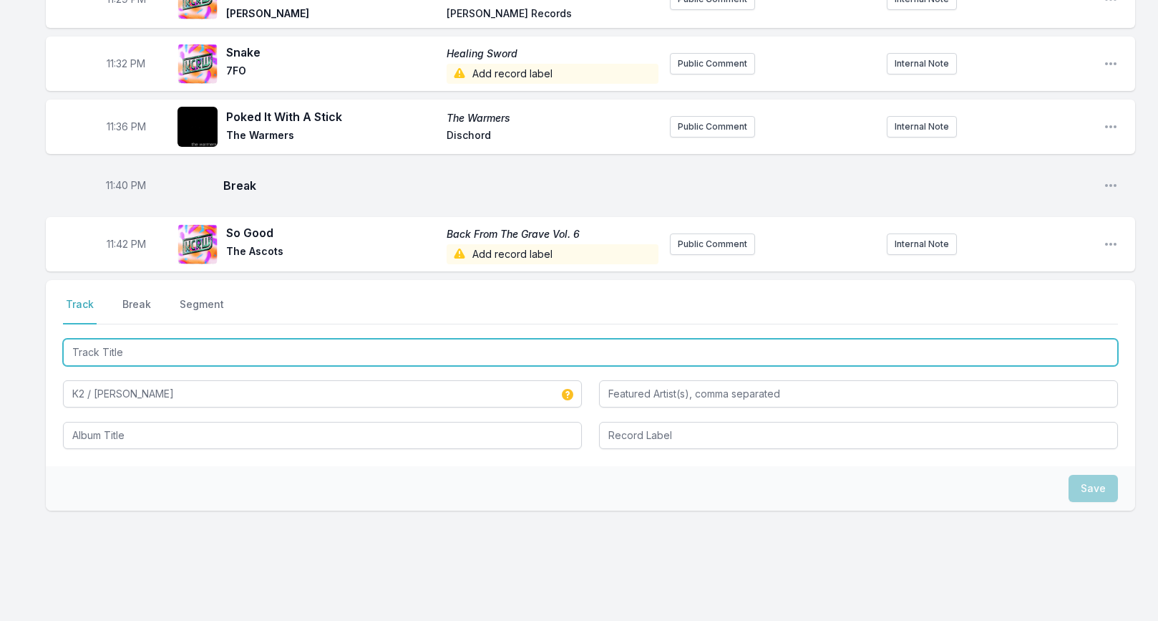
paste input "Remorse"
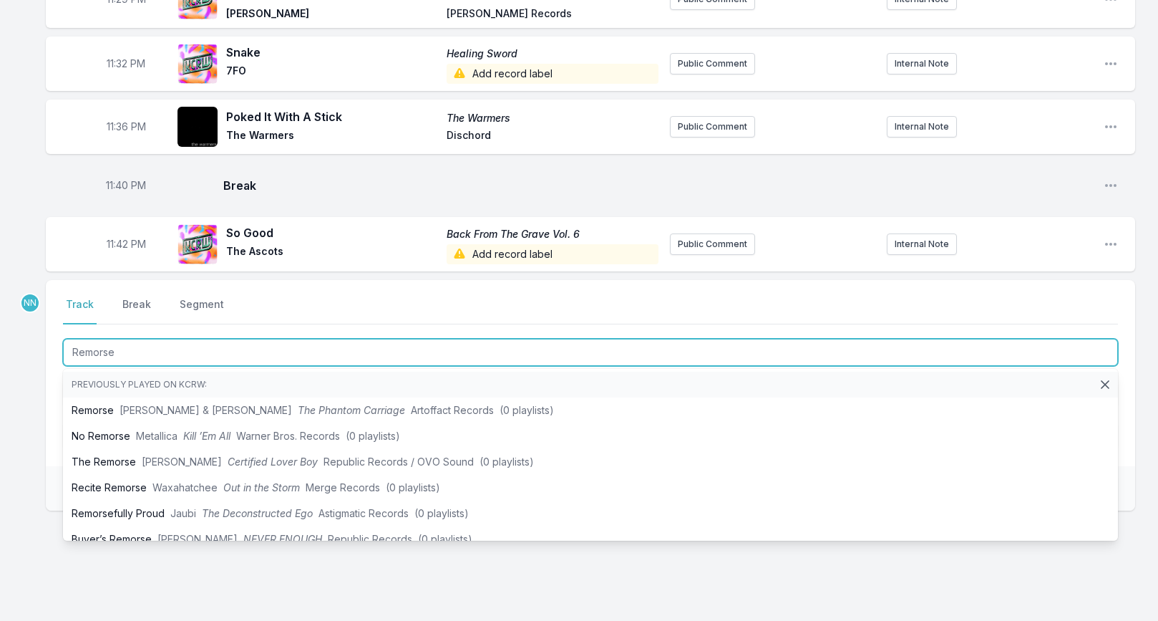
type input "Remorse"
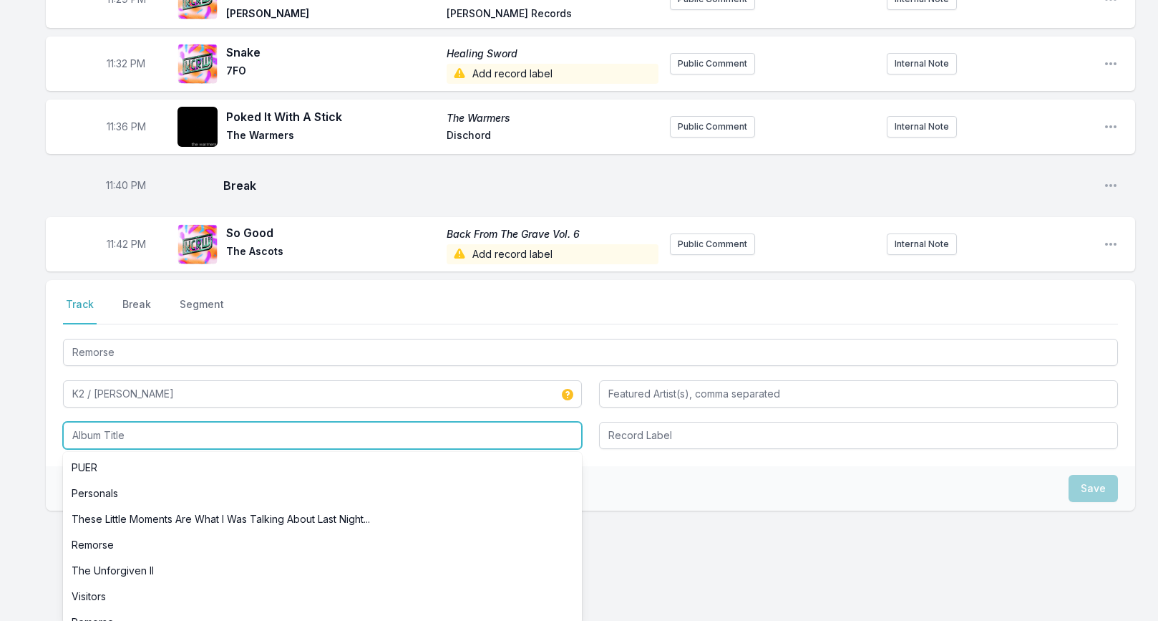
click at [73, 422] on input "Album Title" at bounding box center [322, 435] width 519 height 27
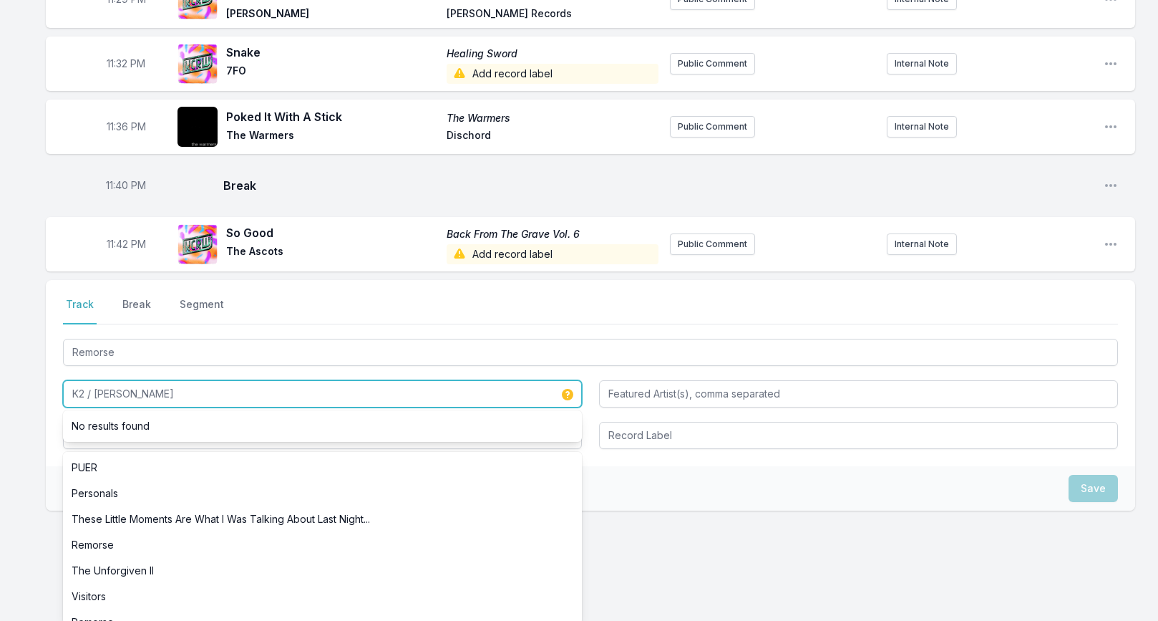
click at [74, 380] on input "K2 / K. Kusafuka" at bounding box center [322, 393] width 519 height 27
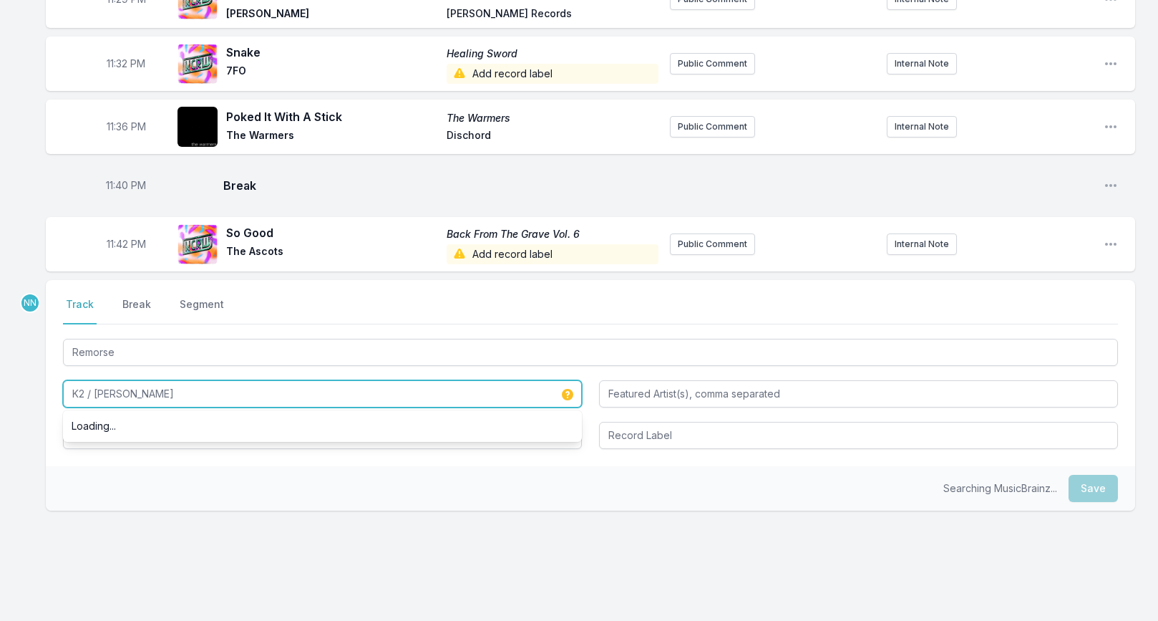
type input "K2 / K. Kusafuka"
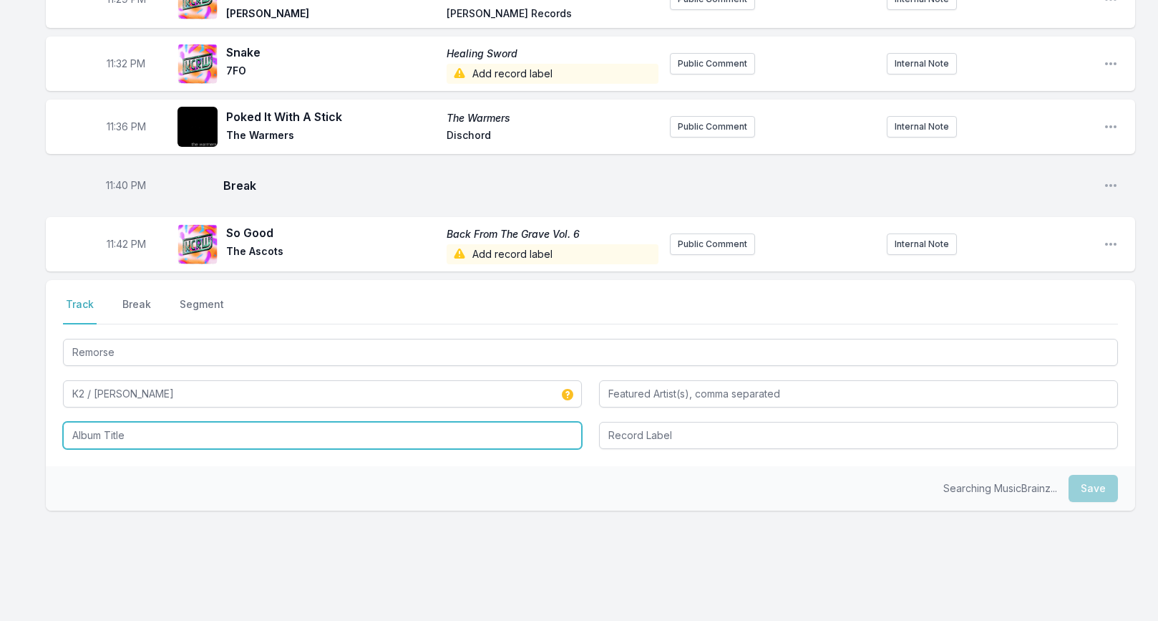
click at [82, 422] on input "Album Title" at bounding box center [322, 435] width 519 height 27
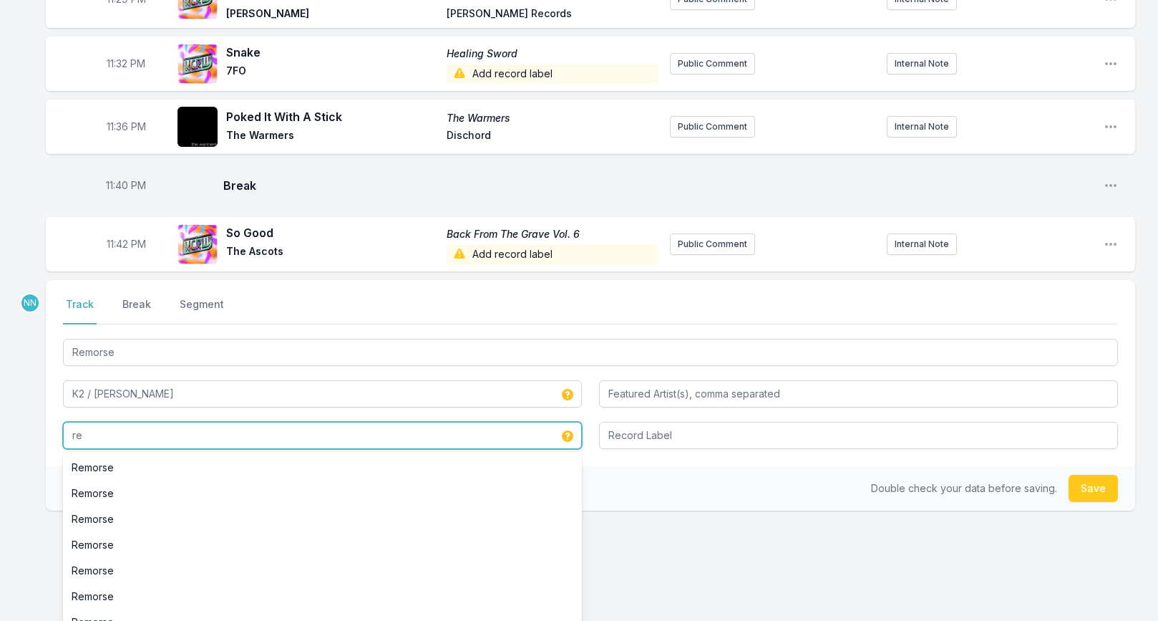
type input "r"
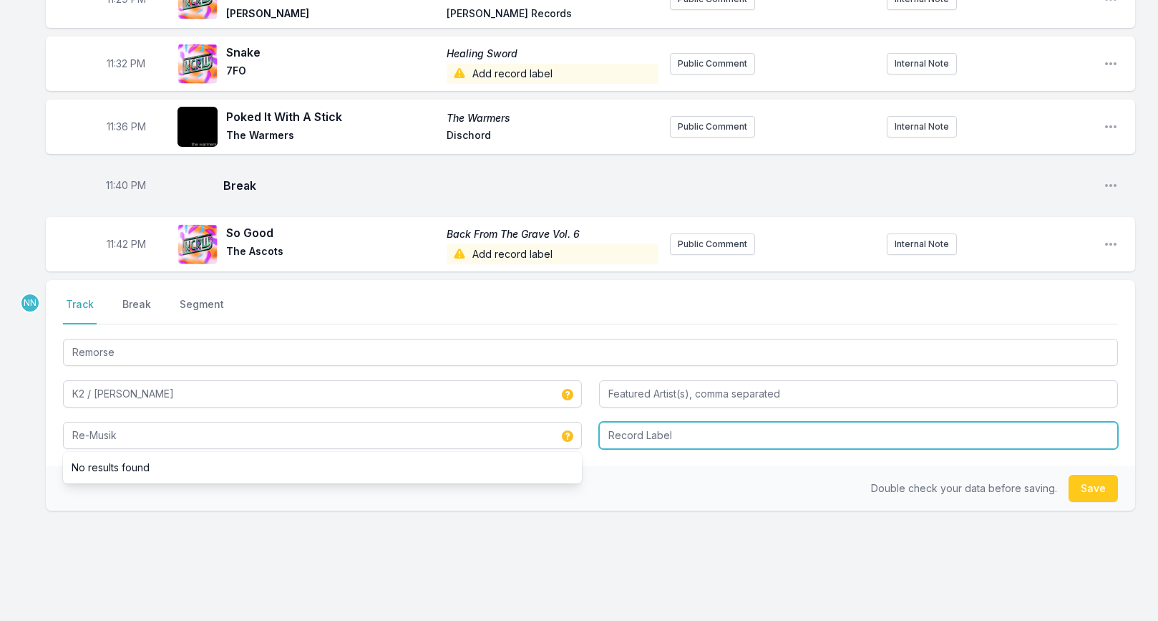
type input "Re-Musik"
type input "T"
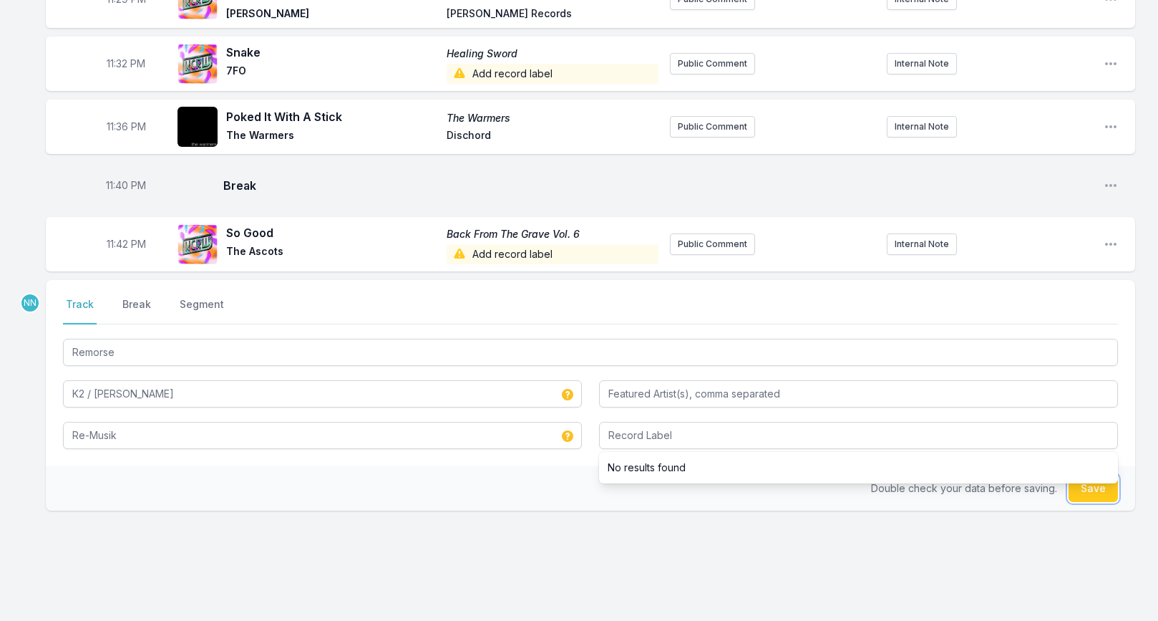
click at [1095, 475] on button "Save" at bounding box center [1093, 488] width 49 height 27
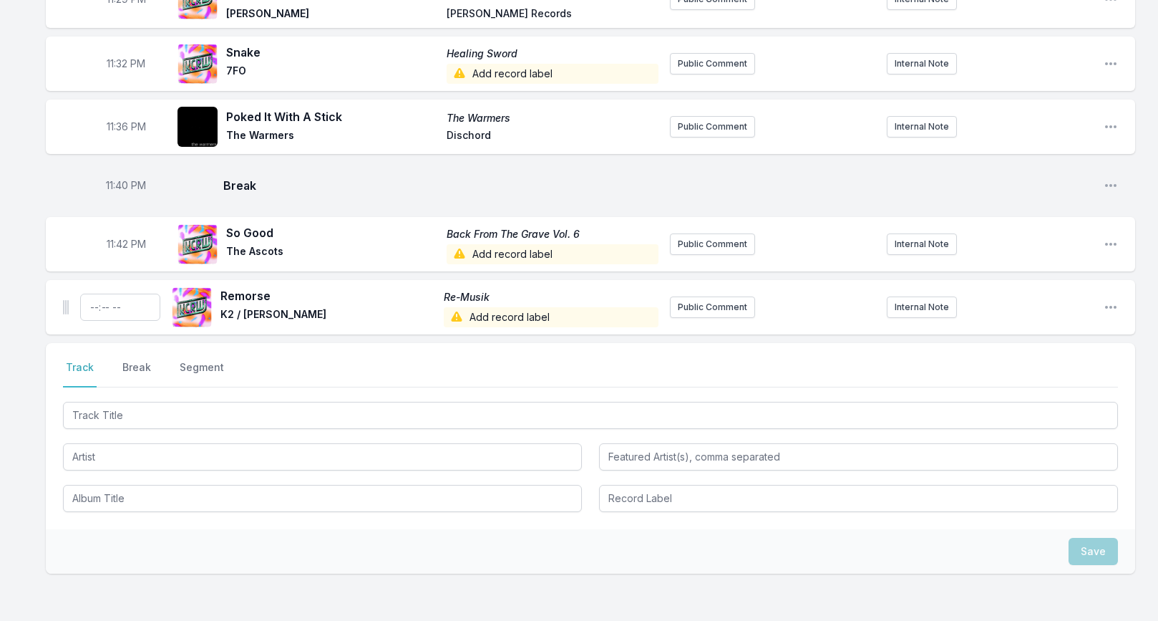
scroll to position [2099, 0]
click at [93, 294] on input "Timestamp" at bounding box center [120, 307] width 80 height 27
type input "23:45"
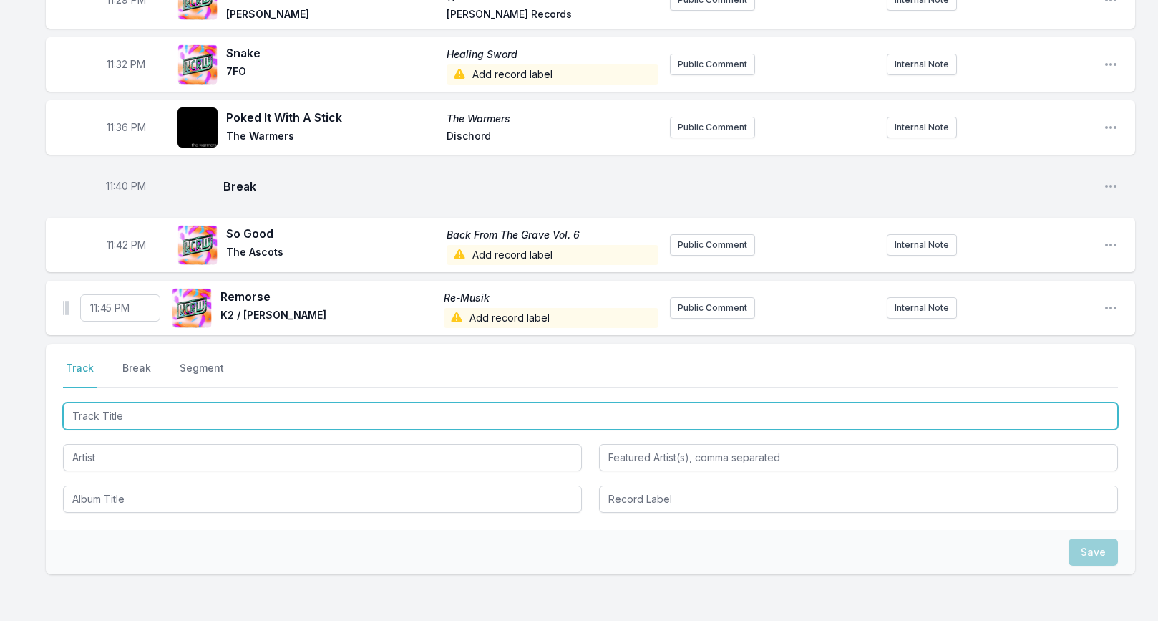
click at [88, 402] on input "Track Title" at bounding box center [590, 415] width 1055 height 27
paste input "Burning Of The Midnight Lamp"
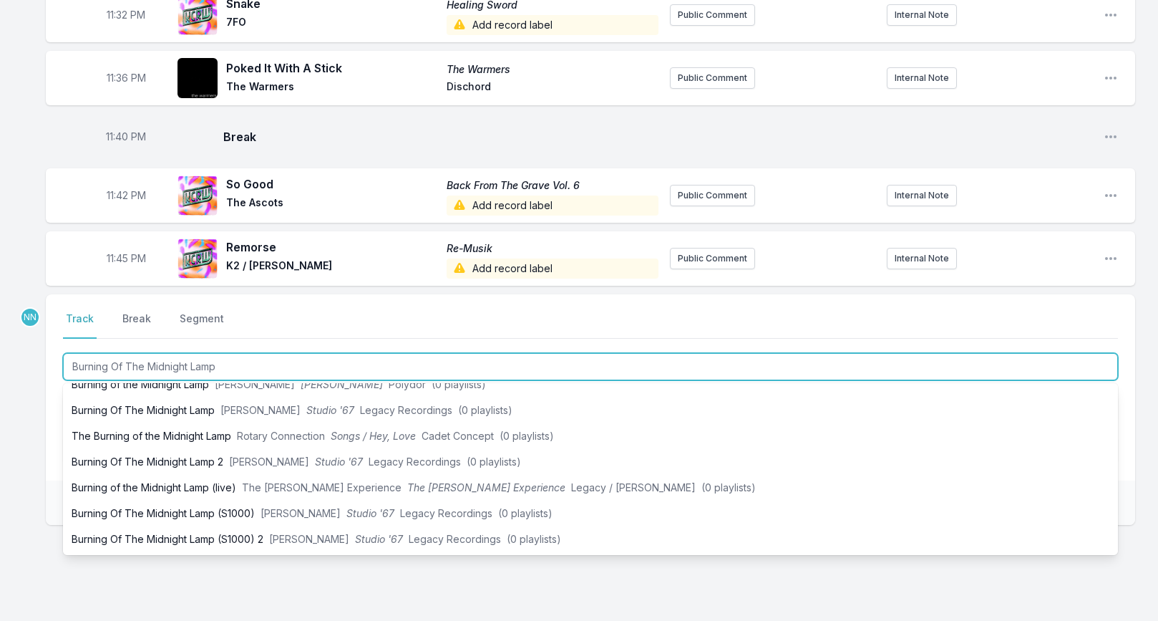
scroll to position [2164, 0]
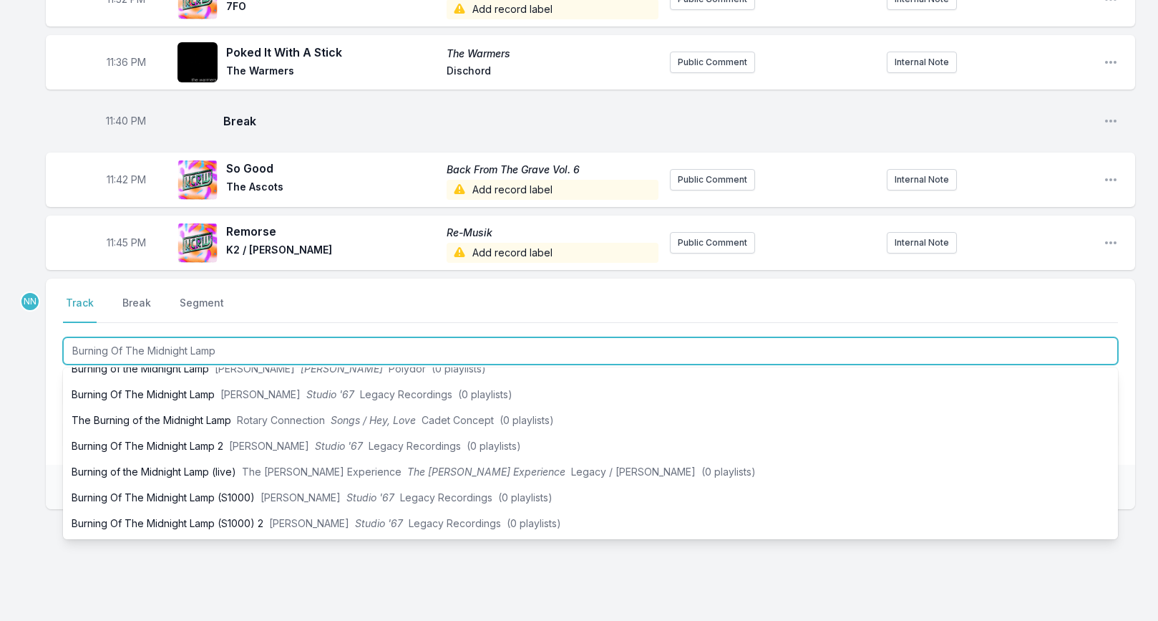
type input "Burning Of The Midnight Lamp"
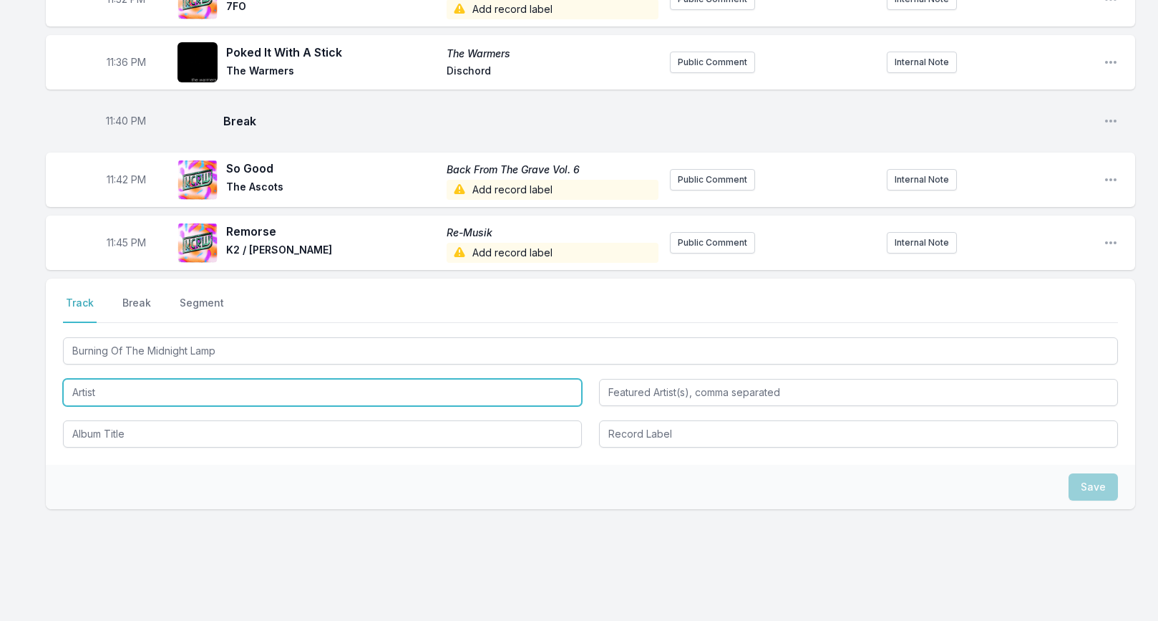
click at [114, 379] on input "Artist" at bounding box center [322, 392] width 519 height 27
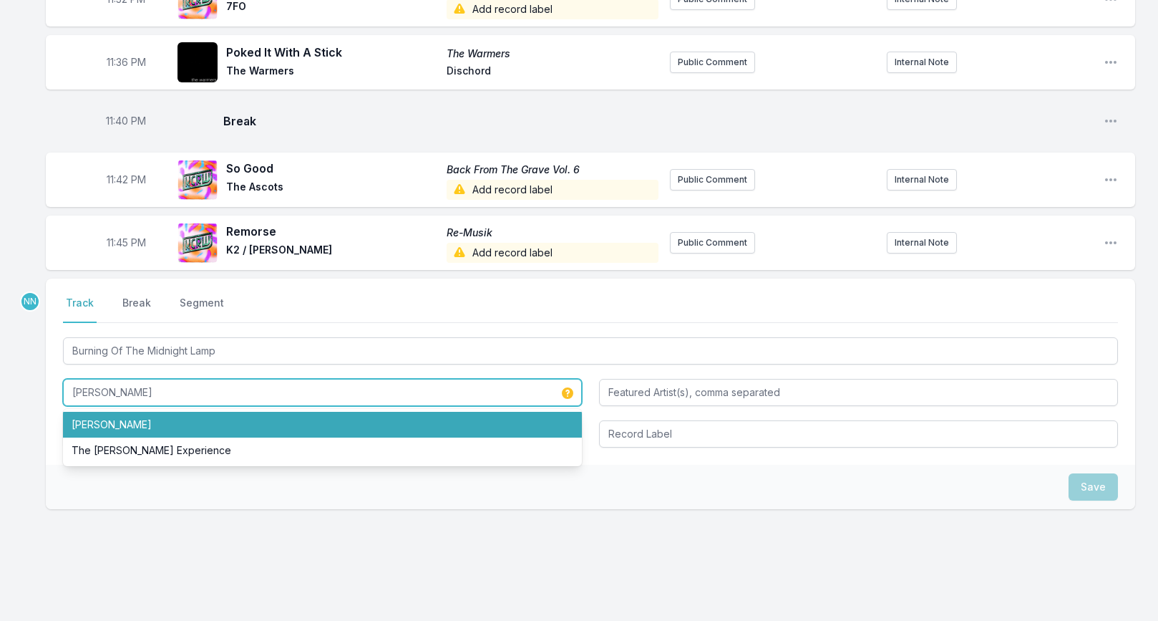
click at [94, 412] on li "Jimi Hendrix" at bounding box center [322, 425] width 519 height 26
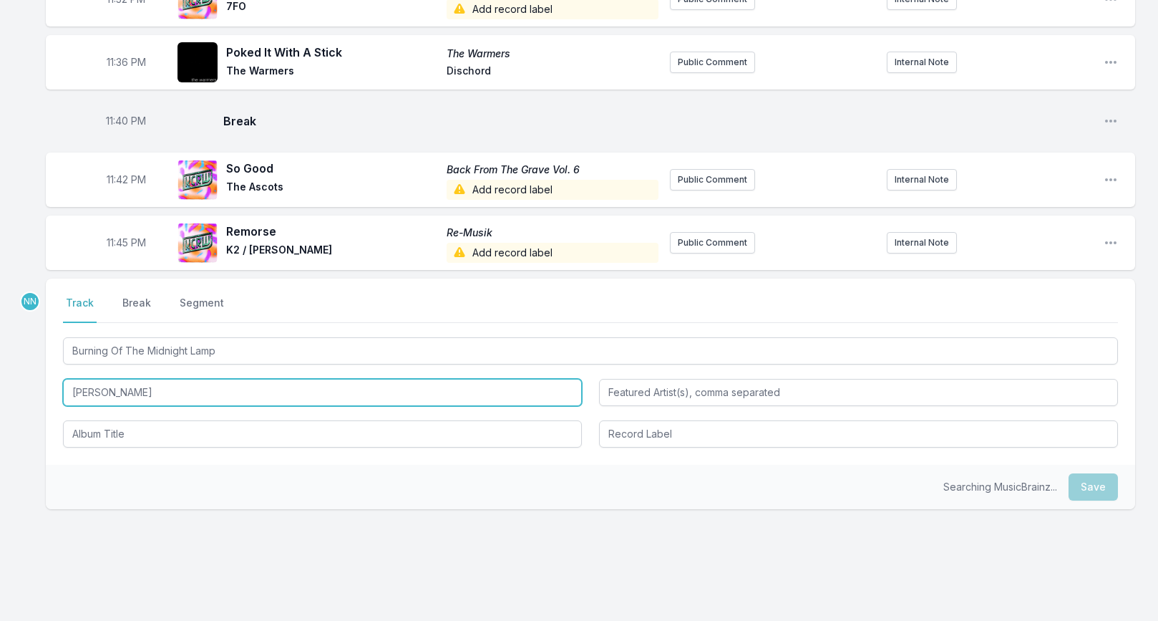
type input "Jimi Hendrix"
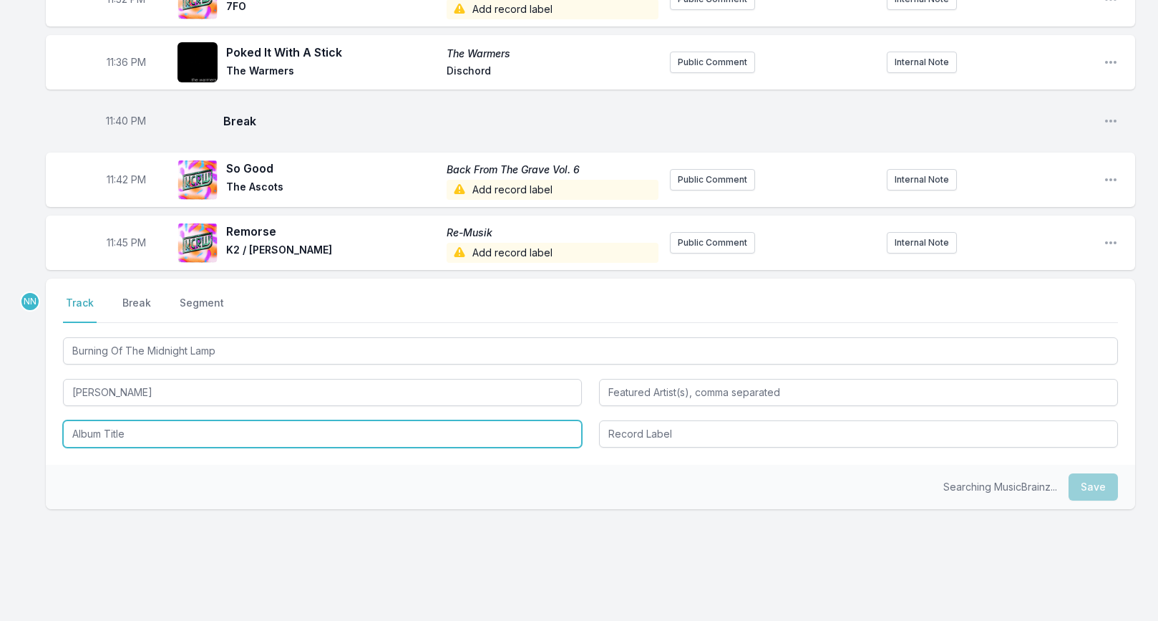
click at [287, 420] on input "Album Title" at bounding box center [322, 433] width 519 height 27
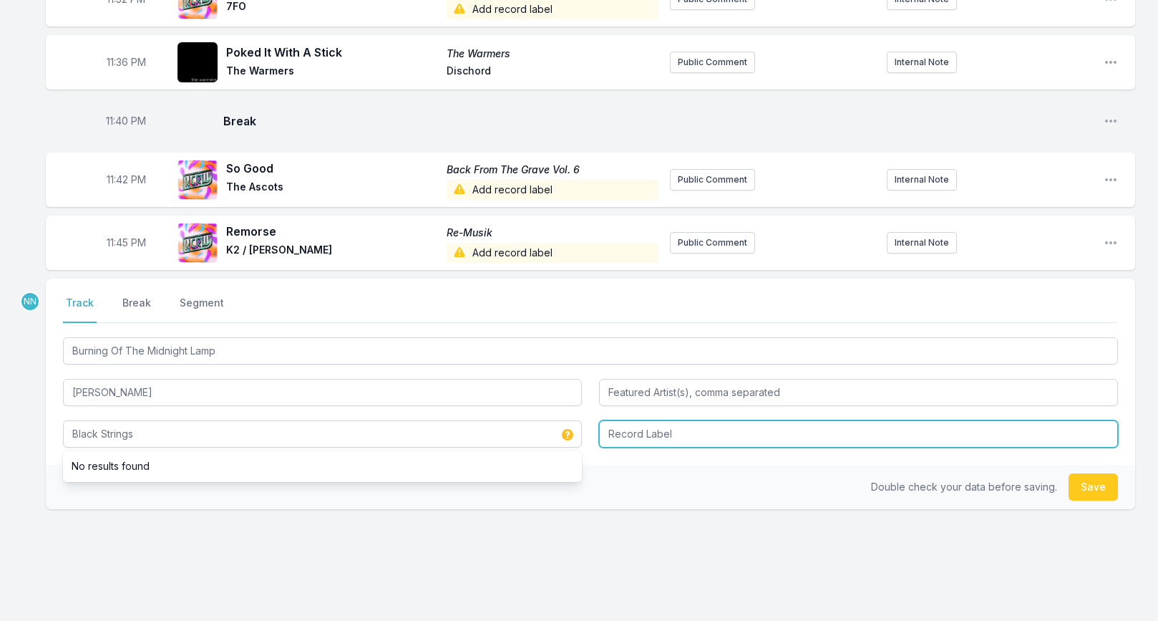
type input "Black Strings"
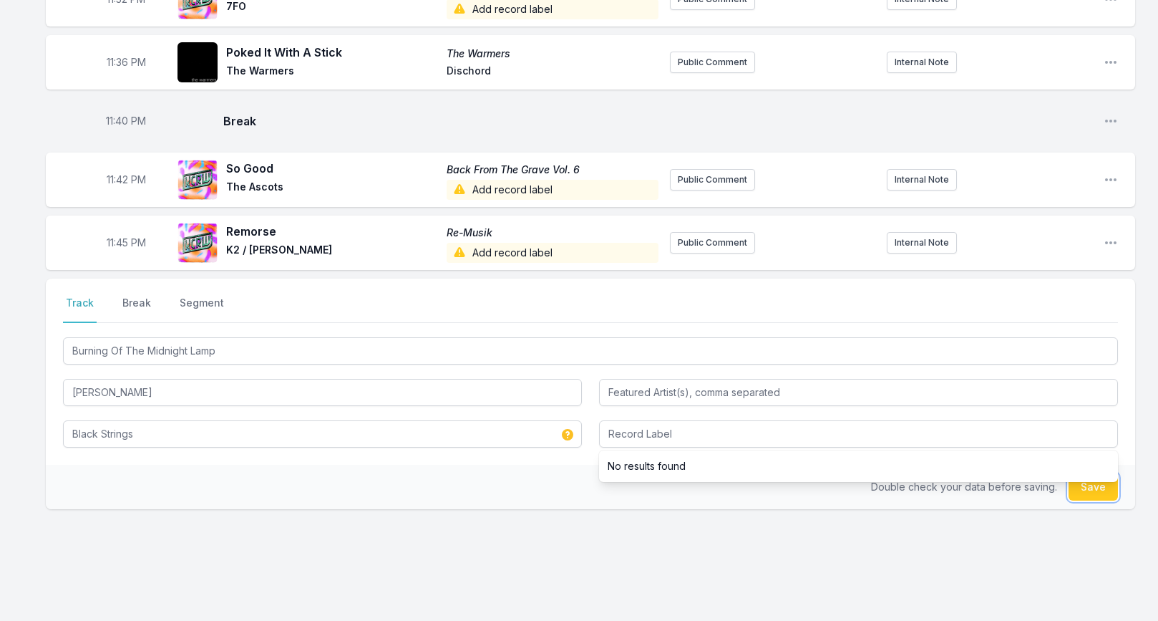
click at [1078, 473] on button "Save" at bounding box center [1093, 486] width 49 height 27
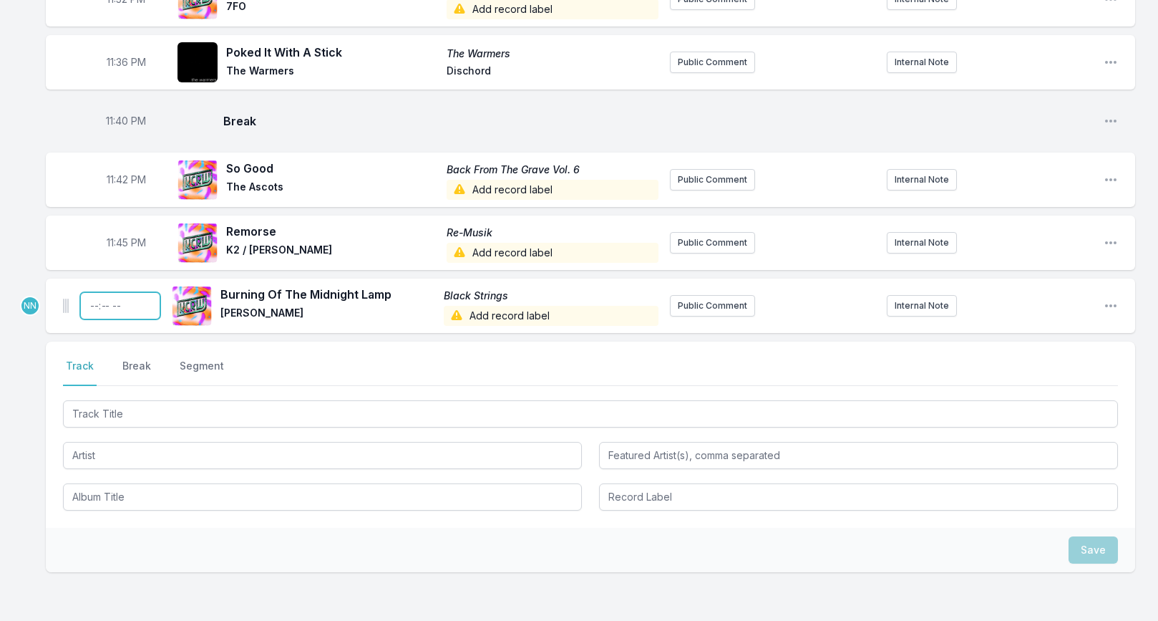
click at [94, 292] on input "Timestamp" at bounding box center [120, 305] width 80 height 27
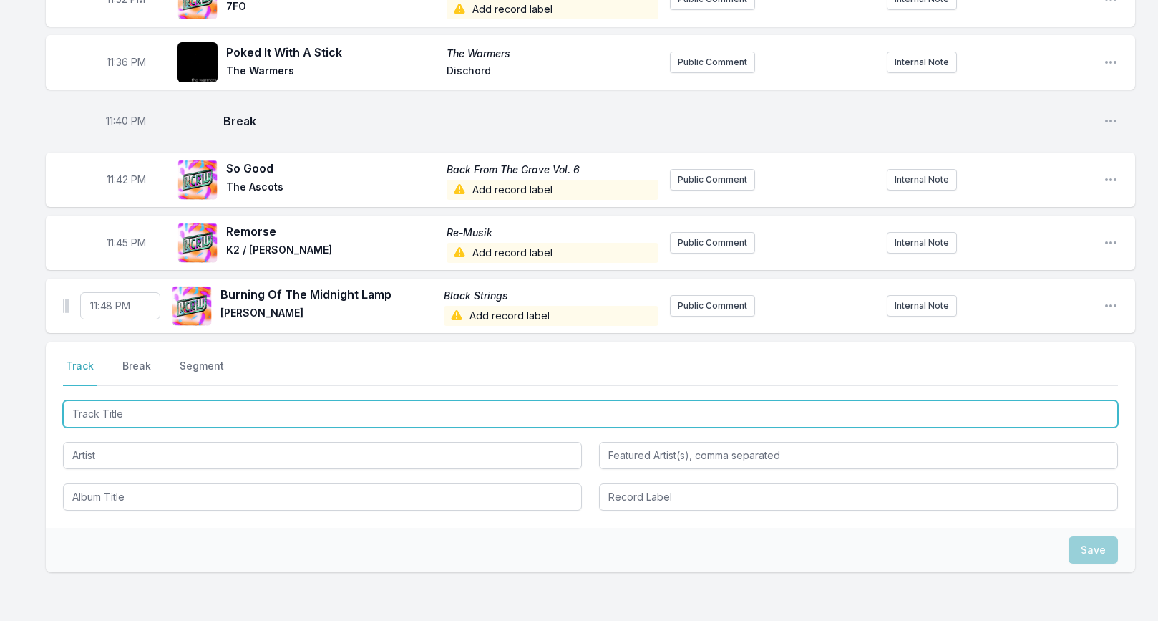
click at [137, 400] on input "Track Title" at bounding box center [590, 413] width 1055 height 27
paste input "Powerful Busu"
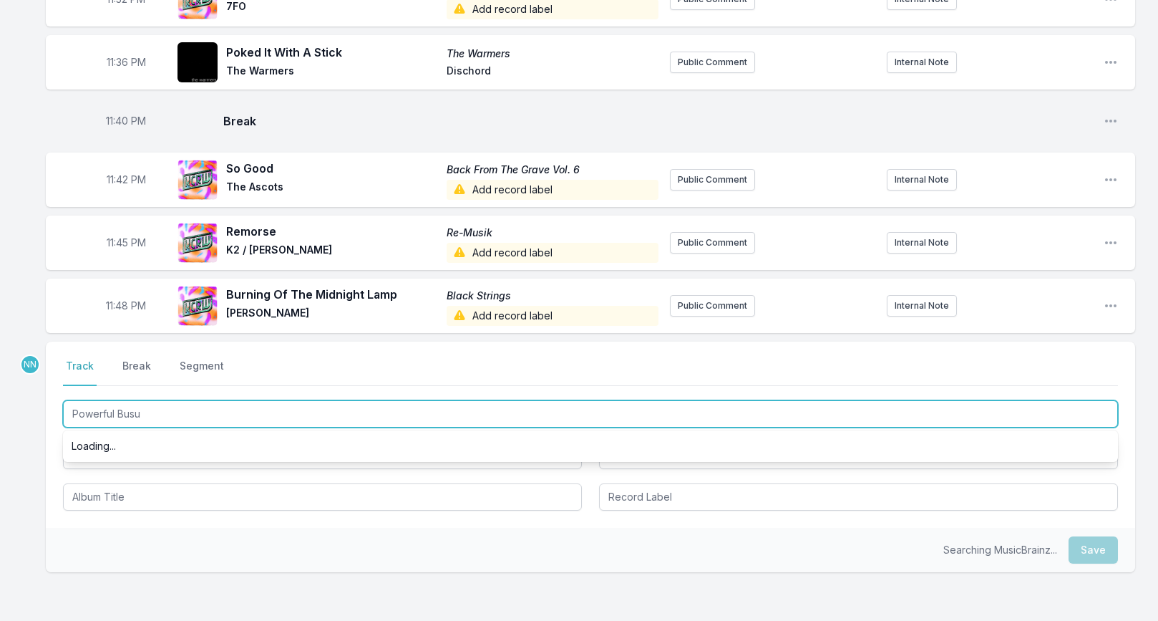
scroll to position [0, 0]
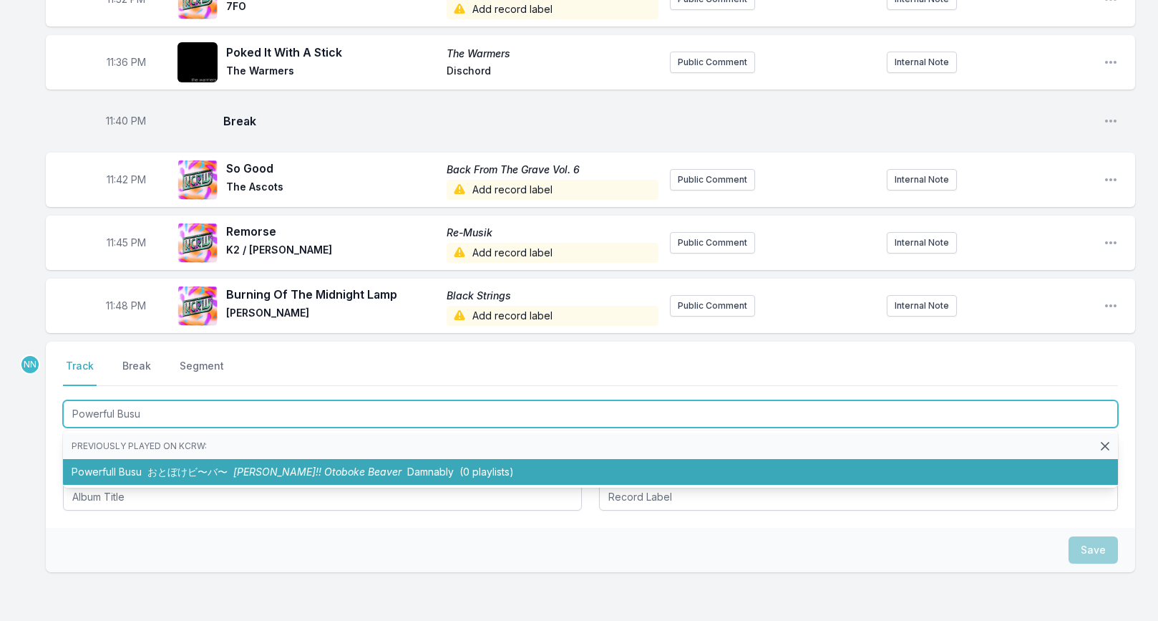
click at [86, 459] on li "Powerfull Busu おとぼけビ〜バ〜 Okoshiyasu!! Otoboke Beaver Damnably (0 playlists)" at bounding box center [590, 472] width 1055 height 26
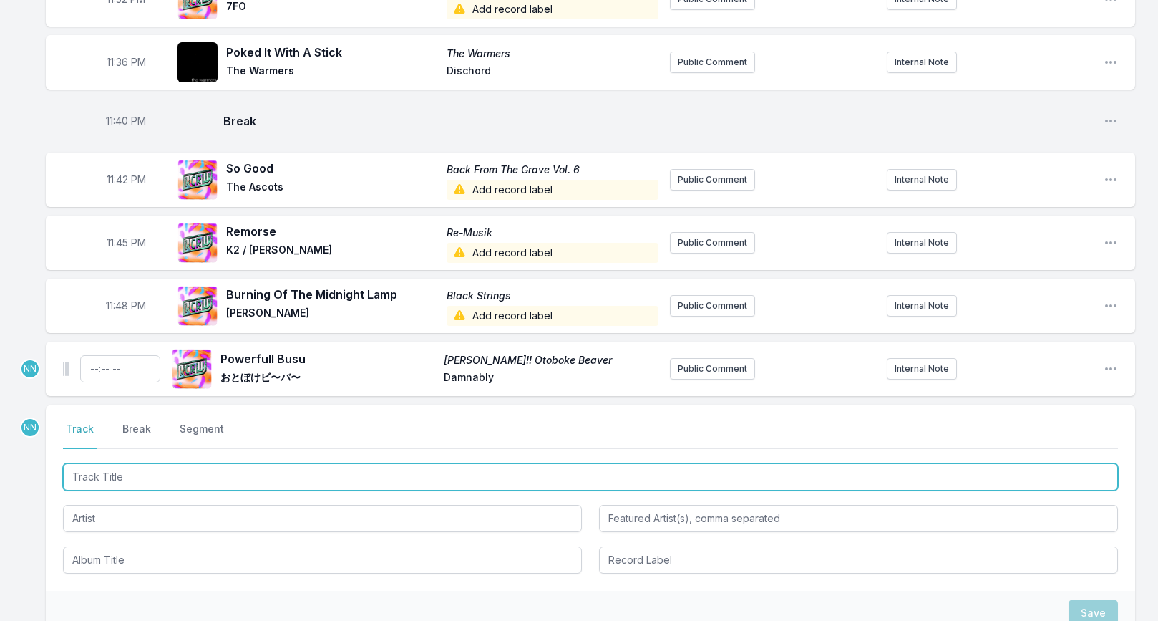
scroll to position [2166, 0]
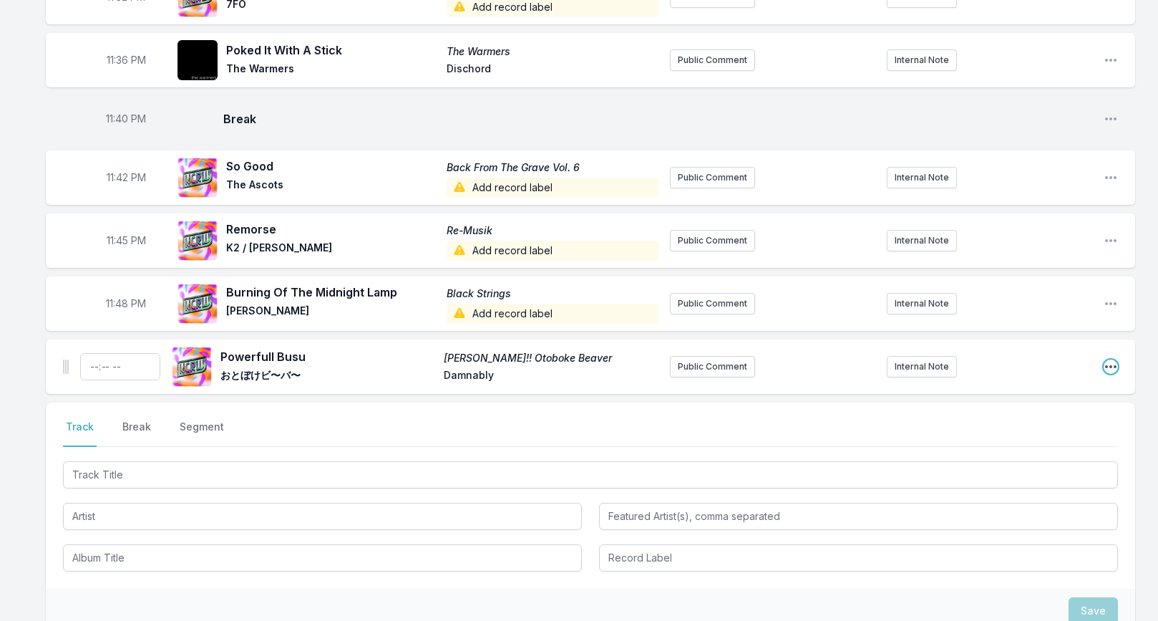
click at [1113, 359] on icon "Open playlist item options" at bounding box center [1111, 366] width 14 height 14
click at [1043, 408] on button "Edit Track Details" at bounding box center [1038, 421] width 160 height 26
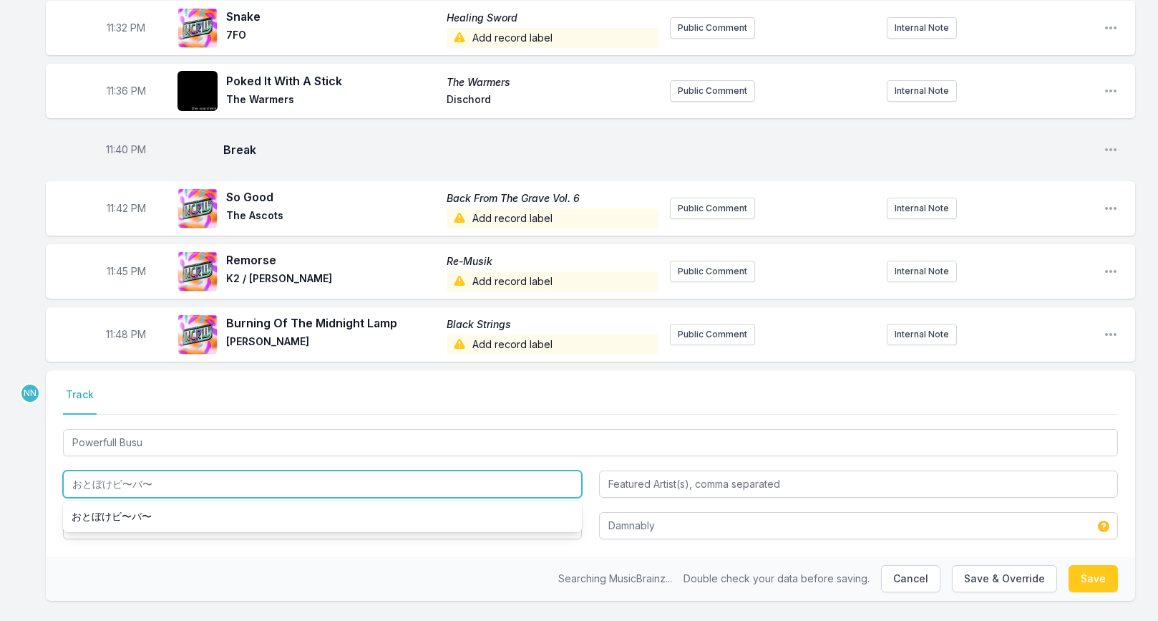
click at [285, 470] on input "おとぼけビ〜バ〜" at bounding box center [322, 483] width 519 height 27
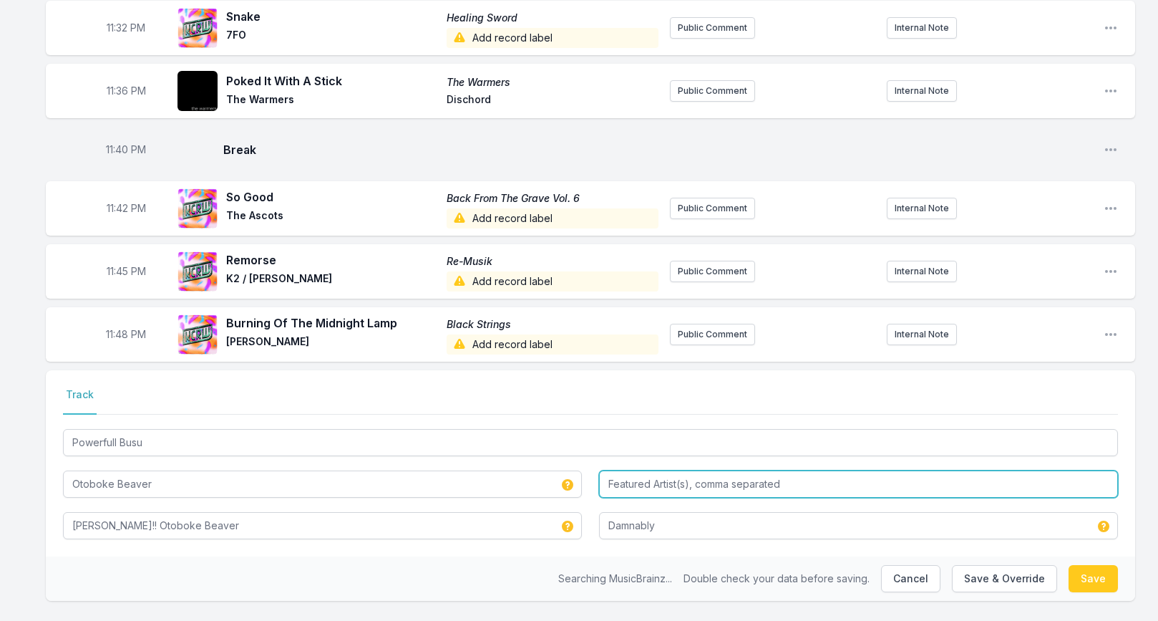
scroll to position [2135, 0]
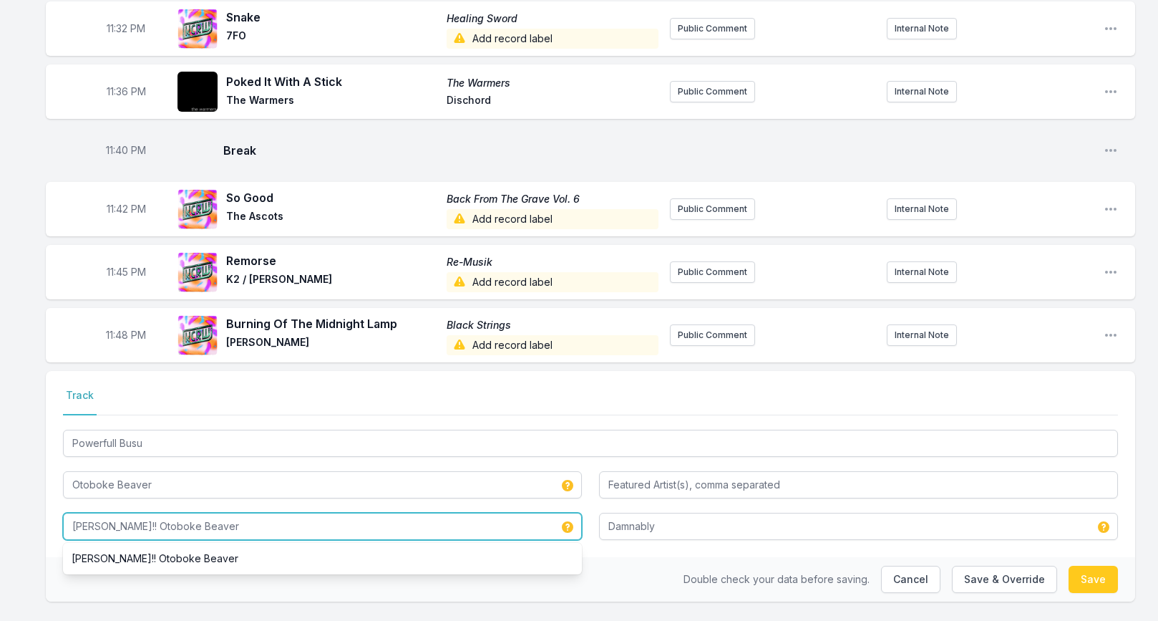
drag, startPoint x: 137, startPoint y: 500, endPoint x: 291, endPoint y: 502, distance: 153.9
click at [284, 513] on input "Okoshiyasu!! Otoboke Beaver" at bounding box center [322, 526] width 519 height 27
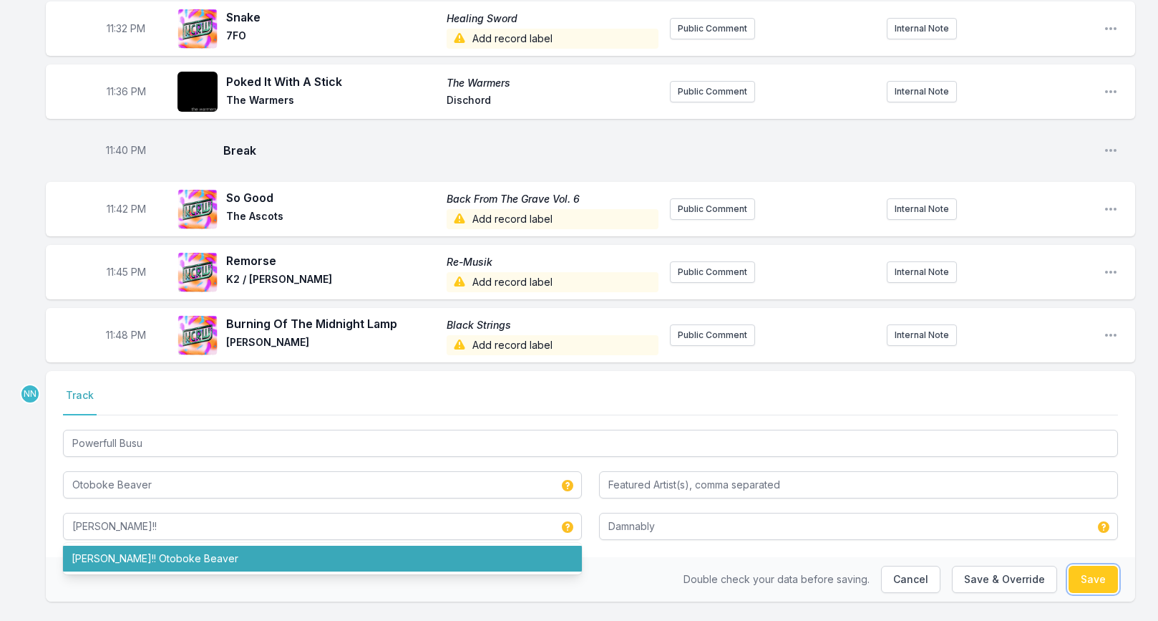
click at [1094, 566] on button "Save" at bounding box center [1093, 579] width 49 height 27
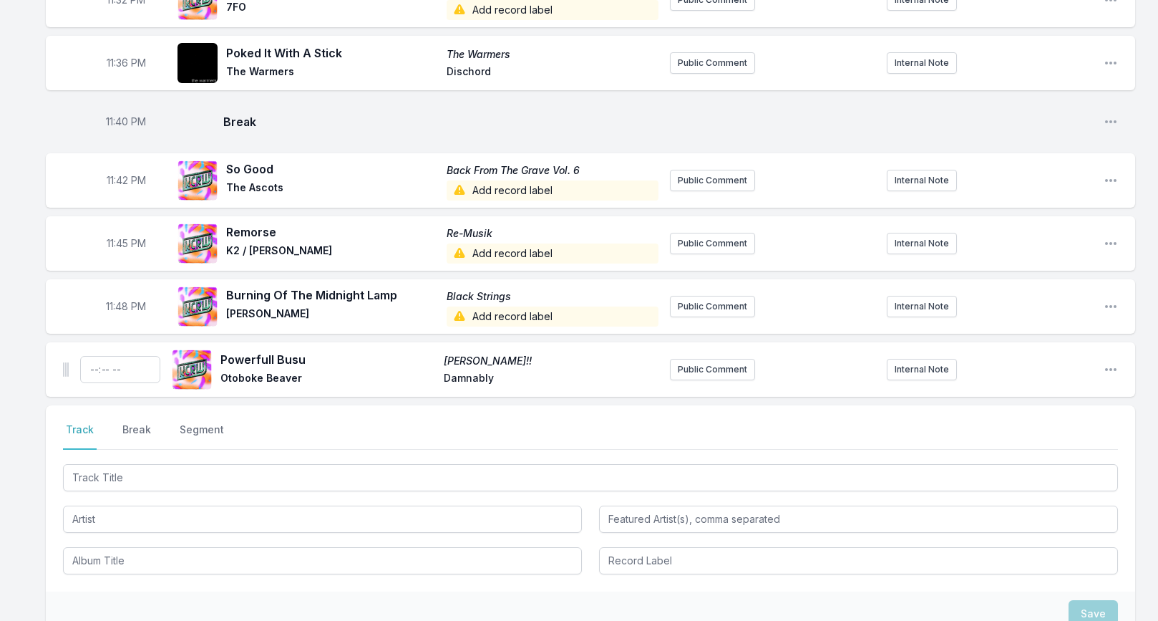
scroll to position [2164, 0]
click at [1113, 362] on icon "Open playlist item options" at bounding box center [1111, 369] width 14 height 14
click at [1060, 410] on button "Edit Track Details" at bounding box center [1038, 423] width 160 height 26
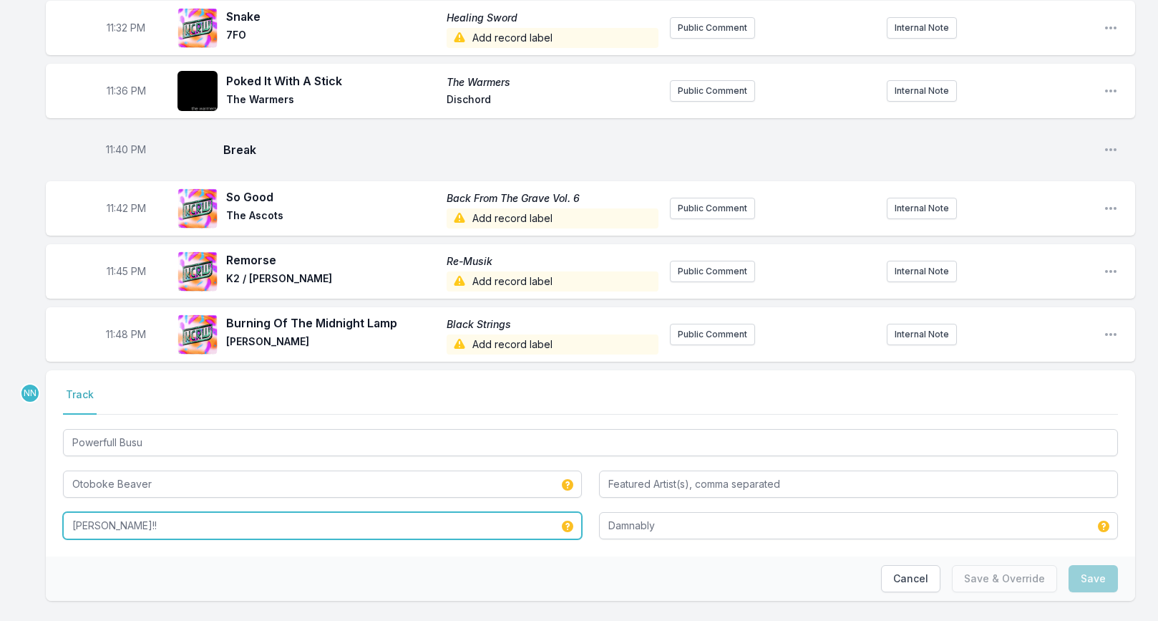
click at [440, 512] on input "Okoshiyasu!!" at bounding box center [322, 525] width 519 height 27
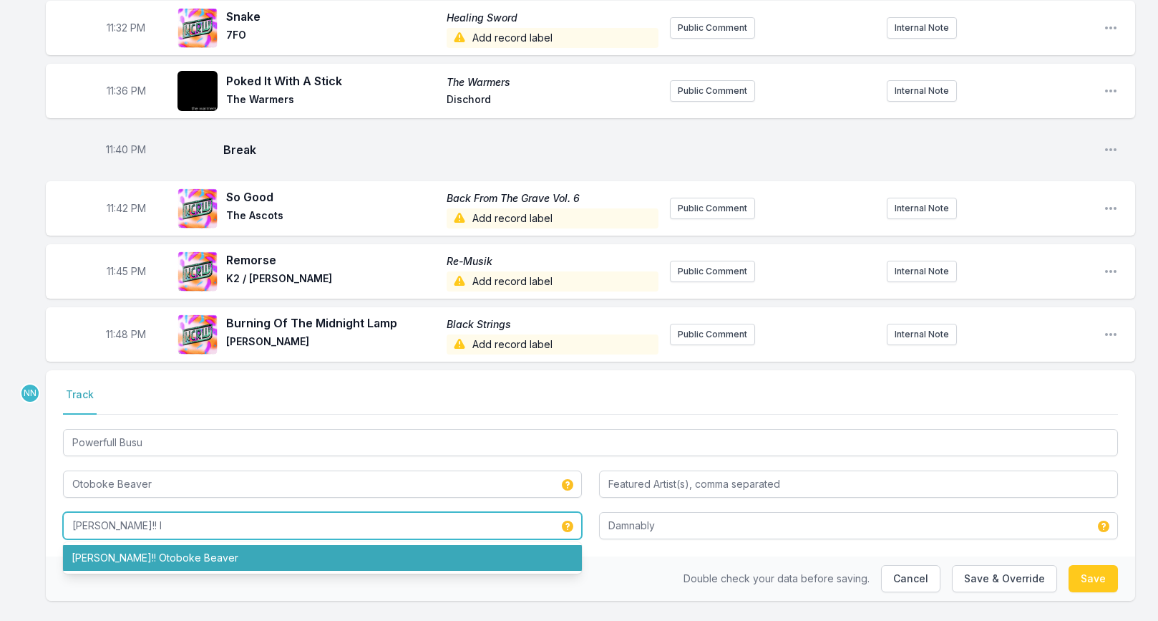
click at [430, 545] on li "Okoshiyasu!! Otoboke Beaver" at bounding box center [322, 558] width 519 height 26
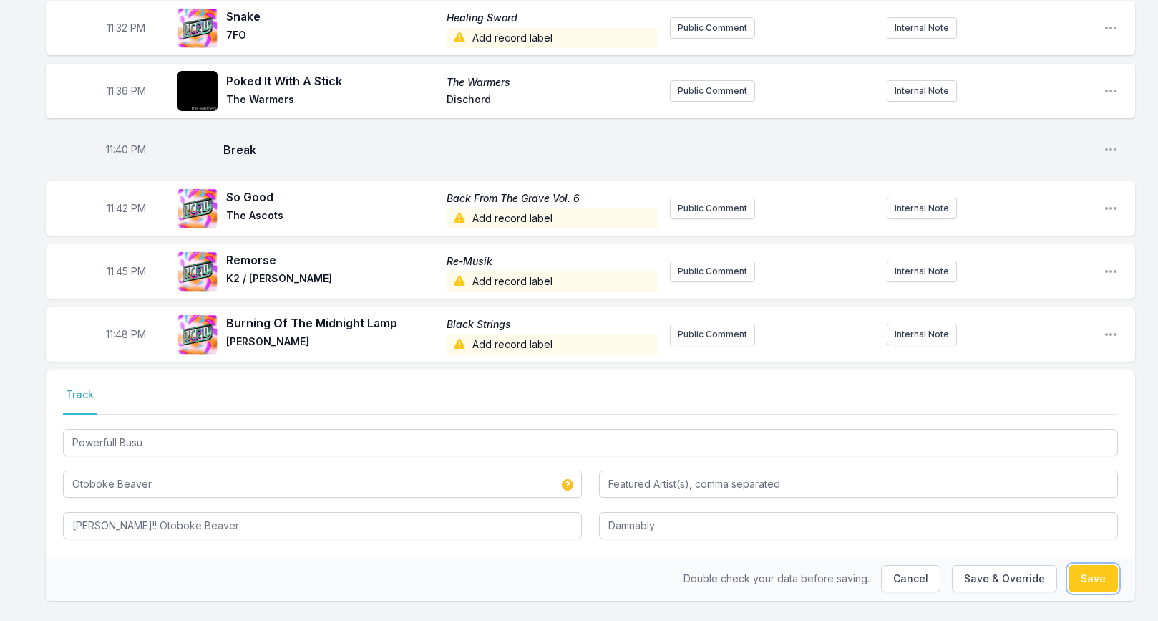
click at [1090, 565] on button "Save" at bounding box center [1093, 578] width 49 height 27
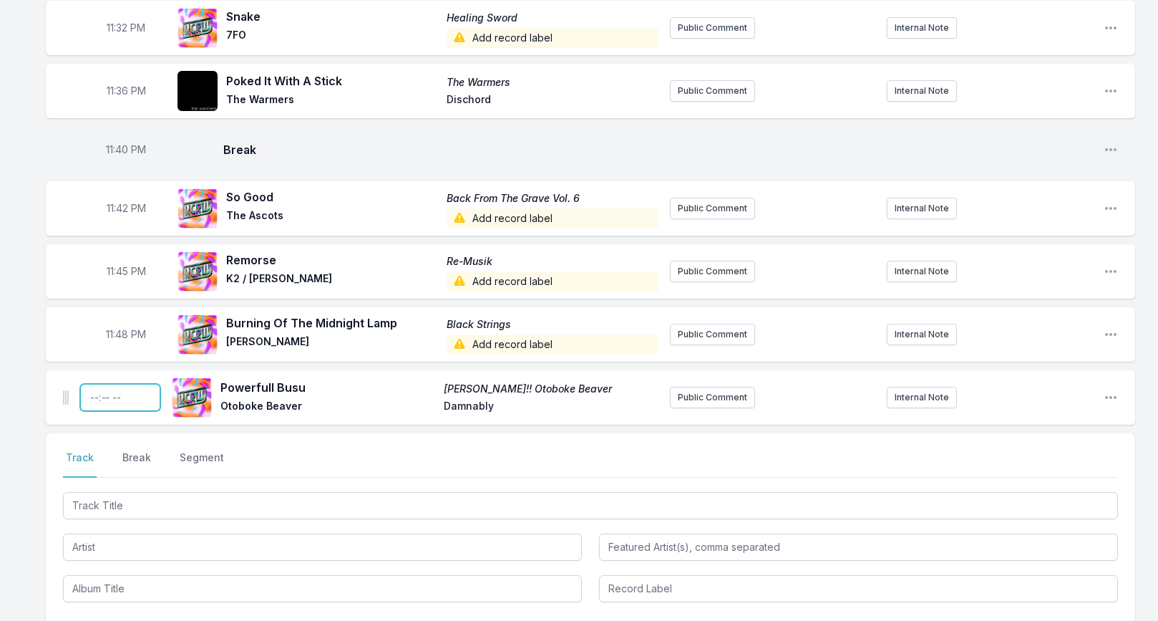
click at [92, 384] on input "Timestamp" at bounding box center [120, 397] width 80 height 27
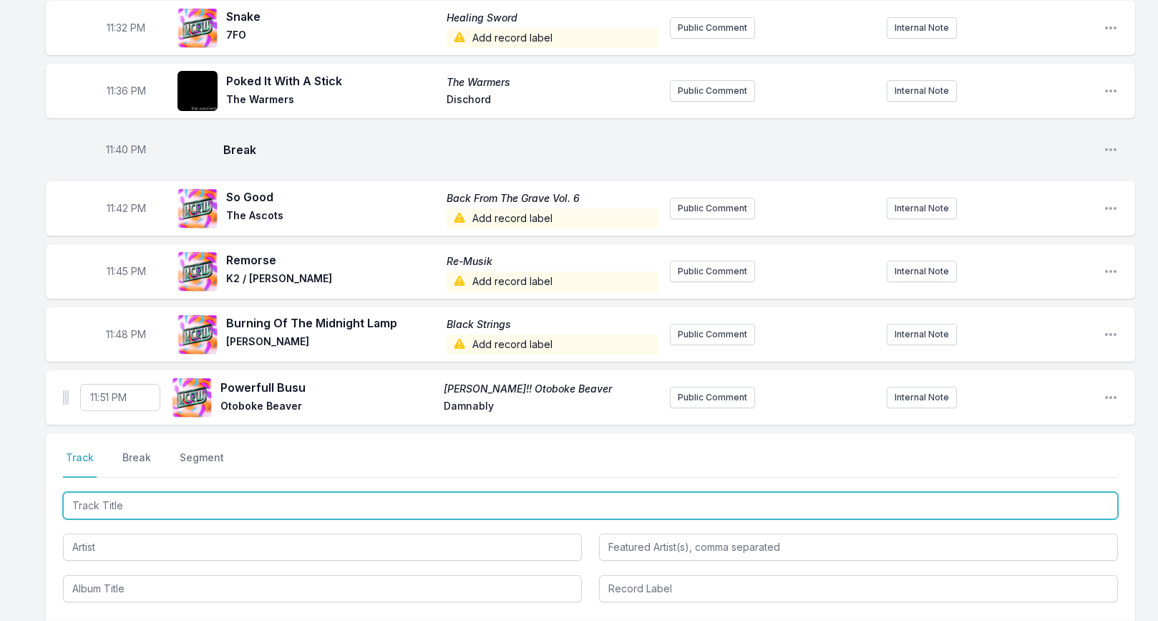
click at [131, 492] on input "Track Title" at bounding box center [590, 505] width 1055 height 27
paste input "Who Killed Bruce Lee"
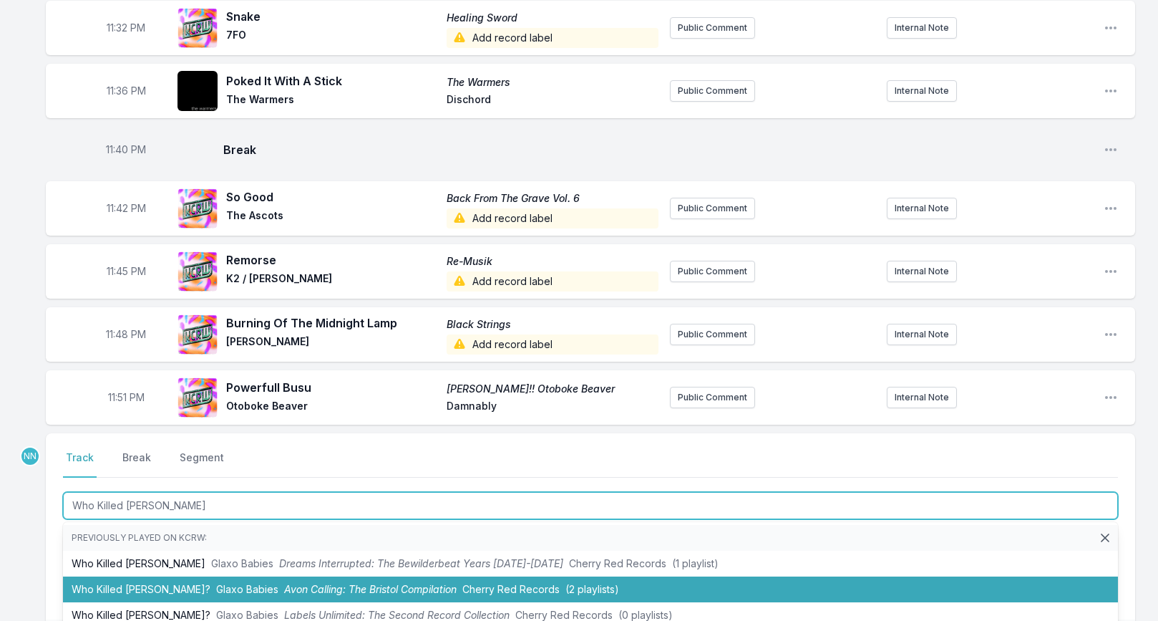
click at [140, 576] on li "Who Killed Bruce Lee? Glaxo Babies Avon Calling: The Bristol Compilation Cherry…" at bounding box center [590, 589] width 1055 height 26
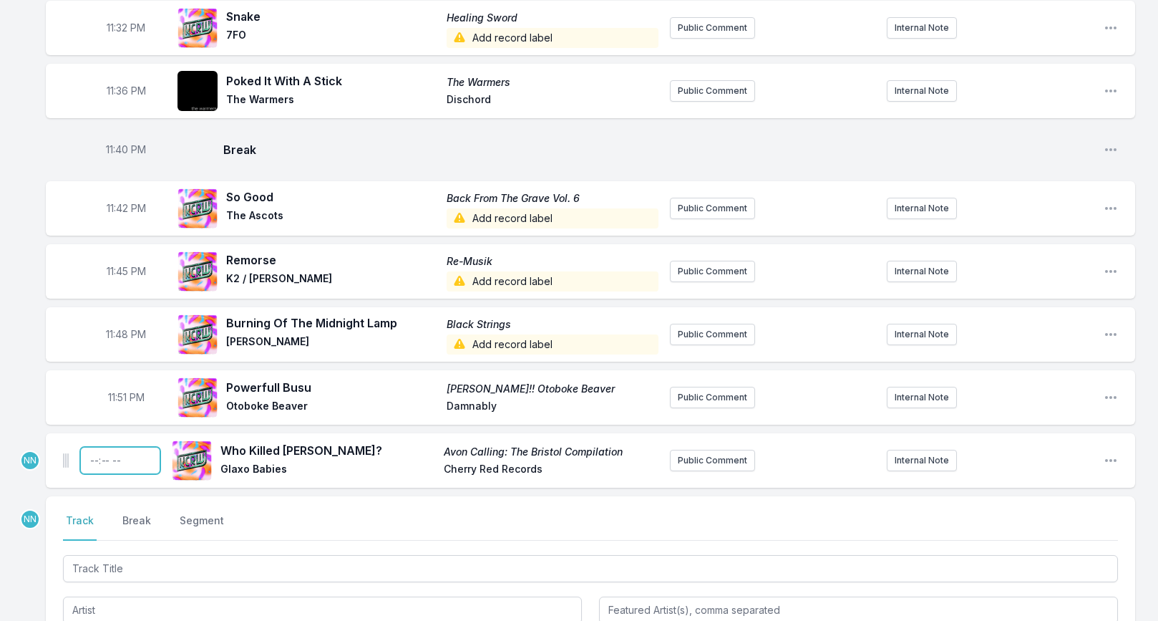
click at [92, 447] on input "Timestamp" at bounding box center [120, 460] width 80 height 27
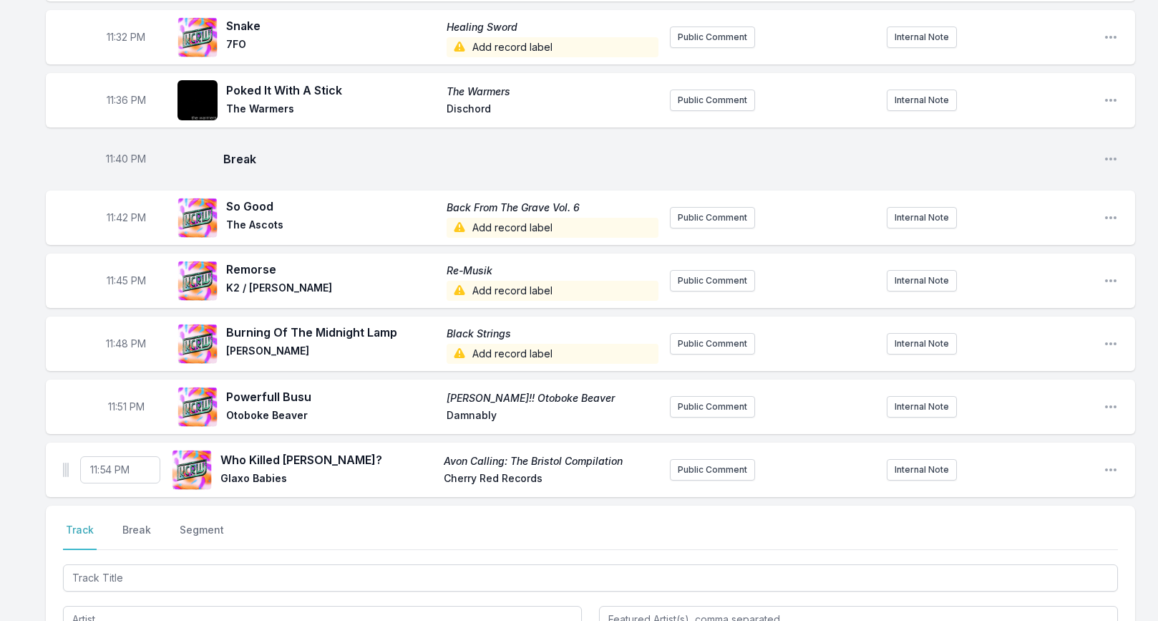
click at [112, 525] on div "Select a tab Track Break Segment Track Break Segment" at bounding box center [591, 598] width 1090 height 186
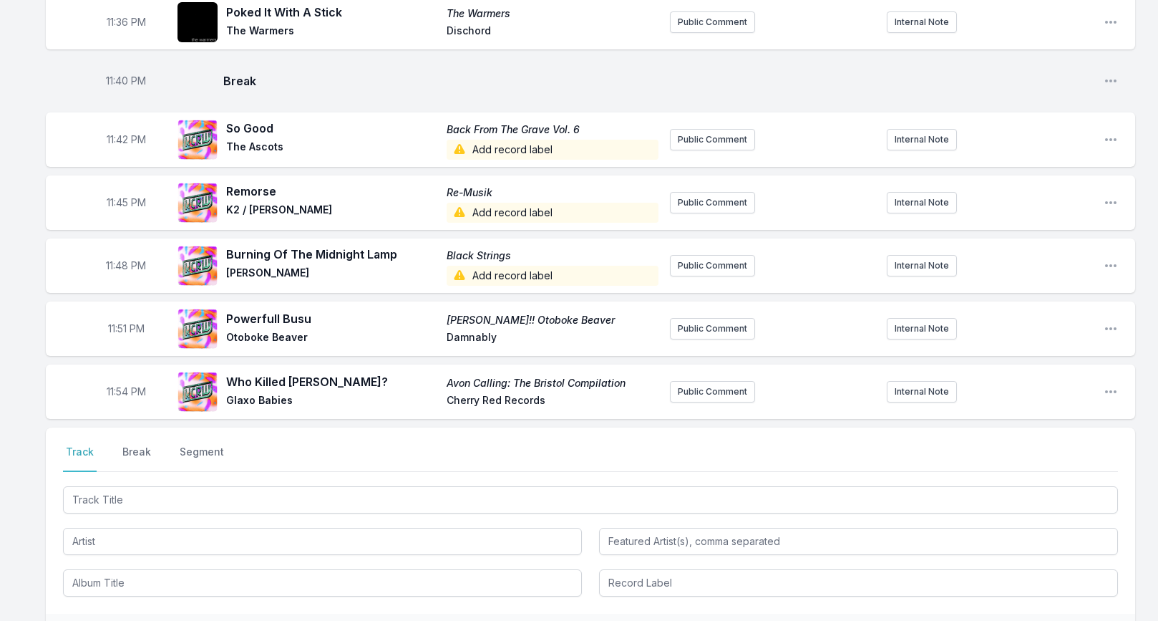
scroll to position [2211, 0]
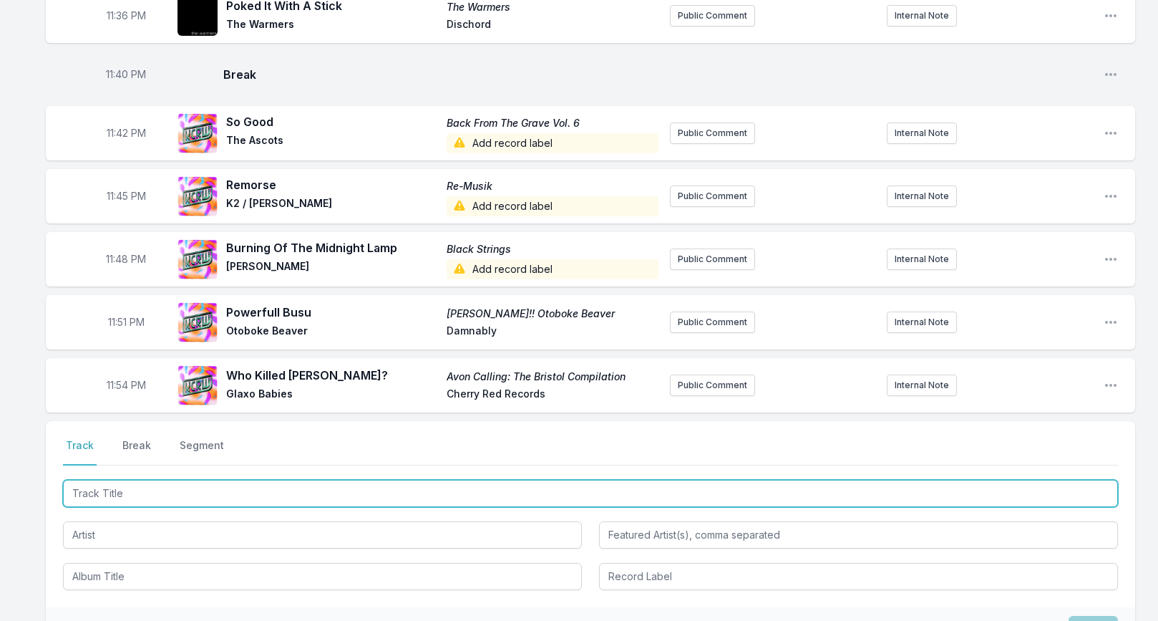
click at [117, 480] on input "Track Title" at bounding box center [590, 493] width 1055 height 27
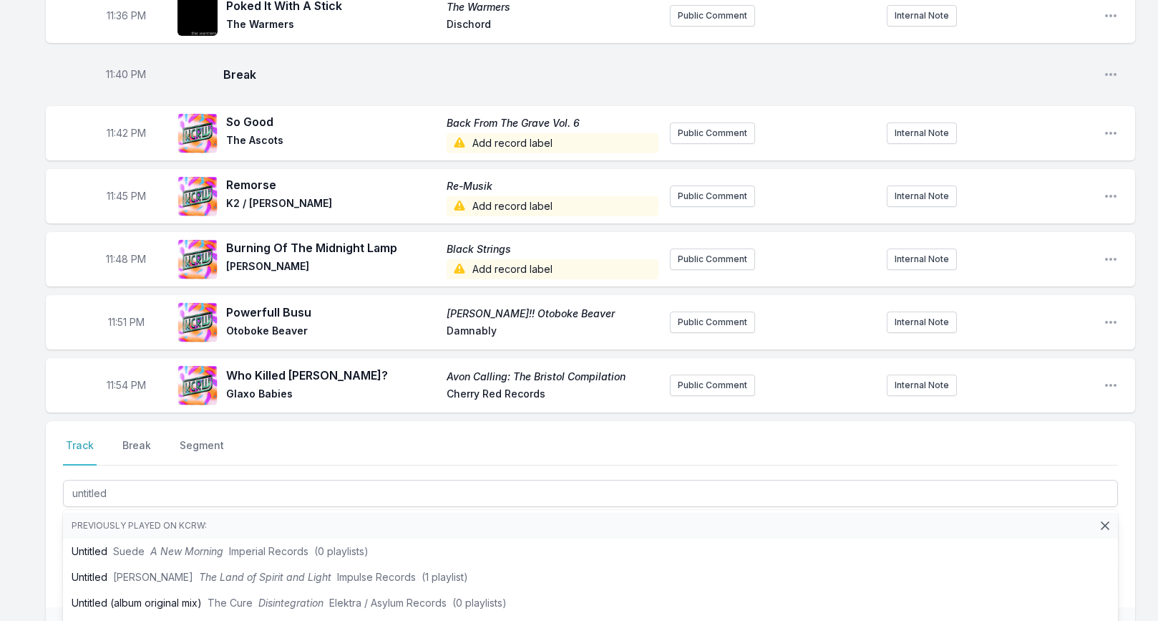
drag, startPoint x: 26, startPoint y: 493, endPoint x: 44, endPoint y: 500, distance: 19.3
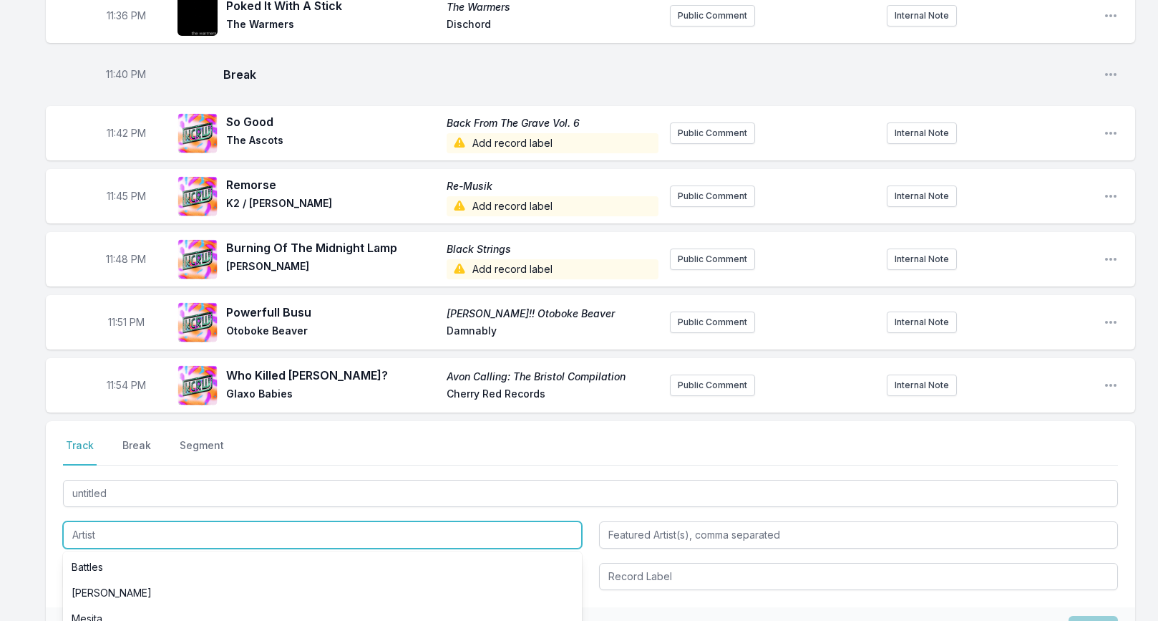
click at [70, 521] on input "Artist" at bounding box center [322, 534] width 519 height 27
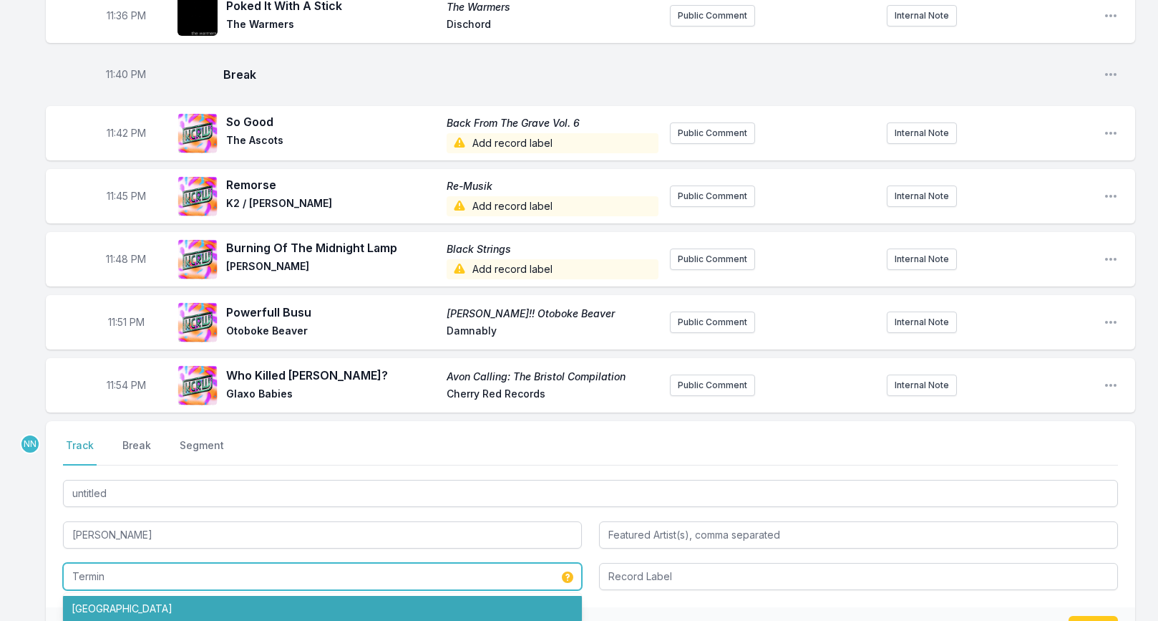
click at [85, 596] on li "Terminal Tower" at bounding box center [322, 609] width 519 height 26
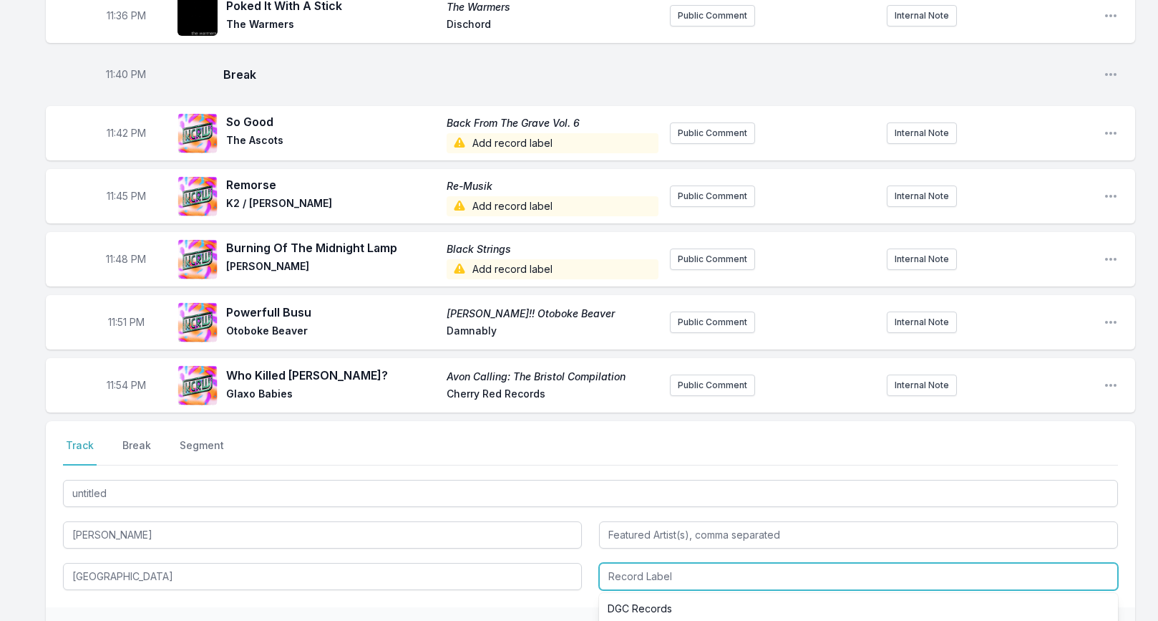
click at [616, 563] on input "Record Label" at bounding box center [858, 576] width 519 height 27
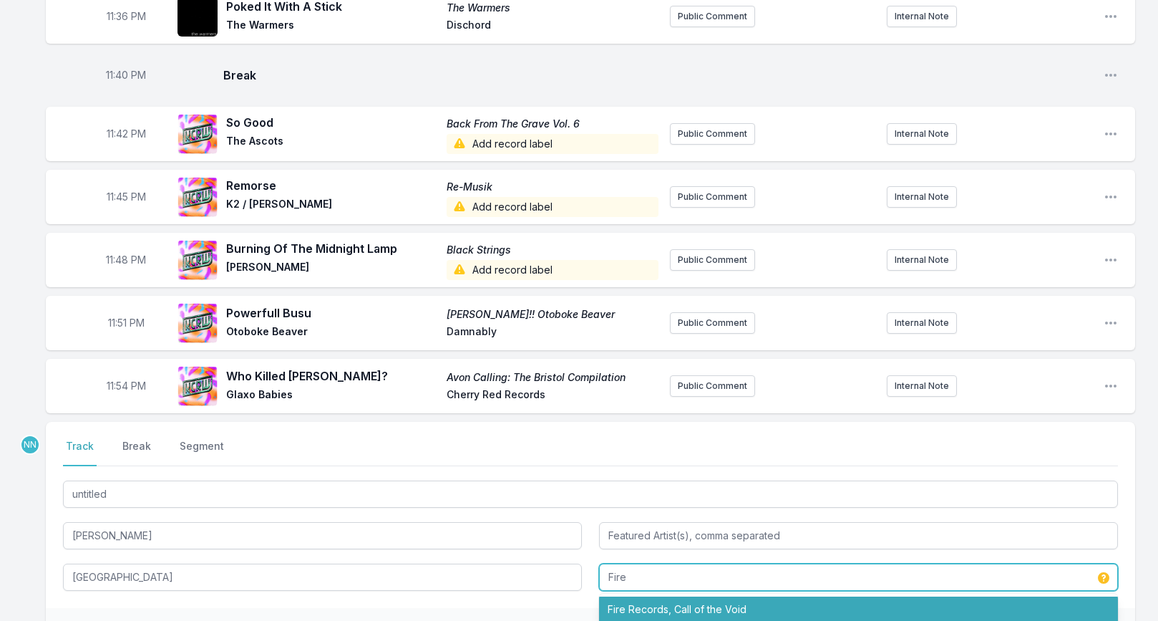
click at [664, 596] on li "Fire Records, Call of the Void" at bounding box center [858, 609] width 519 height 26
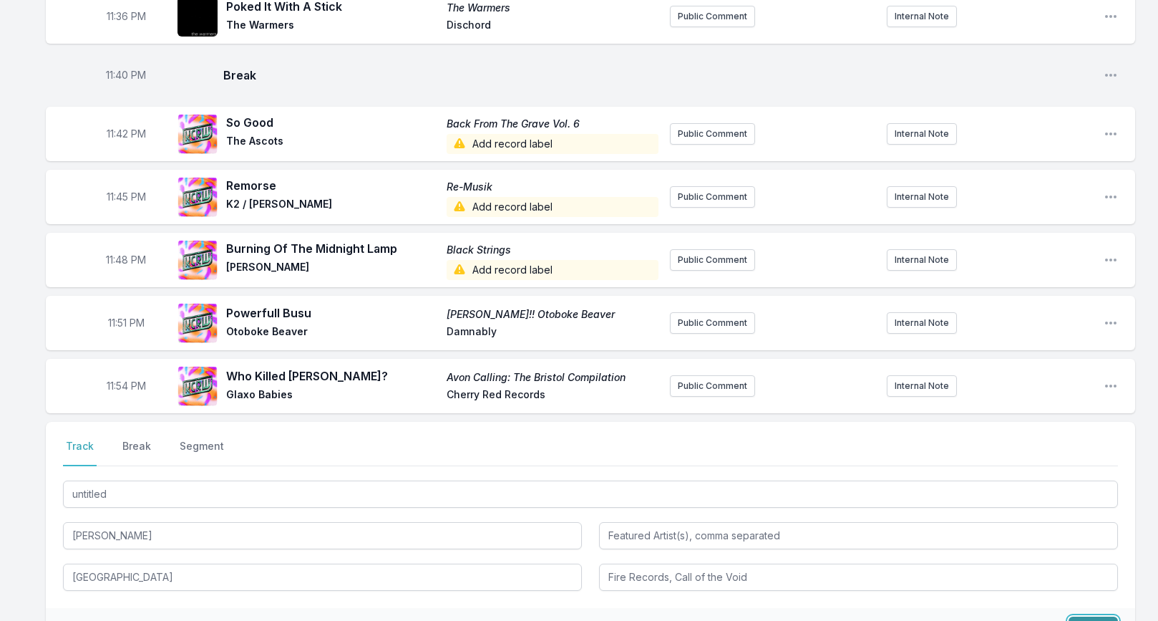
click at [1077, 616] on button "Save" at bounding box center [1093, 629] width 49 height 27
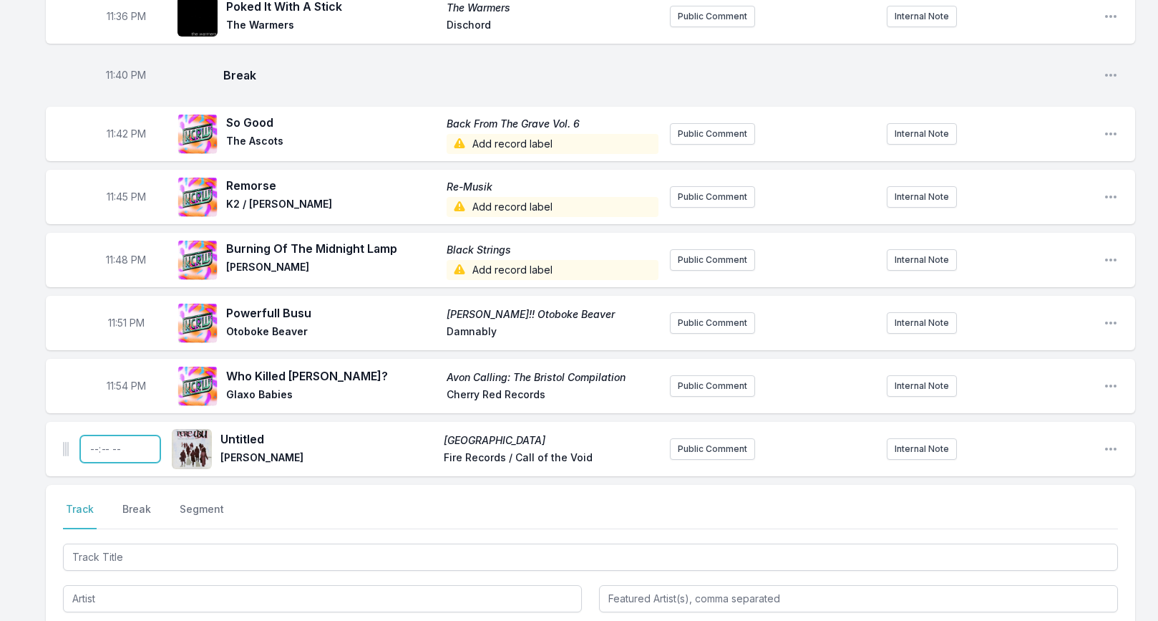
click at [94, 435] on input "Timestamp" at bounding box center [120, 448] width 80 height 27
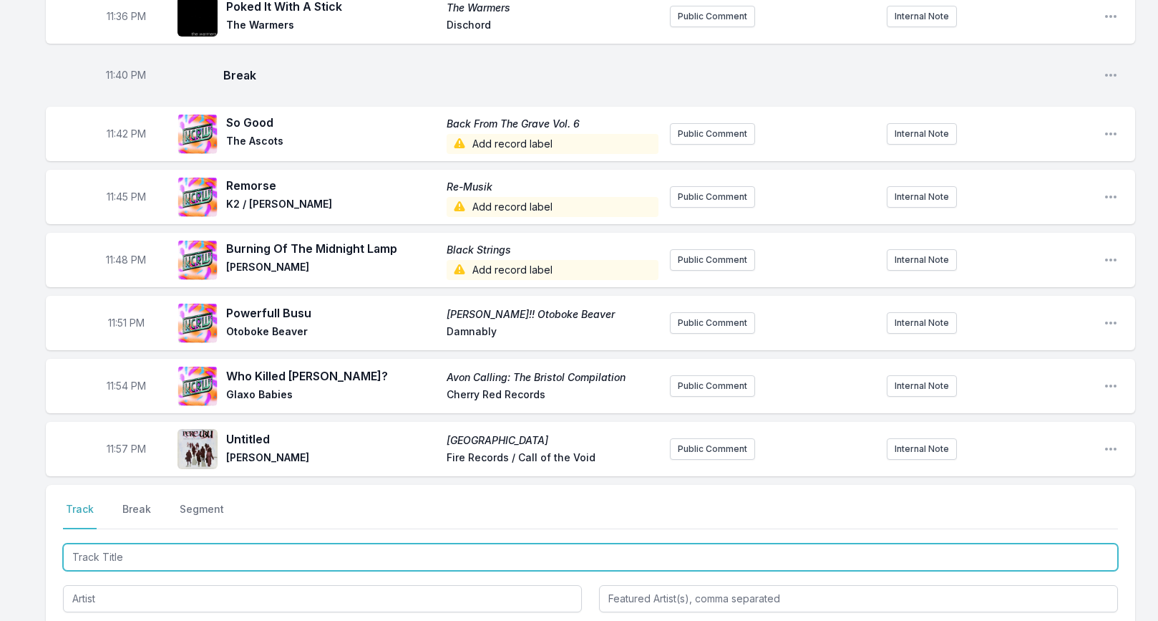
click at [144, 543] on input "Track Title" at bounding box center [590, 556] width 1055 height 27
paste input "Talk Is Cheap /"
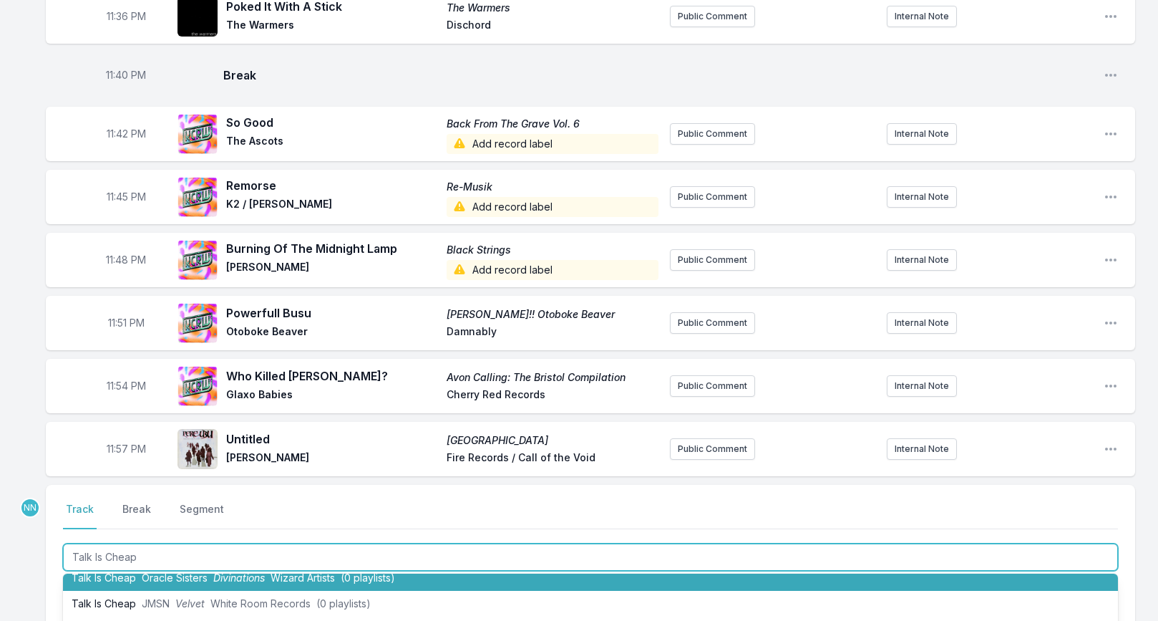
scroll to position [41, 0]
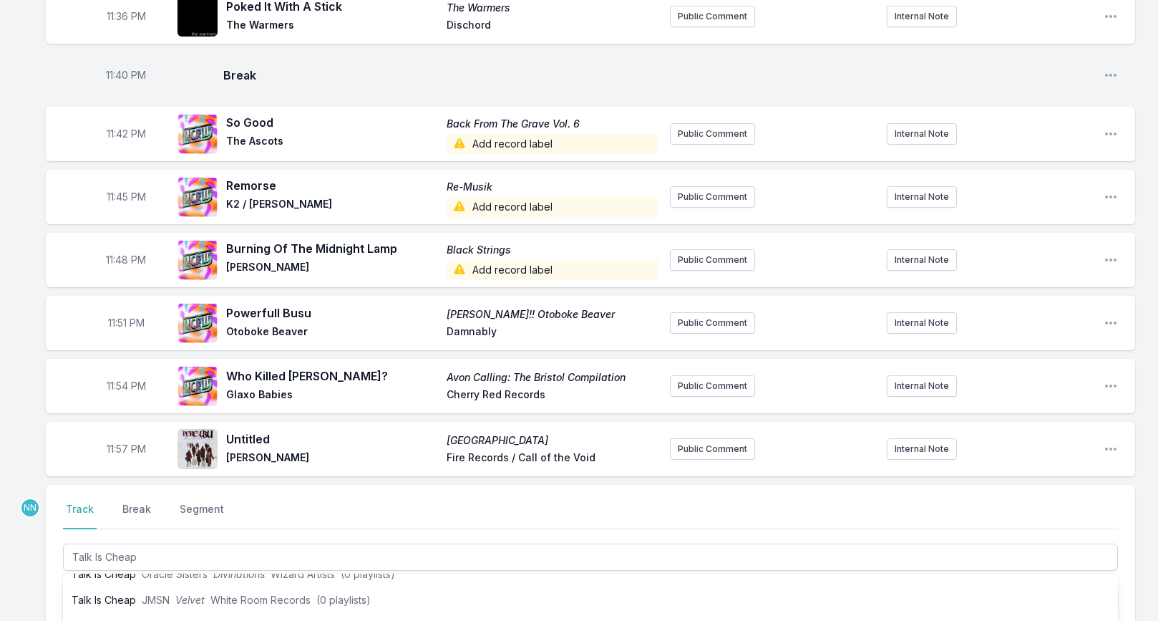
drag, startPoint x: 33, startPoint y: 578, endPoint x: 47, endPoint y: 571, distance: 15.7
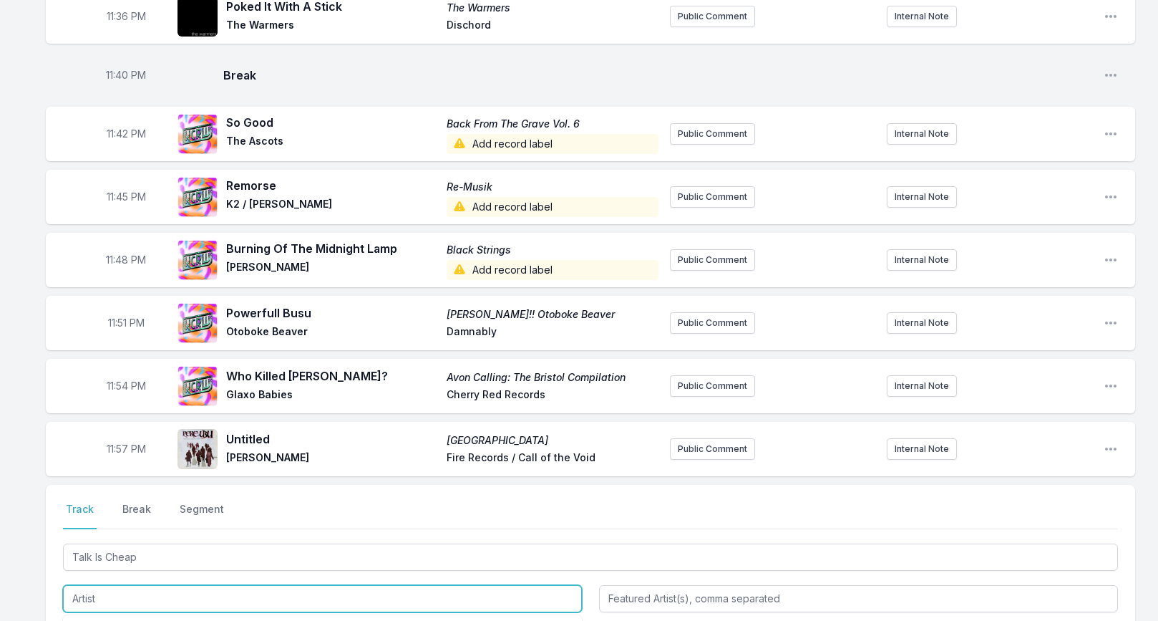
click at [82, 585] on input "Artist" at bounding box center [322, 598] width 519 height 27
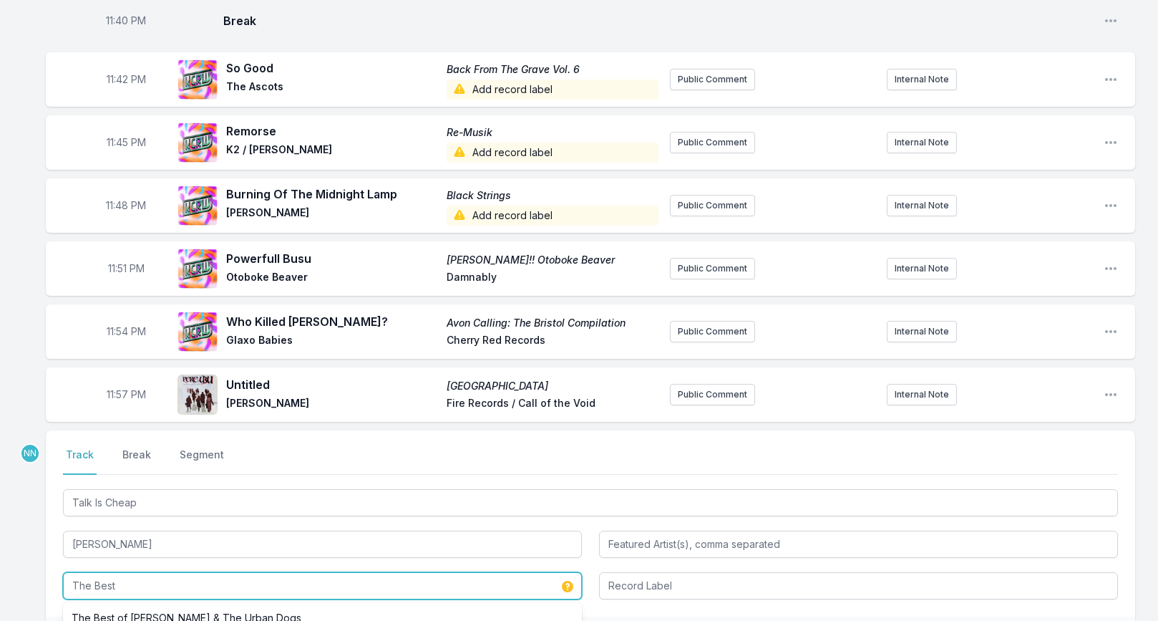
scroll to position [2261, 0]
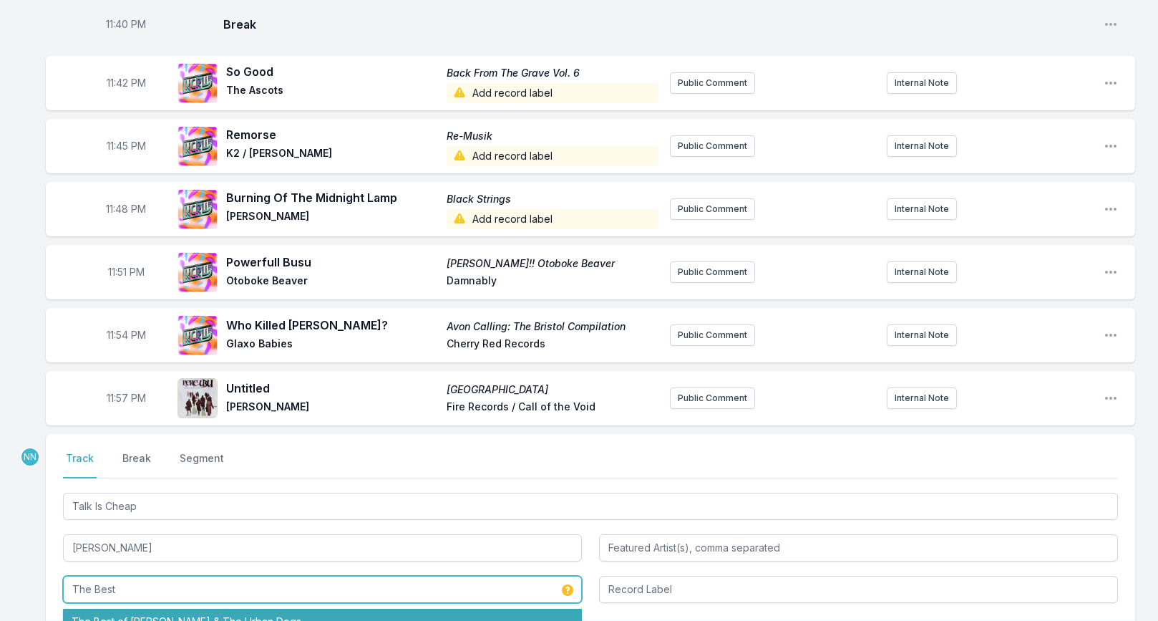
click at [91, 609] on li "The Best of Charlie Harper & The Urban Dogs" at bounding box center [322, 622] width 519 height 26
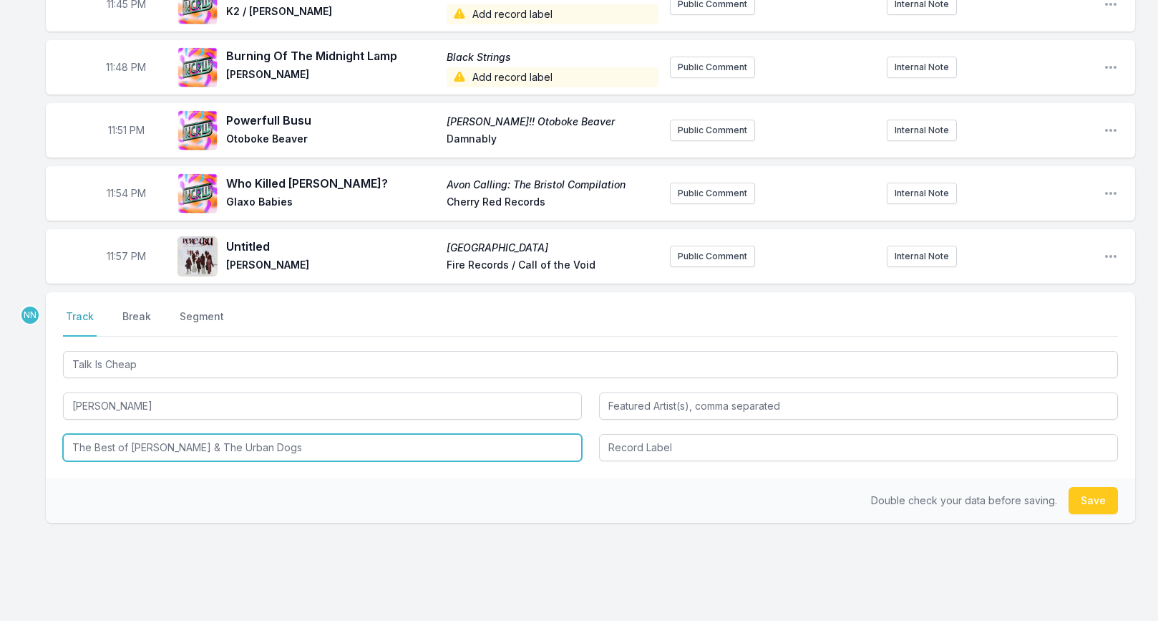
scroll to position [2416, 0]
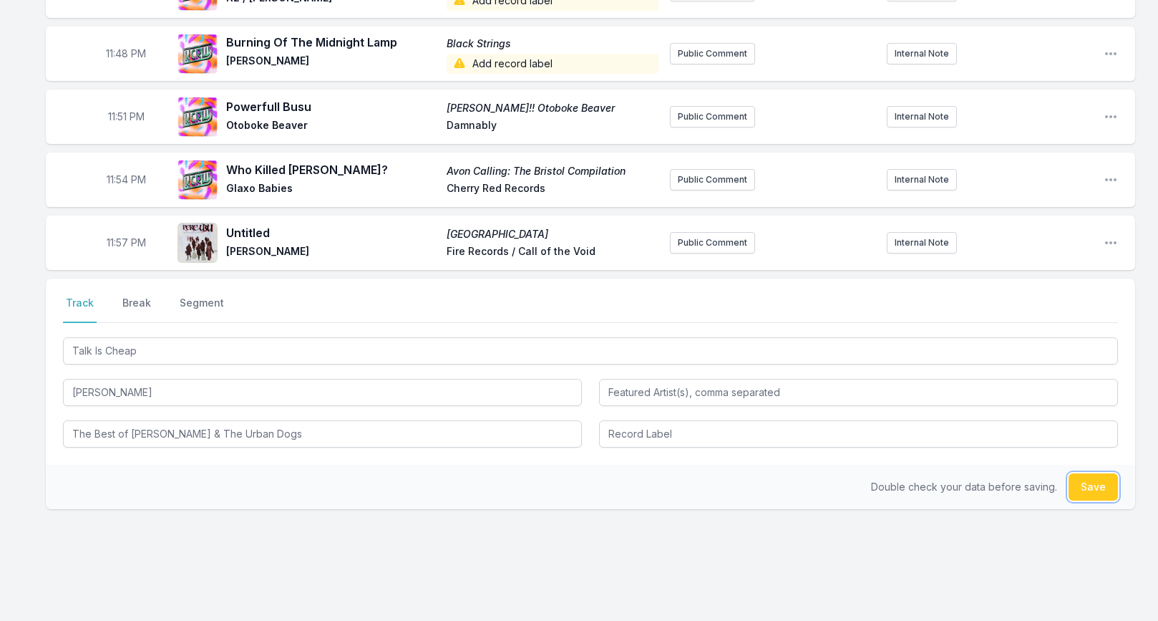
click at [1080, 473] on button "Save" at bounding box center [1093, 486] width 49 height 27
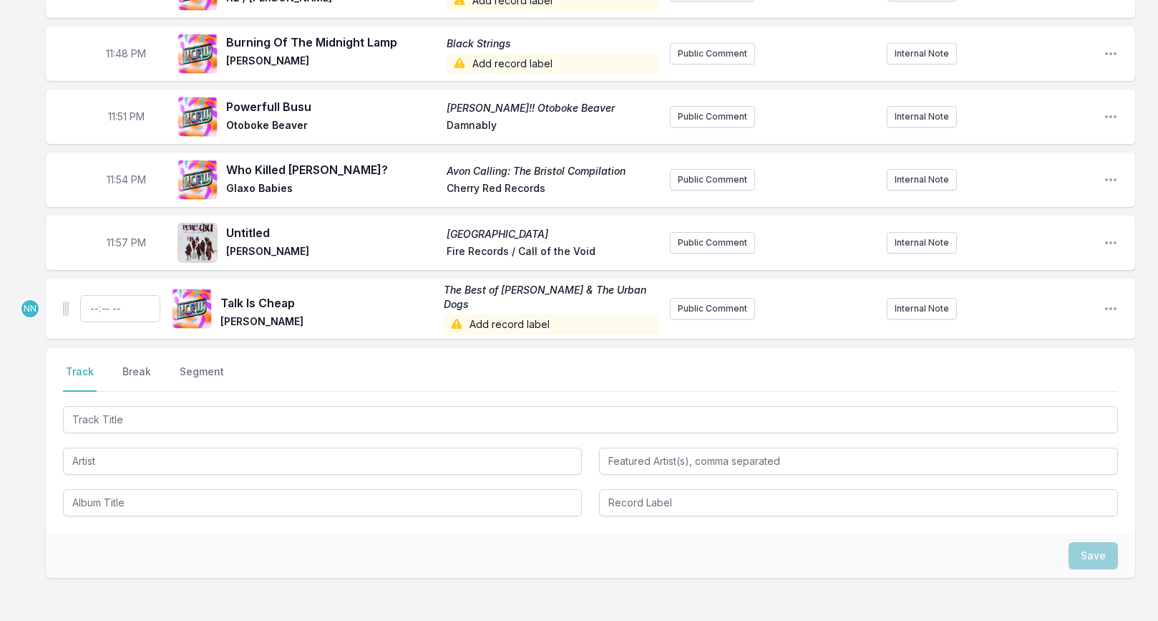
scroll to position [2417, 0]
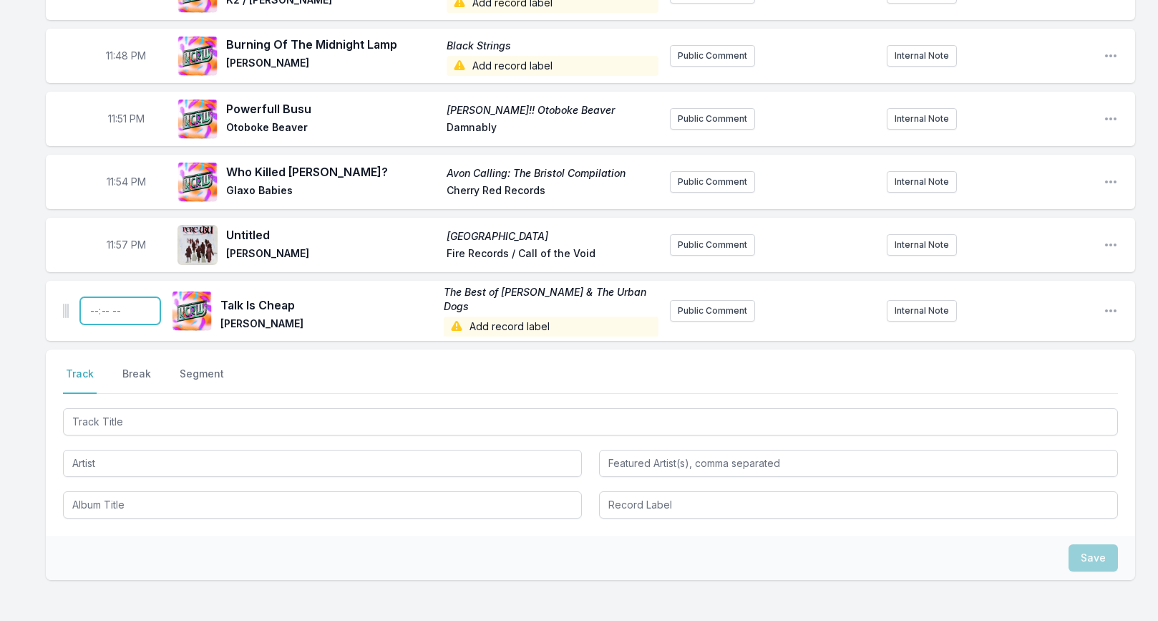
click at [92, 297] on input "Timestamp" at bounding box center [120, 310] width 80 height 27
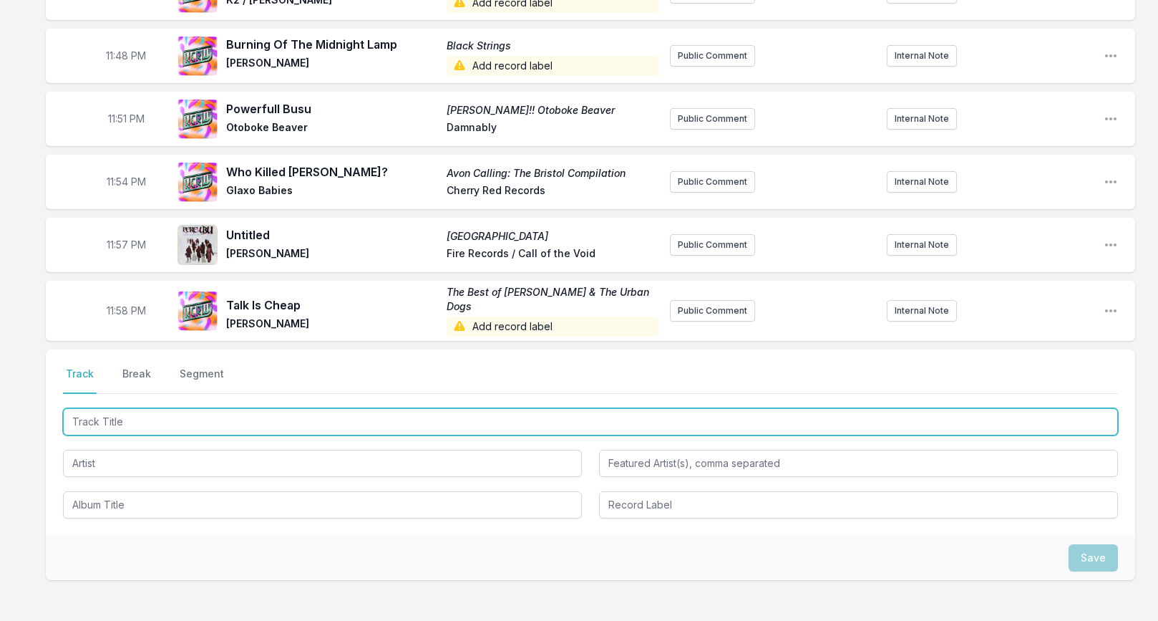
click at [177, 408] on input "Track Title" at bounding box center [590, 421] width 1055 height 27
paste input "Barracuda"
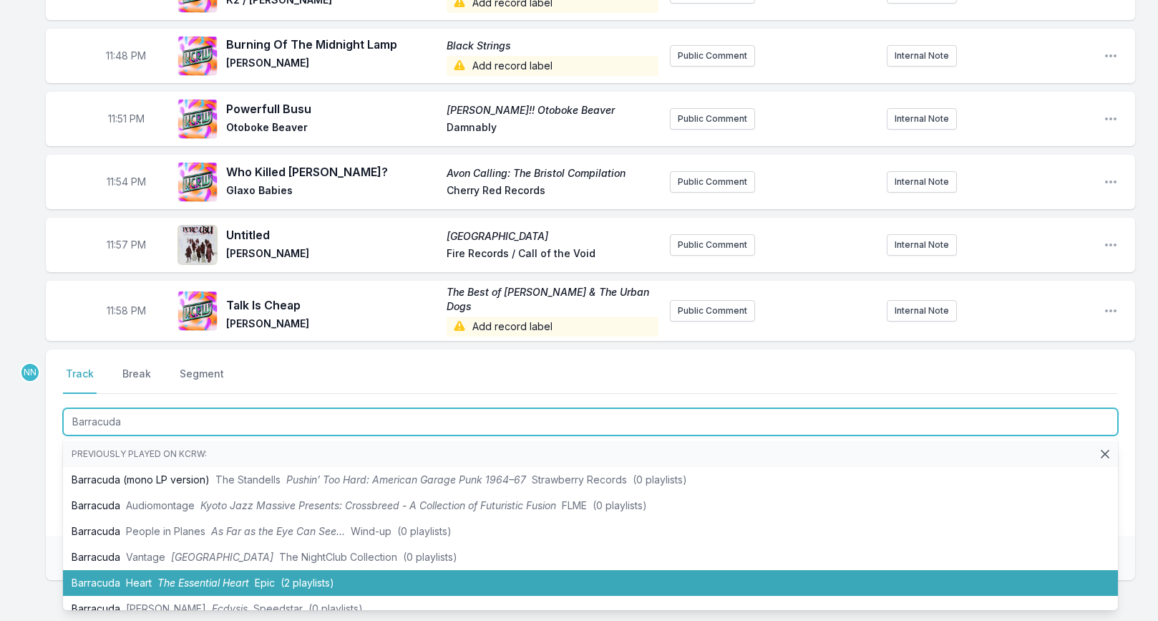
click at [149, 576] on span "Heart" at bounding box center [139, 582] width 26 height 12
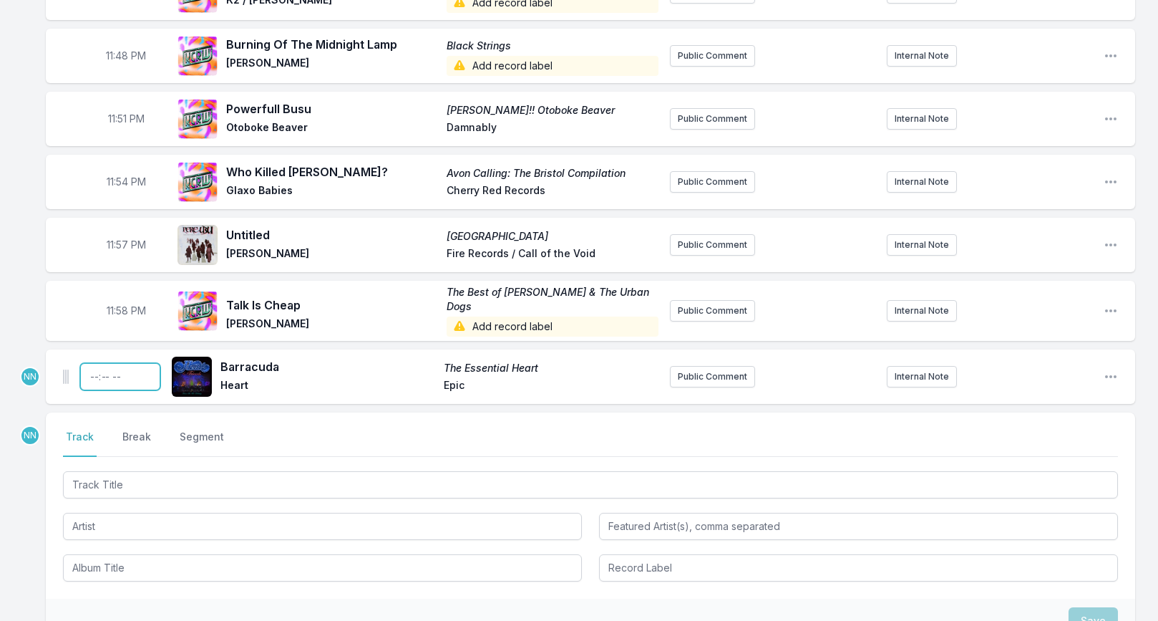
click at [95, 363] on input "Timestamp" at bounding box center [120, 376] width 80 height 27
click at [92, 363] on input "Timestamp" at bounding box center [120, 376] width 80 height 27
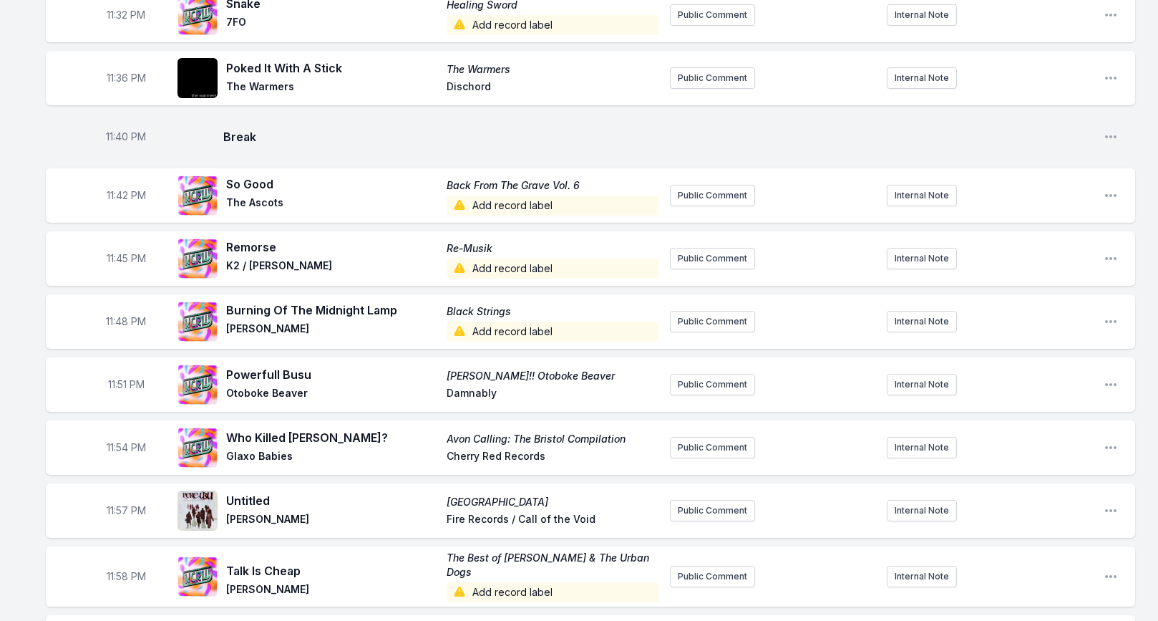
scroll to position [2147, 0]
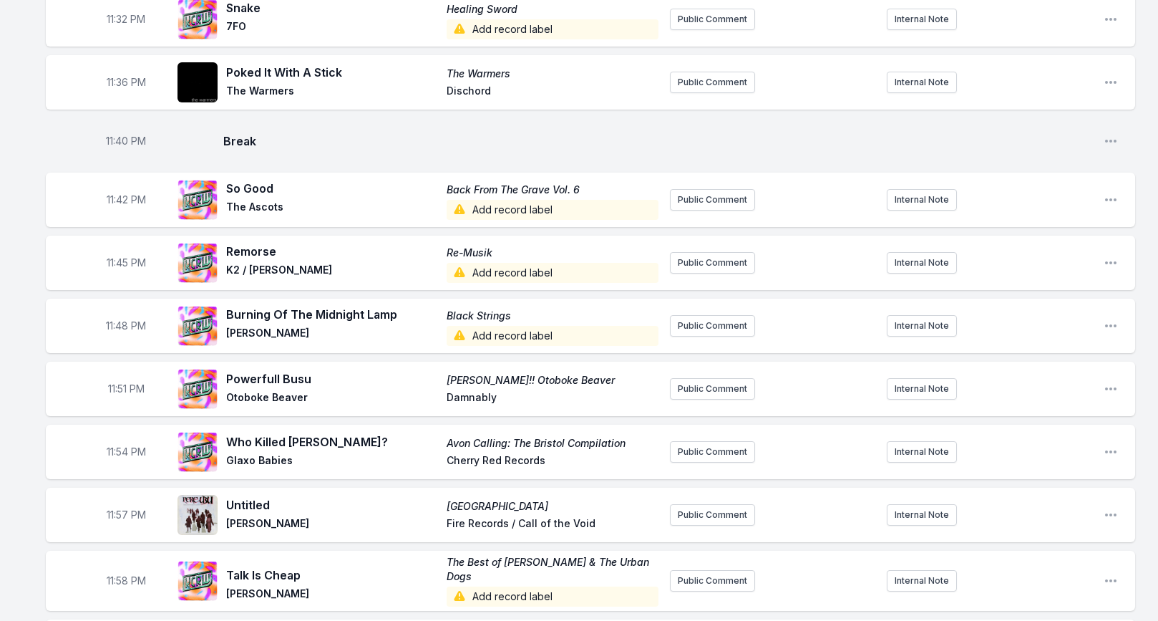
click at [126, 256] on span "11:45 PM" at bounding box center [126, 263] width 39 height 14
click at [115, 249] on input "23:45" at bounding box center [126, 262] width 80 height 27
click at [125, 307] on aside "11:48 PM" at bounding box center [126, 326] width 80 height 46
click at [118, 319] on span "11:48 PM" at bounding box center [126, 326] width 40 height 14
click at [112, 312] on input "23:48" at bounding box center [126, 325] width 80 height 27
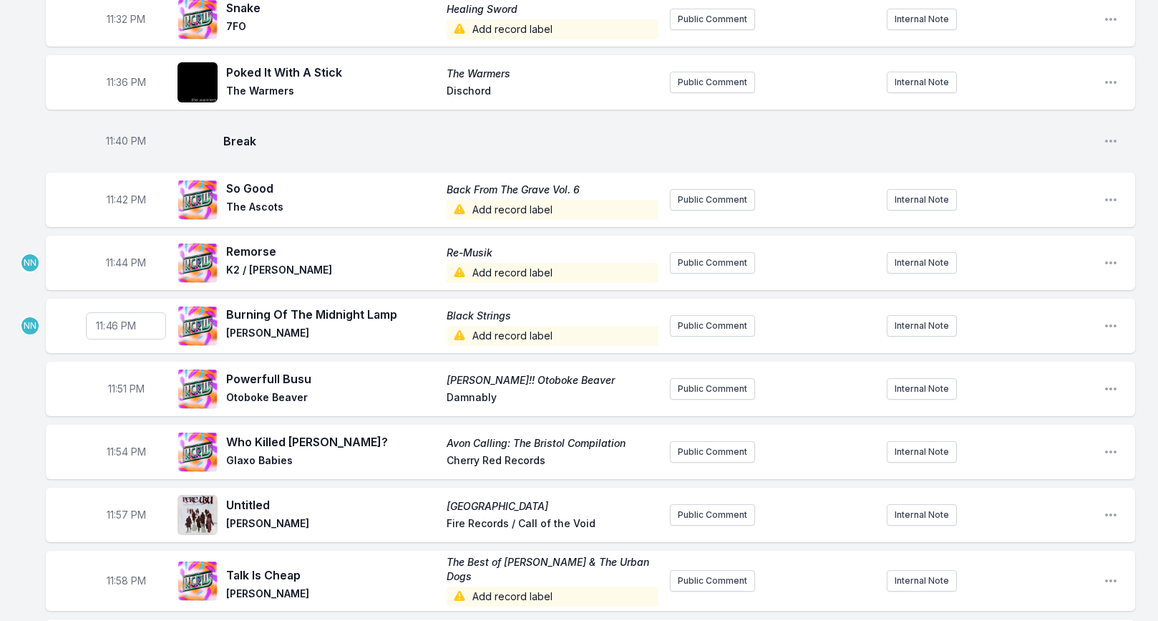
click at [122, 382] on span "11:51 PM" at bounding box center [126, 389] width 37 height 14
click at [110, 375] on input "23:51" at bounding box center [126, 388] width 80 height 27
click at [118, 375] on input "23:48" at bounding box center [126, 388] width 80 height 27
click at [125, 445] on span "11:54 PM" at bounding box center [126, 452] width 39 height 14
click at [112, 438] on input "23:54" at bounding box center [126, 451] width 80 height 27
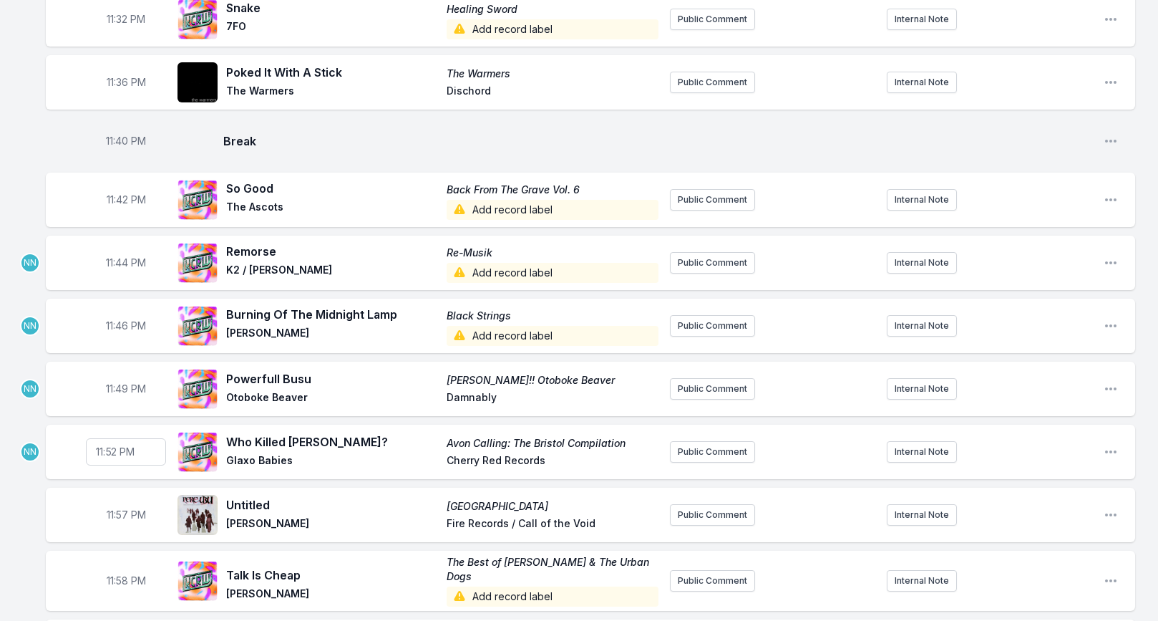
click at [121, 508] on span "11:57 PM" at bounding box center [126, 515] width 39 height 14
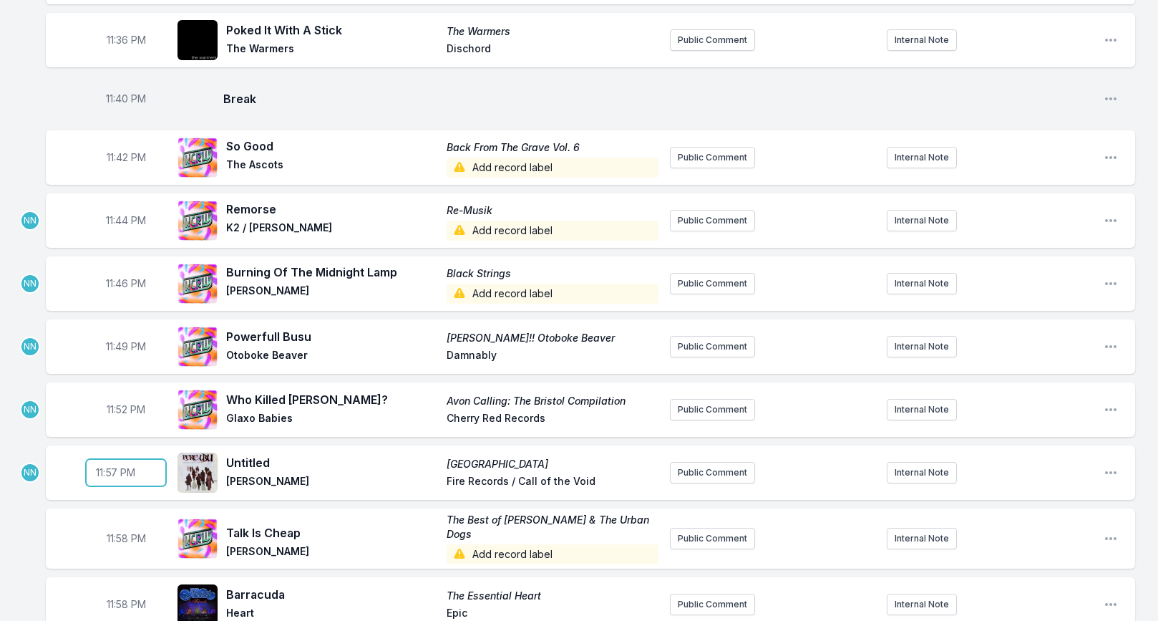
click at [114, 459] on input "23:57" at bounding box center [126, 472] width 80 height 27
click at [124, 531] on span "11:58 PM" at bounding box center [126, 538] width 39 height 14
click at [112, 525] on input "23:58" at bounding box center [126, 538] width 80 height 27
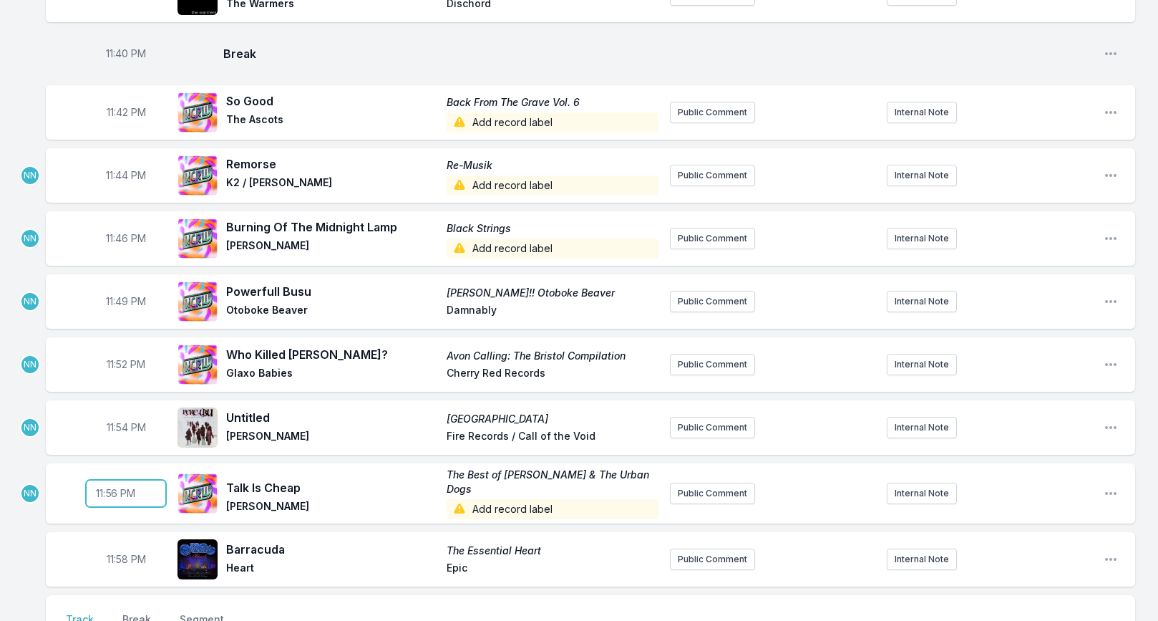
scroll to position [2238, 0]
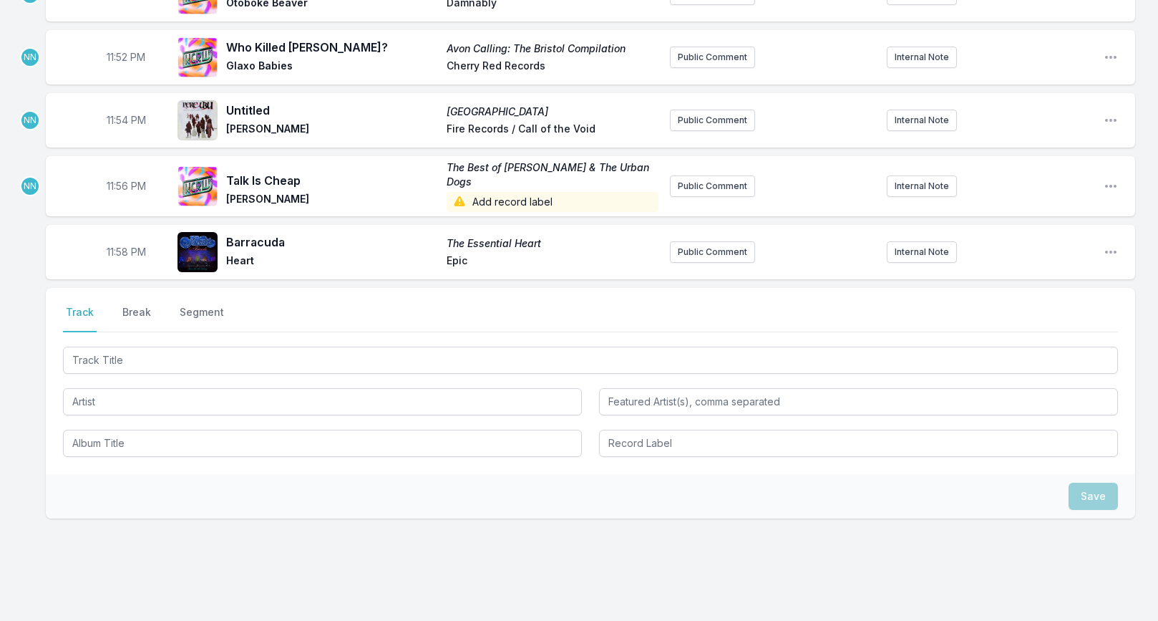
scroll to position [2532, 0]
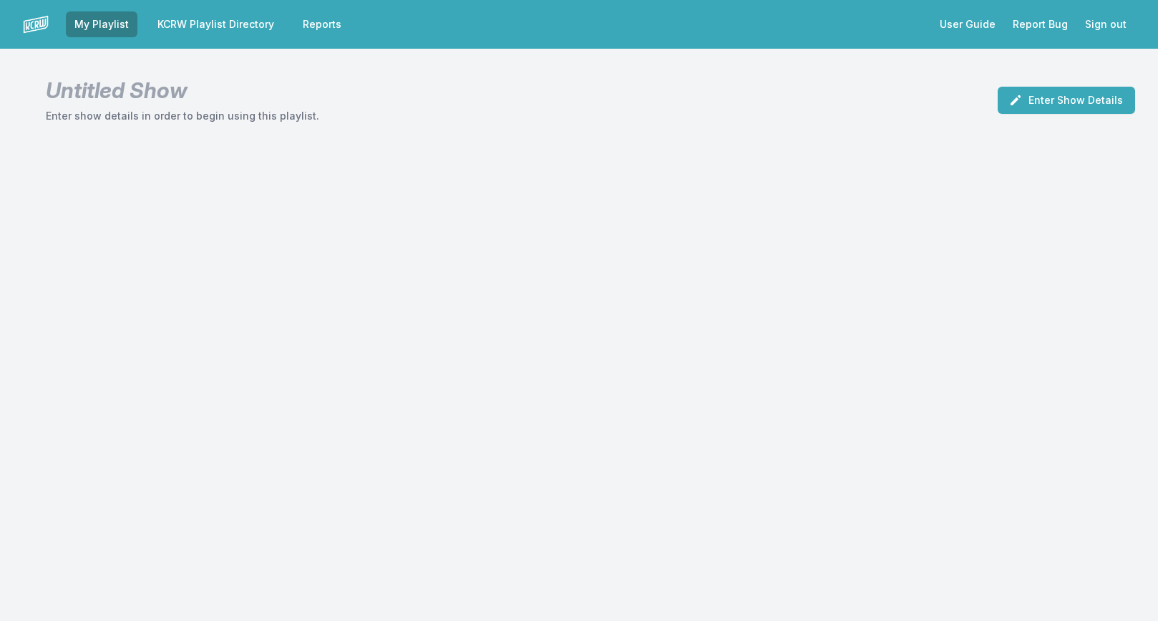
click at [304, 22] on link "Reports" at bounding box center [322, 24] width 56 height 26
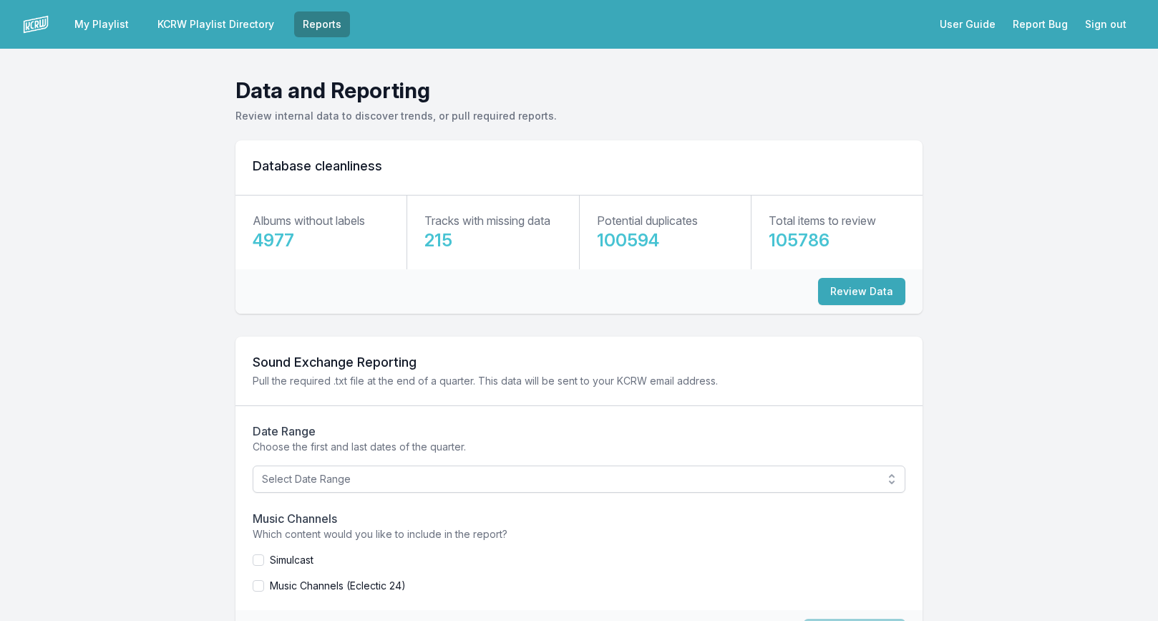
scroll to position [68, 0]
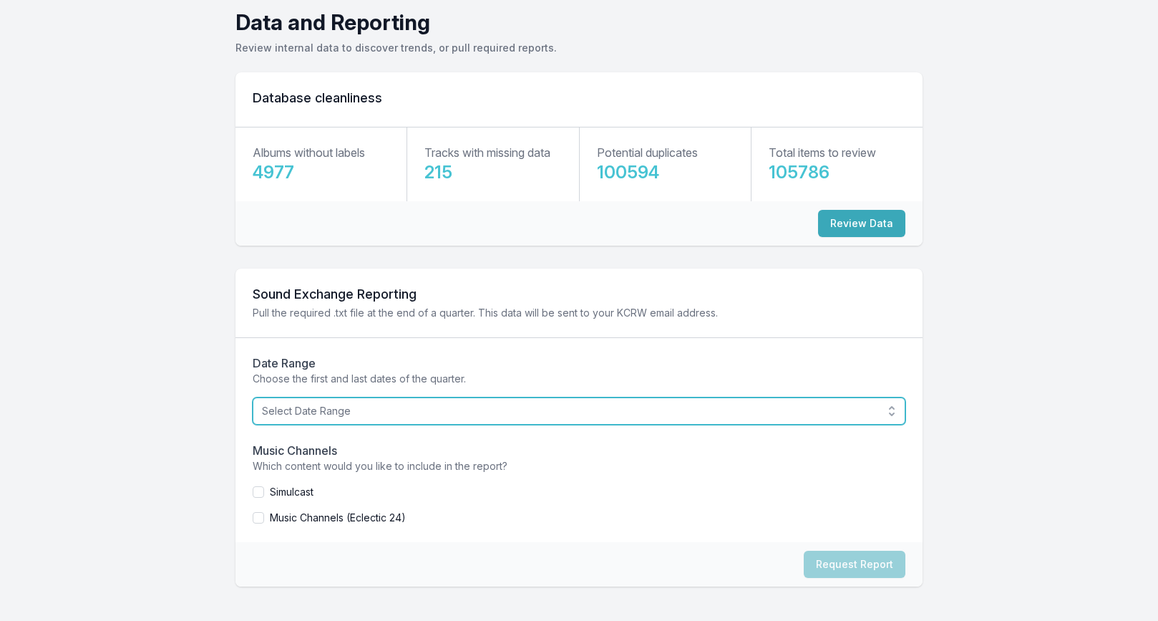
click at [701, 406] on span "Select Date Range" at bounding box center [569, 411] width 614 height 14
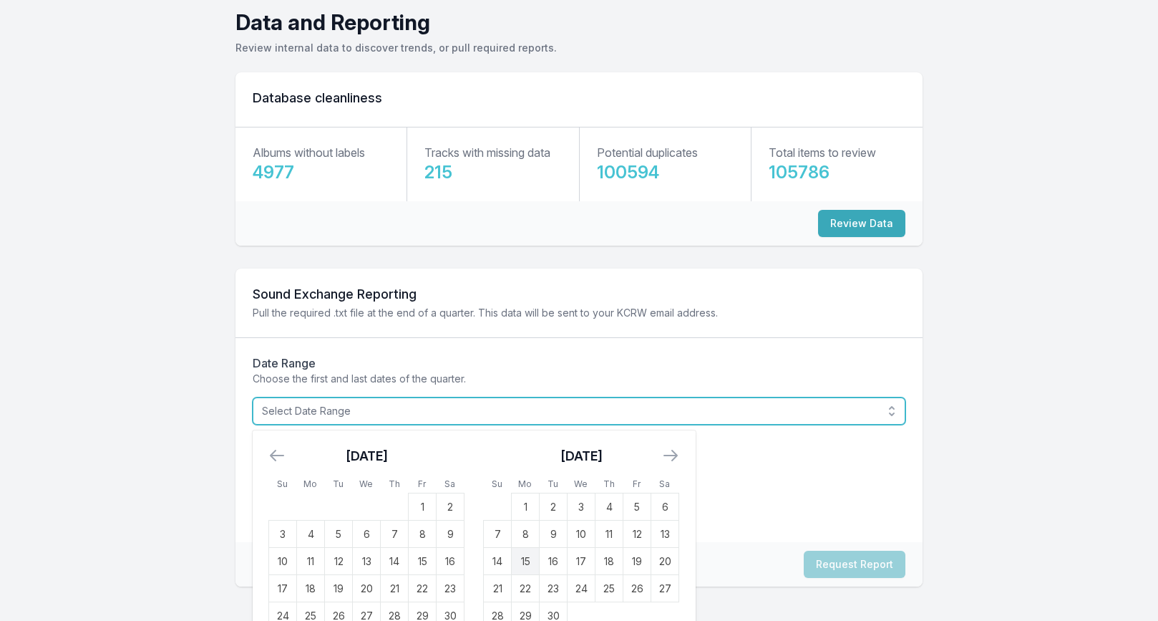
scroll to position [120, 0]
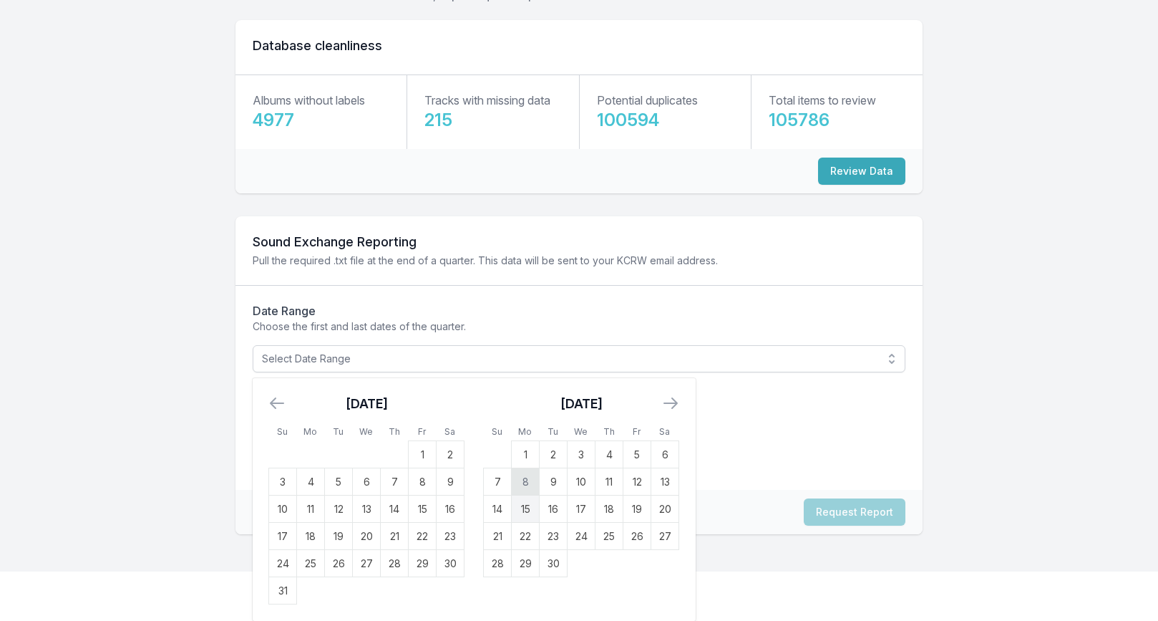
click at [528, 490] on td "8" at bounding box center [526, 481] width 28 height 27
click at [503, 501] on td "14" at bounding box center [498, 508] width 28 height 27
drag, startPoint x: 975, startPoint y: 411, endPoint x: 958, endPoint y: 413, distance: 17.3
click at [974, 412] on main "Data and Reporting Review internal data to discover trends, or pull required re…" at bounding box center [579, 264] width 1158 height 614
click at [154, 394] on main "Data and Reporting Review internal data to discover trends, or pull required re…" at bounding box center [579, 264] width 1158 height 614
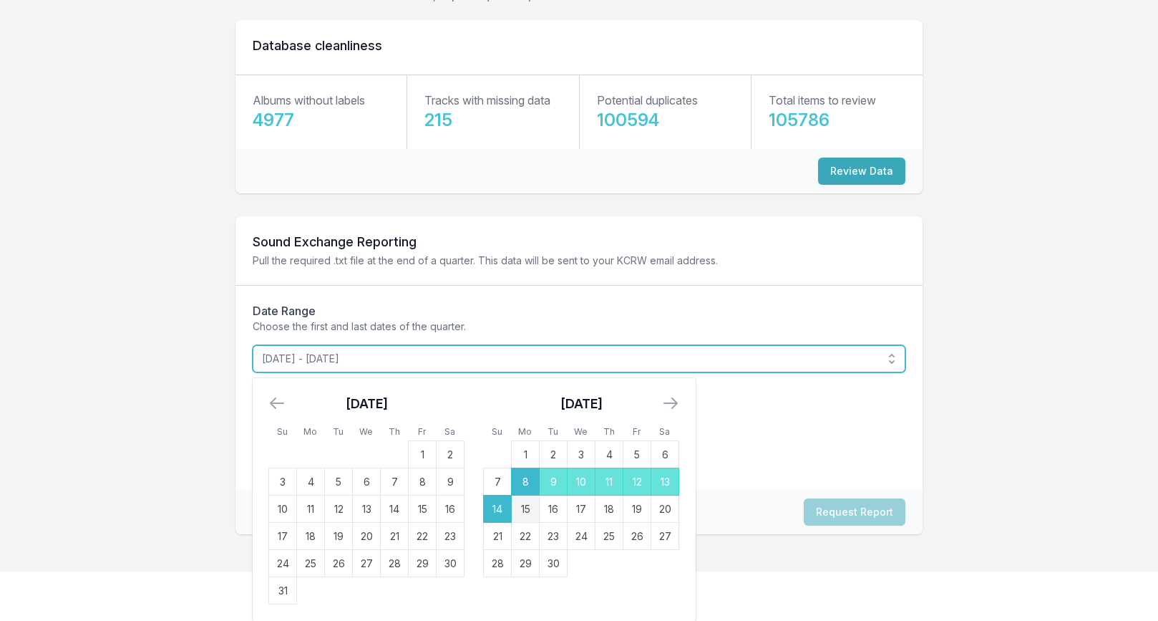
click at [531, 356] on span "[DATE] - [DATE]" at bounding box center [569, 359] width 614 height 14
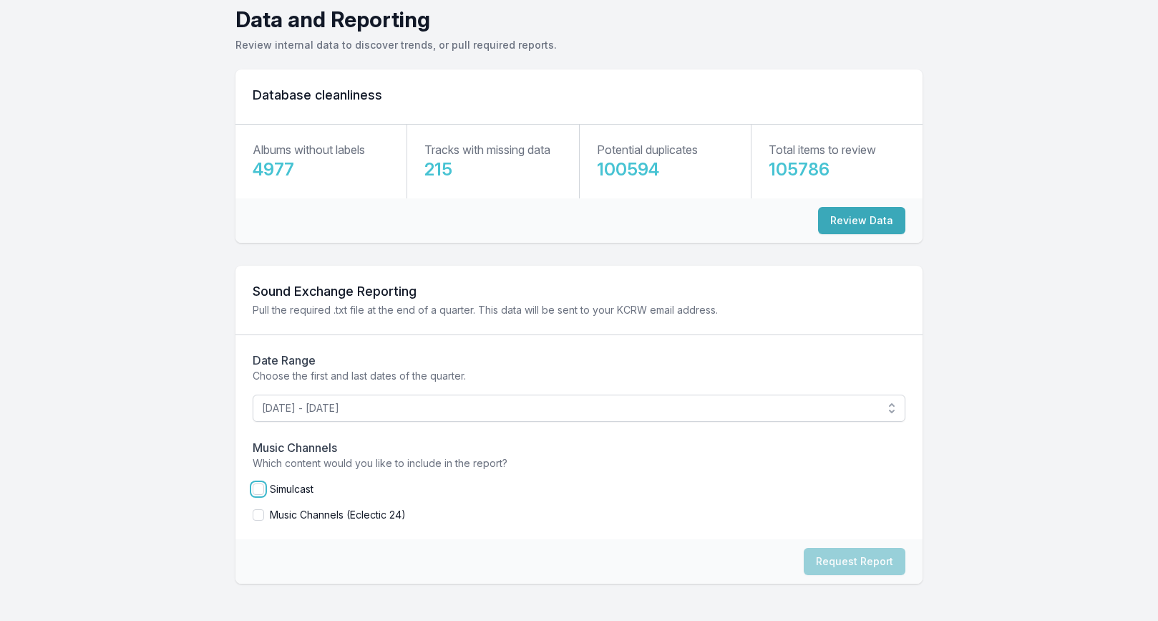
click at [257, 488] on input "checkbox" at bounding box center [258, 488] width 11 height 11
click at [818, 561] on button "Request Report" at bounding box center [855, 561] width 102 height 27
checkbox input "false"
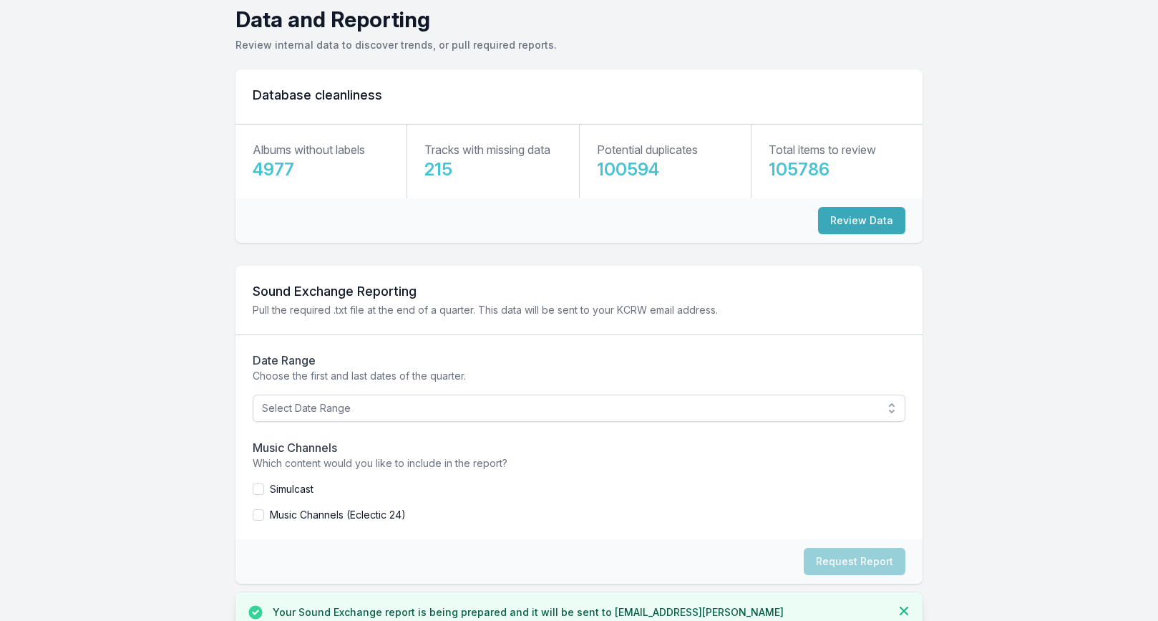
scroll to position [111, 0]
